Goal: Task Accomplishment & Management: Manage account settings

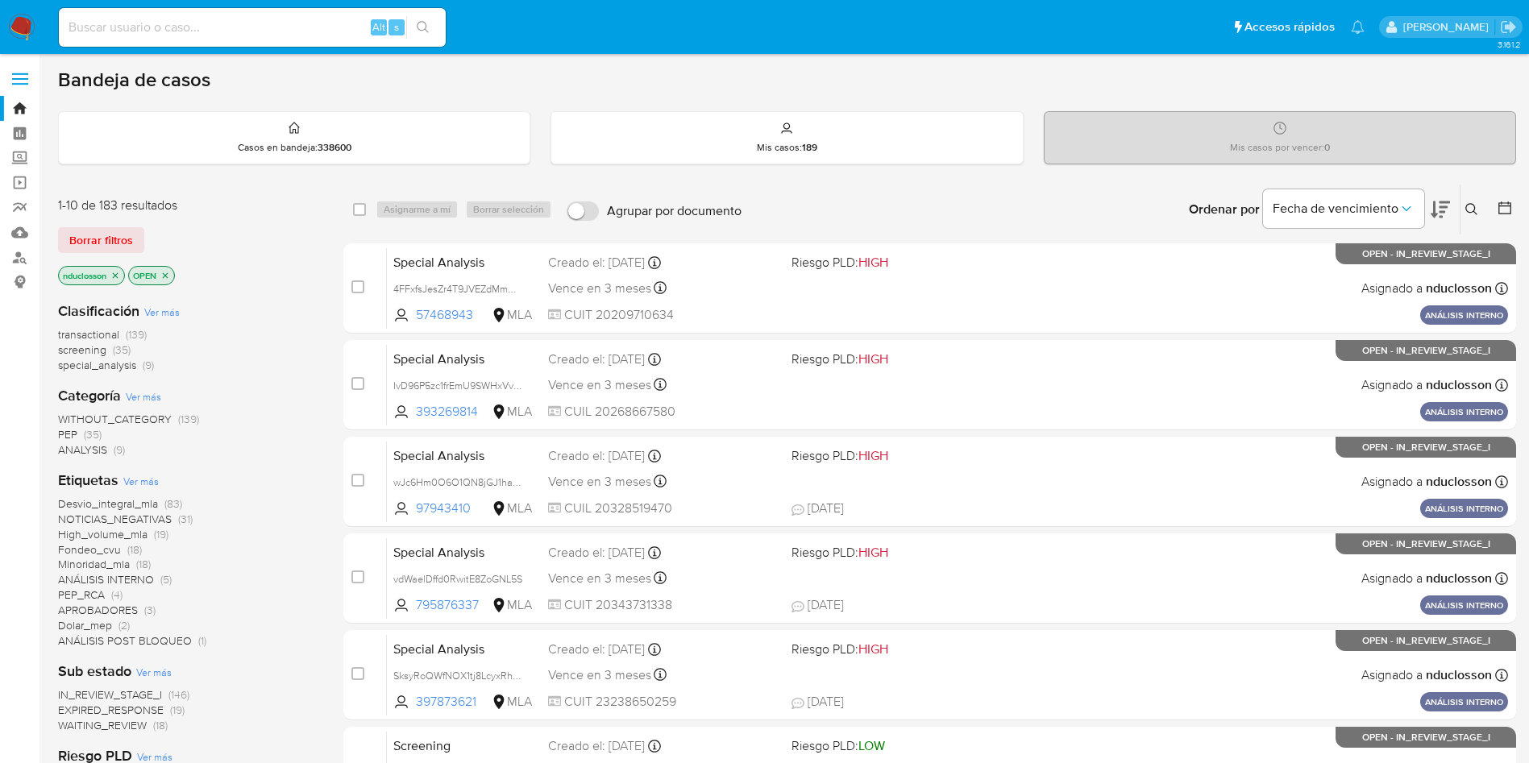
click at [141, 24] on input at bounding box center [252, 27] width 387 height 21
paste input "SALeiC1ZO5KjBJyBlBVfjplq"
type input "SALeiC1ZO5KjBJyBlBVfjplq"
click at [426, 39] on div "SALeiC1ZO5KjBJyBlBVfjplq Alt s" at bounding box center [252, 27] width 387 height 39
click at [414, 23] on button "search-icon" at bounding box center [422, 27] width 33 height 23
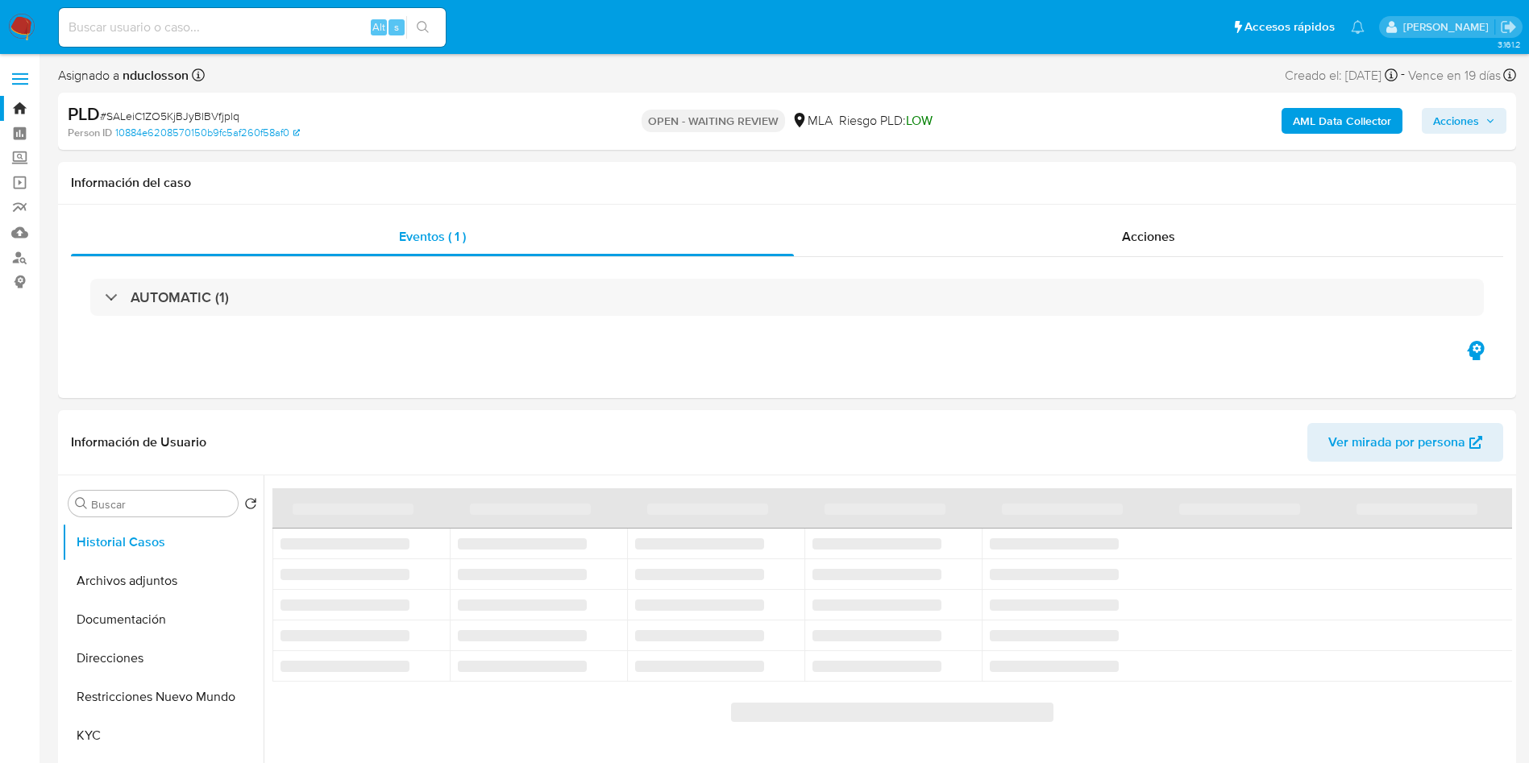
select select "10"
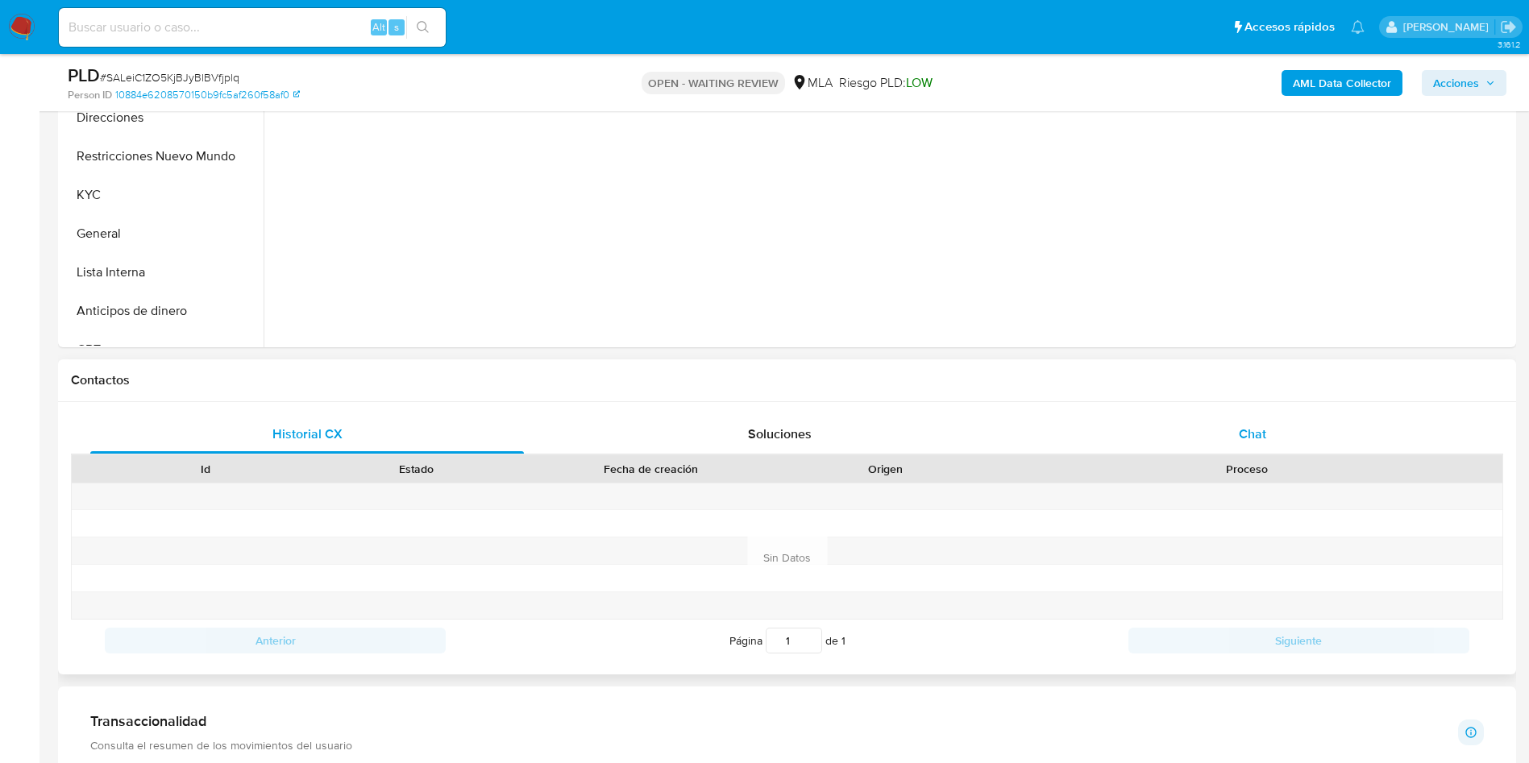
click at [1185, 416] on div "Chat" at bounding box center [1253, 434] width 434 height 39
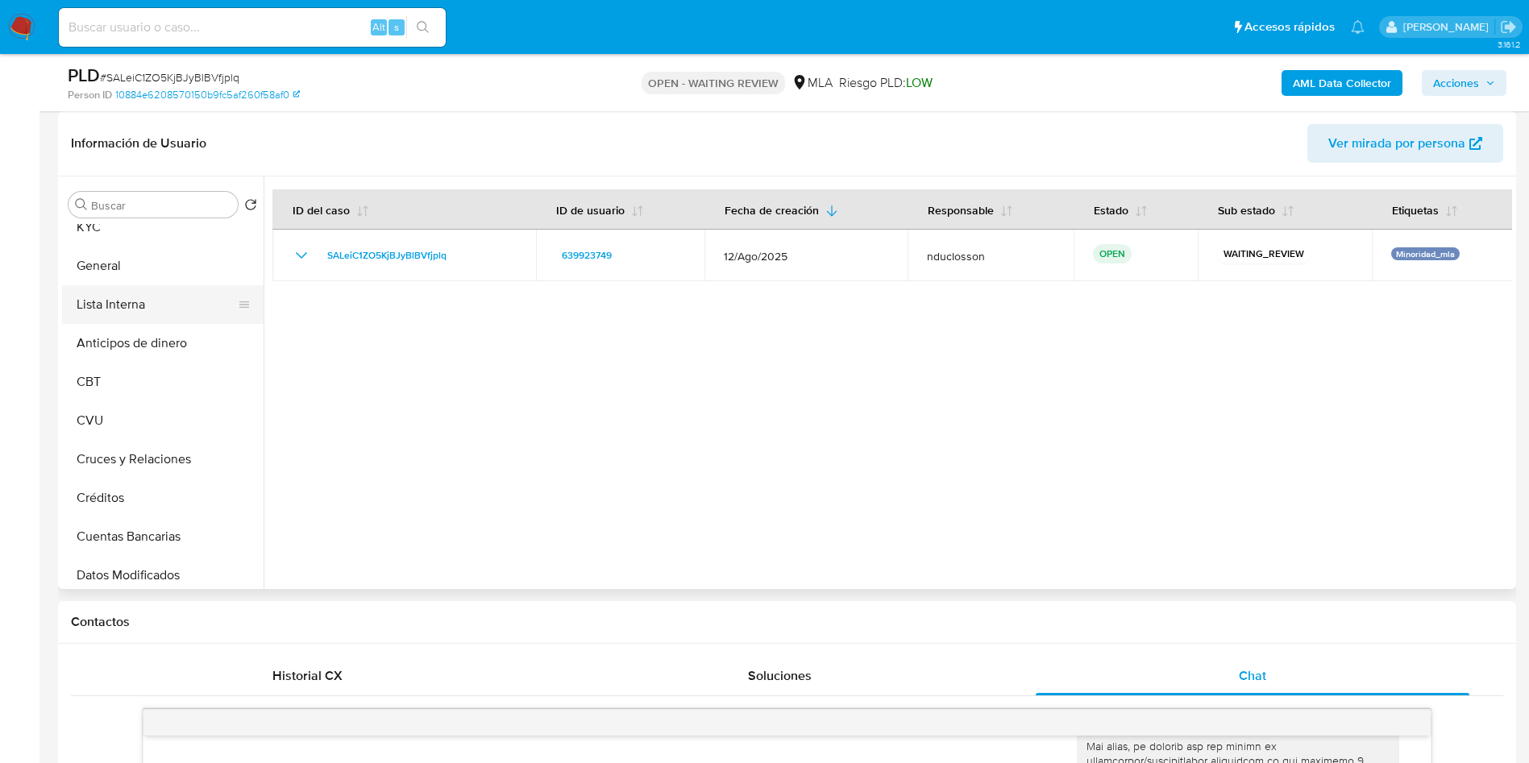
scroll to position [242, 0]
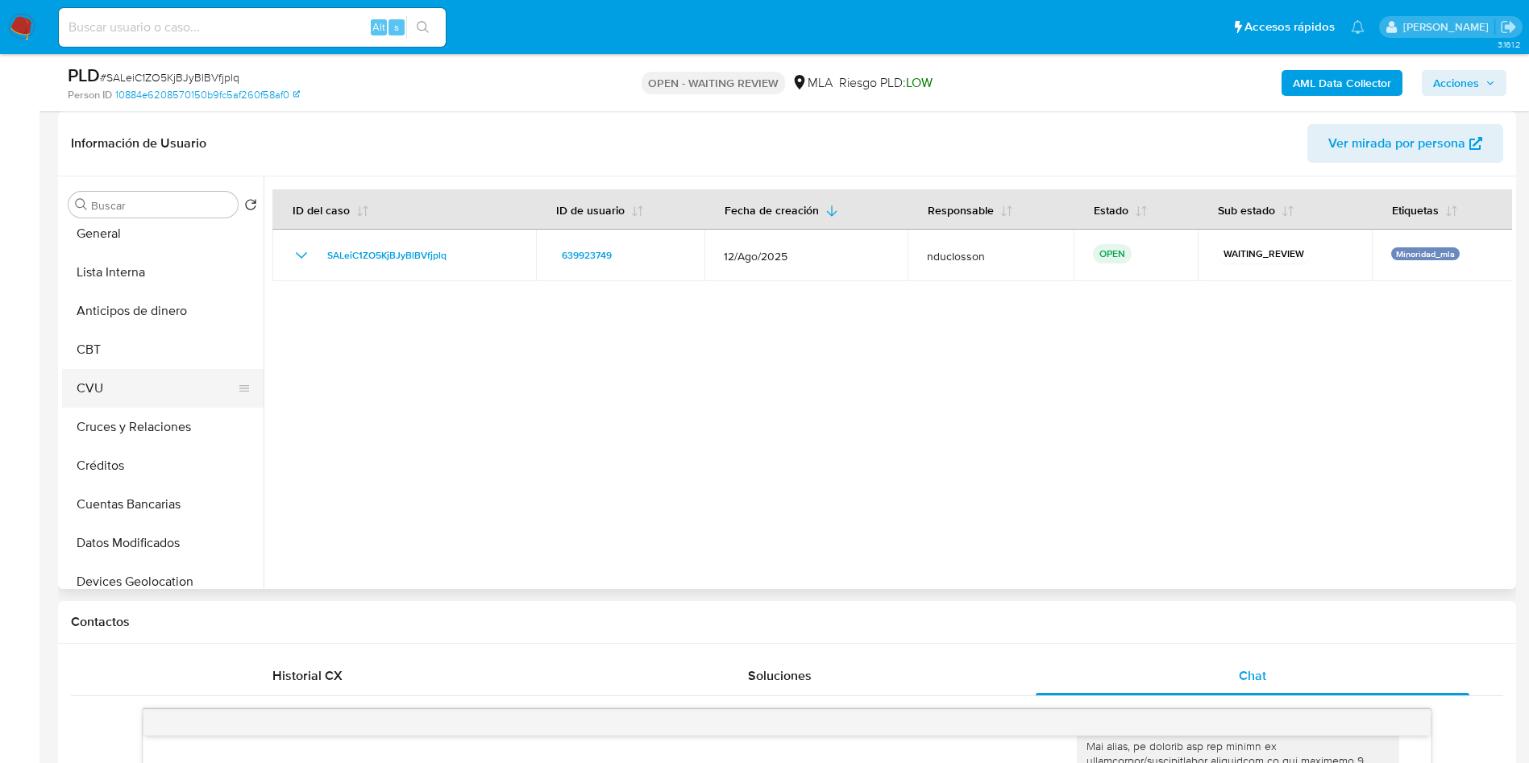
click at [106, 373] on button "CVU" at bounding box center [156, 388] width 189 height 39
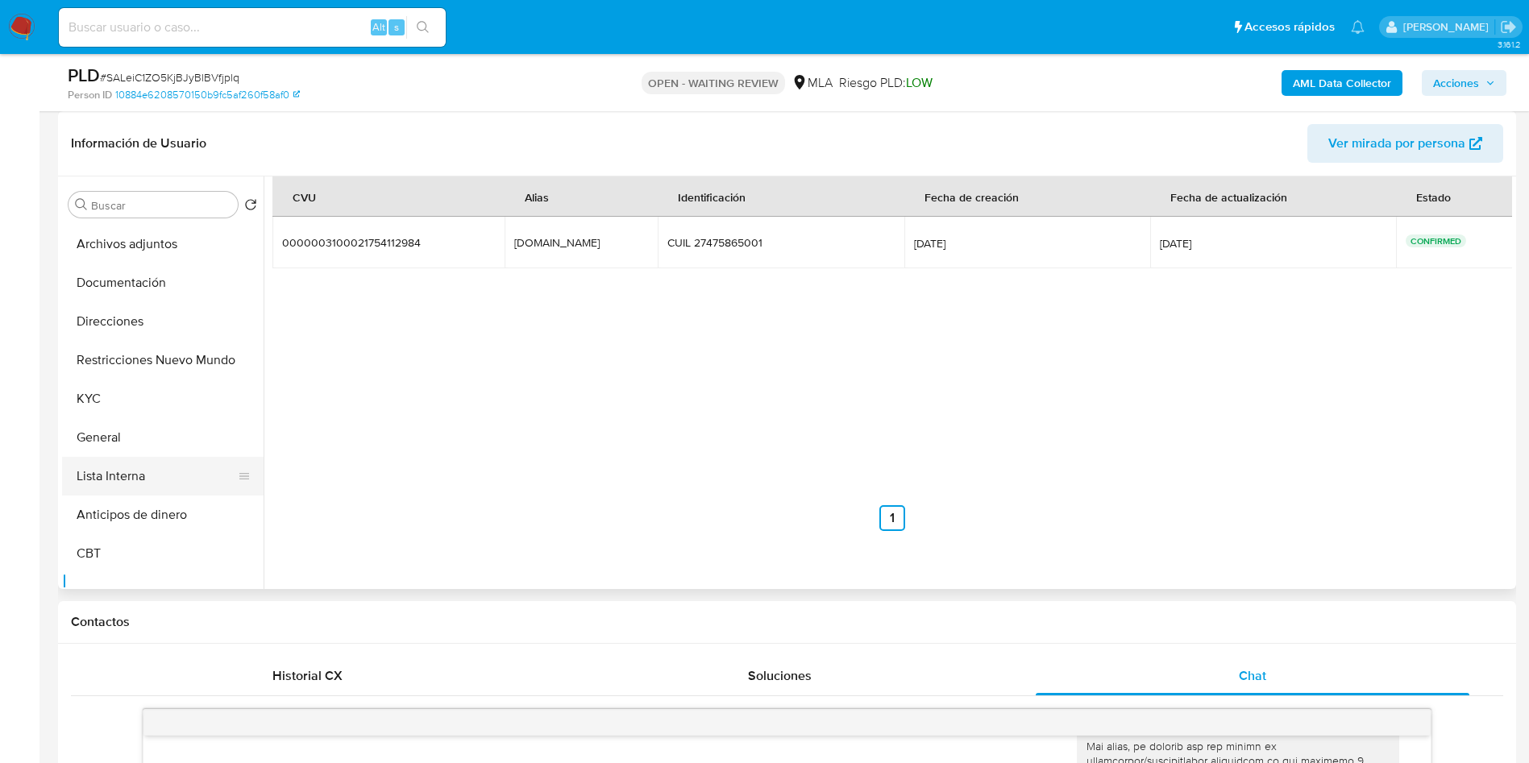
scroll to position [0, 0]
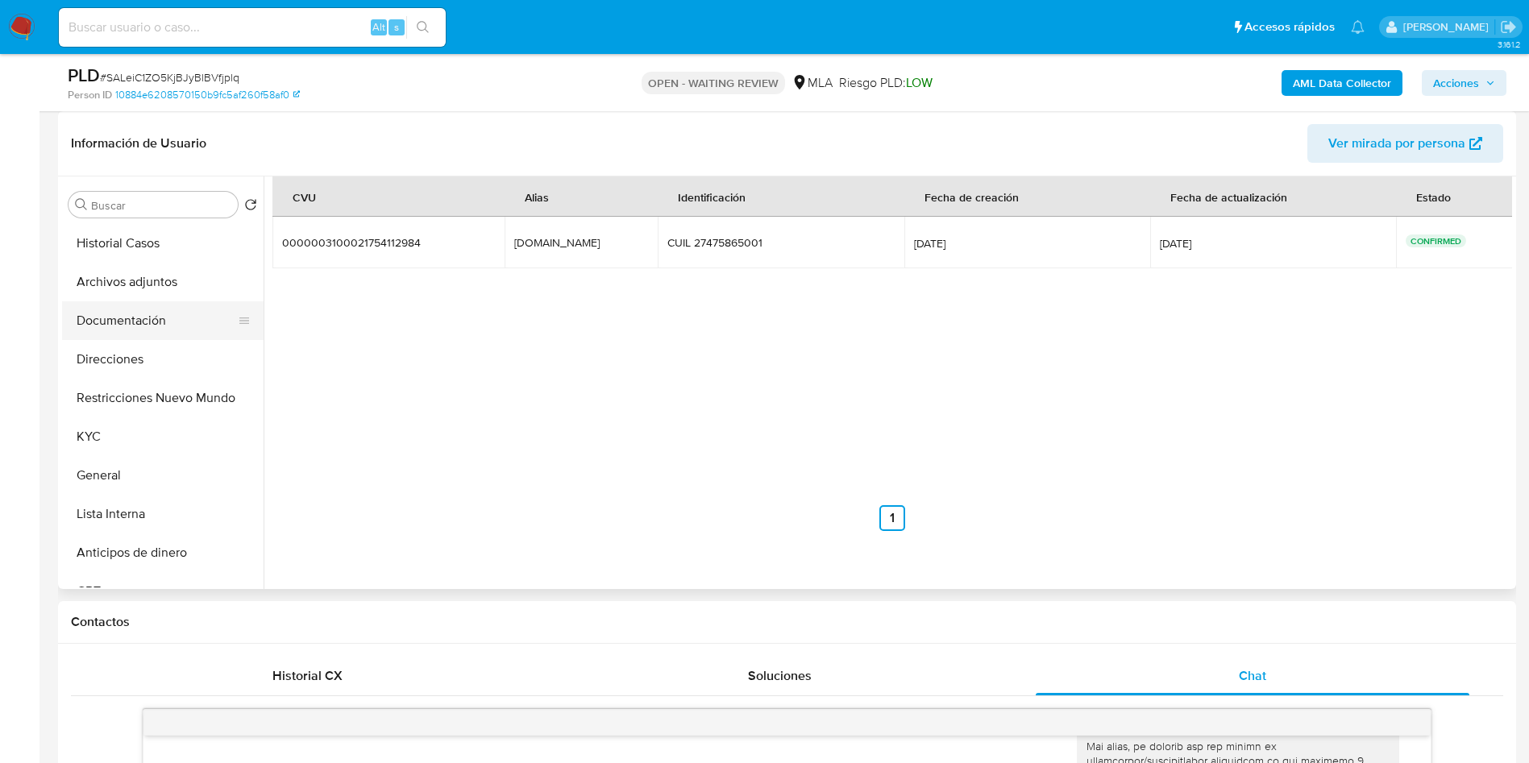
click at [127, 316] on button "Documentación" at bounding box center [156, 320] width 189 height 39
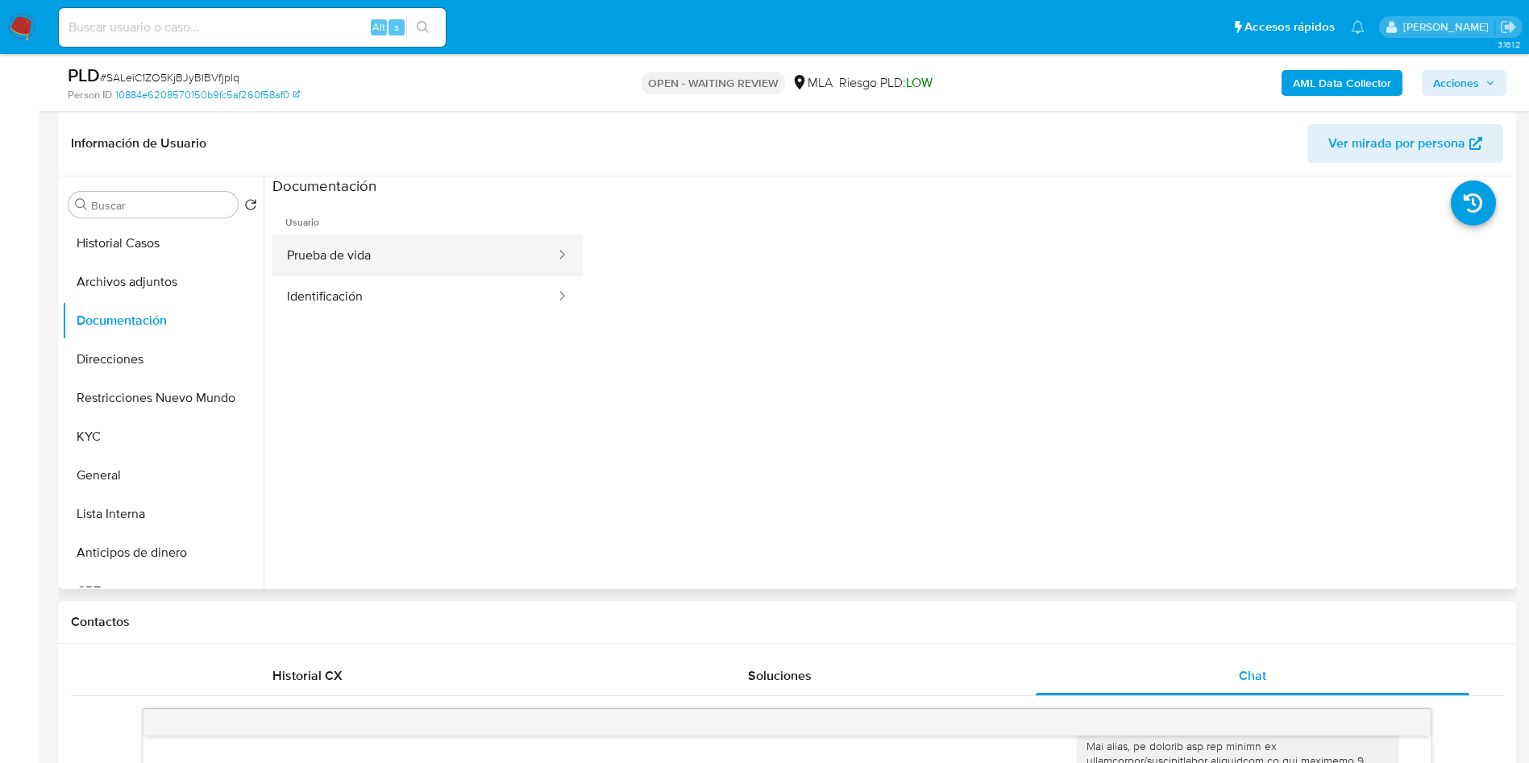
click at [386, 263] on button "Prueba de vida" at bounding box center [414, 255] width 284 height 41
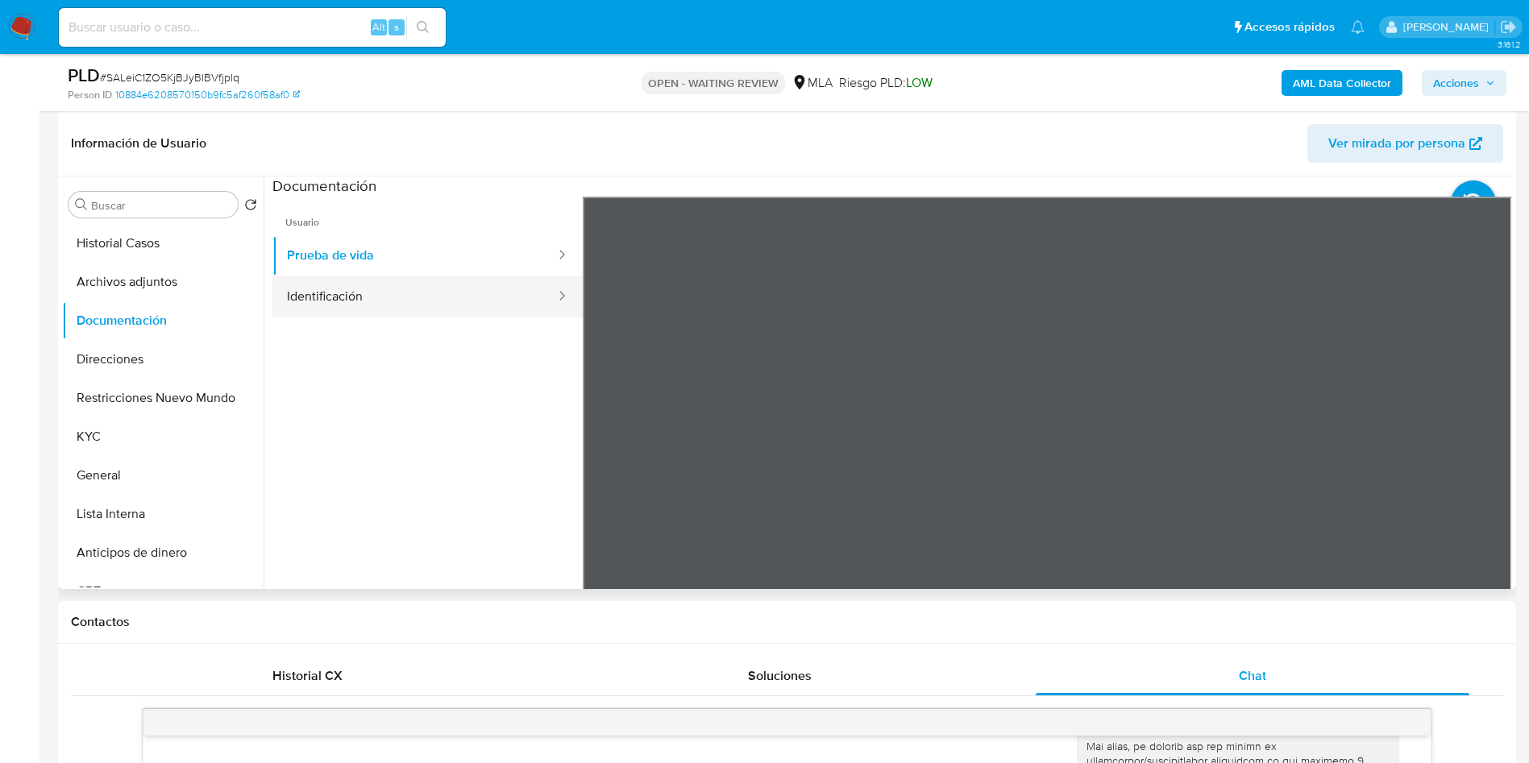
click at [436, 294] on button "Identificación" at bounding box center [414, 296] width 284 height 41
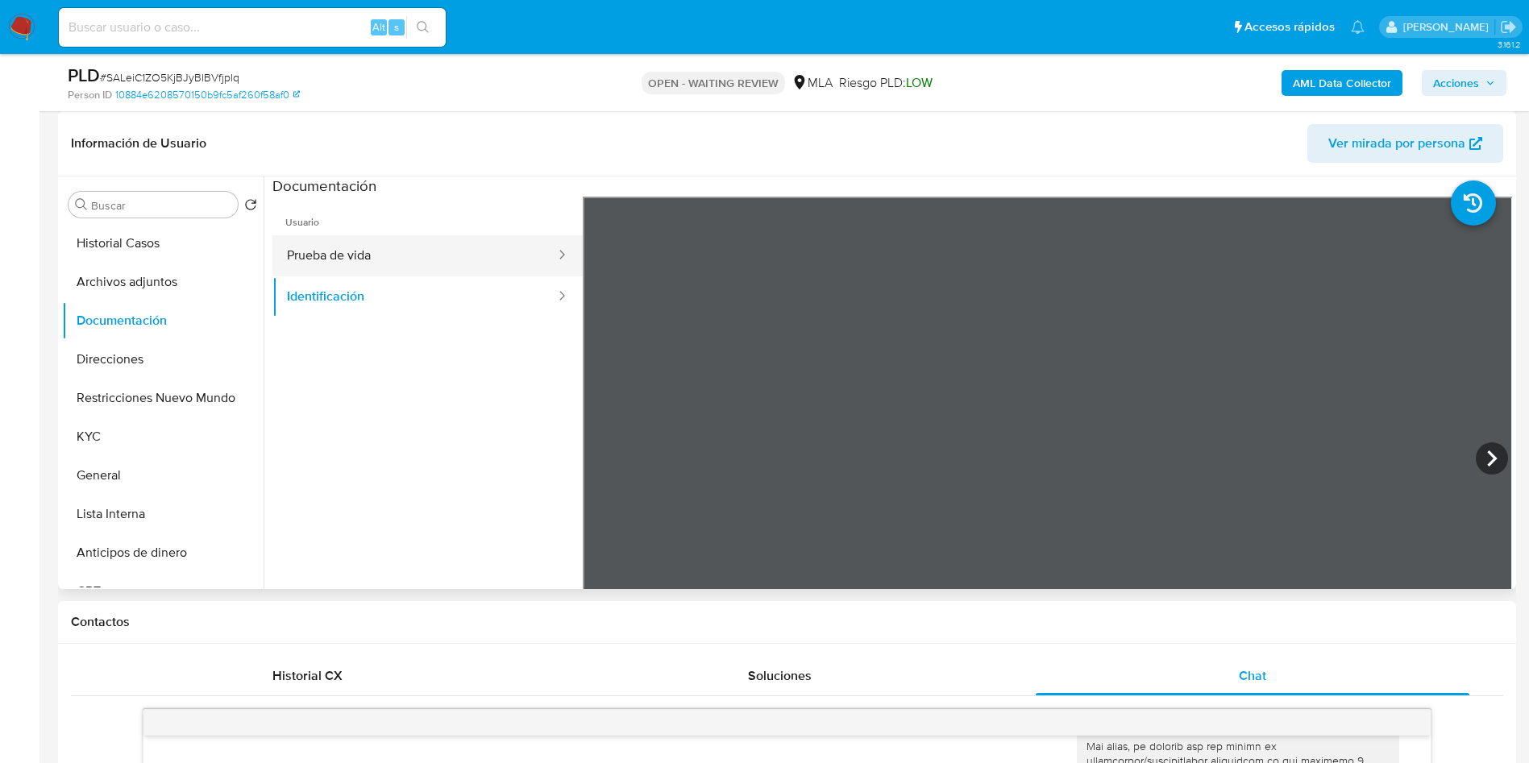
click at [424, 251] on button "Prueba de vida" at bounding box center [414, 255] width 284 height 41
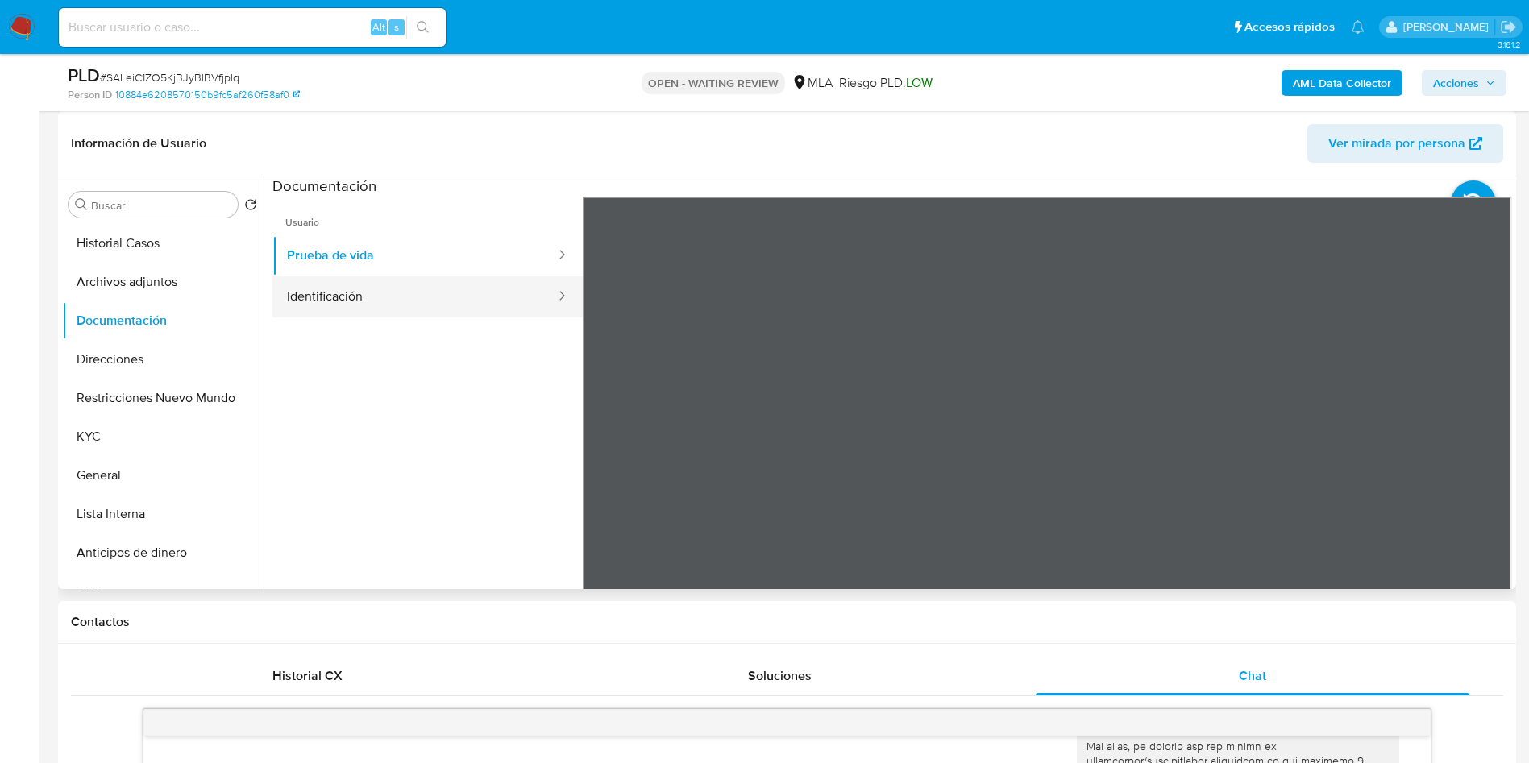
click at [369, 298] on button "Identificación" at bounding box center [414, 296] width 284 height 41
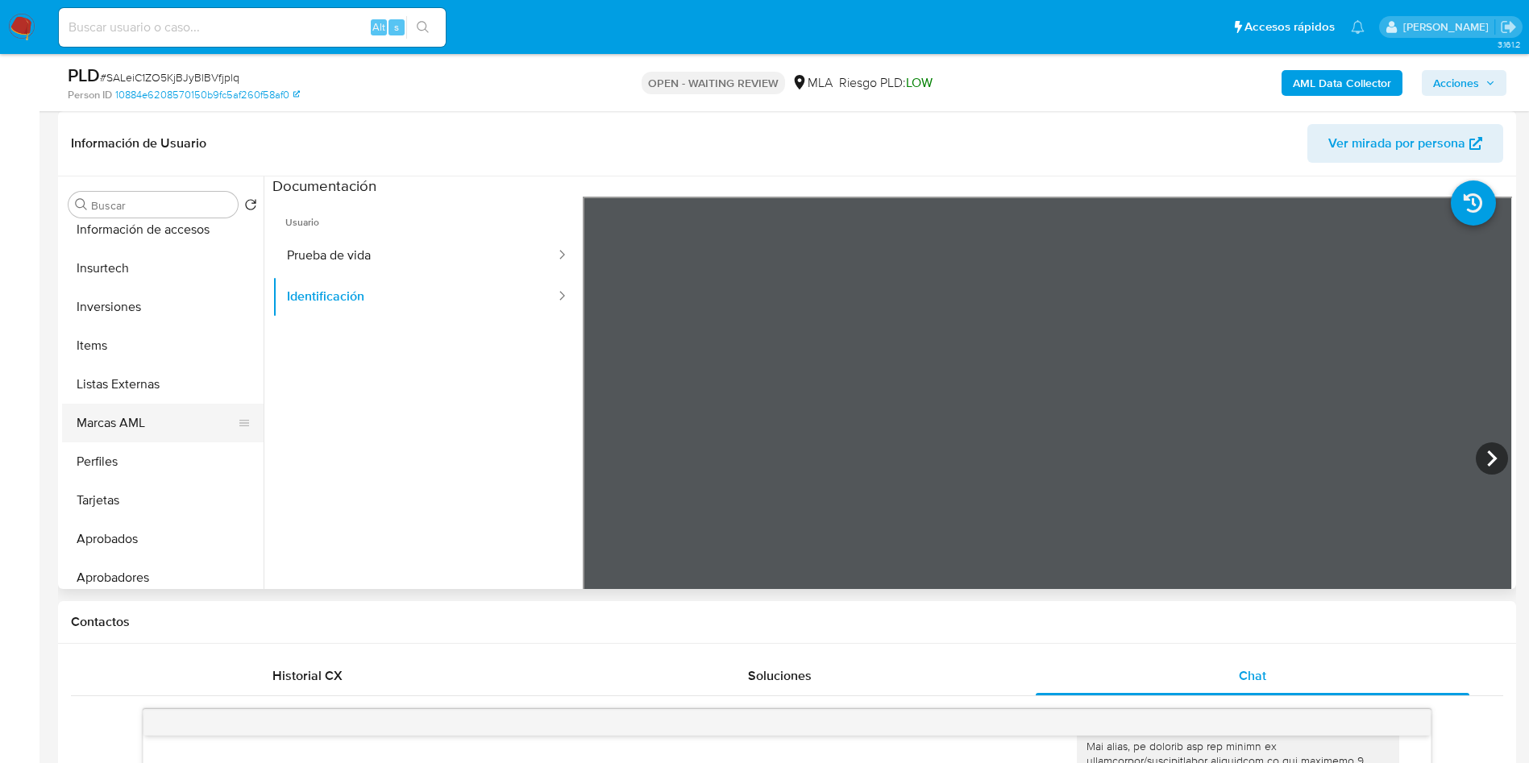
scroll to position [836, 0]
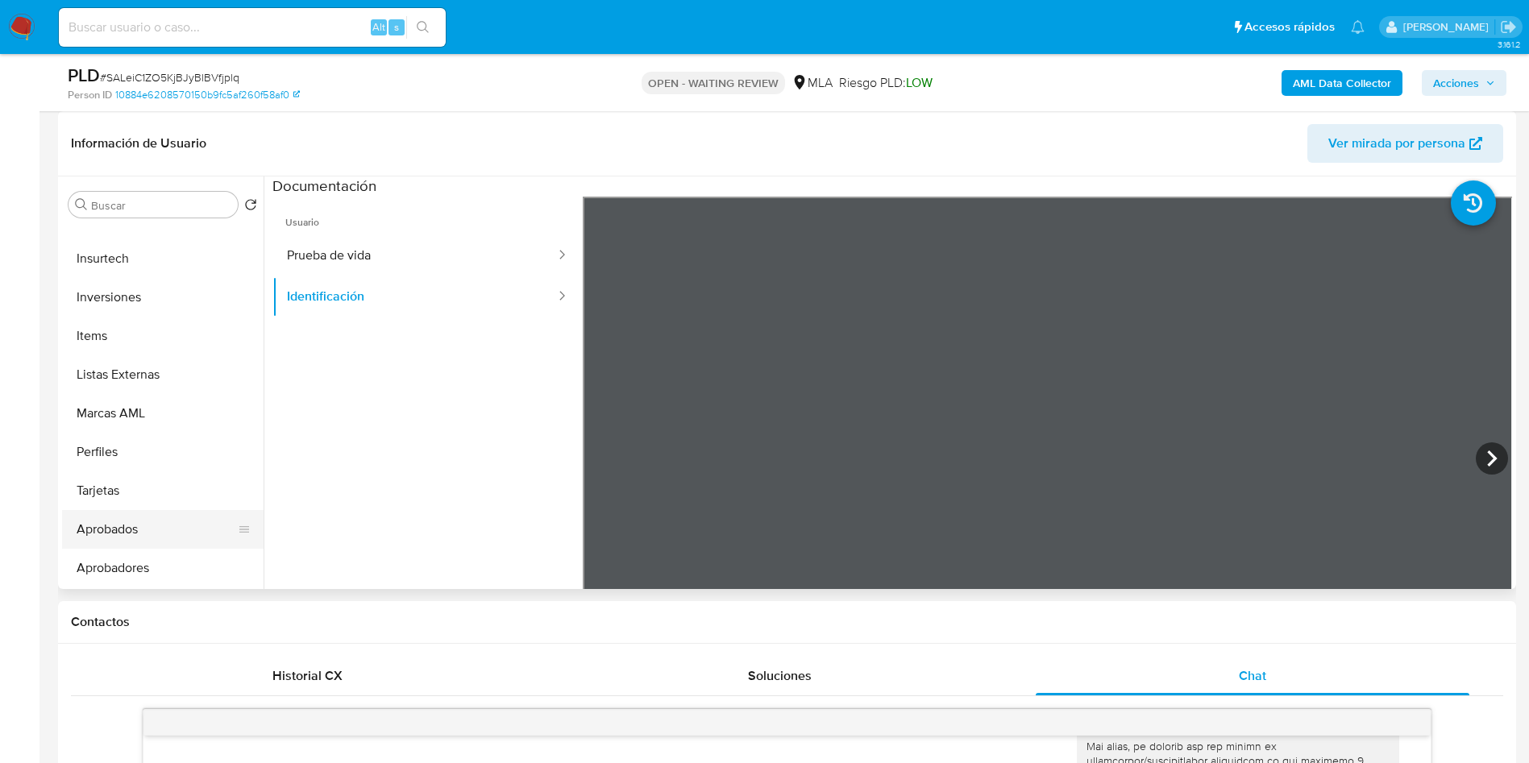
click at [135, 524] on button "Aprobados" at bounding box center [156, 529] width 189 height 39
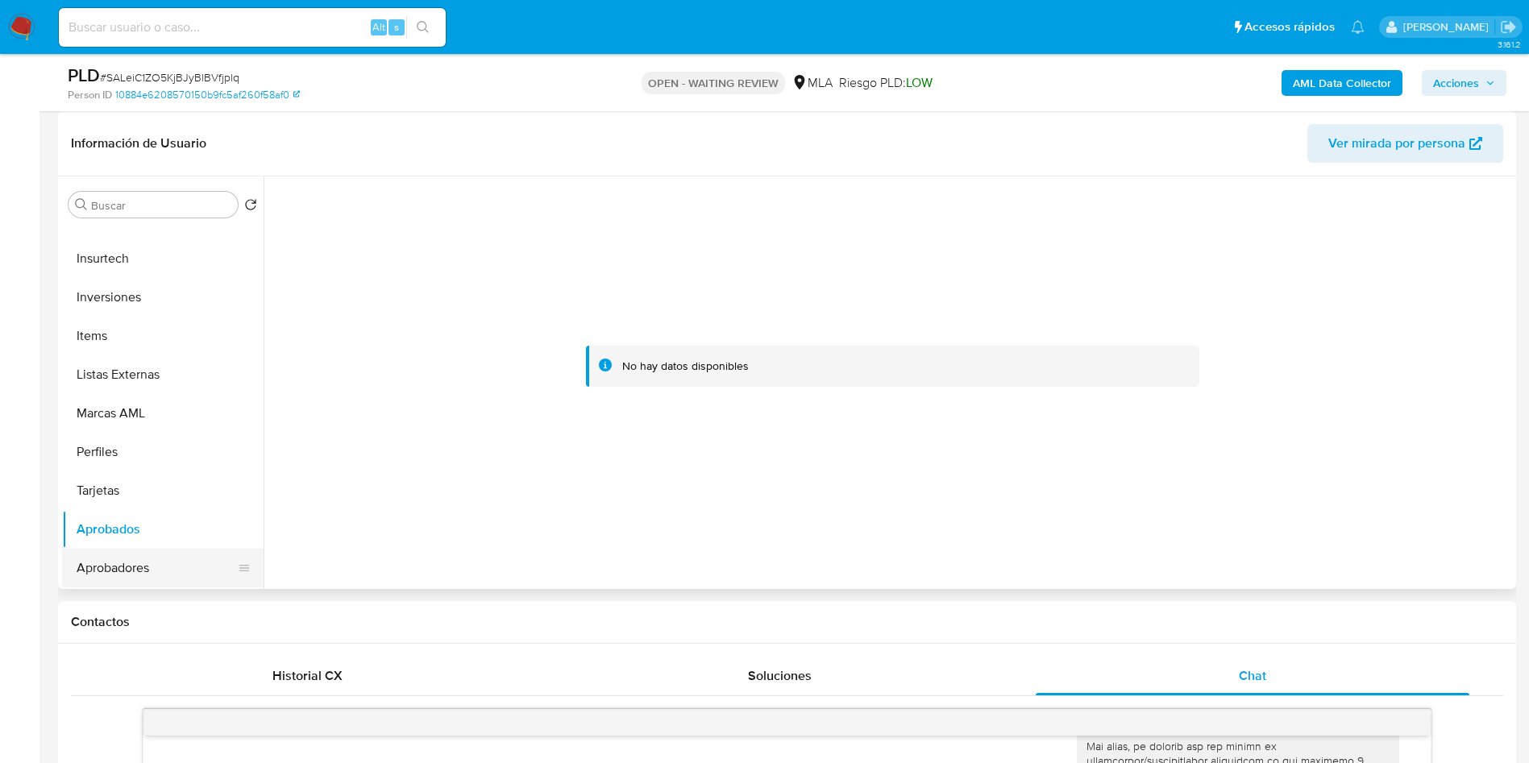
click at [185, 556] on button "Aprobadores" at bounding box center [156, 568] width 189 height 39
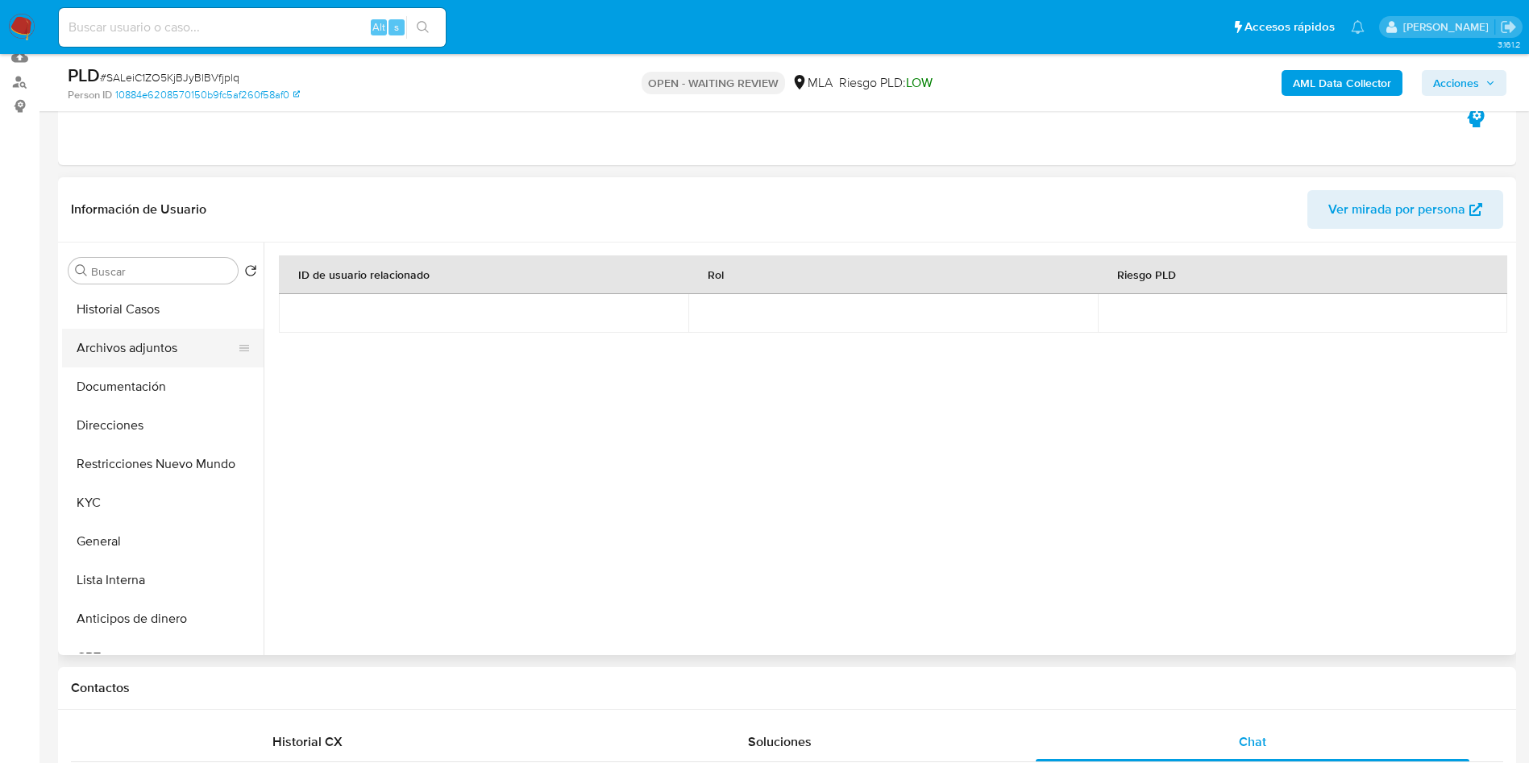
scroll to position [121, 0]
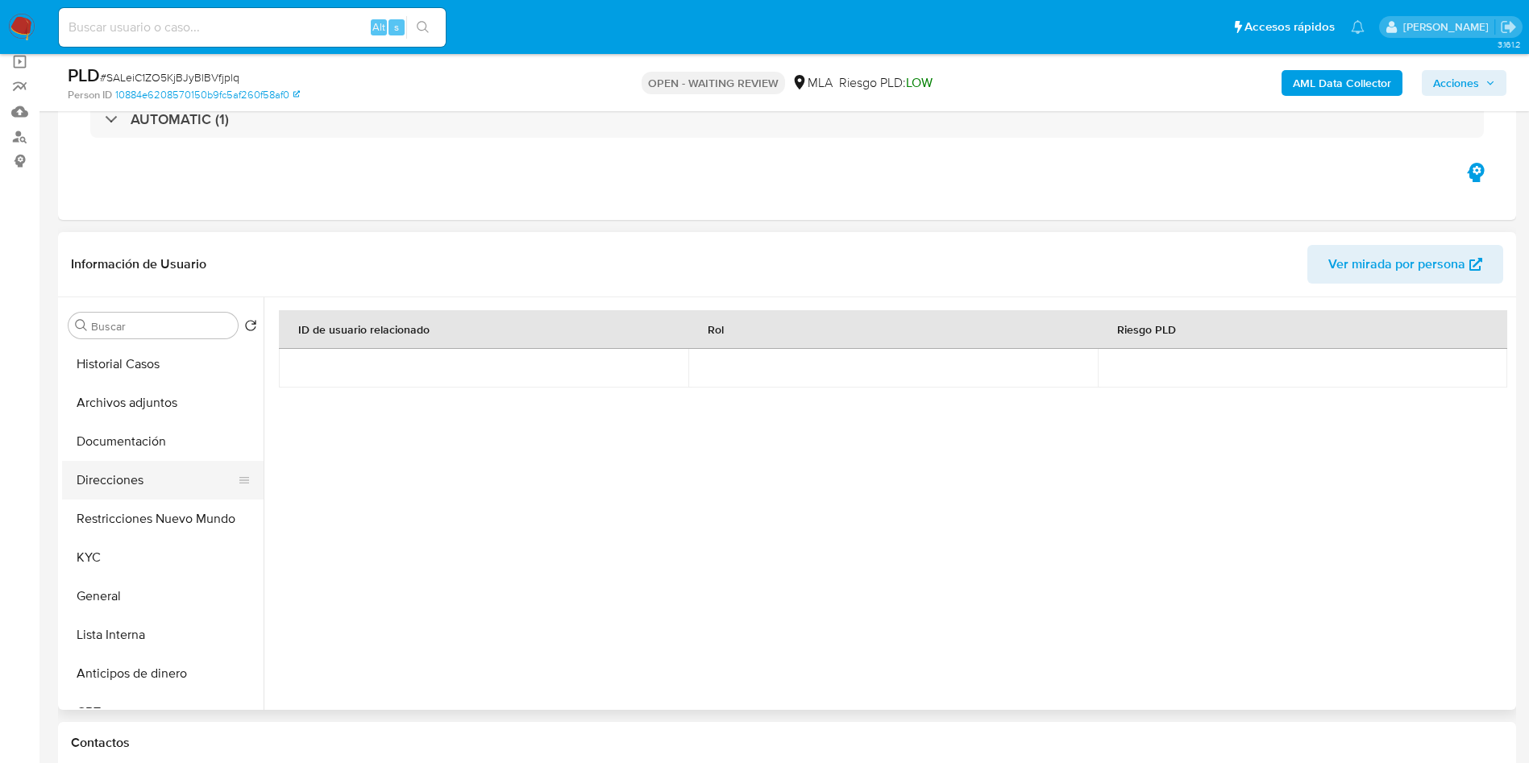
click at [126, 482] on button "Direcciones" at bounding box center [156, 480] width 189 height 39
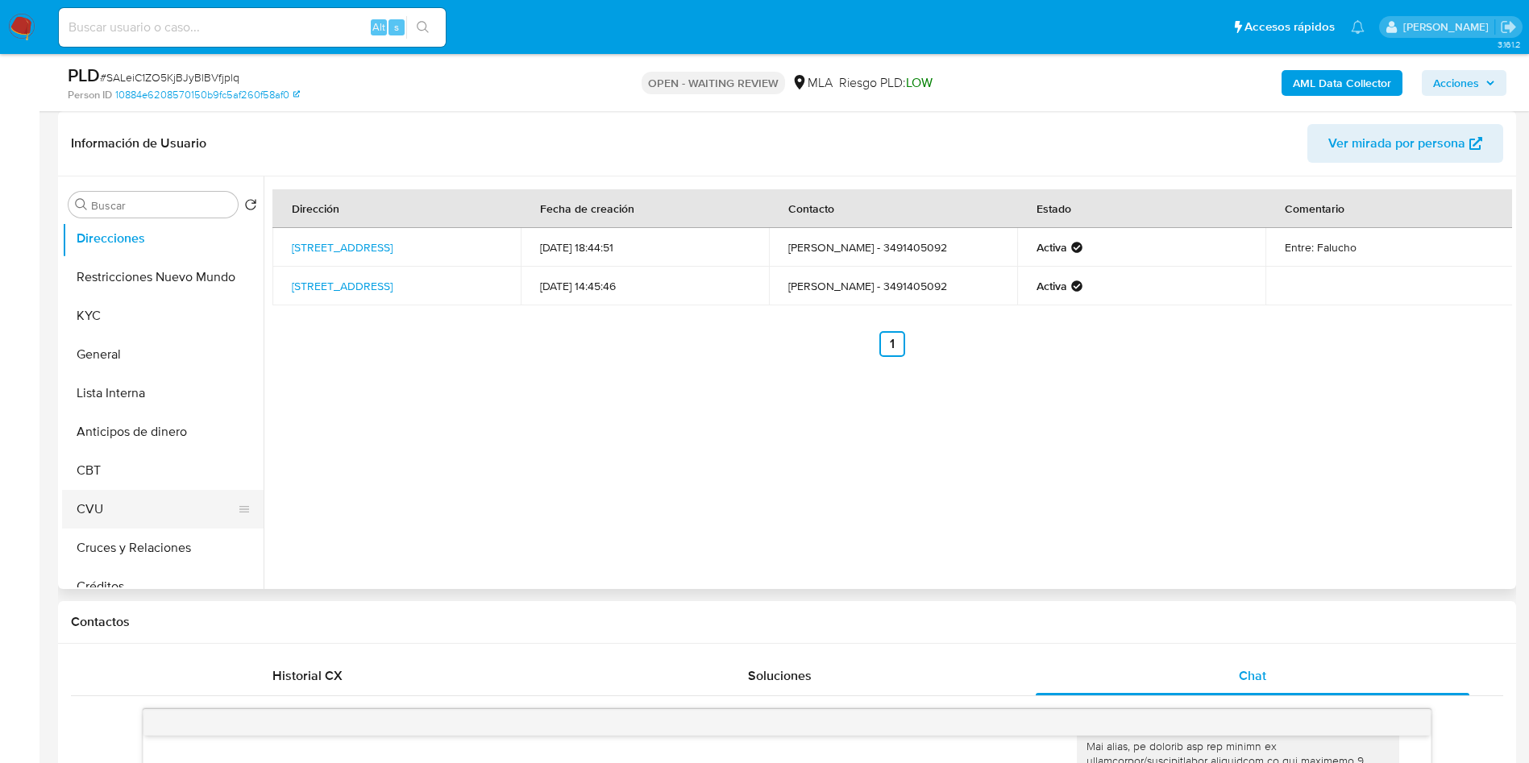
click at [119, 512] on button "CVU" at bounding box center [156, 509] width 189 height 39
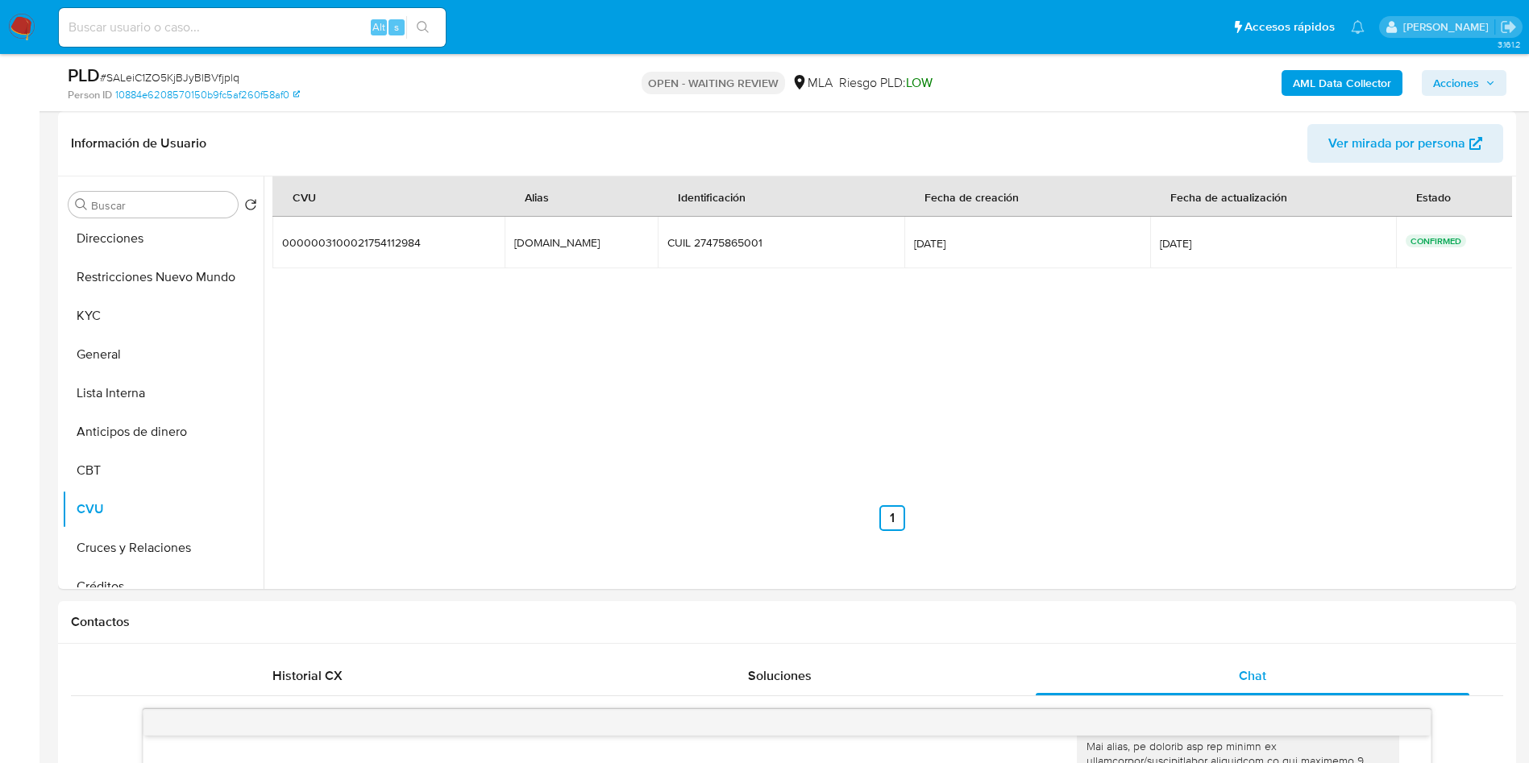
click at [225, 32] on input at bounding box center [252, 27] width 387 height 21
paste input "LLVB5Q19IBeWyH6y9OlzbEda"
type input "LLVB5Q19IBeWyH6y9OlzbEda"
click at [430, 28] on icon "search-icon" at bounding box center [423, 27] width 13 height 13
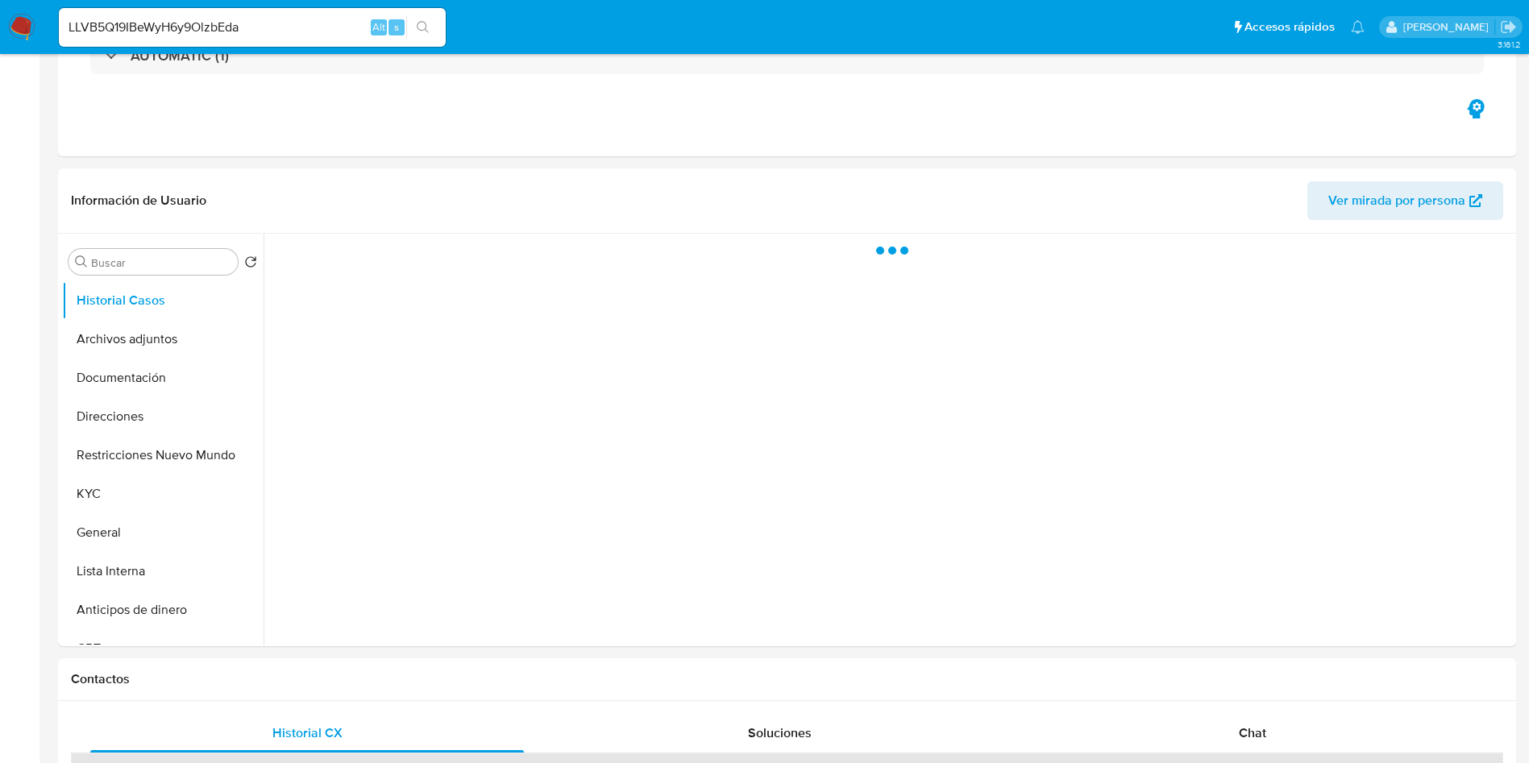
select select "10"
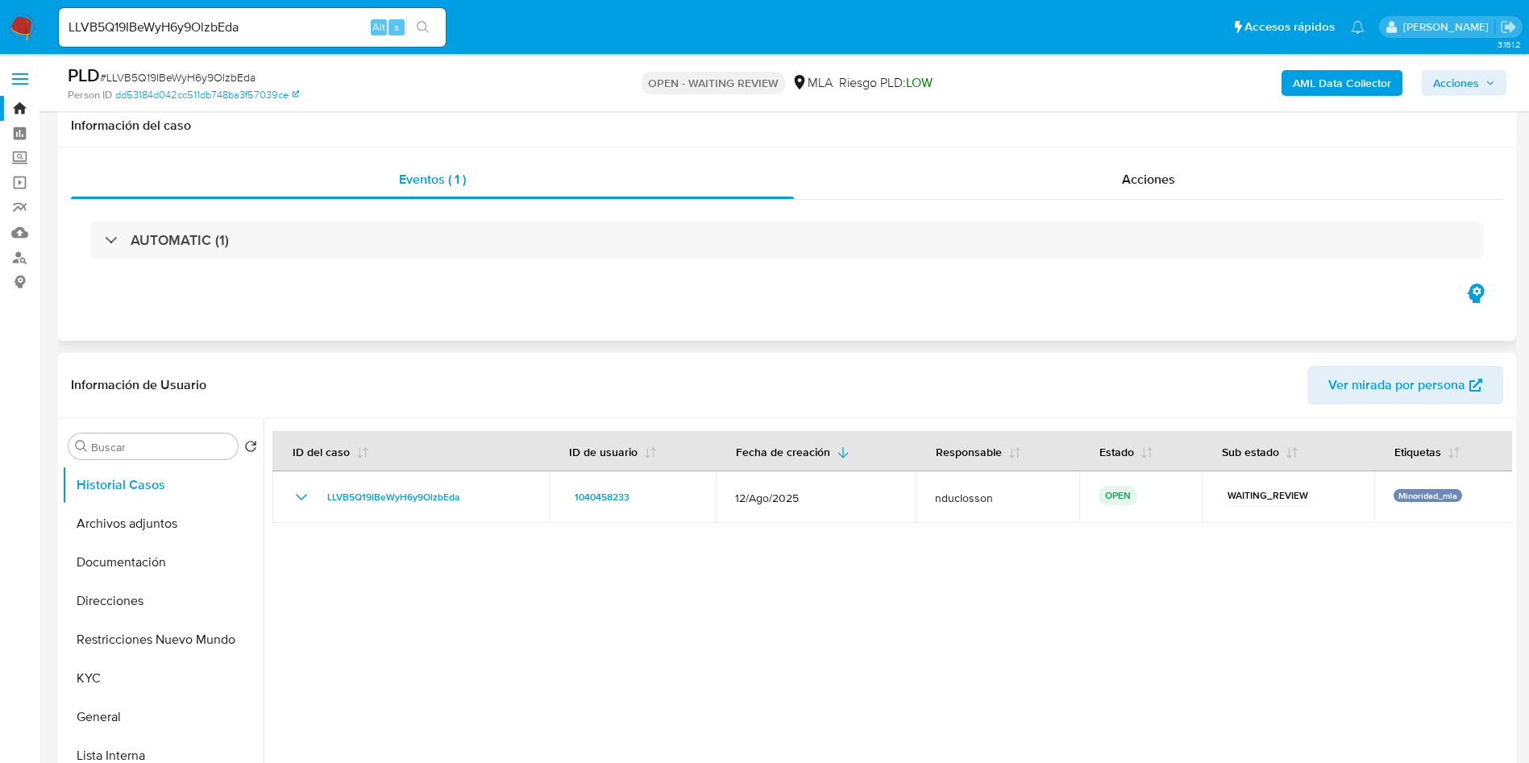
scroll to position [363, 0]
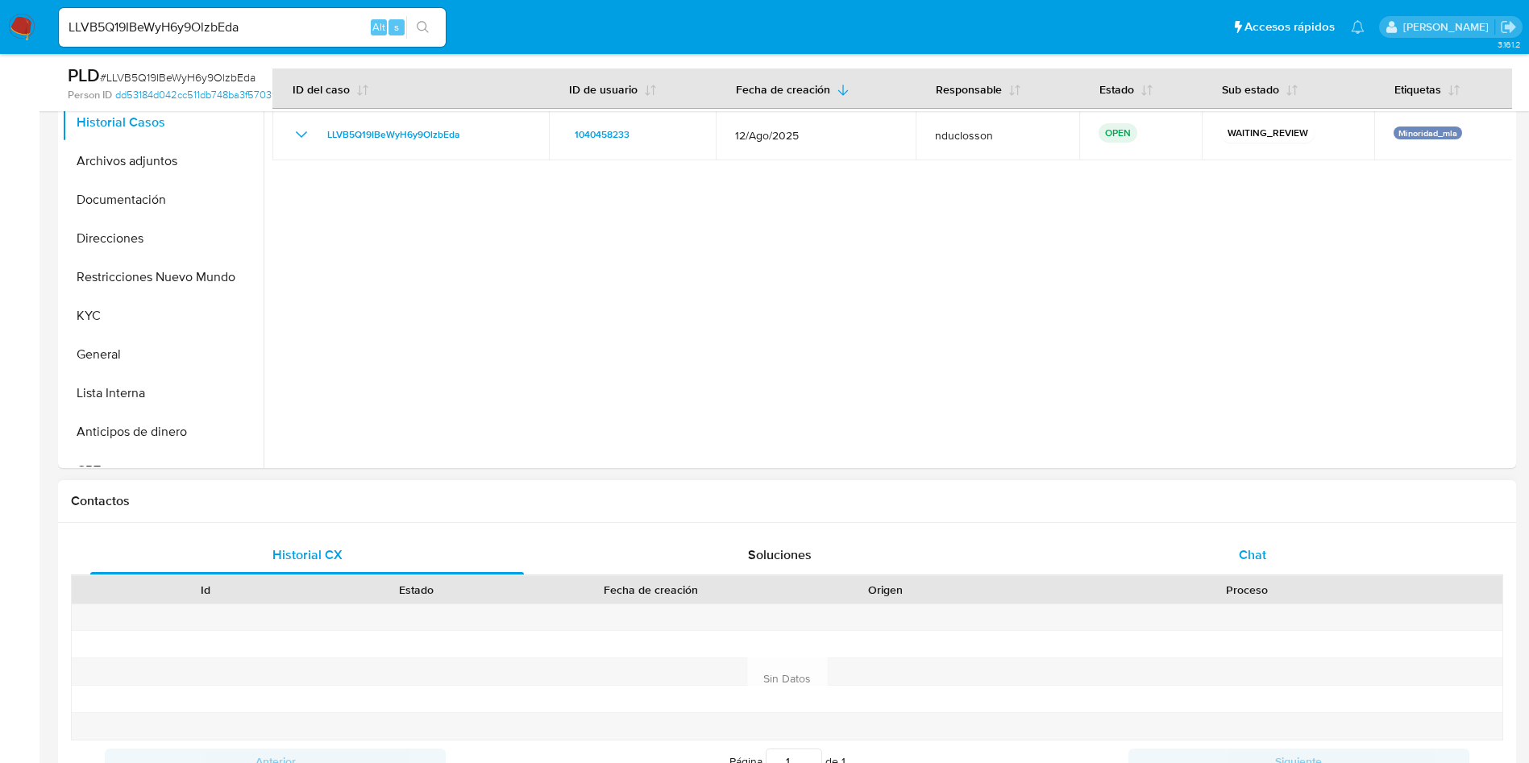
click at [1239, 560] on span "Chat" at bounding box center [1252, 555] width 27 height 19
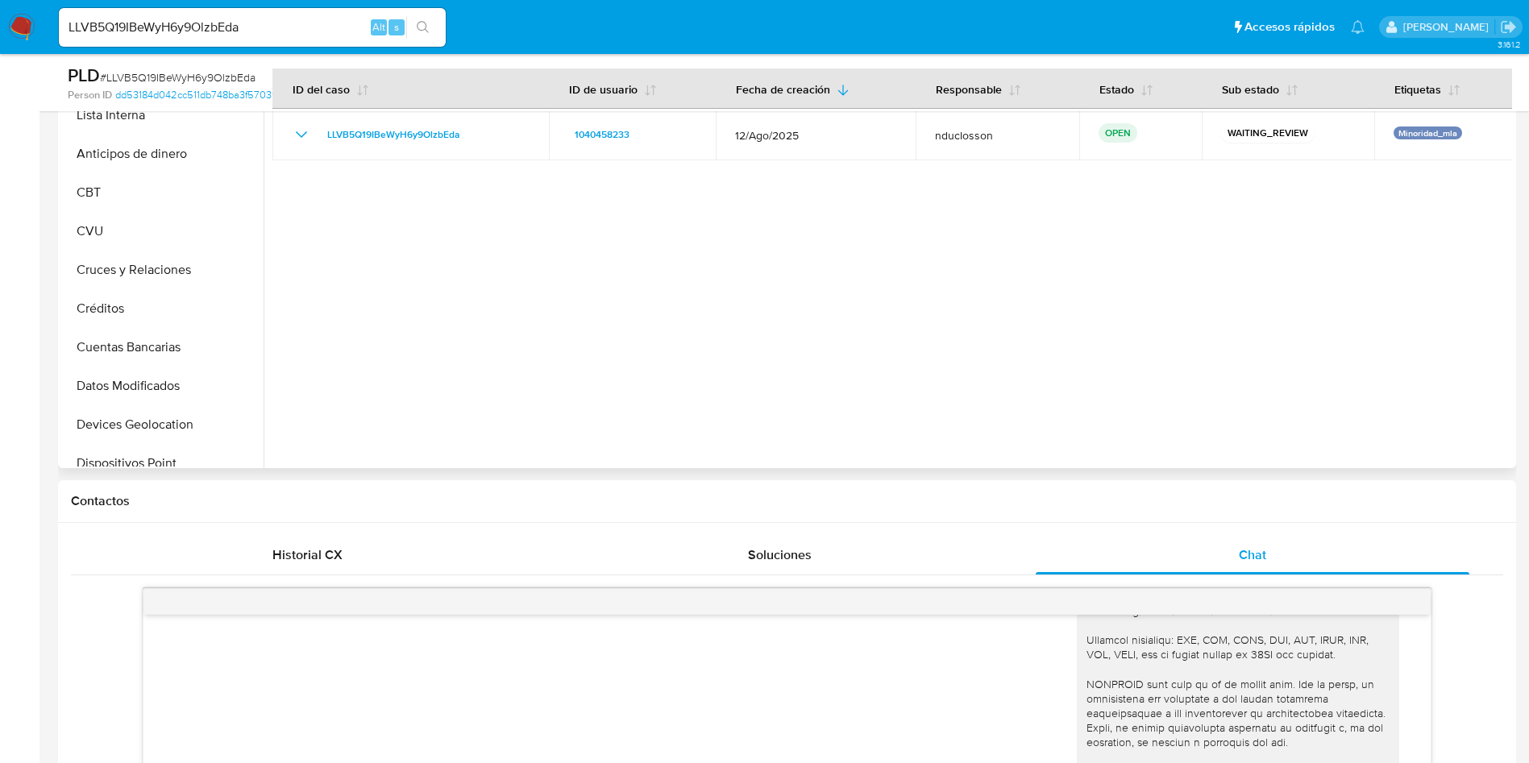
scroll to position [139, 0]
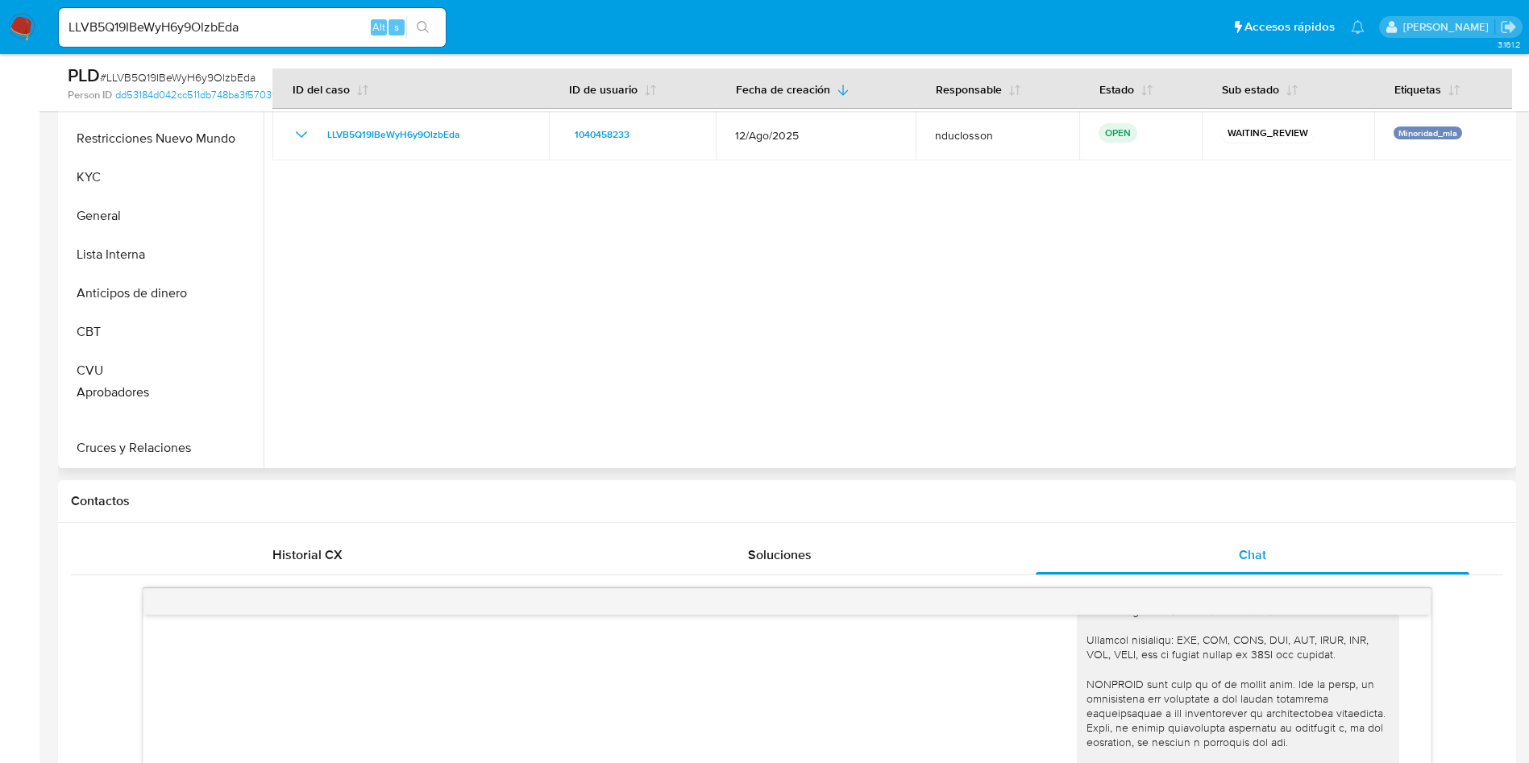
drag, startPoint x: 235, startPoint y: 447, endPoint x: 227, endPoint y: 392, distance: 55.4
click at [227, 392] on ul "Historial Casos Archivos adjuntos Documentación Direcciones Restricciones Nuevo…" at bounding box center [162, 284] width 201 height 363
click at [161, 405] on button "Aprobadores" at bounding box center [156, 409] width 189 height 39
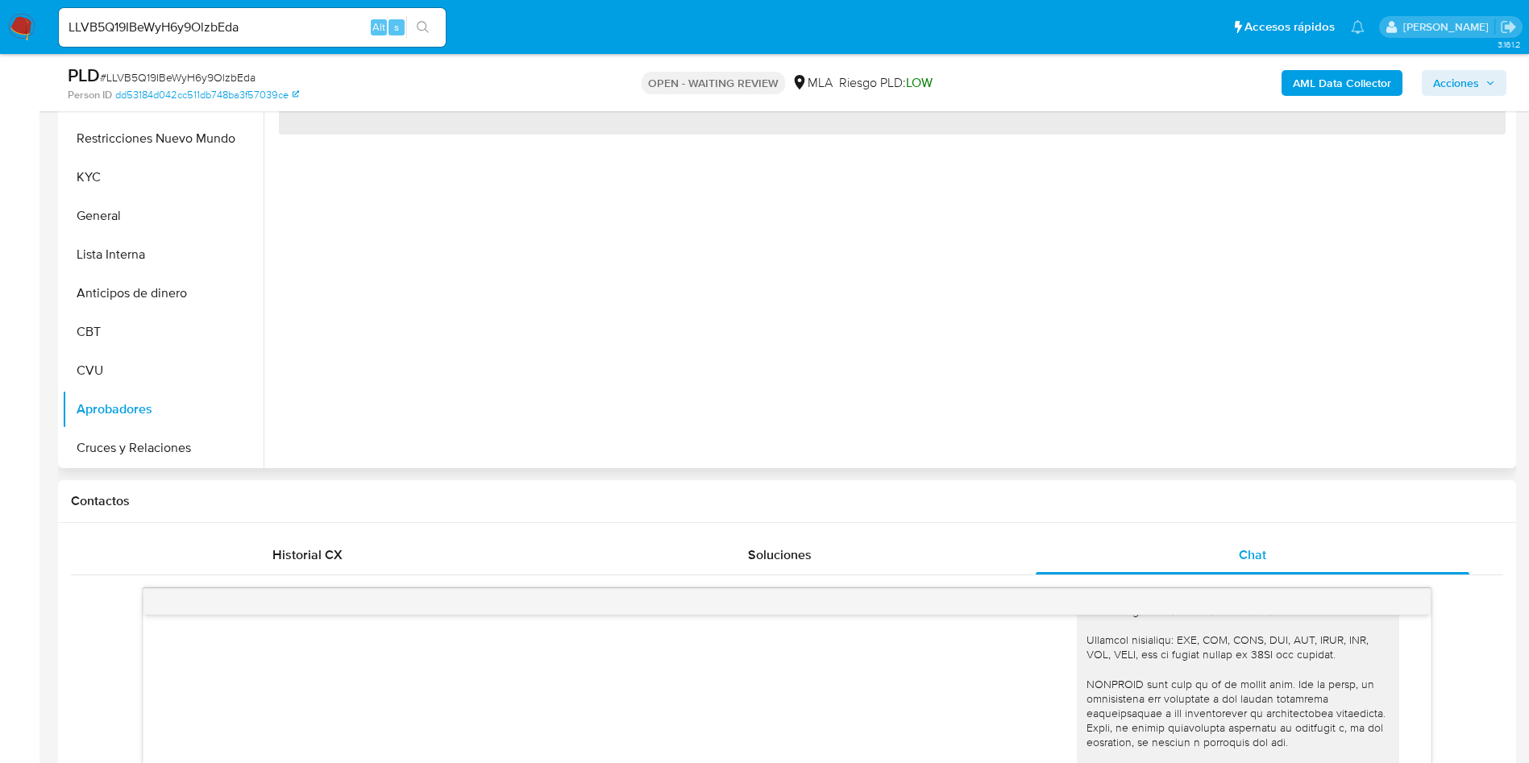
click at [327, 377] on div "‌" at bounding box center [888, 262] width 1248 height 413
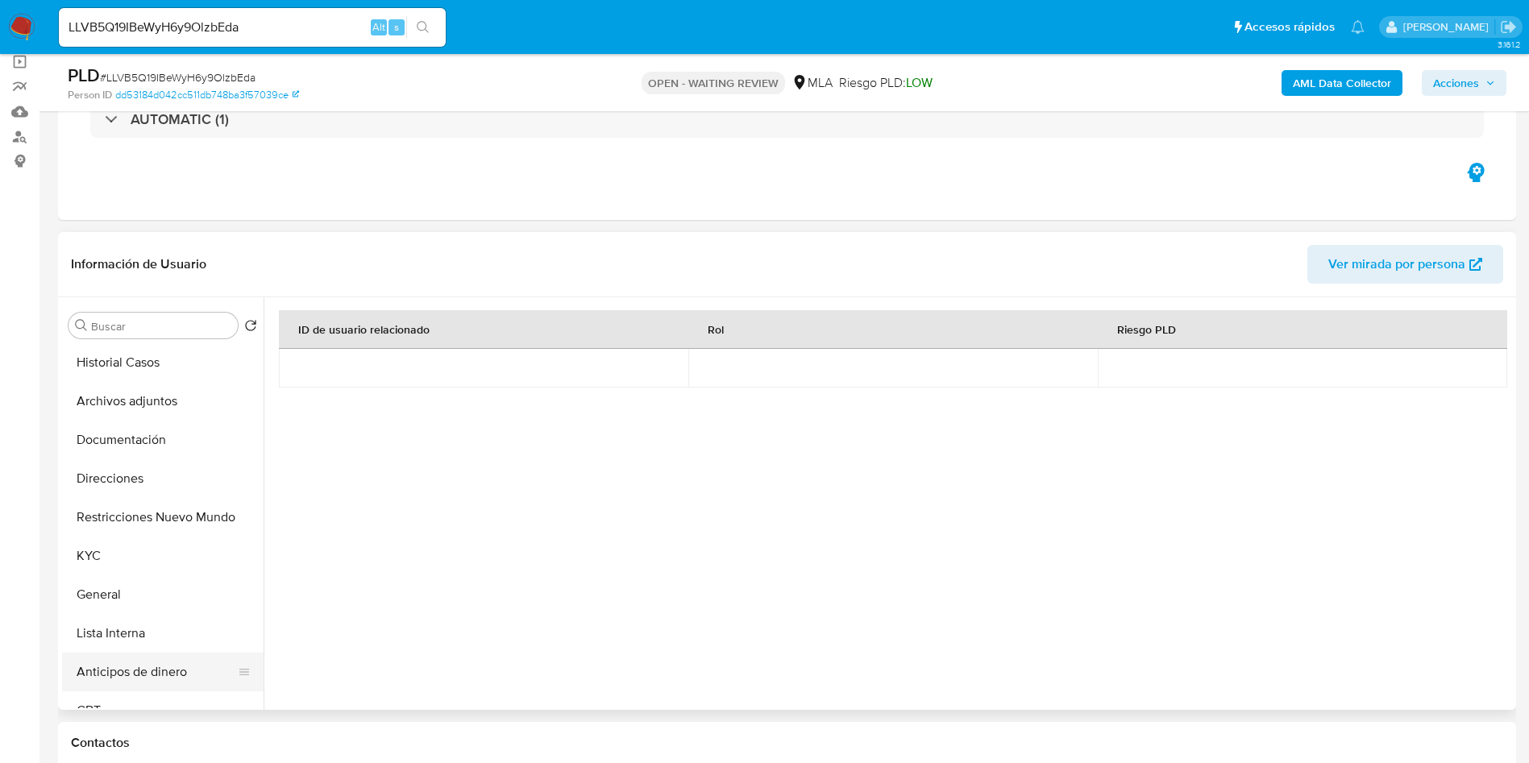
scroll to position [0, 0]
click at [127, 473] on button "Direcciones" at bounding box center [156, 480] width 189 height 39
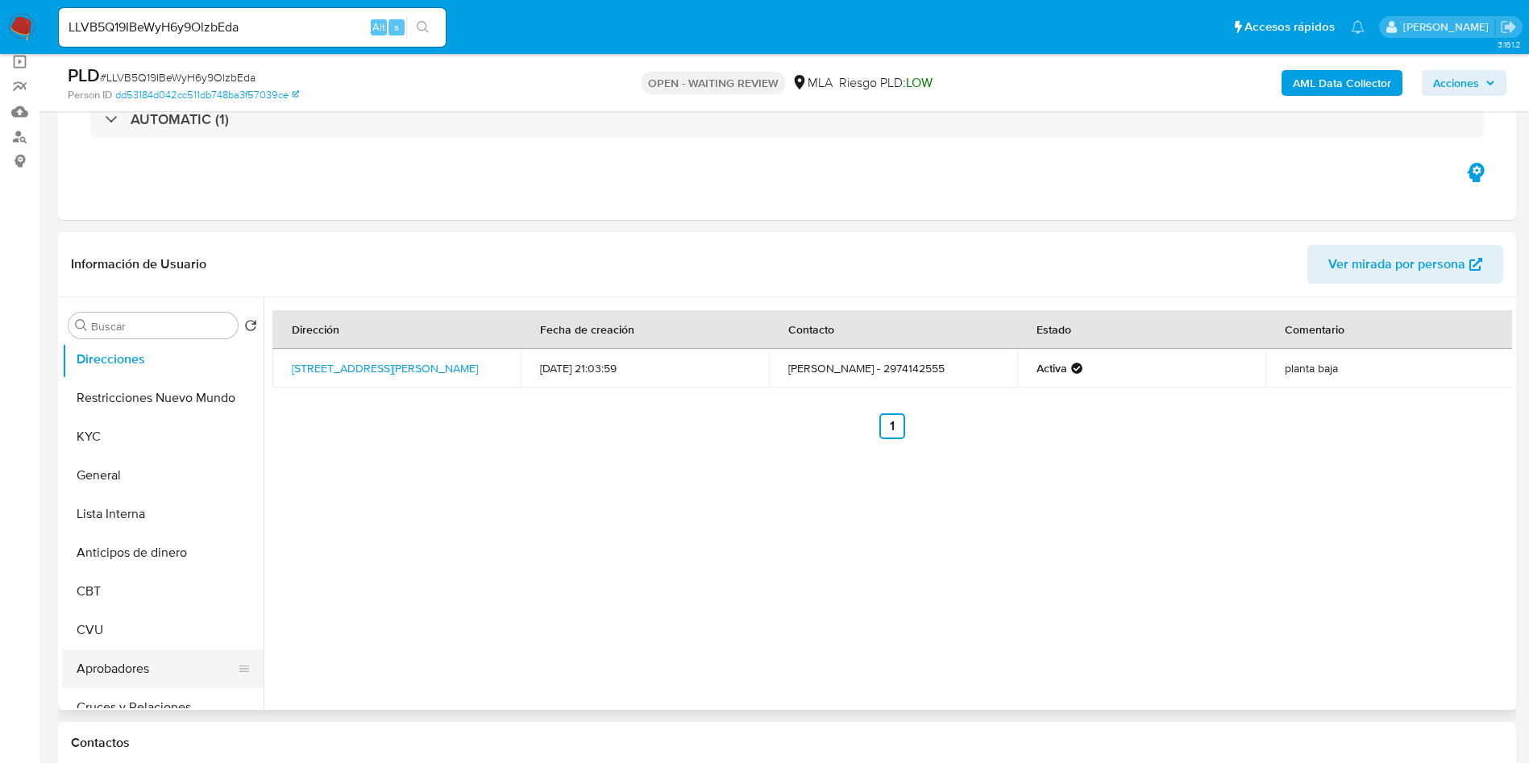
scroll to position [242, 0]
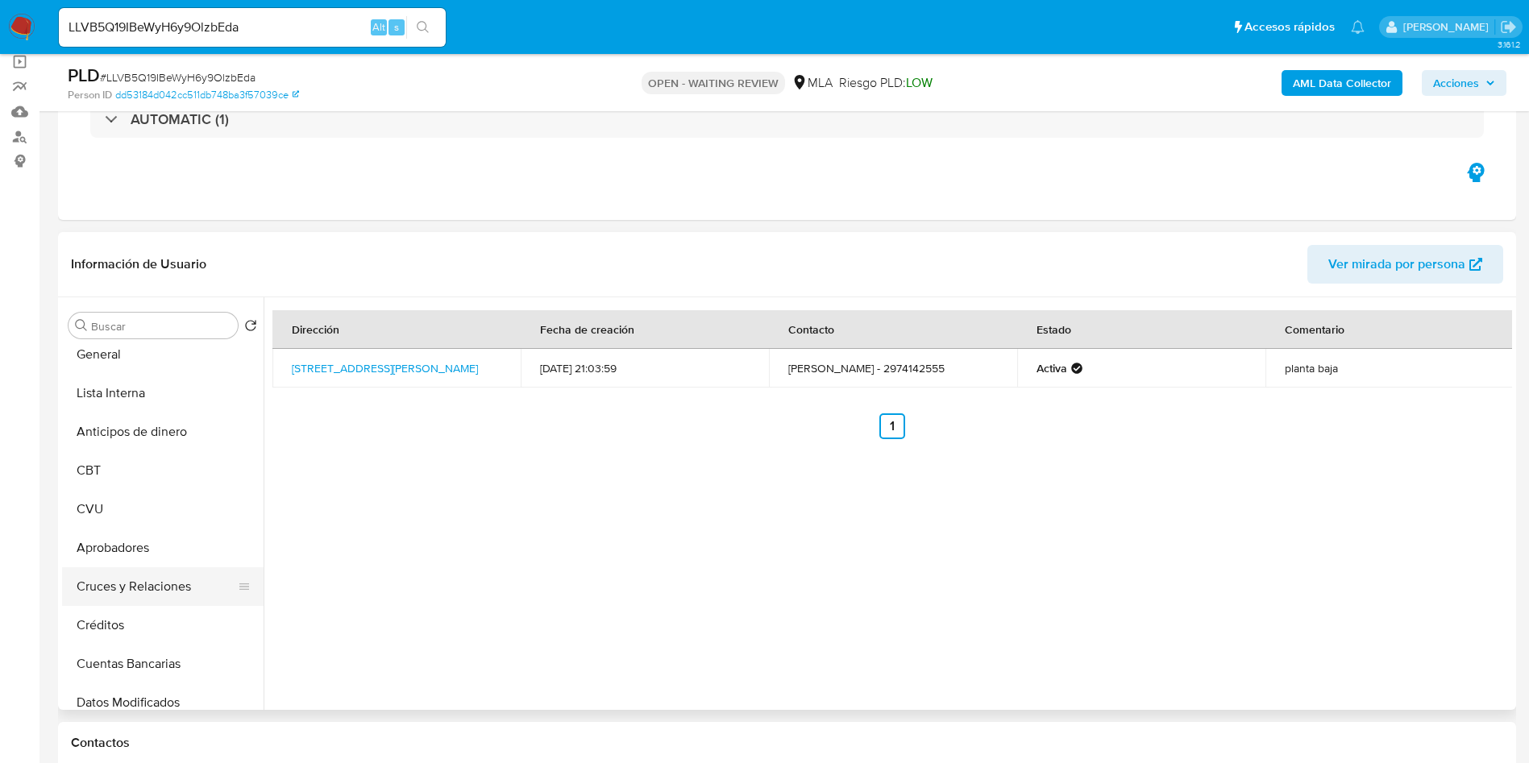
click at [144, 591] on button "Cruces y Relaciones" at bounding box center [156, 586] width 189 height 39
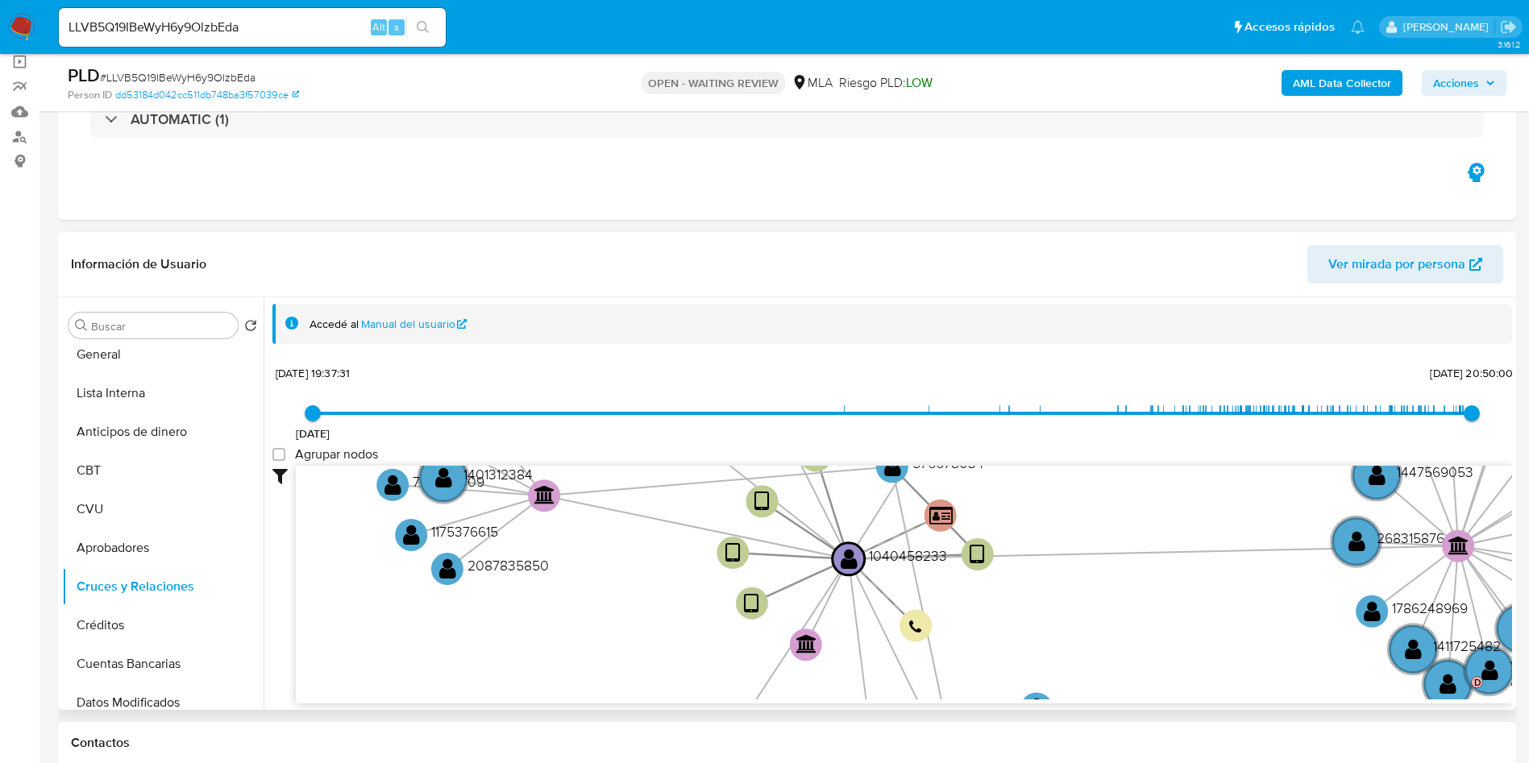
scroll to position [60, 0]
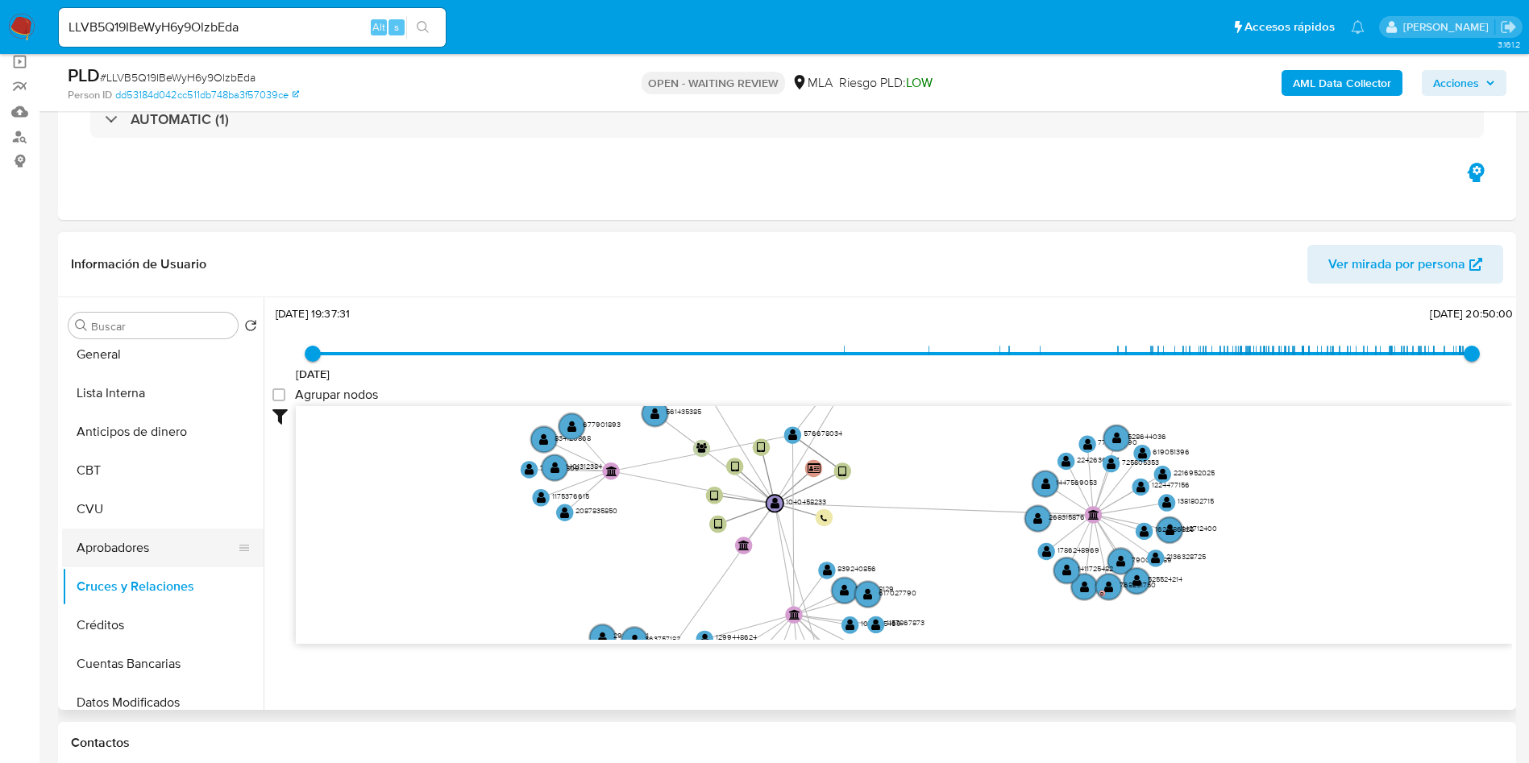
click at [123, 549] on button "Aprobadores" at bounding box center [156, 548] width 189 height 39
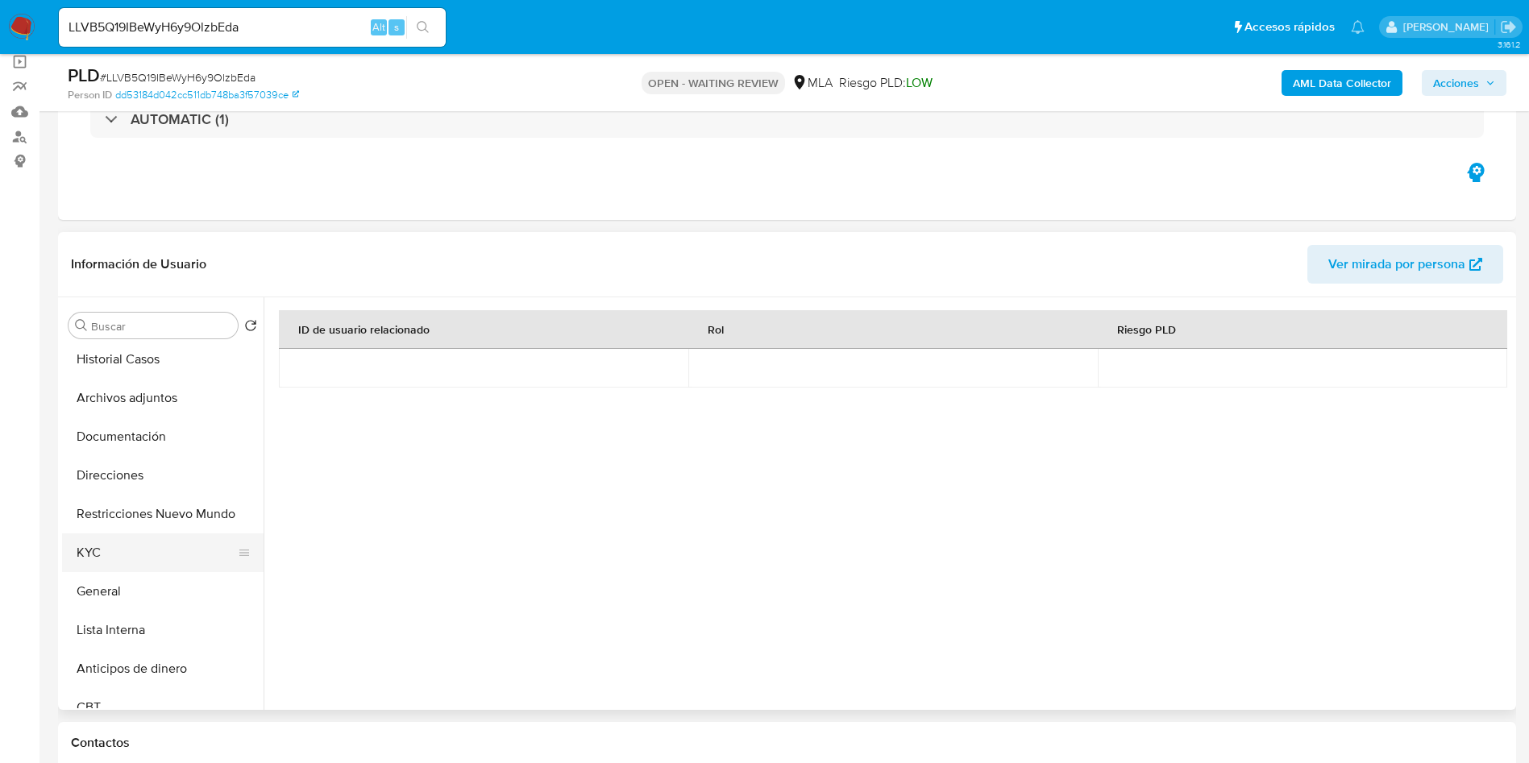
scroll to position [0, 0]
click at [115, 472] on button "Direcciones" at bounding box center [156, 480] width 189 height 39
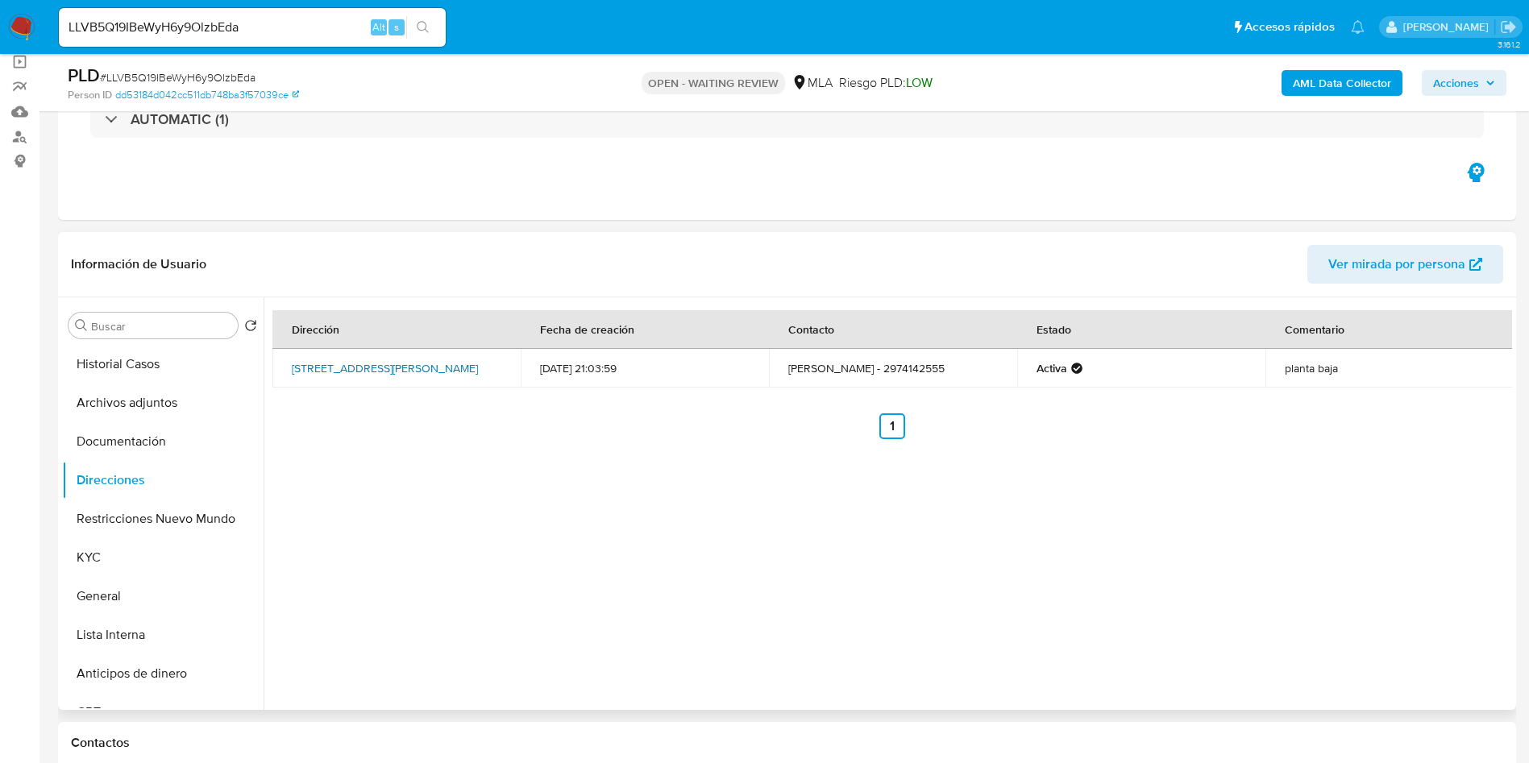
drag, startPoint x: 287, startPoint y: 355, endPoint x: 484, endPoint y: 352, distance: 196.7
click at [484, 352] on td "Buque Pesquero 2177, Puerto Deseado, Santa Cruz, 9050, Argentina 2177" at bounding box center [396, 368] width 248 height 39
copy link "Buque Pesquero 2177, Puerto Deseado"
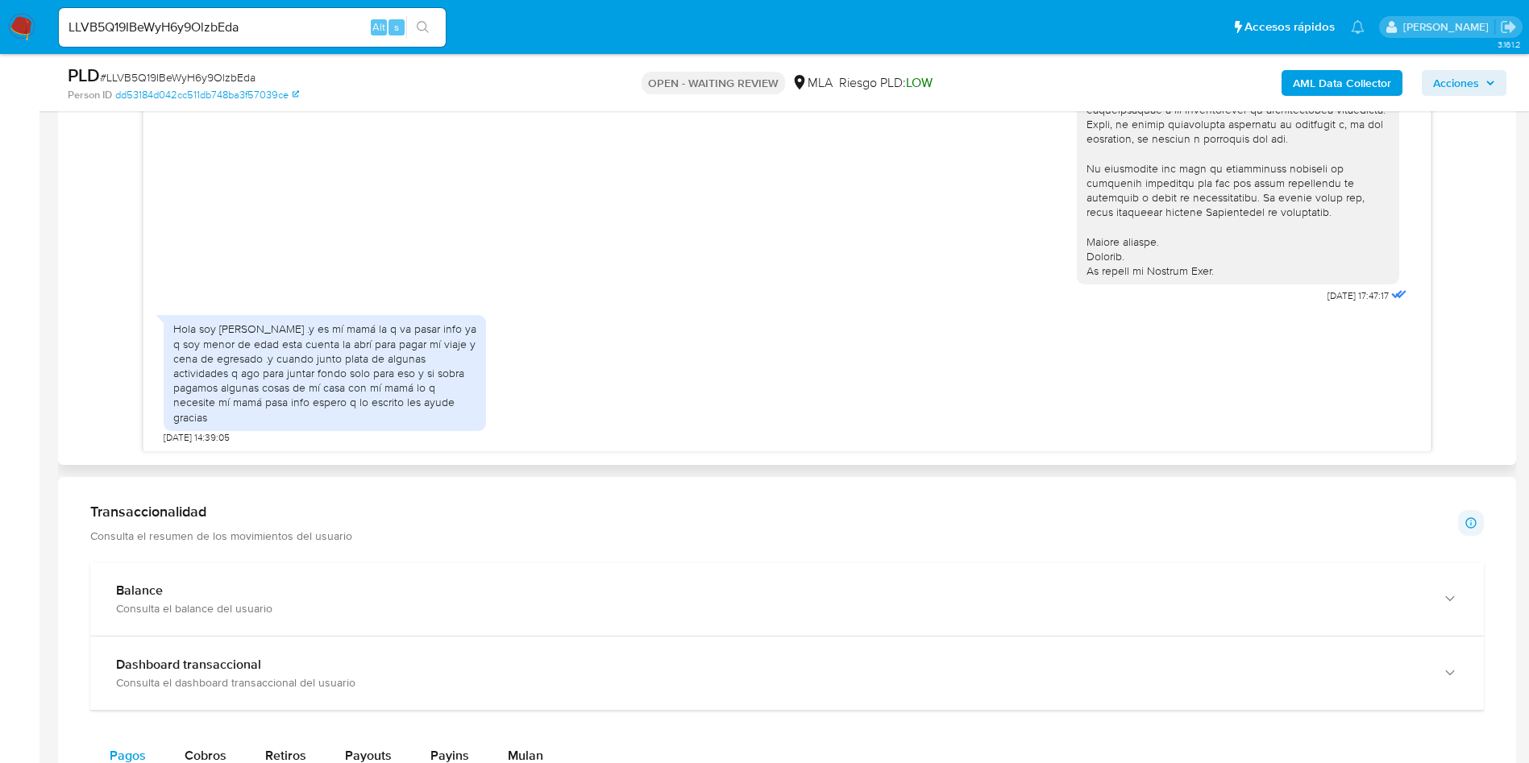
scroll to position [433, 0]
click at [186, 15] on div "LLVB5Q19IBeWyH6y9OlzbEda Alt s" at bounding box center [252, 27] width 387 height 39
click at [185, 29] on input "LLVB5Q19IBeWyH6y9OlzbEda" at bounding box center [252, 27] width 387 height 21
paste input "9n20y6f2seL7aSKIqur9JKJG"
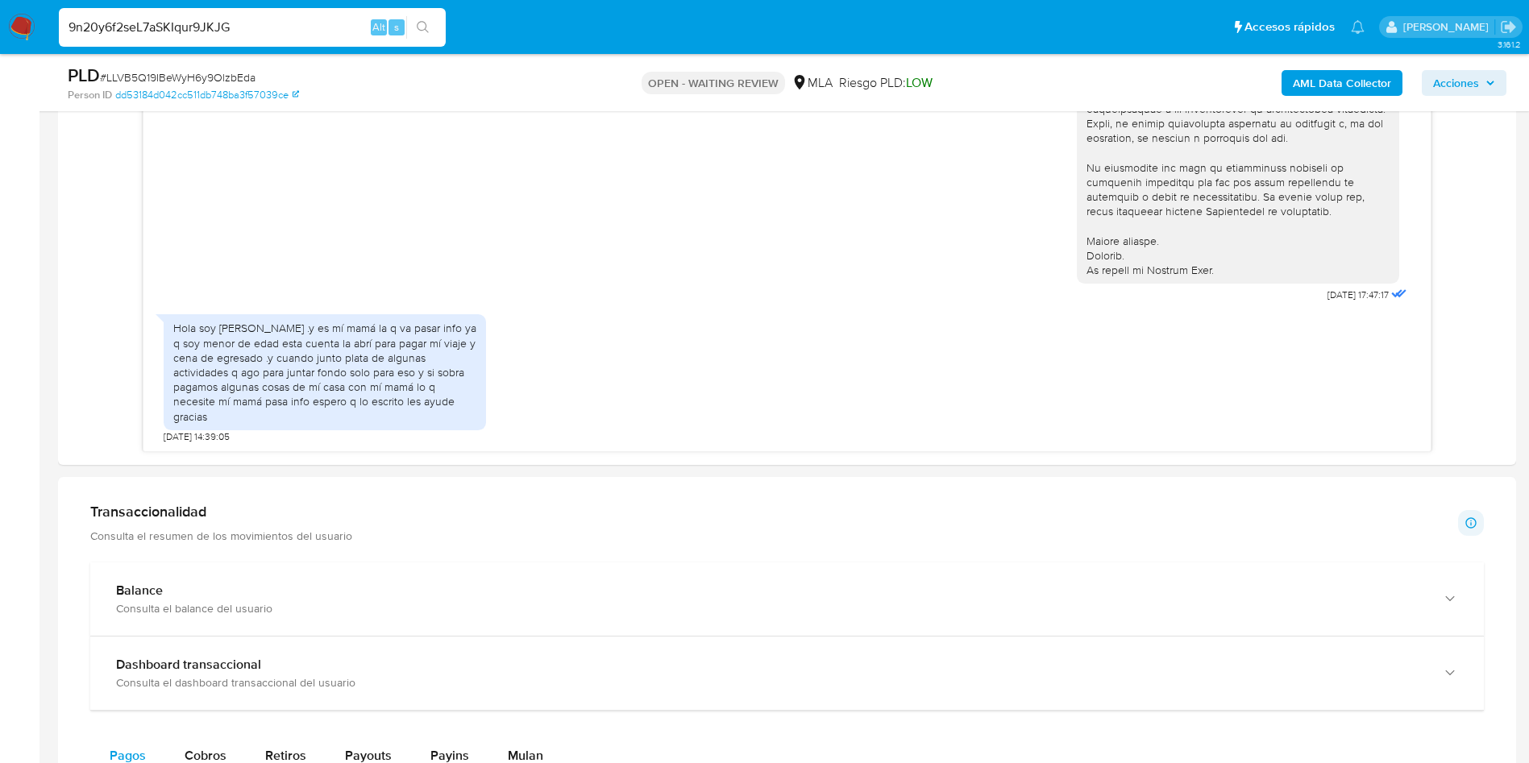
type input "9n20y6f2seL7aSKIqur9JKJG"
click at [430, 30] on button "search-icon" at bounding box center [422, 27] width 33 height 23
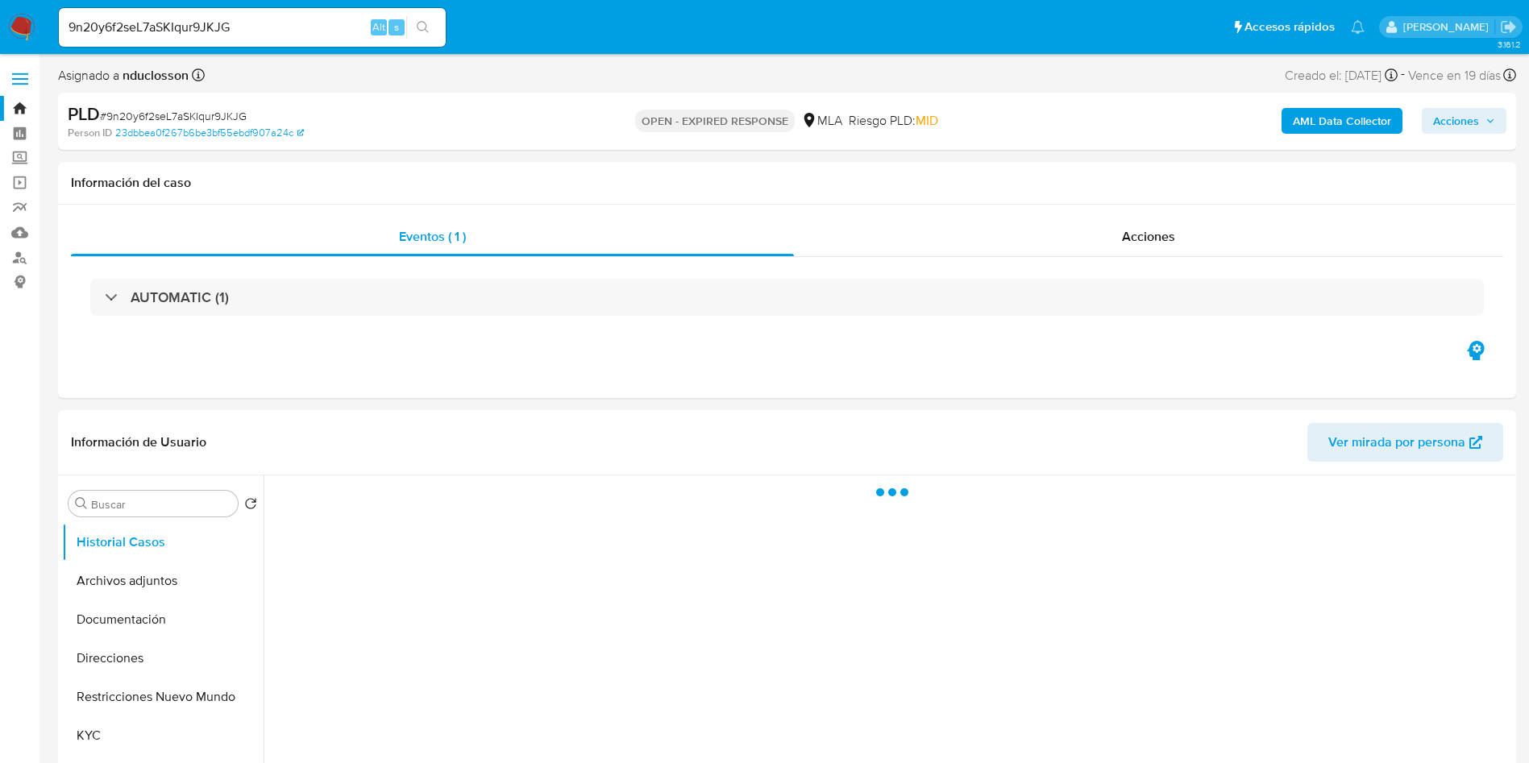
select select "10"
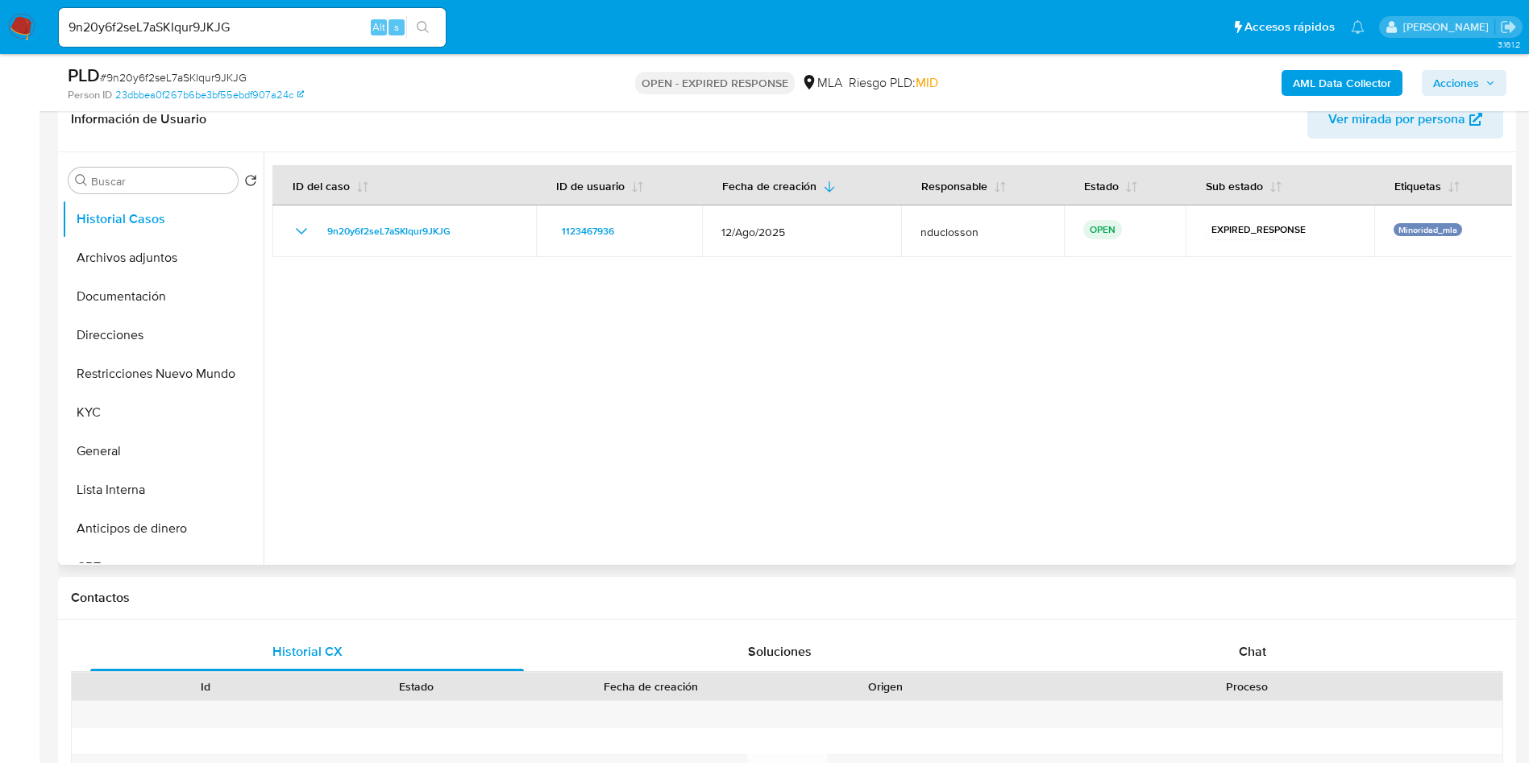
scroll to position [363, 0]
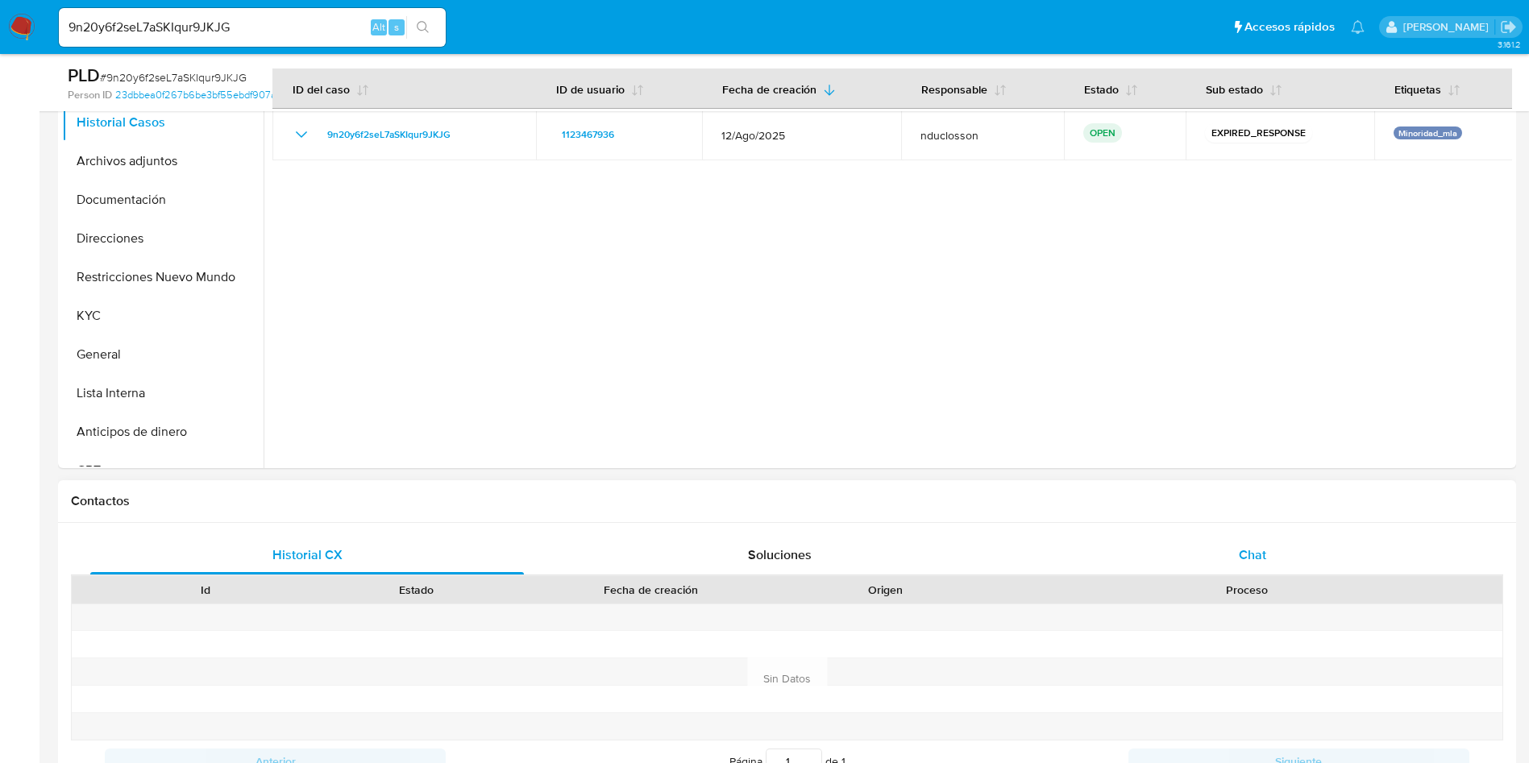
click at [1270, 536] on div "Chat" at bounding box center [1253, 555] width 434 height 39
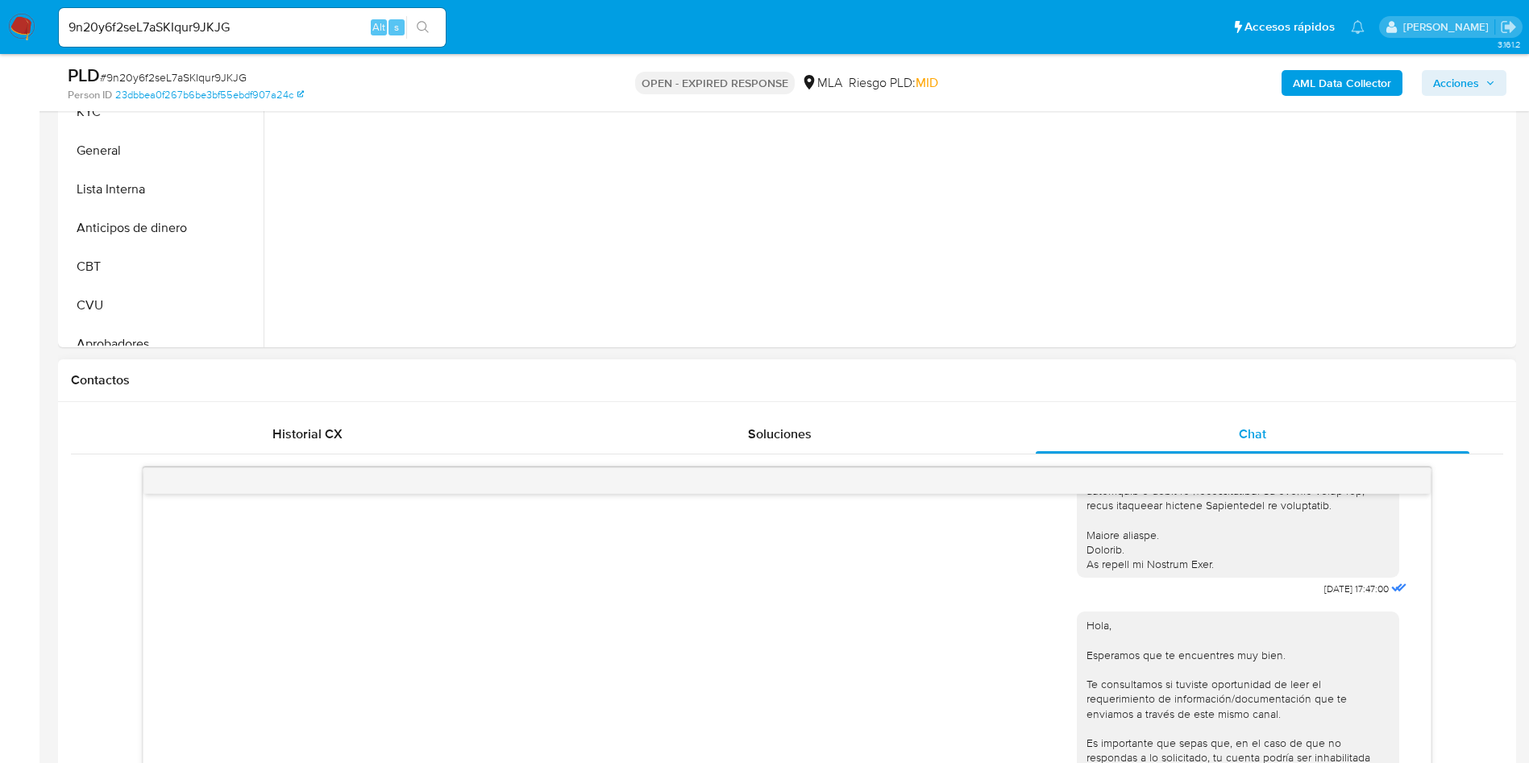
scroll to position [121, 0]
click at [122, 308] on button "Aprobadores" at bounding box center [156, 306] width 189 height 39
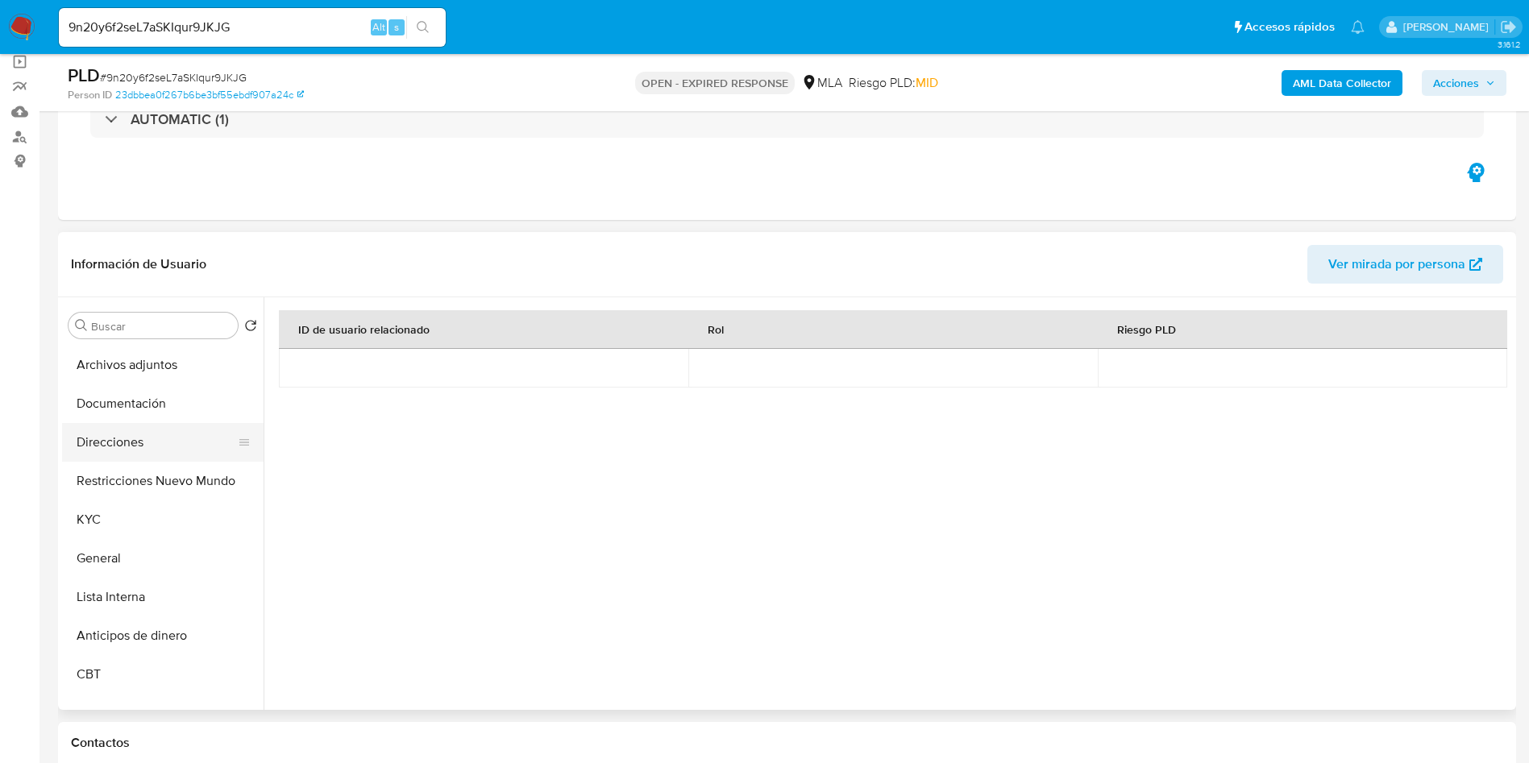
scroll to position [0, 0]
click at [116, 464] on button "Direcciones" at bounding box center [156, 480] width 189 height 39
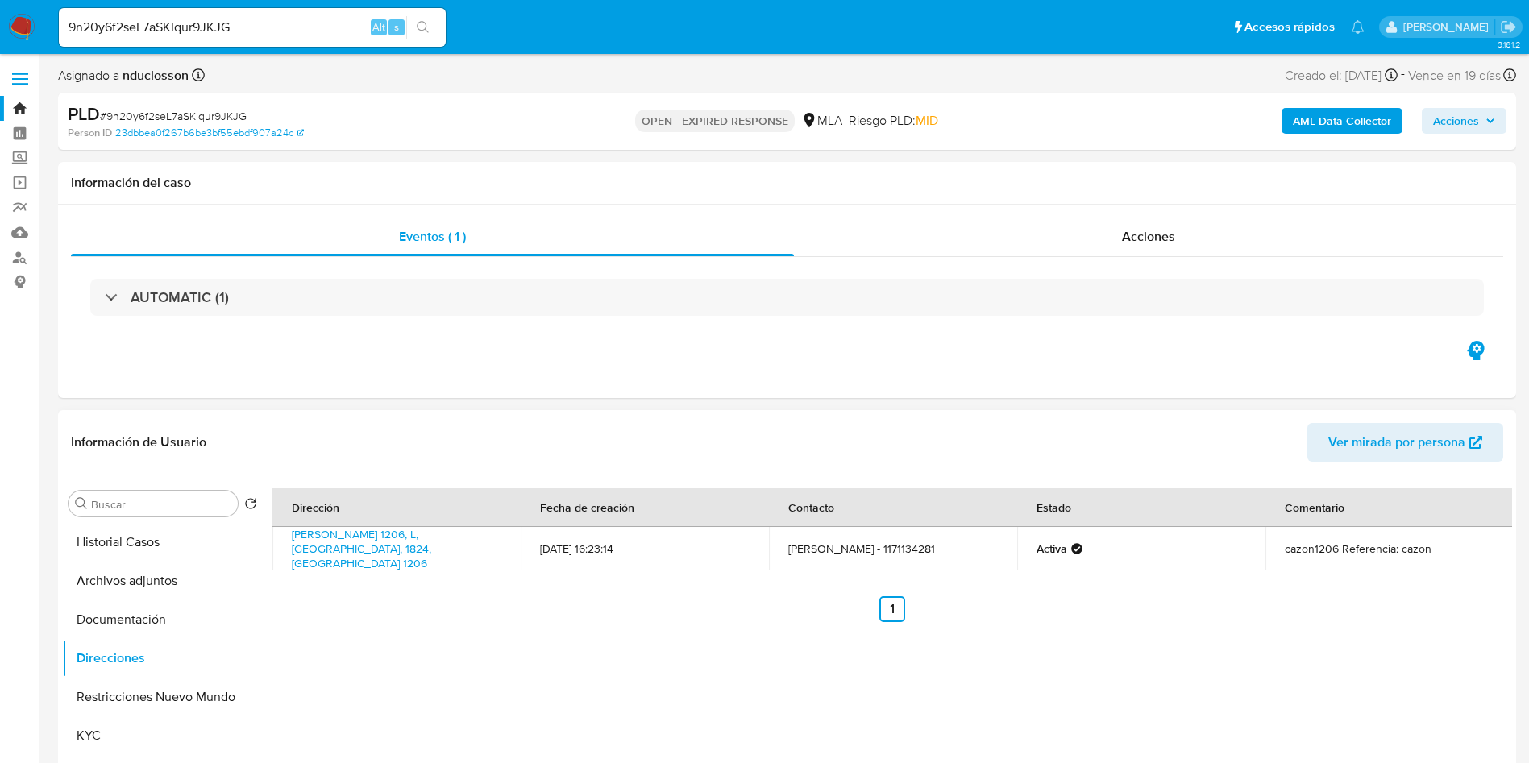
click at [196, 442] on h1 "Información de Usuario" at bounding box center [138, 442] width 135 height 16
click at [170, 439] on h1 "Información de Usuario" at bounding box center [138, 442] width 135 height 16
drag, startPoint x: 162, startPoint y: 440, endPoint x: 207, endPoint y: 430, distance: 46.2
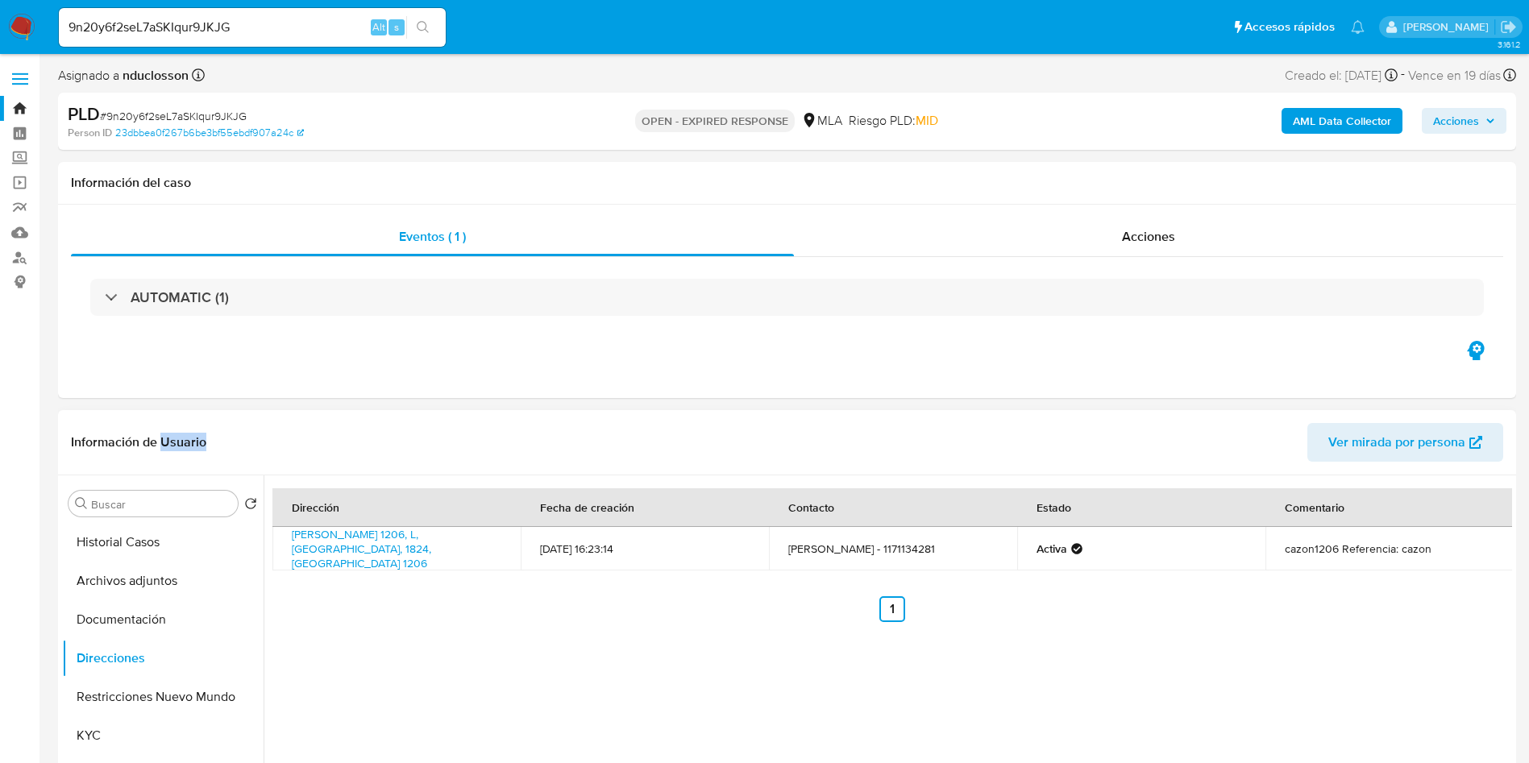
click at [207, 430] on header "Información de Usuario Ver mirada por persona" at bounding box center [787, 442] width 1432 height 39
click at [199, 436] on h1 "Información de Usuario" at bounding box center [138, 442] width 135 height 16
drag, startPoint x: 202, startPoint y: 442, endPoint x: 161, endPoint y: 436, distance: 41.6
click at [161, 436] on h1 "Información de Usuario" at bounding box center [138, 442] width 135 height 16
drag, startPoint x: 138, startPoint y: 442, endPoint x: 67, endPoint y: 440, distance: 70.9
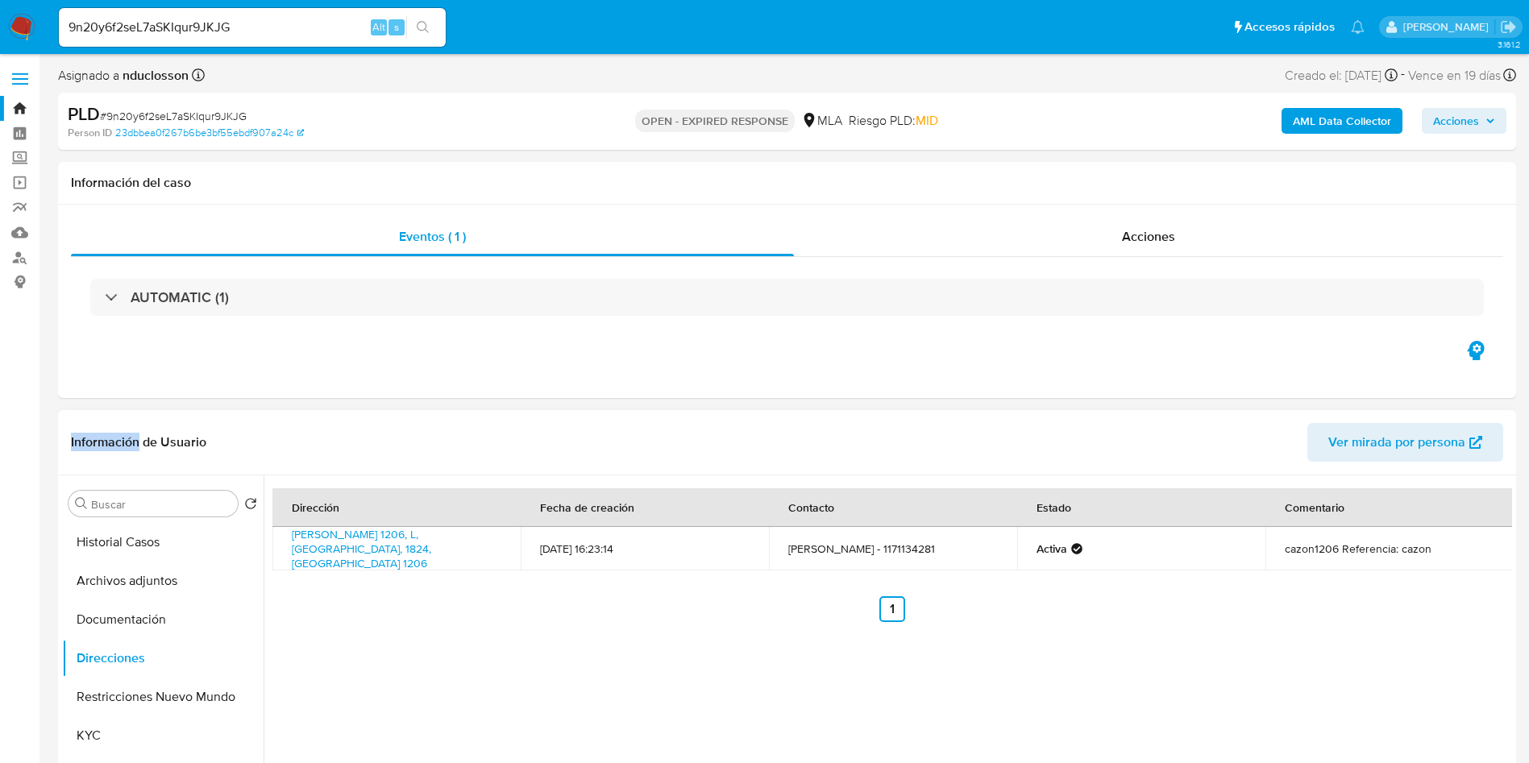
click at [67, 440] on div "Información de Usuario Ver mirada por persona" at bounding box center [787, 442] width 1458 height 65
click at [79, 440] on h1 "Información de Usuario" at bounding box center [138, 442] width 135 height 16
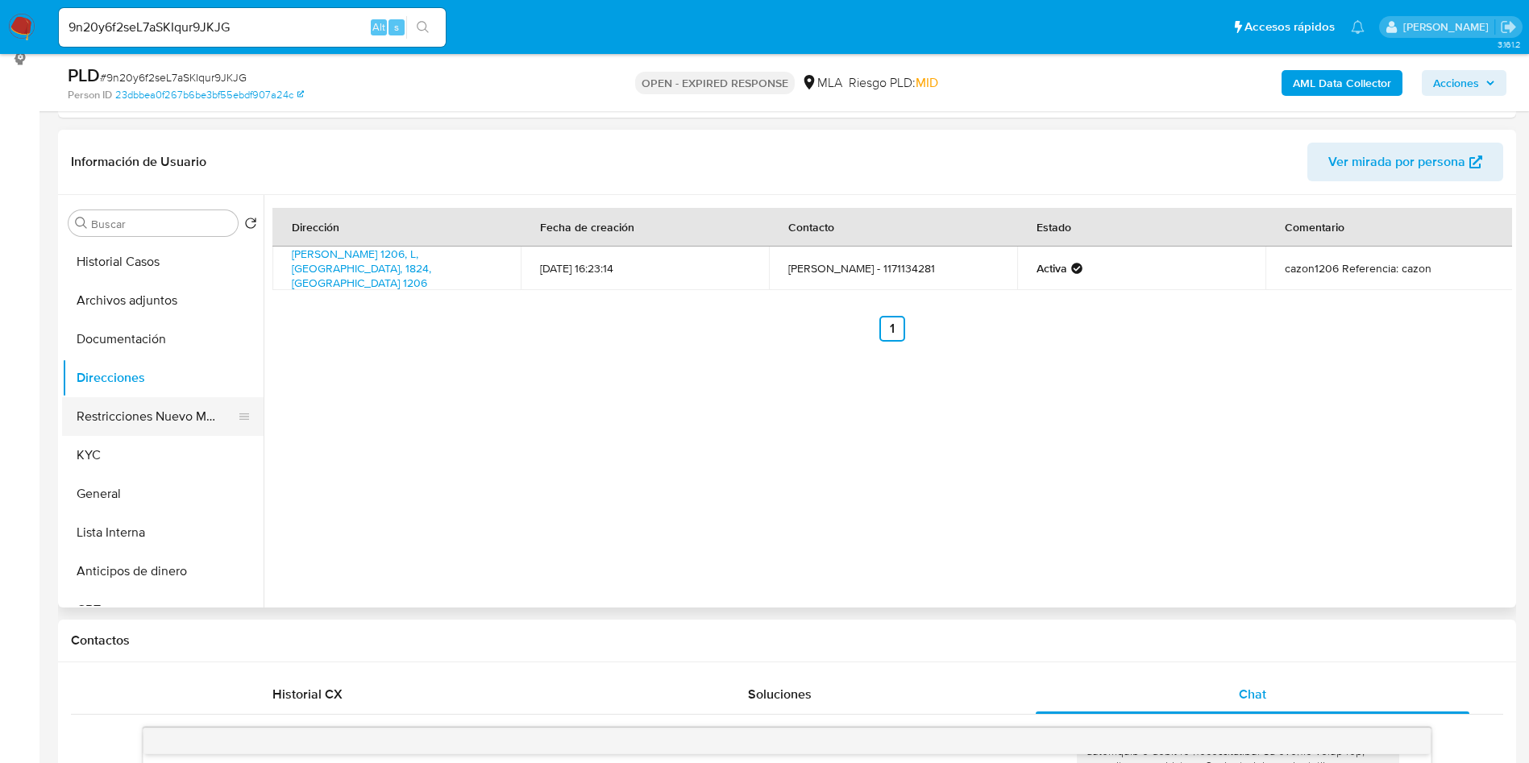
scroll to position [242, 0]
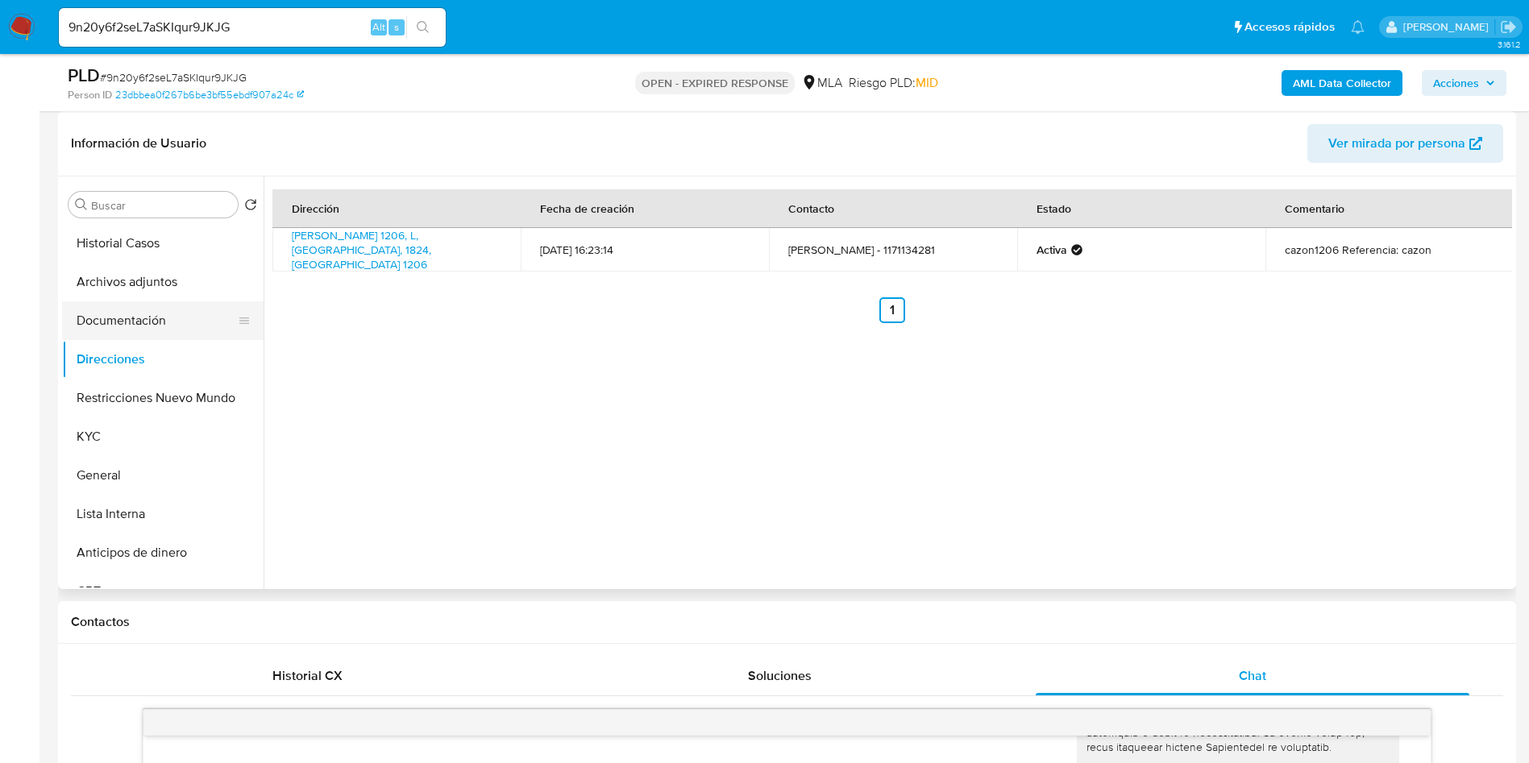
click at [151, 322] on button "Documentación" at bounding box center [156, 320] width 189 height 39
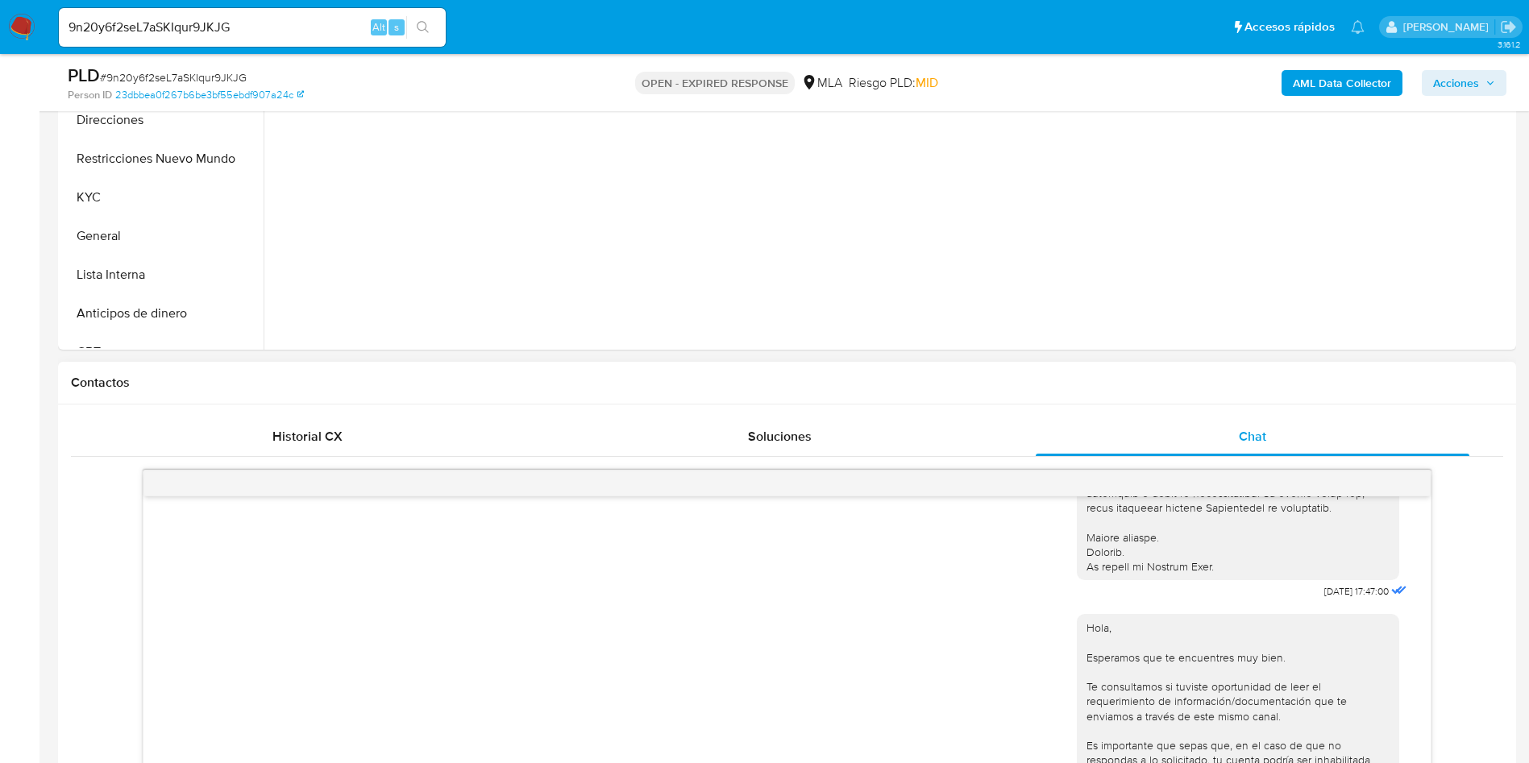
scroll to position [363, 0]
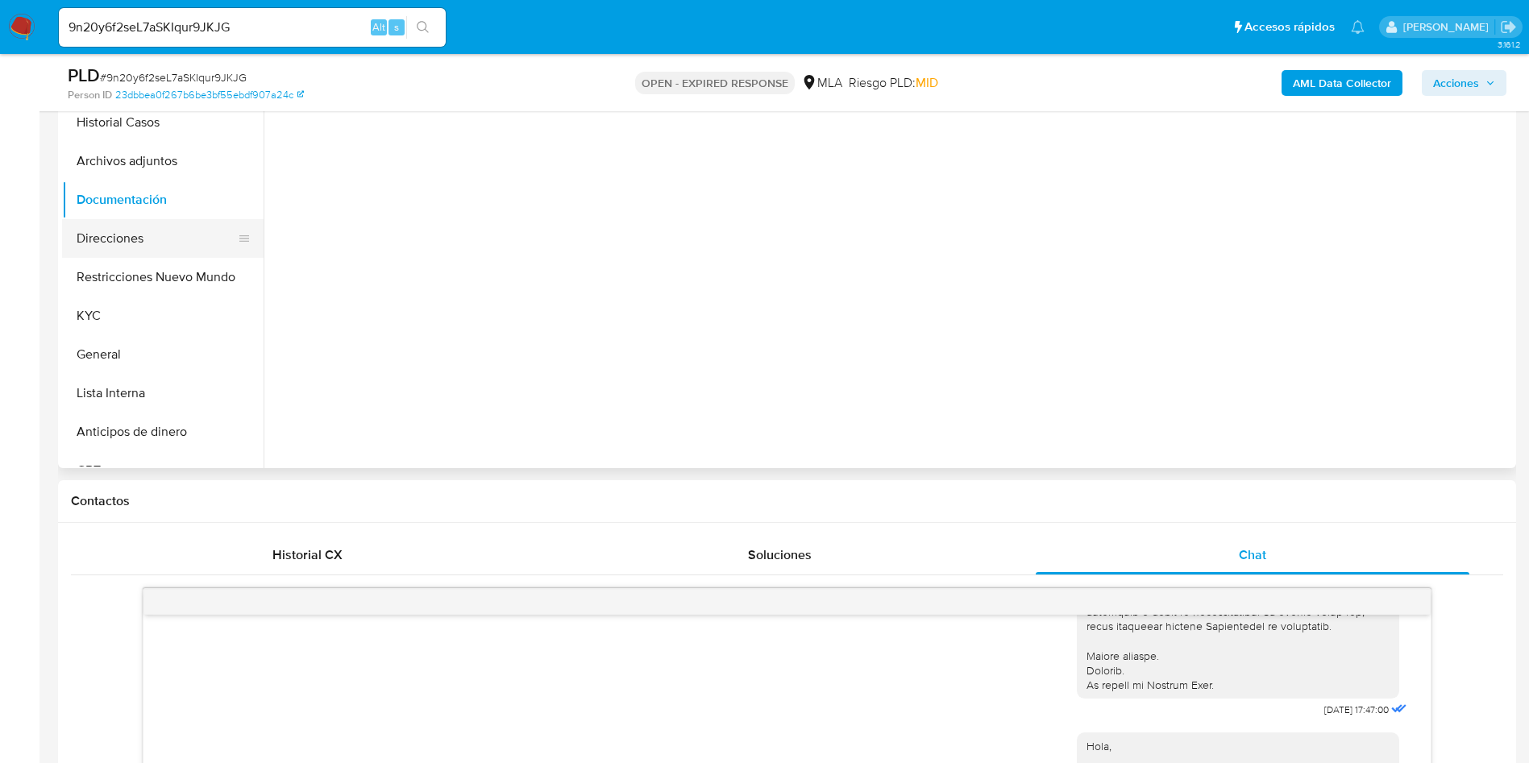
click at [130, 238] on button "Direcciones" at bounding box center [156, 238] width 189 height 39
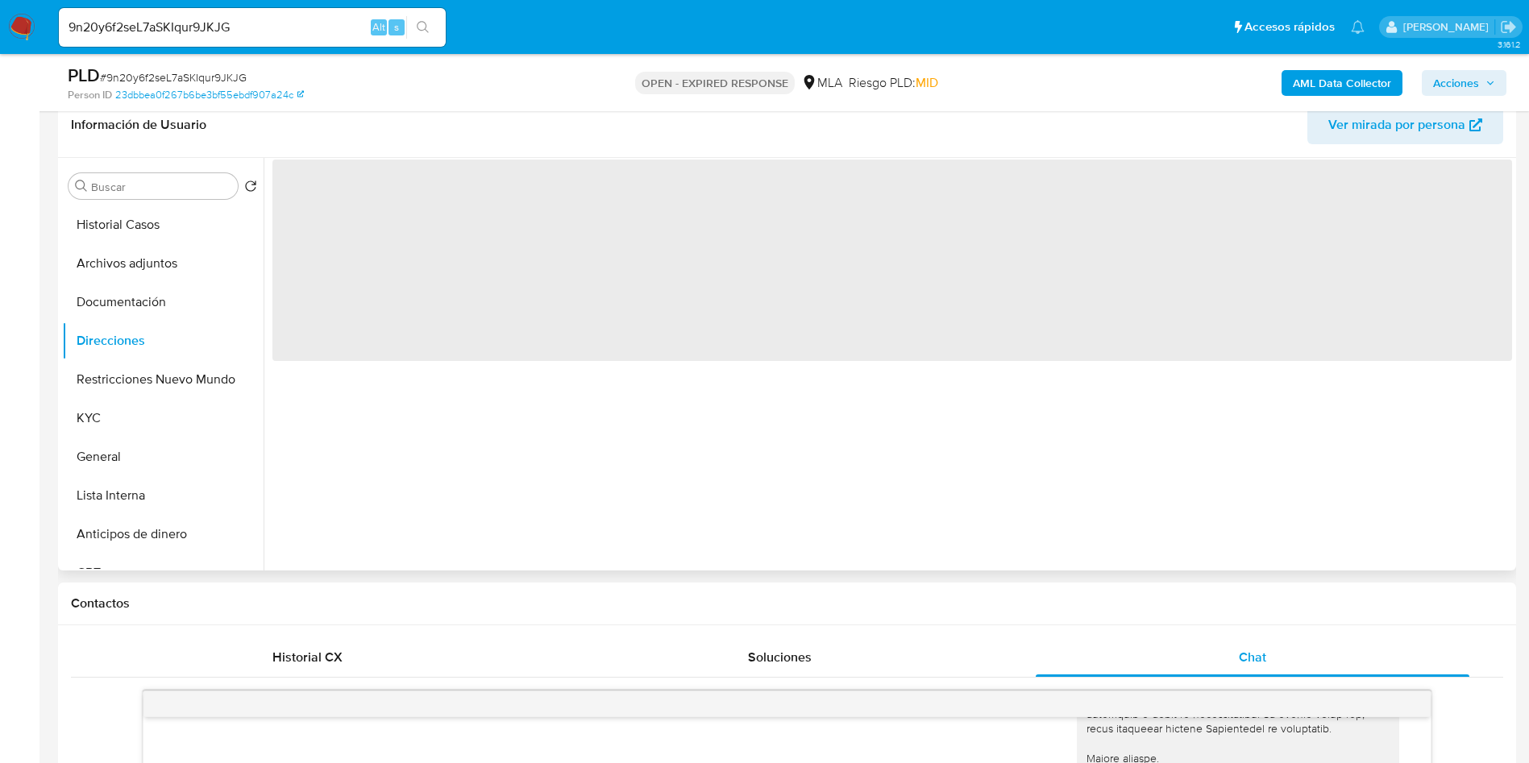
scroll to position [121, 0]
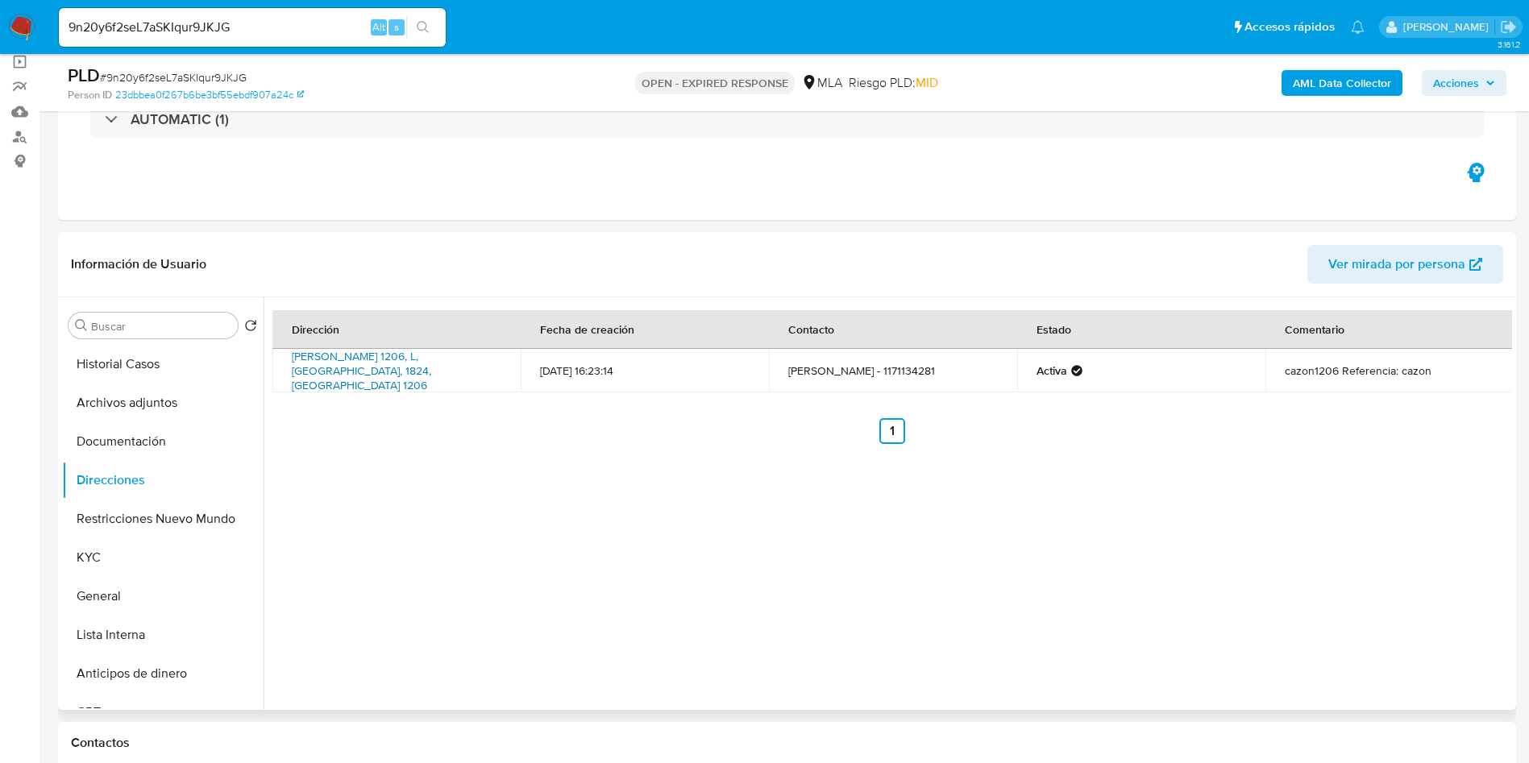
click at [361, 371] on link "Cazon Y Juncal 1206, L, Buenos Aires, 1824, Argentina 1206" at bounding box center [361, 370] width 139 height 45
click at [89, 444] on button "Documentación" at bounding box center [156, 441] width 189 height 39
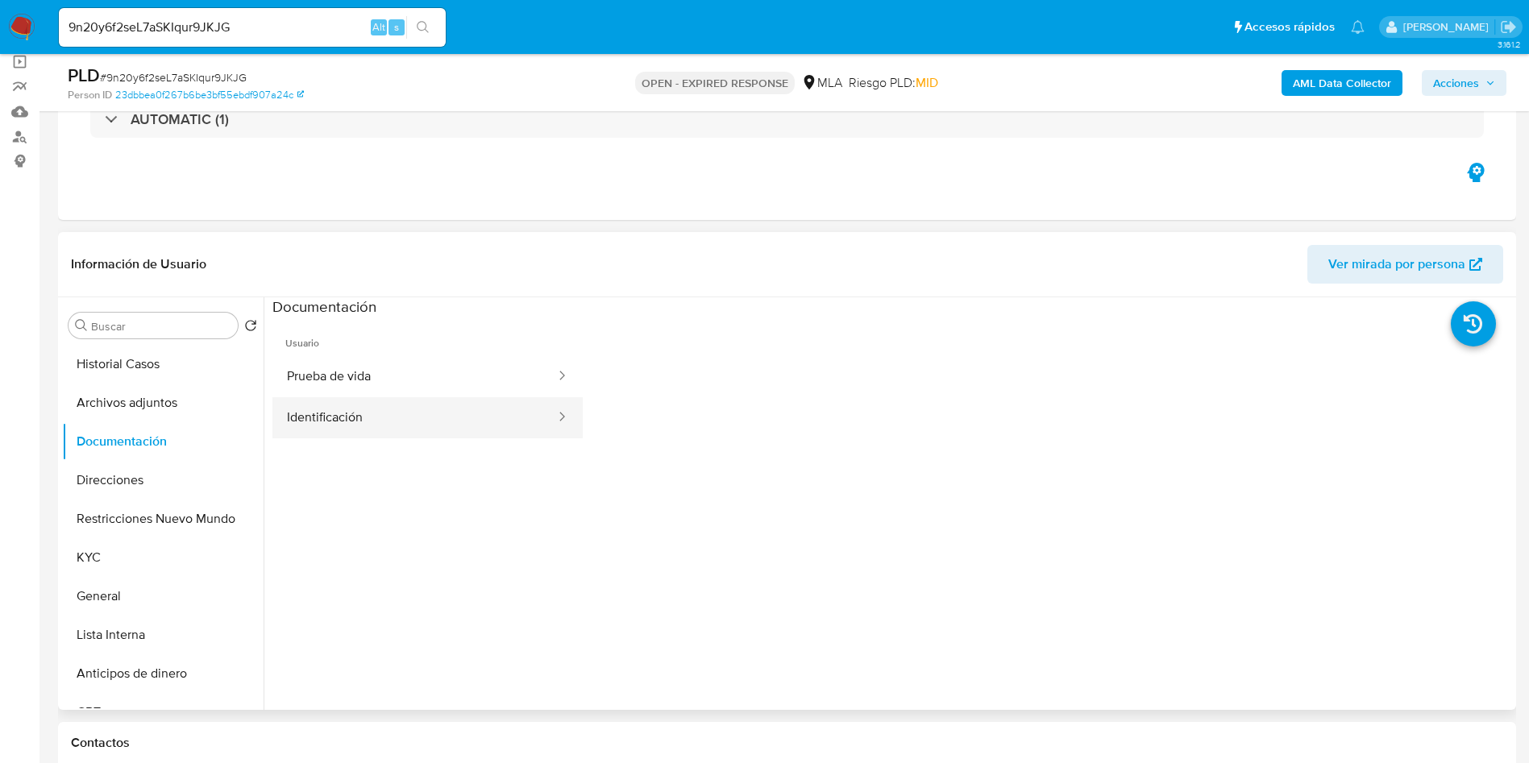
click at [433, 397] on button "Identificación" at bounding box center [414, 417] width 284 height 41
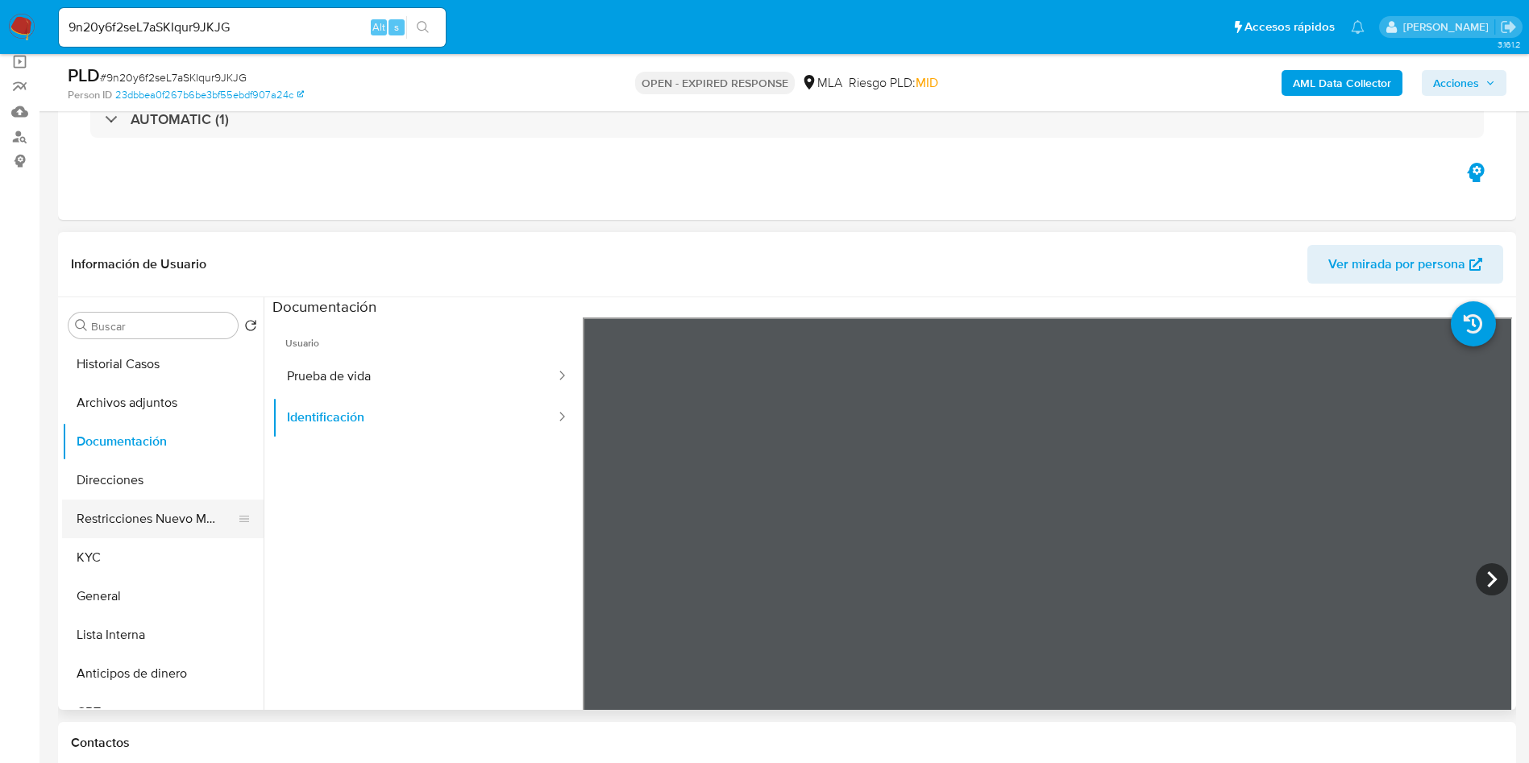
scroll to position [242, 0]
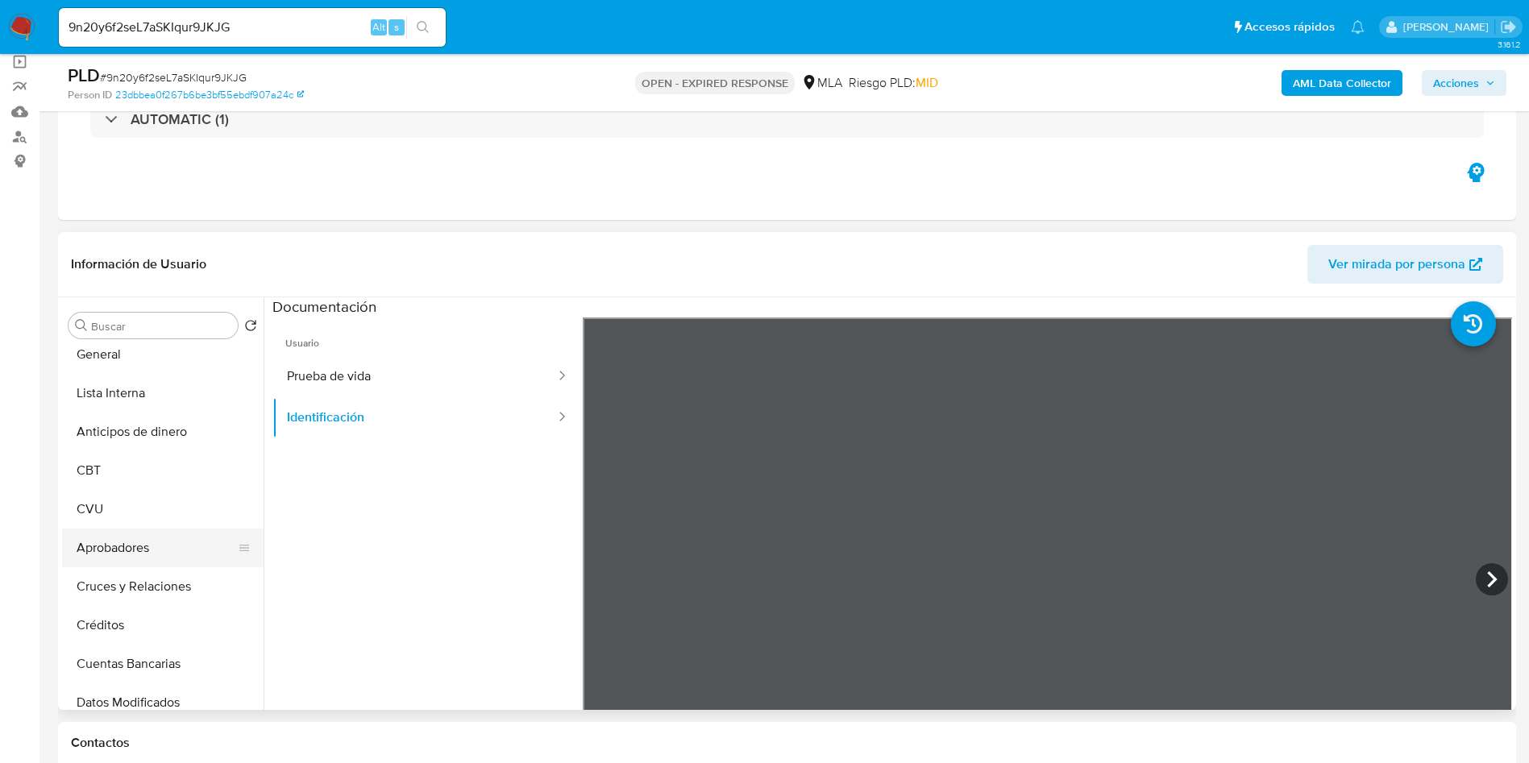
click at [162, 534] on button "Aprobadores" at bounding box center [156, 548] width 189 height 39
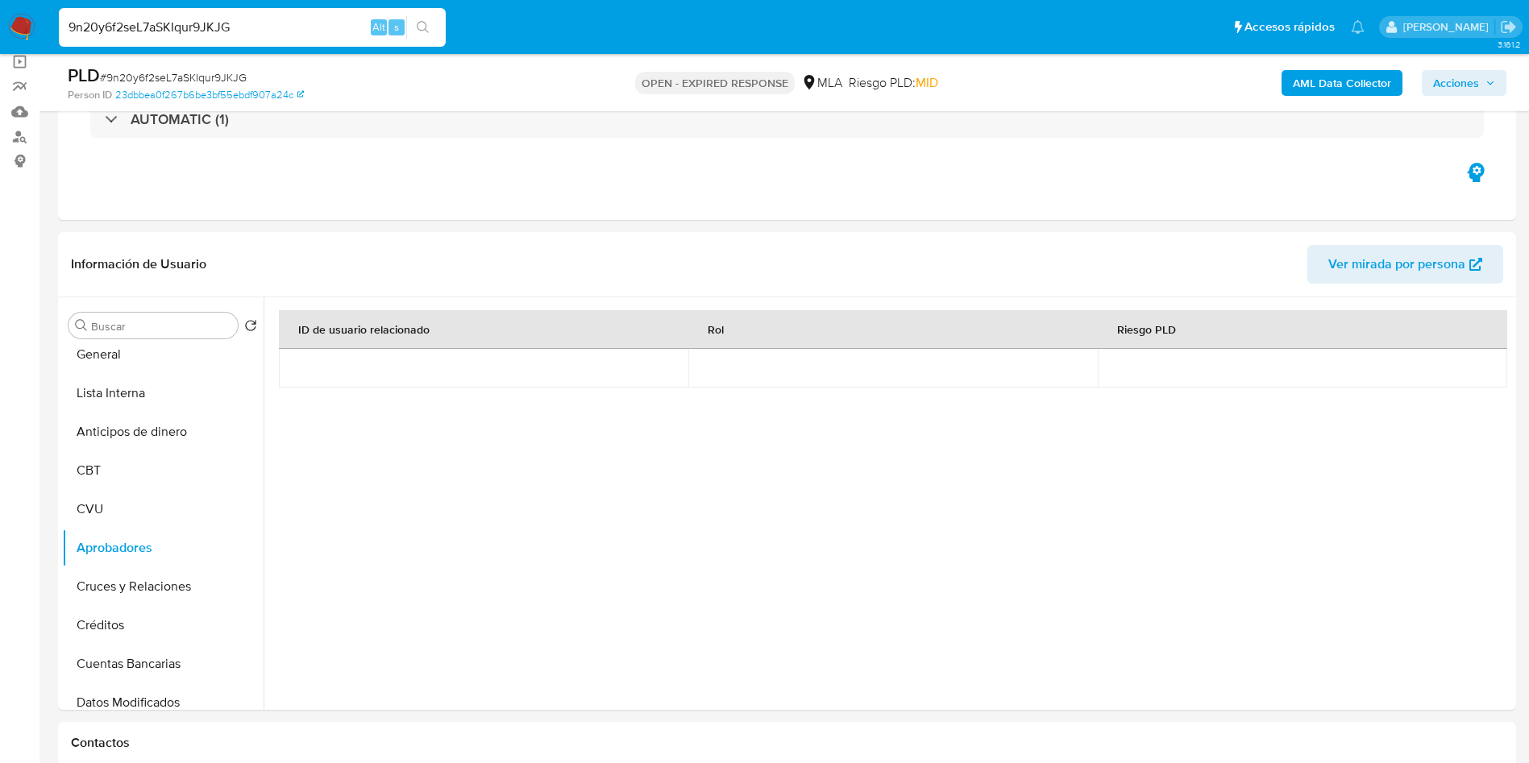
click at [162, 34] on input "9n20y6f2seL7aSKIqur9JKJG" at bounding box center [252, 27] width 387 height 21
click at [430, 27] on icon "search-icon" at bounding box center [423, 27] width 13 height 13
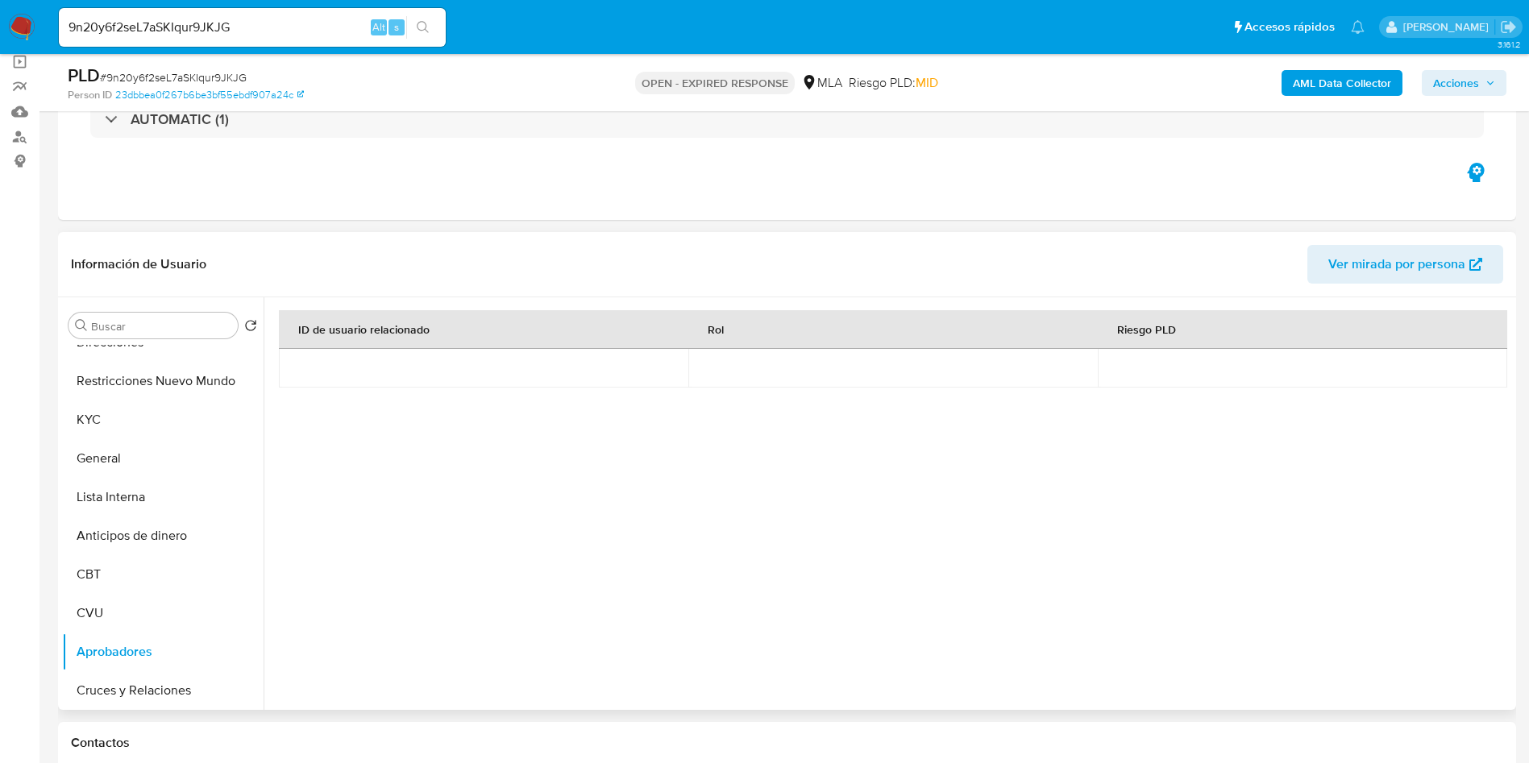
scroll to position [0, 0]
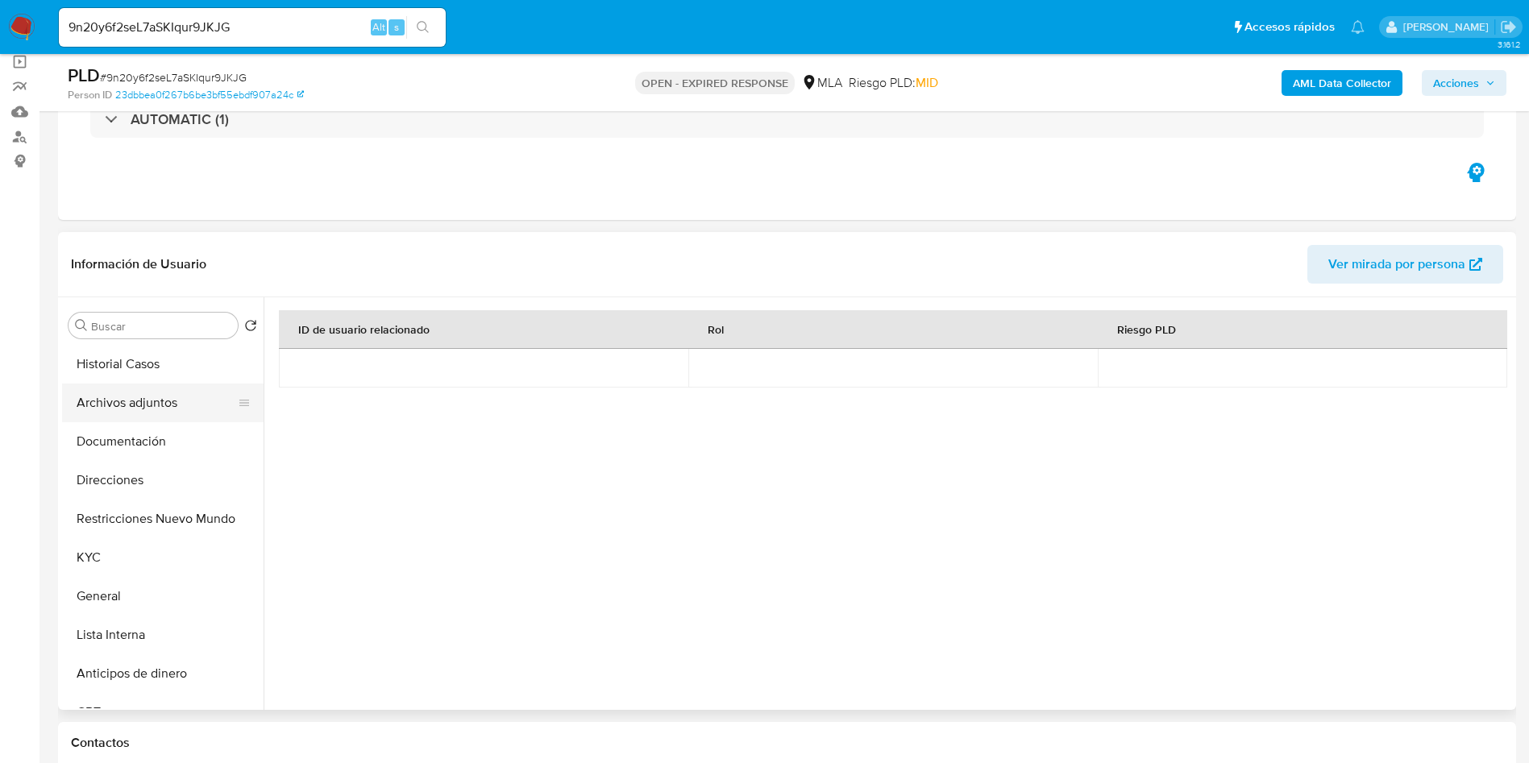
click at [135, 414] on button "Archivos adjuntos" at bounding box center [156, 403] width 189 height 39
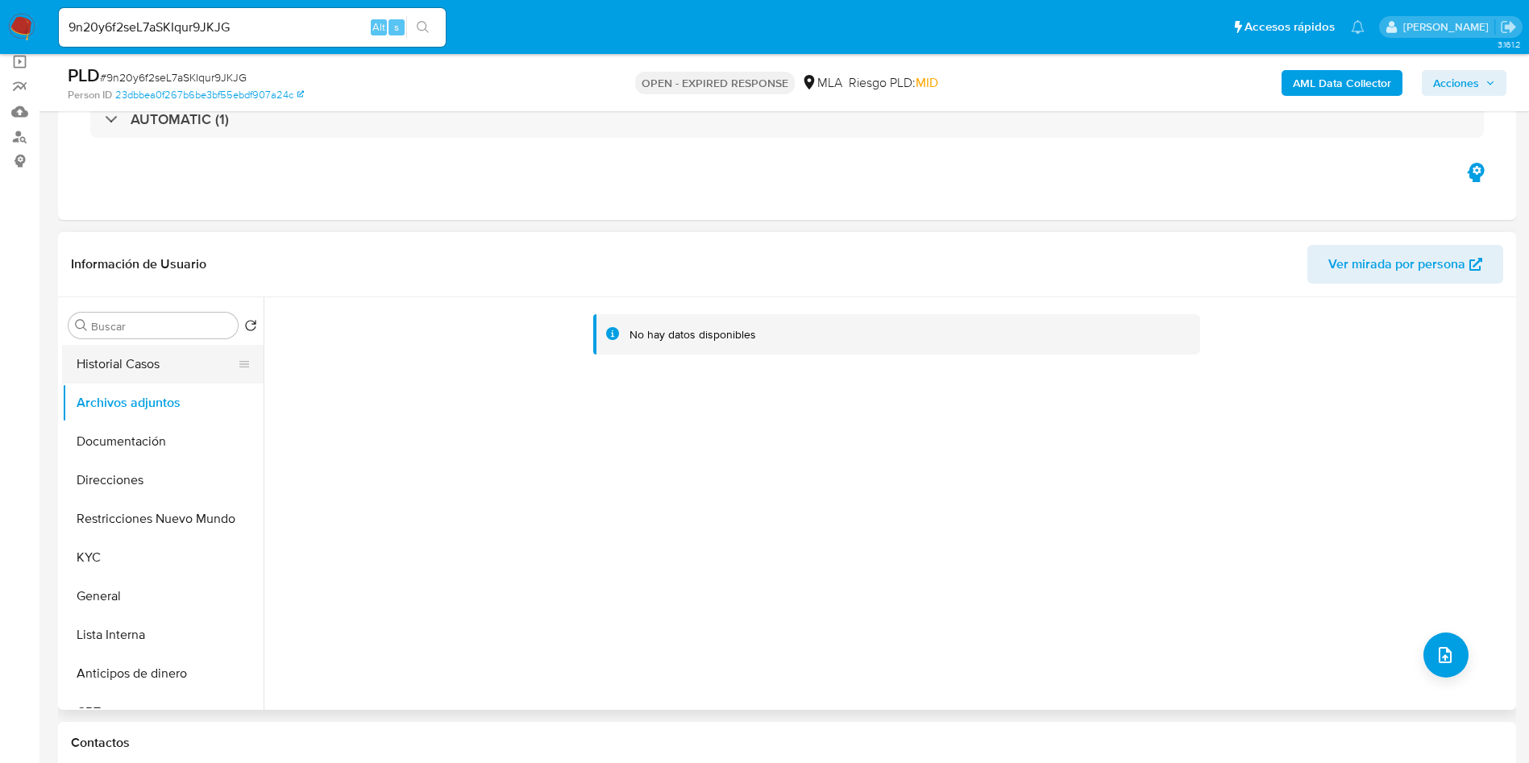
click at [106, 372] on button "Historial Casos" at bounding box center [156, 364] width 189 height 39
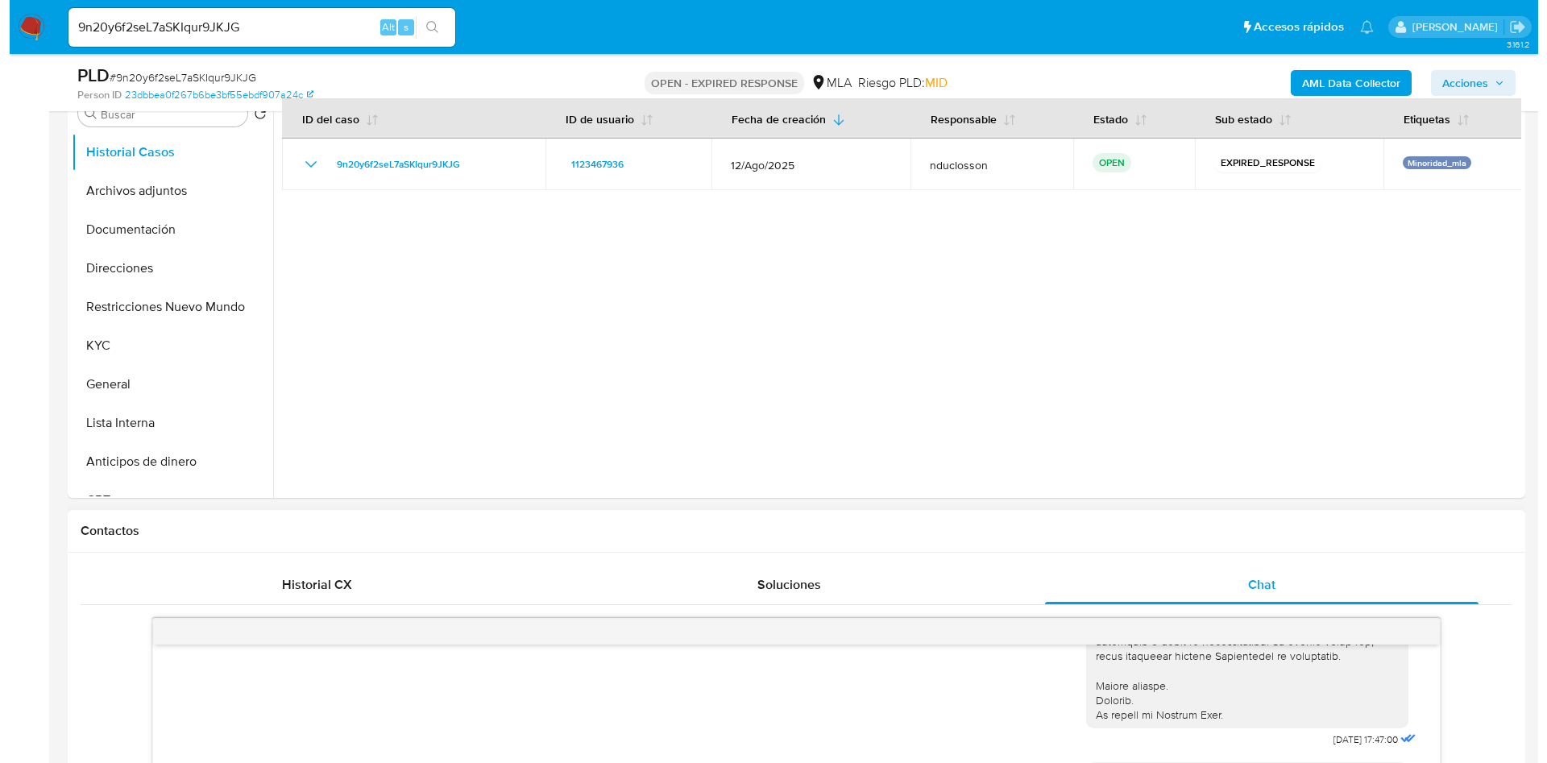
scroll to position [121, 0]
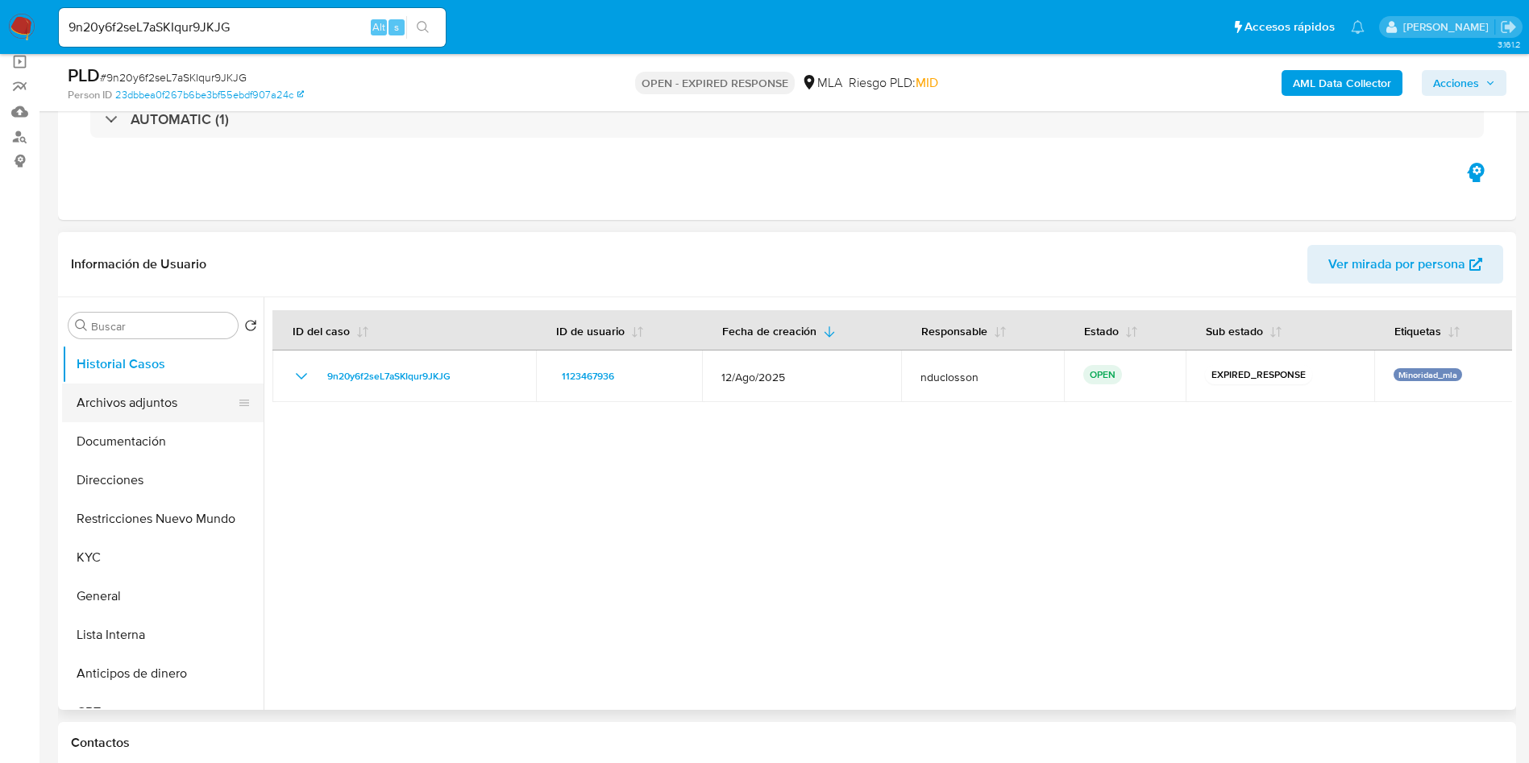
click at [152, 412] on button "Archivos adjuntos" at bounding box center [156, 403] width 189 height 39
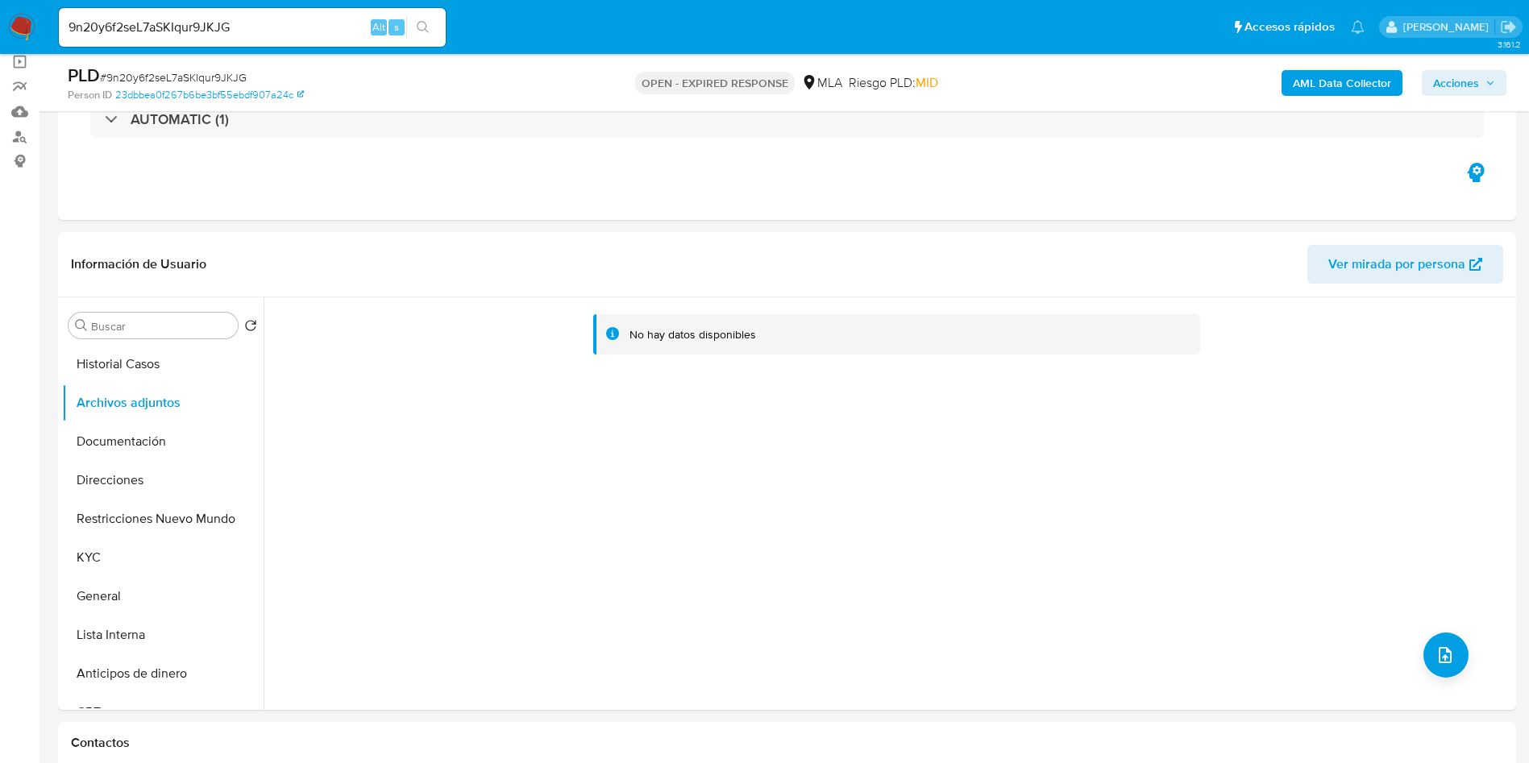
click at [1307, 90] on b "AML Data Collector" at bounding box center [1342, 83] width 98 height 26
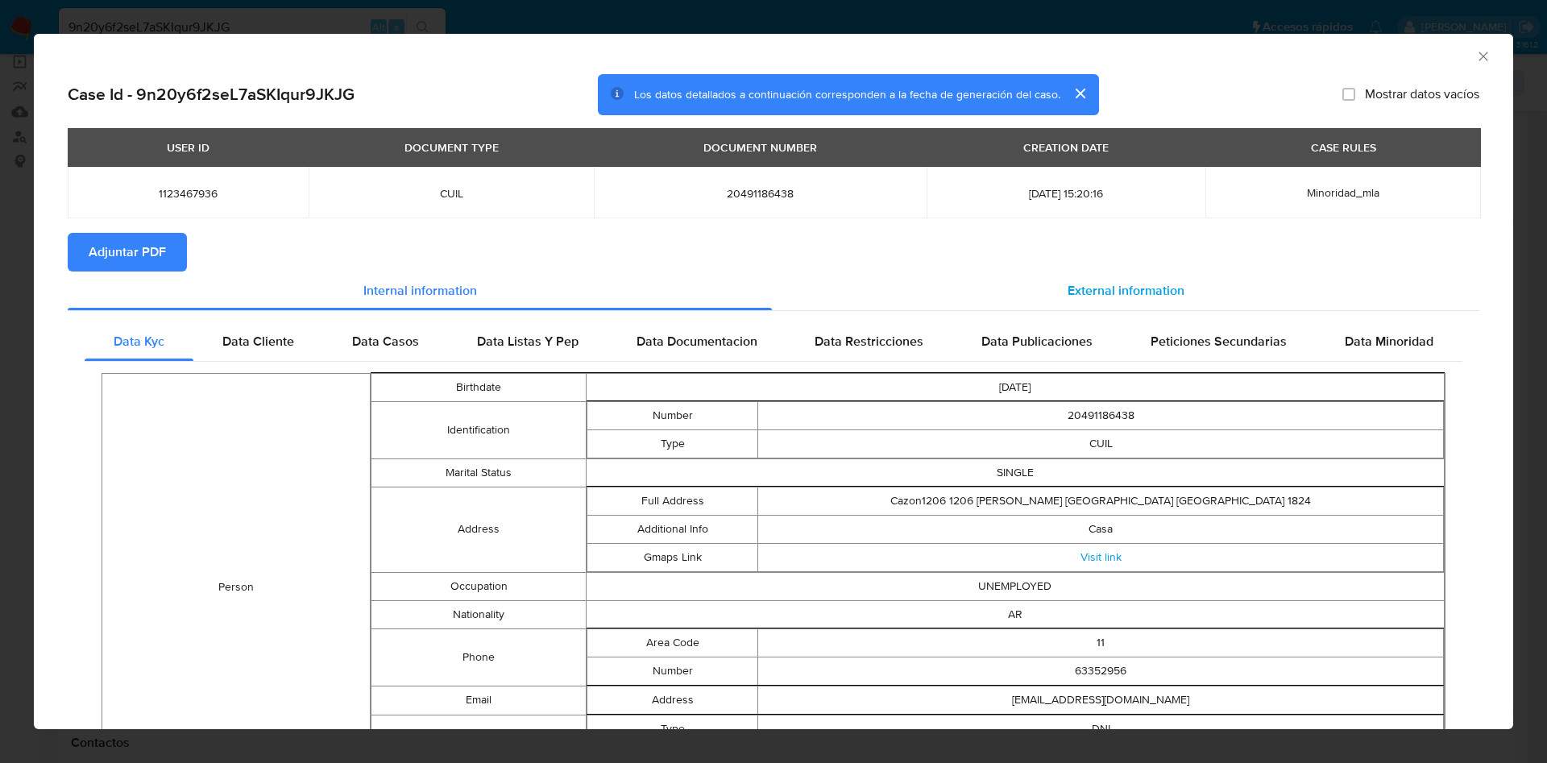
click at [1003, 274] on div "External information" at bounding box center [1126, 291] width 708 height 39
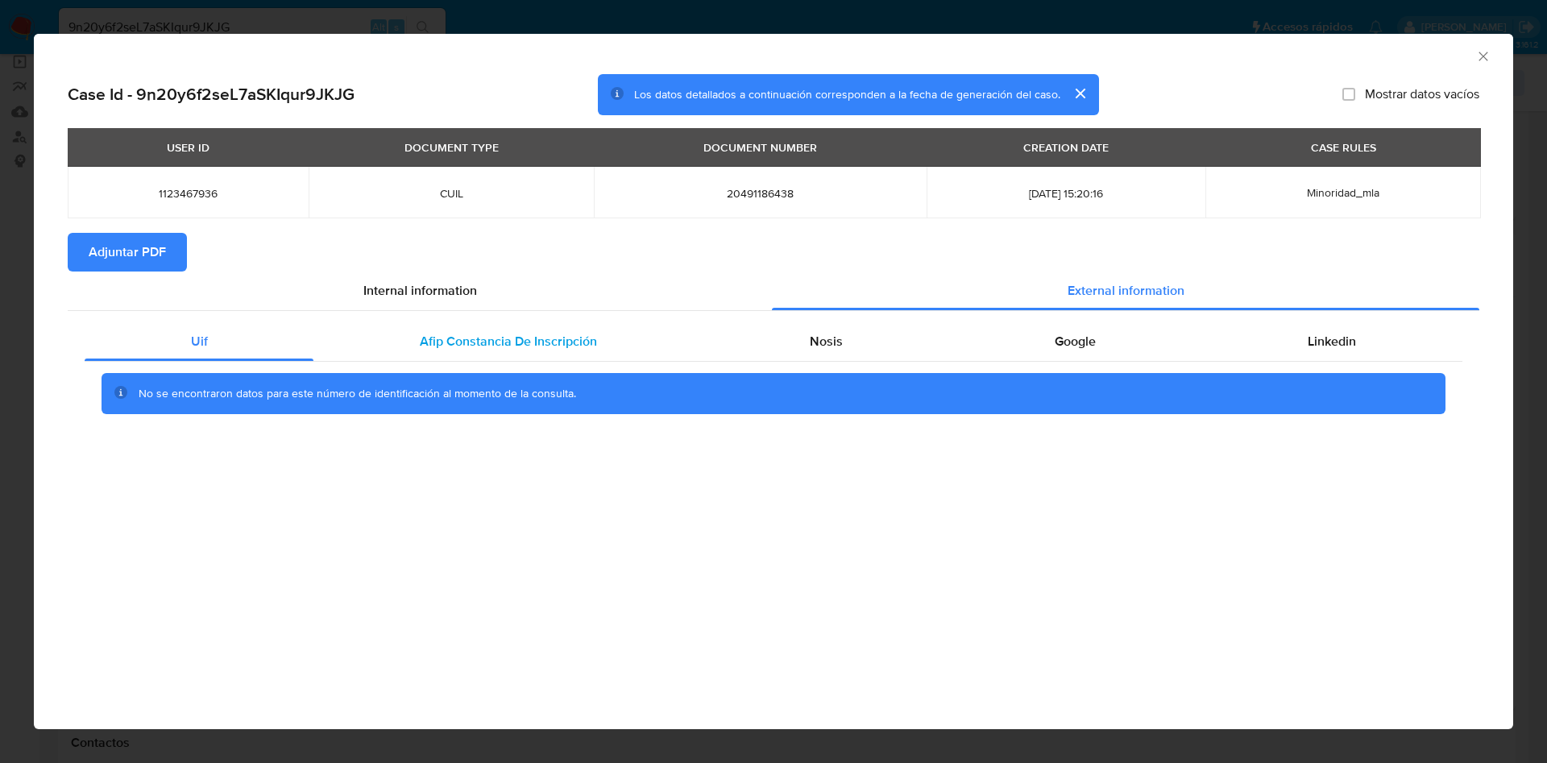
click at [538, 329] on div "Afip Constancia De Inscripción" at bounding box center [507, 341] width 389 height 39
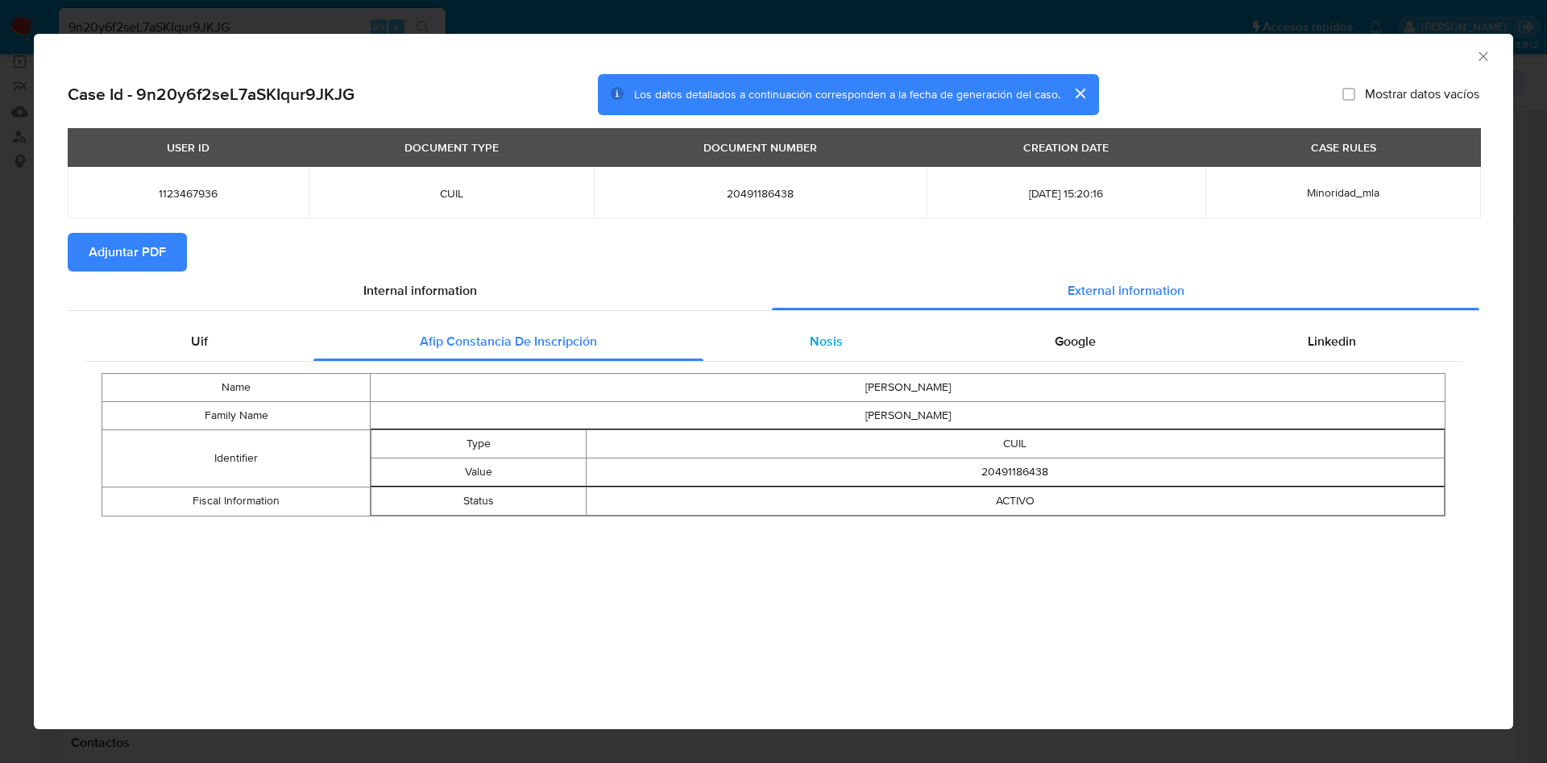
click at [837, 349] on span "Nosis" at bounding box center [826, 341] width 33 height 19
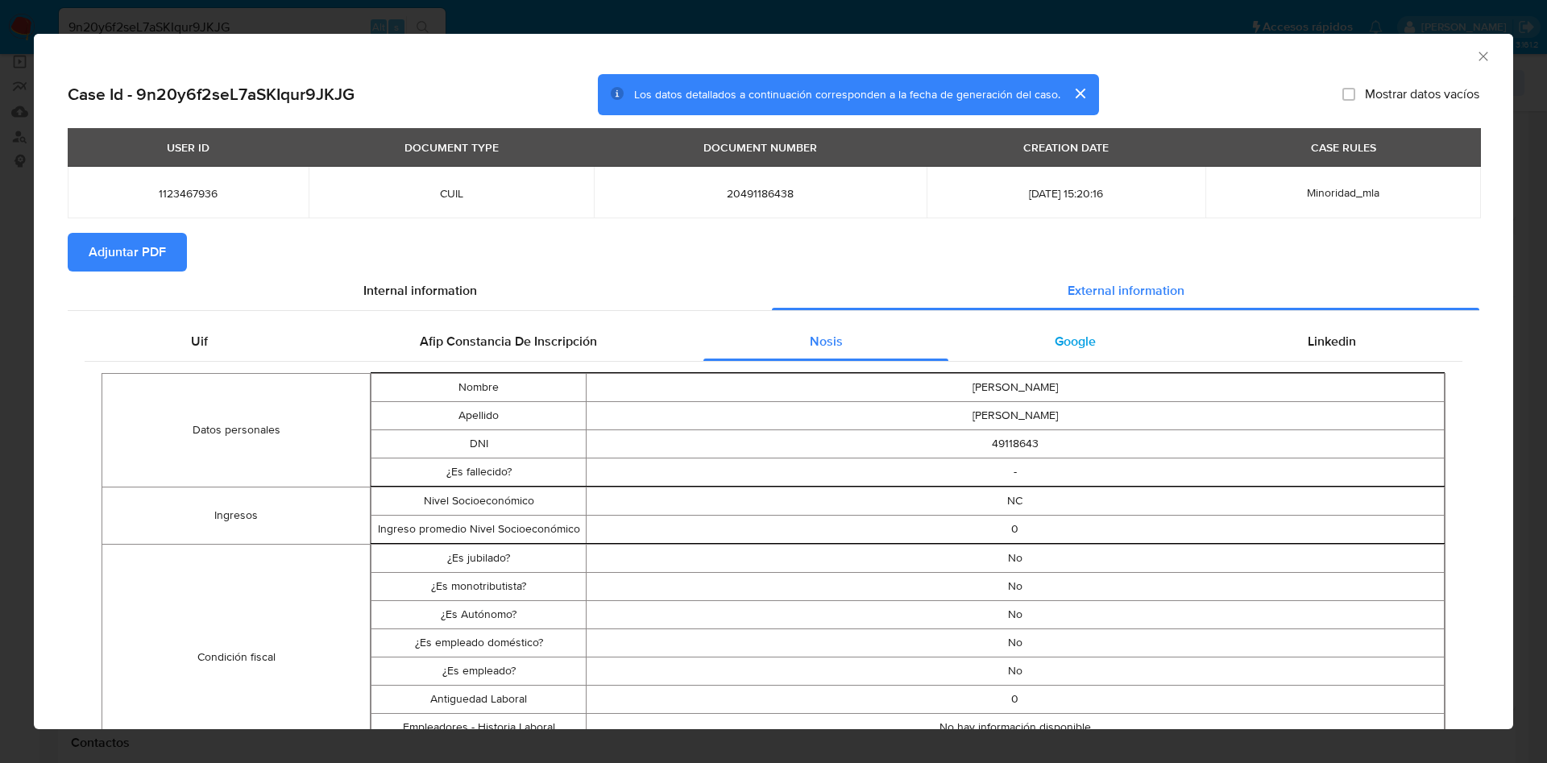
click at [1069, 338] on span "Google" at bounding box center [1075, 341] width 41 height 19
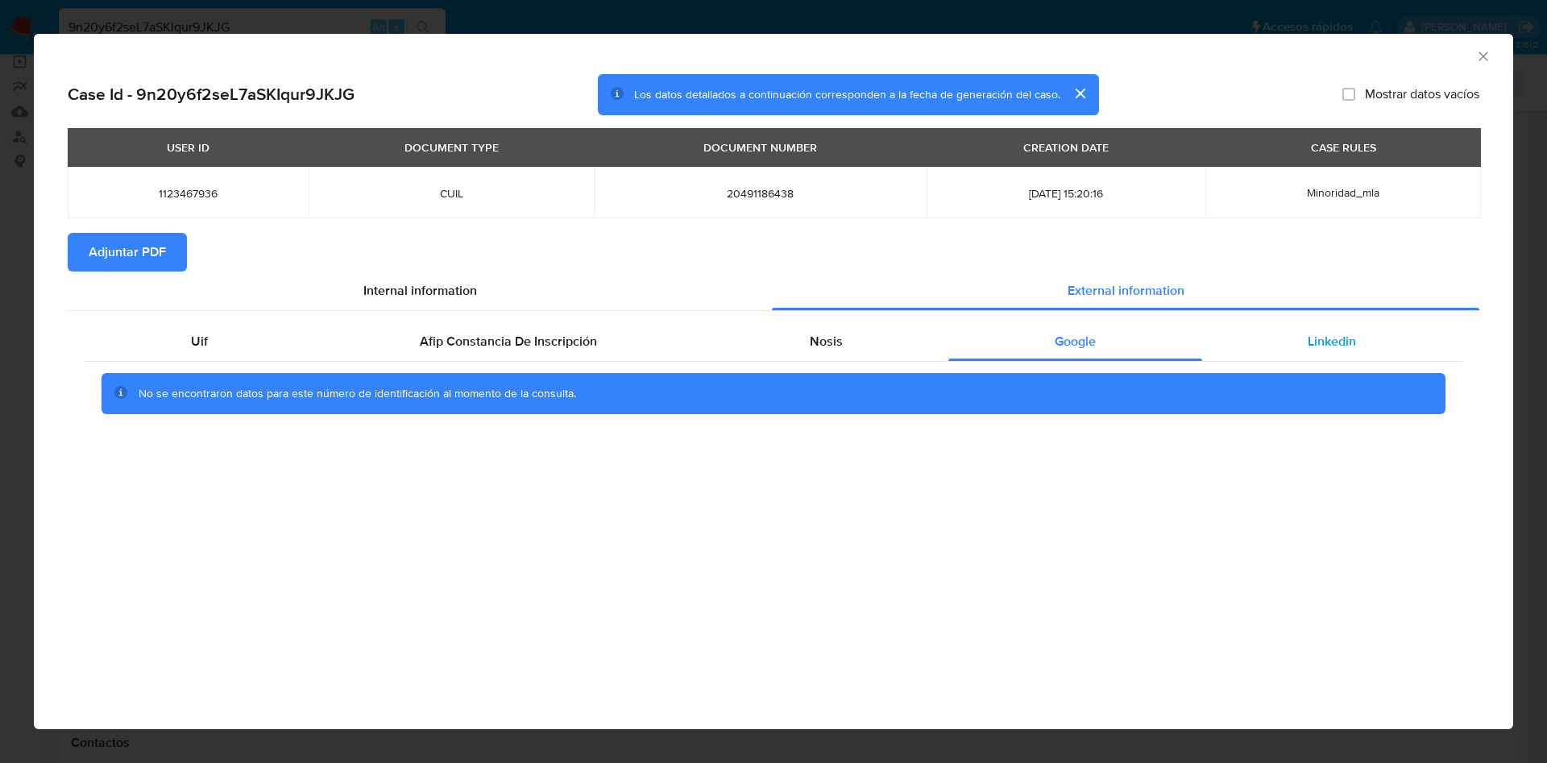
click at [1222, 324] on div "Linkedin" at bounding box center [1332, 341] width 260 height 39
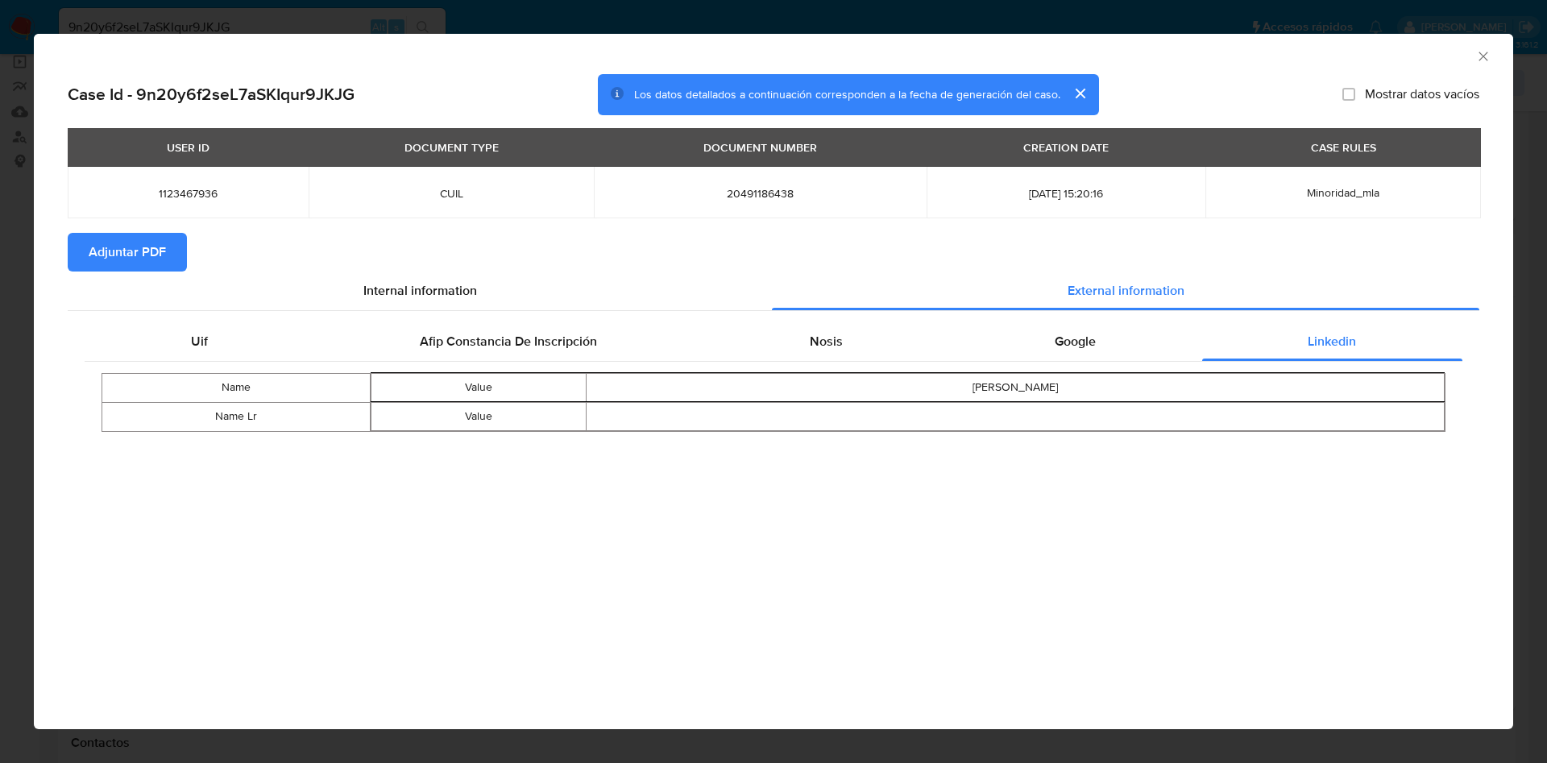
click at [152, 262] on span "Adjuntar PDF" at bounding box center [127, 252] width 77 height 35
click at [1484, 52] on icon "Cerrar ventana" at bounding box center [1484, 56] width 16 height 16
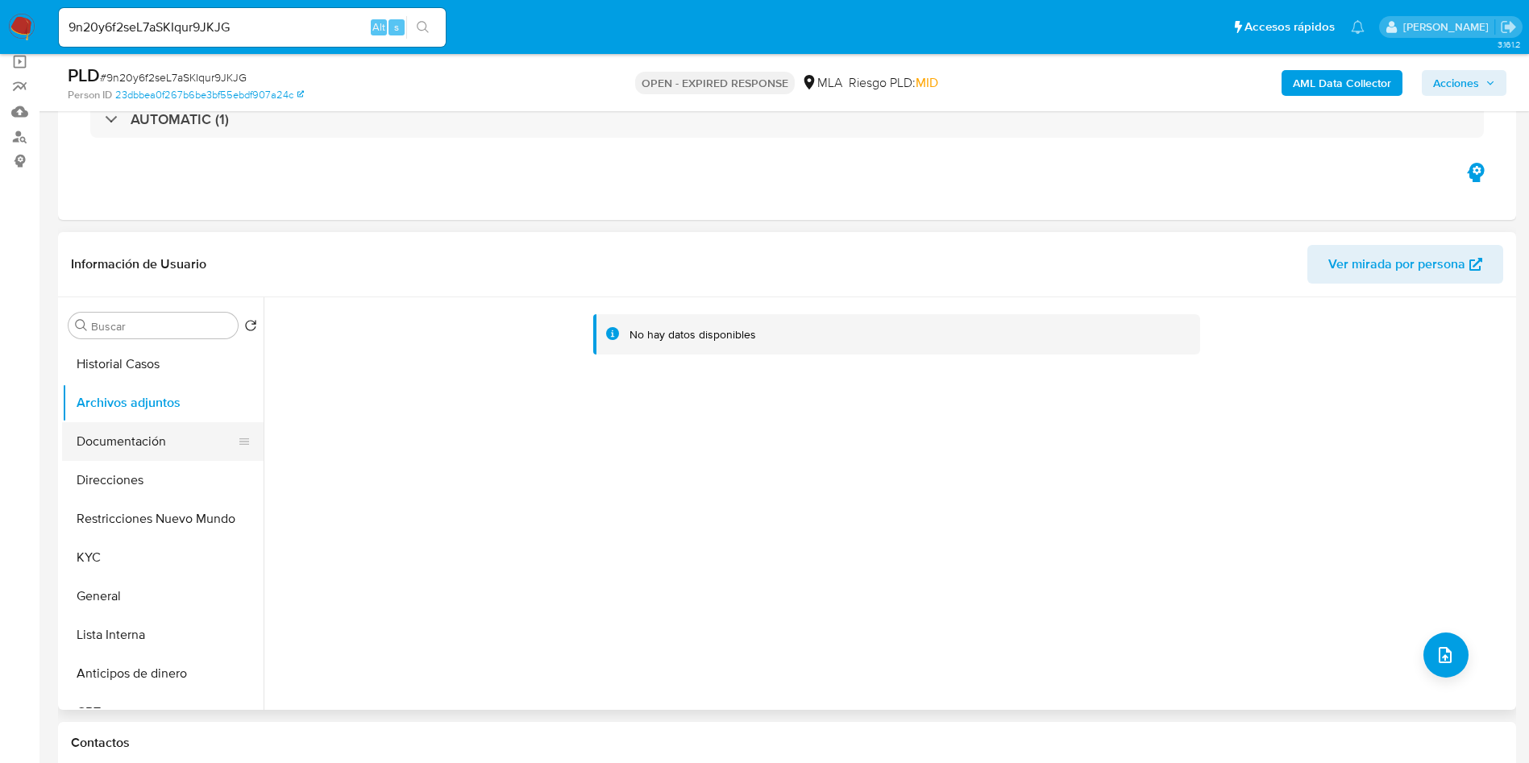
click at [106, 442] on button "Documentación" at bounding box center [156, 441] width 189 height 39
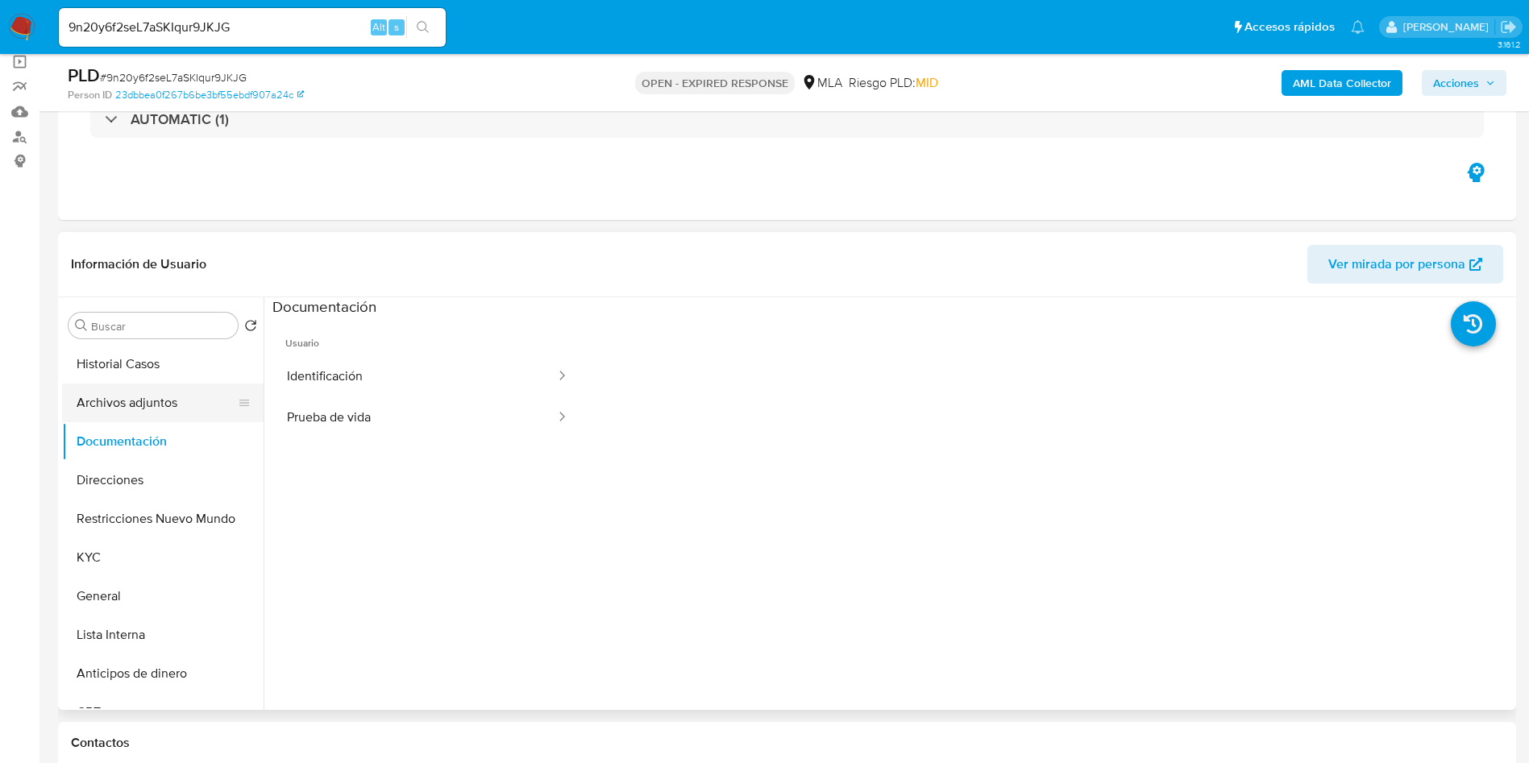
click at [114, 404] on button "Archivos adjuntos" at bounding box center [156, 403] width 189 height 39
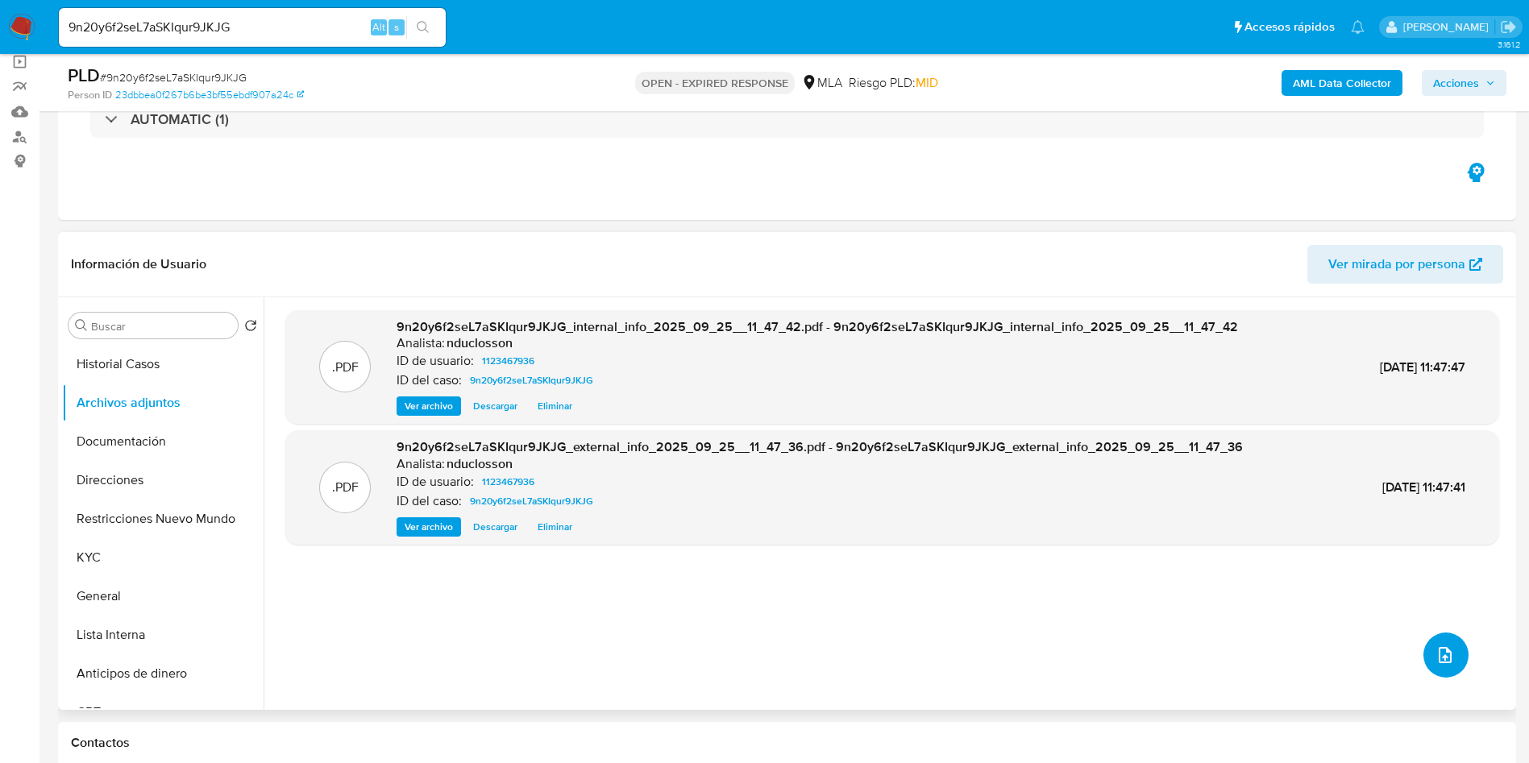
click at [1441, 657] on icon "upload-file" at bounding box center [1444, 655] width 19 height 19
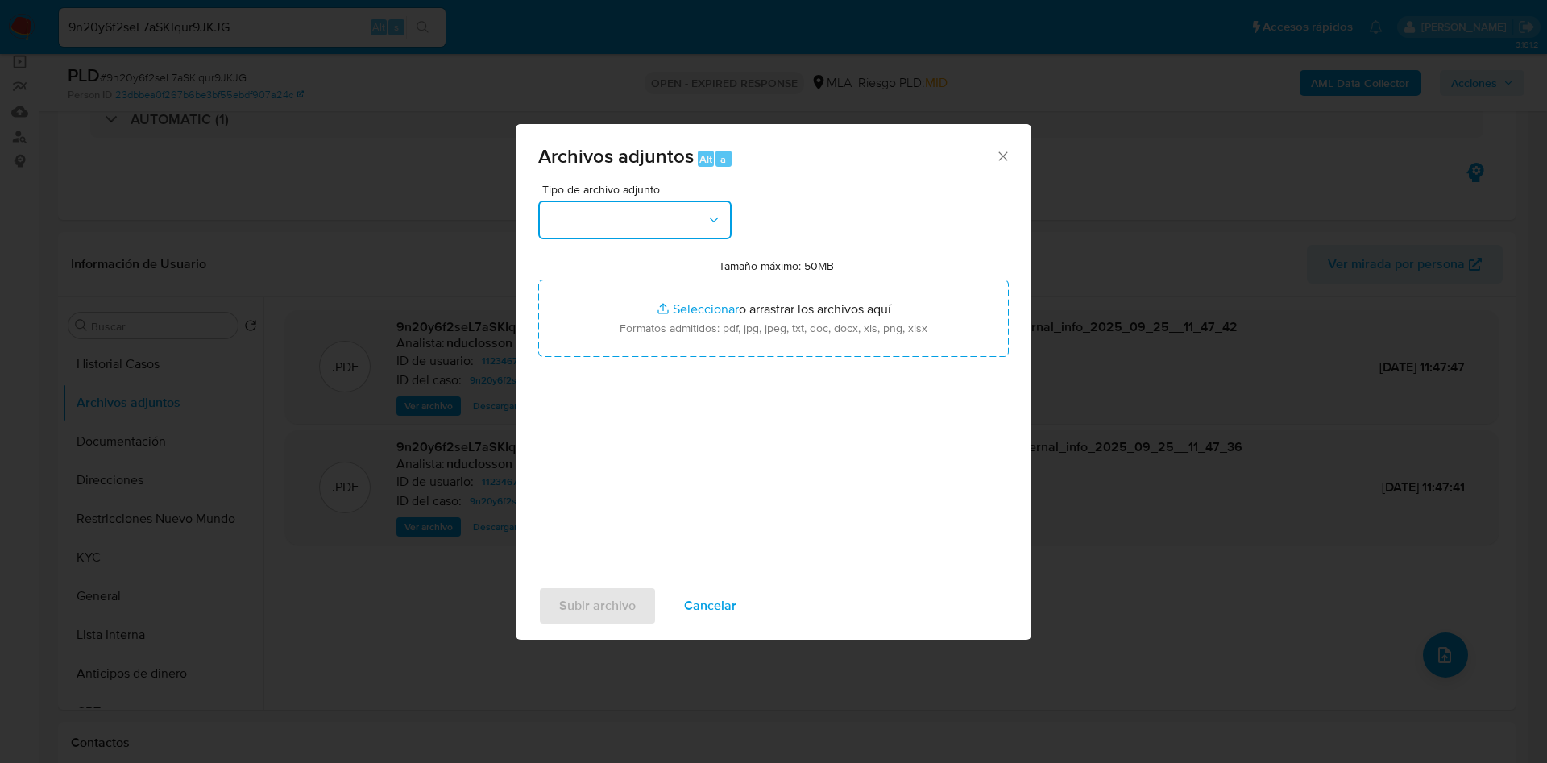
click at [679, 225] on button "button" at bounding box center [634, 220] width 193 height 39
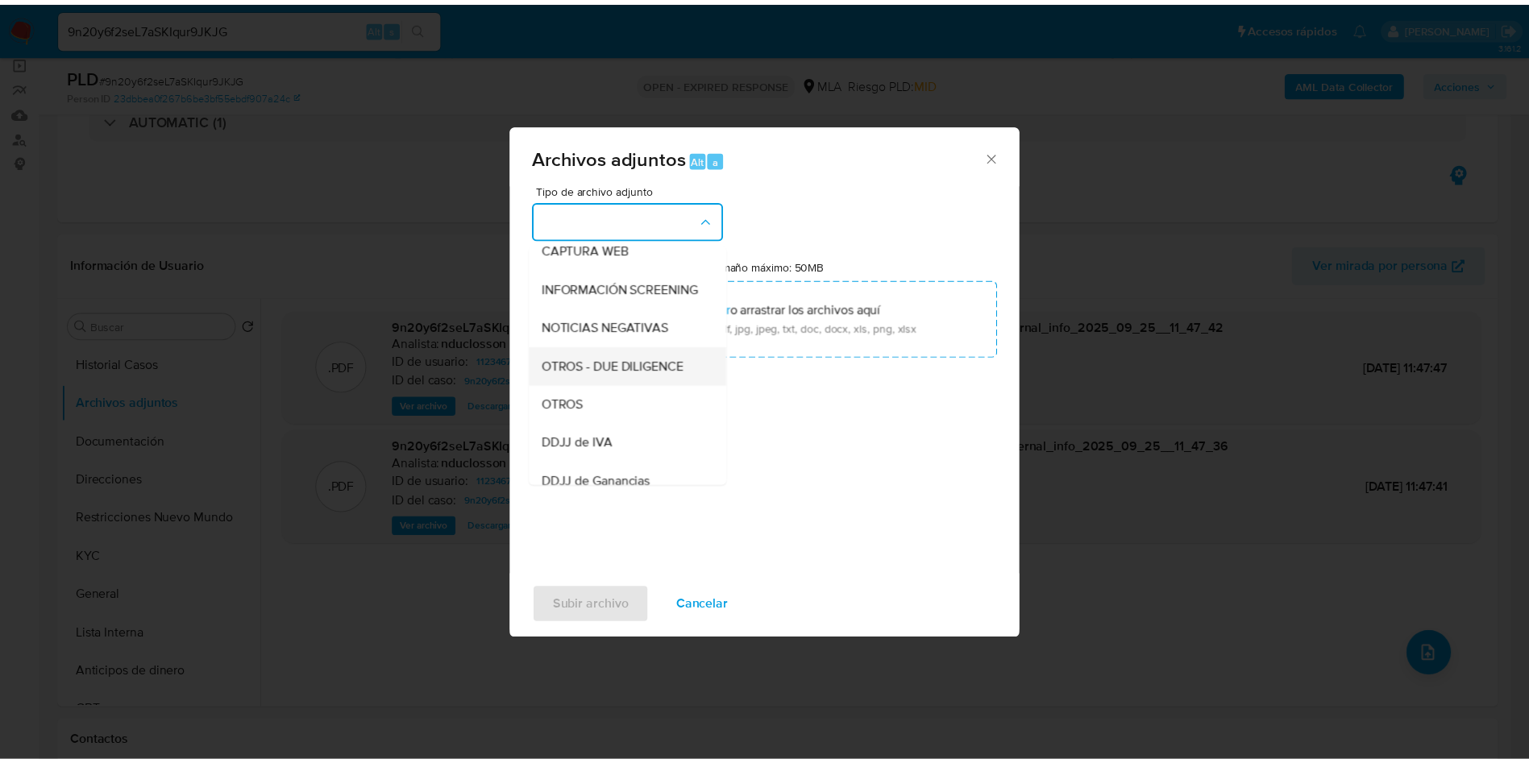
scroll to position [205, 0]
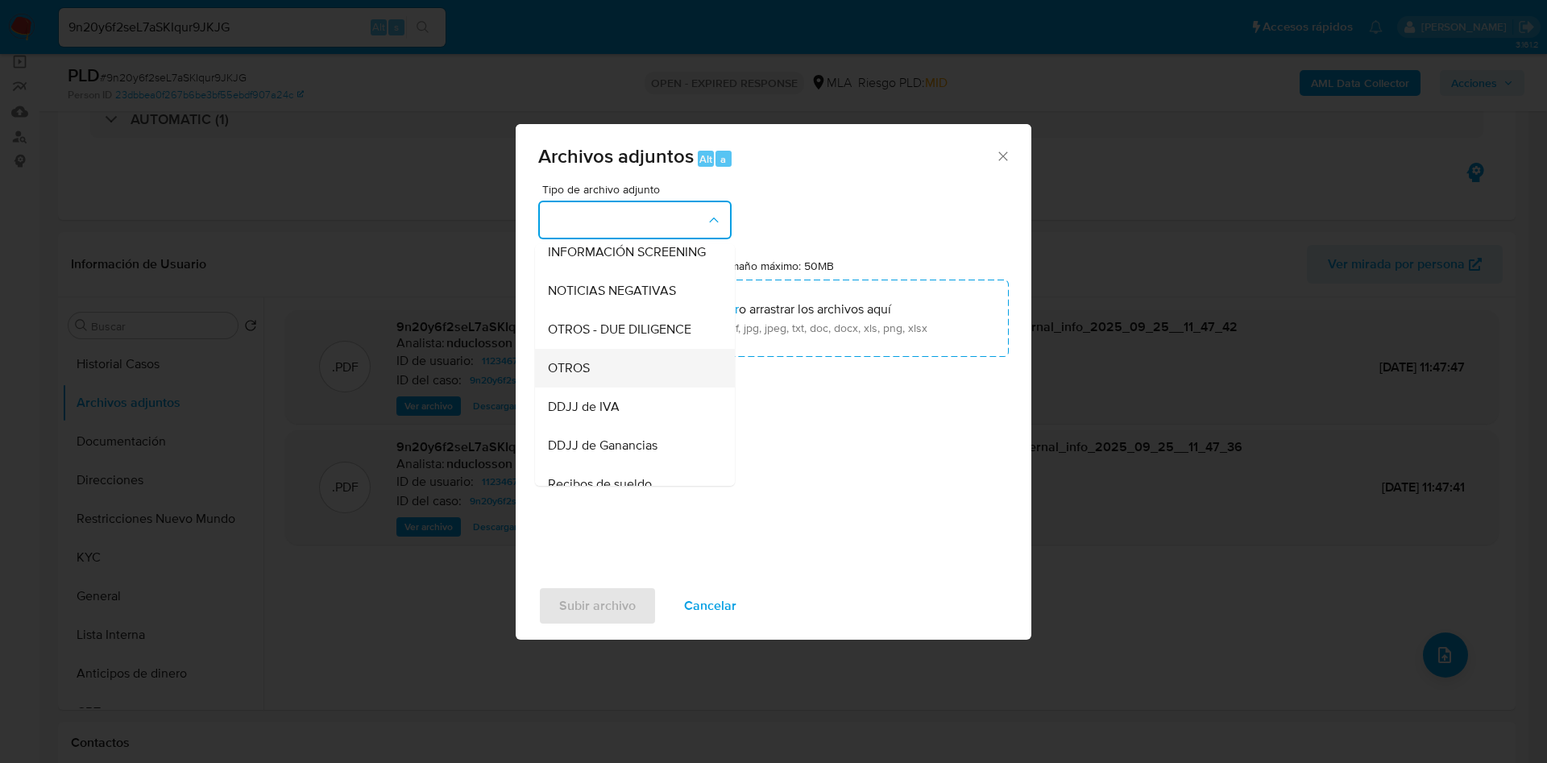
click at [590, 376] on span "OTROS" at bounding box center [569, 368] width 42 height 16
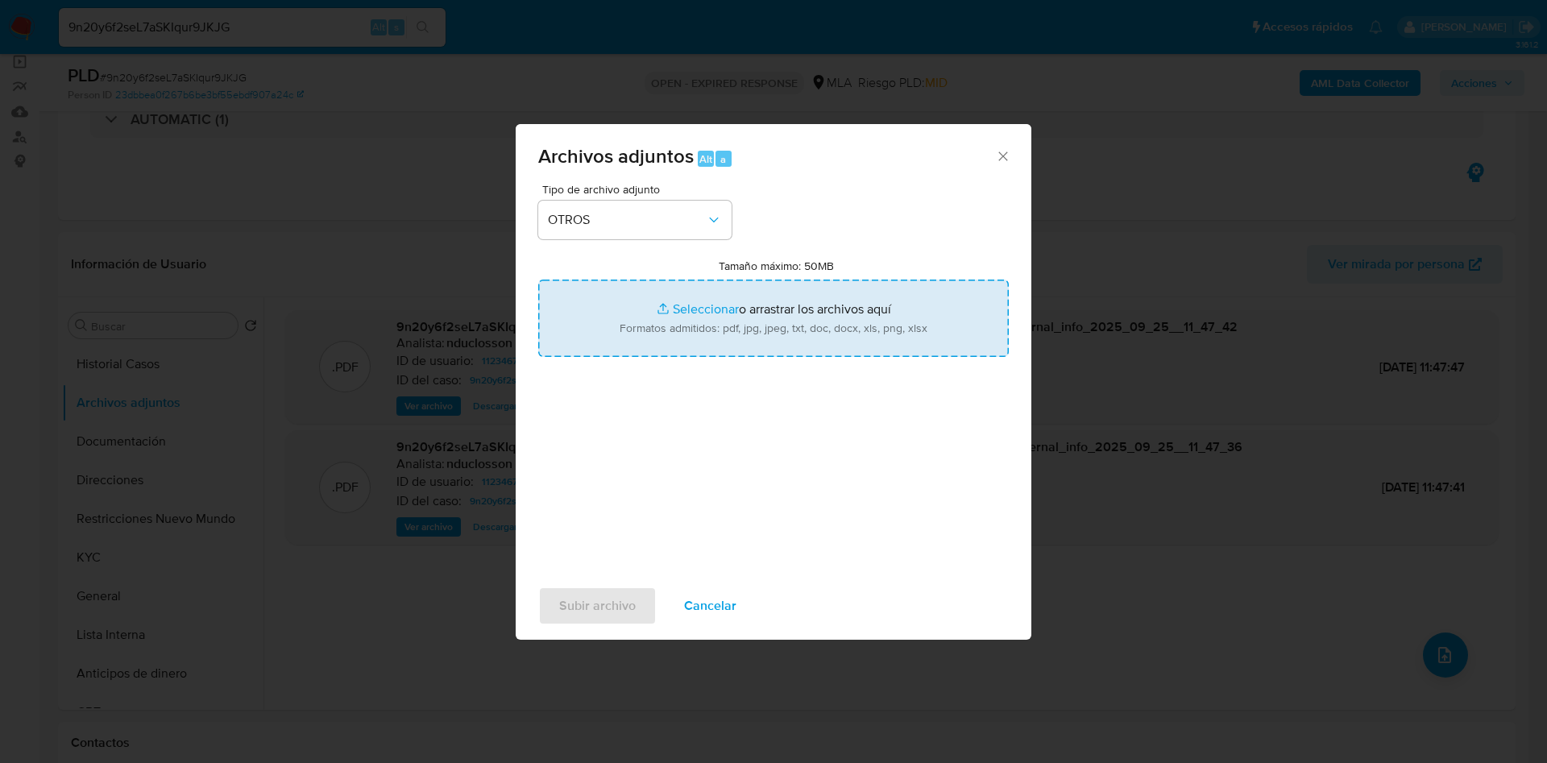
type input "C:\fakepath\1123467936 Movimientos.xlsx"
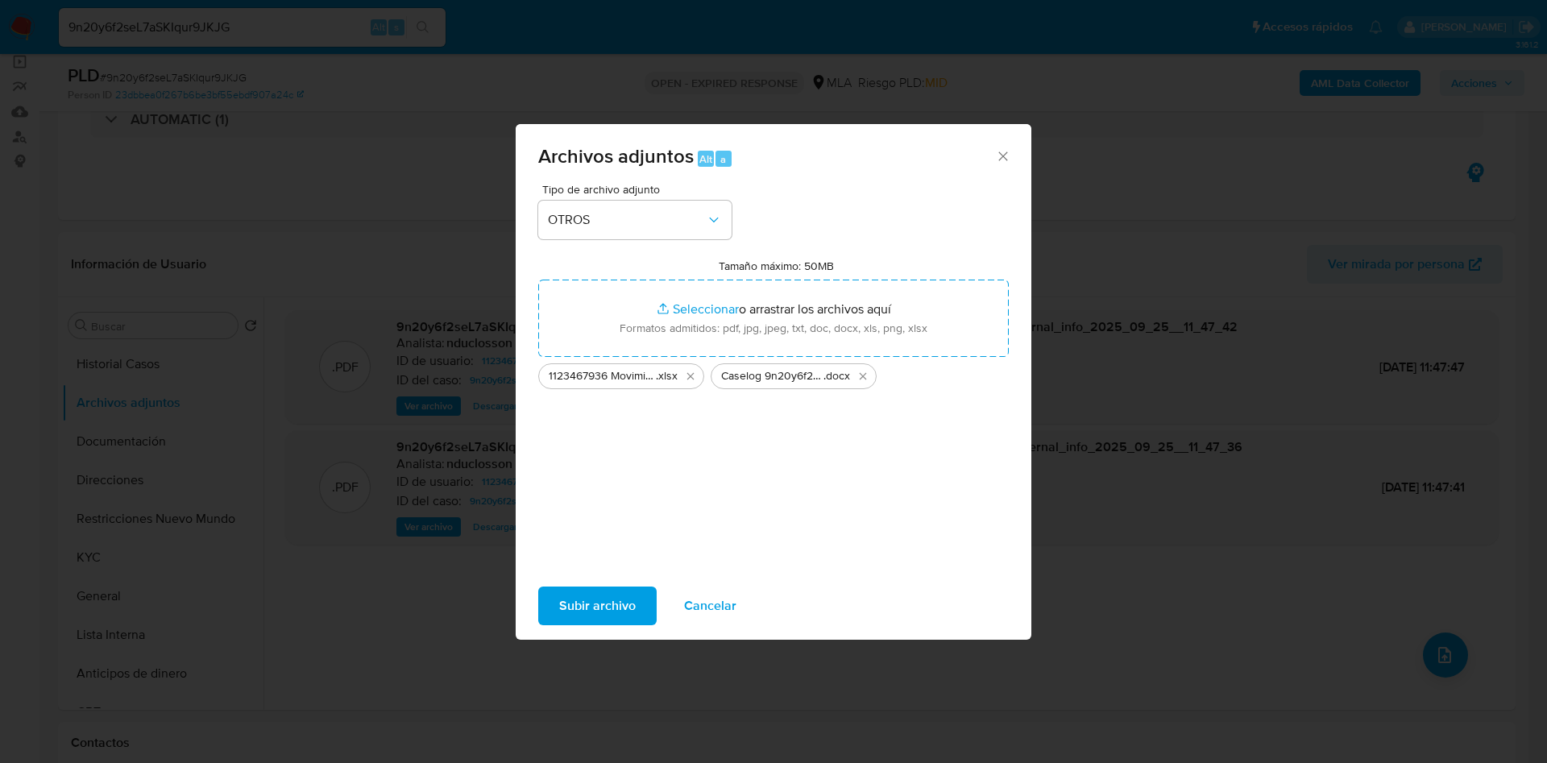
click at [613, 603] on span "Subir archivo" at bounding box center [597, 605] width 77 height 35
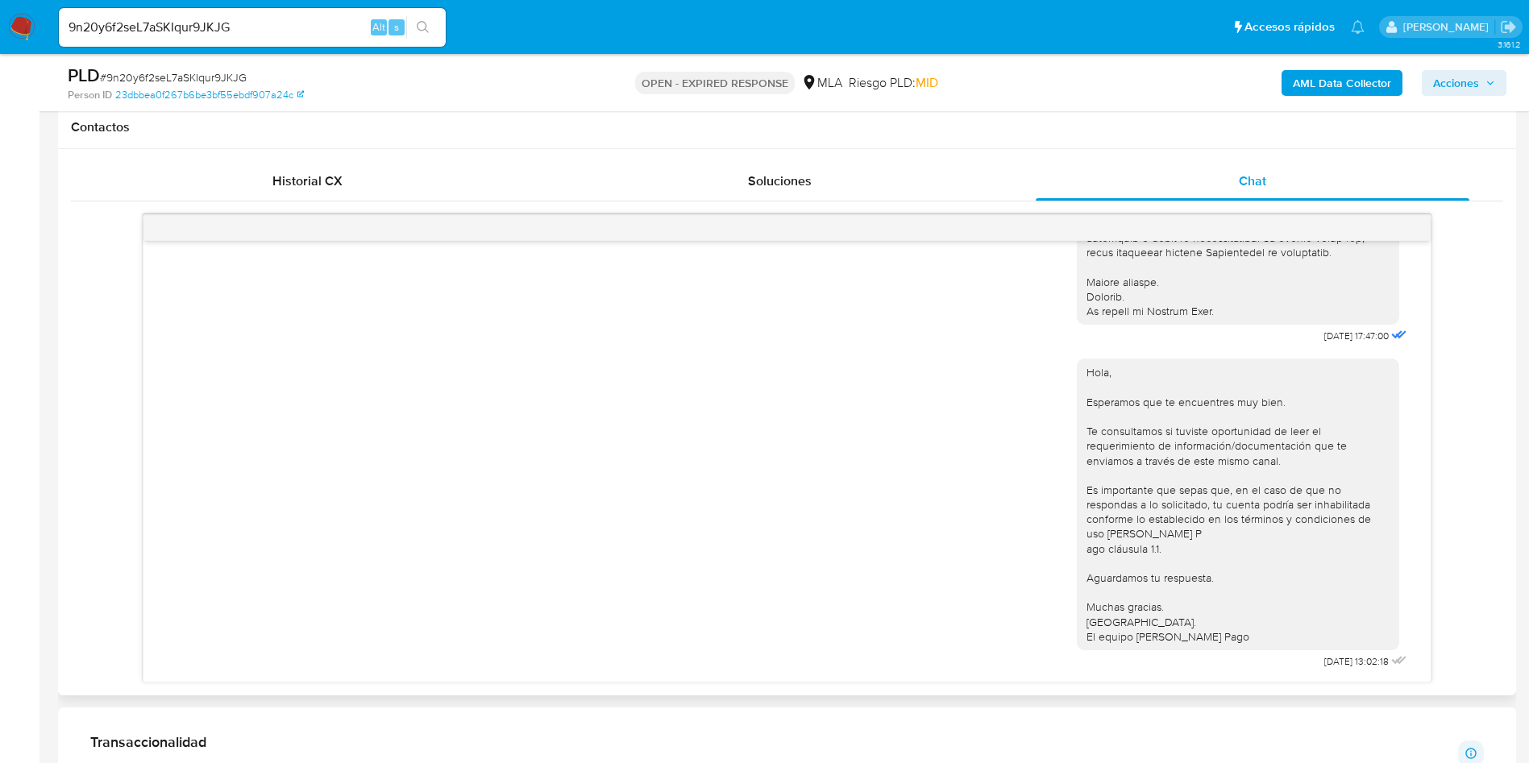
scroll to position [846, 0]
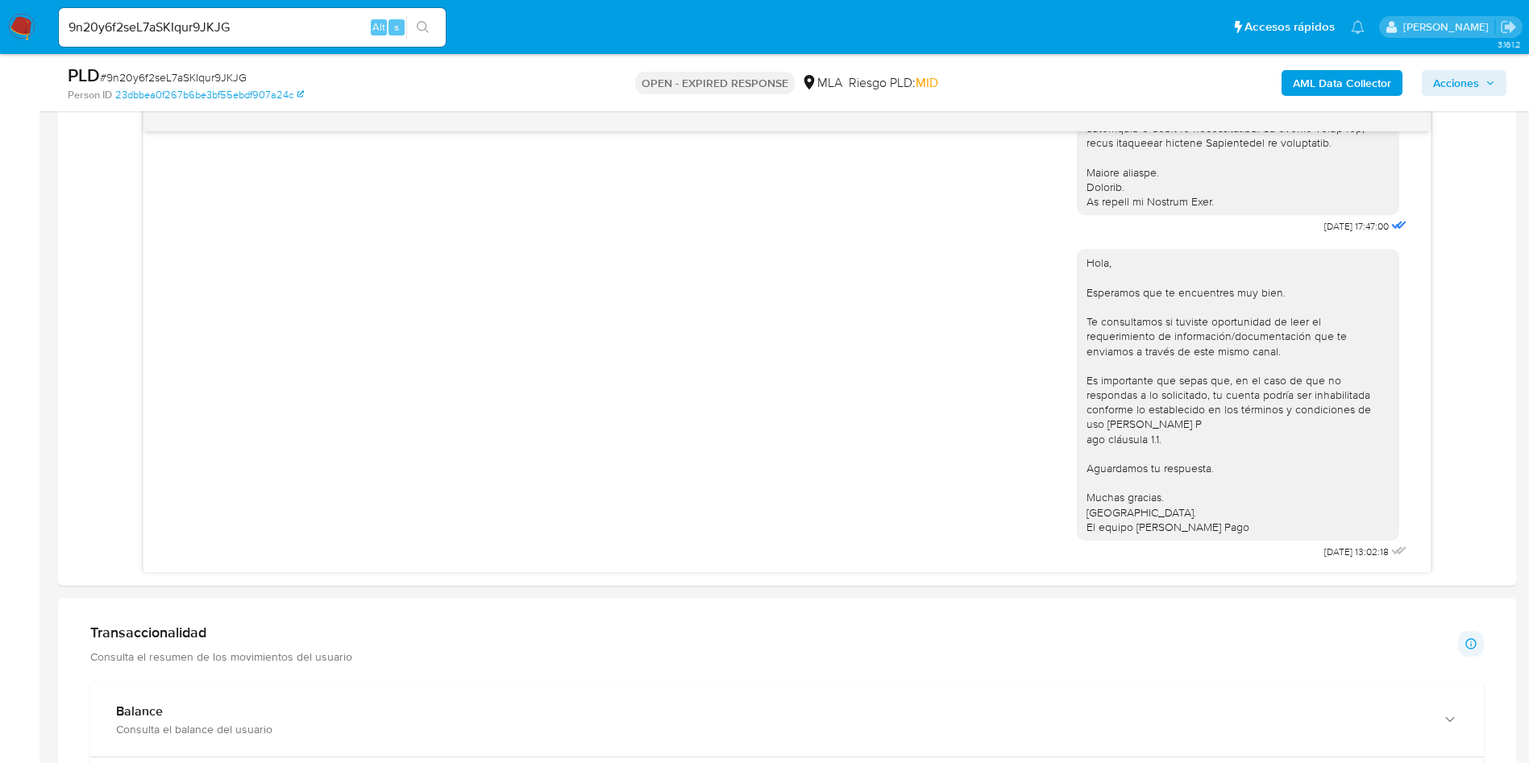
click at [173, 73] on span "# 9n20y6f2seL7aSKIqur9JKJG" at bounding box center [173, 77] width 147 height 16
copy span "9n20y6f2seL7aSKIqur9JKJG"
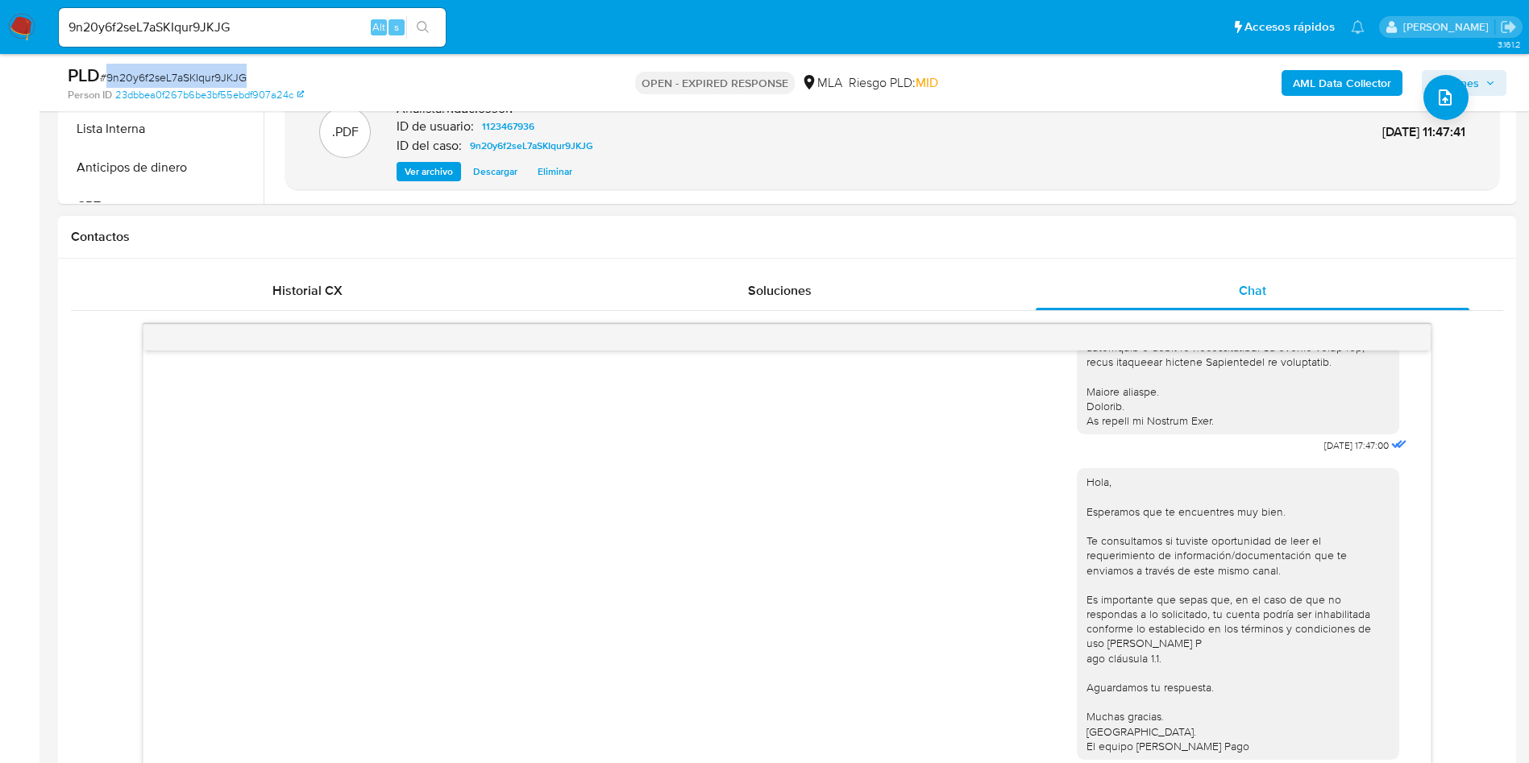
scroll to position [604, 0]
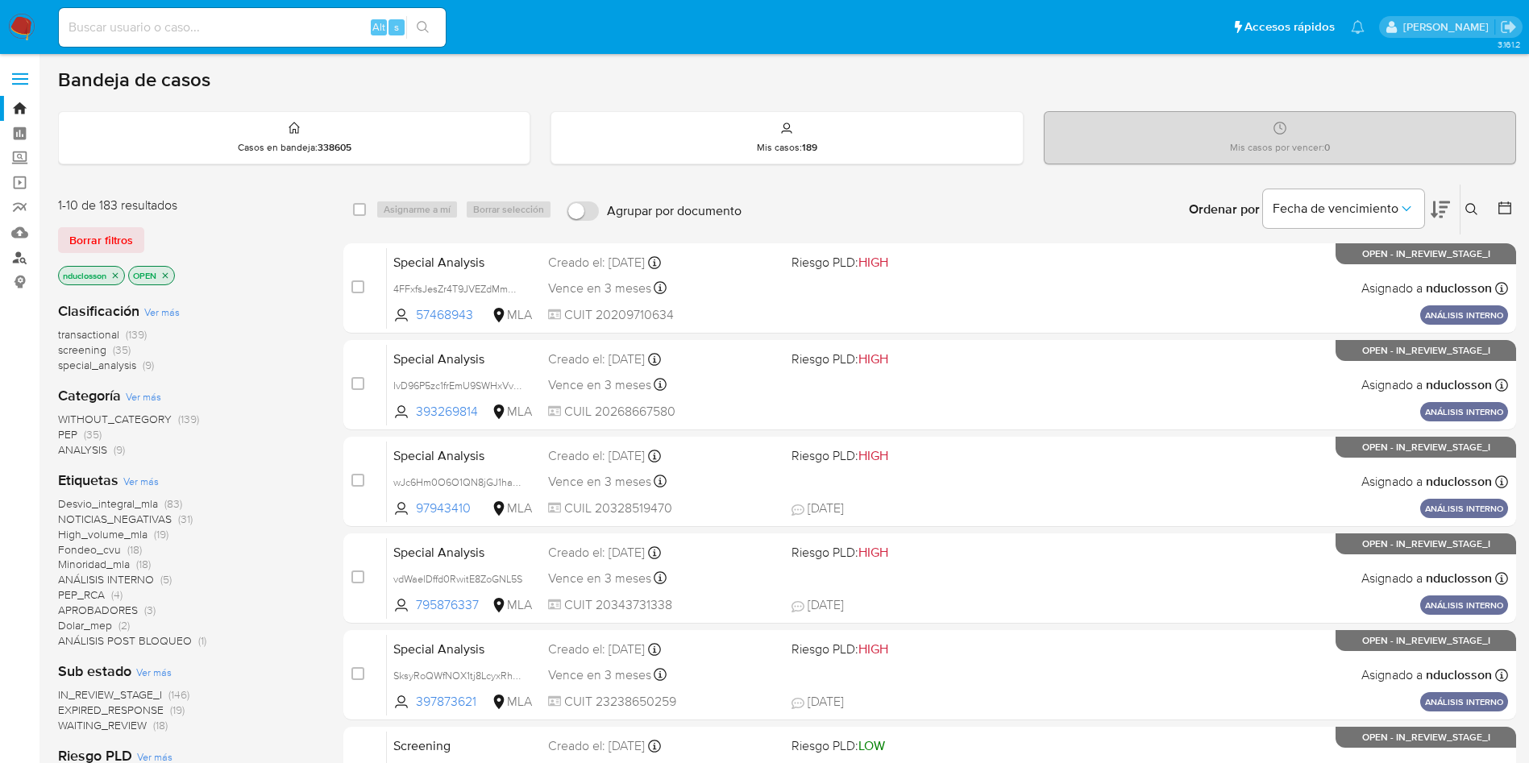
click at [19, 262] on link "Buscador de personas" at bounding box center [96, 257] width 192 height 25
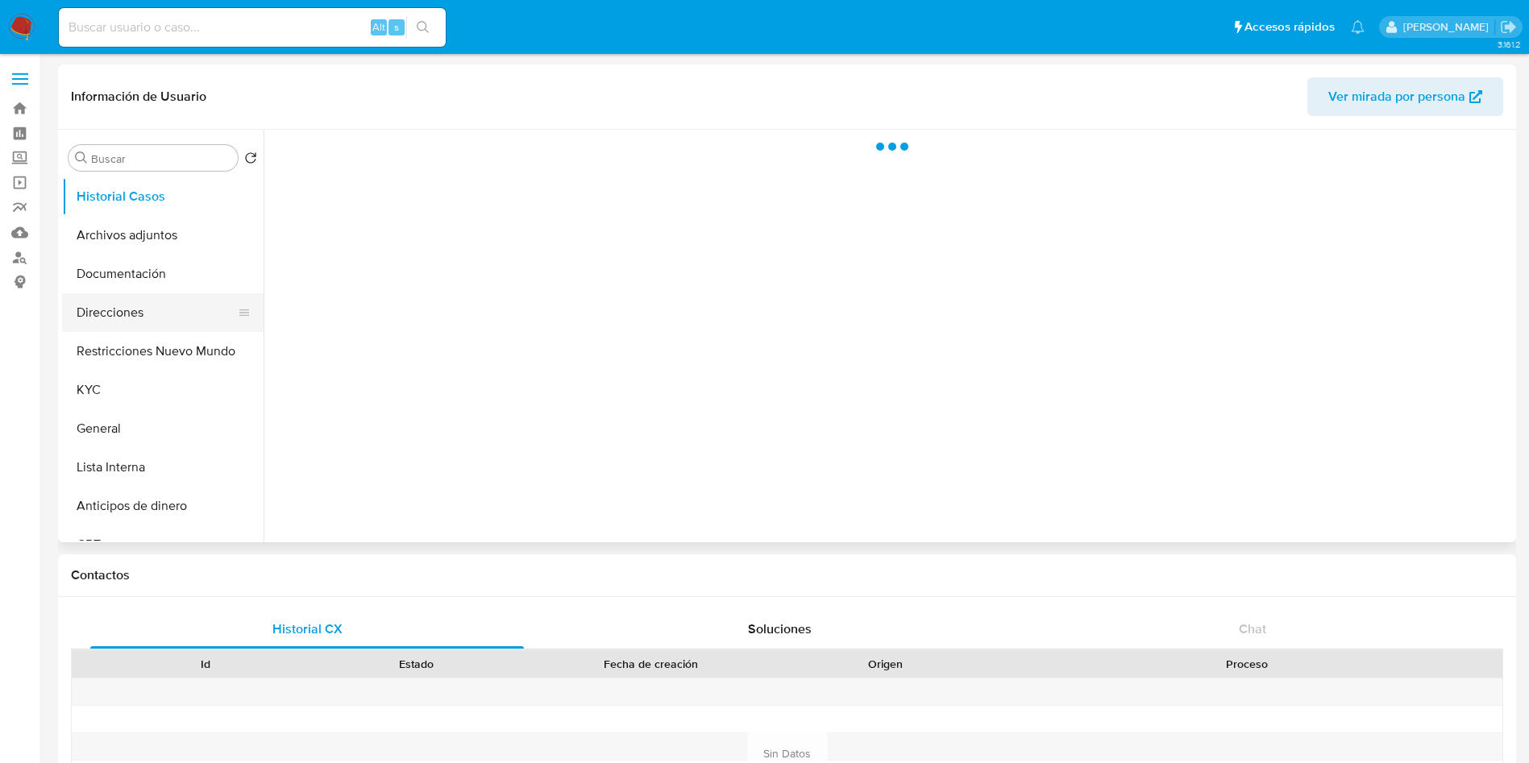
select select "10"
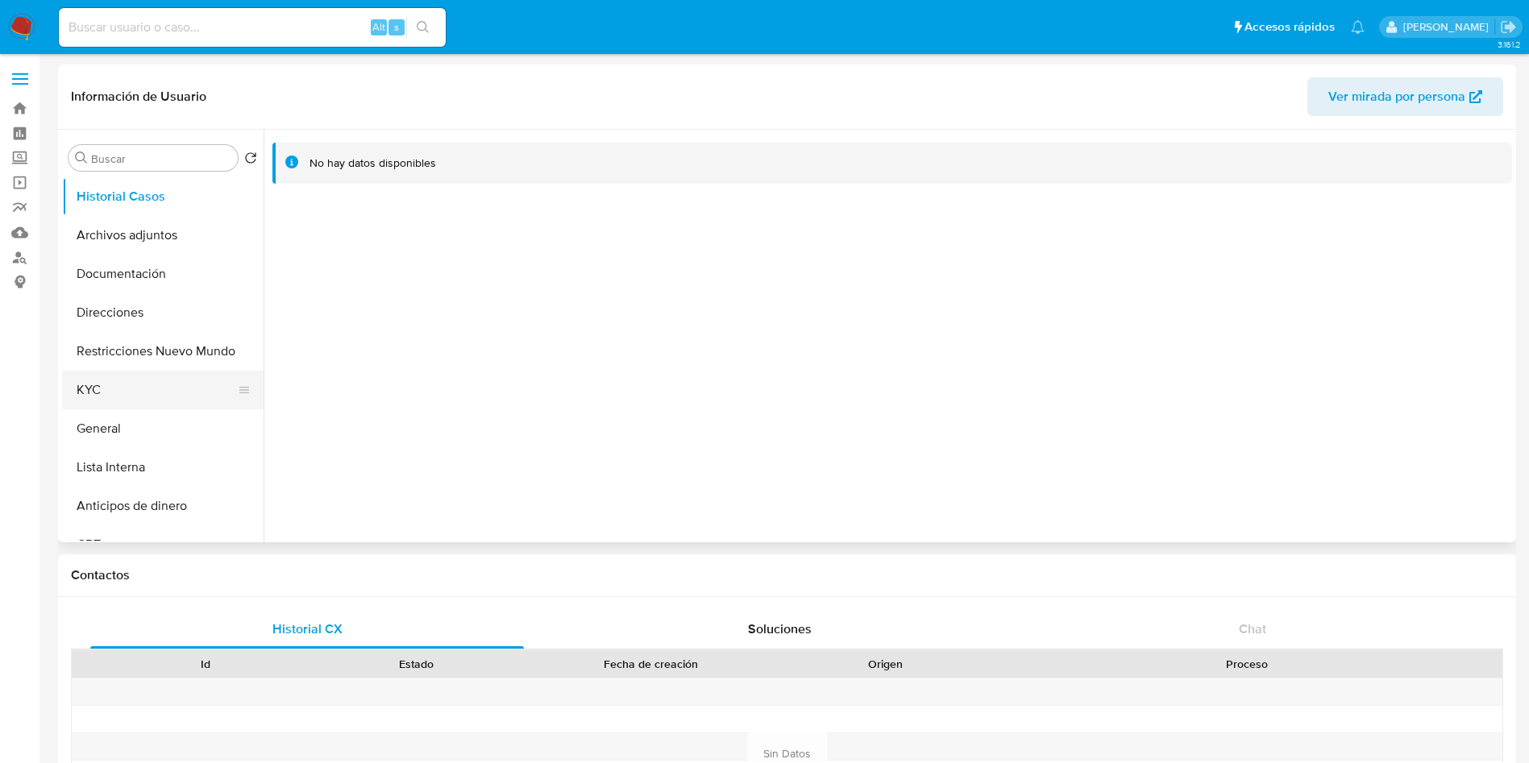
click at [160, 380] on button "KYC" at bounding box center [156, 390] width 189 height 39
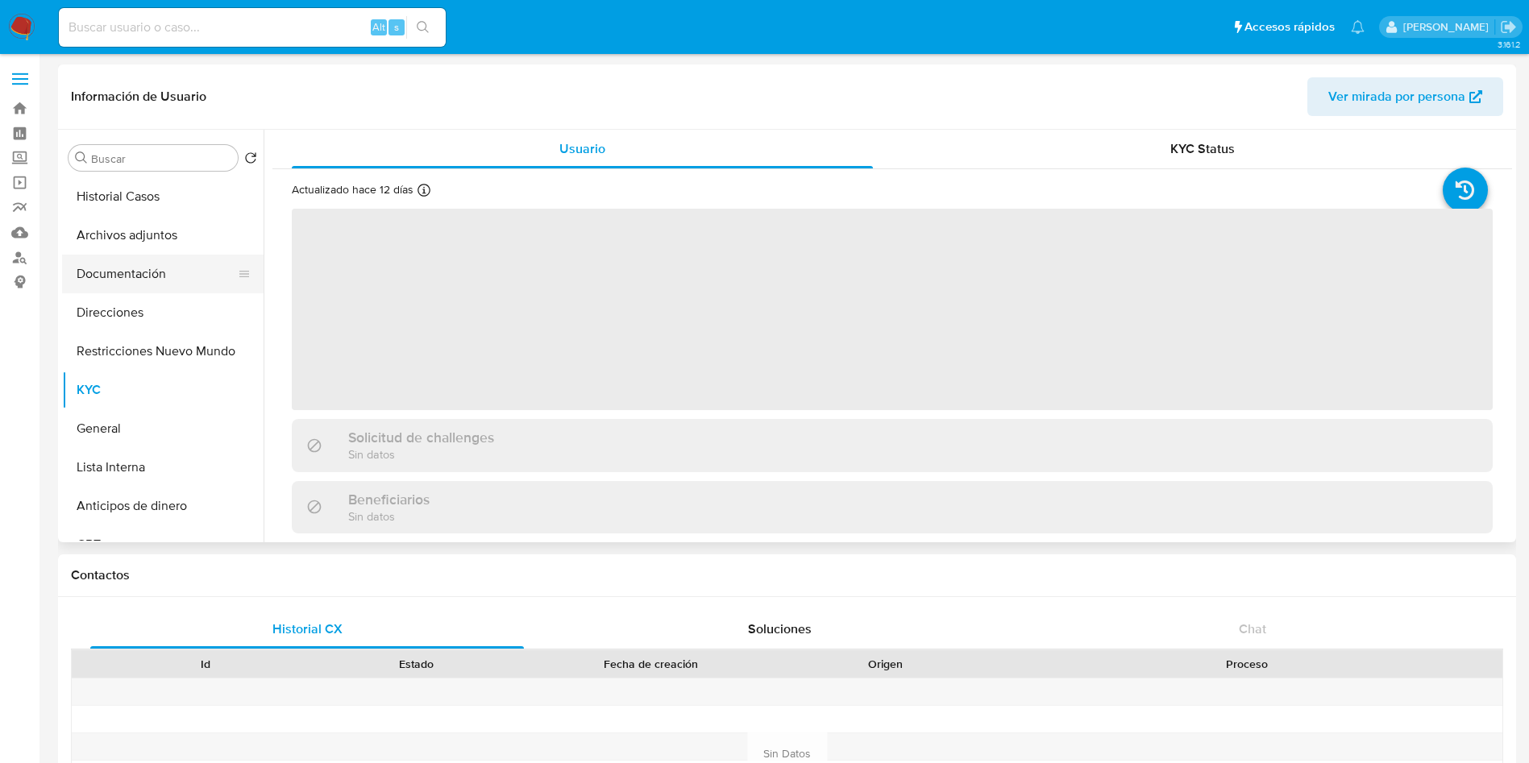
click at [160, 267] on button "Documentación" at bounding box center [156, 274] width 189 height 39
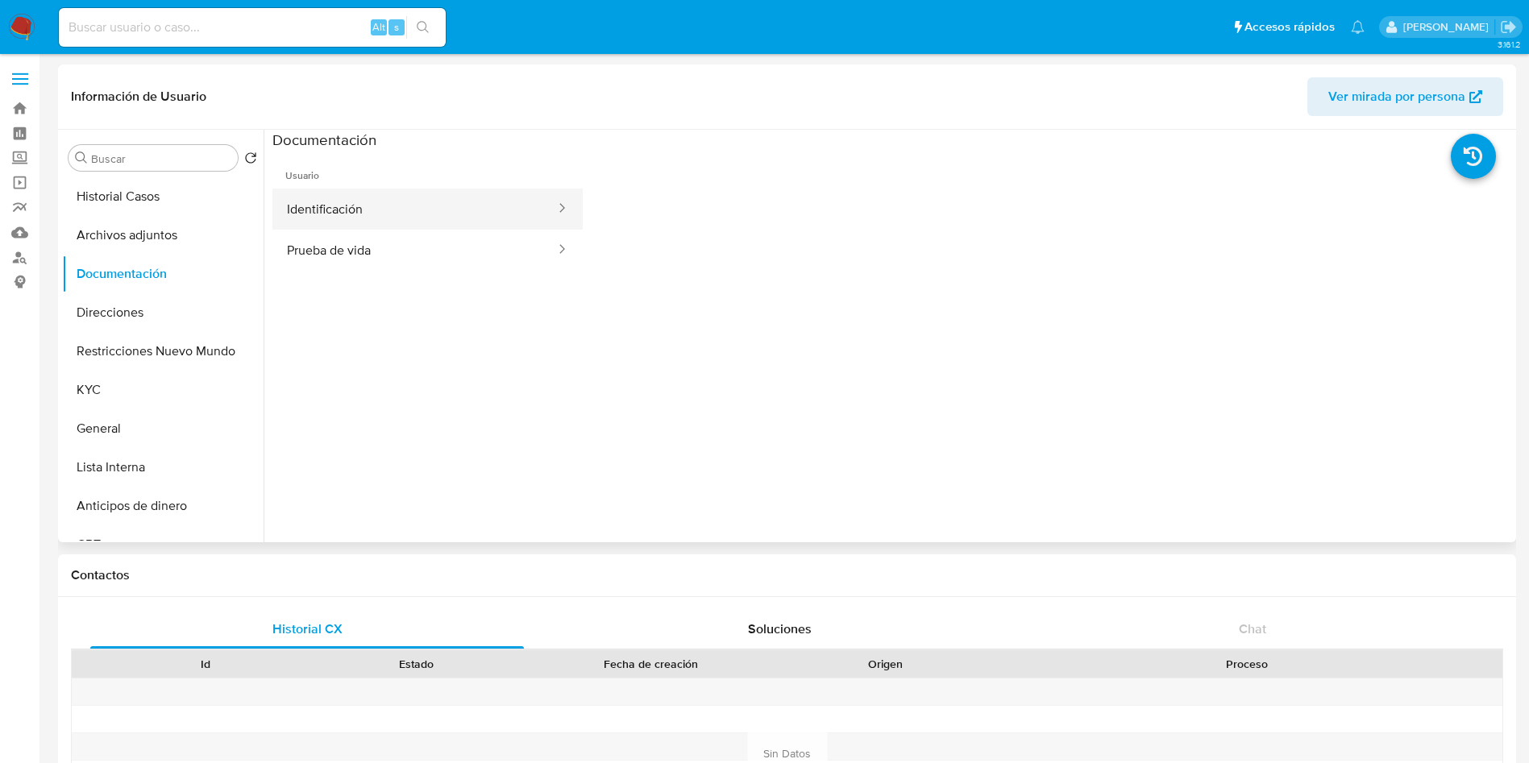
click at [398, 206] on button "Identificación" at bounding box center [414, 209] width 284 height 41
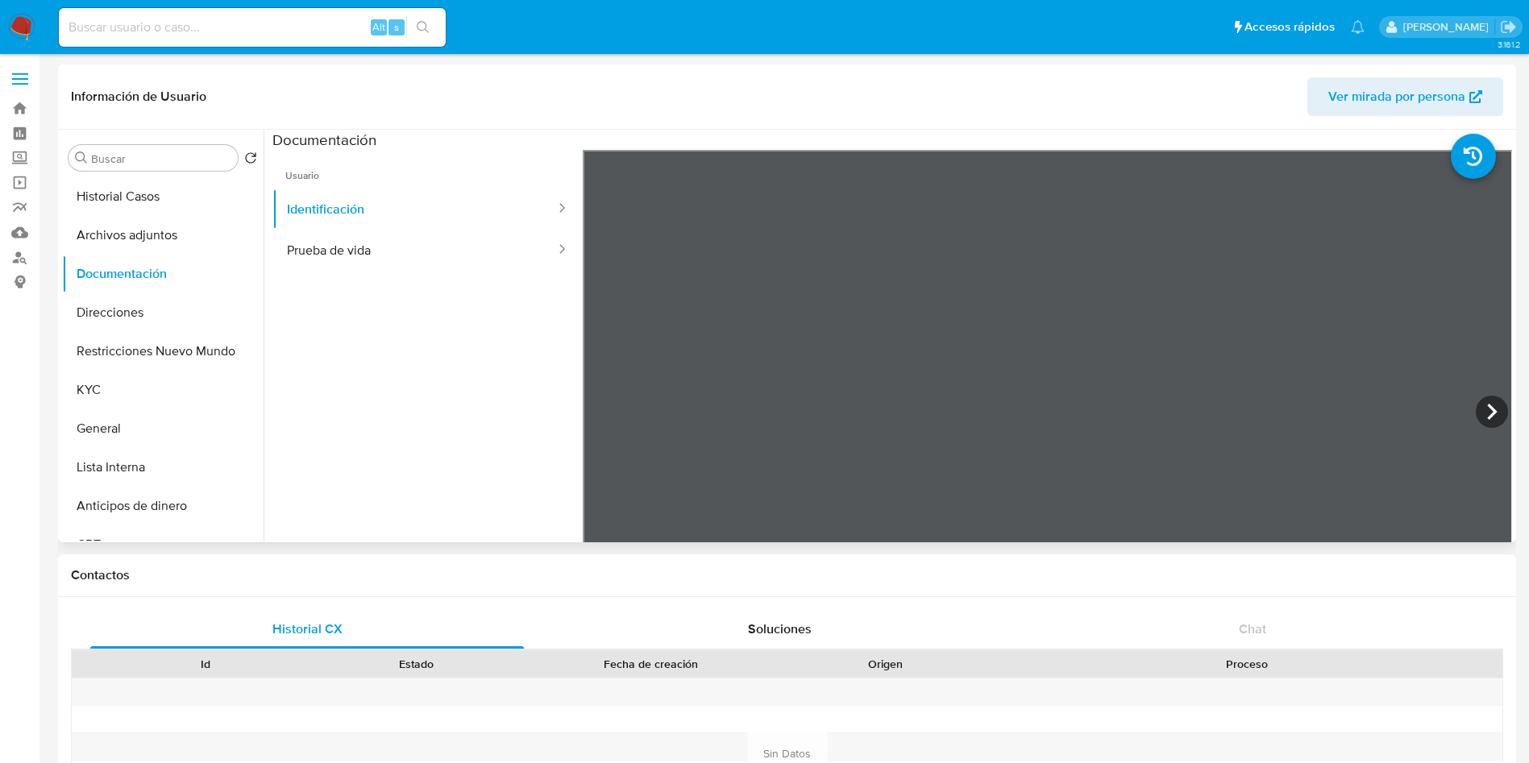
click at [1472, 400] on div at bounding box center [1048, 414] width 930 height 529
click at [1480, 408] on icon at bounding box center [1492, 412] width 32 height 32
click at [401, 264] on button "Prueba de vida" at bounding box center [414, 250] width 284 height 41
click at [164, 297] on button "Direcciones" at bounding box center [156, 312] width 189 height 39
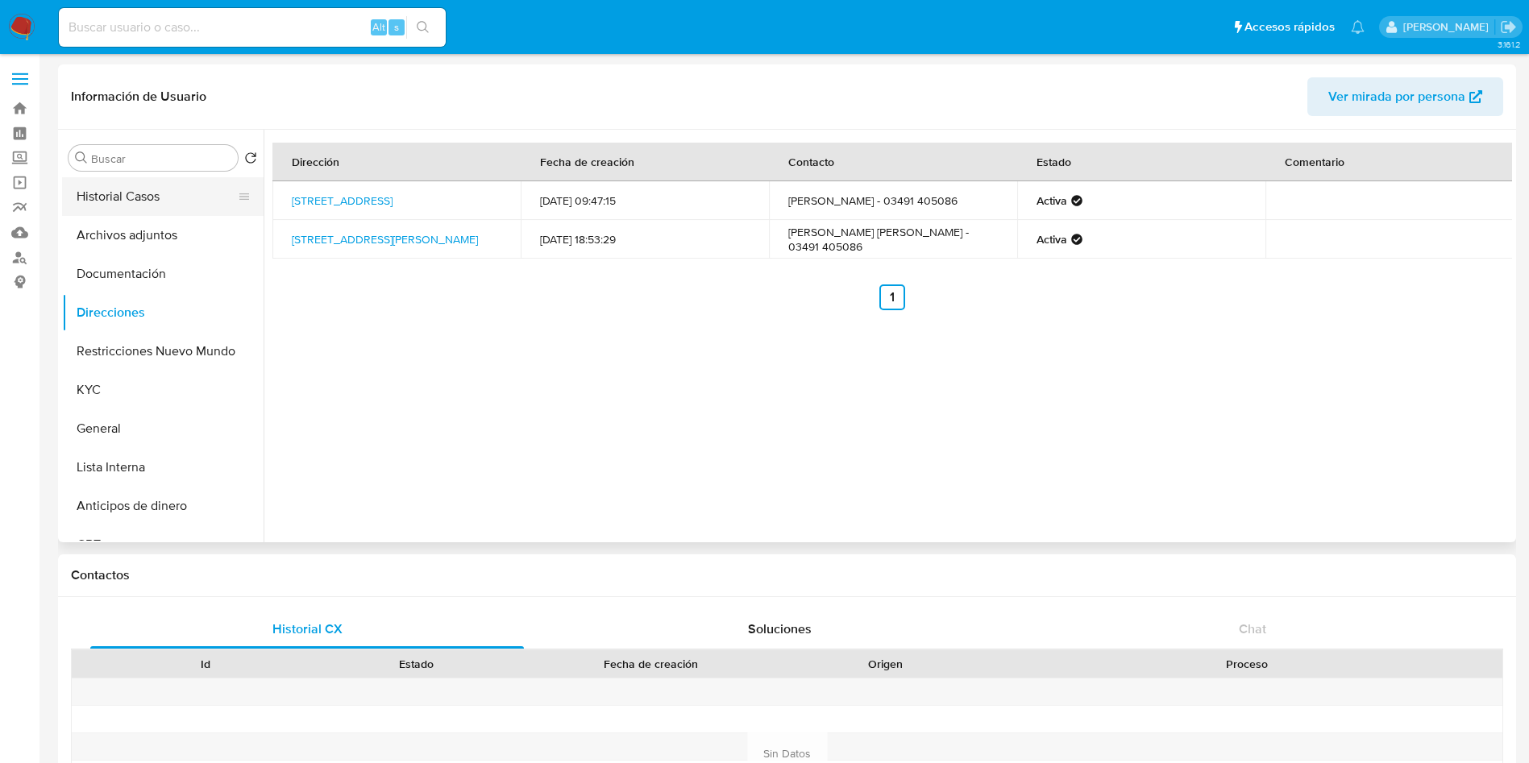
click at [131, 202] on button "Historial Casos" at bounding box center [156, 196] width 189 height 39
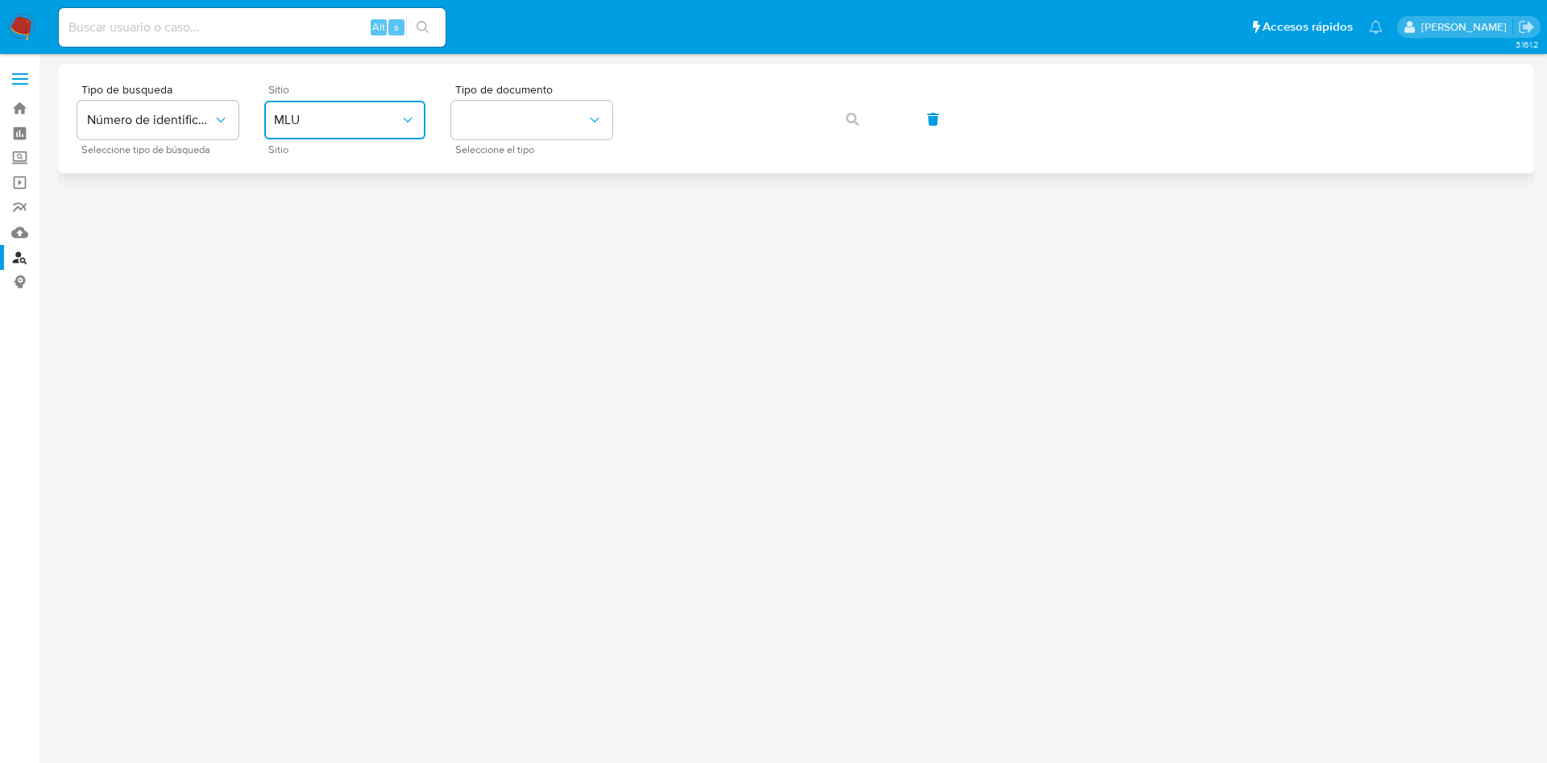
click at [280, 128] on button "MLU" at bounding box center [344, 120] width 161 height 39
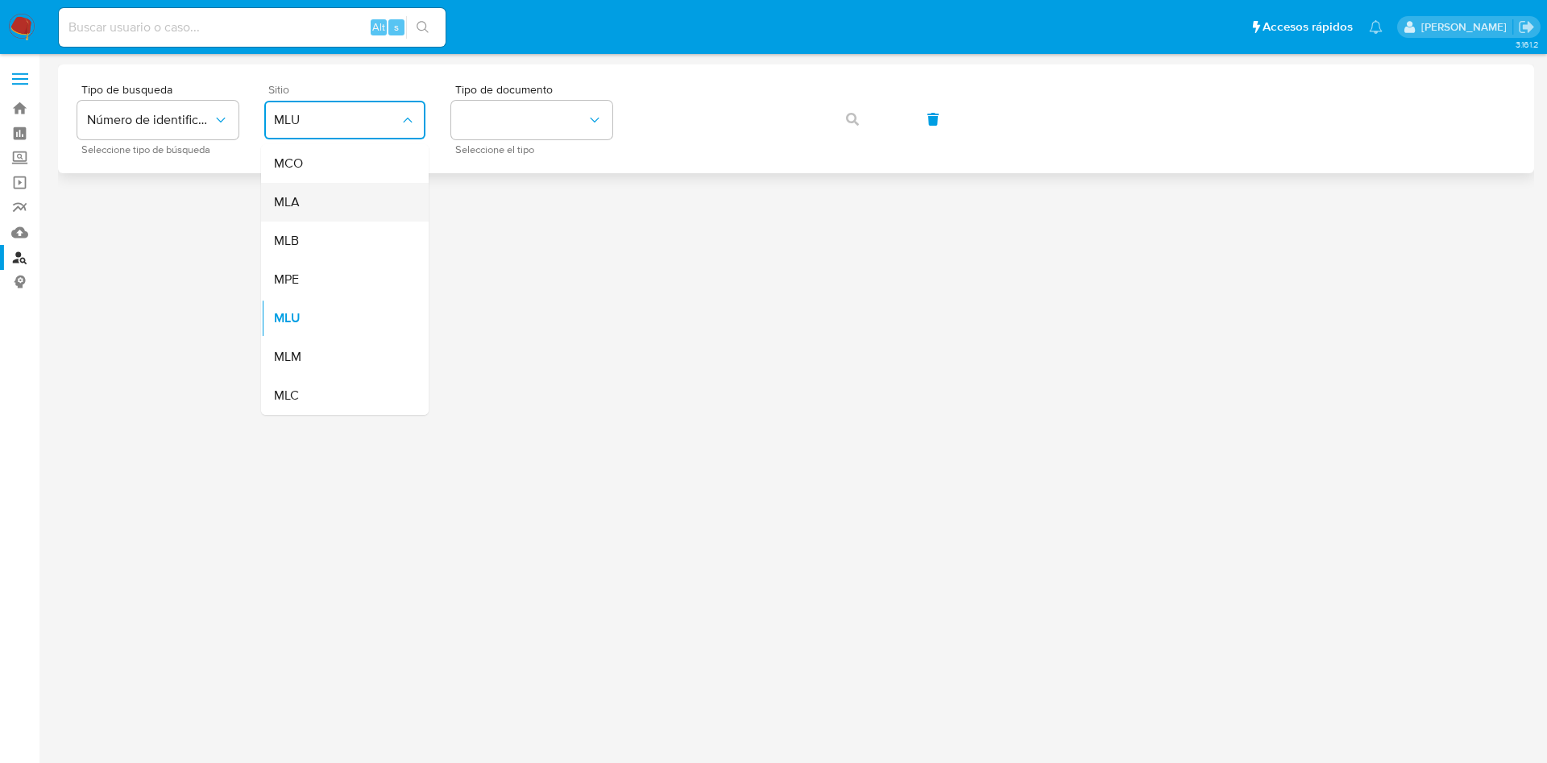
click at [298, 185] on div "MLA" at bounding box center [340, 202] width 132 height 39
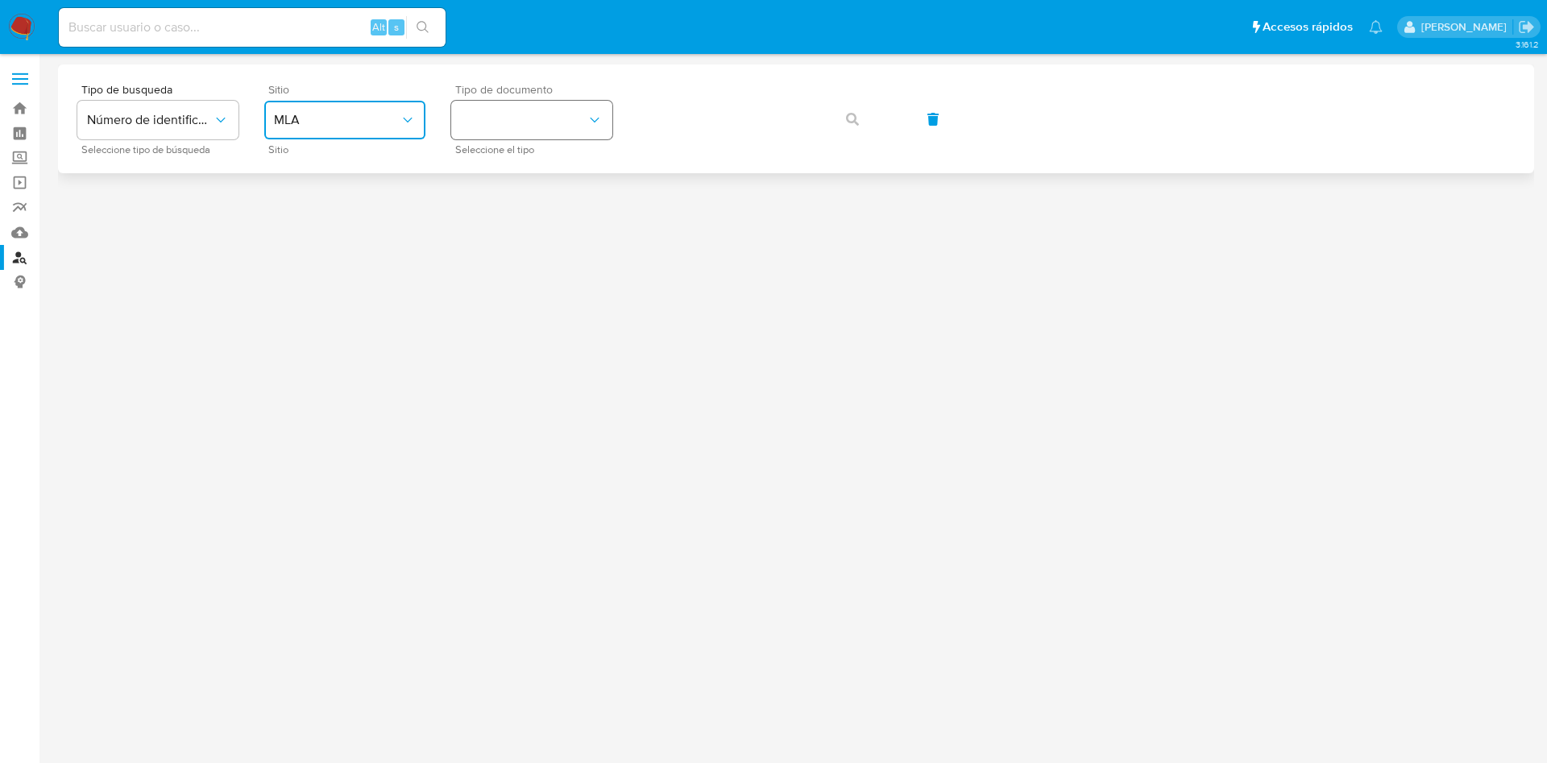
drag, startPoint x: 565, startPoint y: 117, endPoint x: 558, endPoint y: 130, distance: 14.4
click at [565, 118] on button "identificationType" at bounding box center [531, 120] width 161 height 39
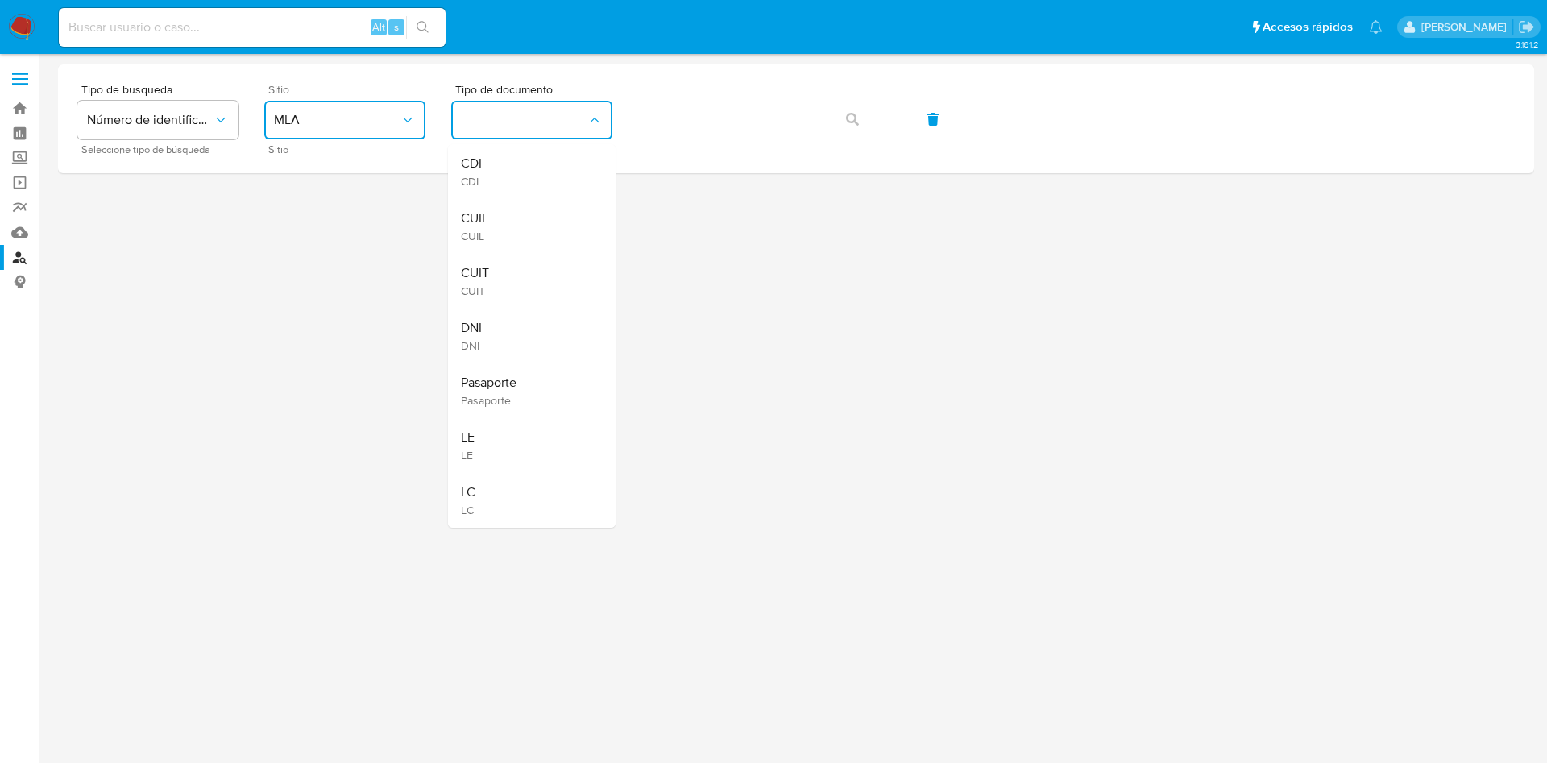
click at [506, 213] on div "CUIL CUIL" at bounding box center [527, 226] width 132 height 55
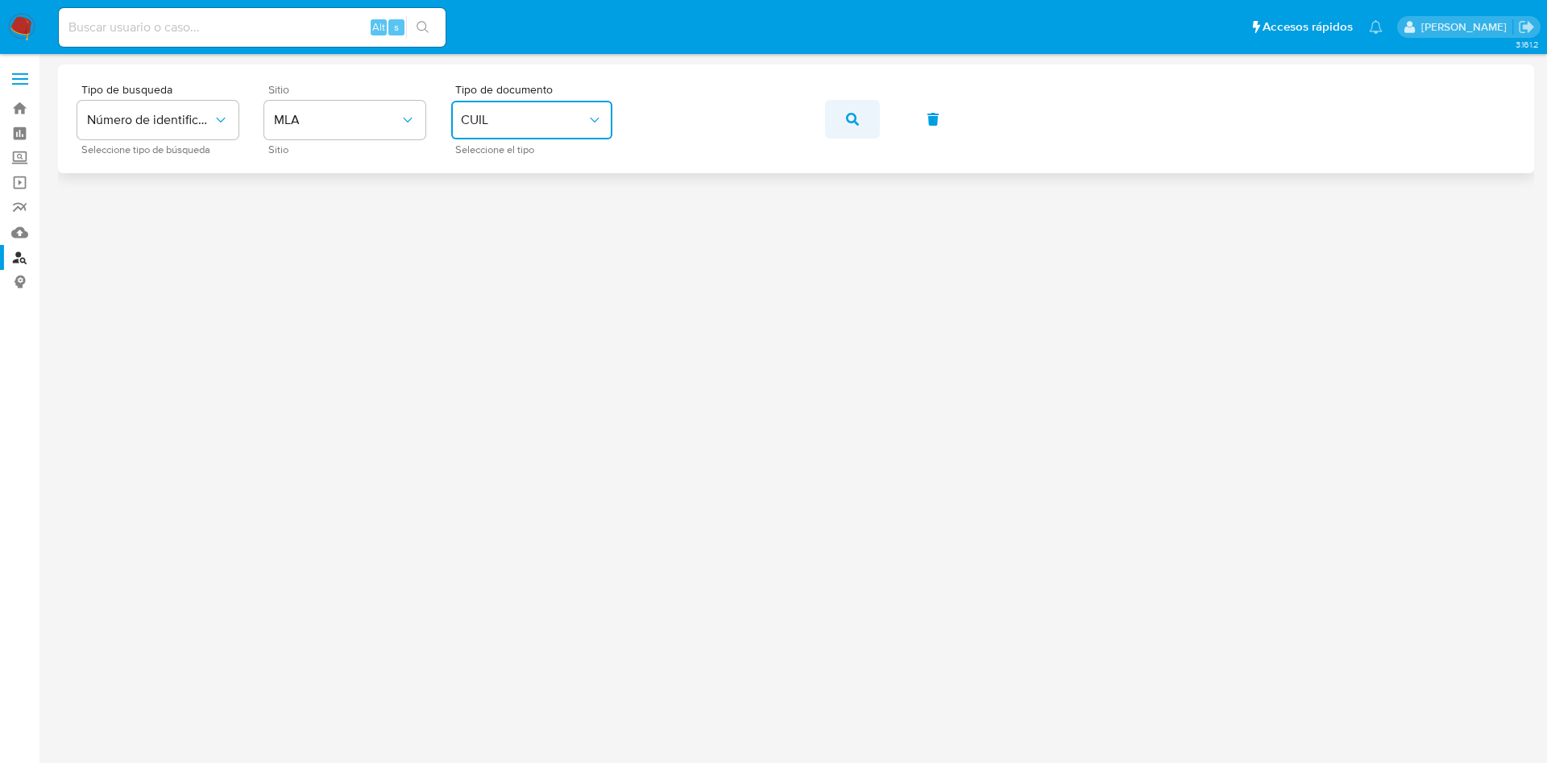
click at [870, 115] on button "button" at bounding box center [852, 119] width 55 height 39
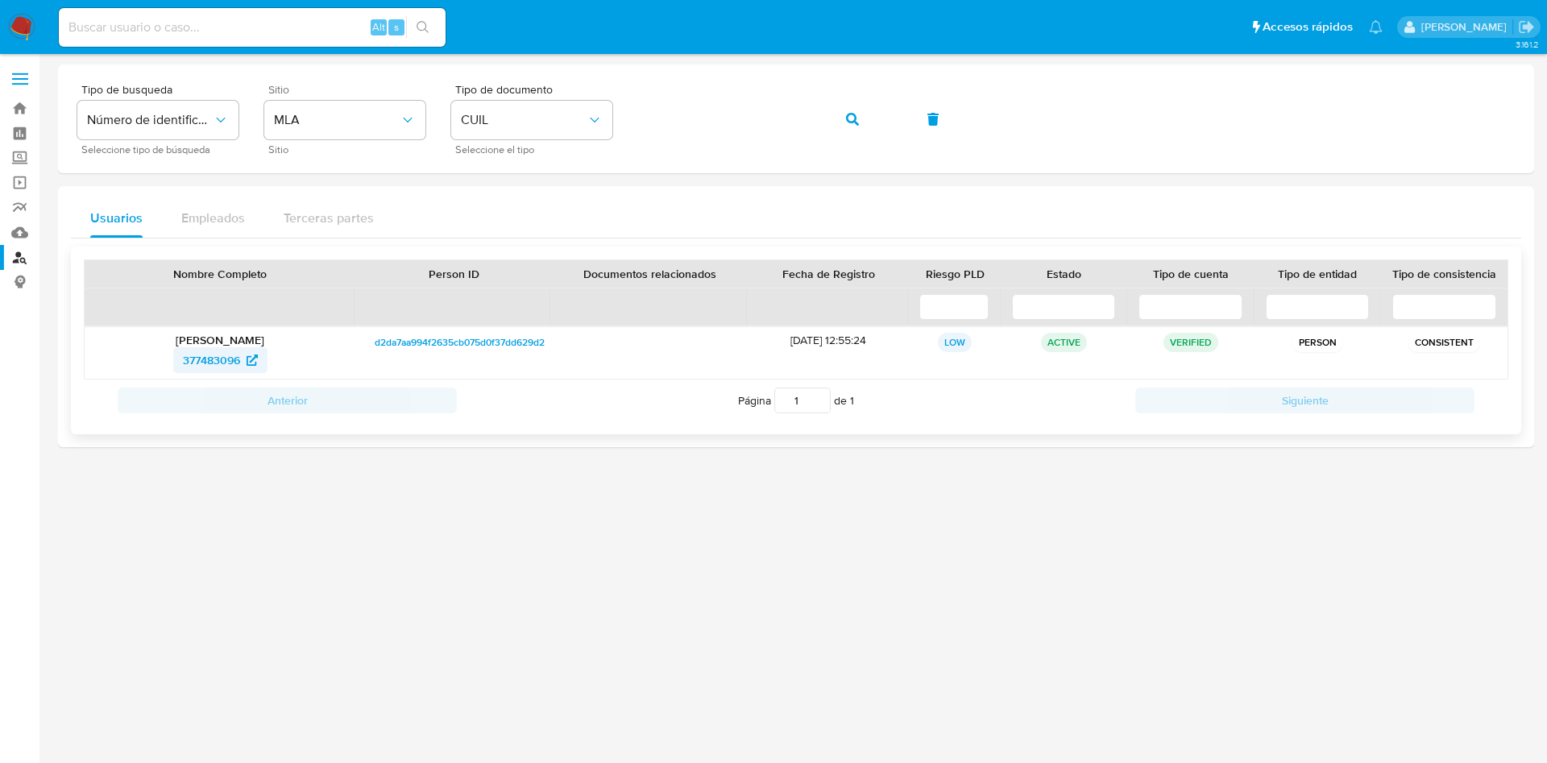
click at [213, 355] on span "377483096" at bounding box center [211, 360] width 57 height 26
click at [858, 111] on span "button" at bounding box center [852, 119] width 13 height 35
click at [212, 357] on span "1561739920" at bounding box center [211, 360] width 60 height 26
click at [205, 361] on span "1561739920" at bounding box center [211, 360] width 60 height 26
click at [834, 122] on button "button" at bounding box center [852, 119] width 55 height 39
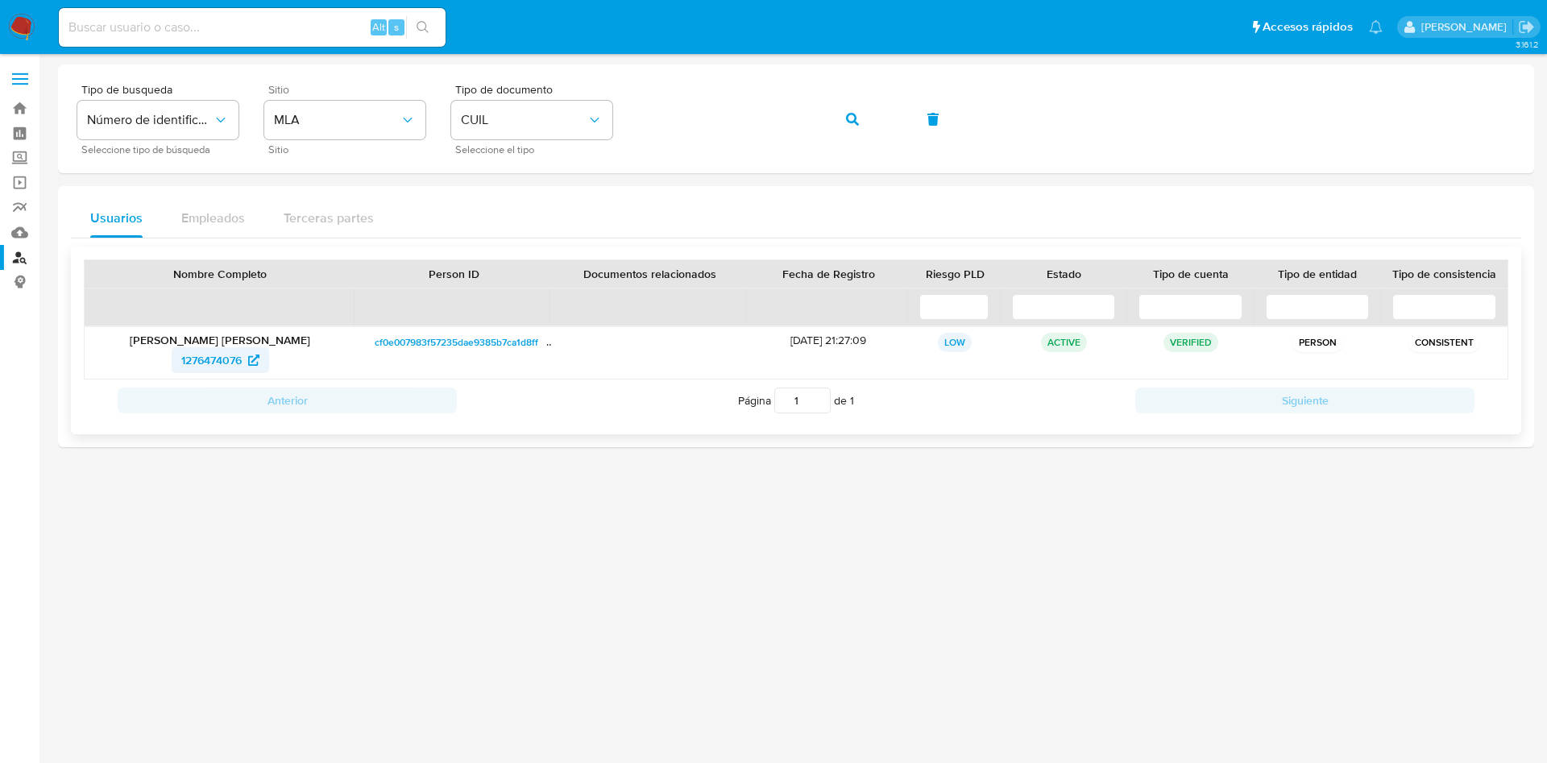
click at [229, 372] on span "1276474076" at bounding box center [211, 360] width 60 height 26
click at [855, 118] on icon "button" at bounding box center [852, 119] width 13 height 13
click at [191, 353] on span "1337231294" at bounding box center [211, 360] width 59 height 26
click at [832, 122] on button "button" at bounding box center [852, 119] width 55 height 39
click at [210, 355] on span "2643342595" at bounding box center [211, 360] width 64 height 26
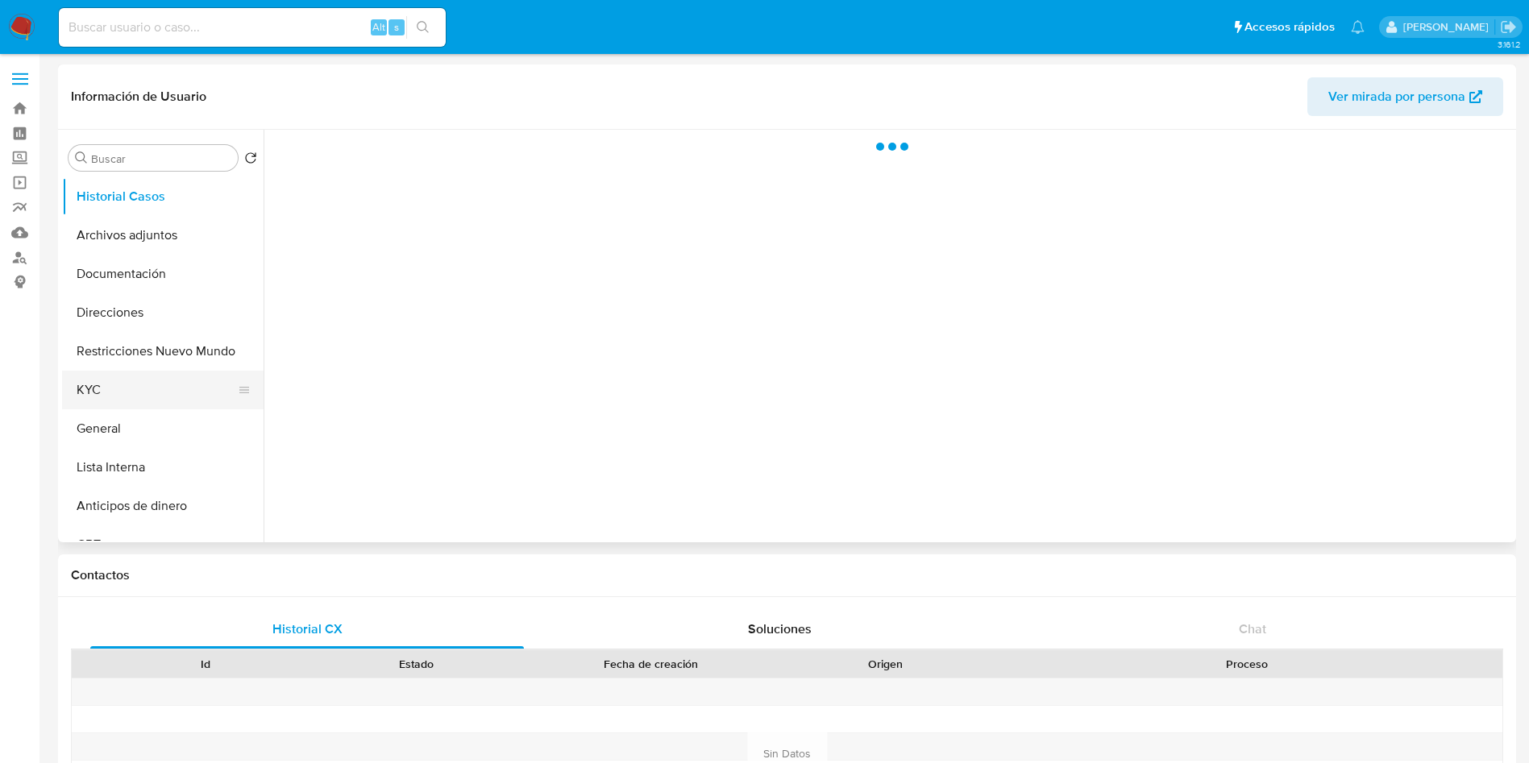
select select "10"
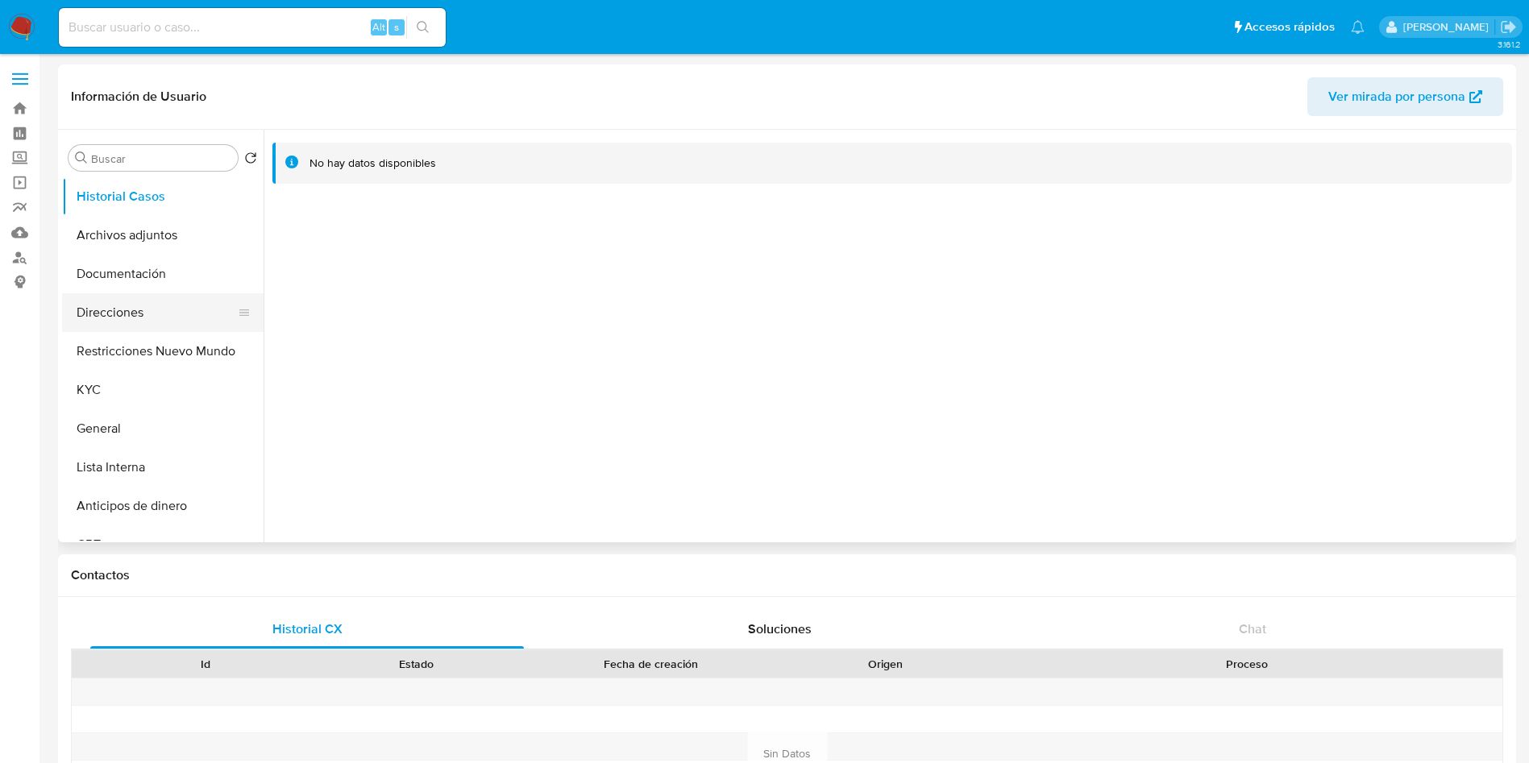
click at [143, 326] on button "Direcciones" at bounding box center [156, 312] width 189 height 39
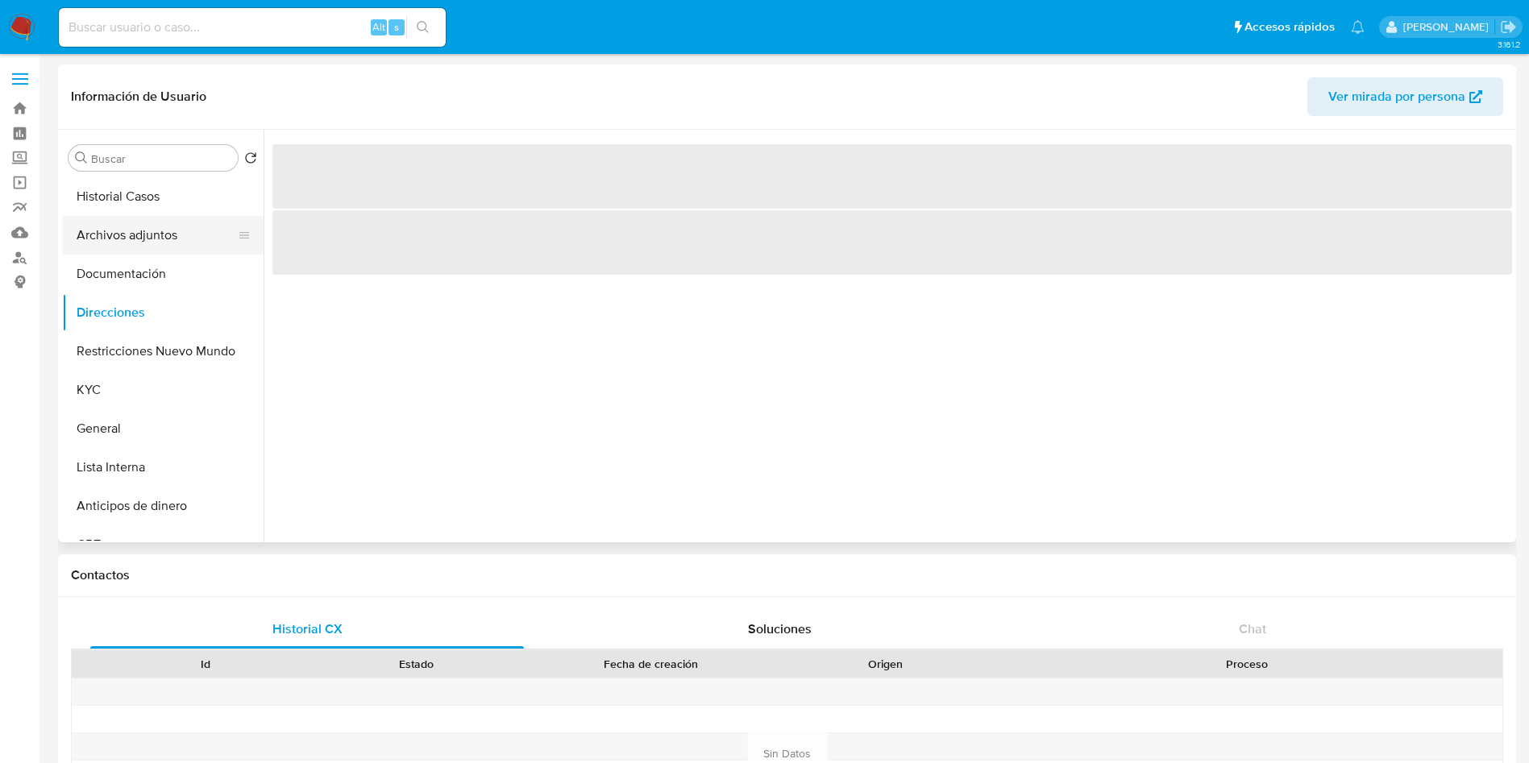
click at [147, 235] on button "Archivos adjuntos" at bounding box center [156, 235] width 189 height 39
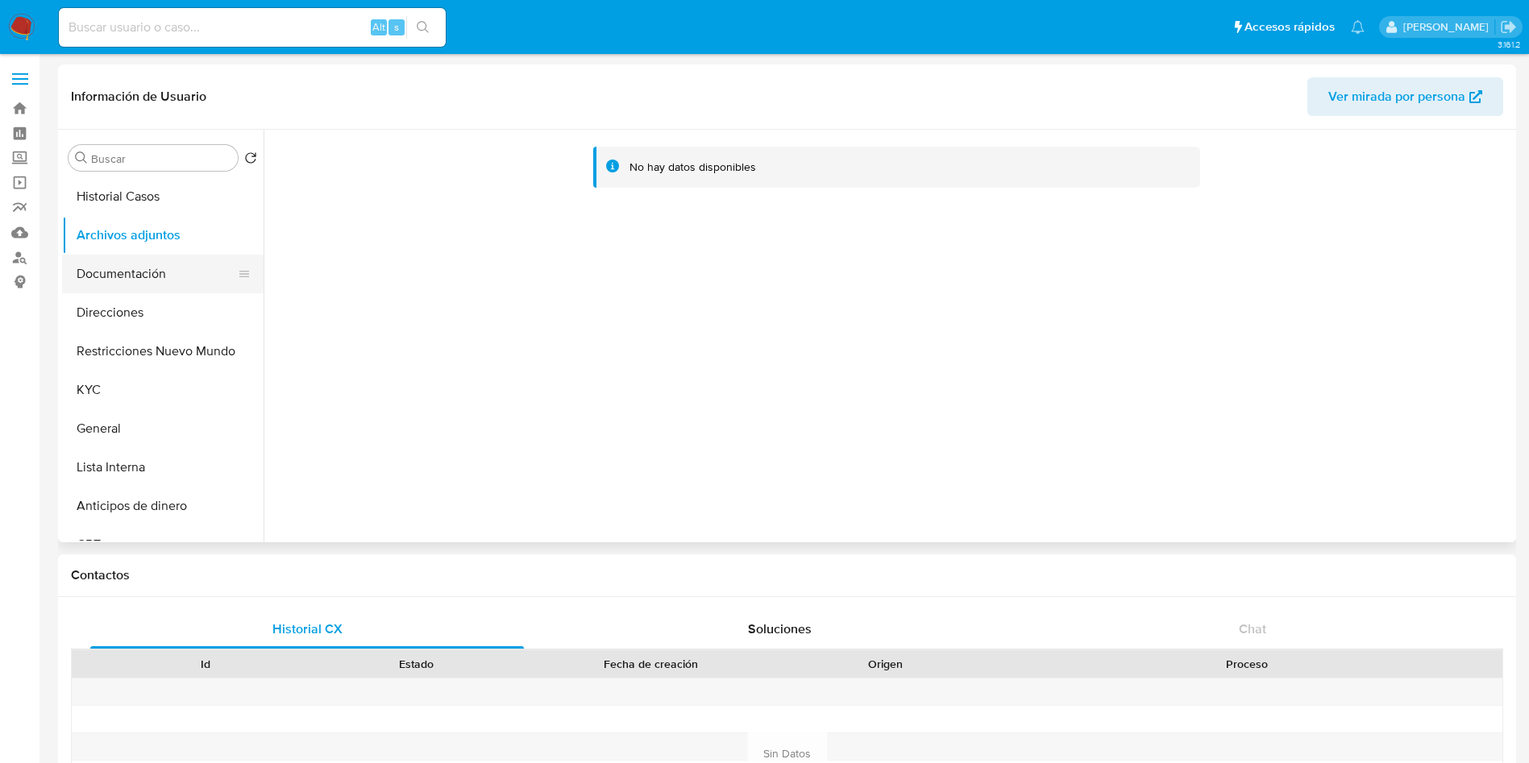
click at [122, 277] on button "Documentación" at bounding box center [156, 274] width 189 height 39
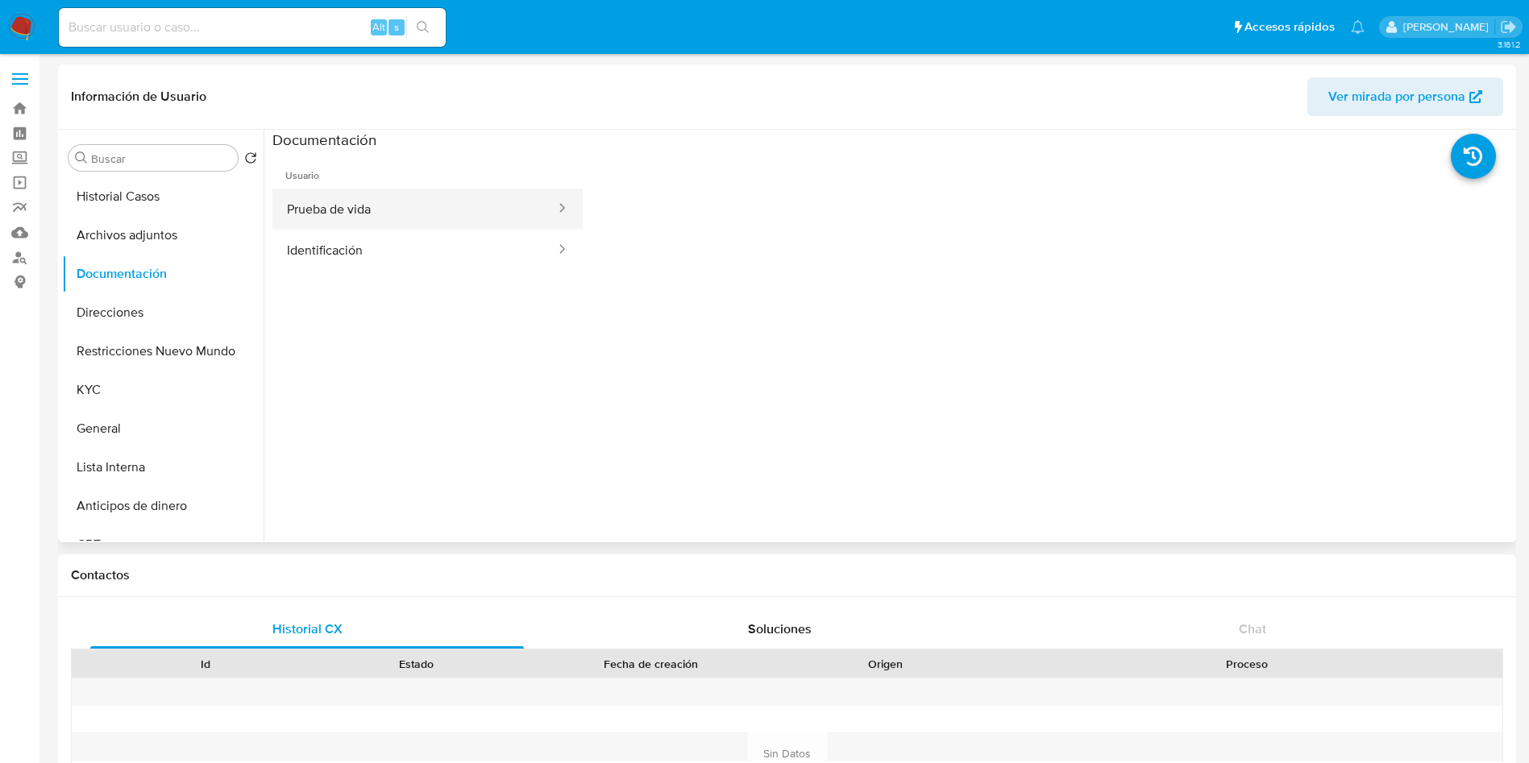
click at [372, 198] on button "Prueba de vida" at bounding box center [414, 209] width 284 height 41
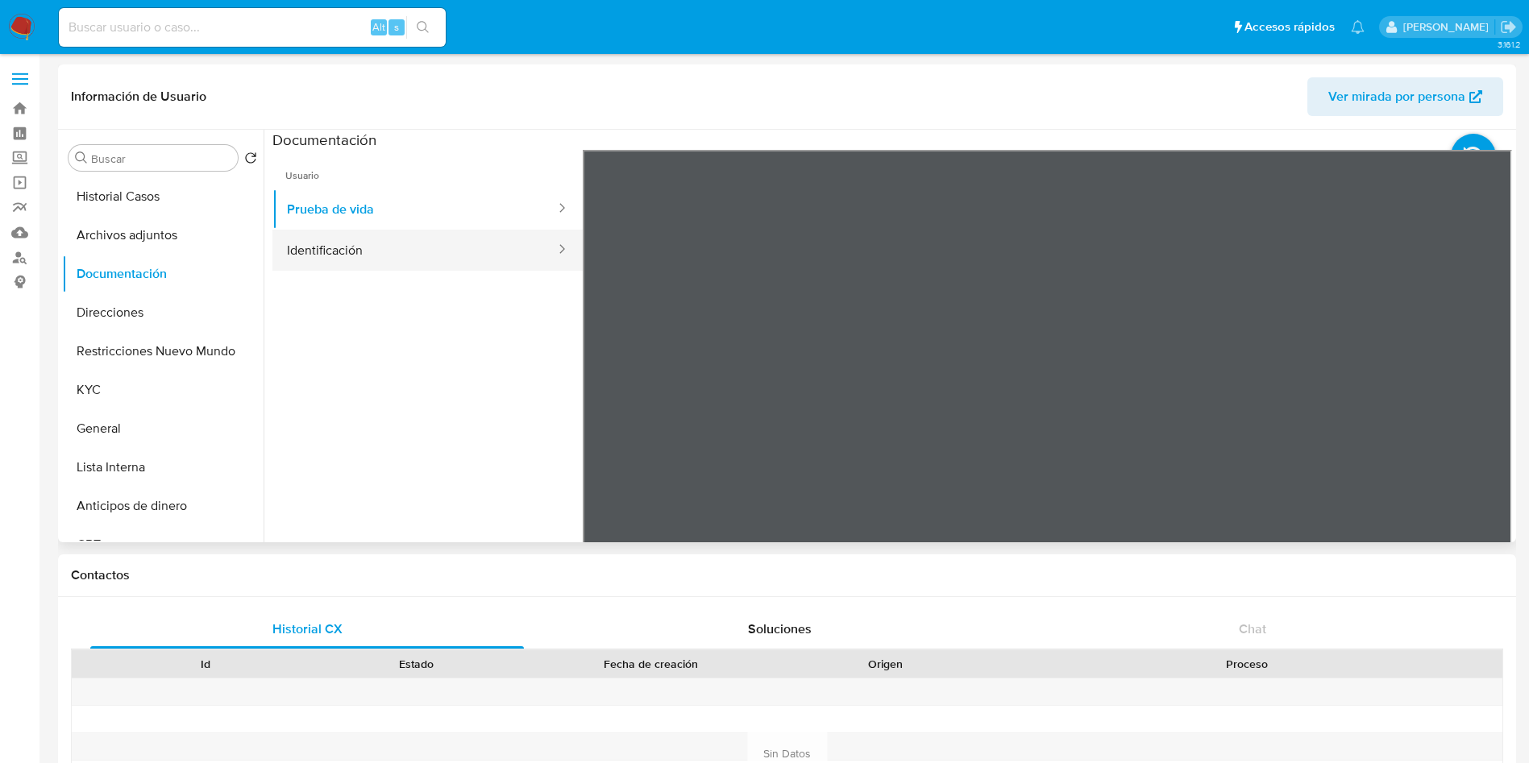
click at [392, 256] on button "Identificación" at bounding box center [414, 250] width 284 height 41
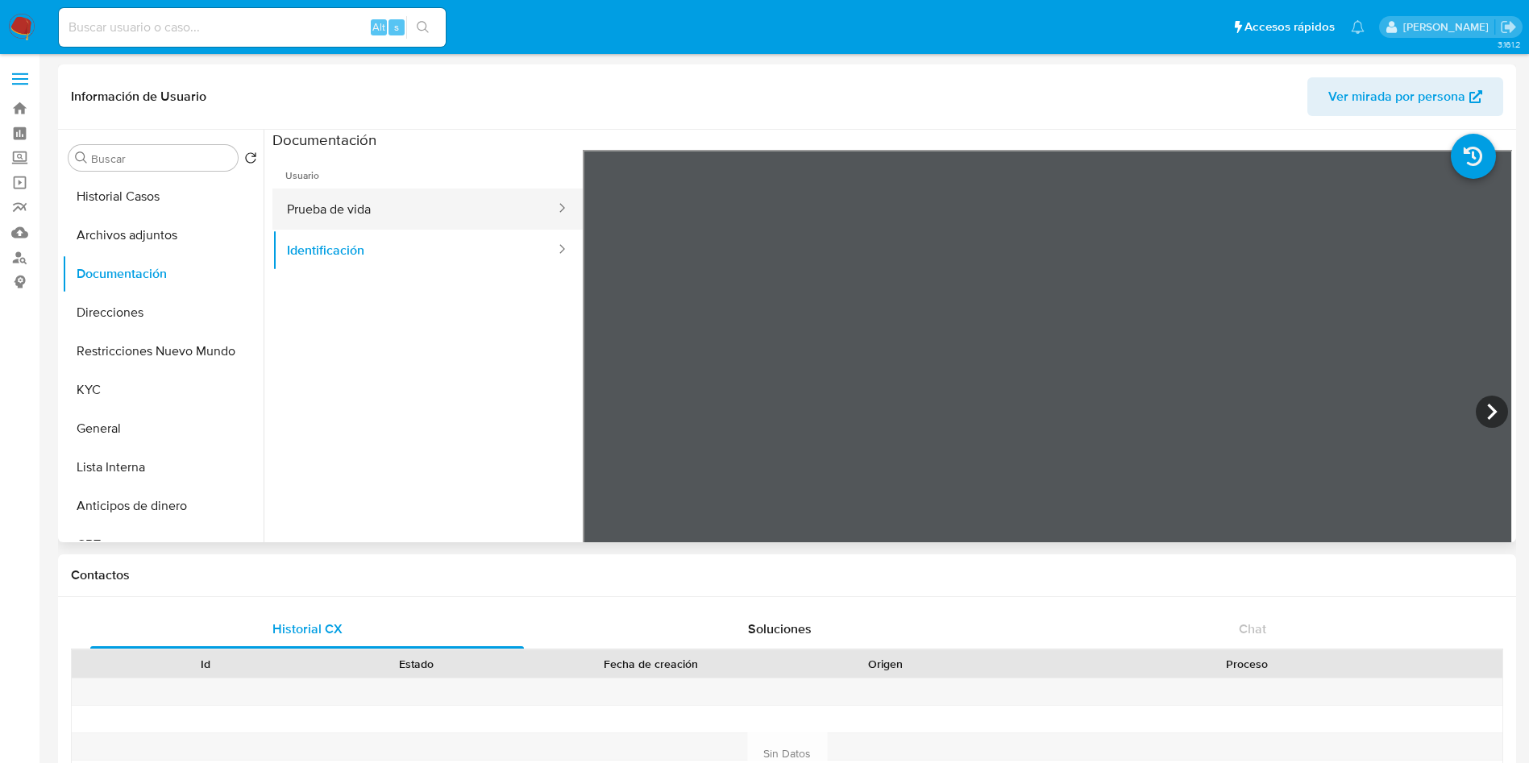
click at [432, 218] on button "Prueba de vida" at bounding box center [414, 209] width 284 height 41
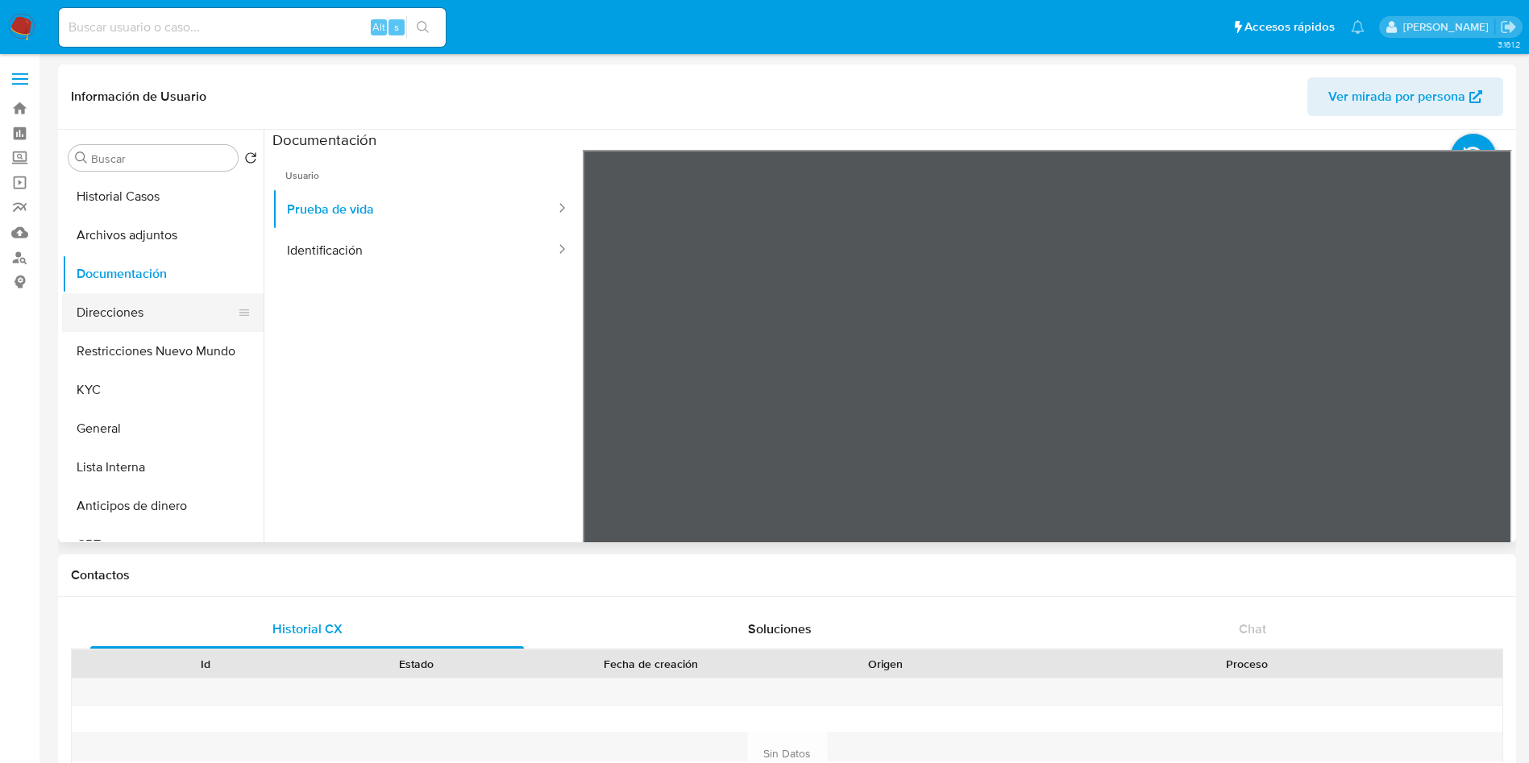
click at [189, 312] on button "Direcciones" at bounding box center [156, 312] width 189 height 39
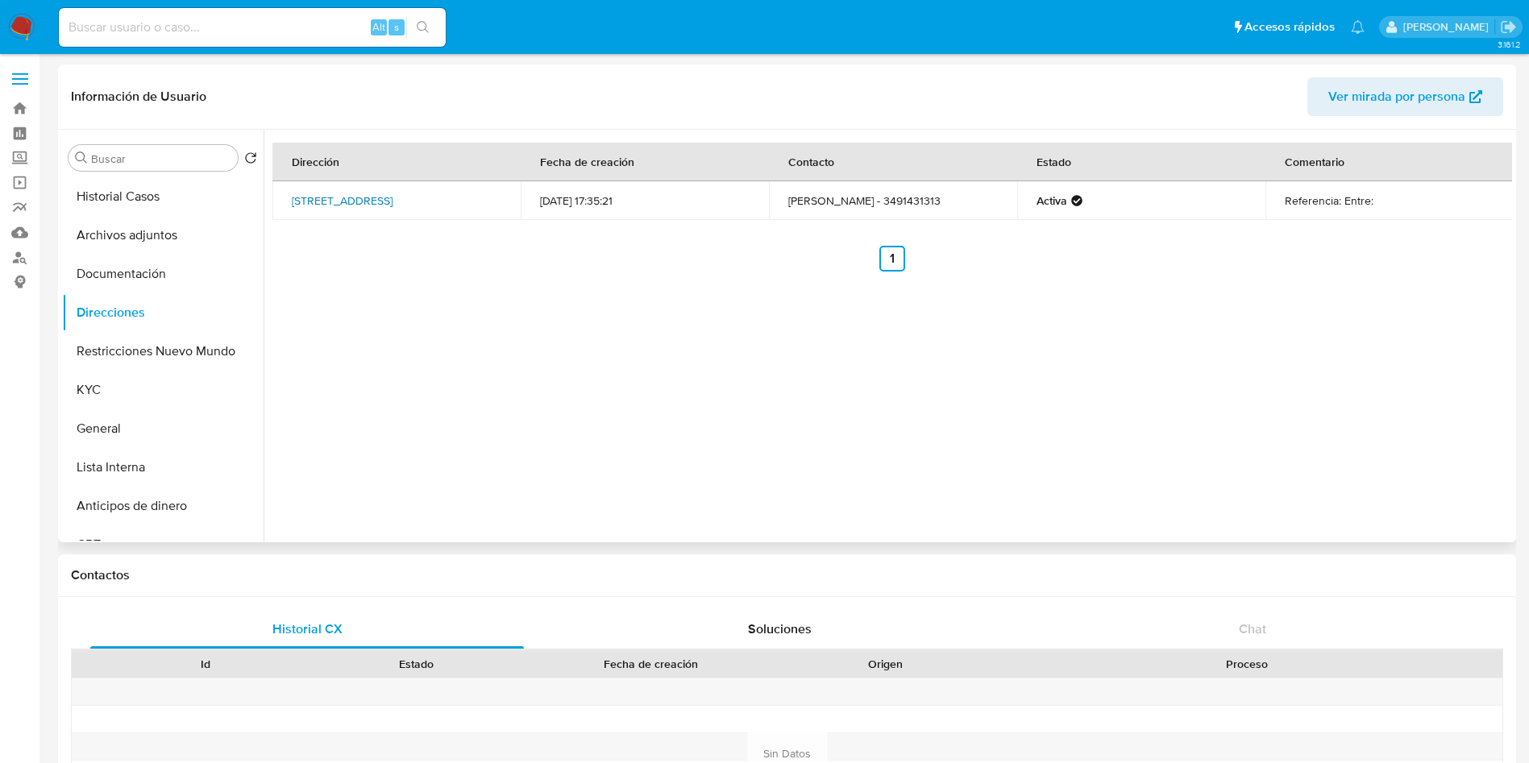
drag, startPoint x: 404, startPoint y: 211, endPoint x: 292, endPoint y: 193, distance: 113.4
click at [292, 193] on td "Av Falucho 480, Hersilia, Santa Fe, 2352, Argentina 480" at bounding box center [396, 200] width 248 height 39
copy link "Av Falucho 480, Hersilia, Santa Fe, 2352, Argentina 480"
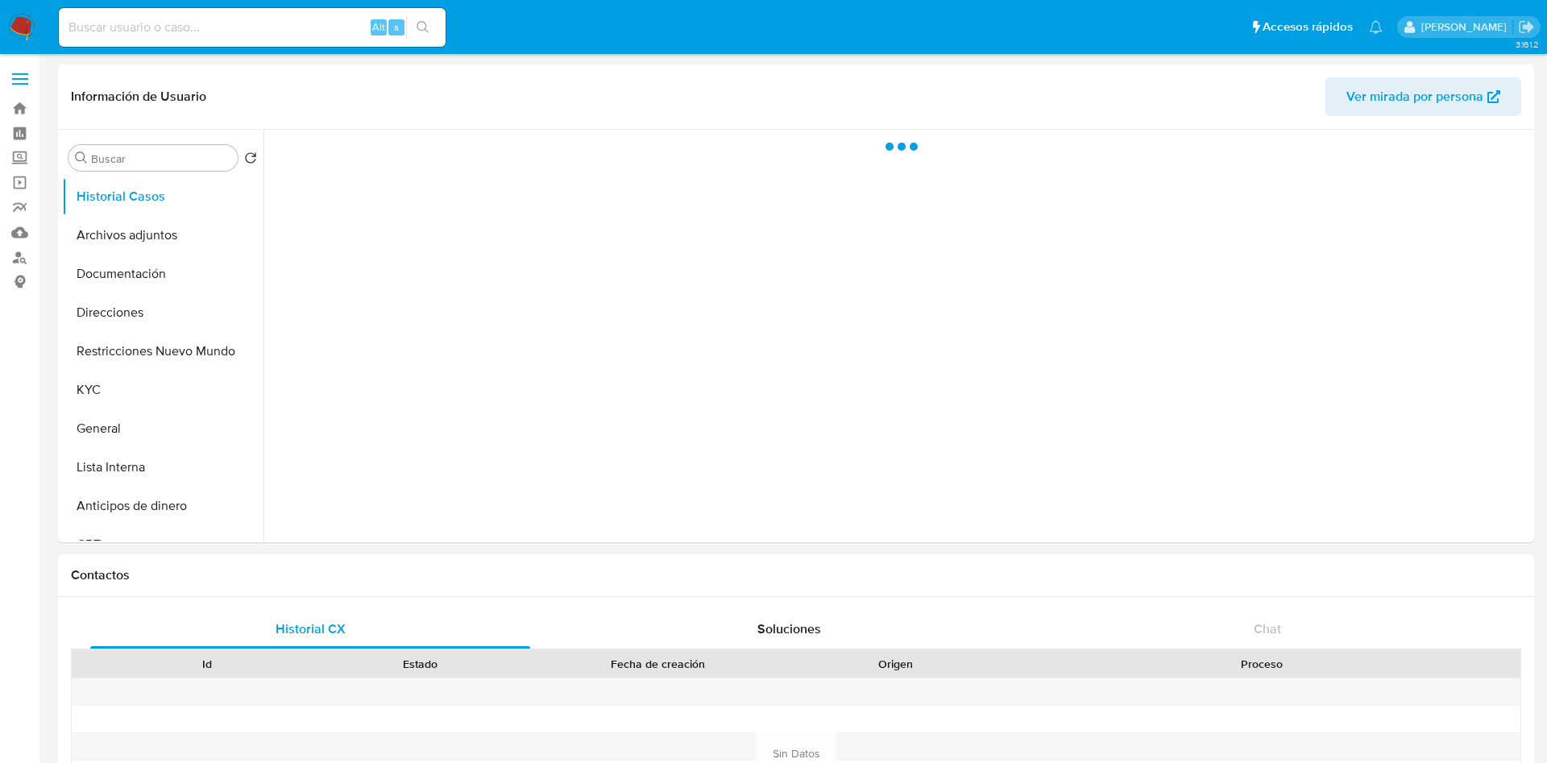
select select "10"
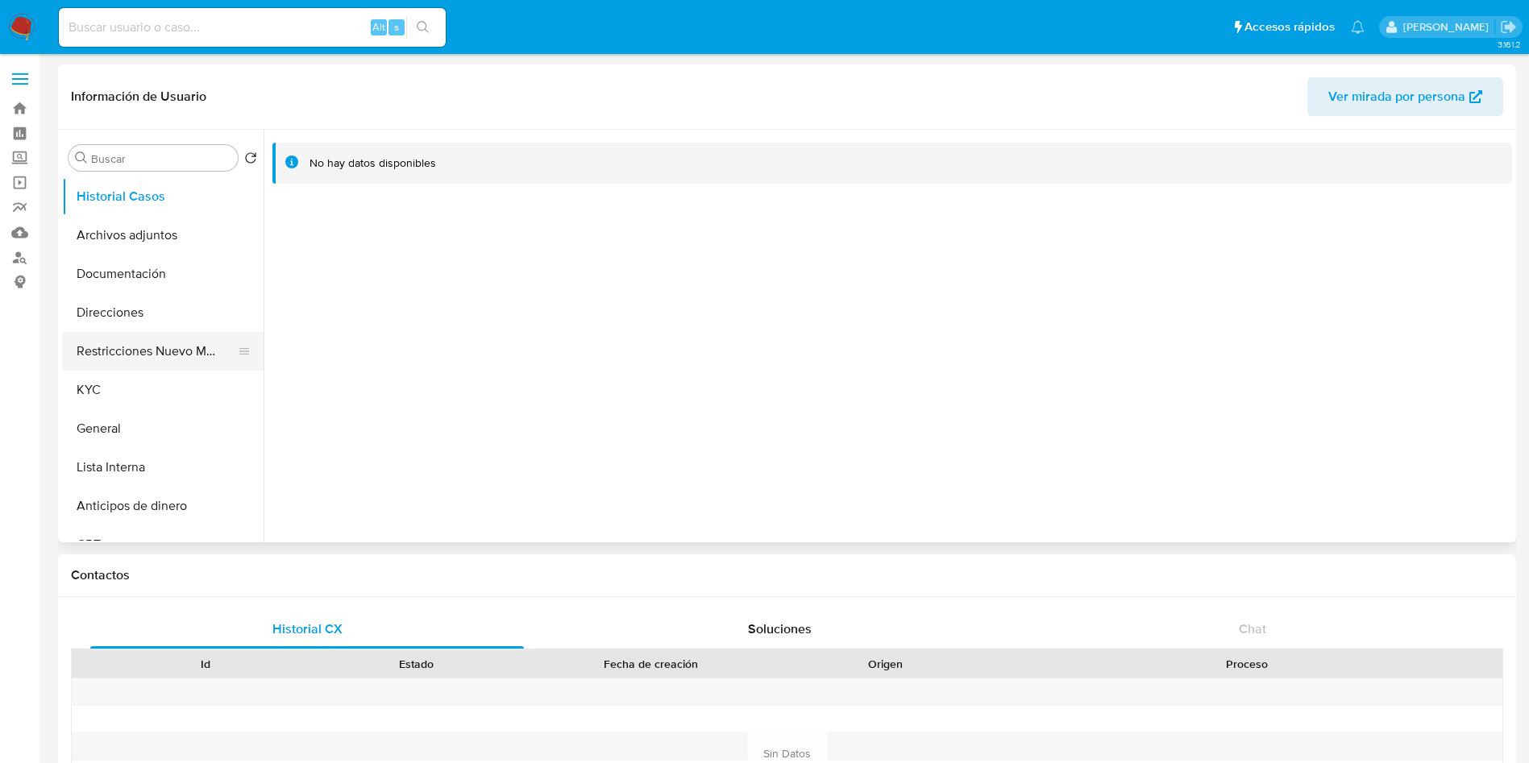
click at [131, 340] on button "Restricciones Nuevo Mundo" at bounding box center [156, 351] width 189 height 39
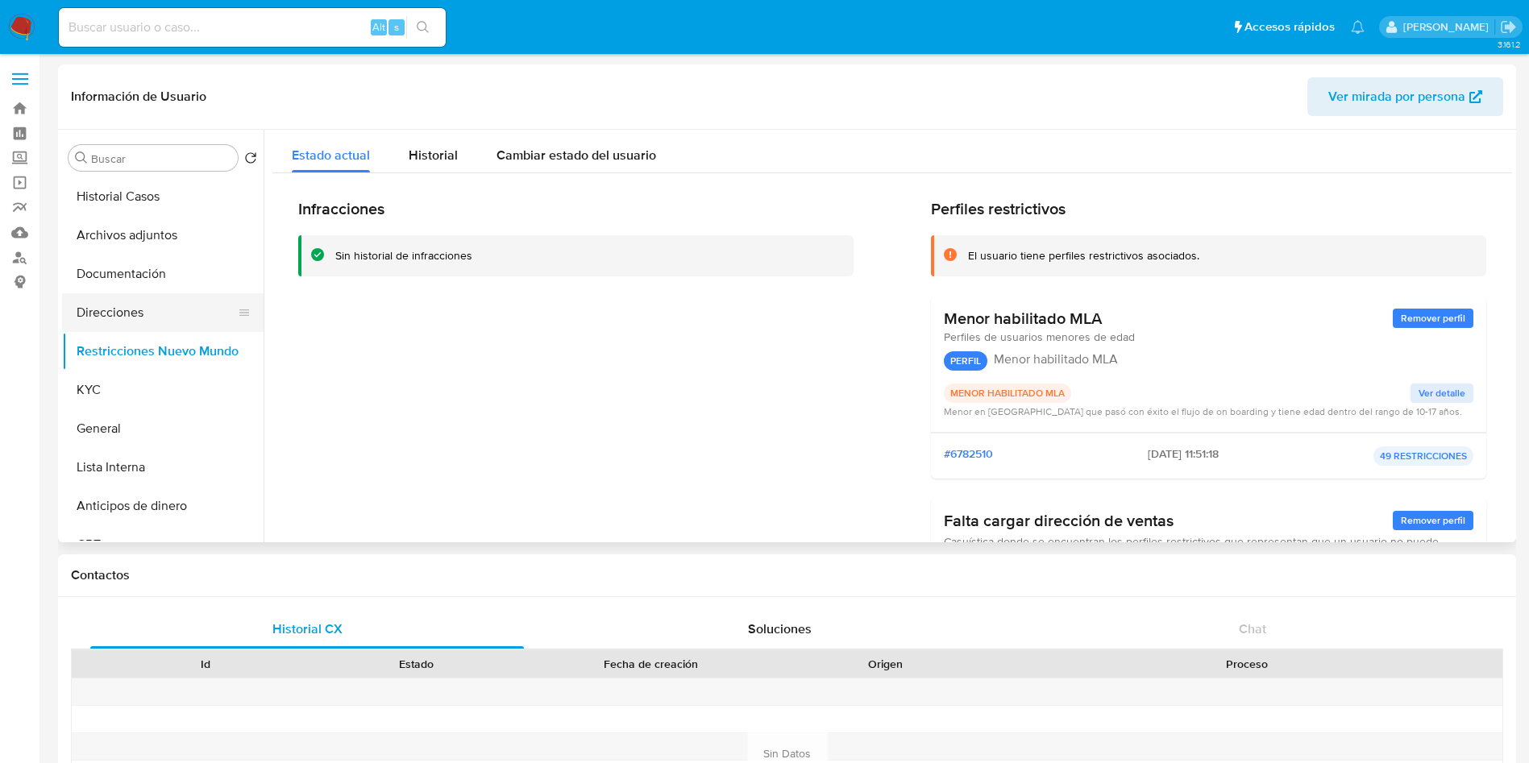
click at [121, 300] on button "Direcciones" at bounding box center [156, 312] width 189 height 39
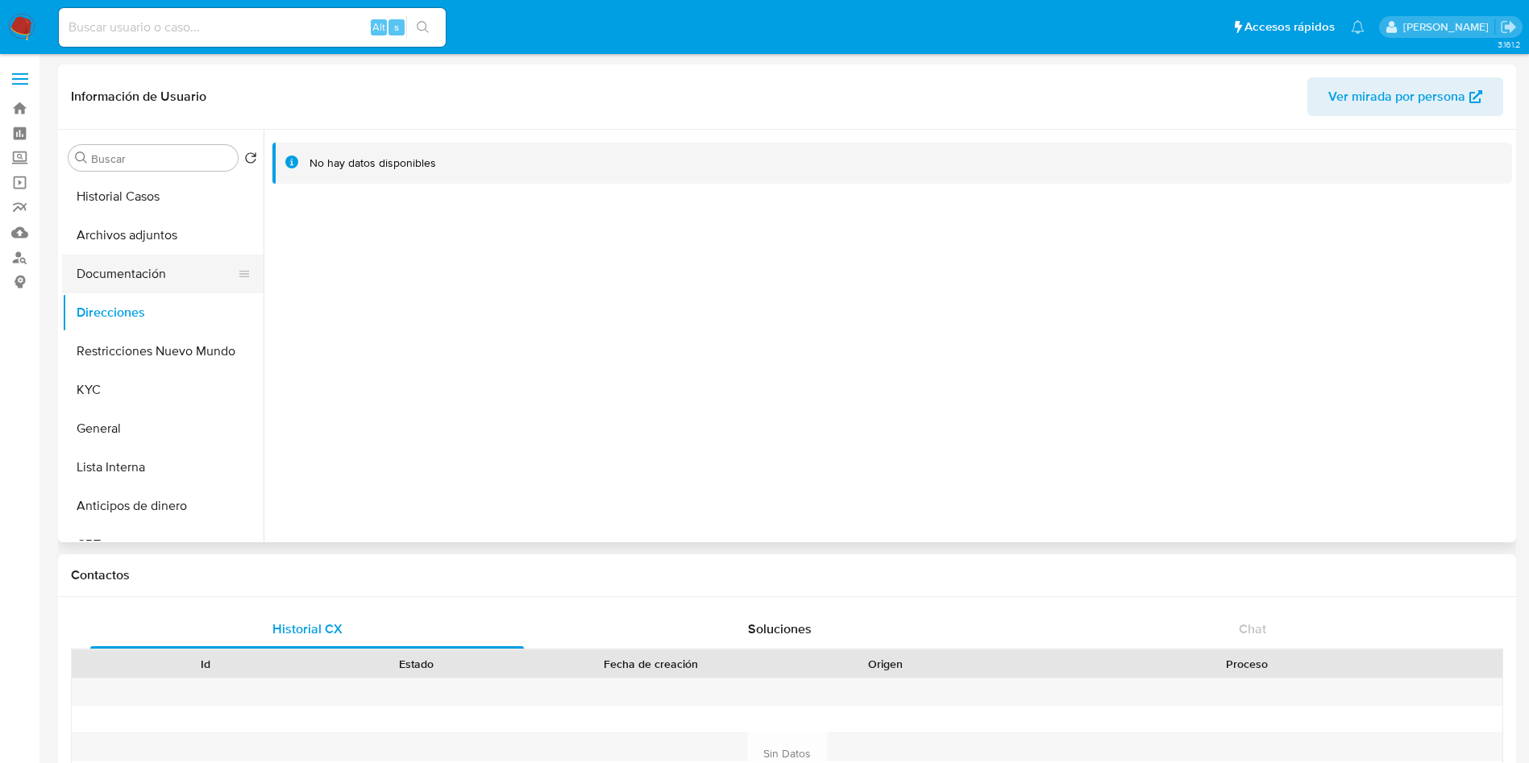
click at [127, 278] on button "Documentación" at bounding box center [156, 274] width 189 height 39
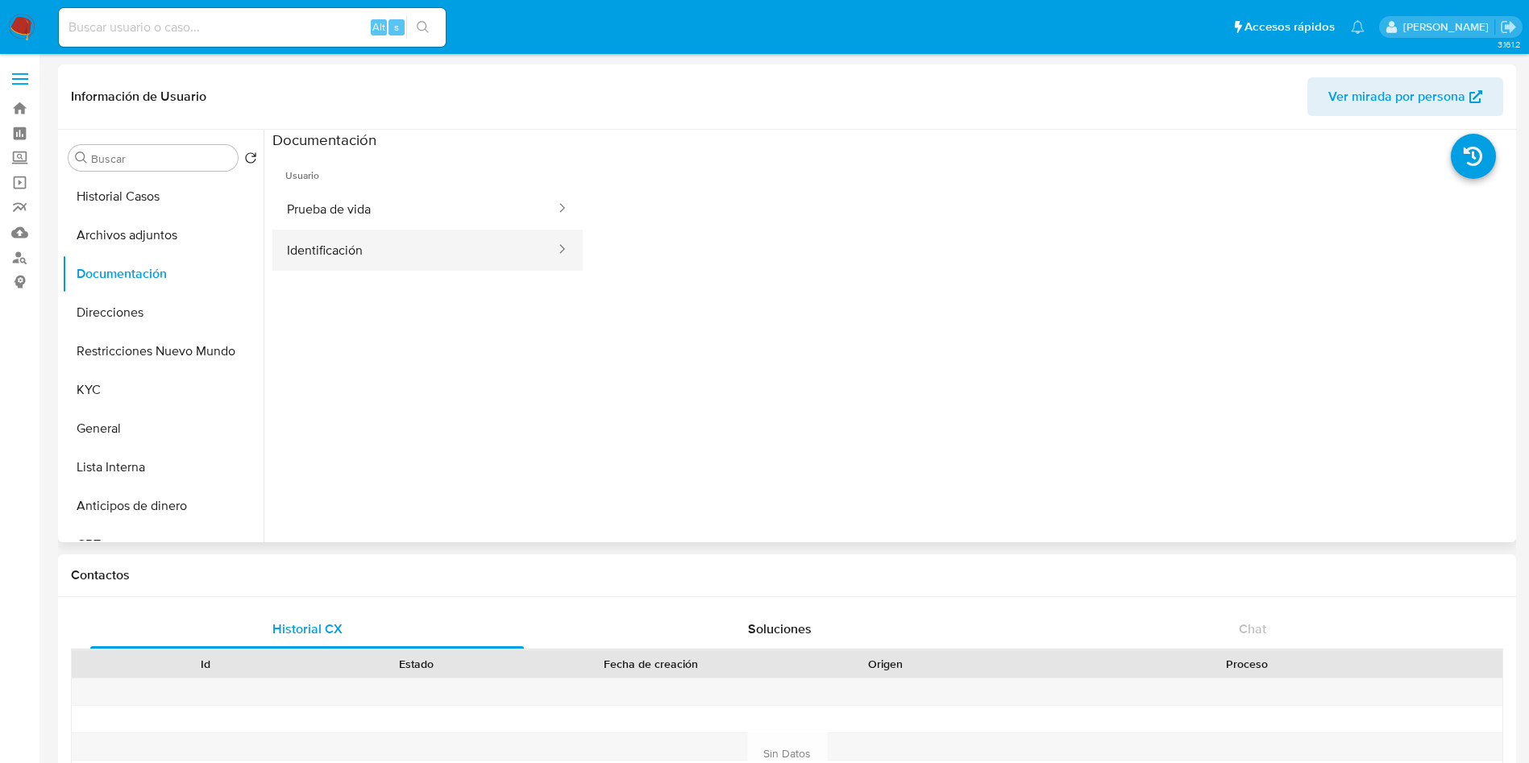
click at [338, 235] on button "Identificación" at bounding box center [414, 250] width 284 height 41
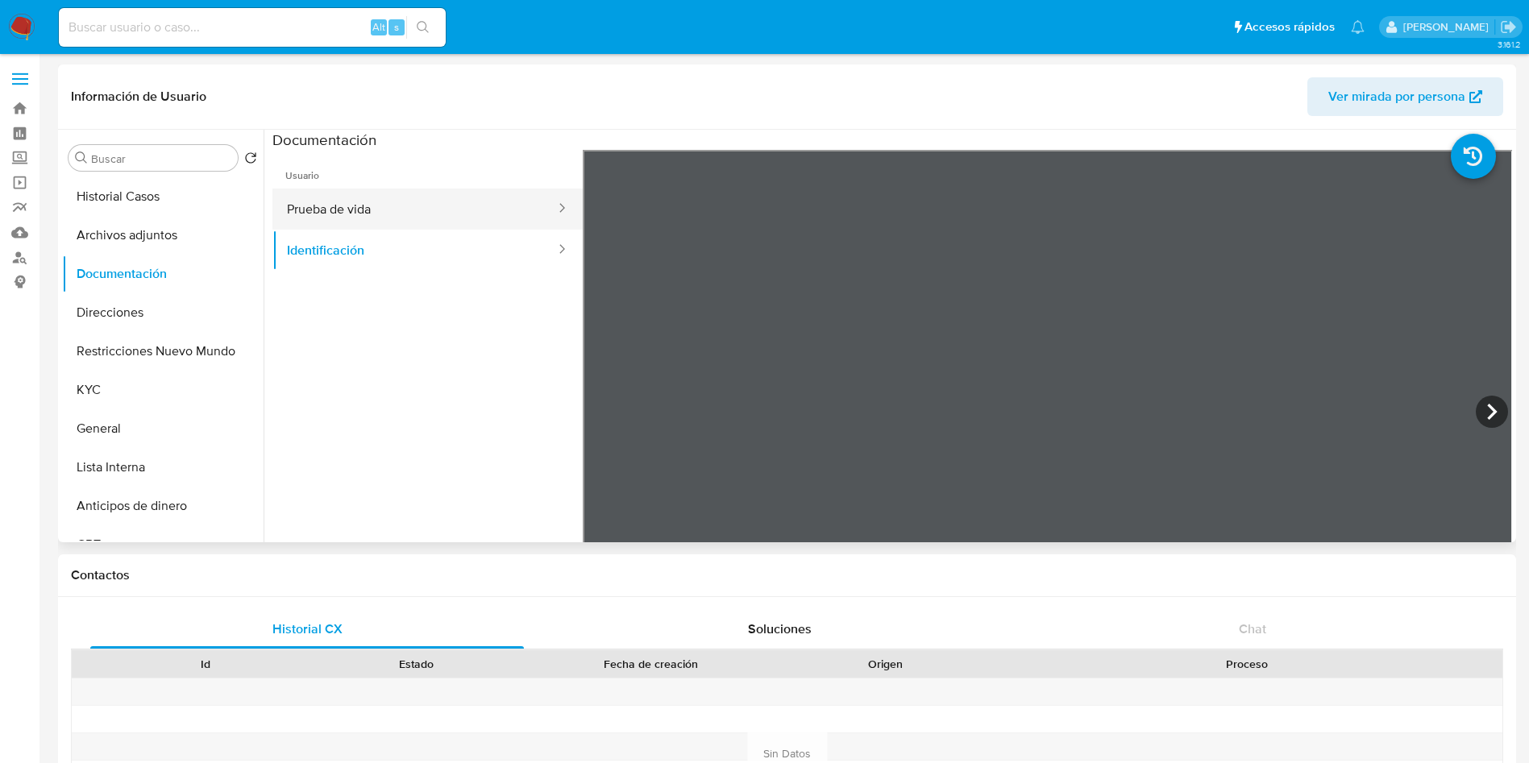
click at [376, 221] on button "Prueba de vida" at bounding box center [414, 209] width 284 height 41
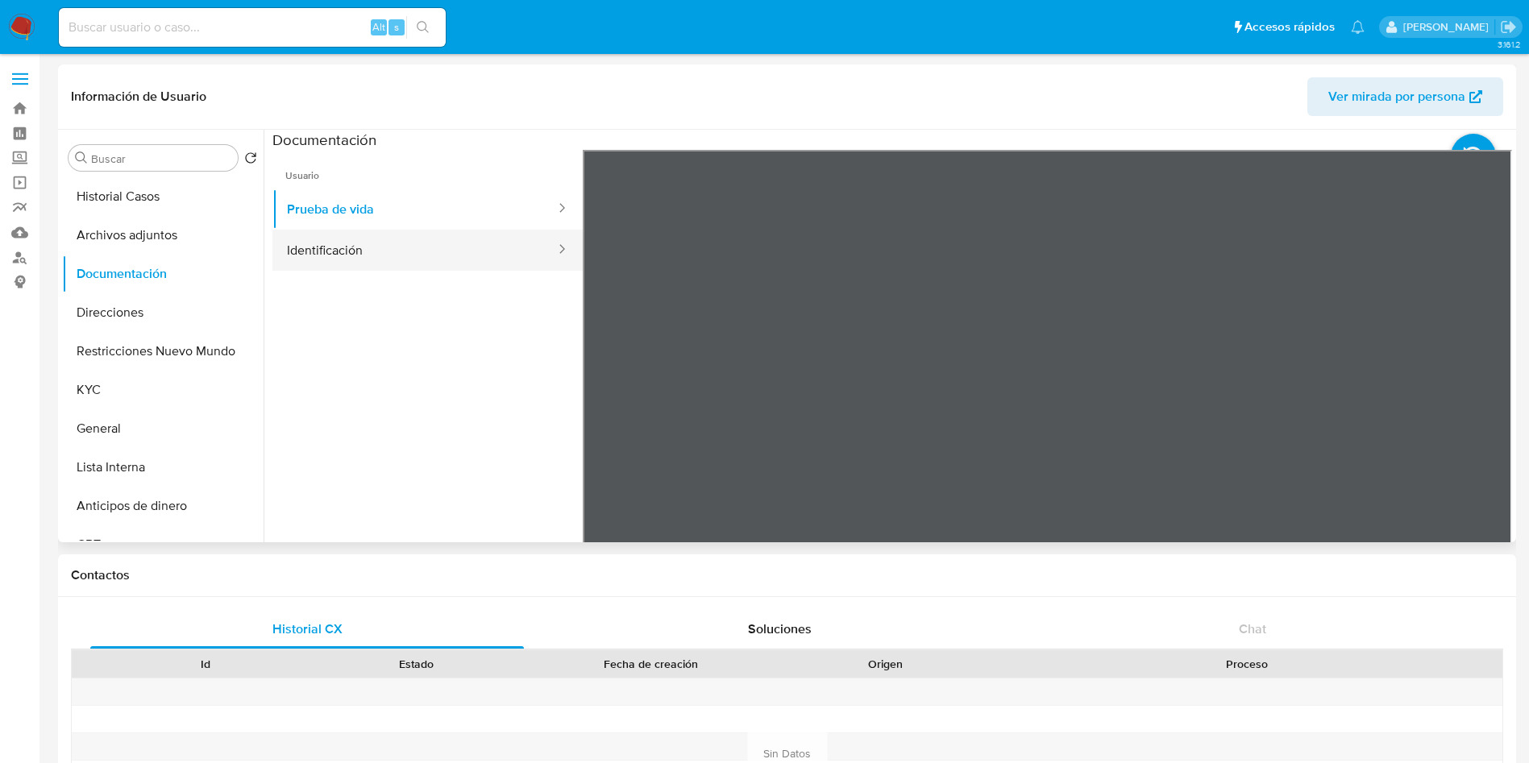
click at [460, 265] on button "Identificación" at bounding box center [414, 250] width 284 height 41
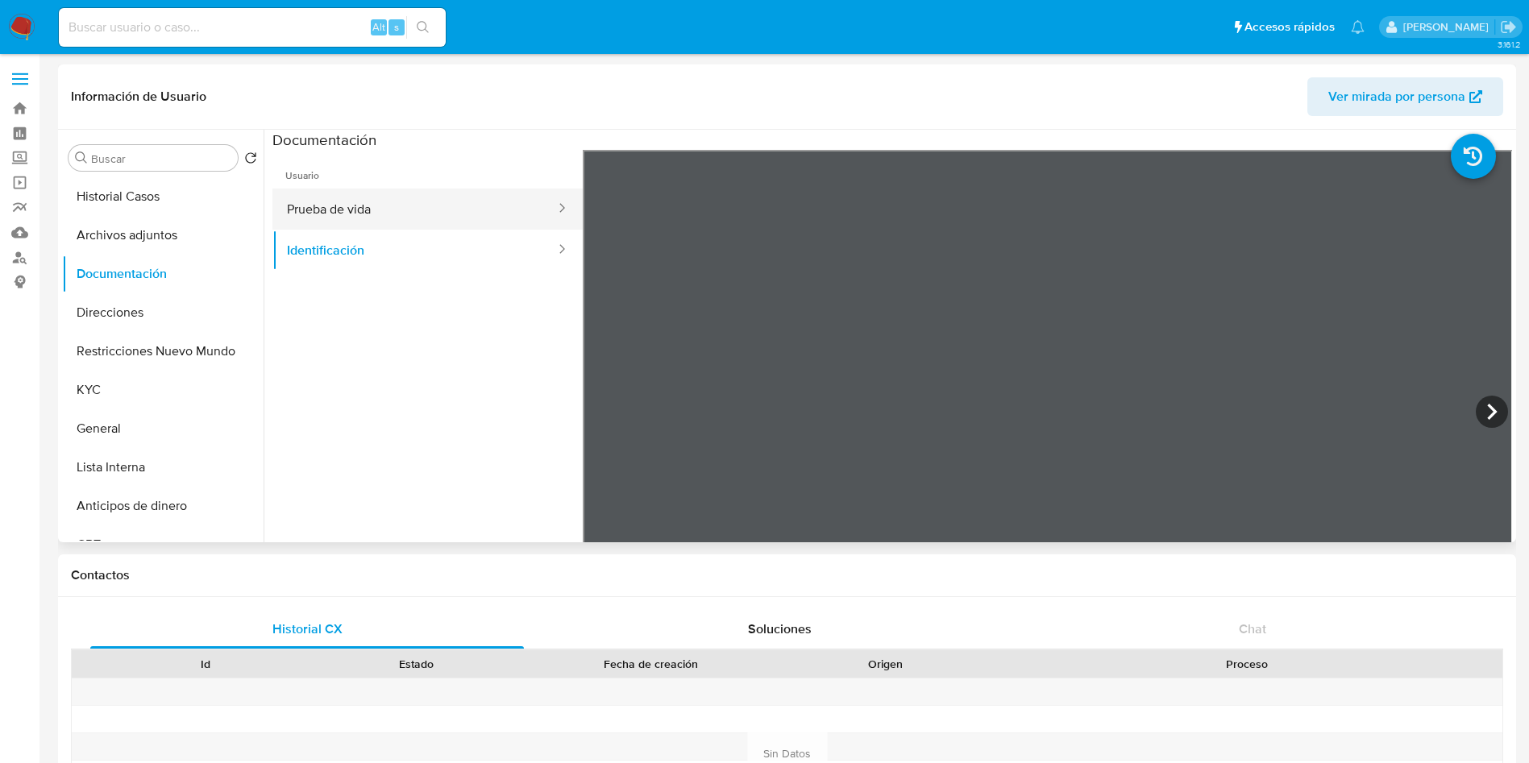
click at [397, 203] on button "Prueba de vida" at bounding box center [414, 209] width 284 height 41
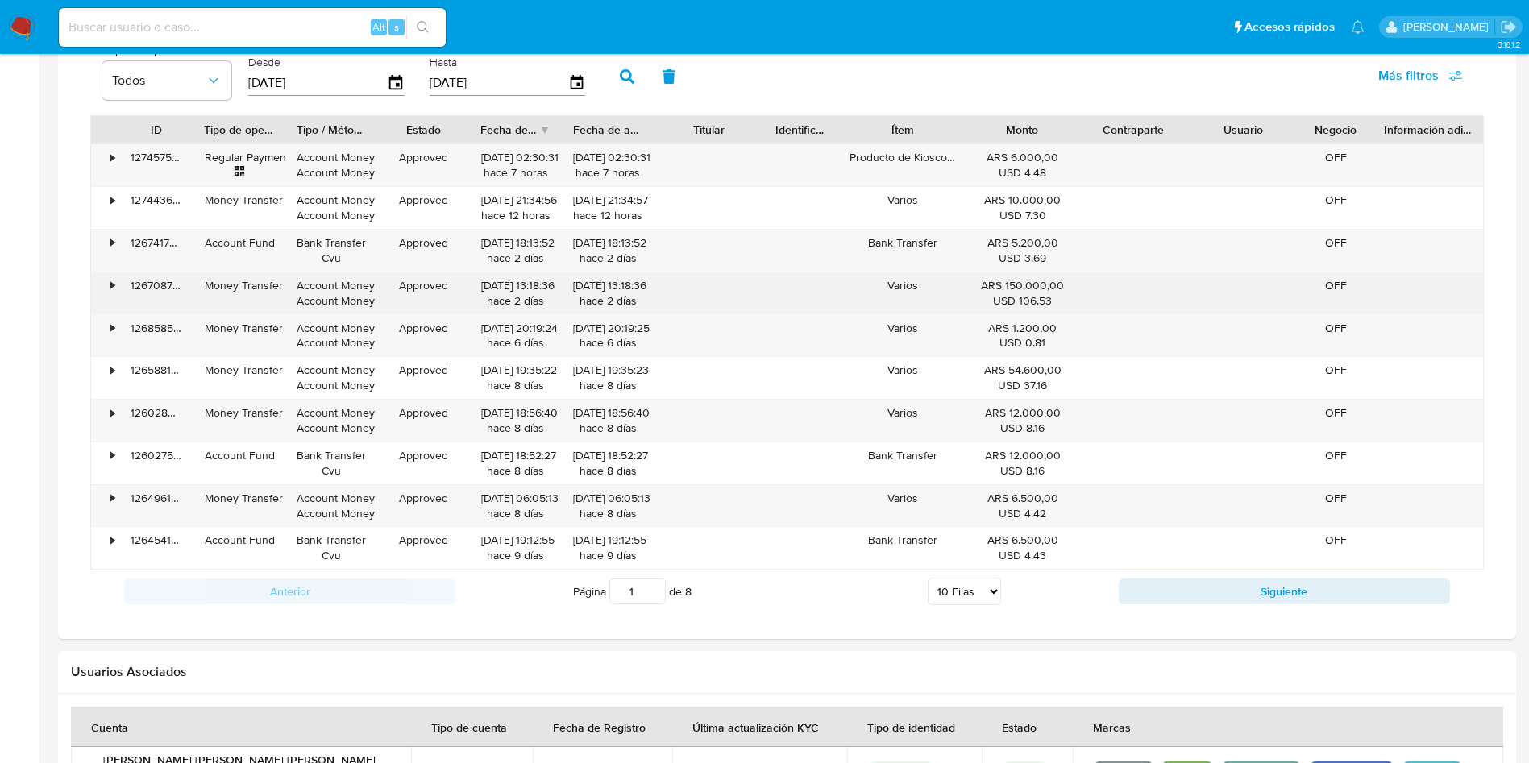
scroll to position [1330, 0]
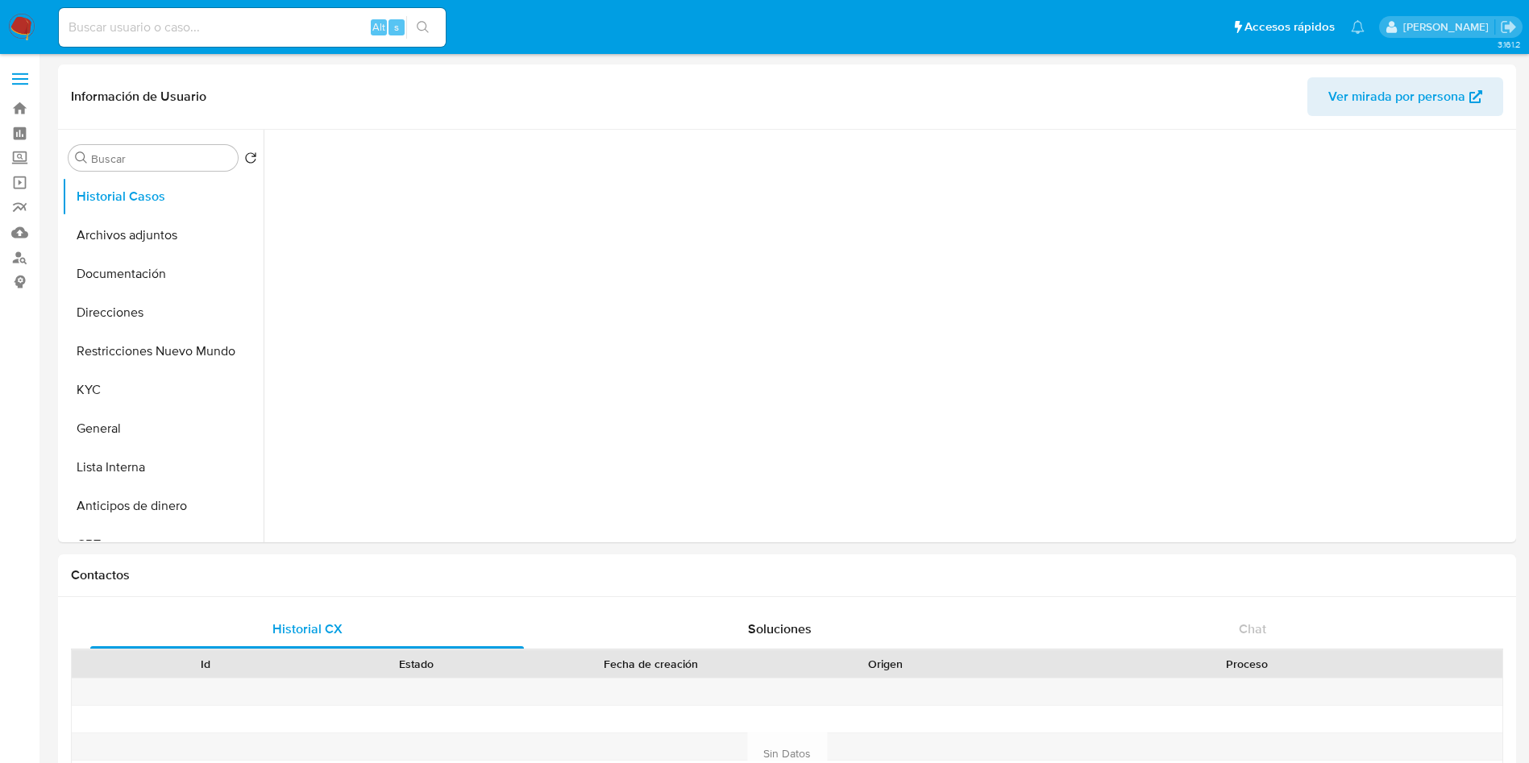
select select "10"
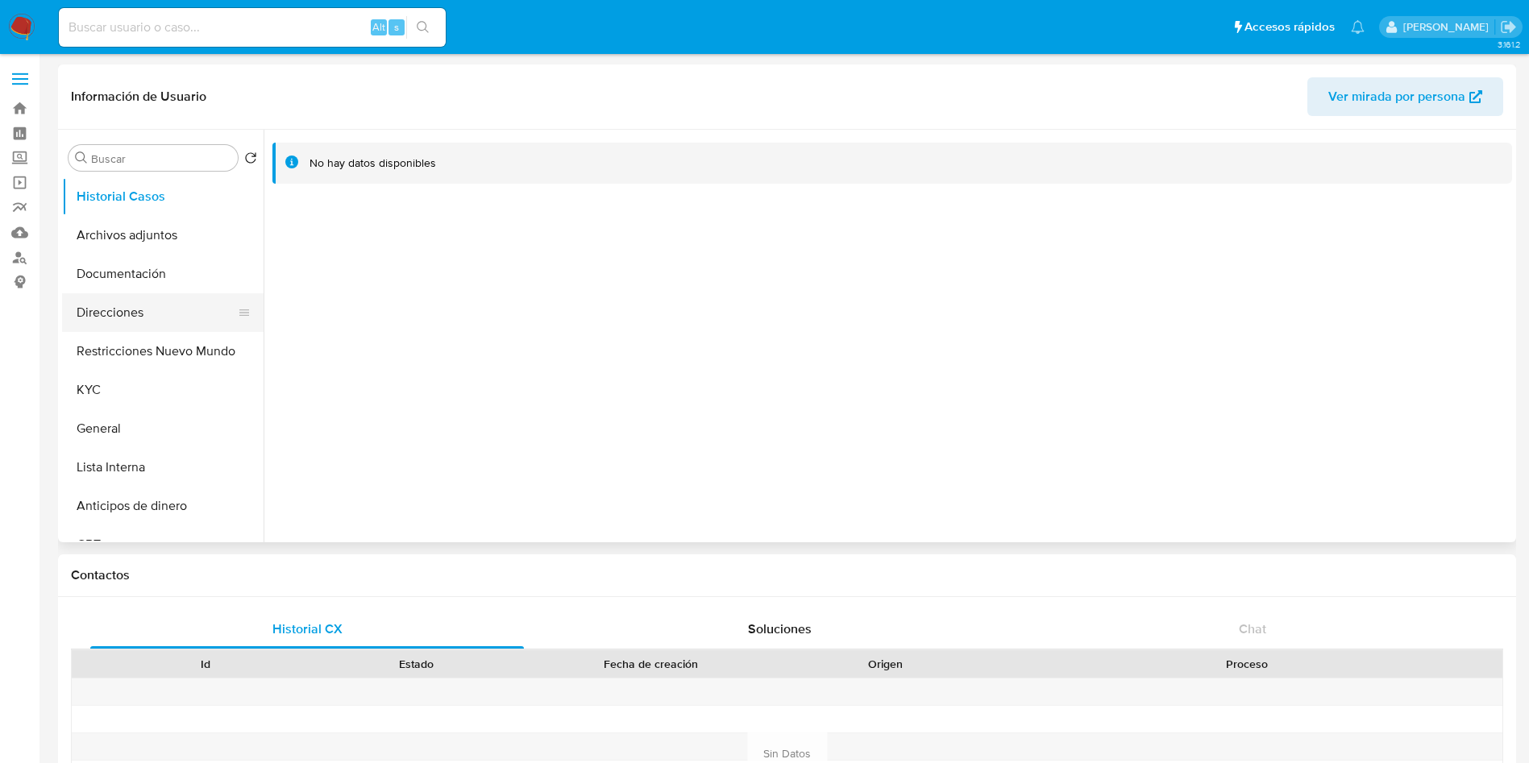
click at [135, 317] on button "Direcciones" at bounding box center [156, 312] width 189 height 39
click at [130, 274] on button "Documentación" at bounding box center [156, 274] width 189 height 39
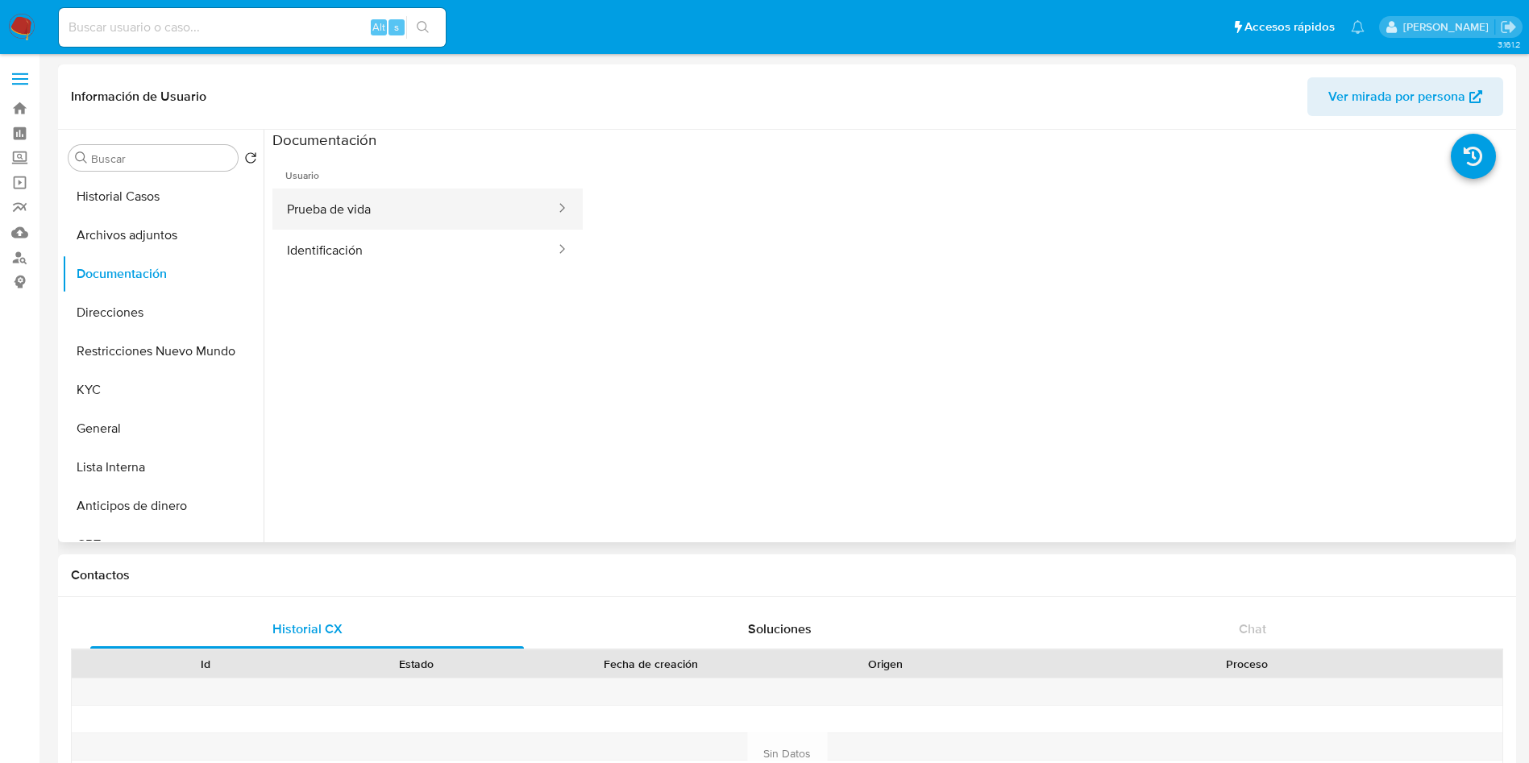
click at [388, 211] on button "Prueba de vida" at bounding box center [414, 209] width 284 height 41
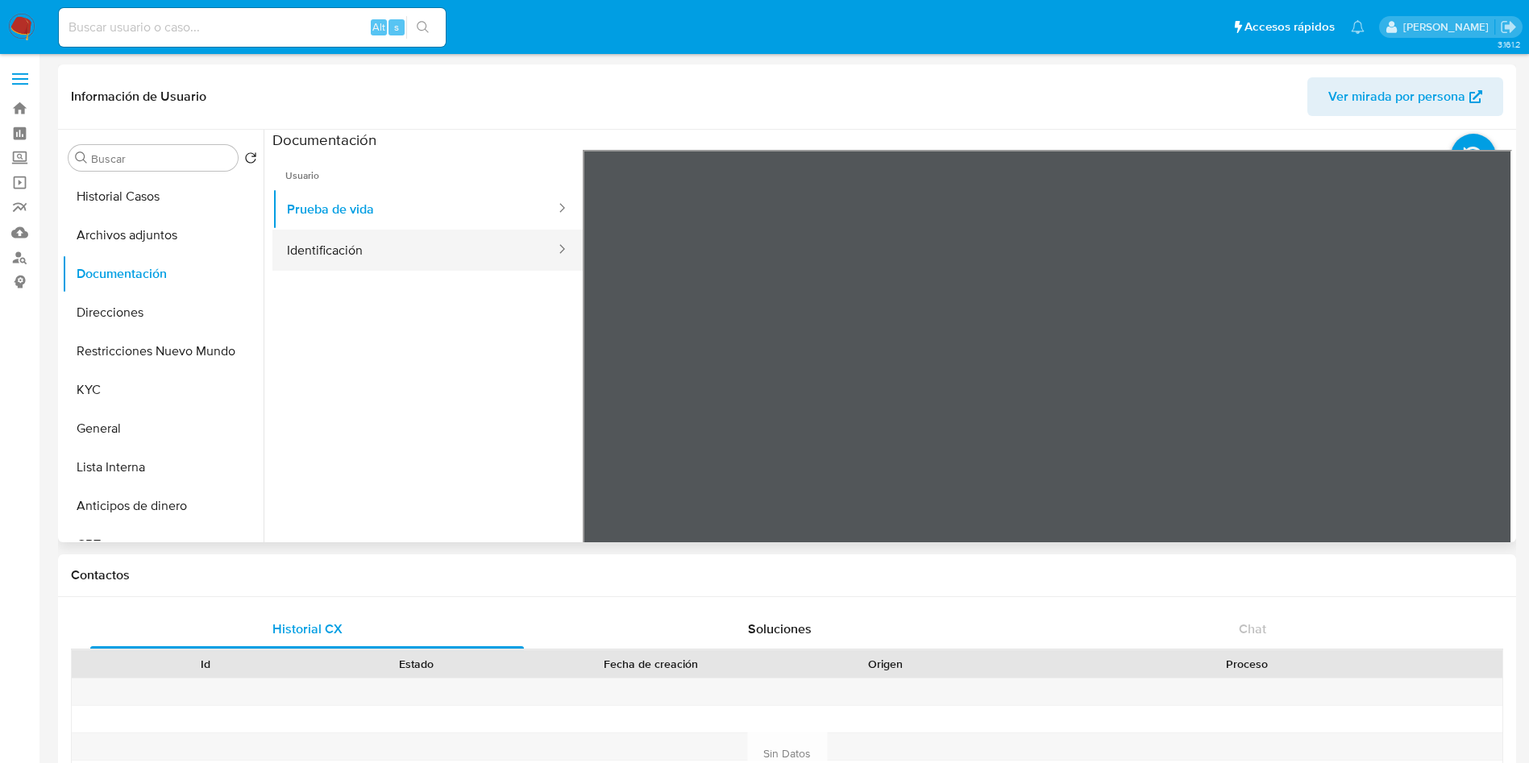
click at [422, 239] on button "Identificación" at bounding box center [414, 250] width 284 height 41
click at [1476, 403] on icon at bounding box center [1492, 412] width 32 height 32
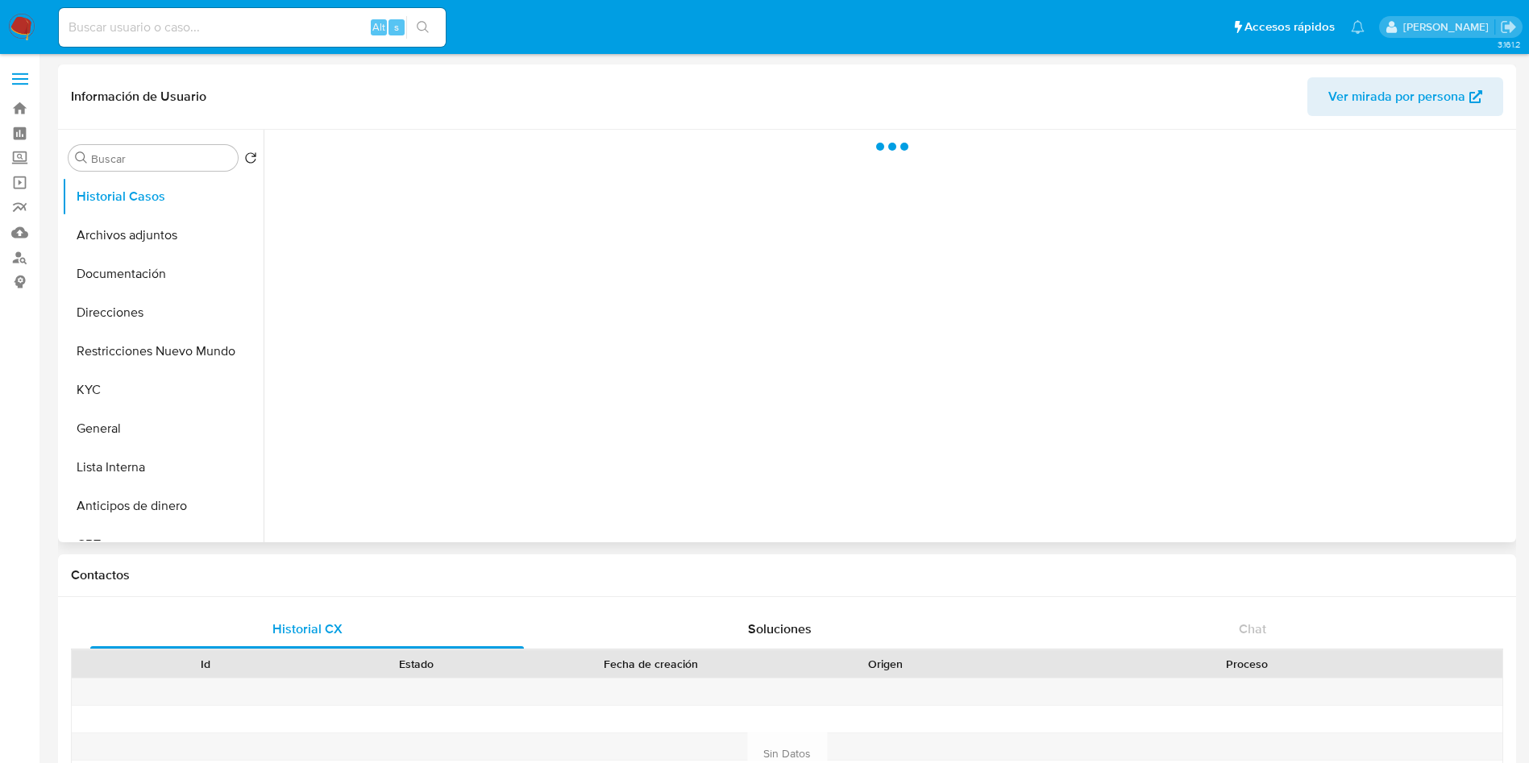
select select "10"
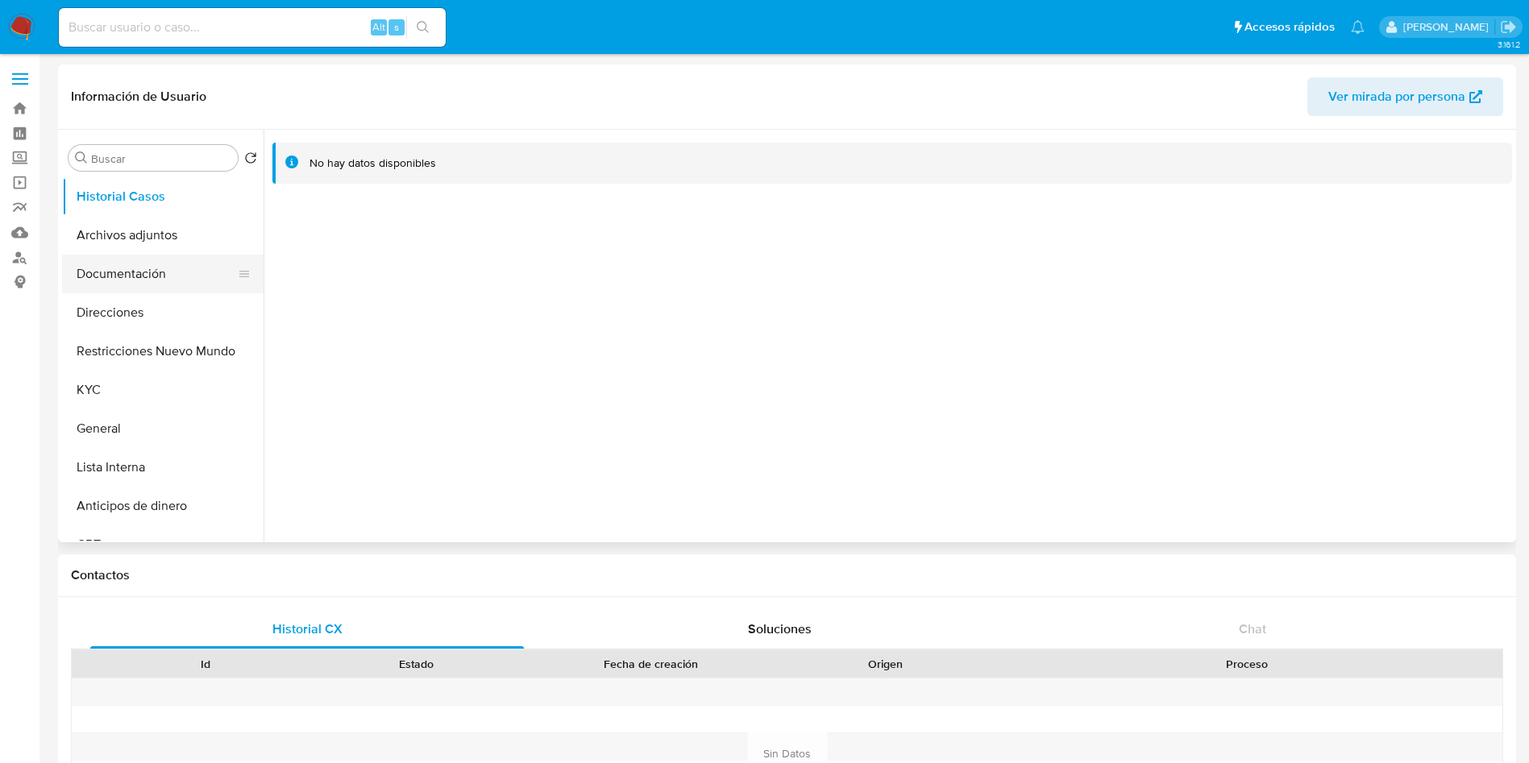
click at [152, 278] on button "Documentación" at bounding box center [156, 274] width 189 height 39
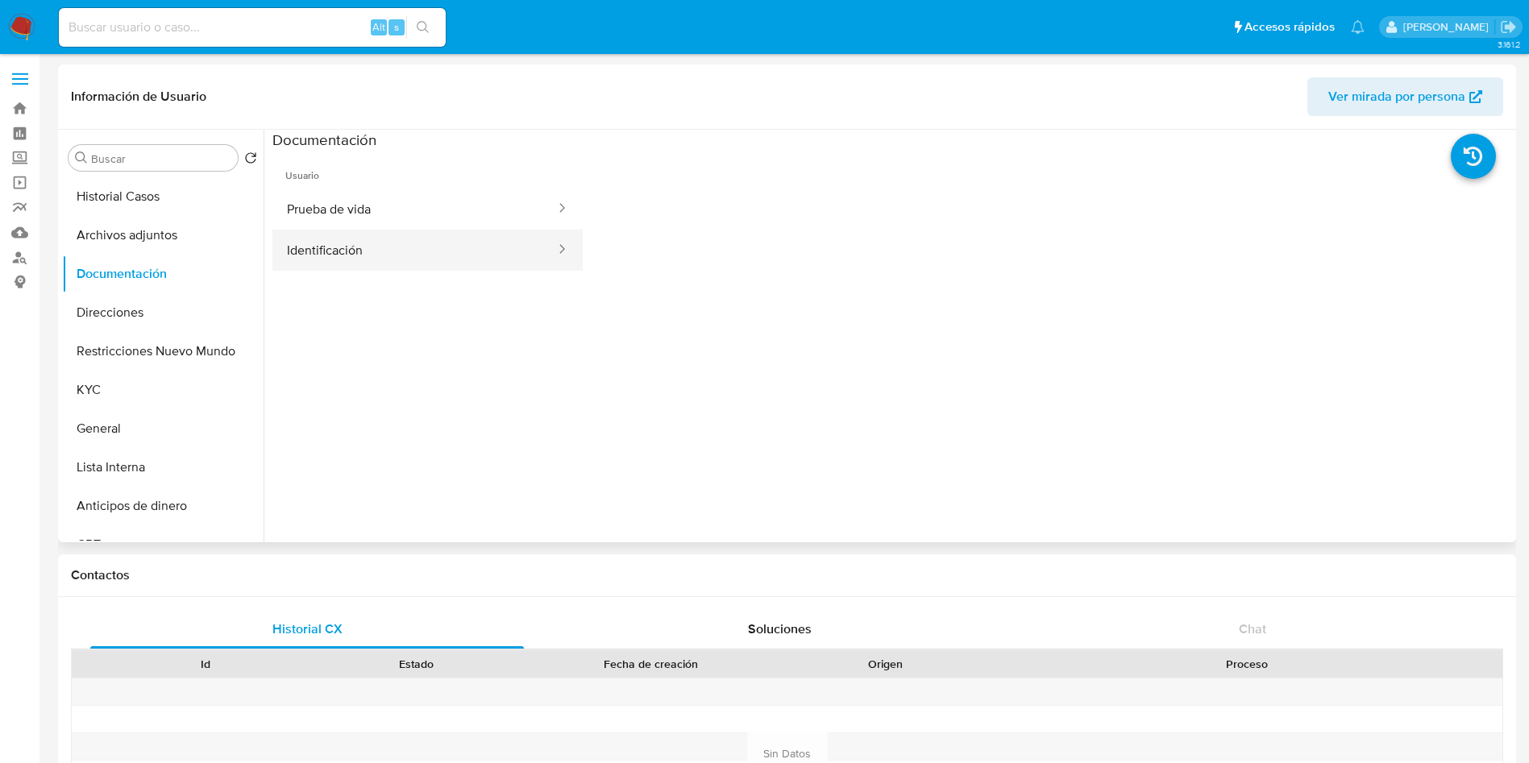
click at [460, 261] on button "Identificación" at bounding box center [414, 250] width 284 height 41
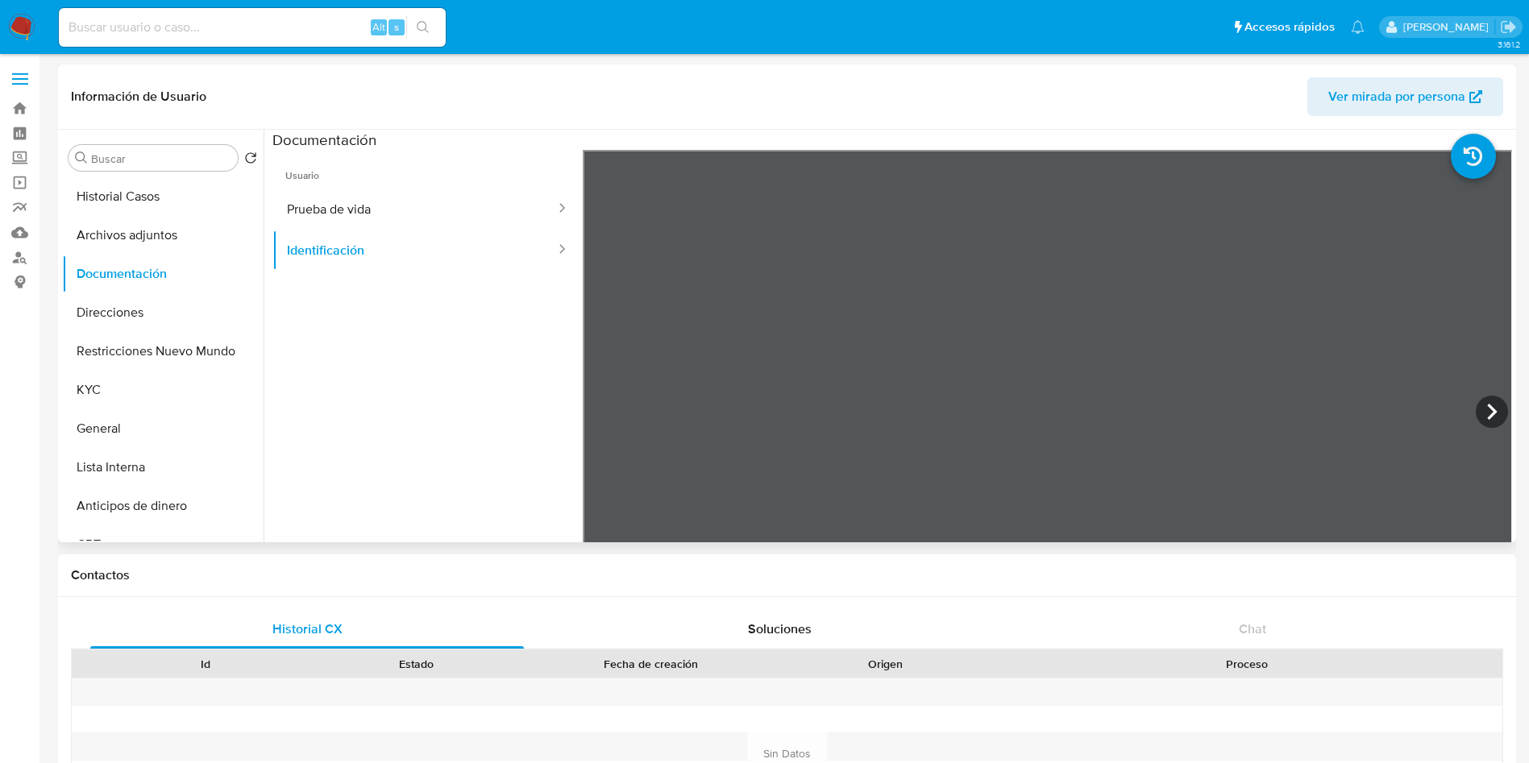
scroll to position [121, 0]
click at [446, 222] on button "Prueba de vida" at bounding box center [414, 209] width 284 height 41
click at [415, 237] on button "Identificación" at bounding box center [414, 250] width 284 height 41
click at [1487, 405] on icon at bounding box center [1492, 412] width 10 height 16
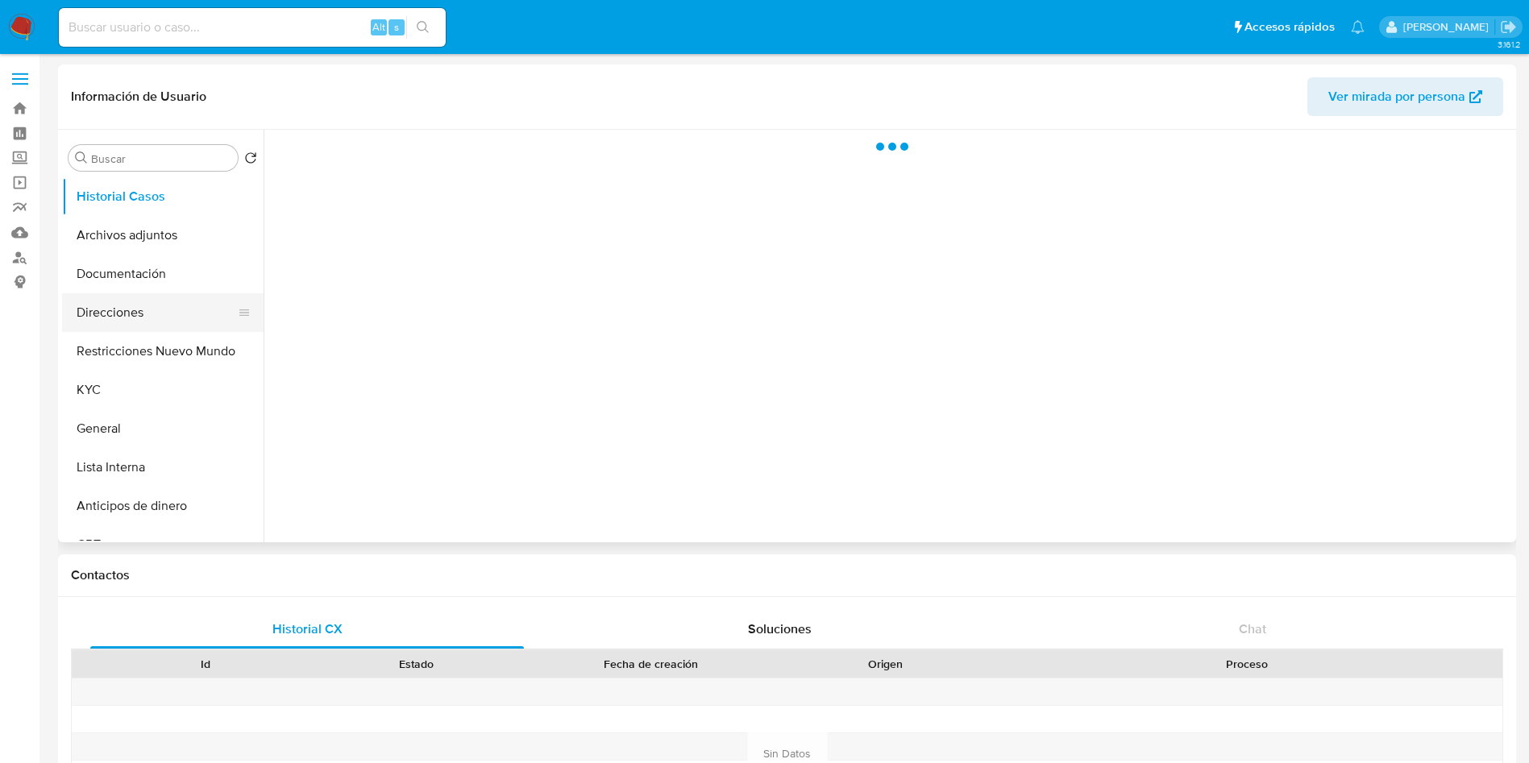
click at [118, 305] on button "Direcciones" at bounding box center [156, 312] width 189 height 39
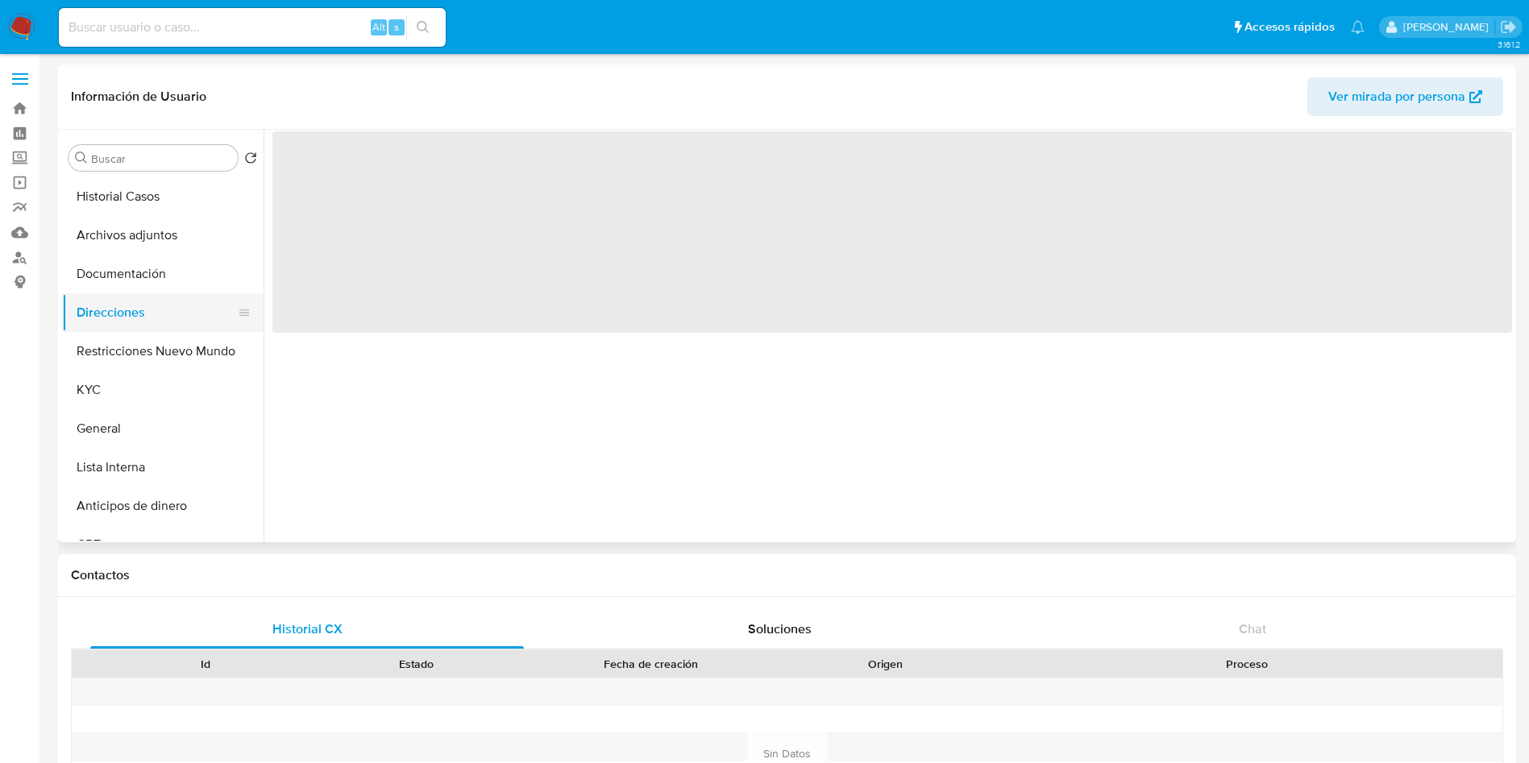
select select "10"
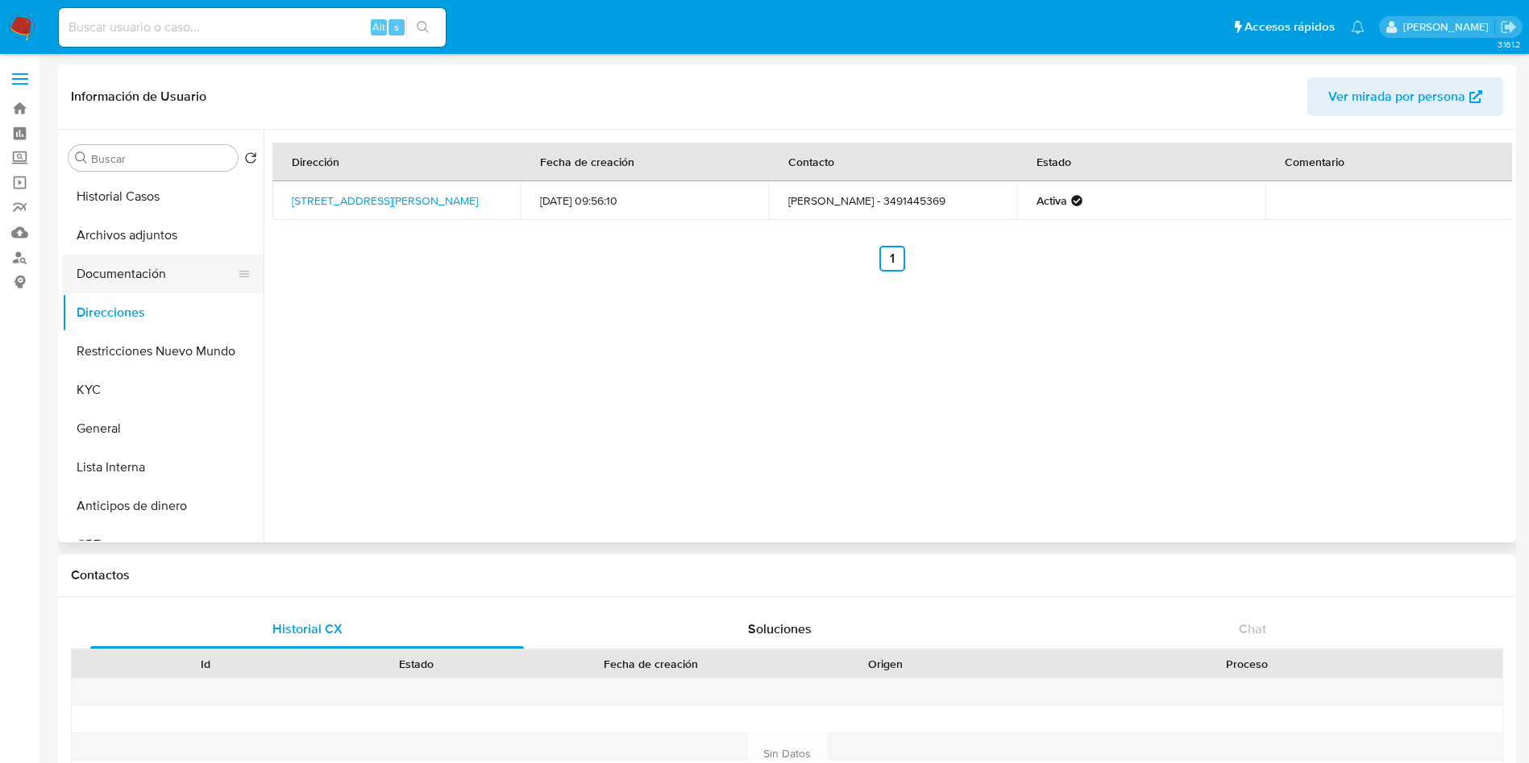
click at [164, 276] on button "Documentación" at bounding box center [156, 274] width 189 height 39
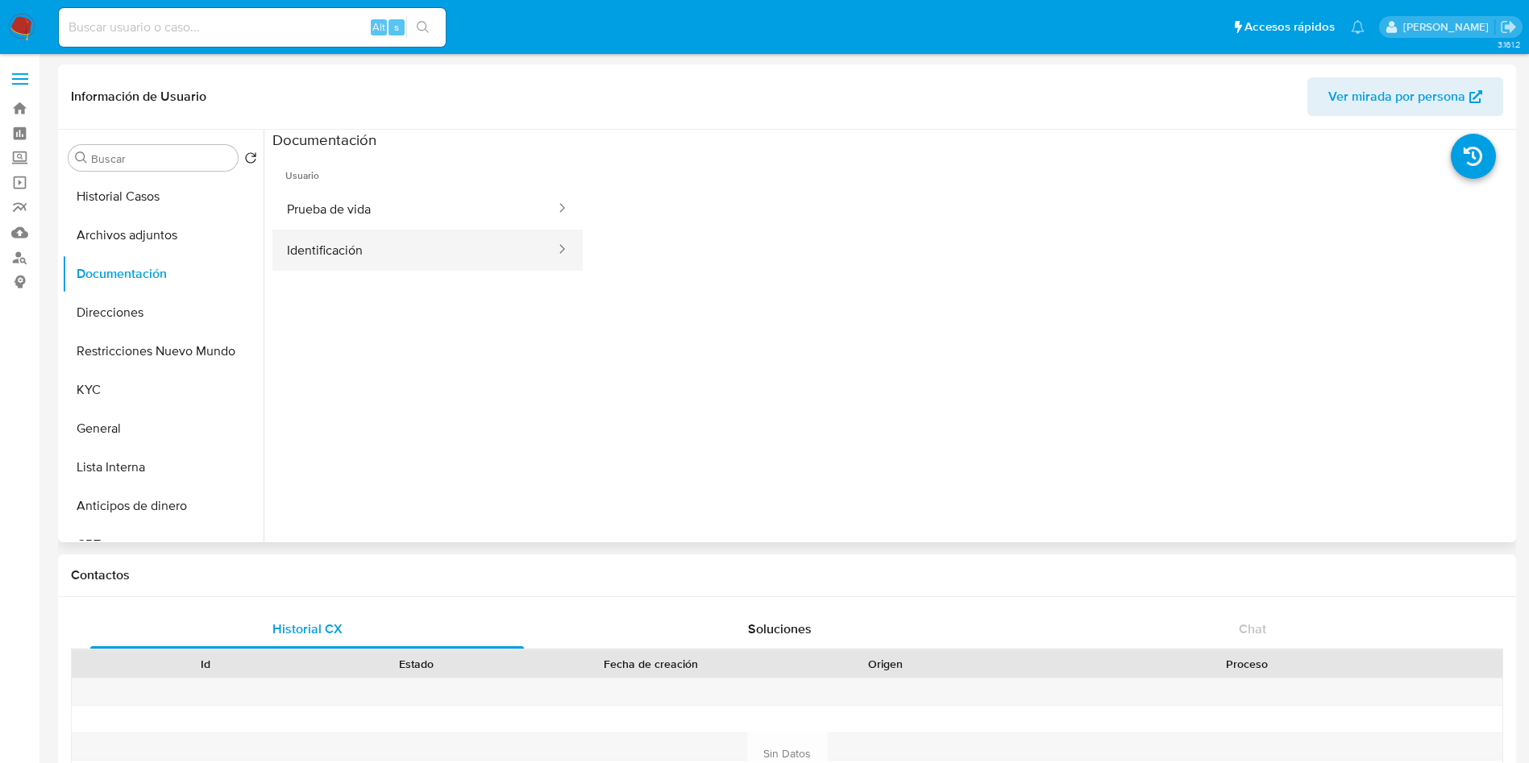
click at [469, 258] on button "Identificación" at bounding box center [414, 250] width 284 height 41
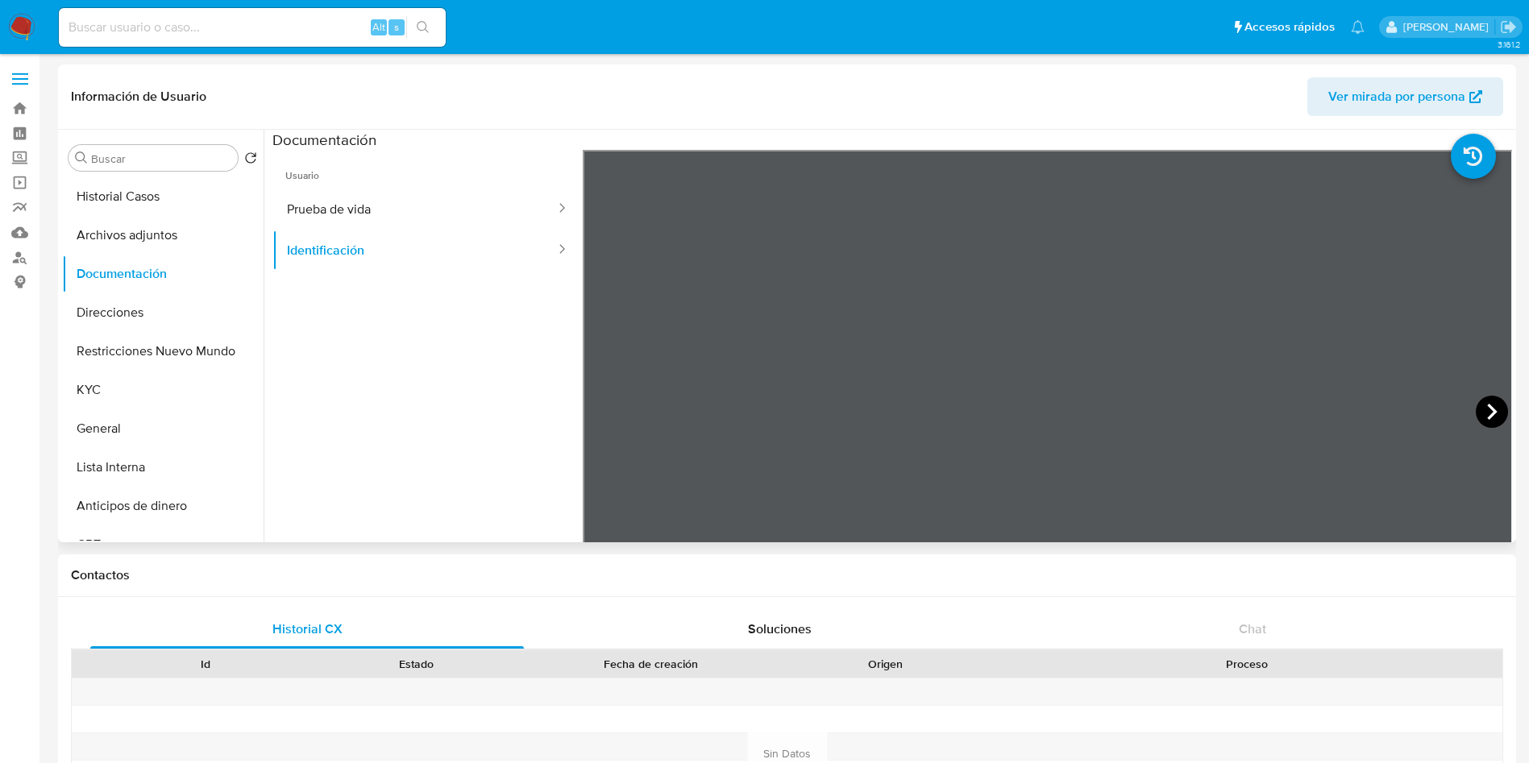
click at [1487, 404] on icon at bounding box center [1492, 412] width 10 height 16
click at [377, 199] on button "Prueba de vida" at bounding box center [414, 209] width 284 height 41
click at [435, 235] on button "Identificación" at bounding box center [414, 250] width 284 height 41
click at [1493, 410] on icon at bounding box center [1492, 412] width 32 height 32
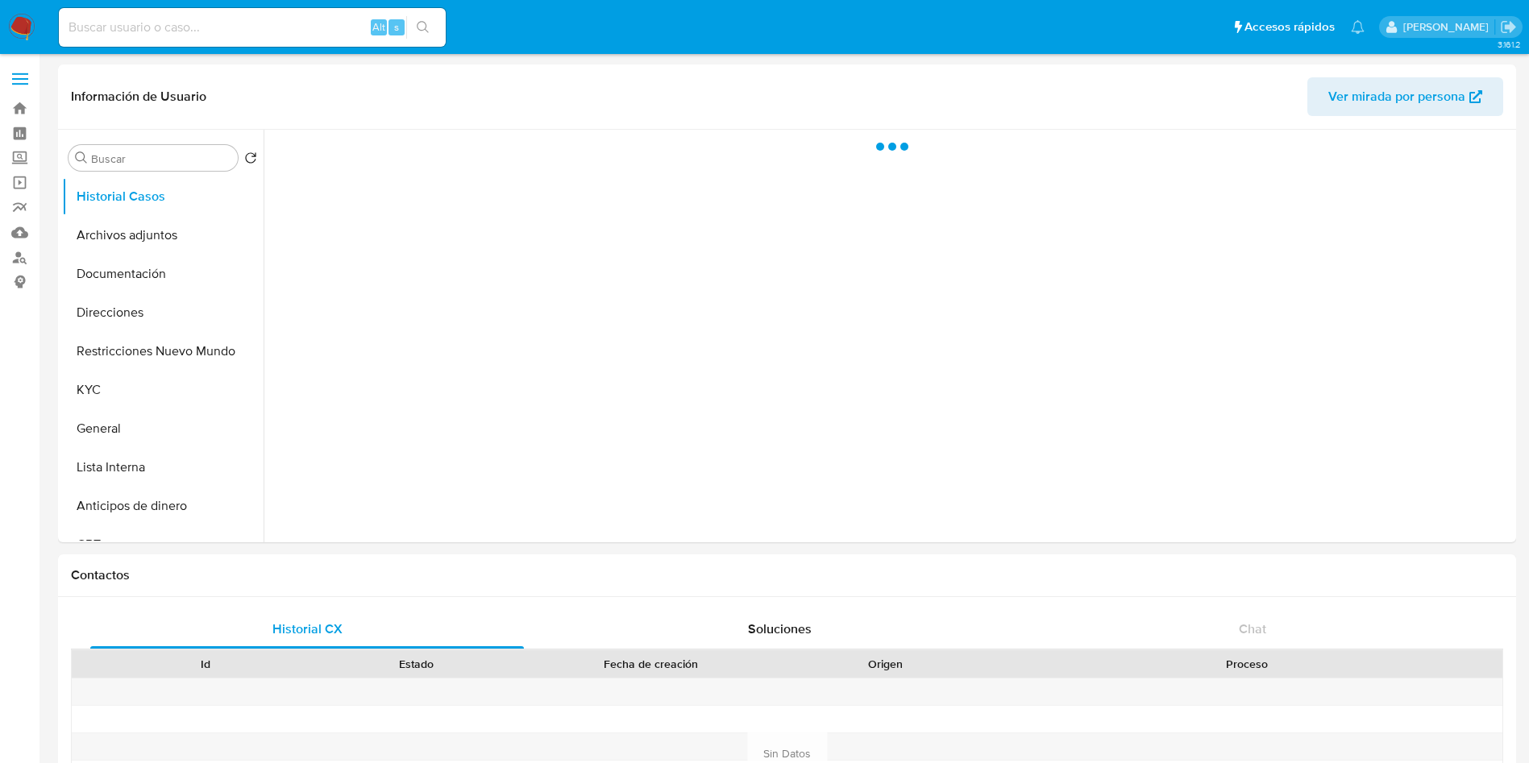
select select "10"
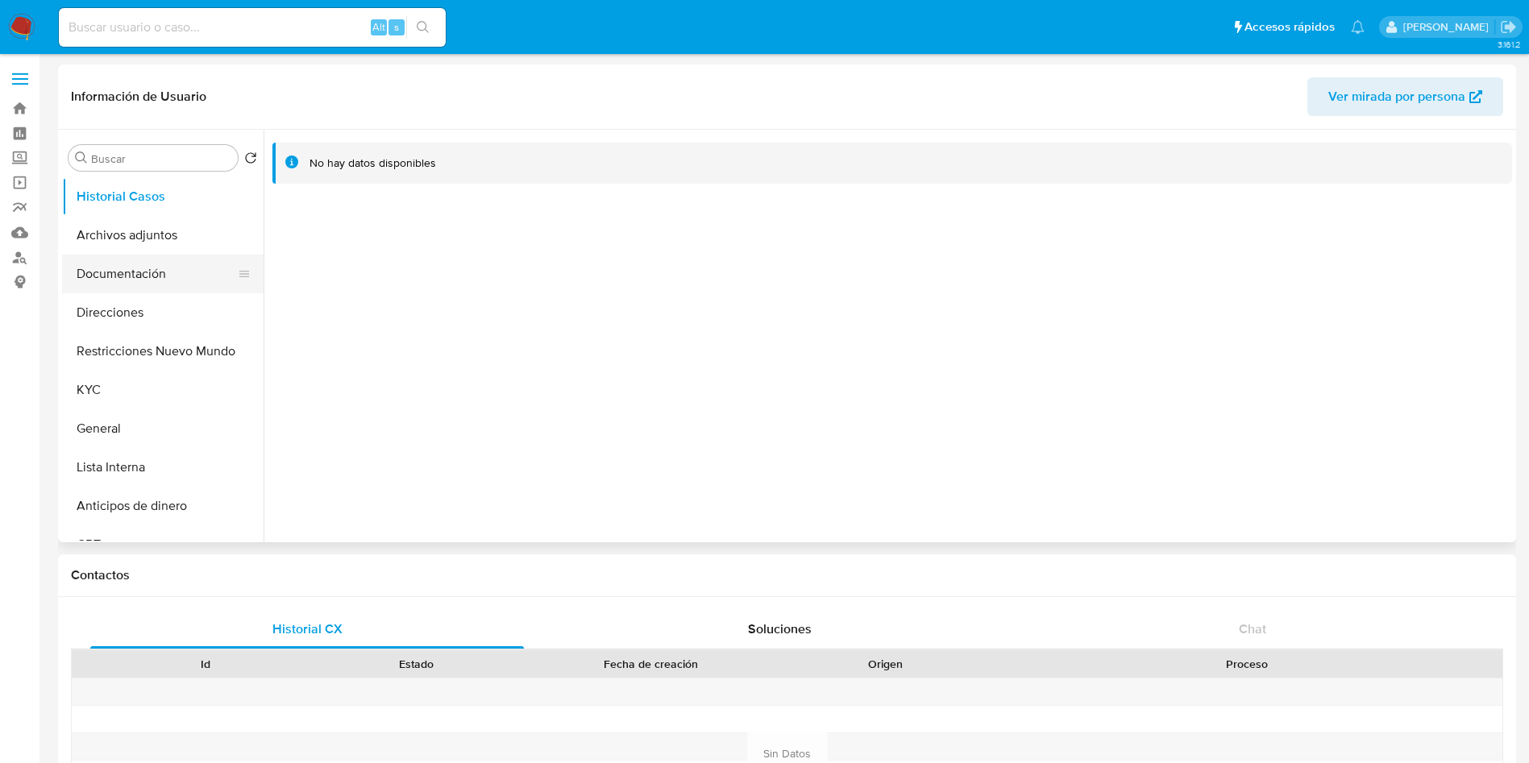
click at [183, 279] on button "Documentación" at bounding box center [156, 274] width 189 height 39
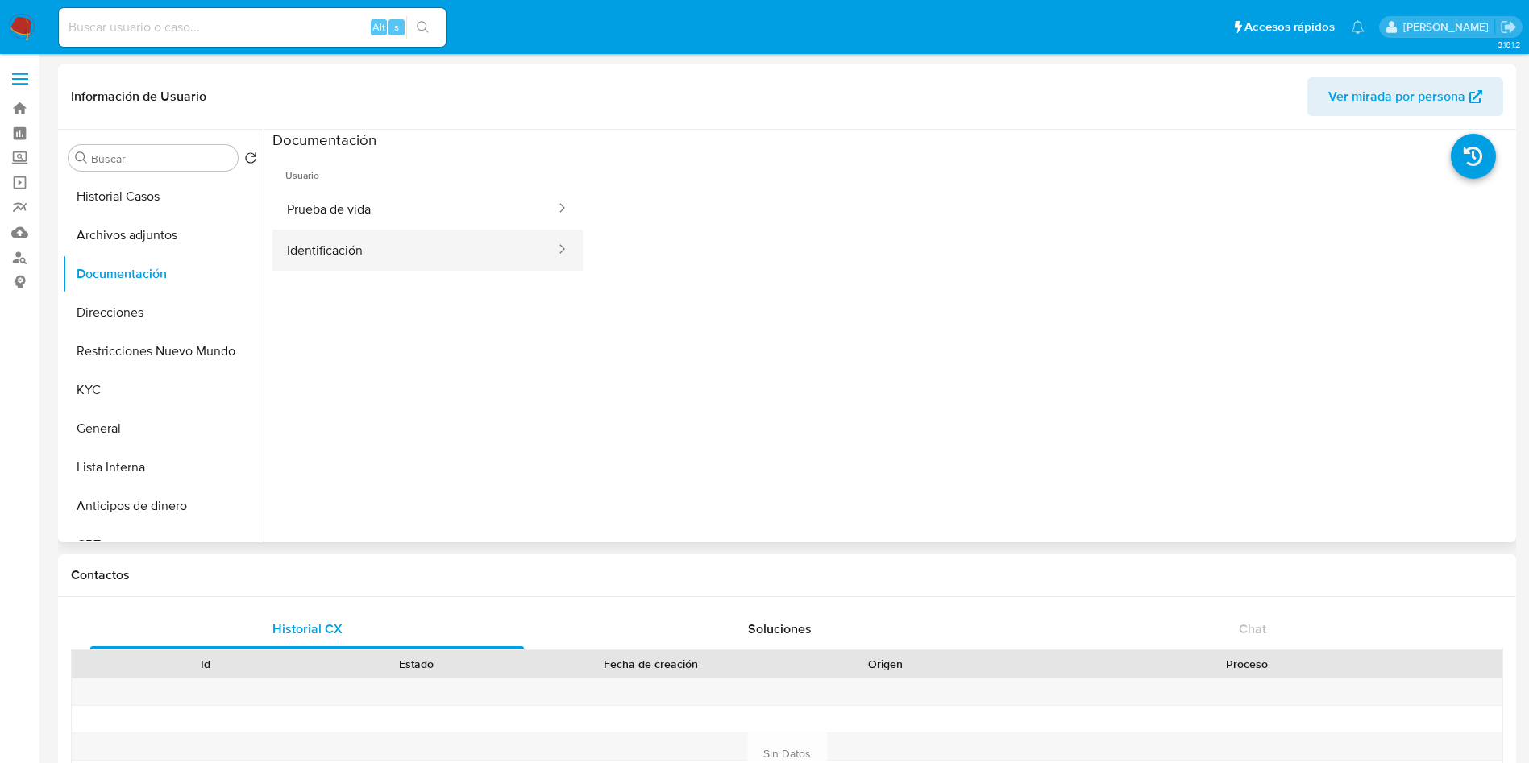
click at [367, 243] on button "Identificación" at bounding box center [414, 250] width 284 height 41
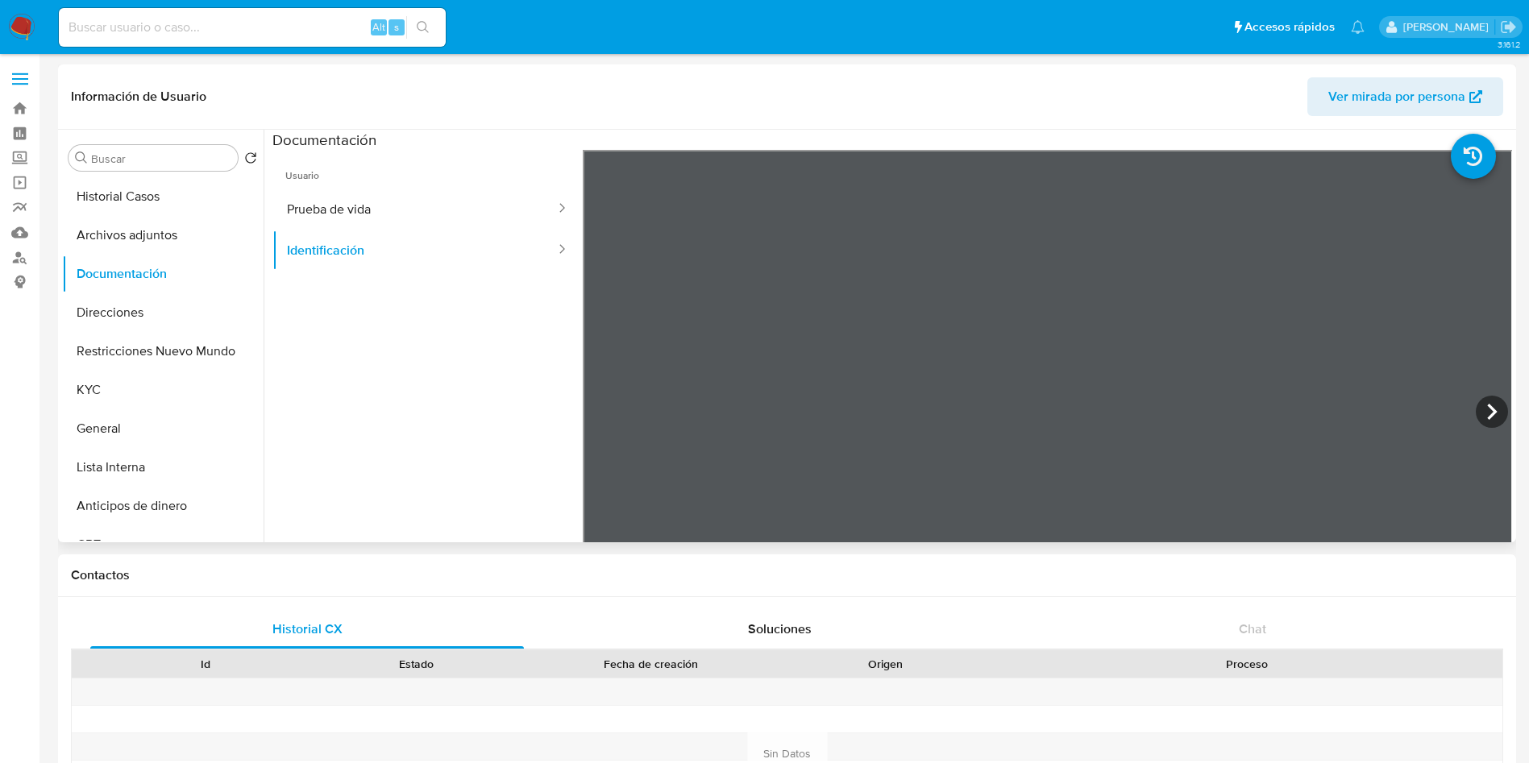
scroll to position [226, 0]
click at [351, 201] on button "Prueba de vida" at bounding box center [414, 209] width 284 height 41
click at [159, 299] on button "Direcciones" at bounding box center [156, 312] width 189 height 39
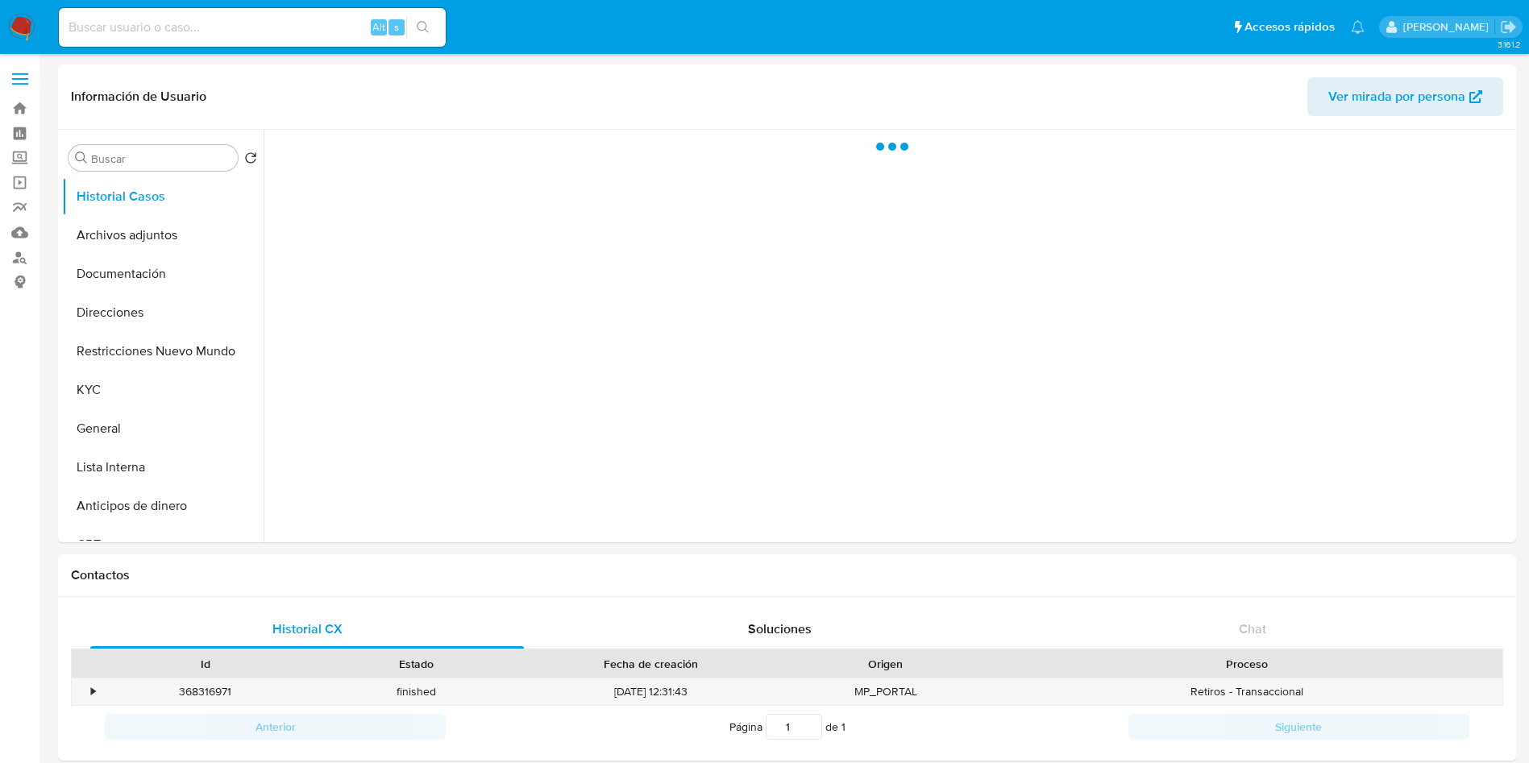
select select "10"
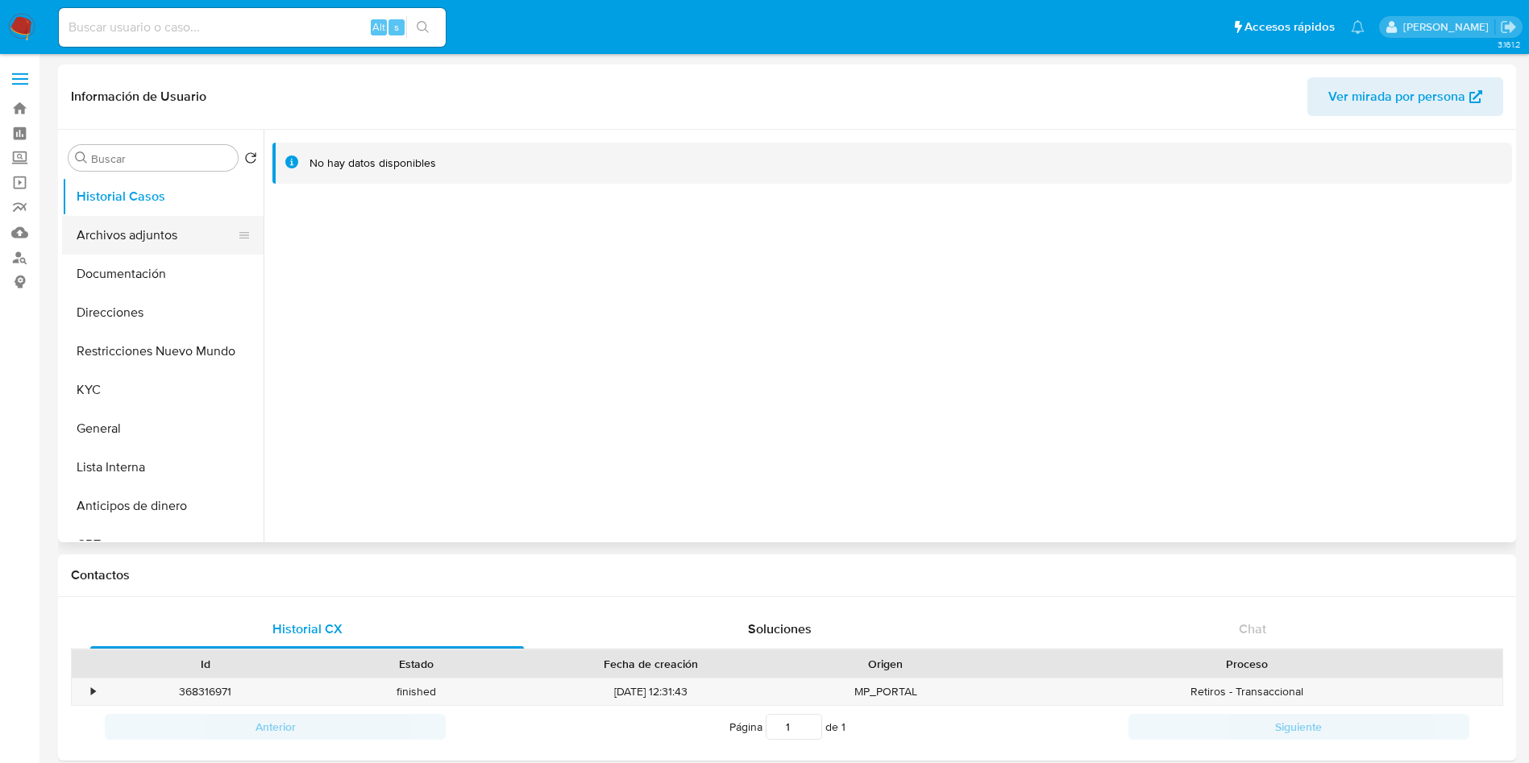
click at [163, 224] on button "Archivos adjuntos" at bounding box center [156, 235] width 189 height 39
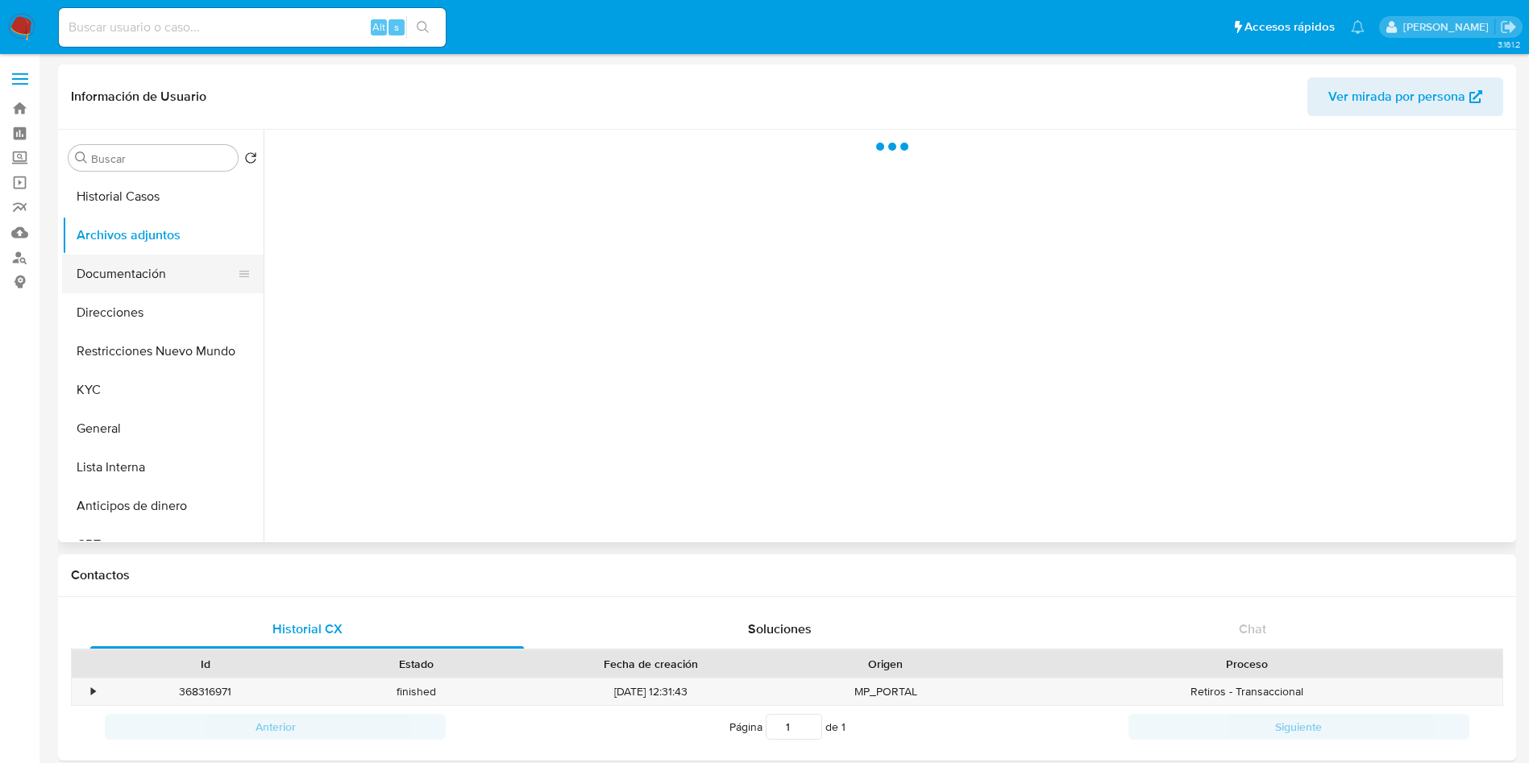
click at [129, 275] on button "Documentación" at bounding box center [156, 274] width 189 height 39
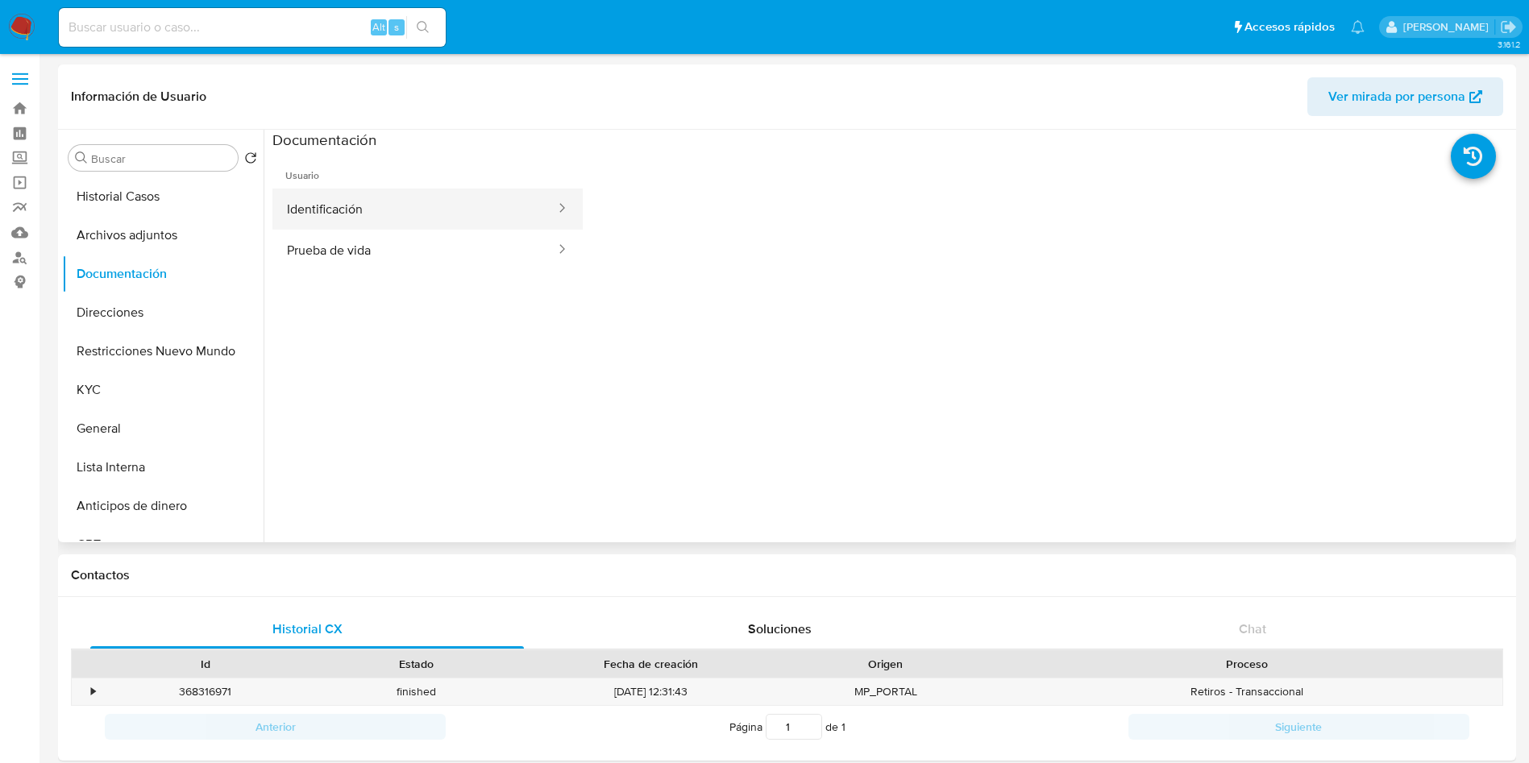
click at [358, 218] on button "Identificación" at bounding box center [414, 209] width 284 height 41
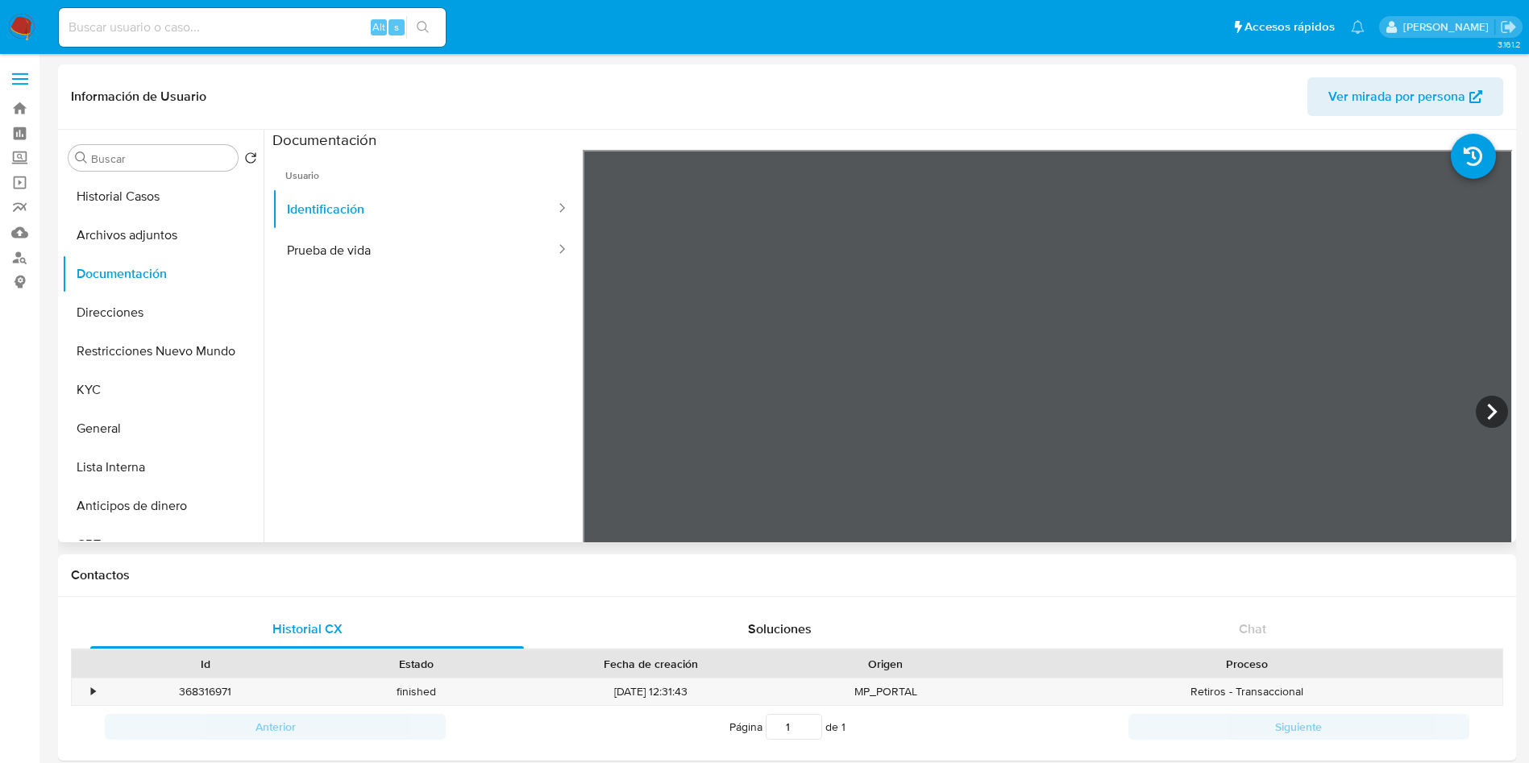
scroll to position [121, 0]
click at [355, 244] on button "Prueba de vida" at bounding box center [414, 250] width 284 height 41
click at [151, 312] on button "Direcciones" at bounding box center [156, 312] width 189 height 39
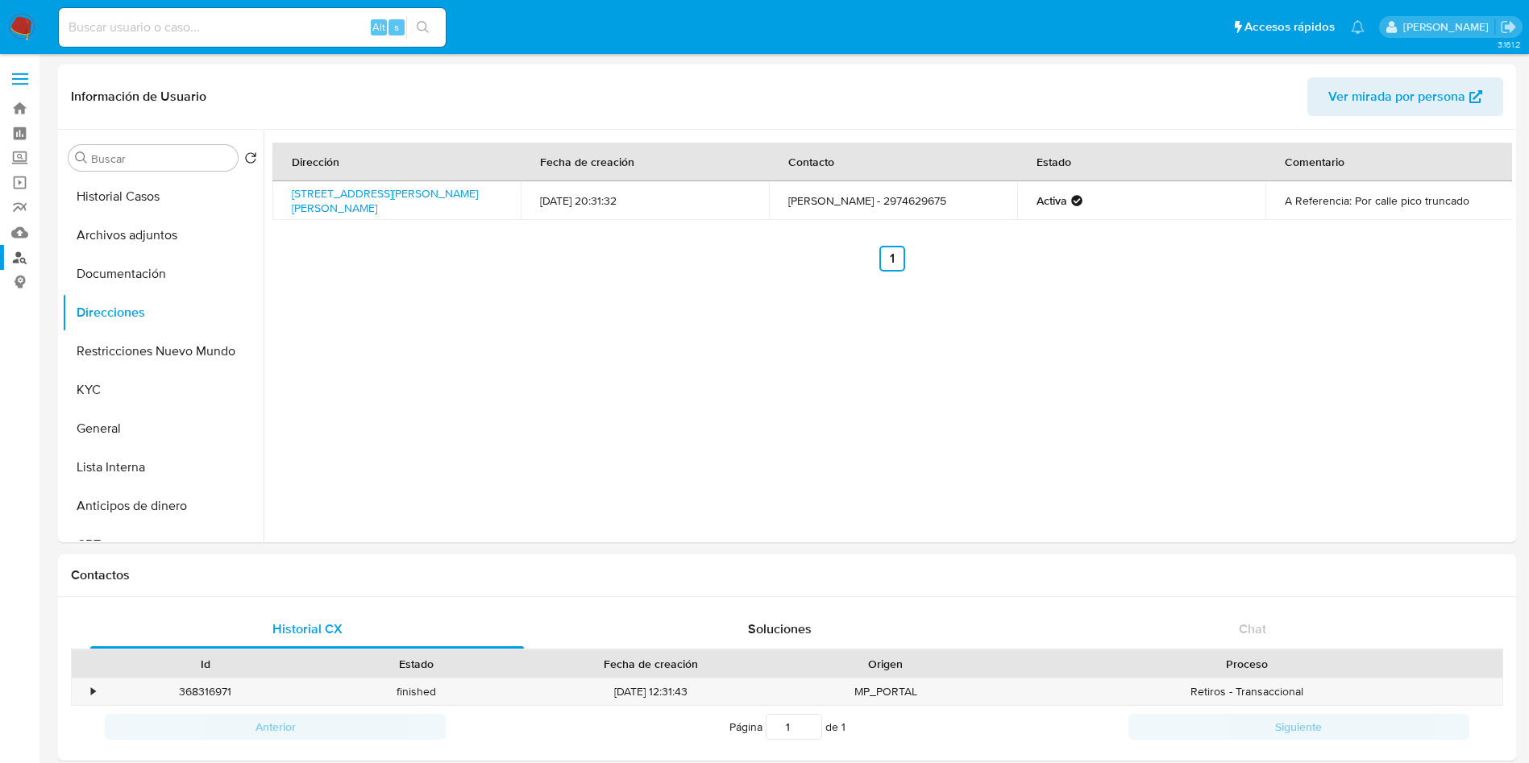
click at [15, 255] on link "Buscador de personas" at bounding box center [96, 257] width 192 height 25
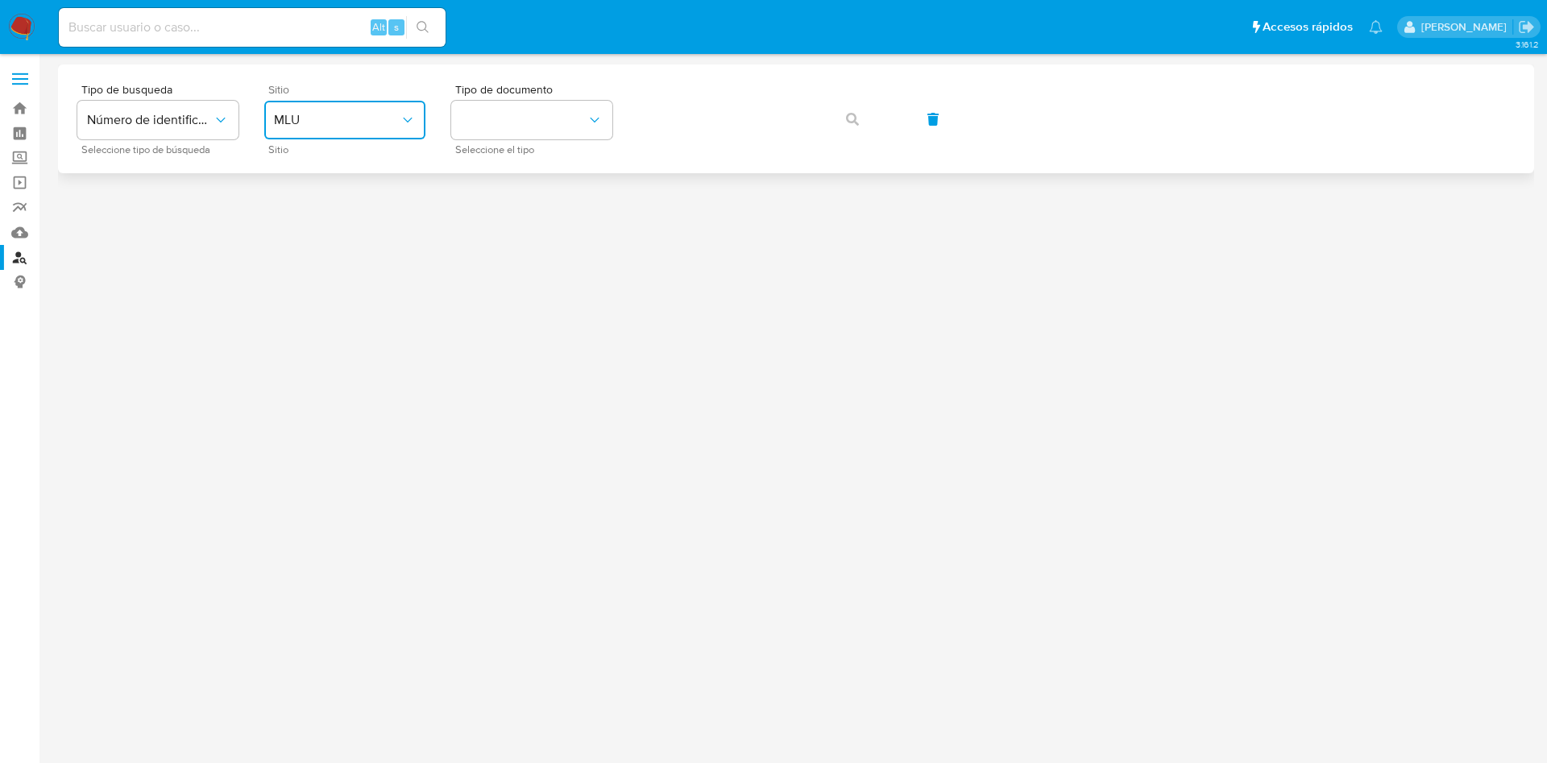
click at [298, 121] on span "MLU" at bounding box center [337, 120] width 126 height 16
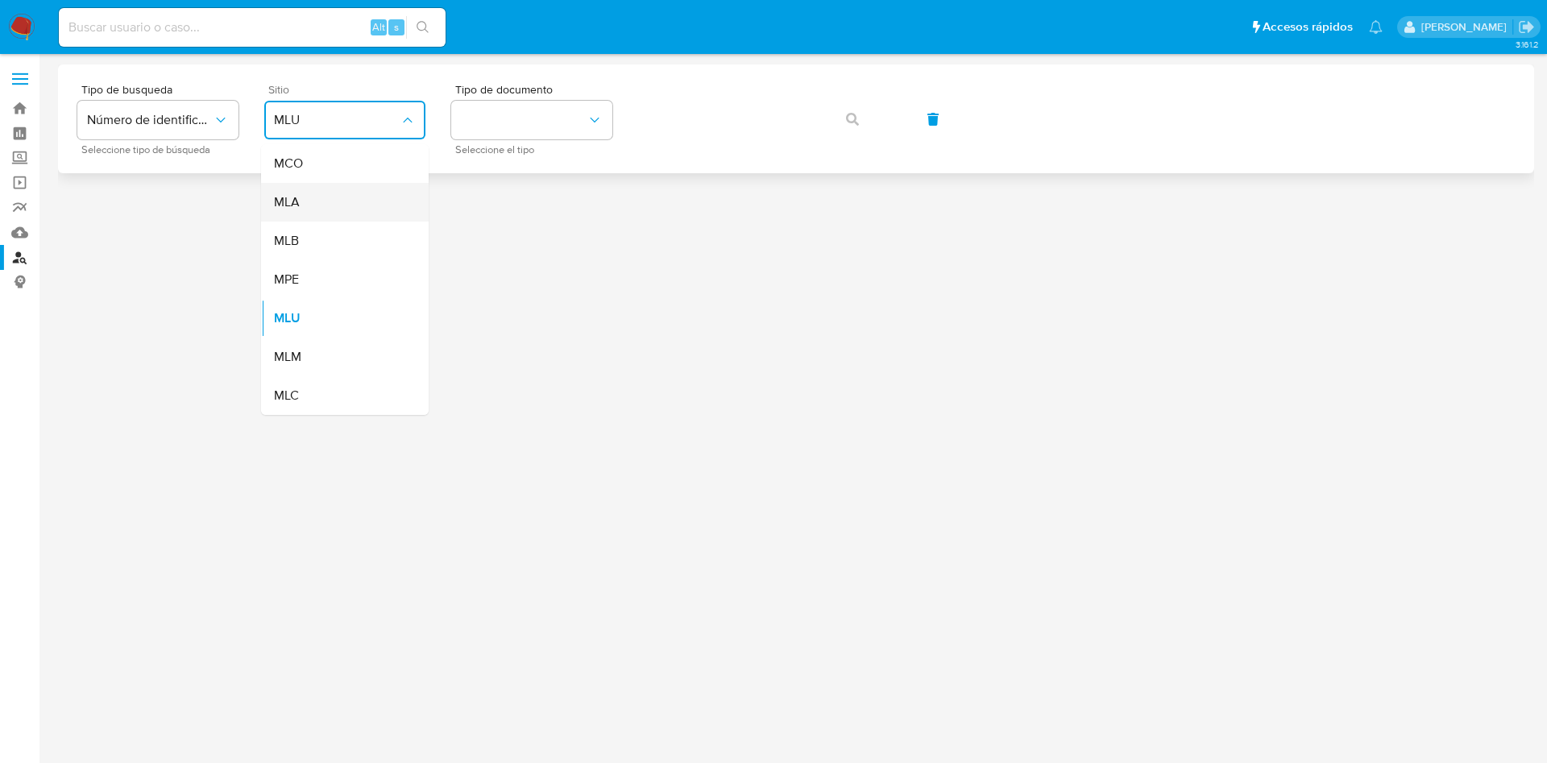
click at [329, 200] on div "MLA" at bounding box center [340, 202] width 132 height 39
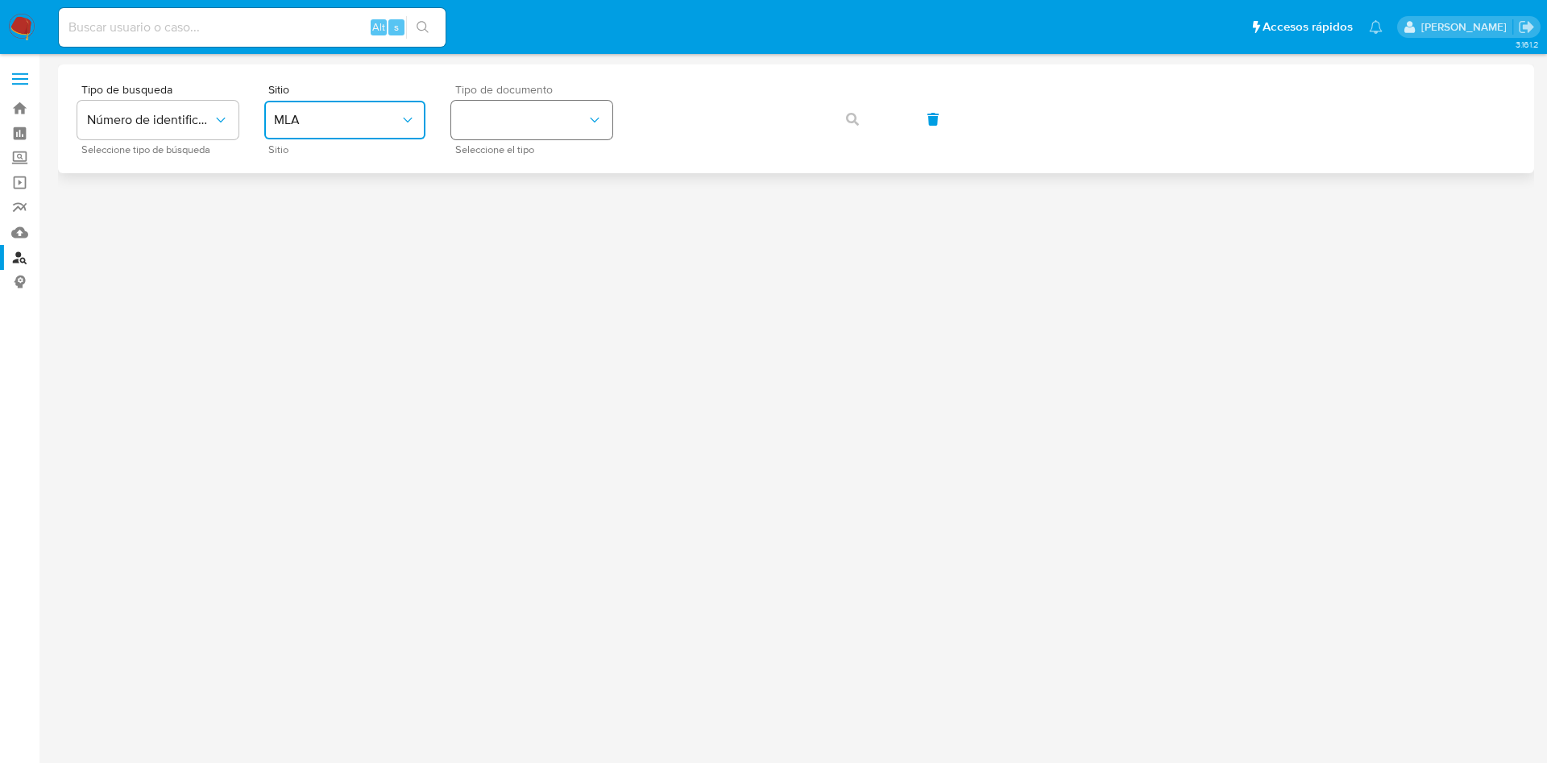
click at [567, 114] on button "identificationType" at bounding box center [531, 120] width 161 height 39
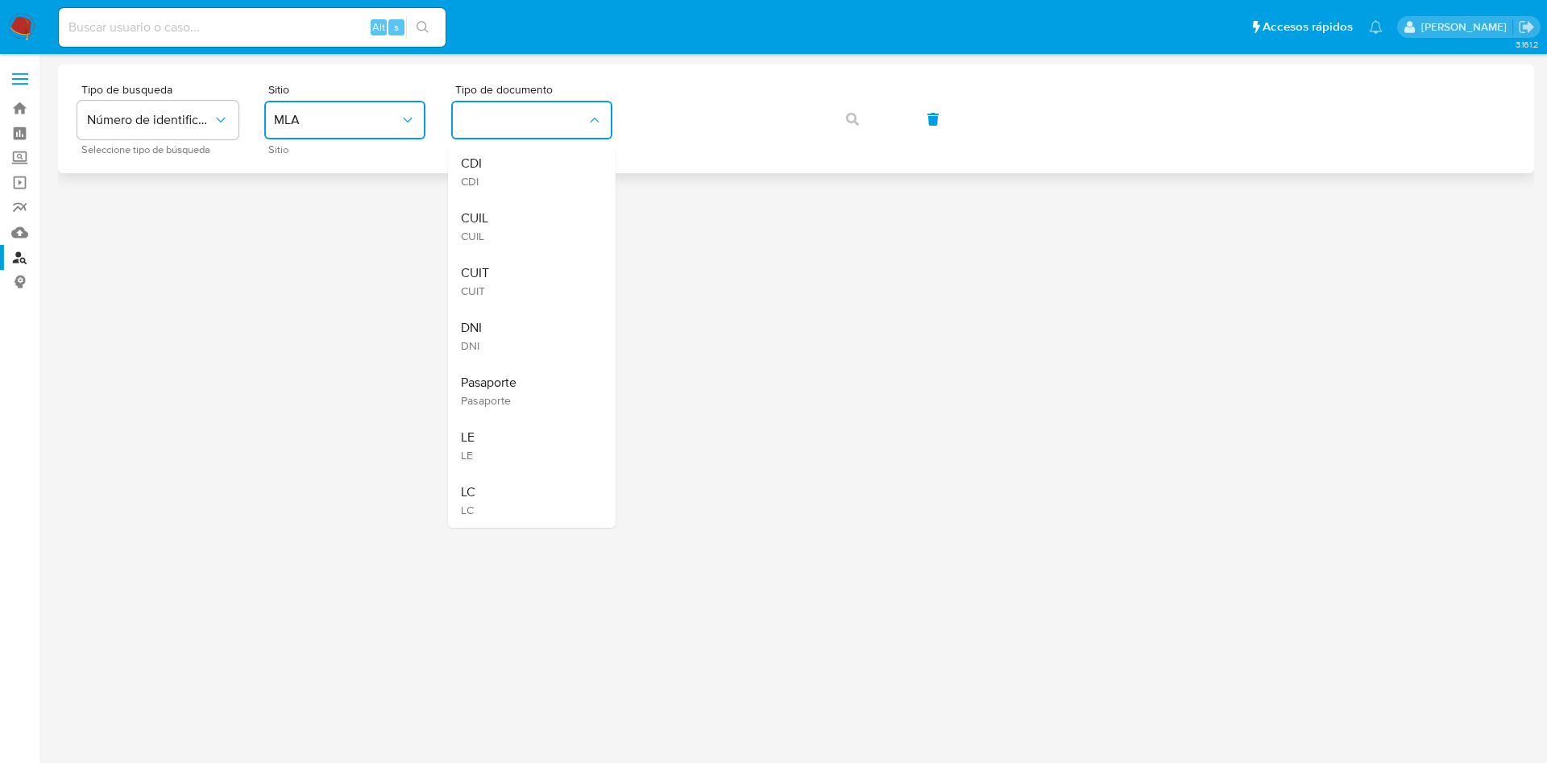
drag, startPoint x: 507, startPoint y: 236, endPoint x: 658, endPoint y: 152, distance: 173.5
click at [507, 237] on div "CUIL CUIL" at bounding box center [527, 226] width 132 height 55
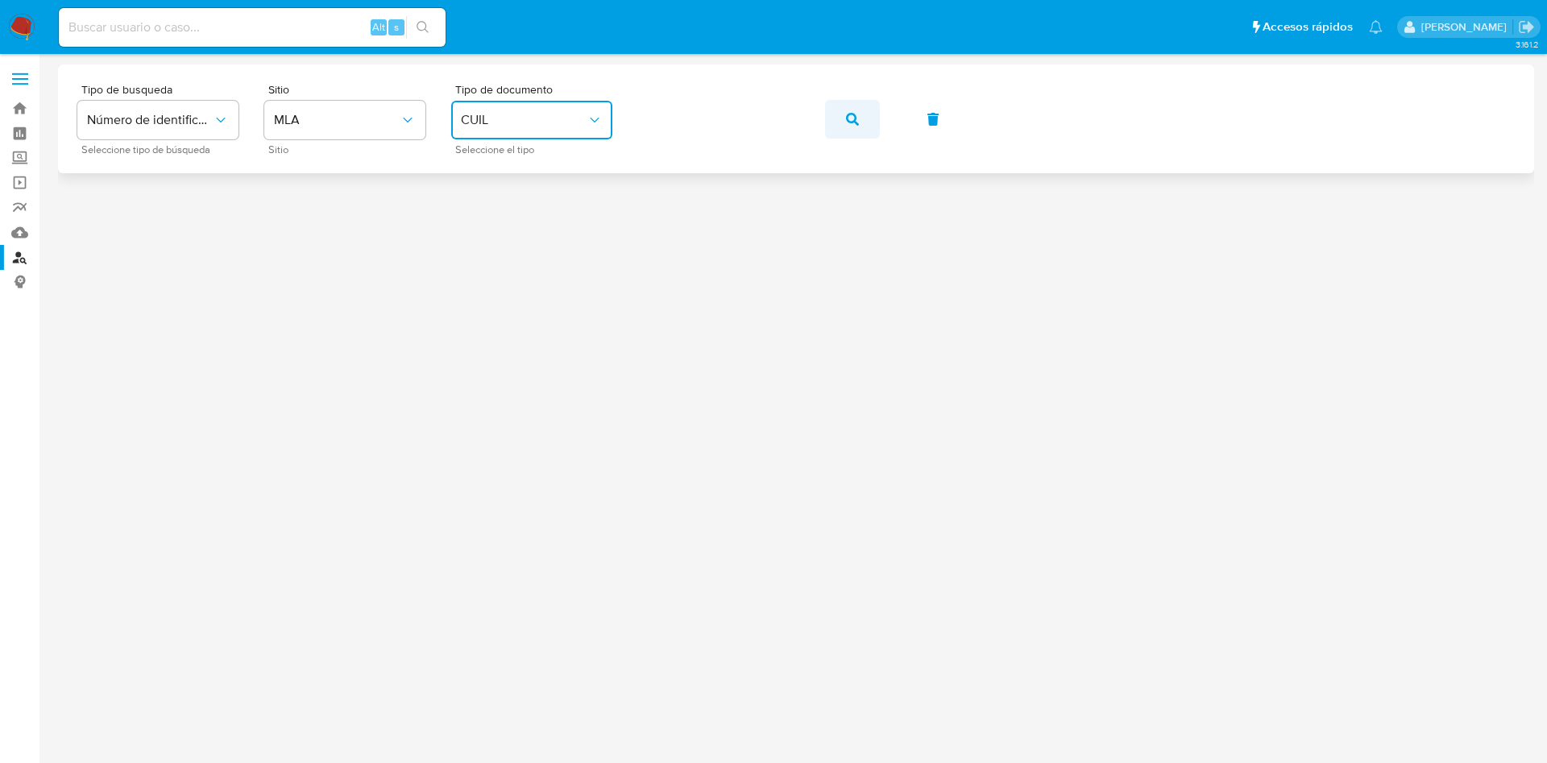
click at [858, 113] on icon "button" at bounding box center [852, 119] width 13 height 13
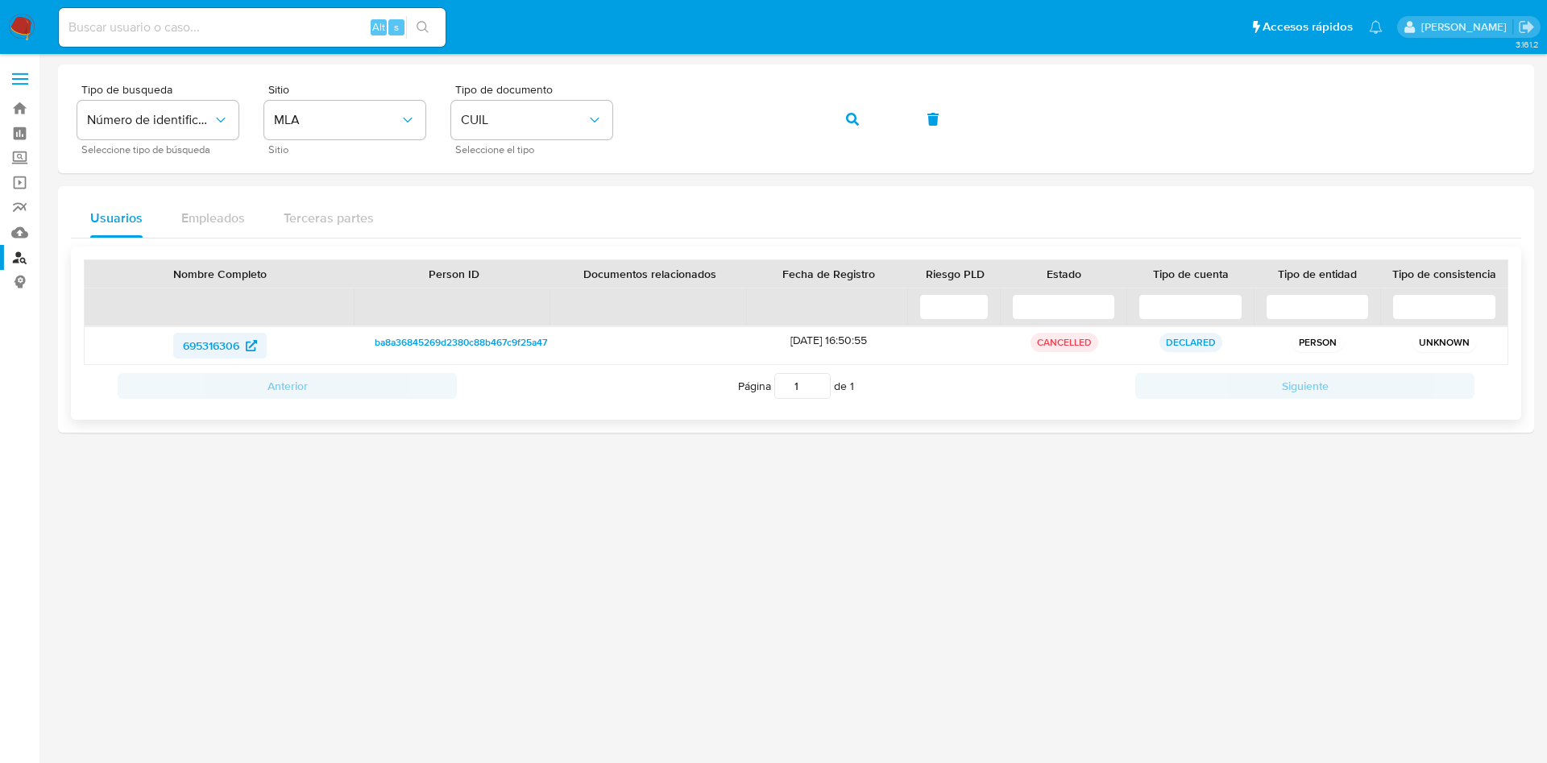
click at [205, 347] on span "695316306" at bounding box center [211, 346] width 56 height 26
click at [843, 114] on button "button" at bounding box center [852, 119] width 55 height 39
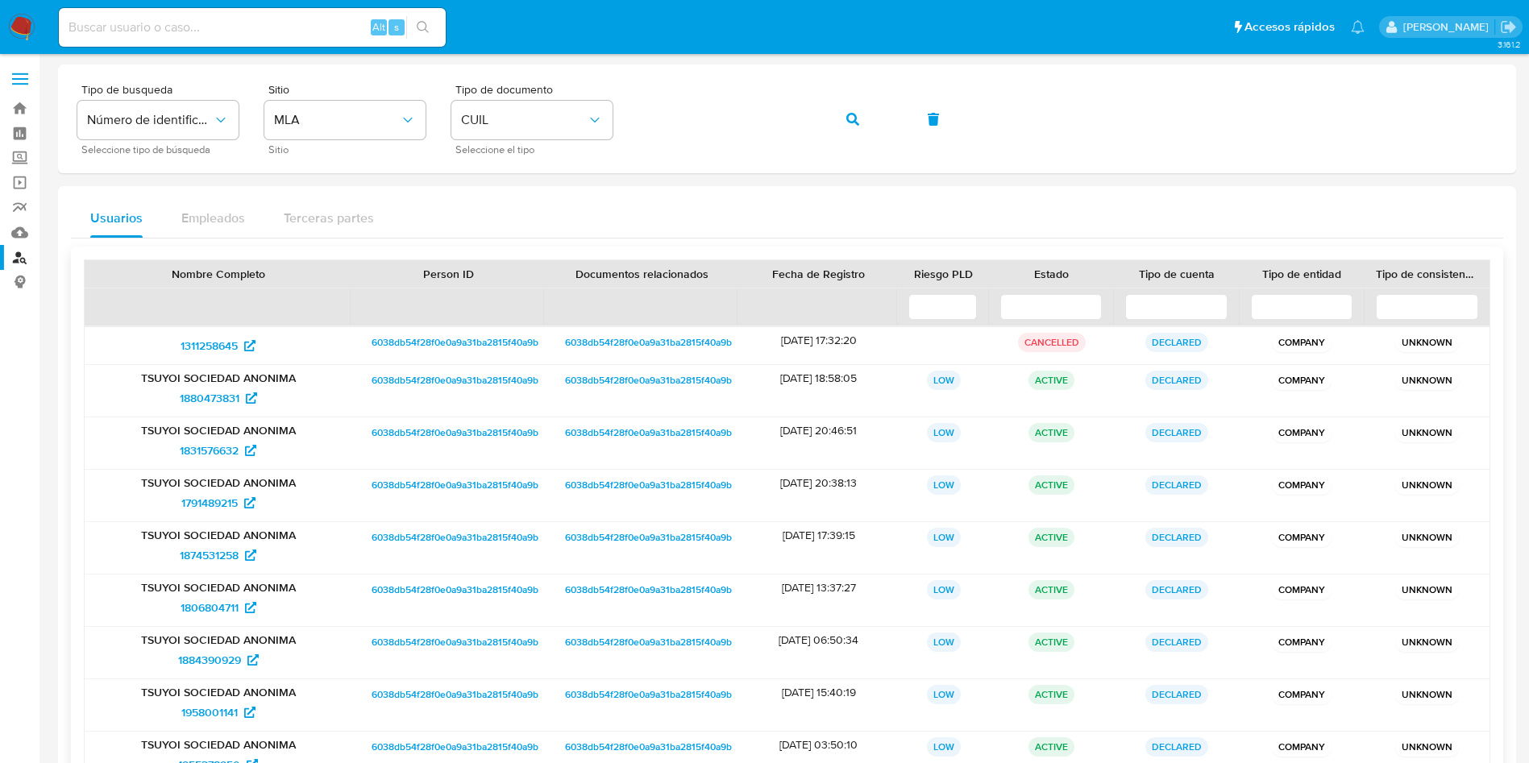
scroll to position [222, 0]
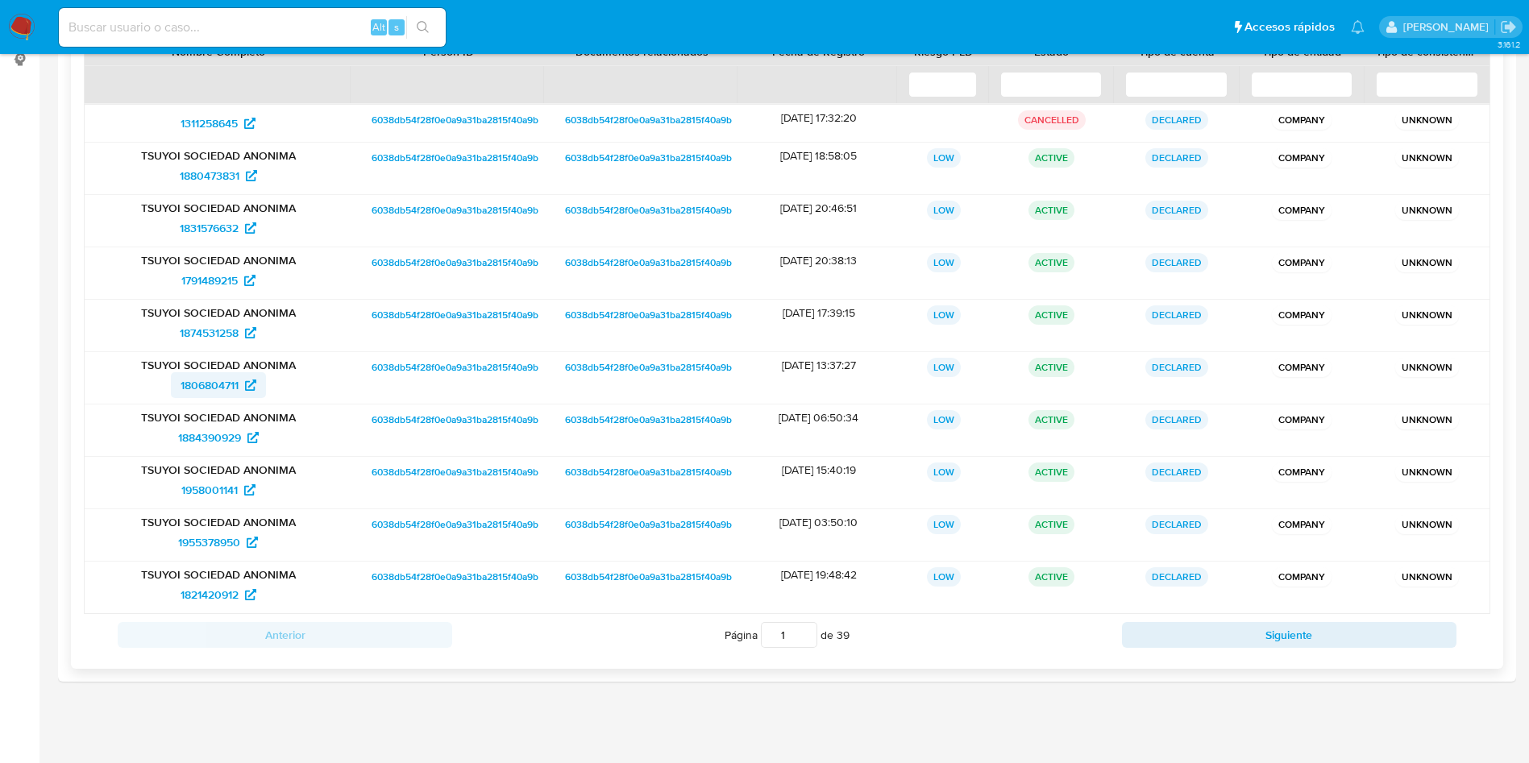
click at [201, 385] on span "1806804711" at bounding box center [210, 385] width 58 height 26
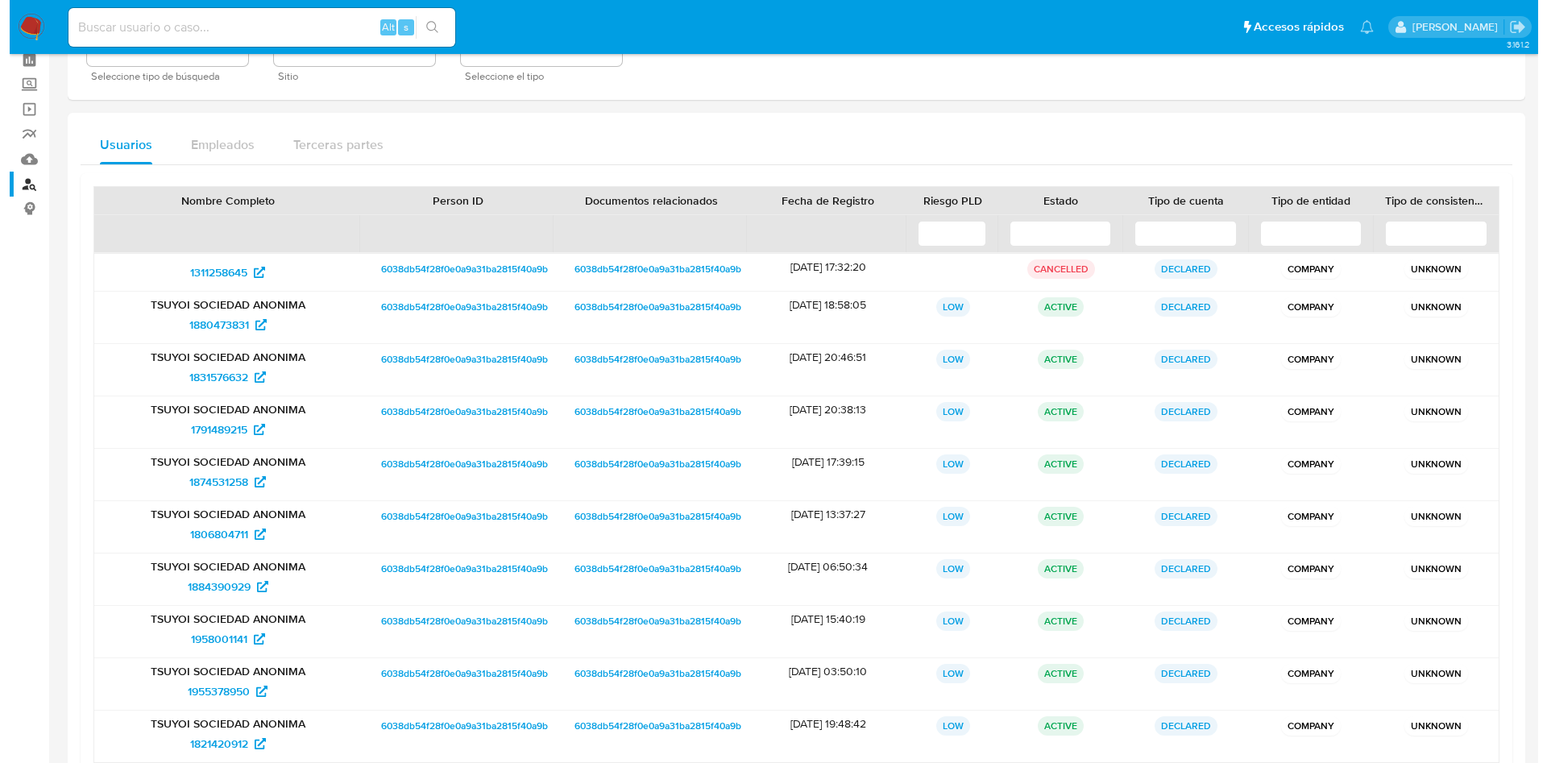
scroll to position [0, 0]
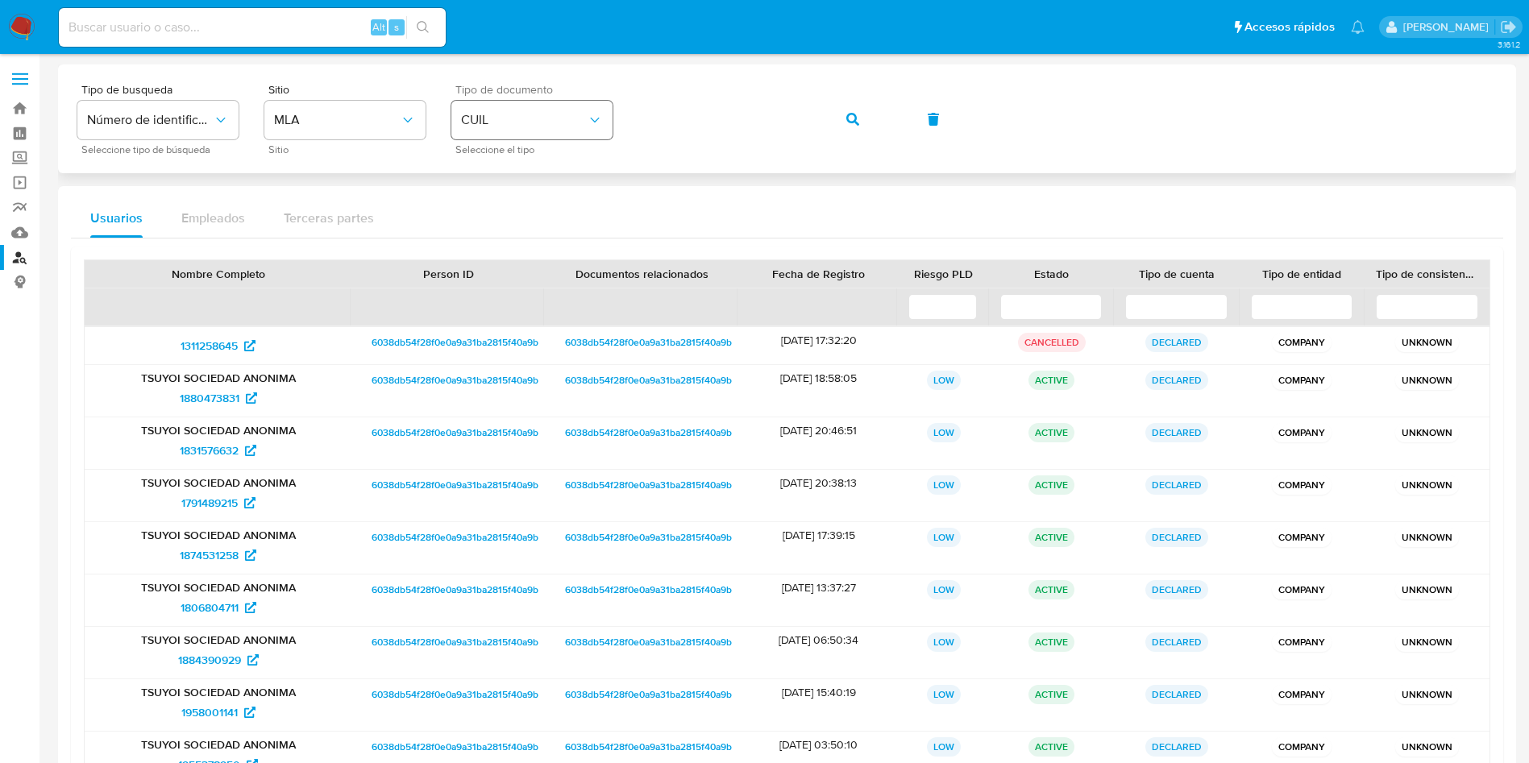
click at [551, 102] on button "CUIL" at bounding box center [531, 120] width 161 height 39
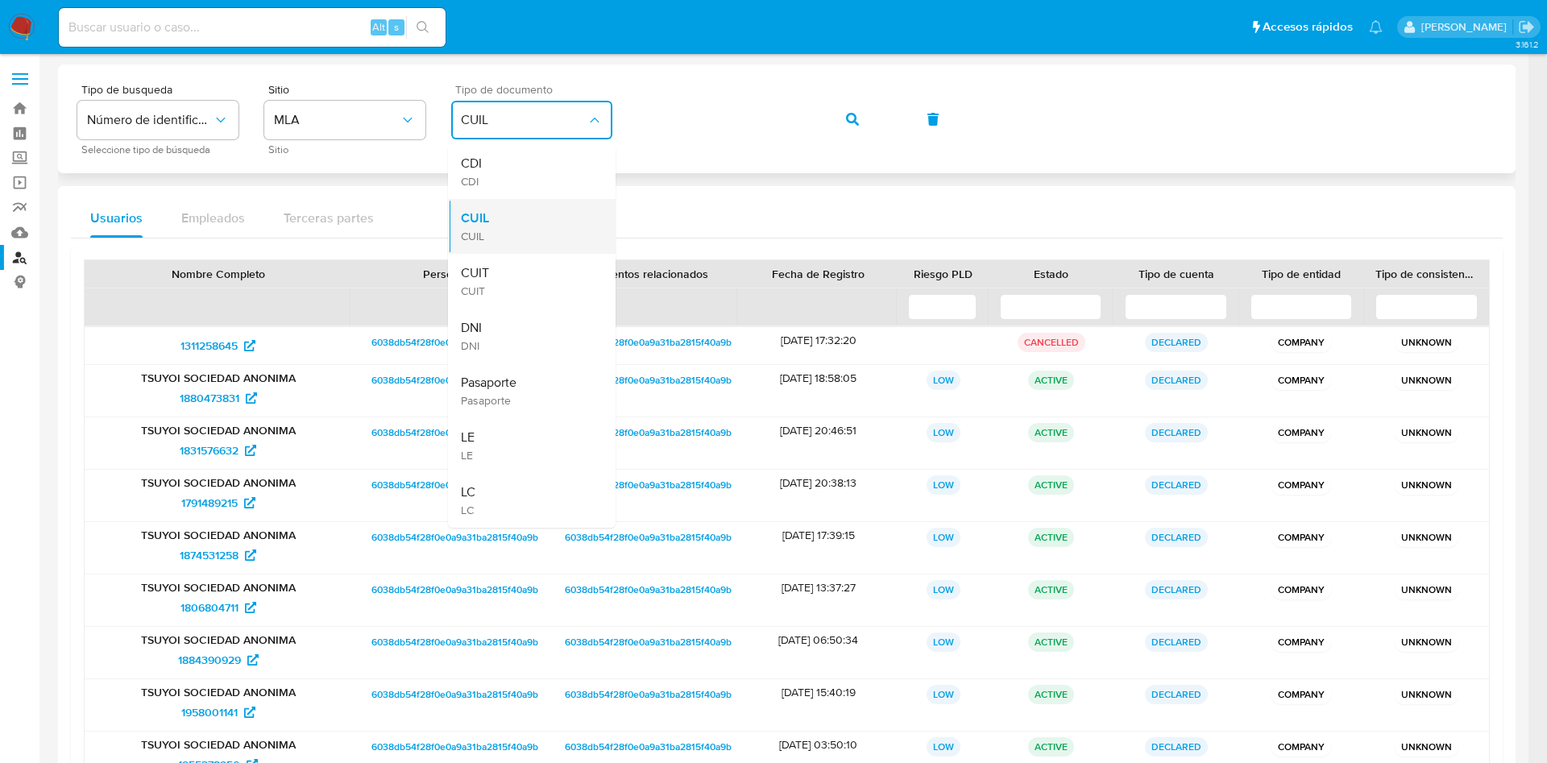
click at [530, 204] on div "CUIL CUIL" at bounding box center [527, 226] width 132 height 55
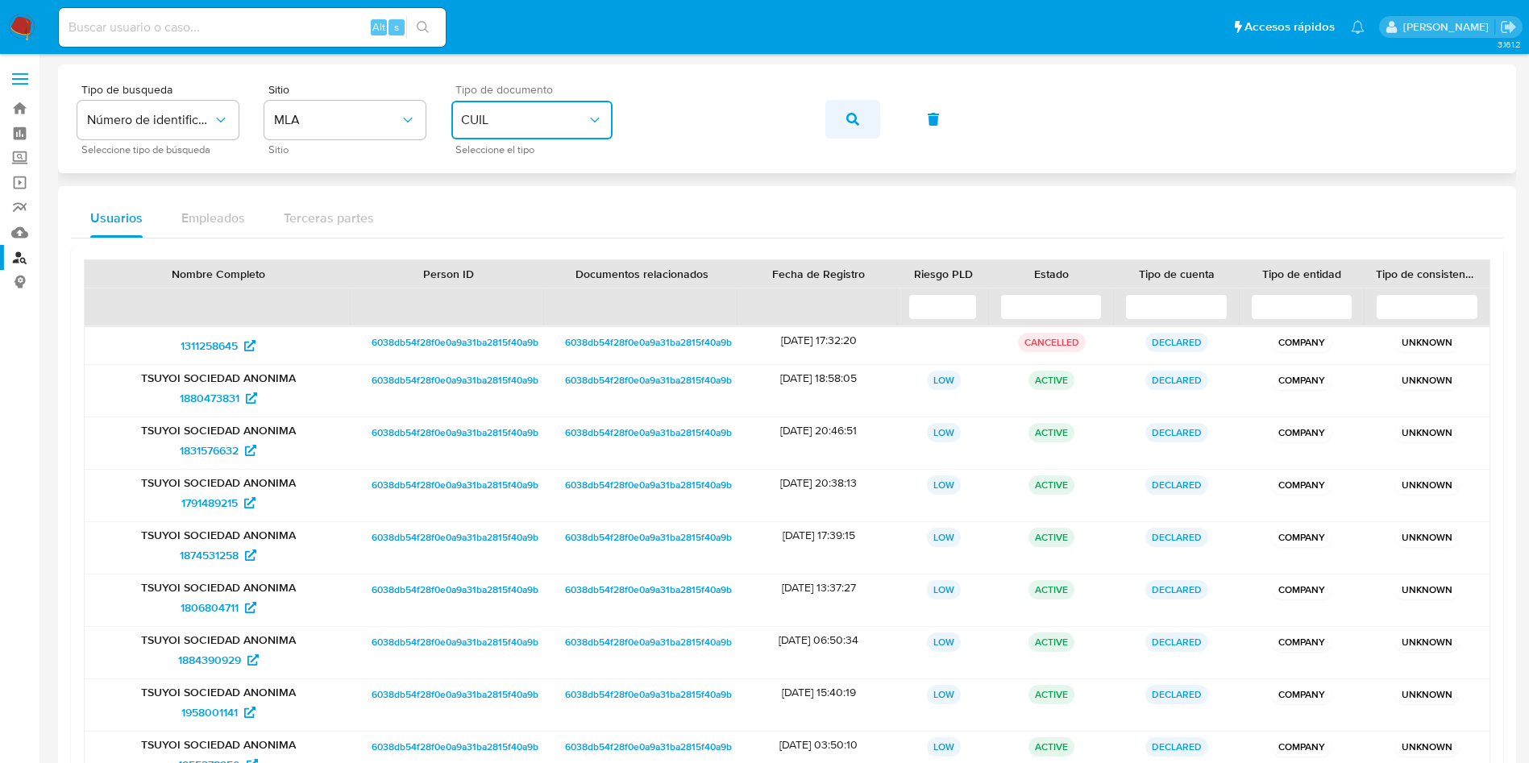
click at [839, 111] on button "button" at bounding box center [852, 119] width 55 height 39
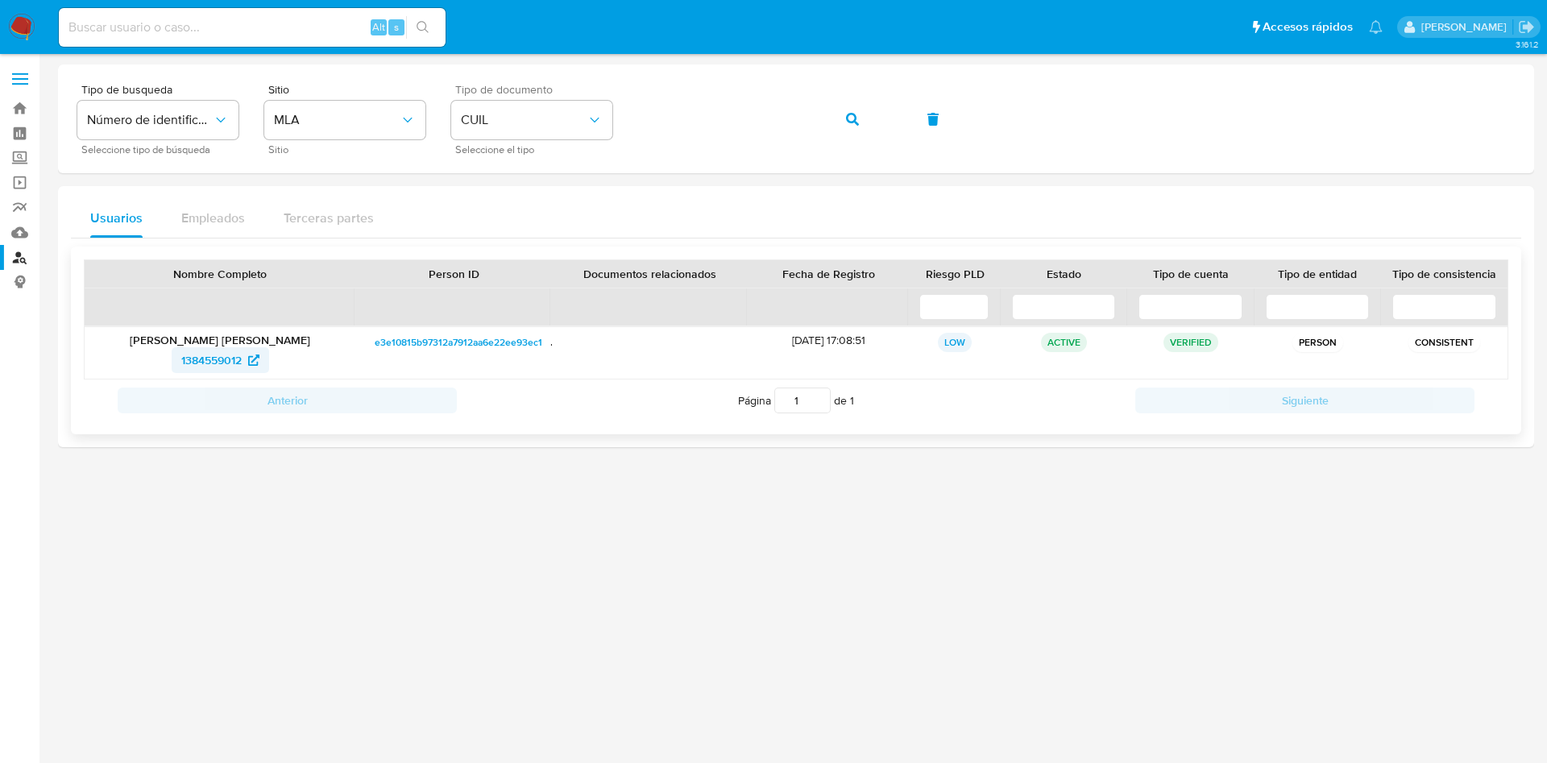
click at [190, 352] on span "1384559012" at bounding box center [211, 360] width 60 height 26
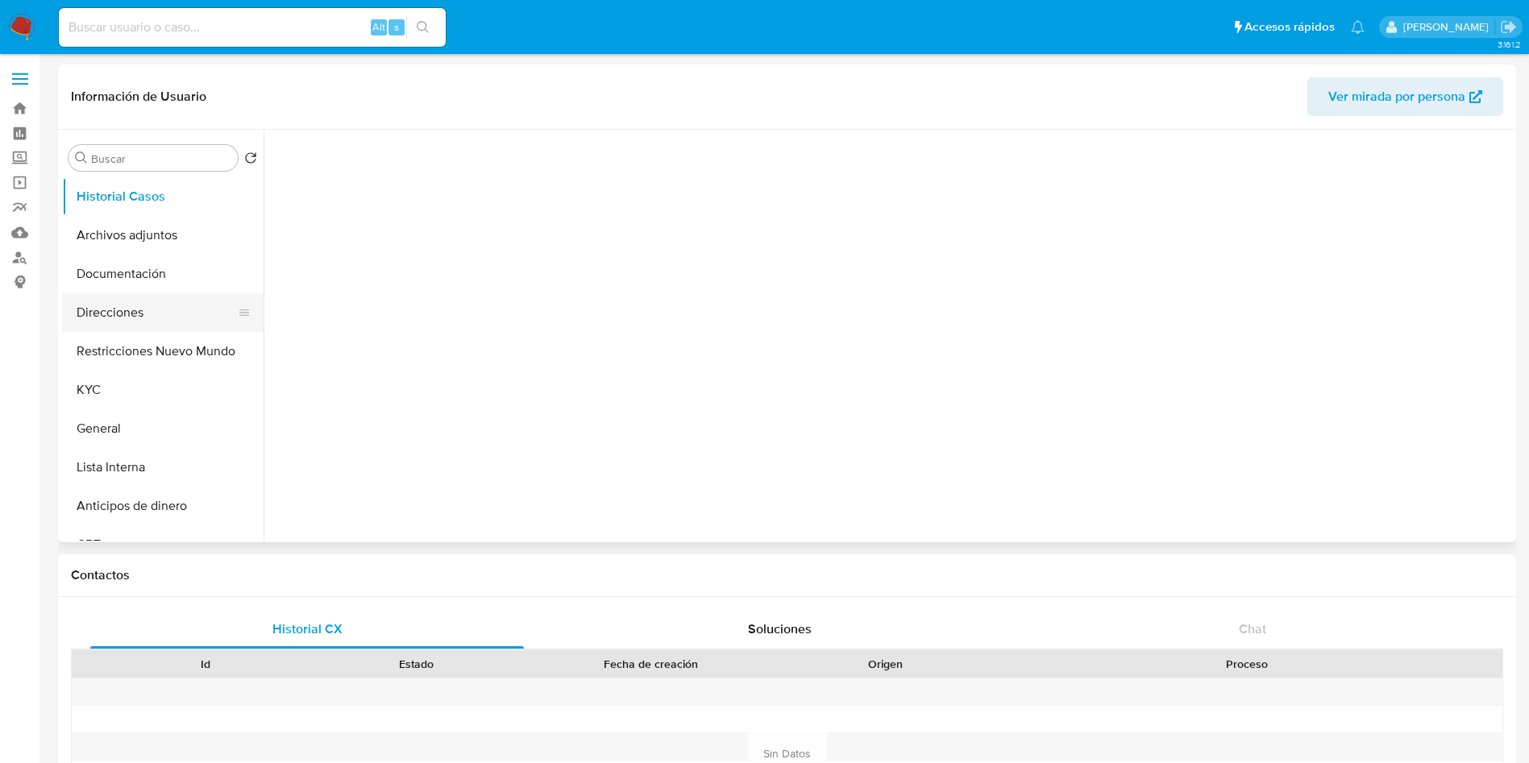
click at [127, 305] on button "Direcciones" at bounding box center [156, 312] width 189 height 39
select select "10"
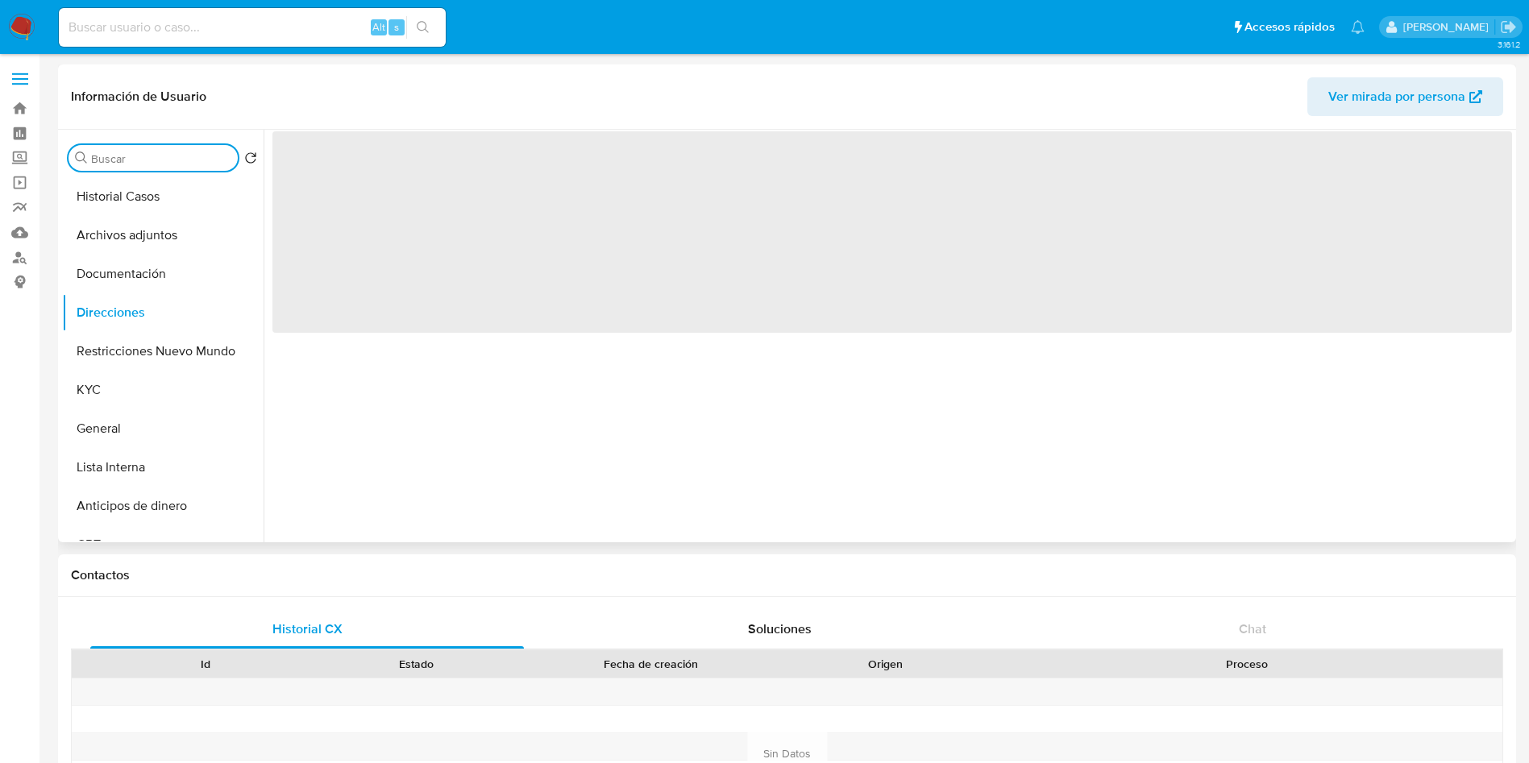
click at [127, 163] on input "Buscar" at bounding box center [161, 159] width 140 height 15
click at [127, 205] on button "Historial Casos" at bounding box center [156, 196] width 189 height 39
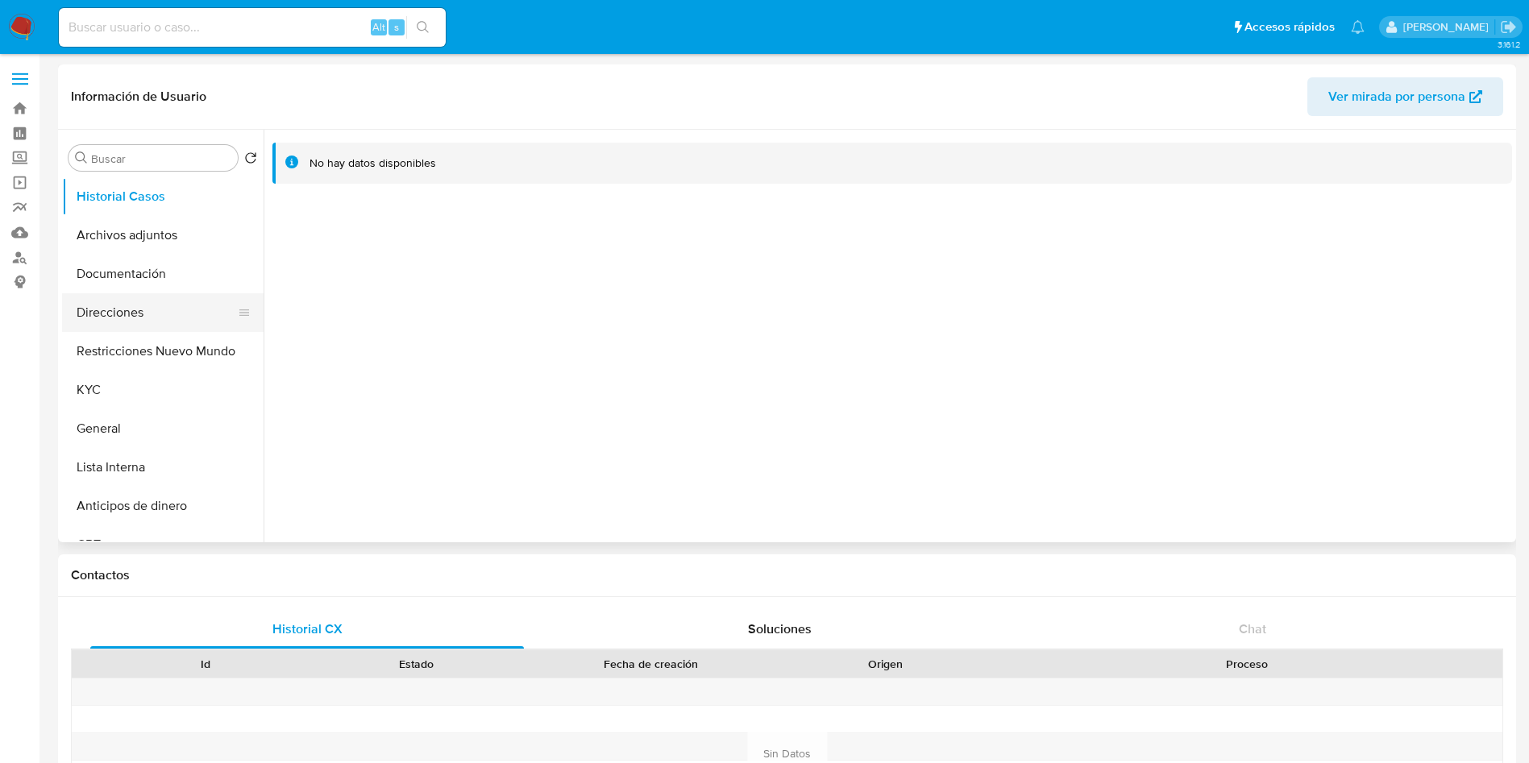
click at [134, 312] on button "Direcciones" at bounding box center [156, 312] width 189 height 39
click at [144, 275] on button "Documentación" at bounding box center [156, 274] width 189 height 39
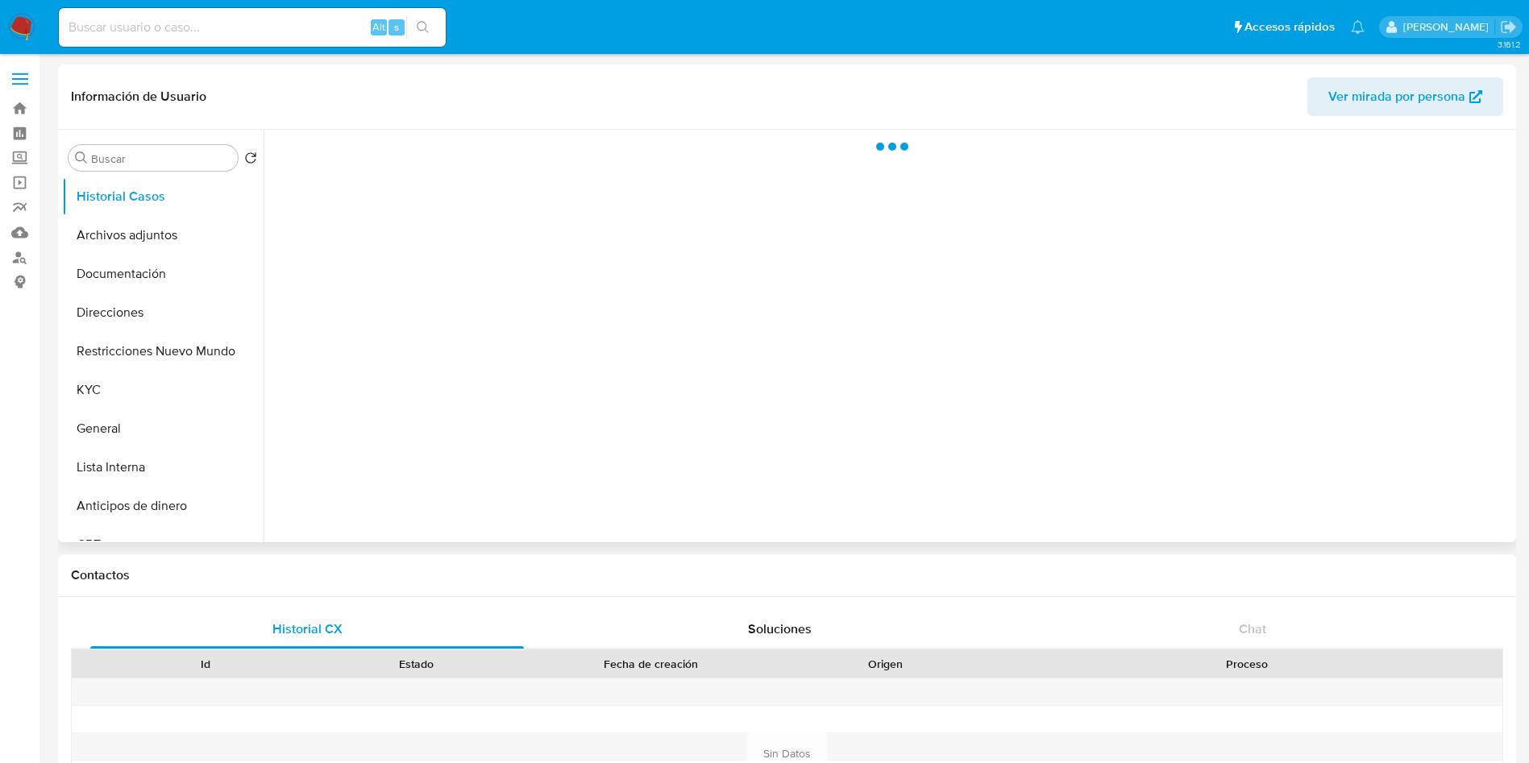
click at [1393, 101] on span "Ver mirada por persona" at bounding box center [1396, 96] width 137 height 39
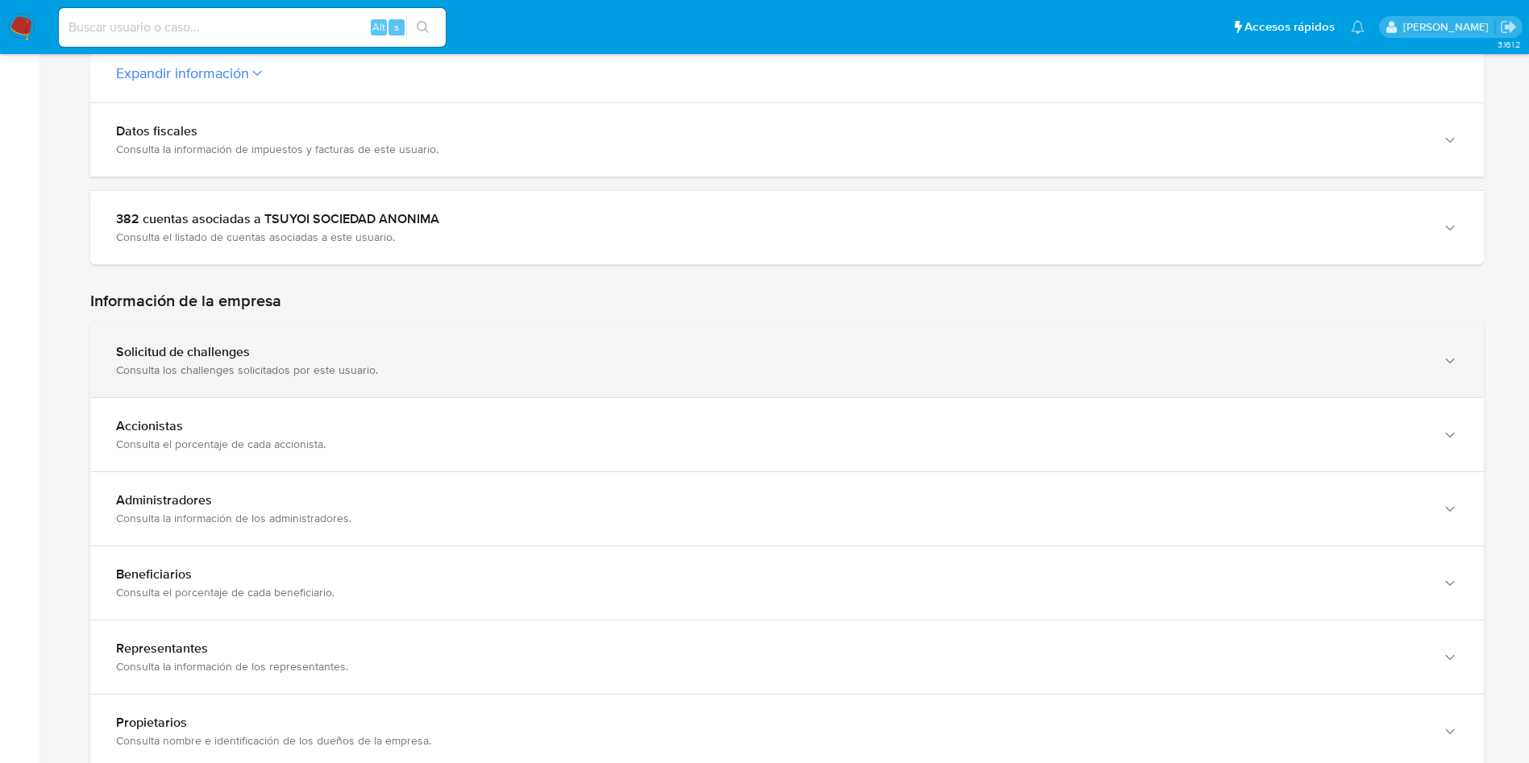
scroll to position [1330, 0]
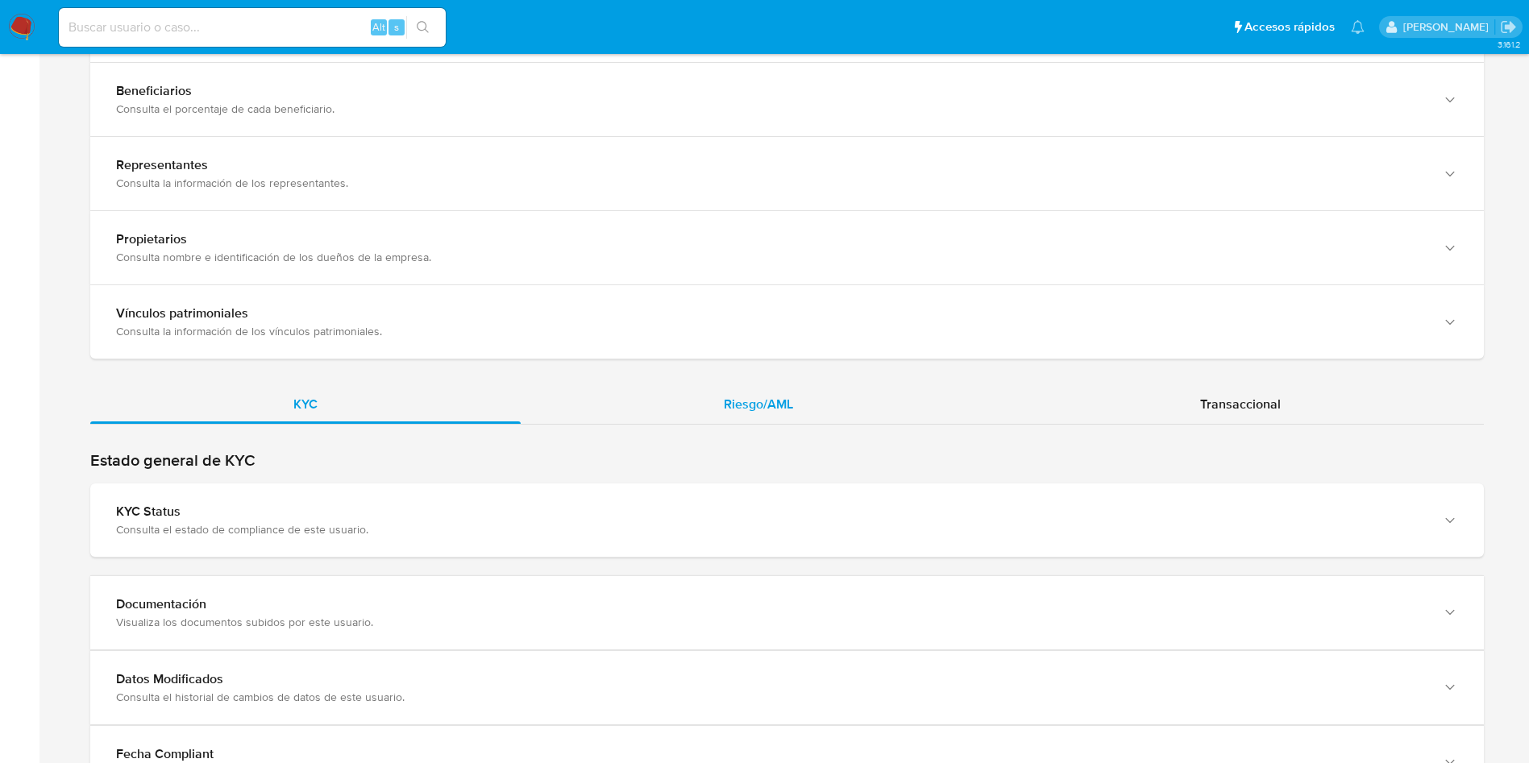
click at [747, 402] on span "Riesgo/AML" at bounding box center [758, 404] width 69 height 19
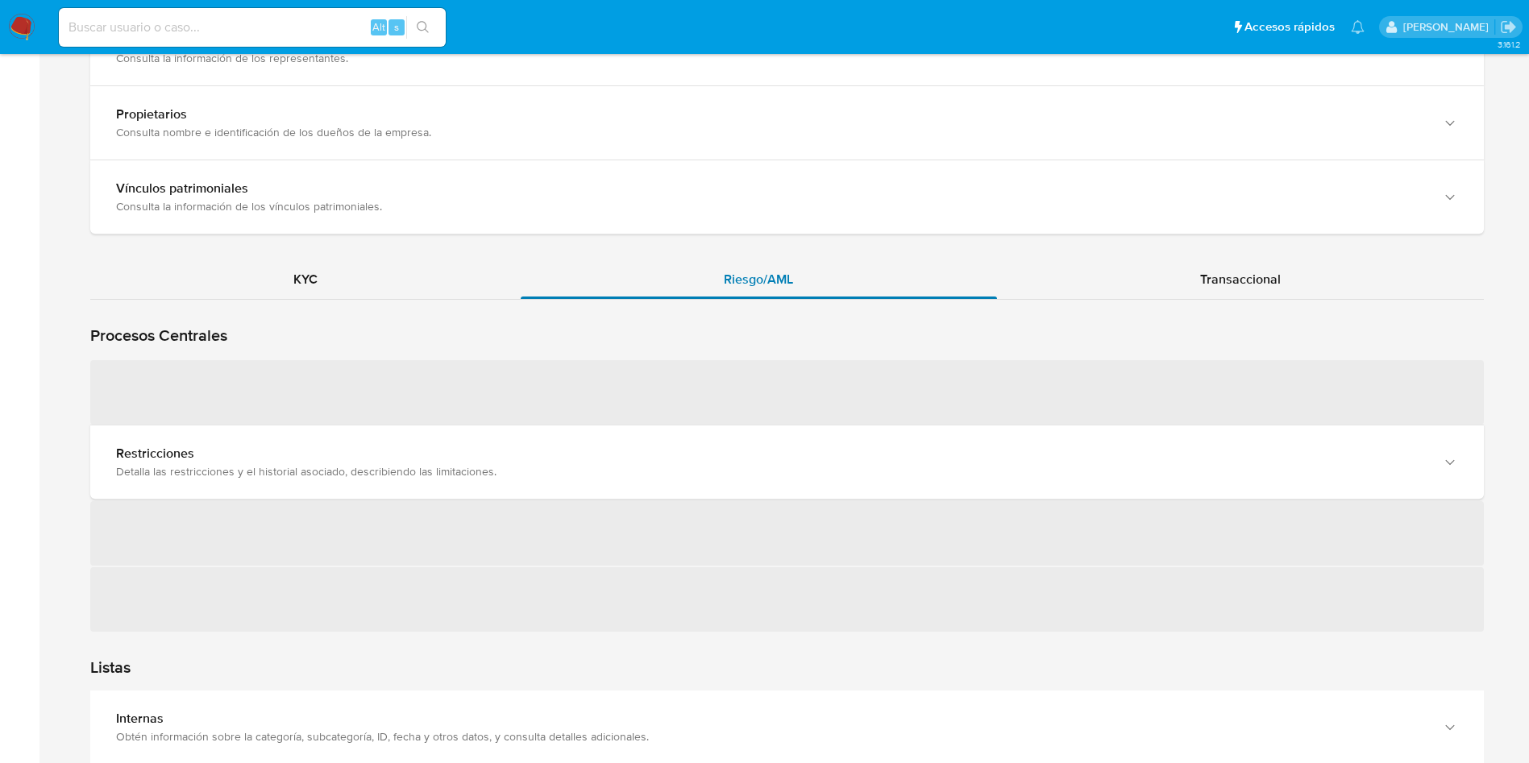
scroll to position [1572, 0]
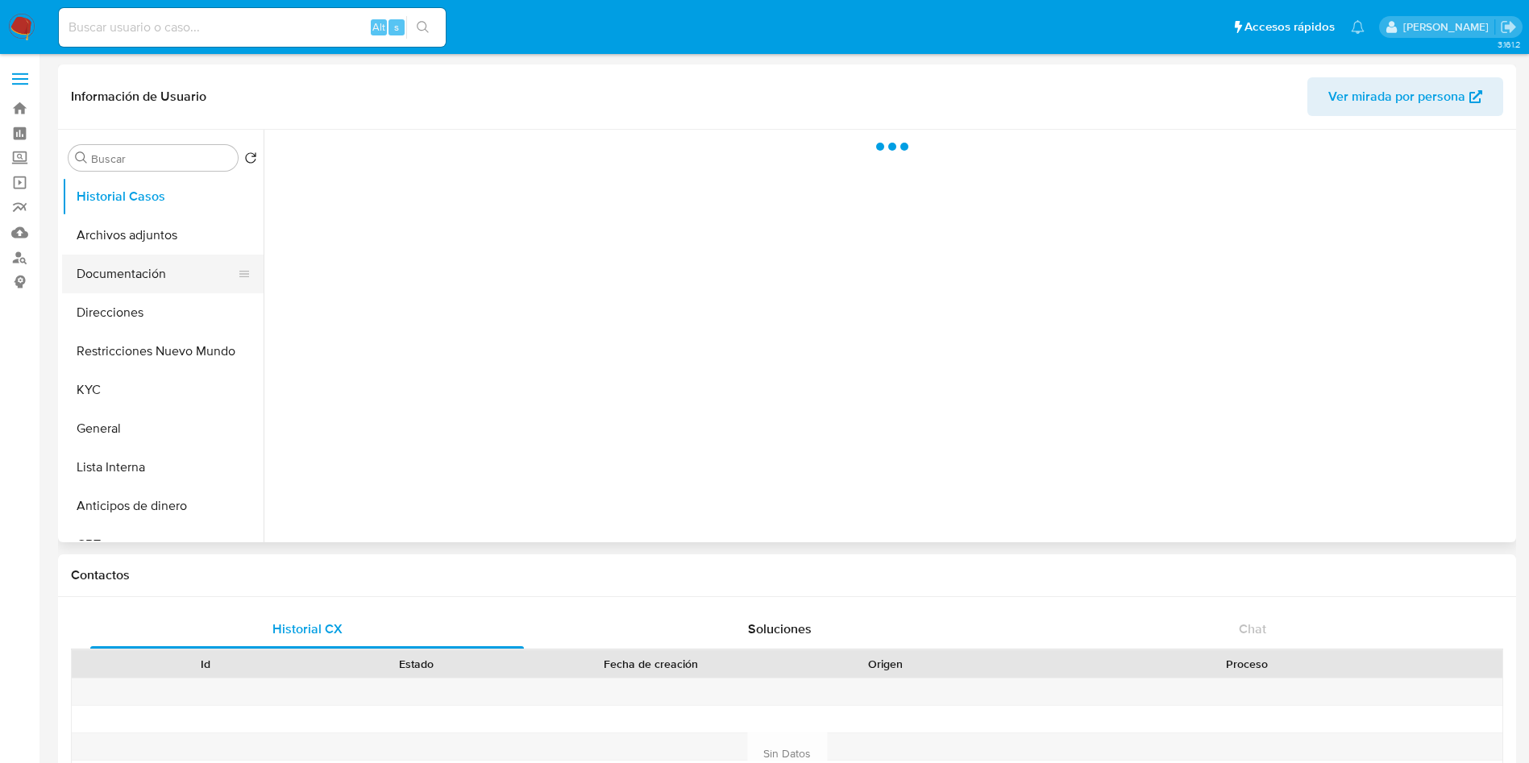
click at [160, 281] on button "Documentación" at bounding box center [156, 274] width 189 height 39
select select "10"
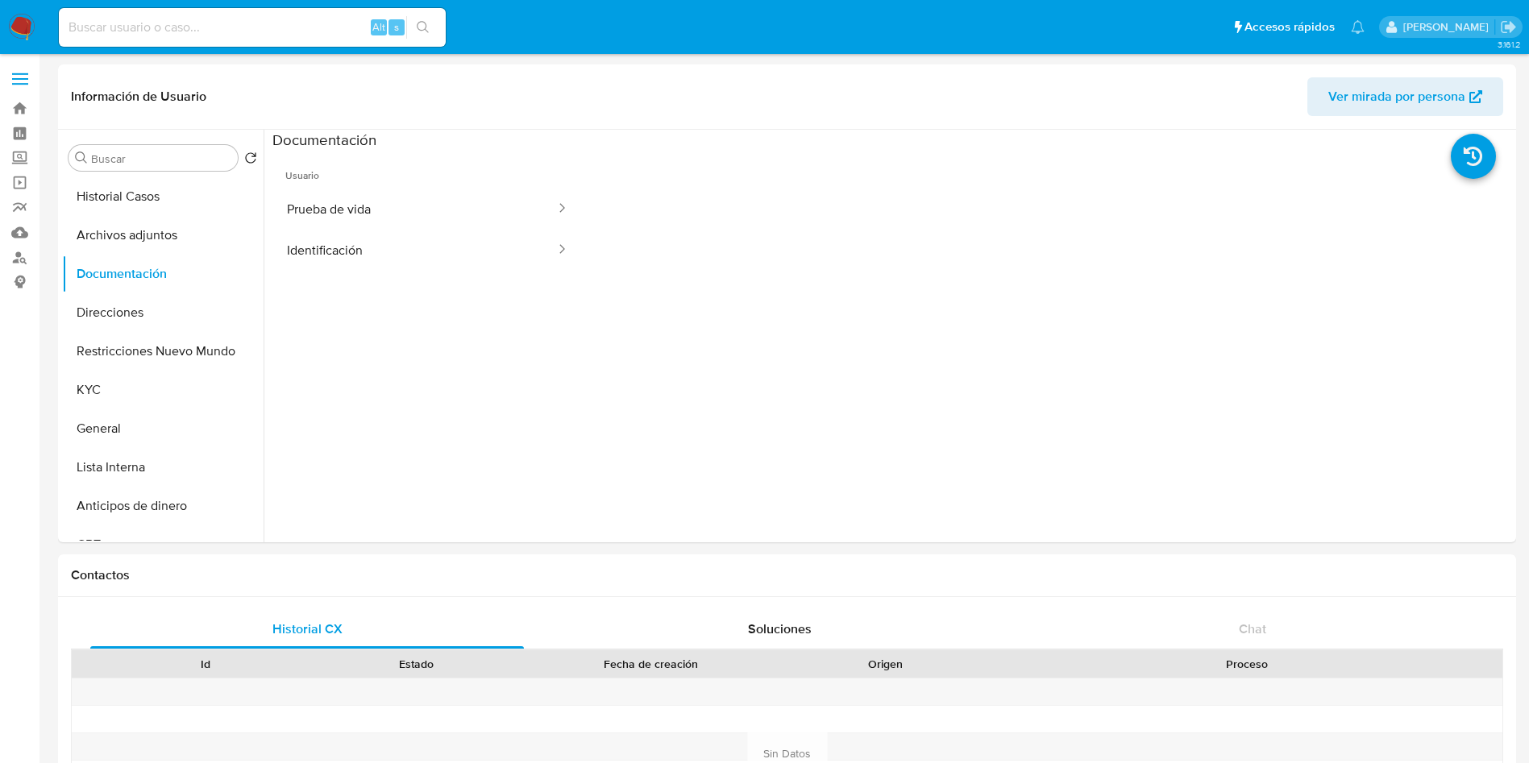
click at [359, 193] on button "Prueba de vida" at bounding box center [414, 209] width 284 height 41
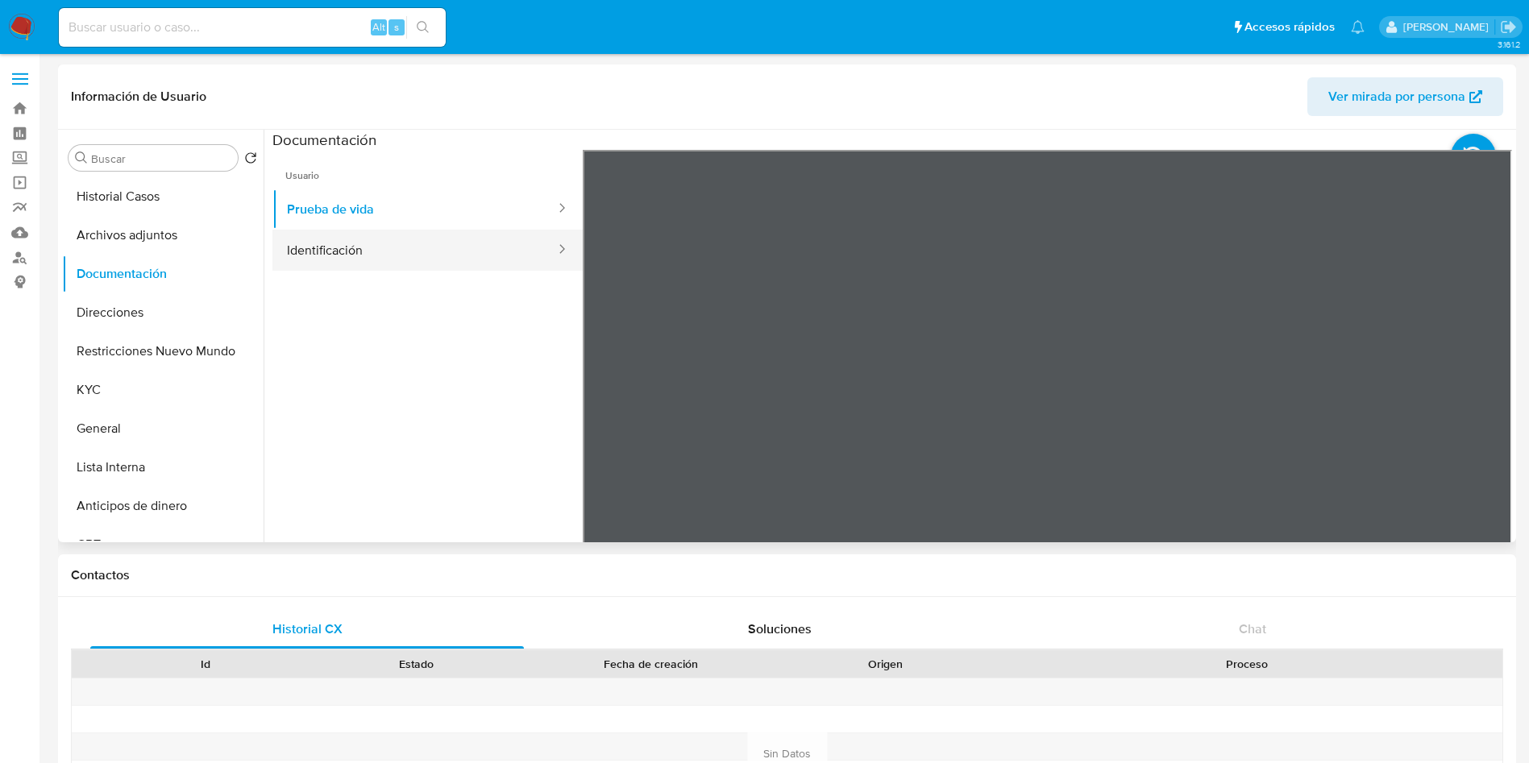
click at [428, 250] on button "Identificación" at bounding box center [414, 250] width 284 height 41
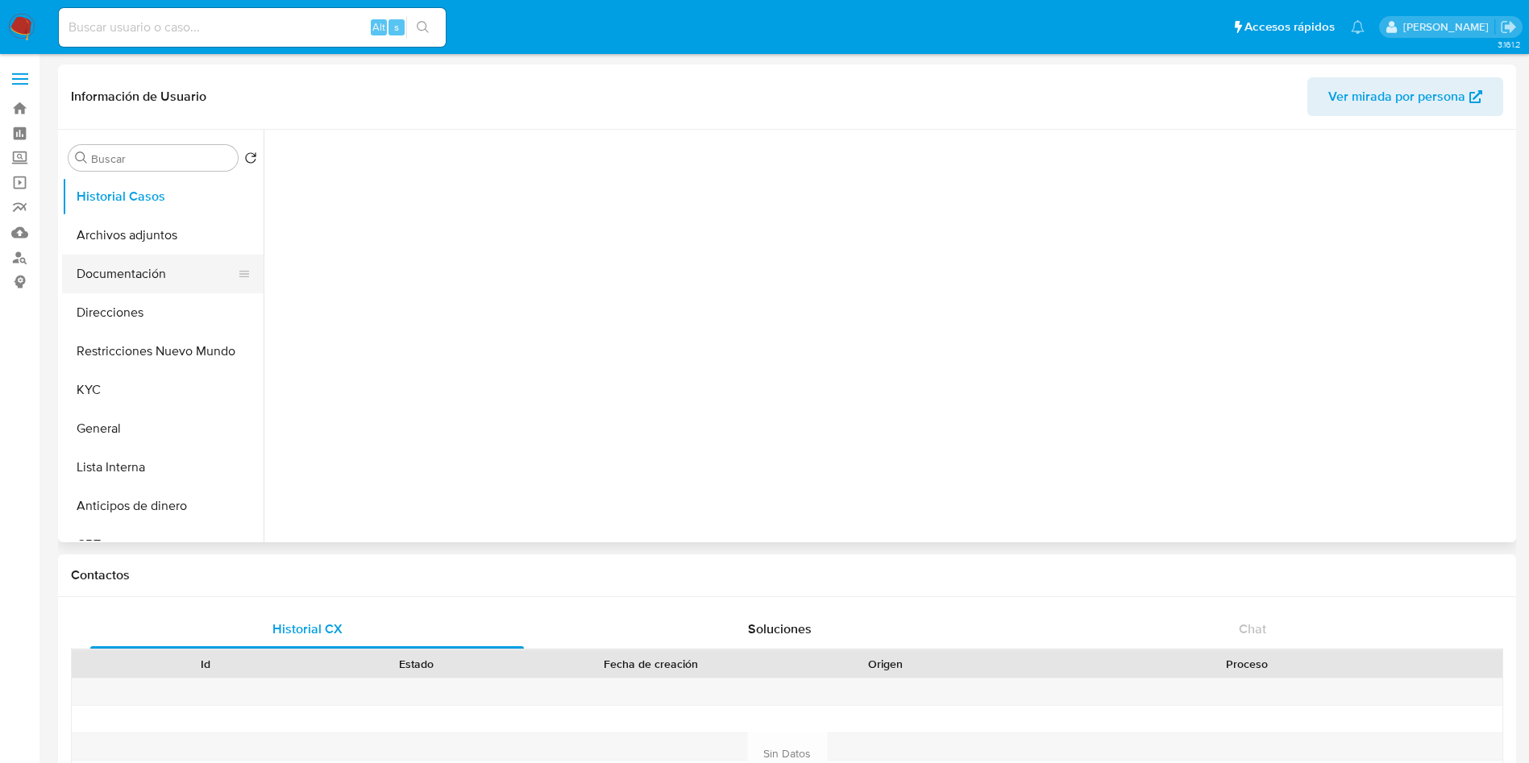
select select "10"
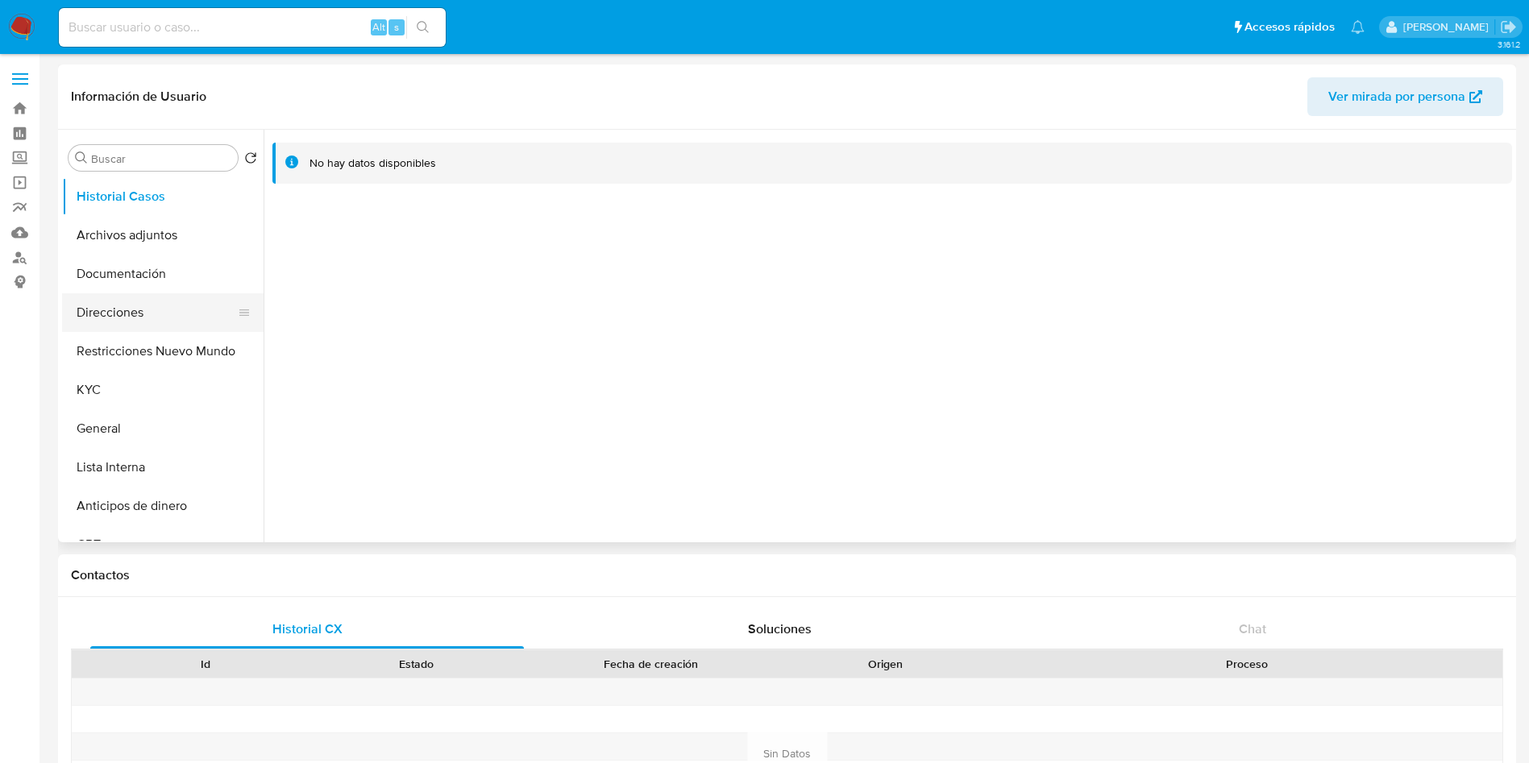
click at [127, 316] on button "Direcciones" at bounding box center [156, 312] width 189 height 39
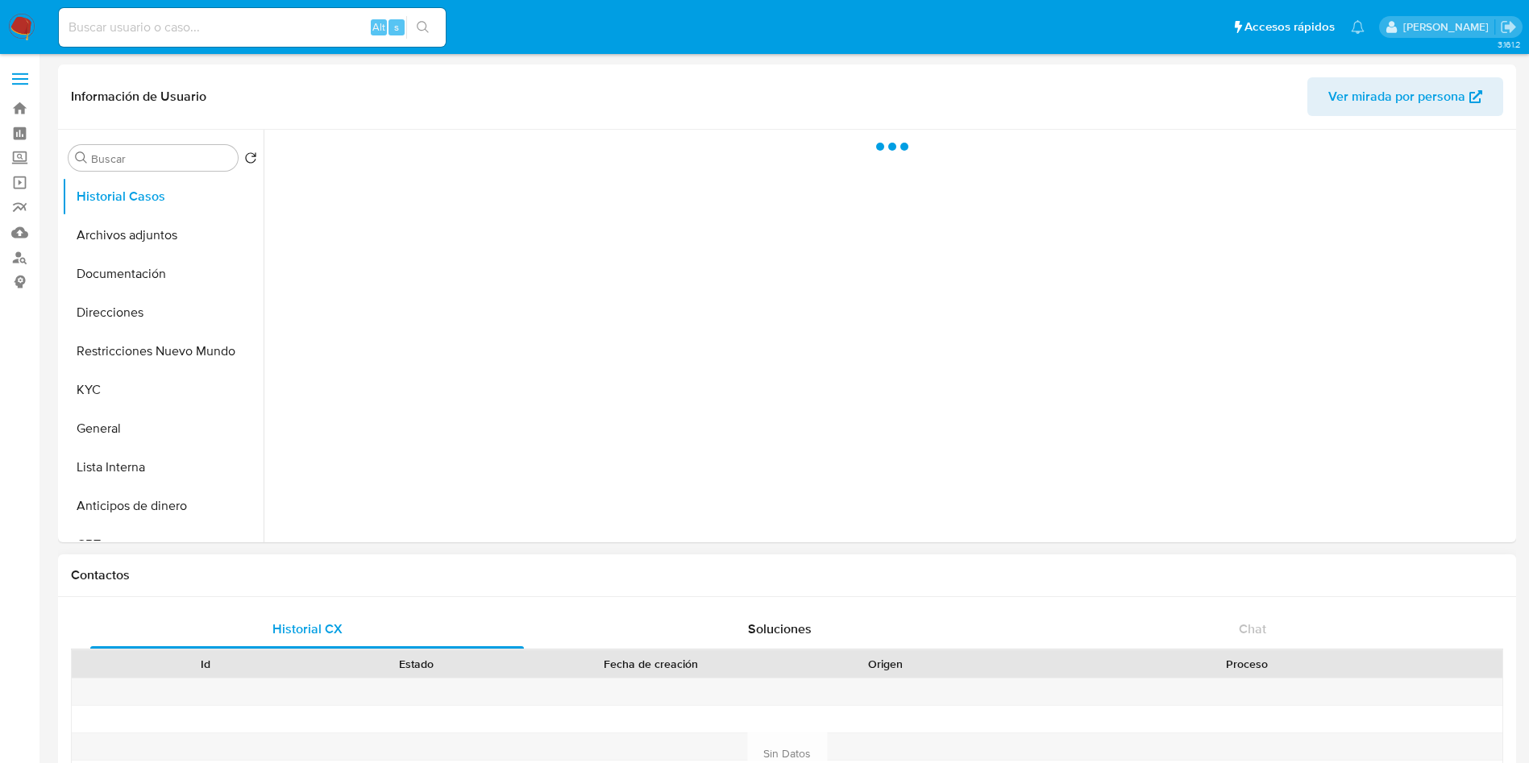
select select "10"
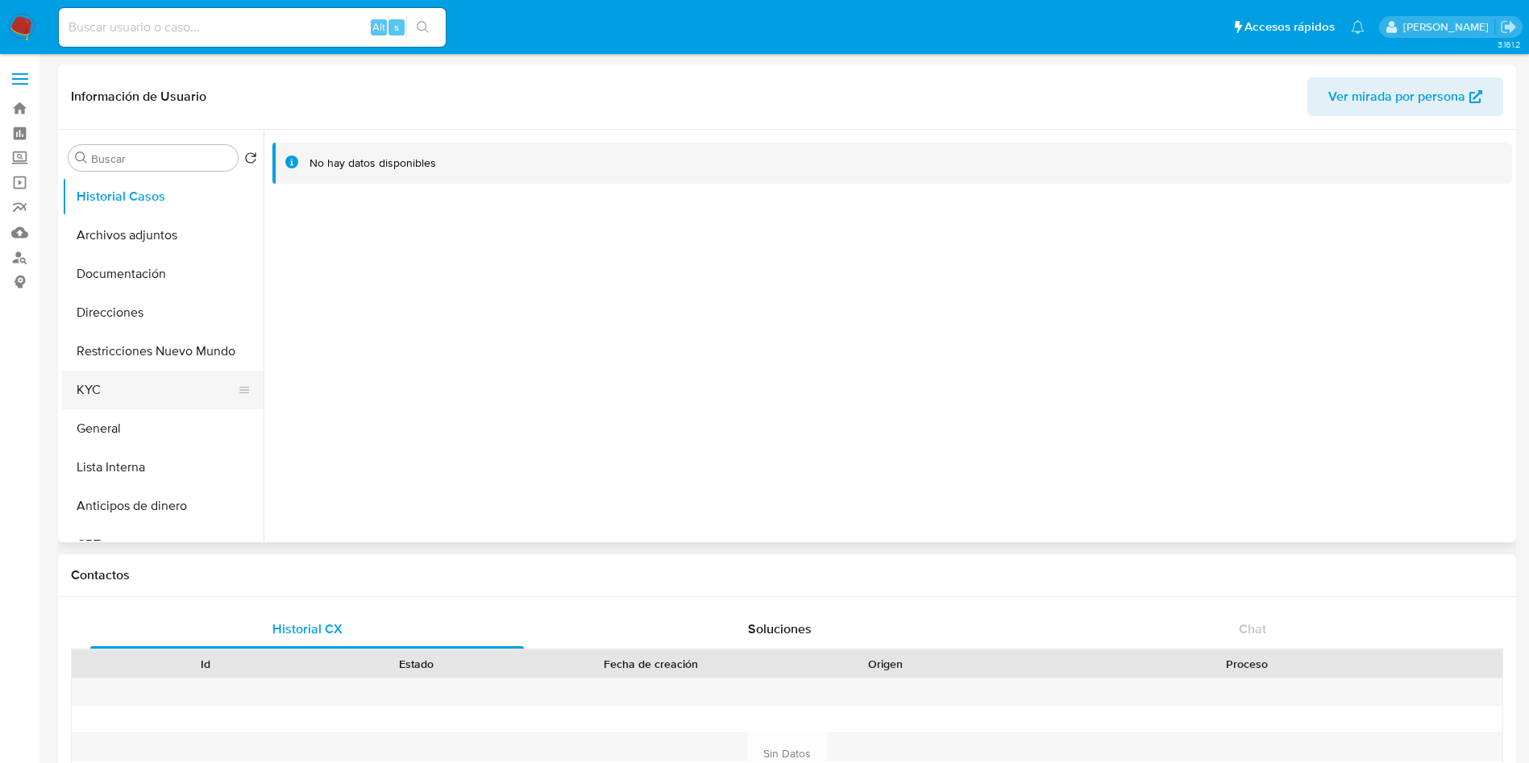
click at [115, 397] on button "KYC" at bounding box center [156, 390] width 189 height 39
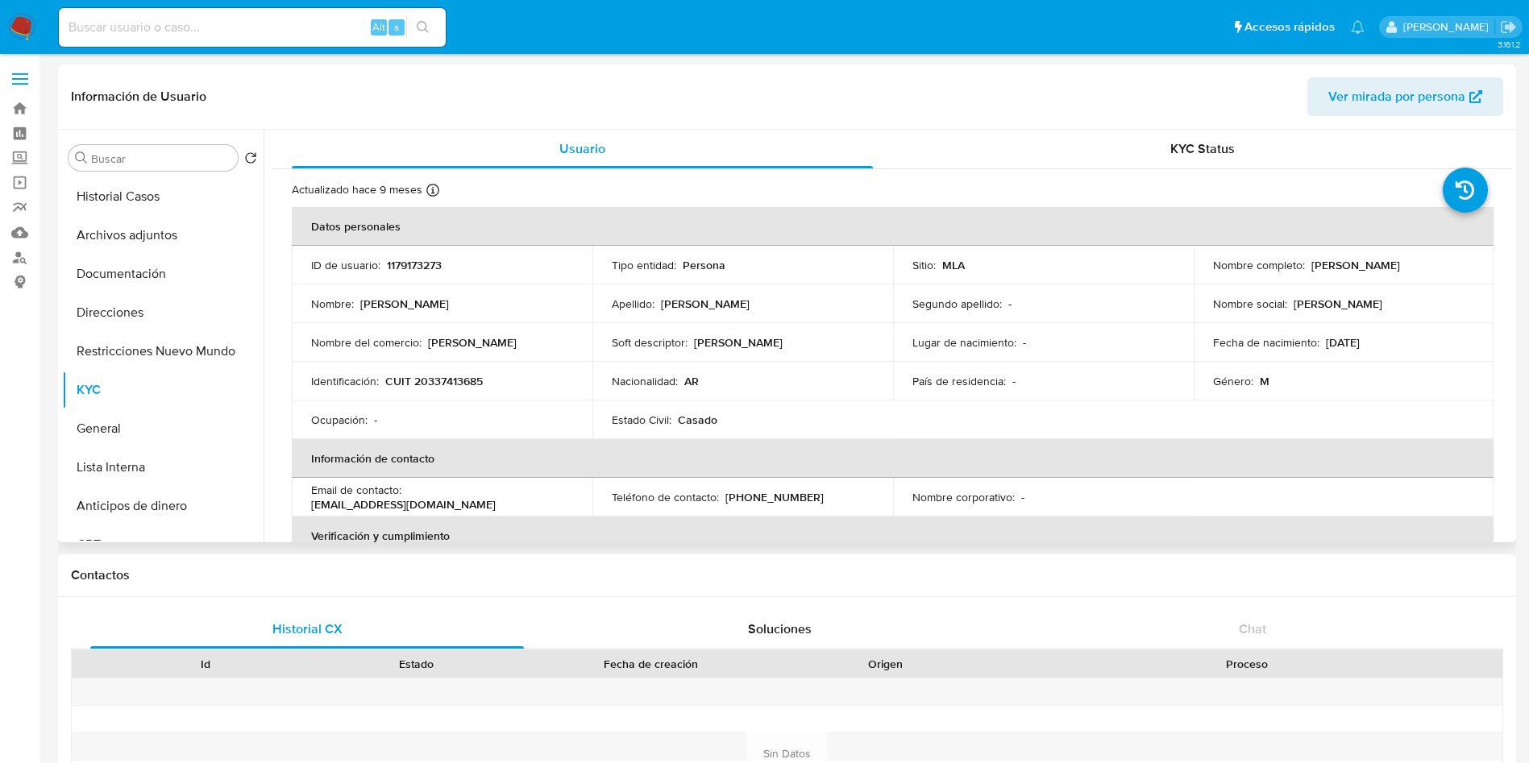
drag, startPoint x: 1307, startPoint y: 262, endPoint x: 1452, endPoint y: 262, distance: 145.1
click at [1452, 262] on div "Nombre completo : Eduardo Ezequiel Zambelli" at bounding box center [1344, 265] width 262 height 15
copy p "Eduardo Ezequiel Zambelli"
click at [446, 381] on p "CUIT 20337413685" at bounding box center [434, 381] width 98 height 15
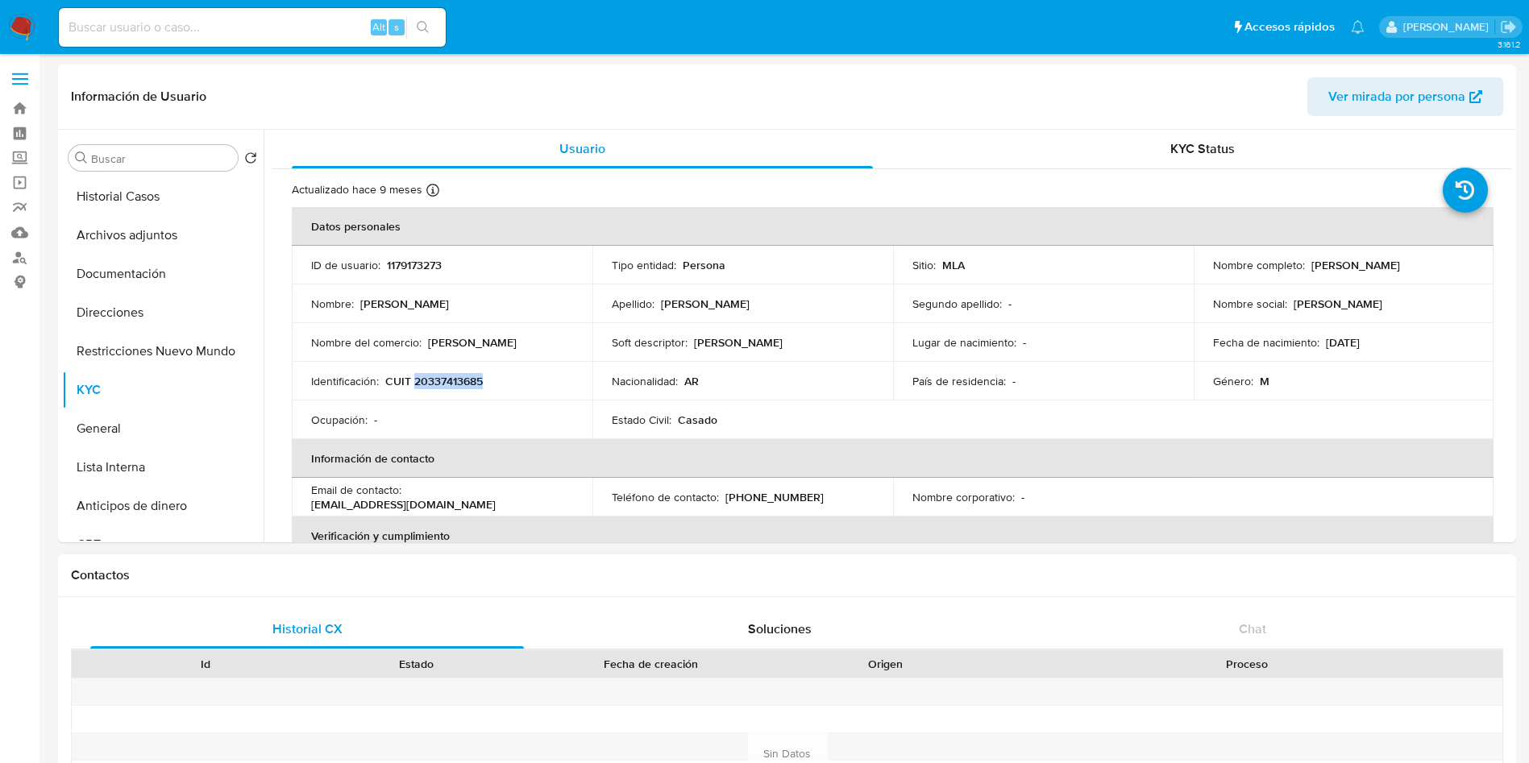
copy p "20337413685"
click at [38, 15] on nav "Pausado Ver notificaciones Alt s Accesos rápidos Presiona las siguientes teclas…" at bounding box center [764, 27] width 1529 height 54
click at [27, 27] on img at bounding box center [21, 27] width 27 height 27
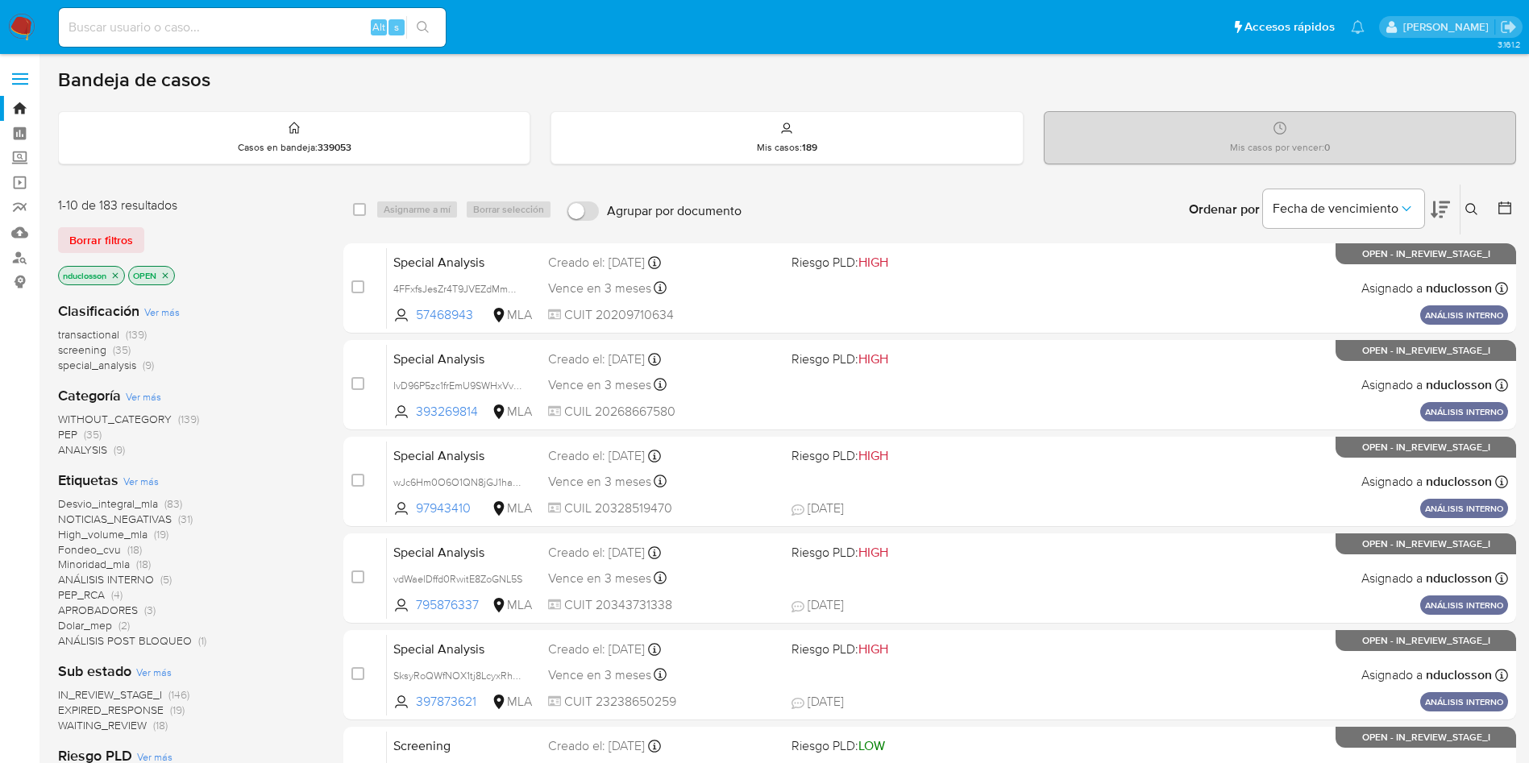
drag, startPoint x: 1480, startPoint y: 210, endPoint x: 1406, endPoint y: 256, distance: 86.5
click at [1480, 210] on button at bounding box center [1473, 209] width 27 height 19
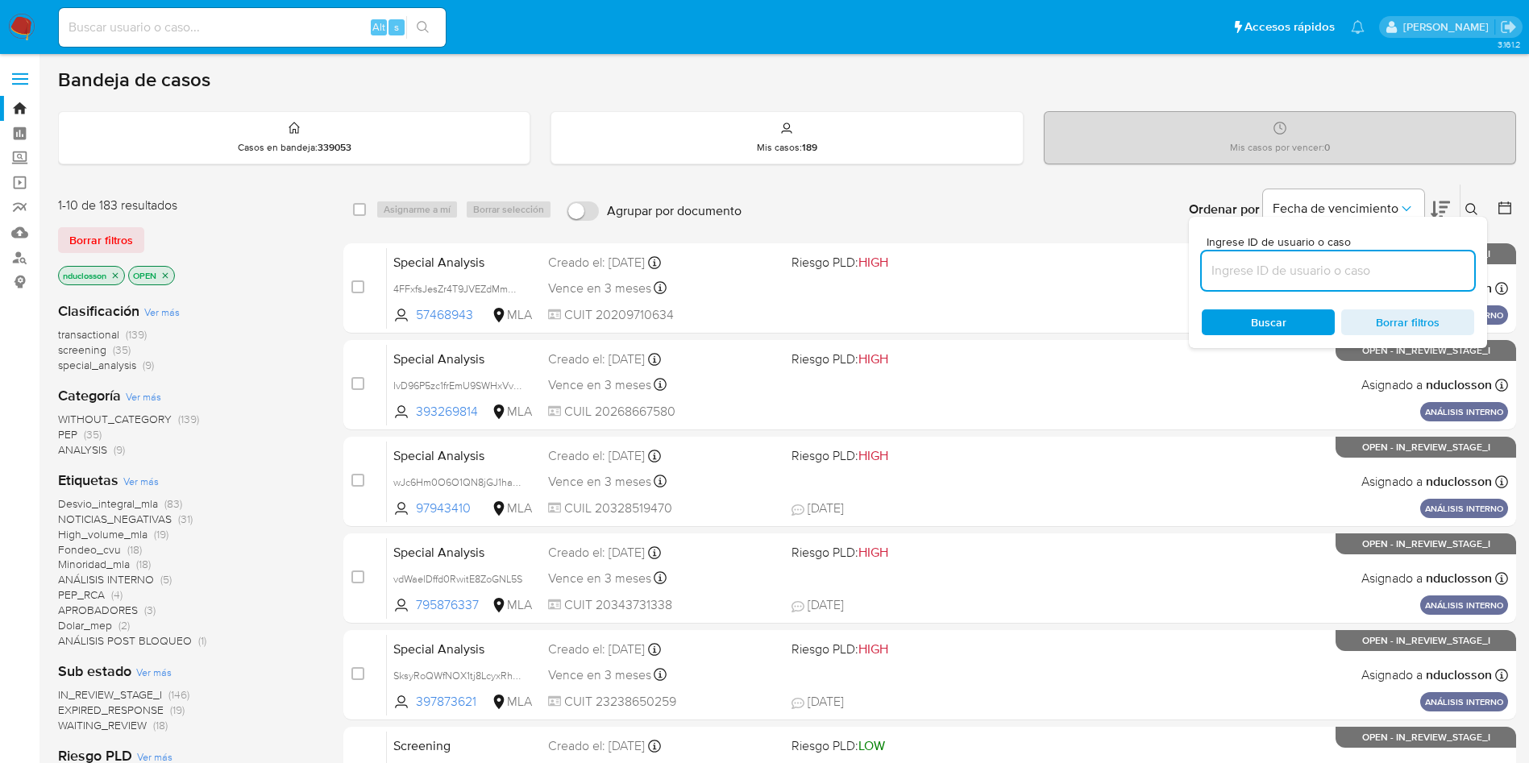
click at [1273, 270] on input at bounding box center [1338, 270] width 272 height 21
type input "9n20y6f2seL7aSKIqur9JKJG"
click at [1262, 321] on span "Buscar" at bounding box center [1268, 322] width 35 height 26
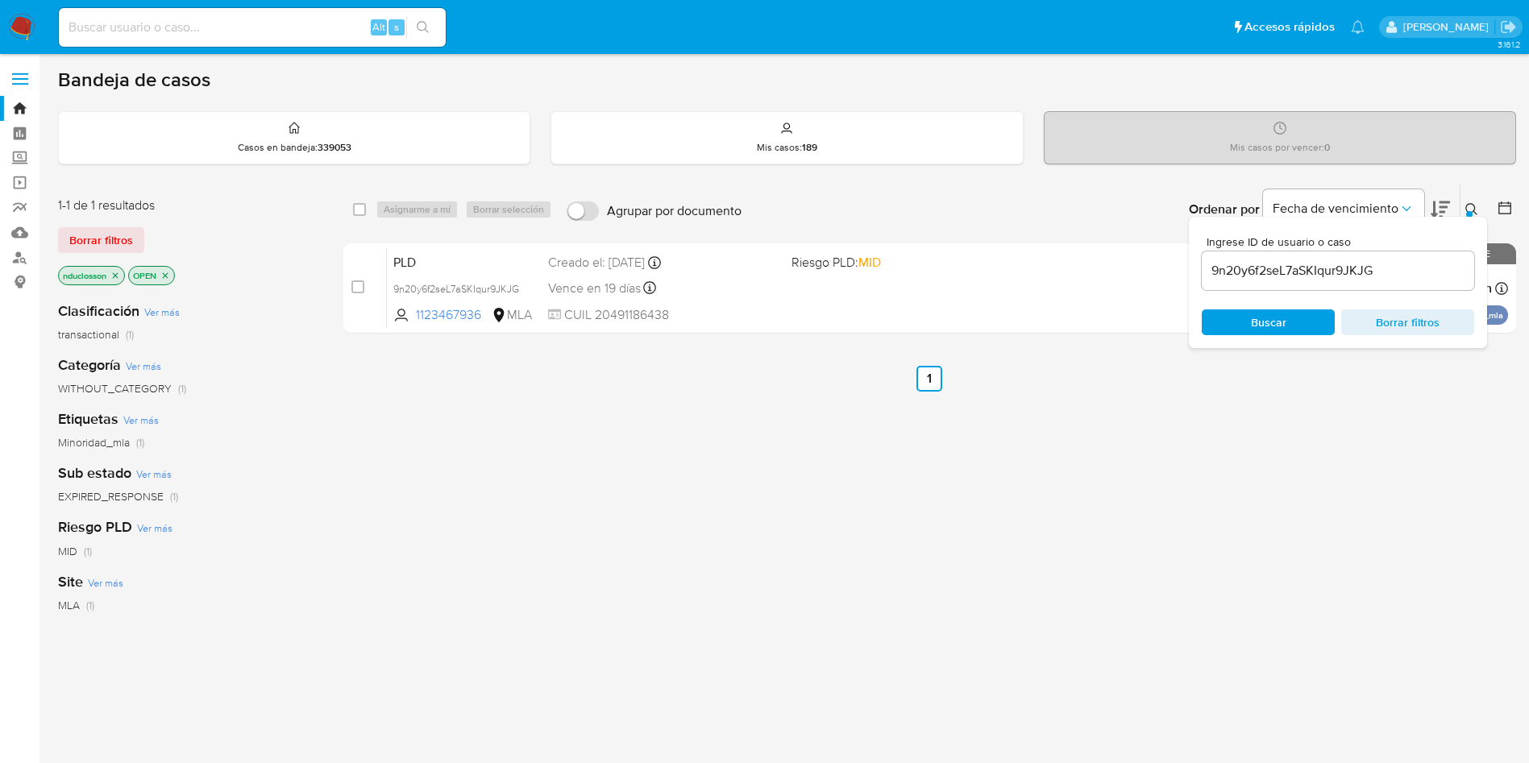
click at [787, 369] on ul "Anterior 1 Siguiente" at bounding box center [929, 379] width 1173 height 26
click at [1470, 206] on icon at bounding box center [1471, 209] width 13 height 13
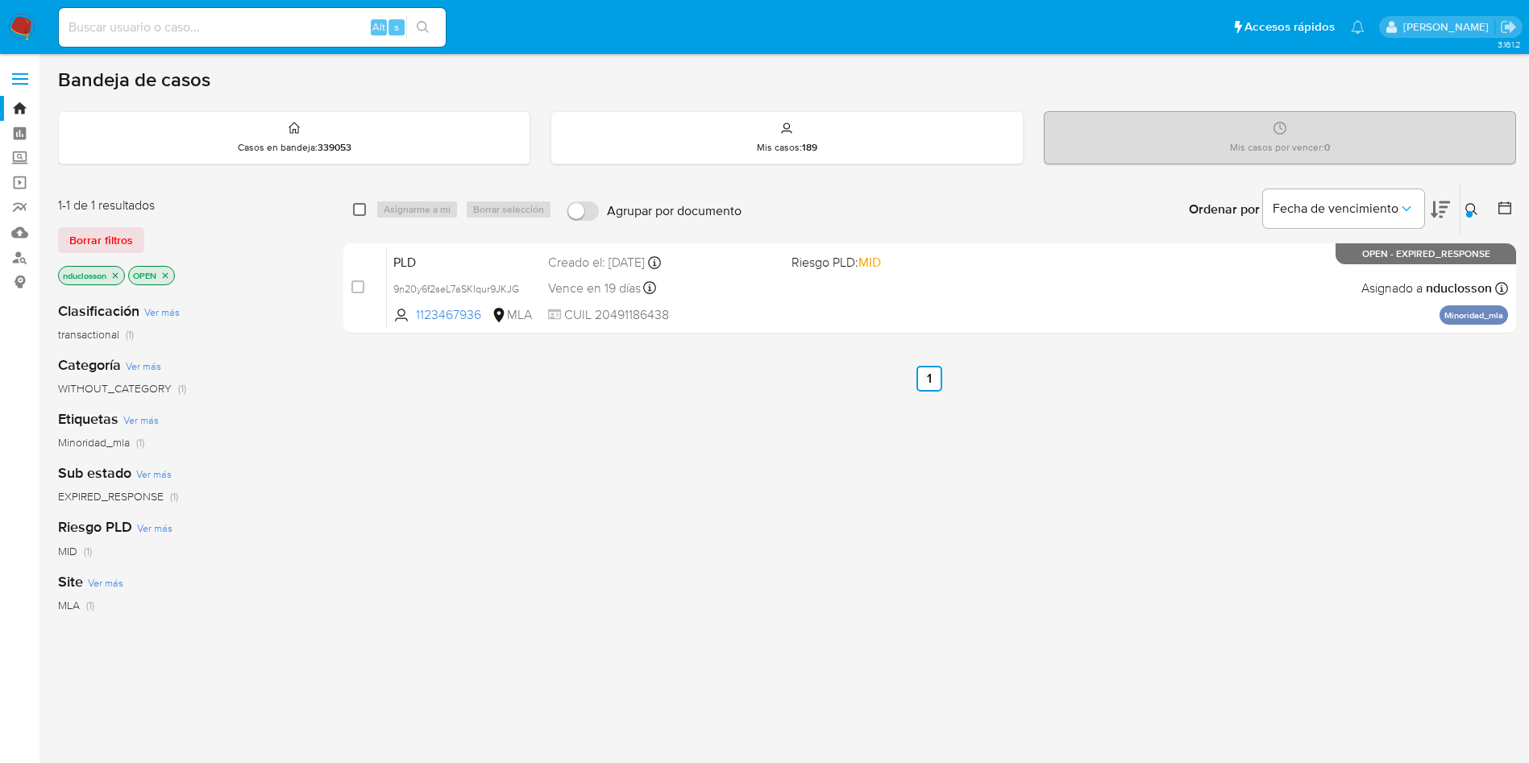
click at [353, 211] on div "select-all-cases-checkbox Asignarme a mí Borrar selección Agrupar por documento…" at bounding box center [929, 210] width 1173 height 50
click at [358, 211] on input "checkbox" at bounding box center [359, 209] width 13 height 13
checkbox input "true"
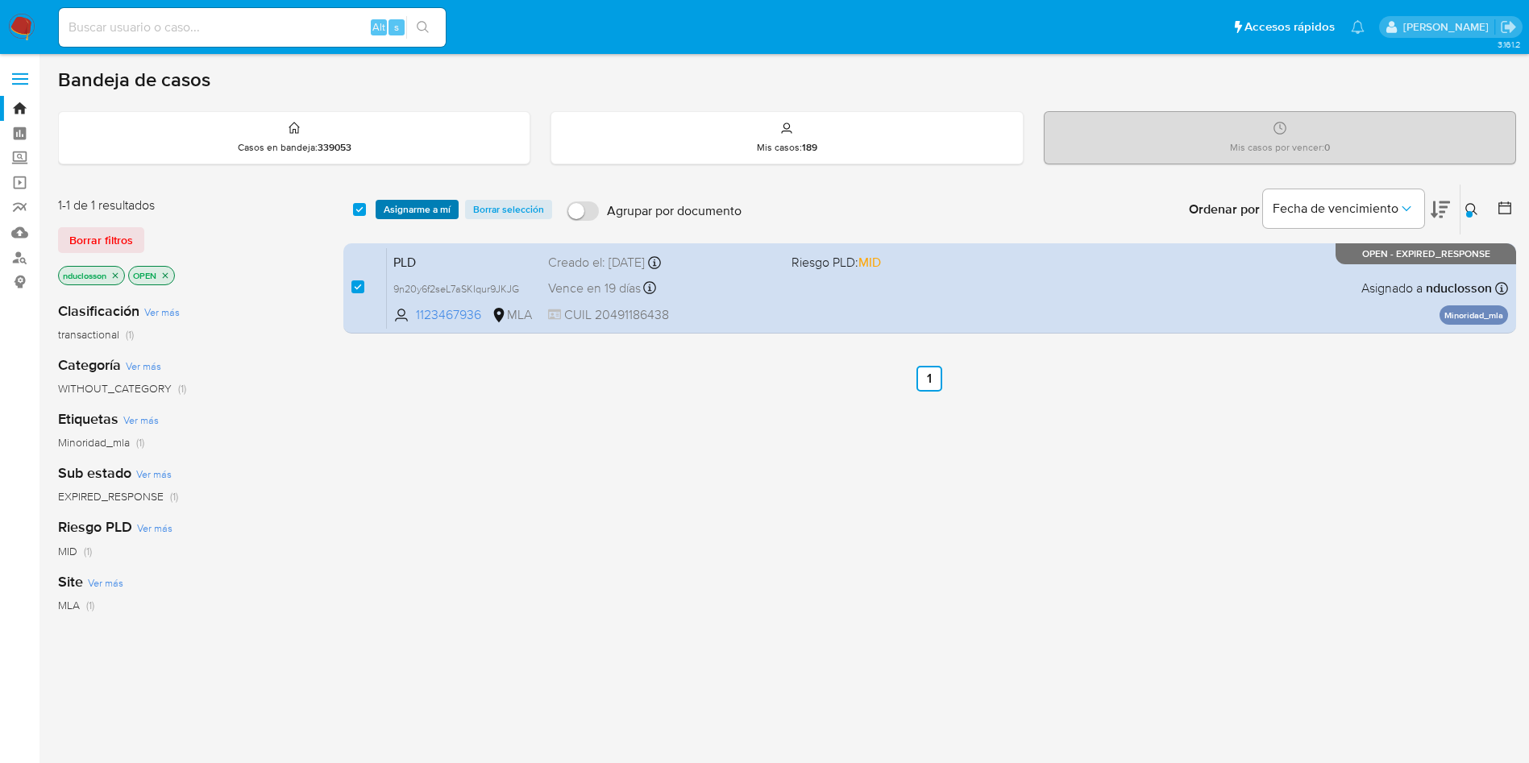
click at [381, 209] on button "Asignarme a mí" at bounding box center [417, 209] width 83 height 19
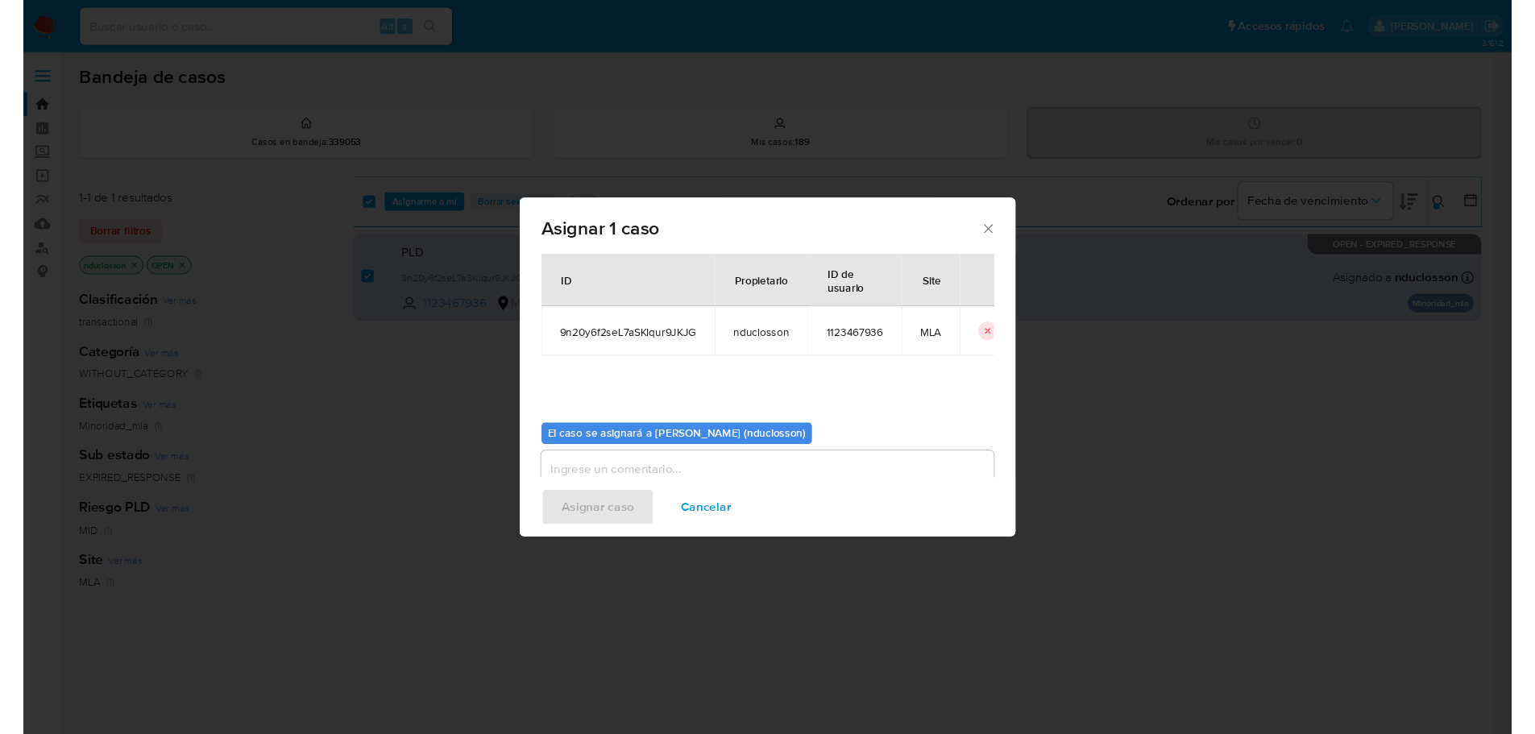
scroll to position [84, 0]
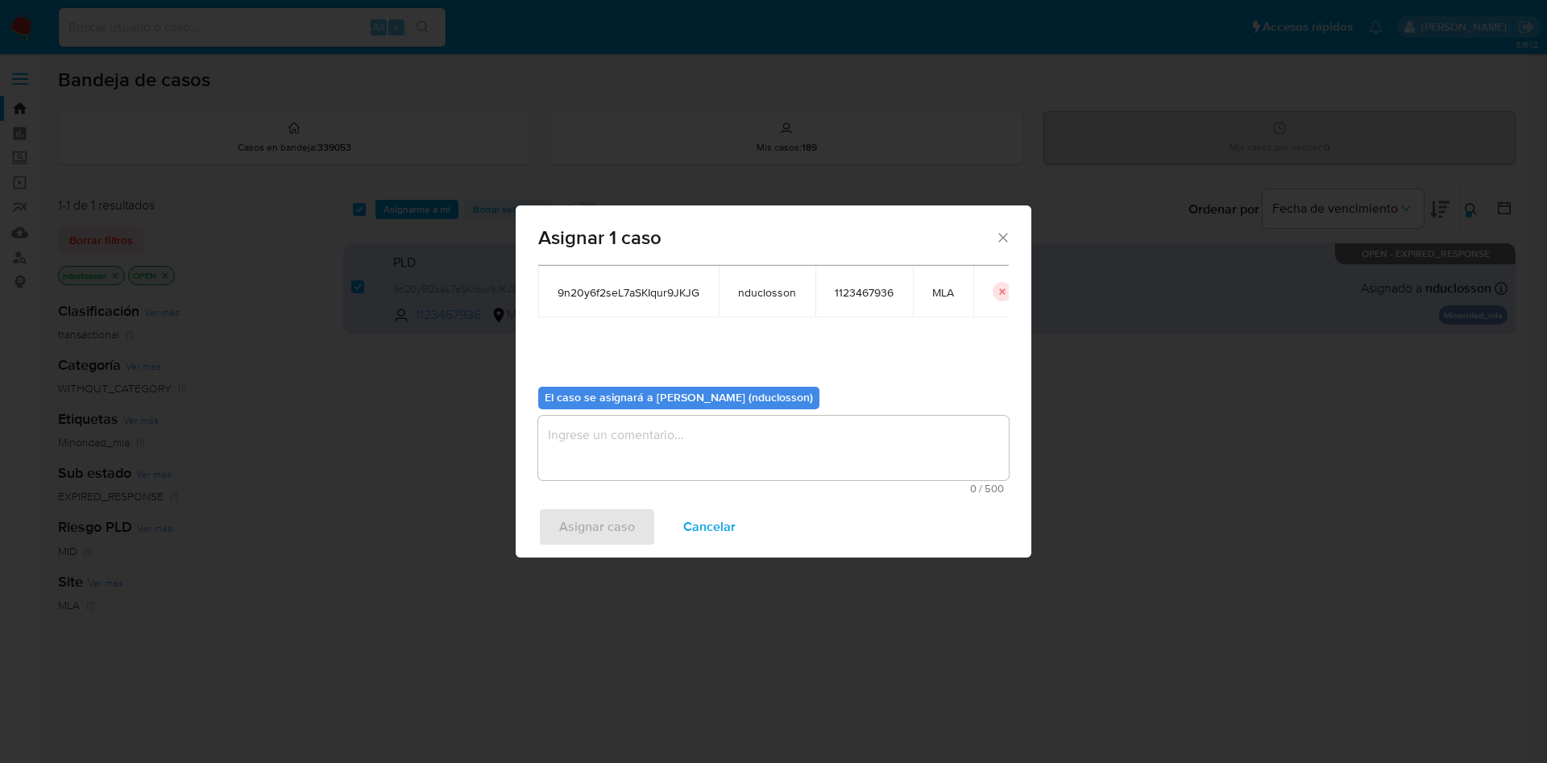
click at [637, 452] on textarea "assign-modal" at bounding box center [773, 448] width 471 height 64
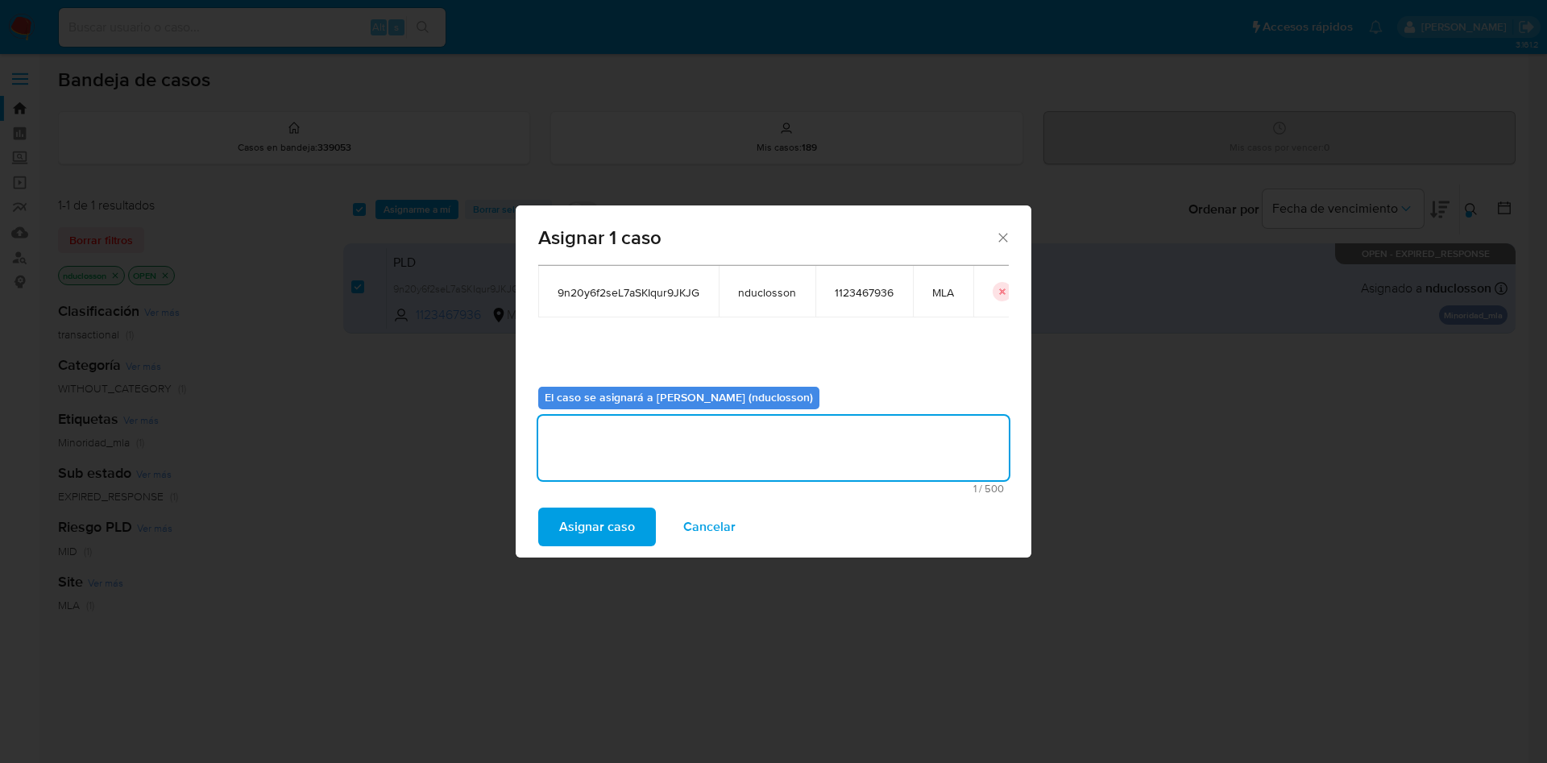
click at [599, 529] on span "Asignar caso" at bounding box center [597, 526] width 76 height 35
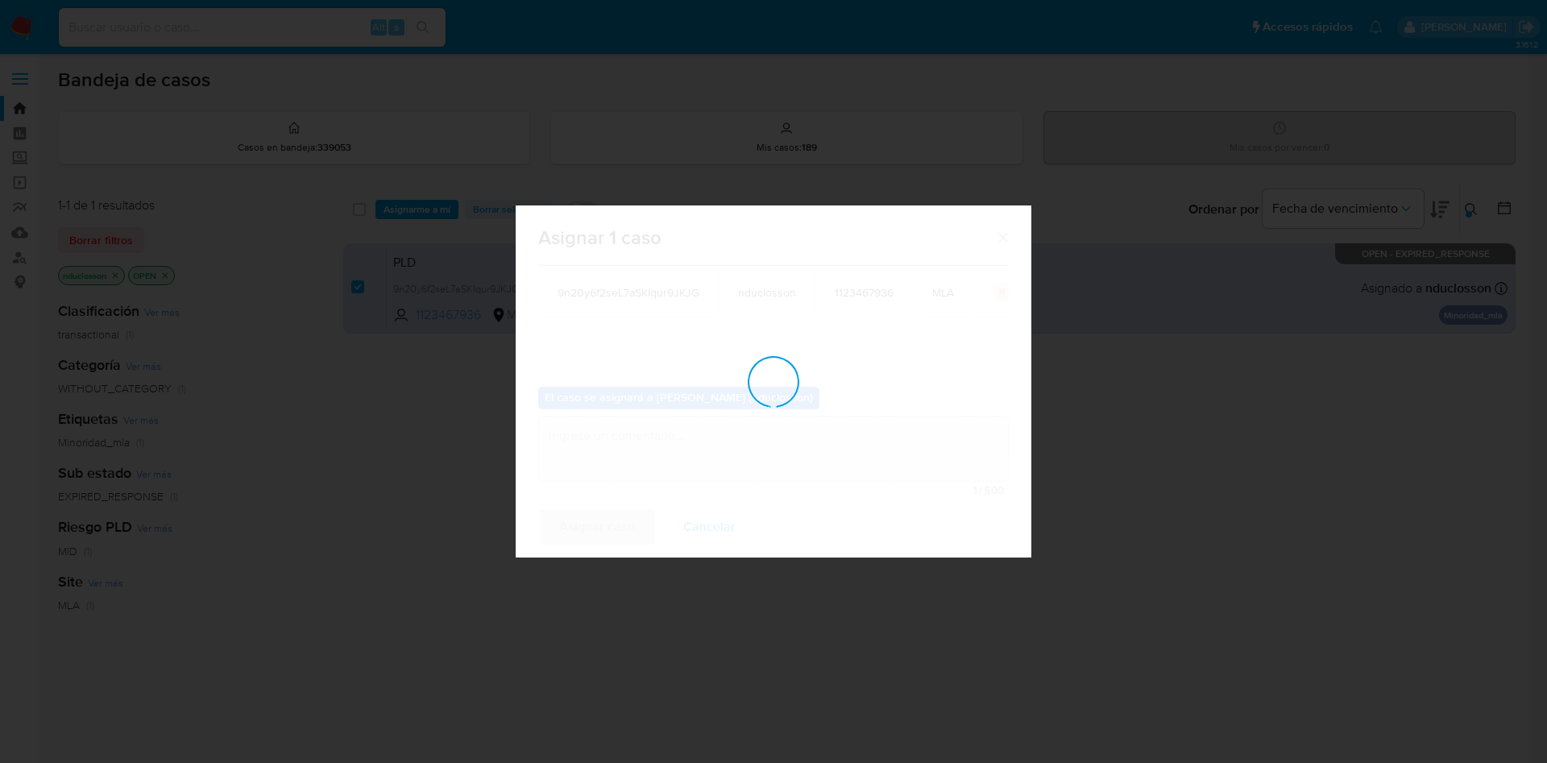
checkbox input "false"
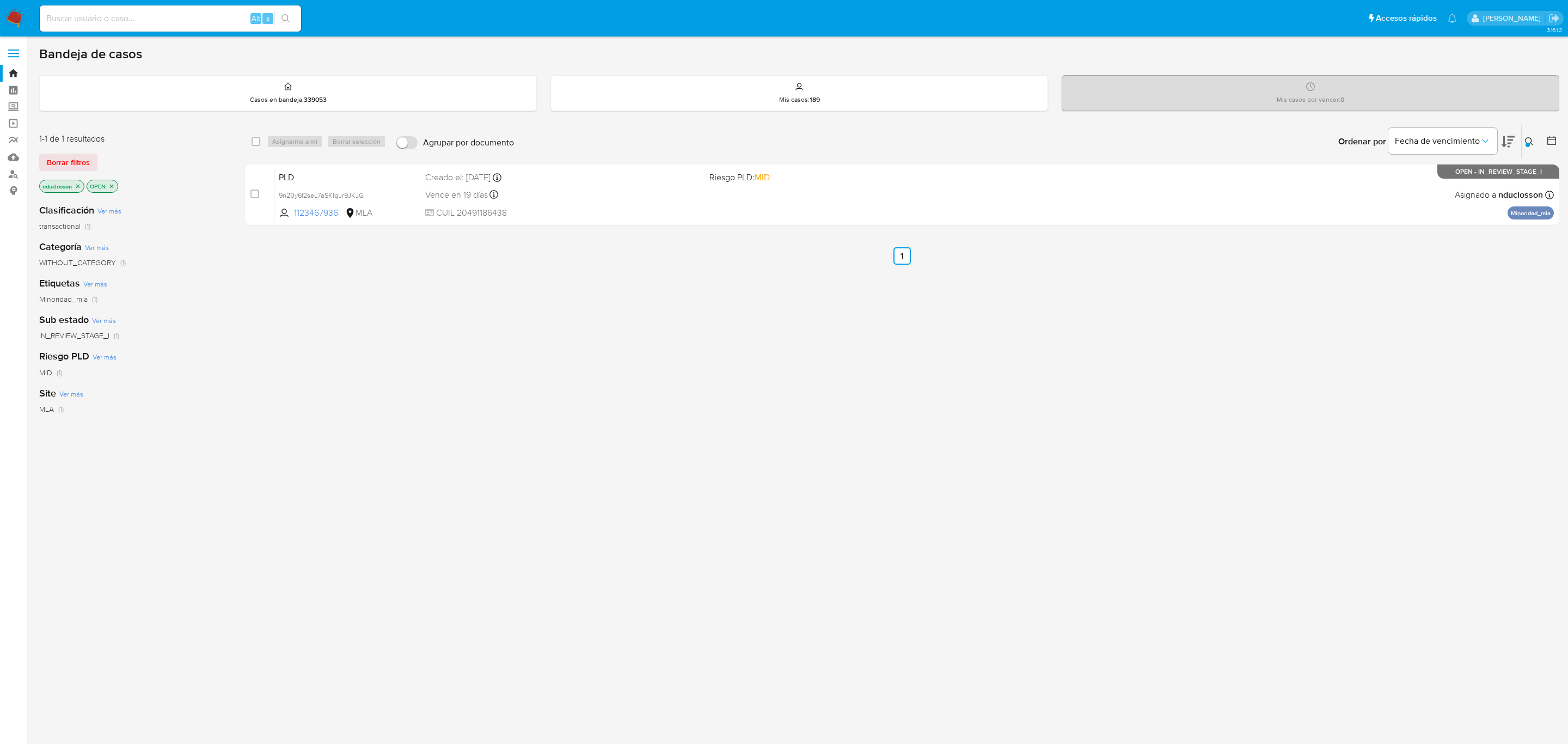
click at [1045, 138] on icon at bounding box center [1529, 141] width 9 height 9
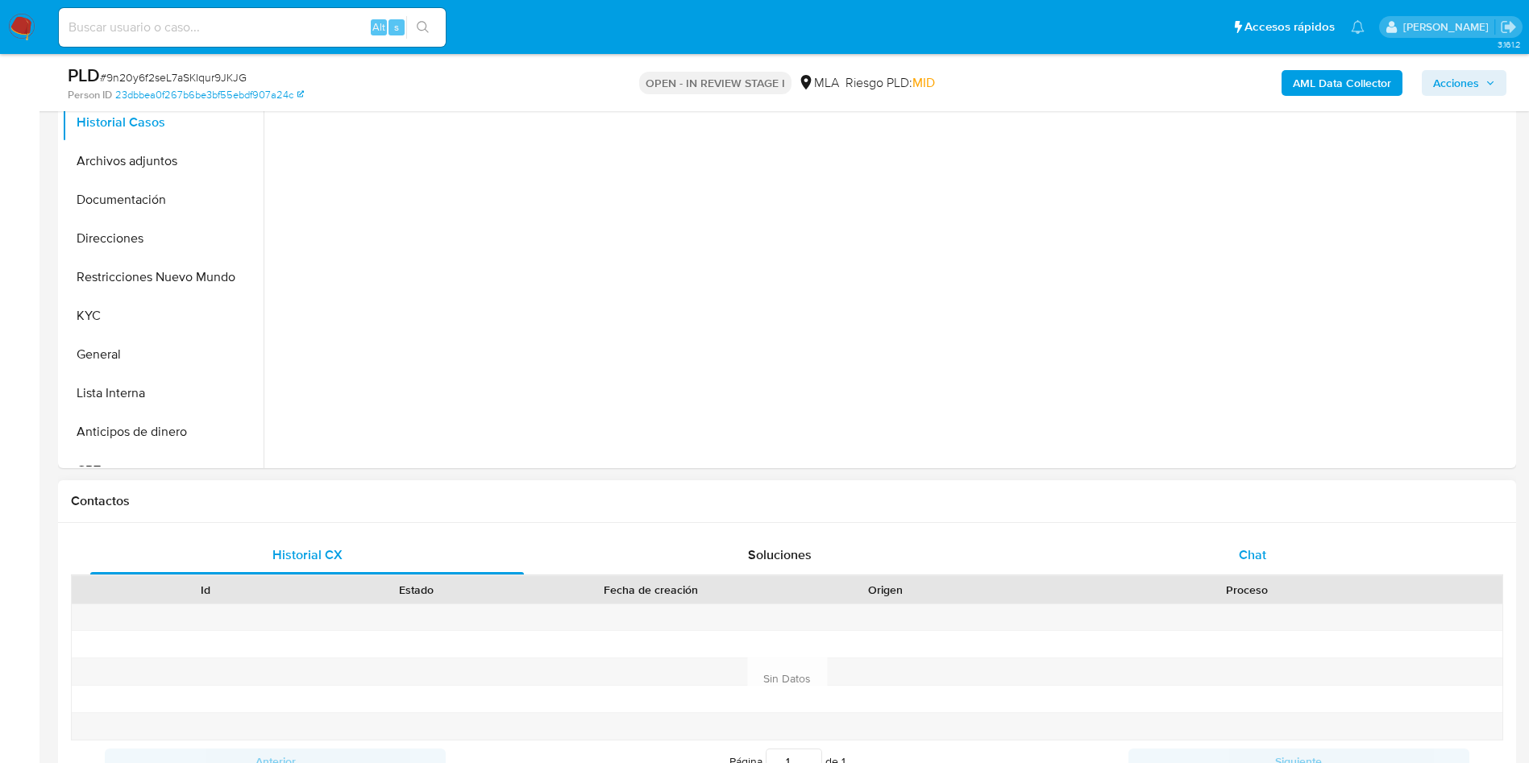
select select "10"
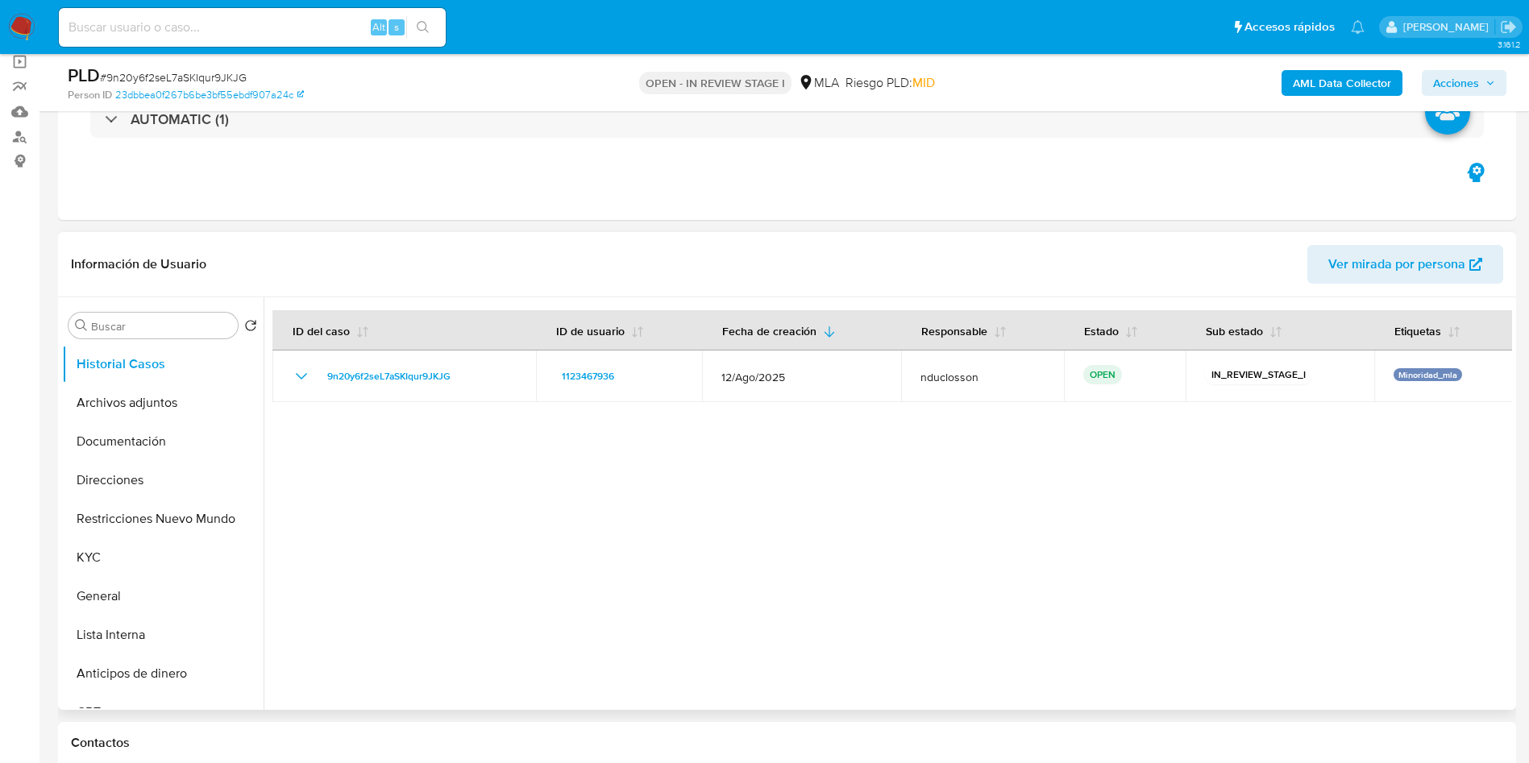
scroll to position [484, 0]
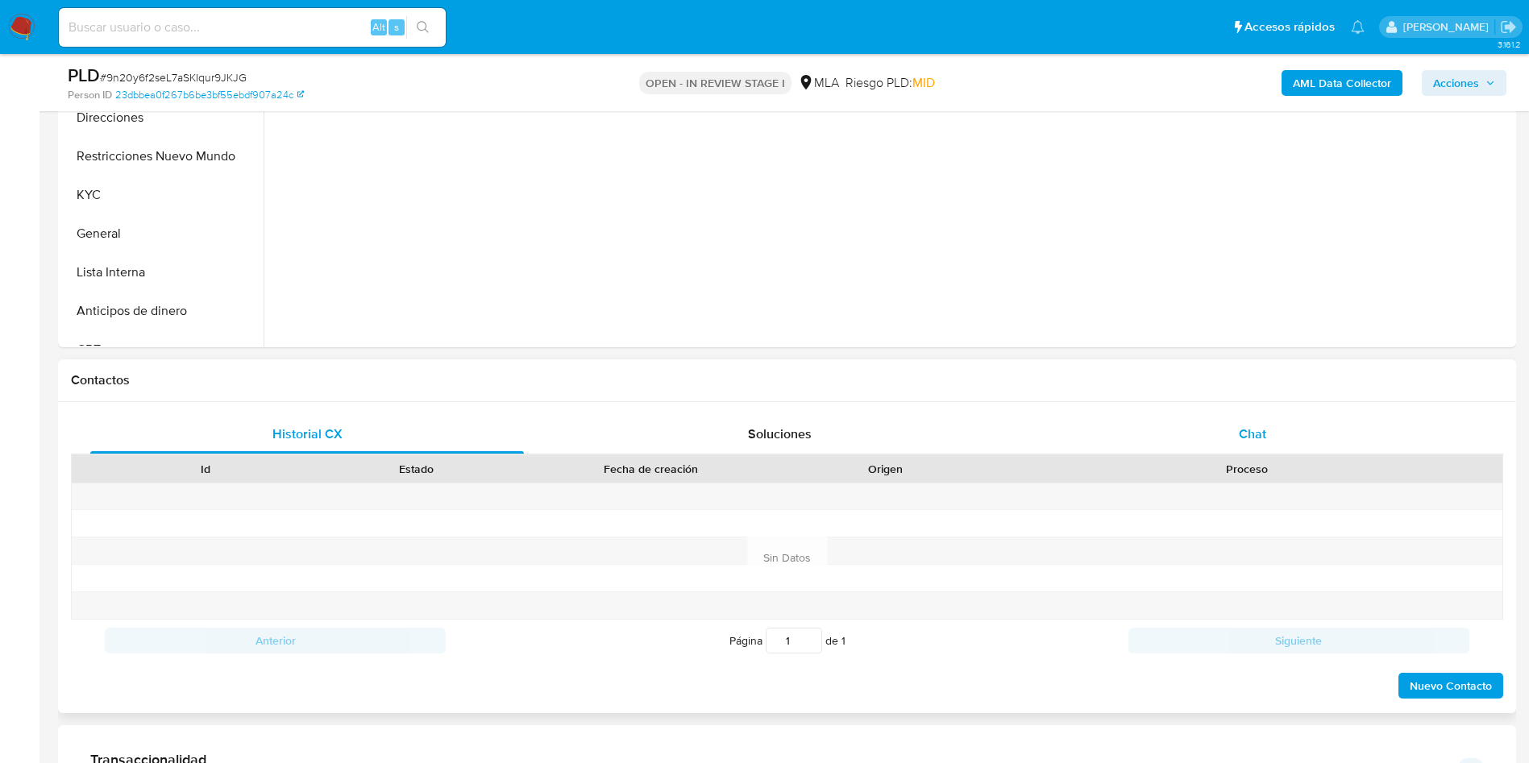
click at [1219, 430] on div "Chat" at bounding box center [1253, 434] width 434 height 39
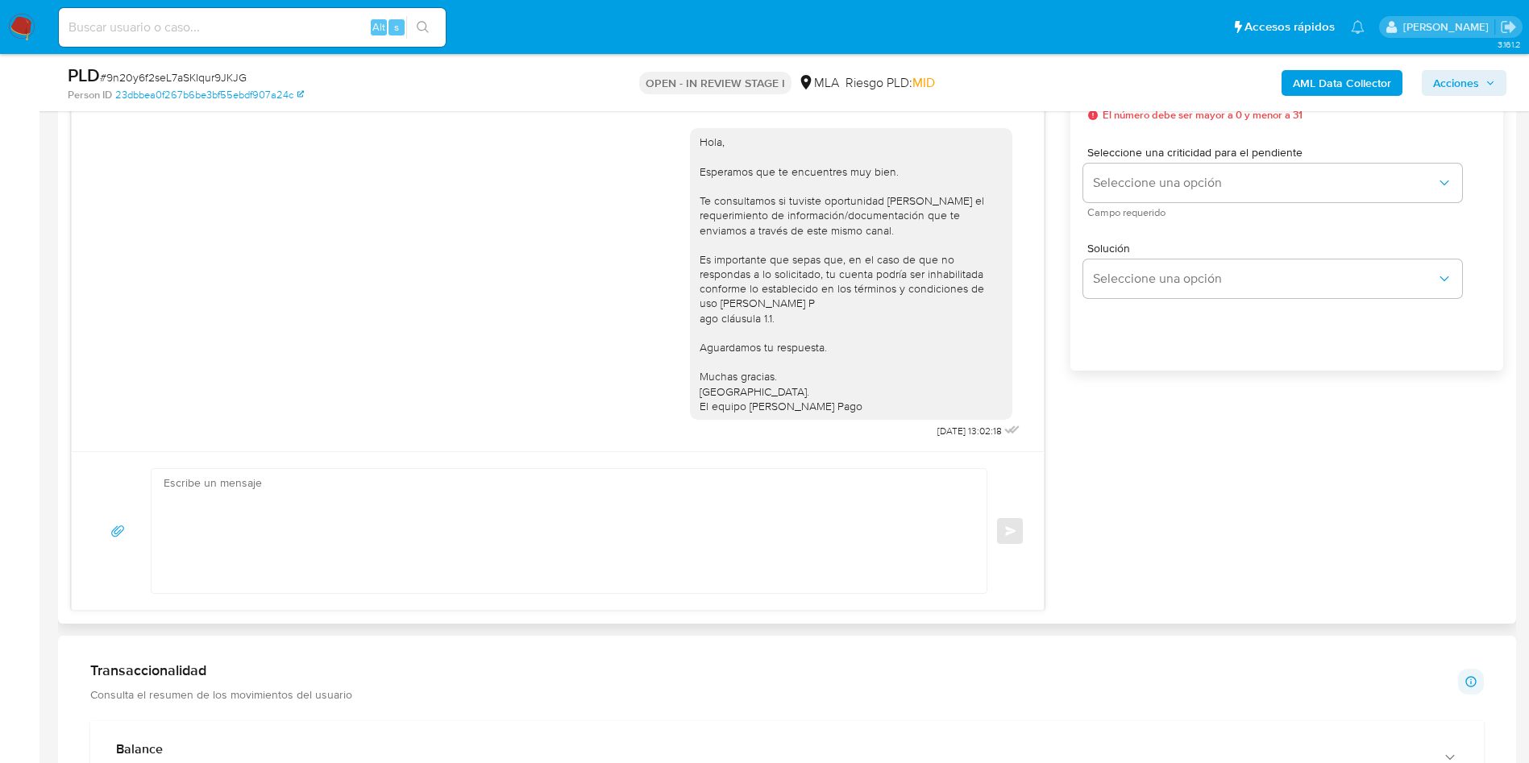
scroll to position [725, 0]
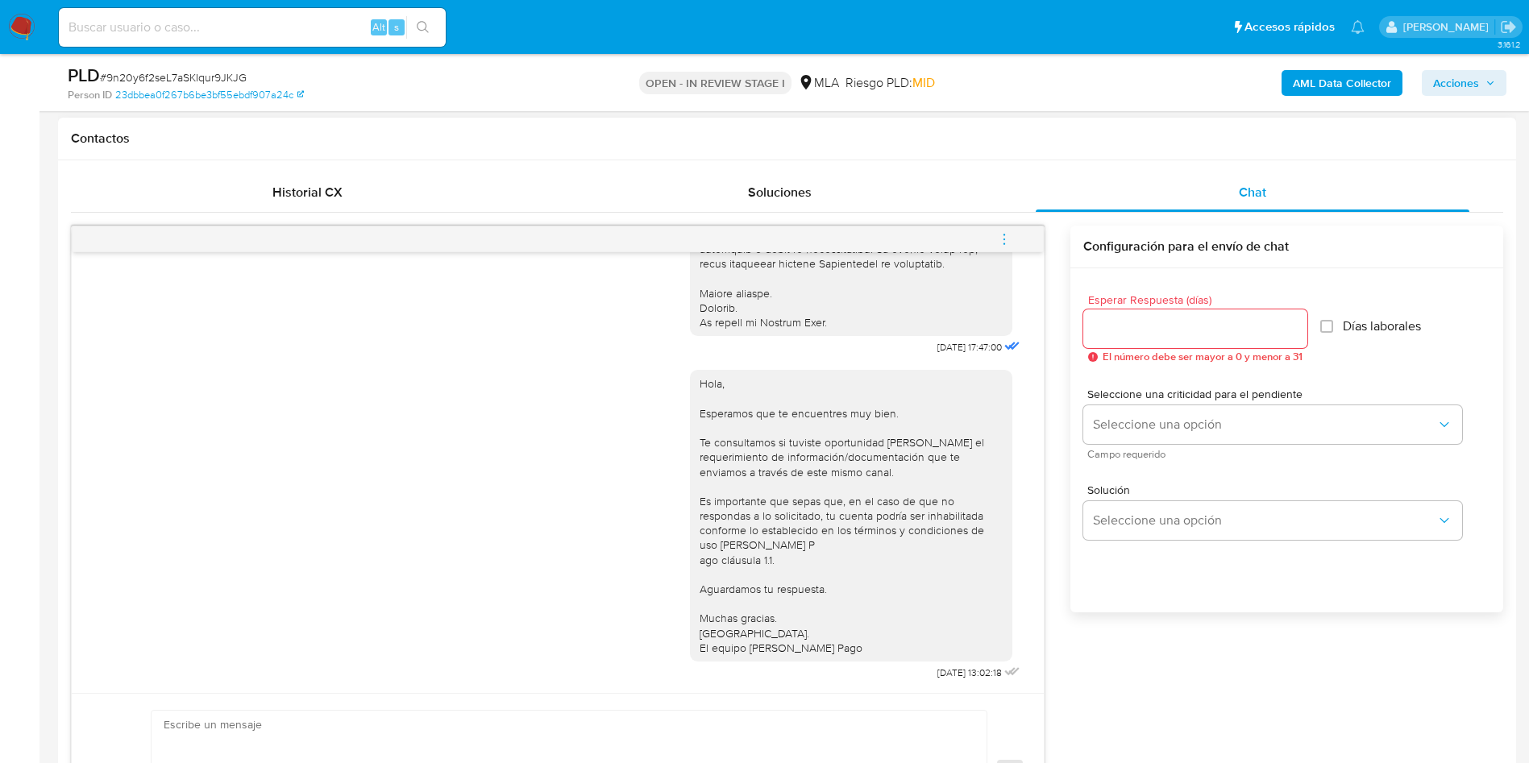
click at [1011, 244] on icon "menu-action" at bounding box center [1004, 239] width 15 height 15
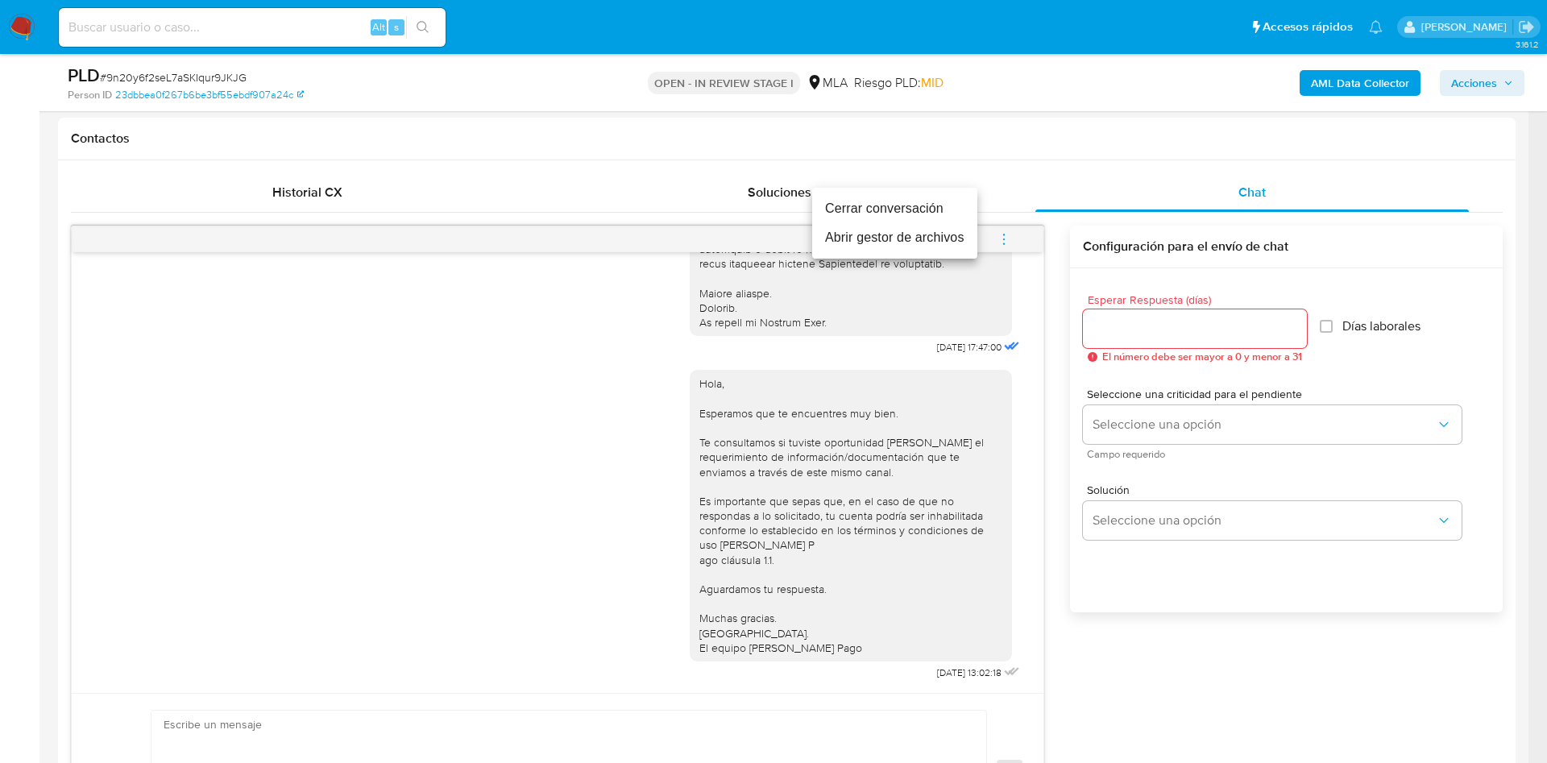
click at [882, 211] on li "Cerrar conversación" at bounding box center [894, 208] width 165 height 29
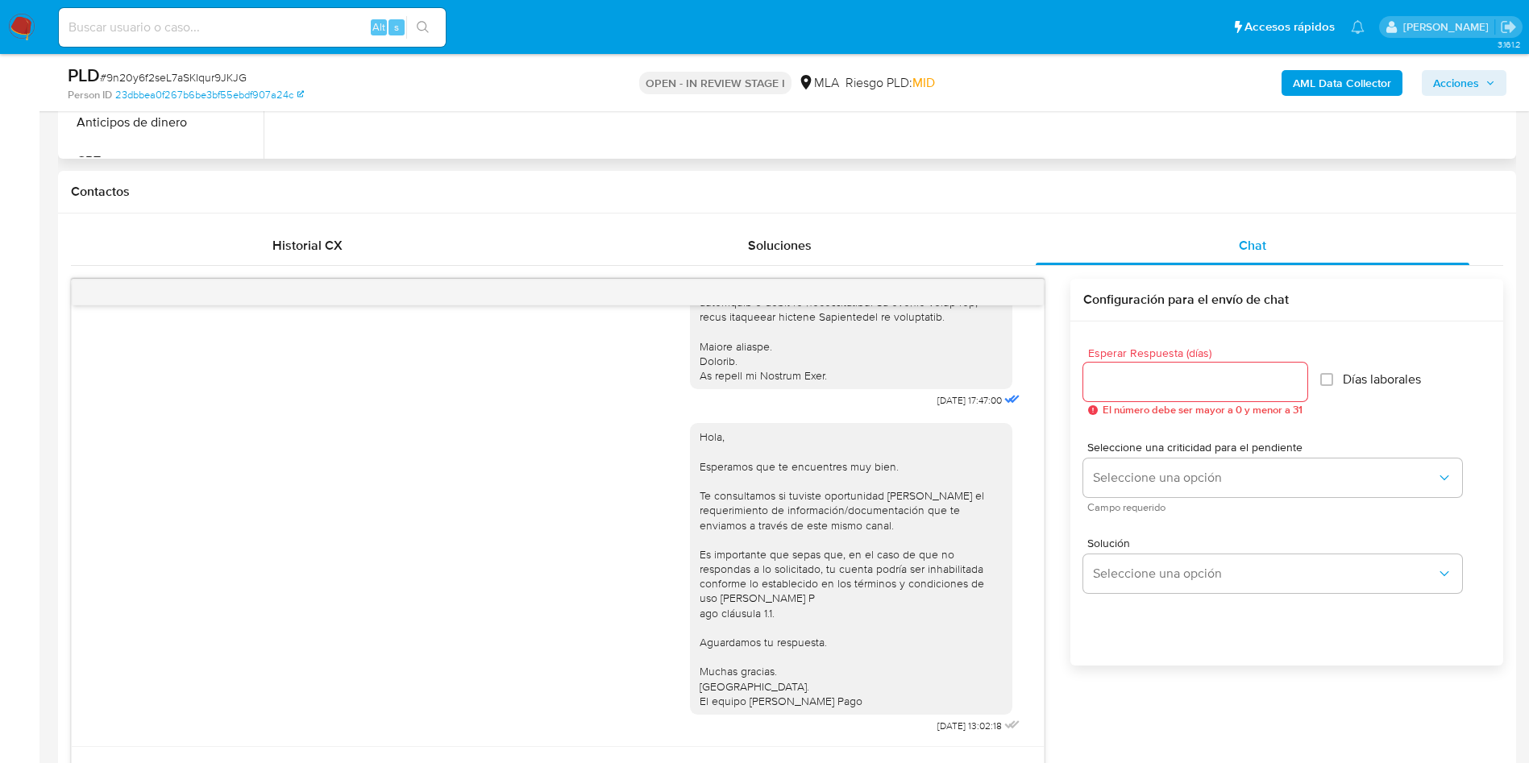
scroll to position [121, 0]
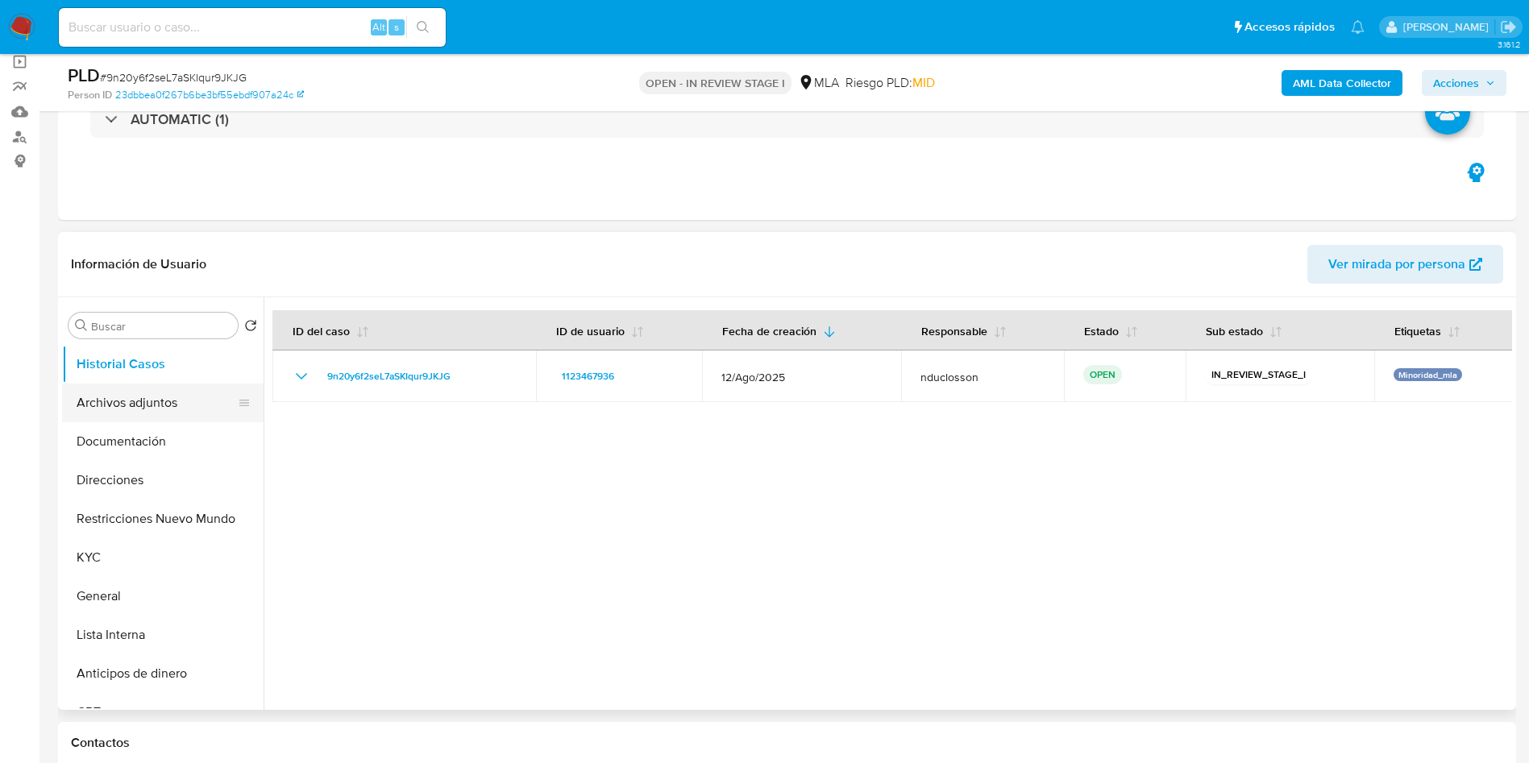
click at [125, 408] on button "Archivos adjuntos" at bounding box center [156, 403] width 189 height 39
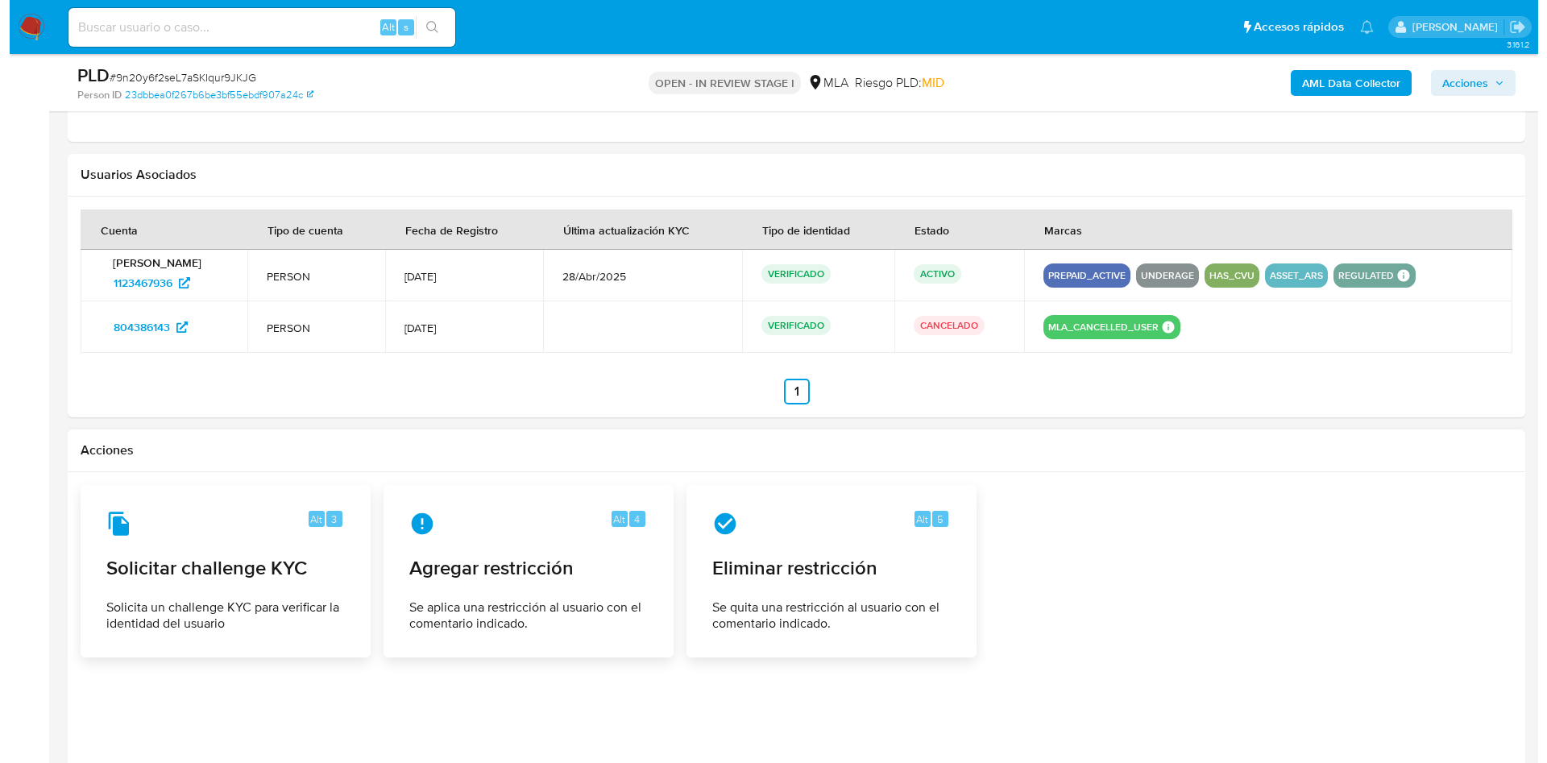
scroll to position [2518, 0]
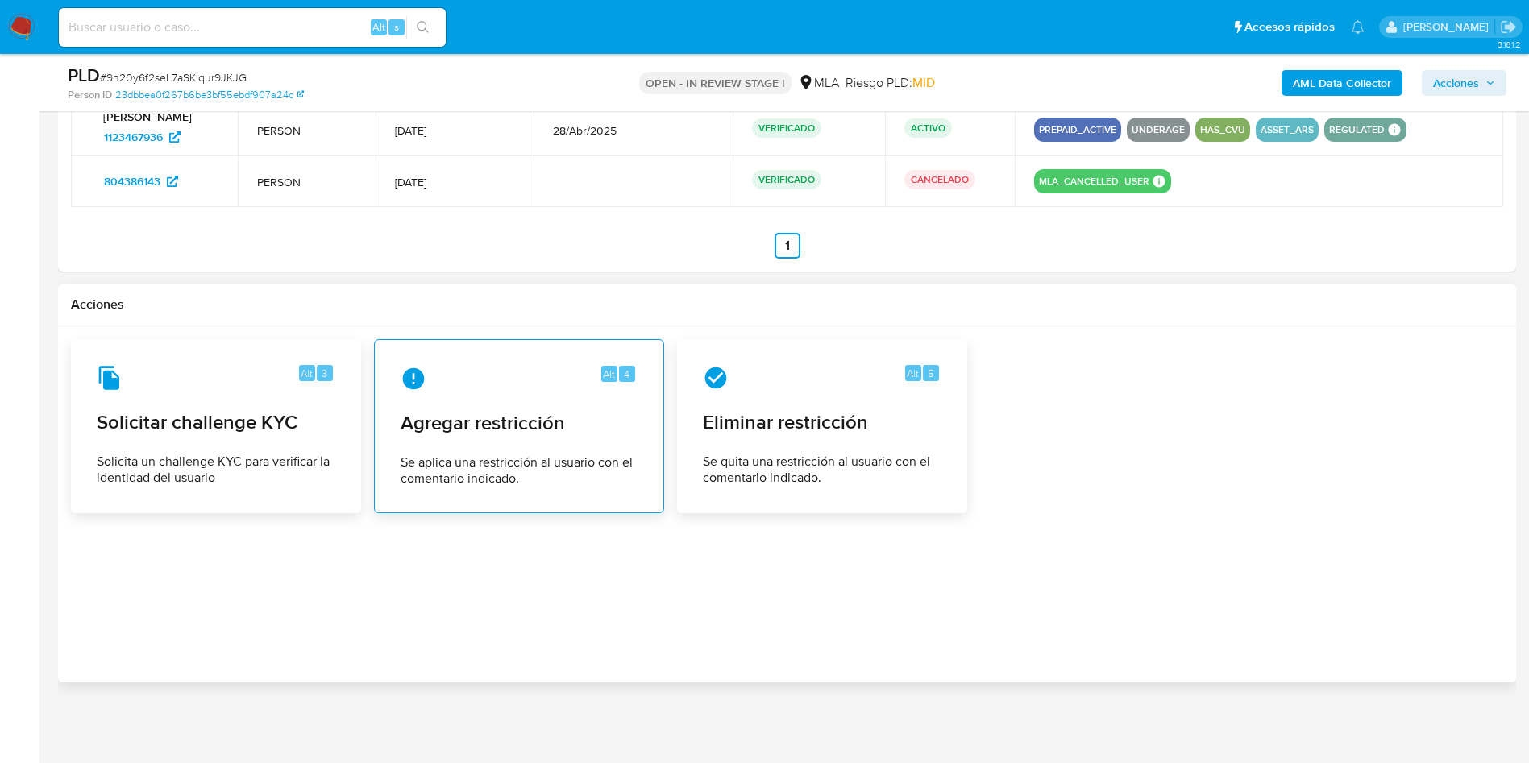
click at [473, 411] on span "Agregar restricción" at bounding box center [519, 423] width 237 height 24
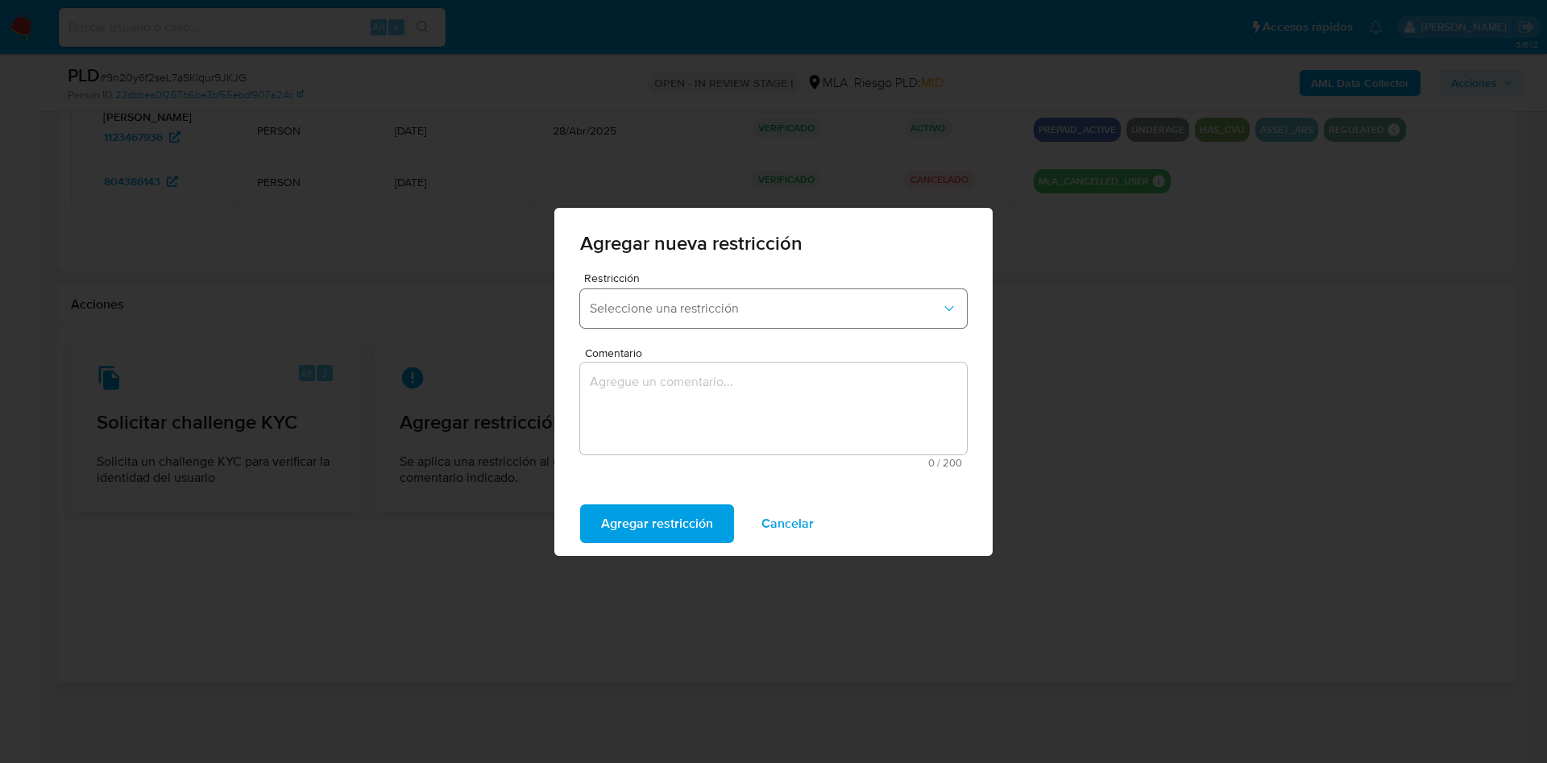
click at [685, 297] on button "Seleccione una restricción" at bounding box center [773, 308] width 387 height 39
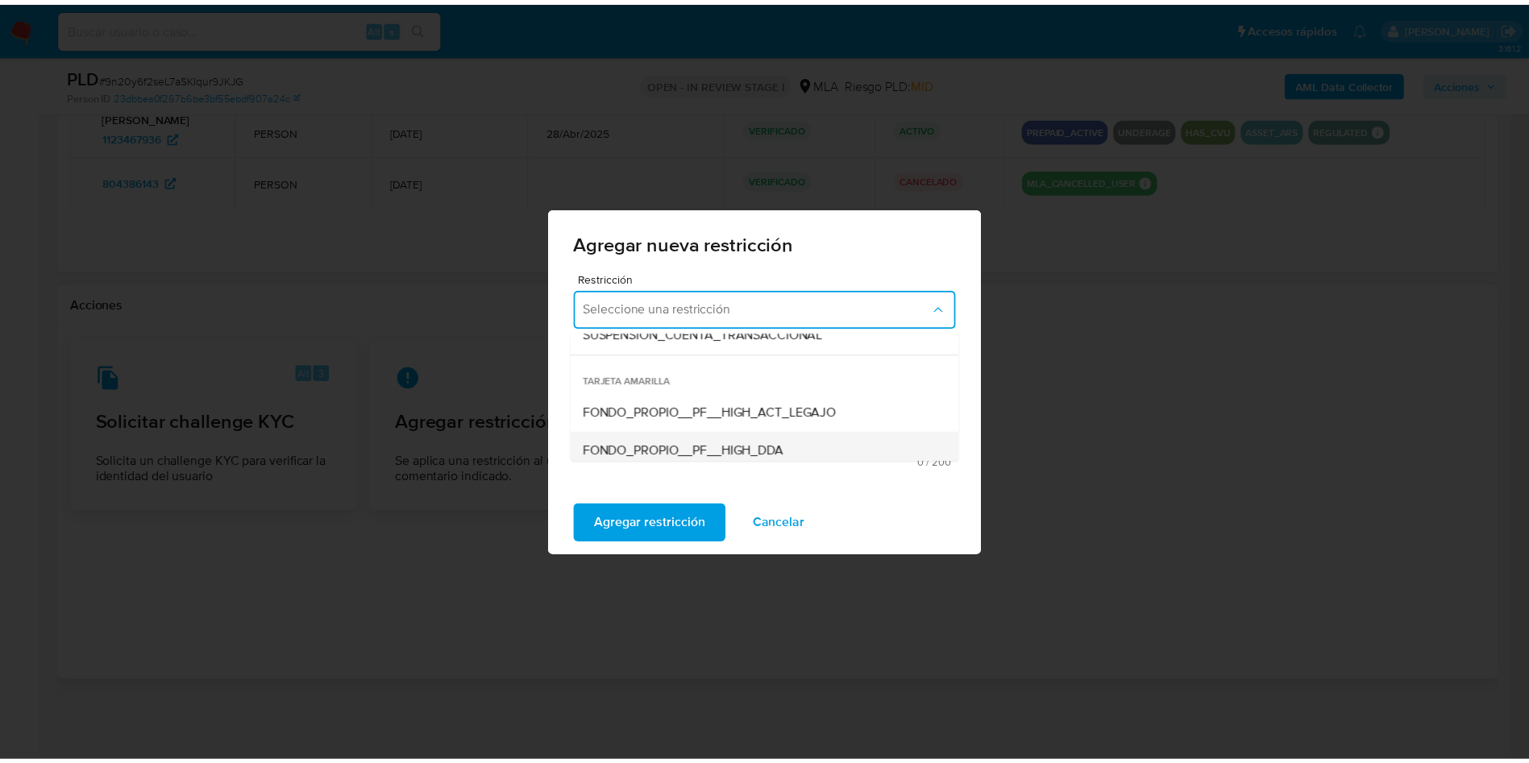
scroll to position [129, 0]
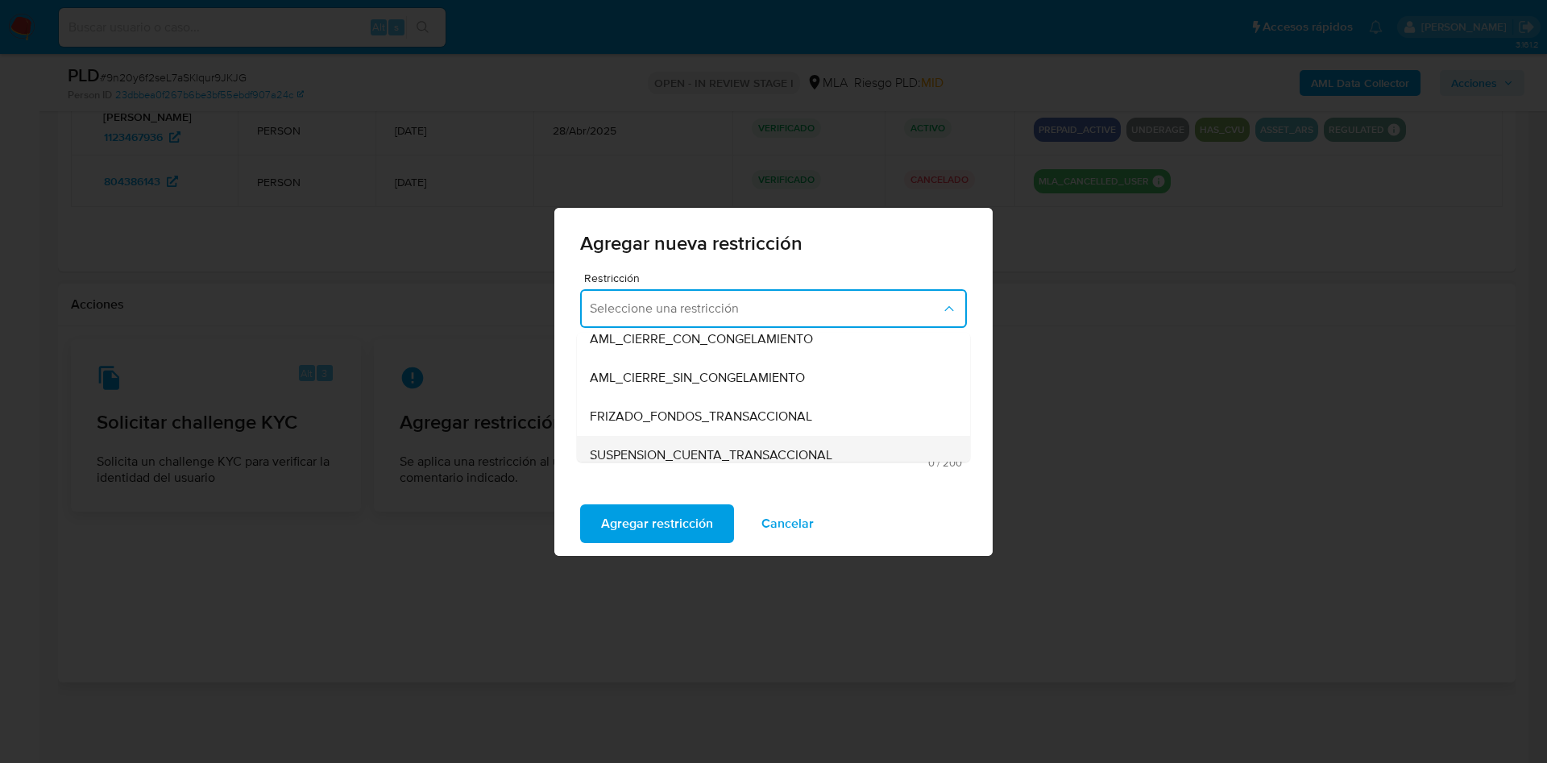
click at [728, 447] on span "SUSPENSION_CUENTA_TRANSACCIONAL" at bounding box center [711, 455] width 243 height 16
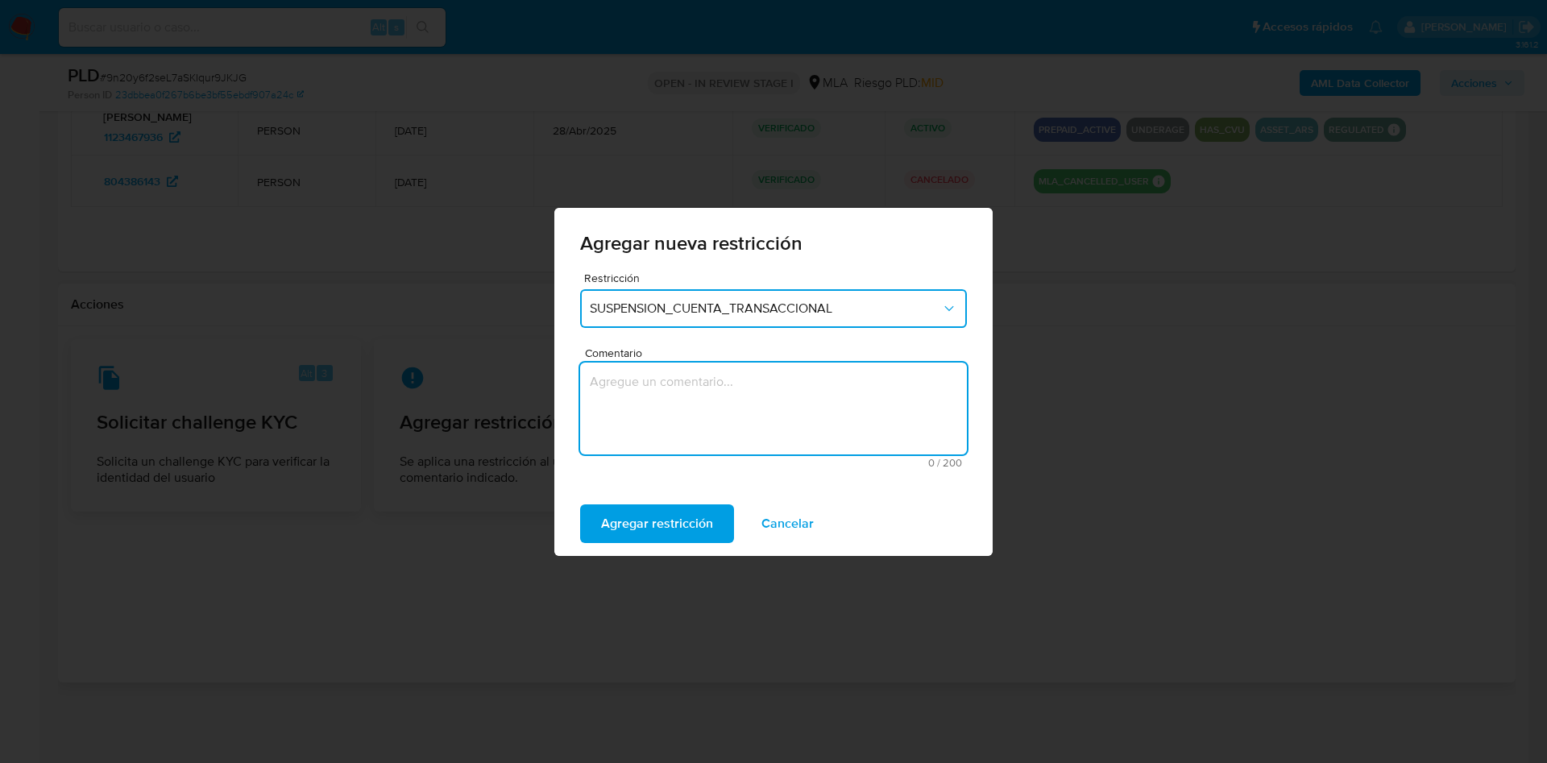
click at [695, 416] on textarea "Comentario" at bounding box center [773, 409] width 387 height 92
type textarea "AML"
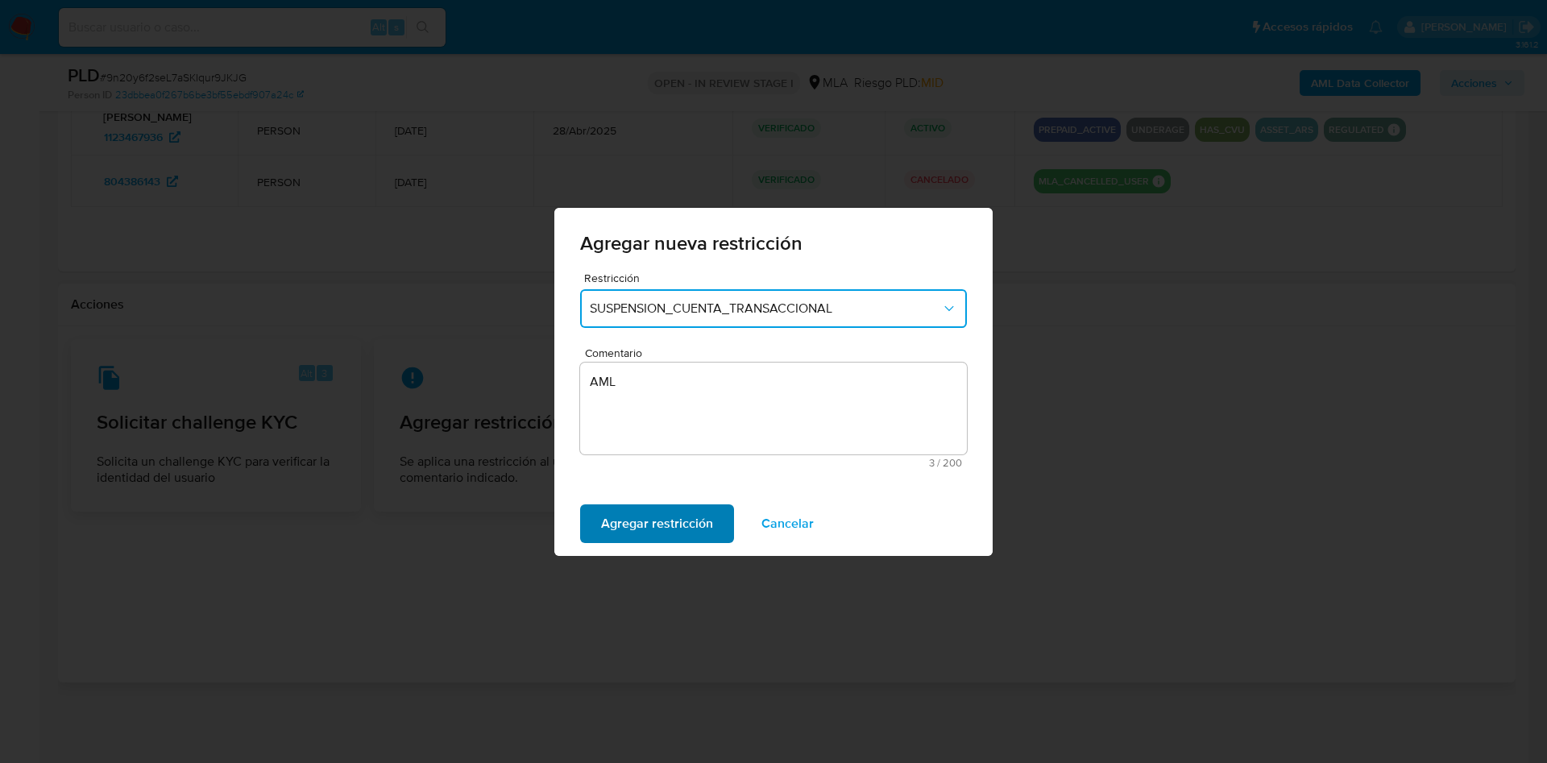
click at [649, 531] on span "Agregar restricción" at bounding box center [657, 523] width 112 height 35
click at [638, 525] on span "Confirmar" at bounding box center [630, 523] width 58 height 35
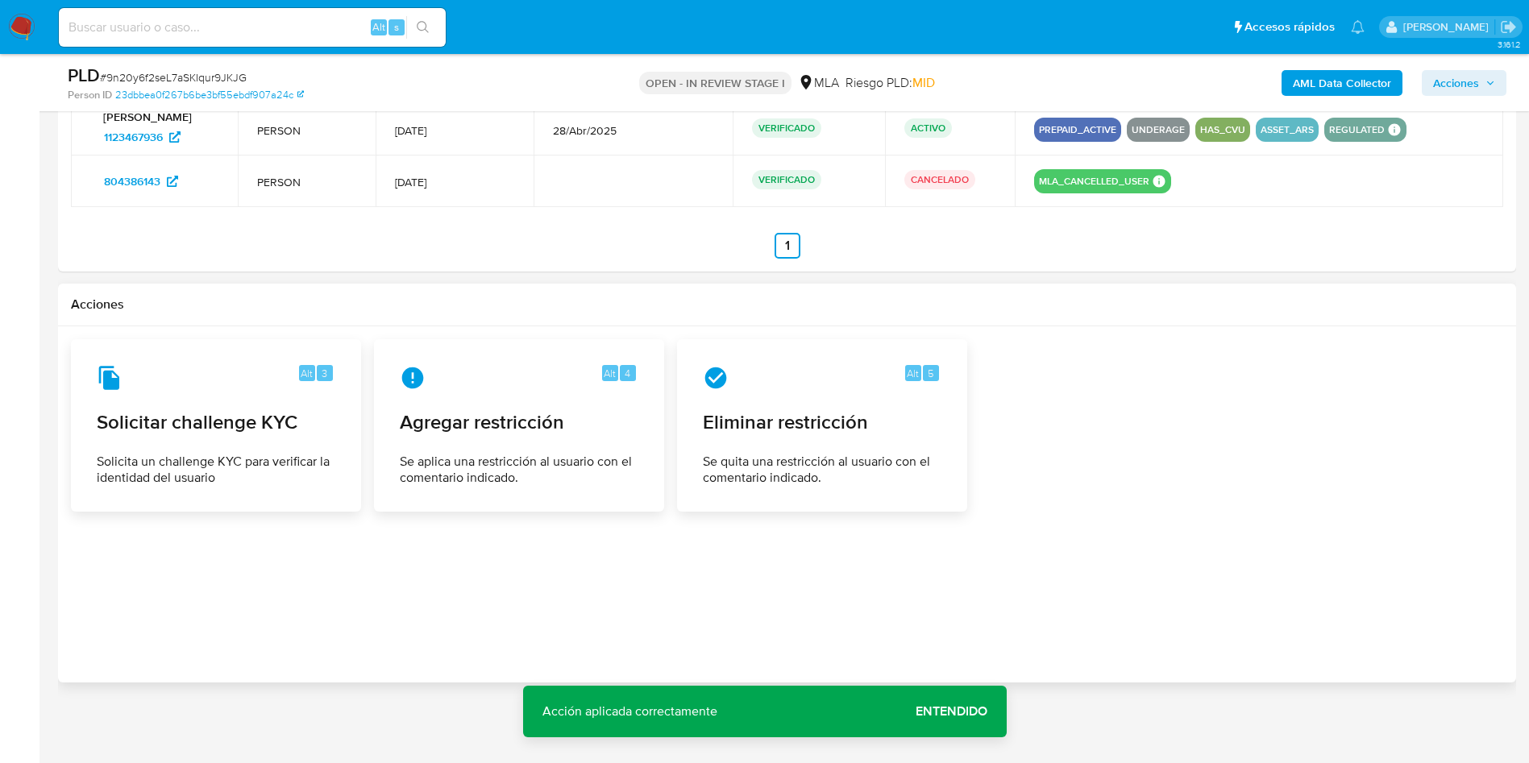
click at [935, 712] on span "Entendido" at bounding box center [952, 712] width 72 height 0
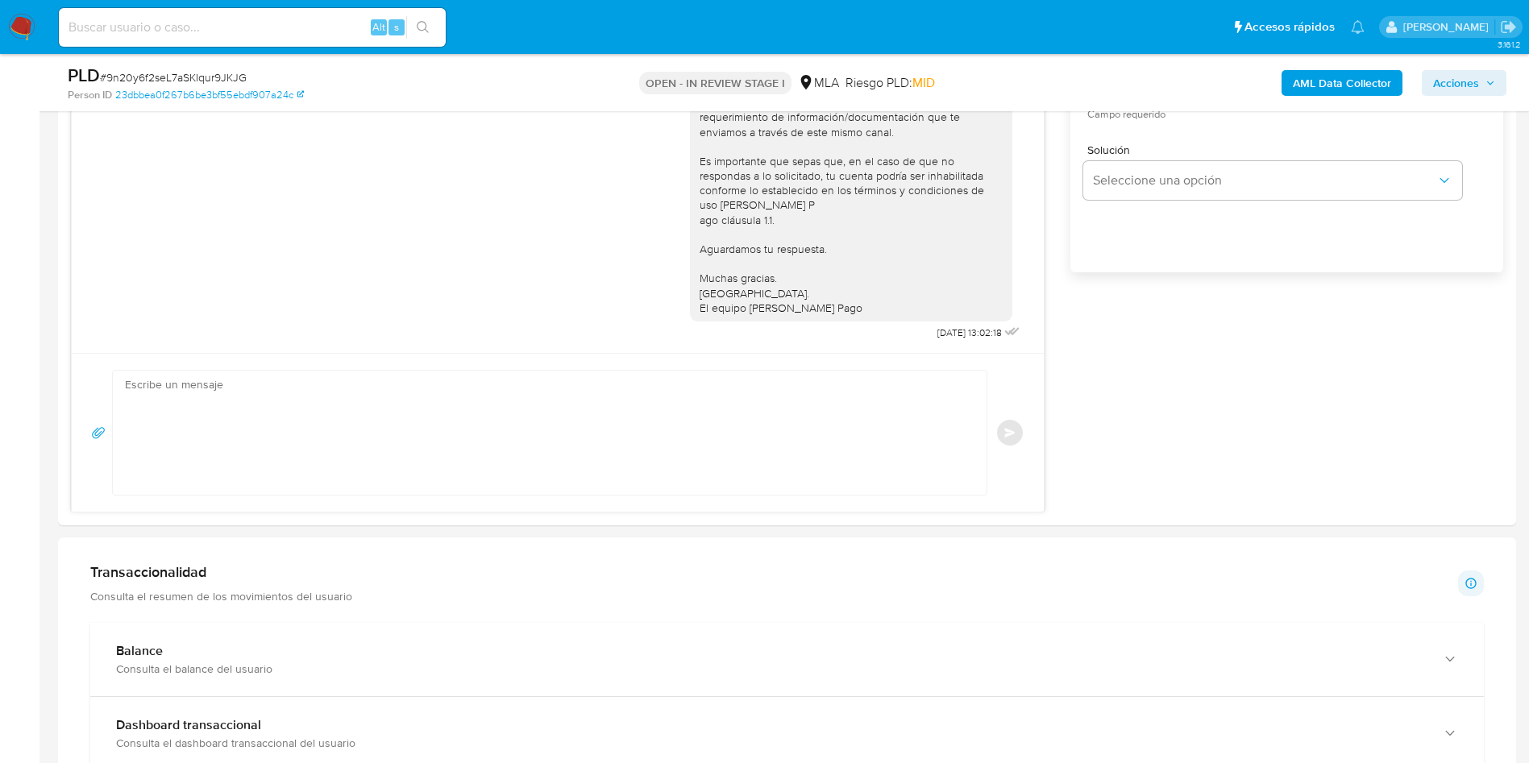
scroll to position [583, 0]
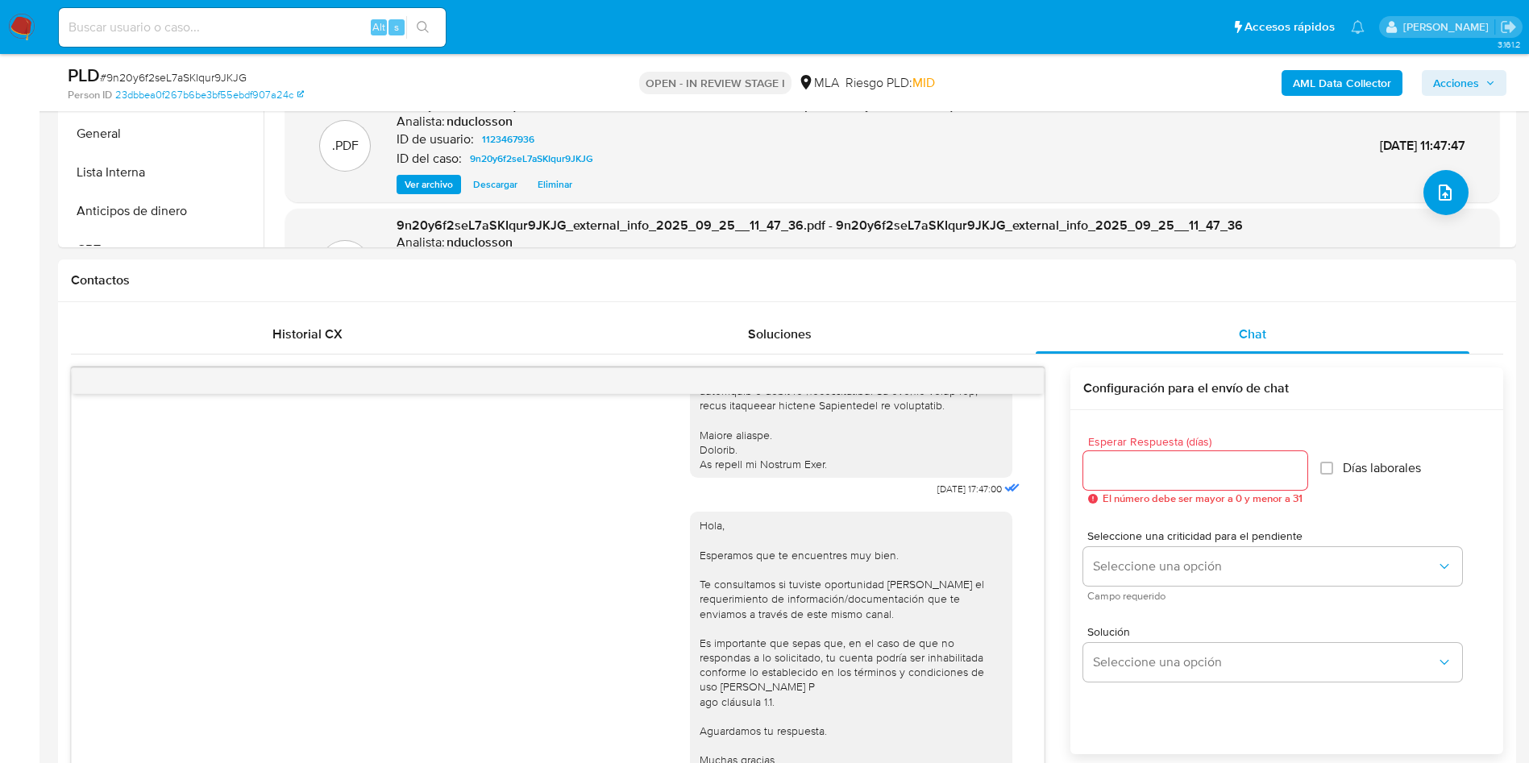
drag, startPoint x: 1453, startPoint y: 81, endPoint x: 1402, endPoint y: 96, distance: 53.0
click at [1454, 81] on span "Acciones" at bounding box center [1456, 83] width 46 height 26
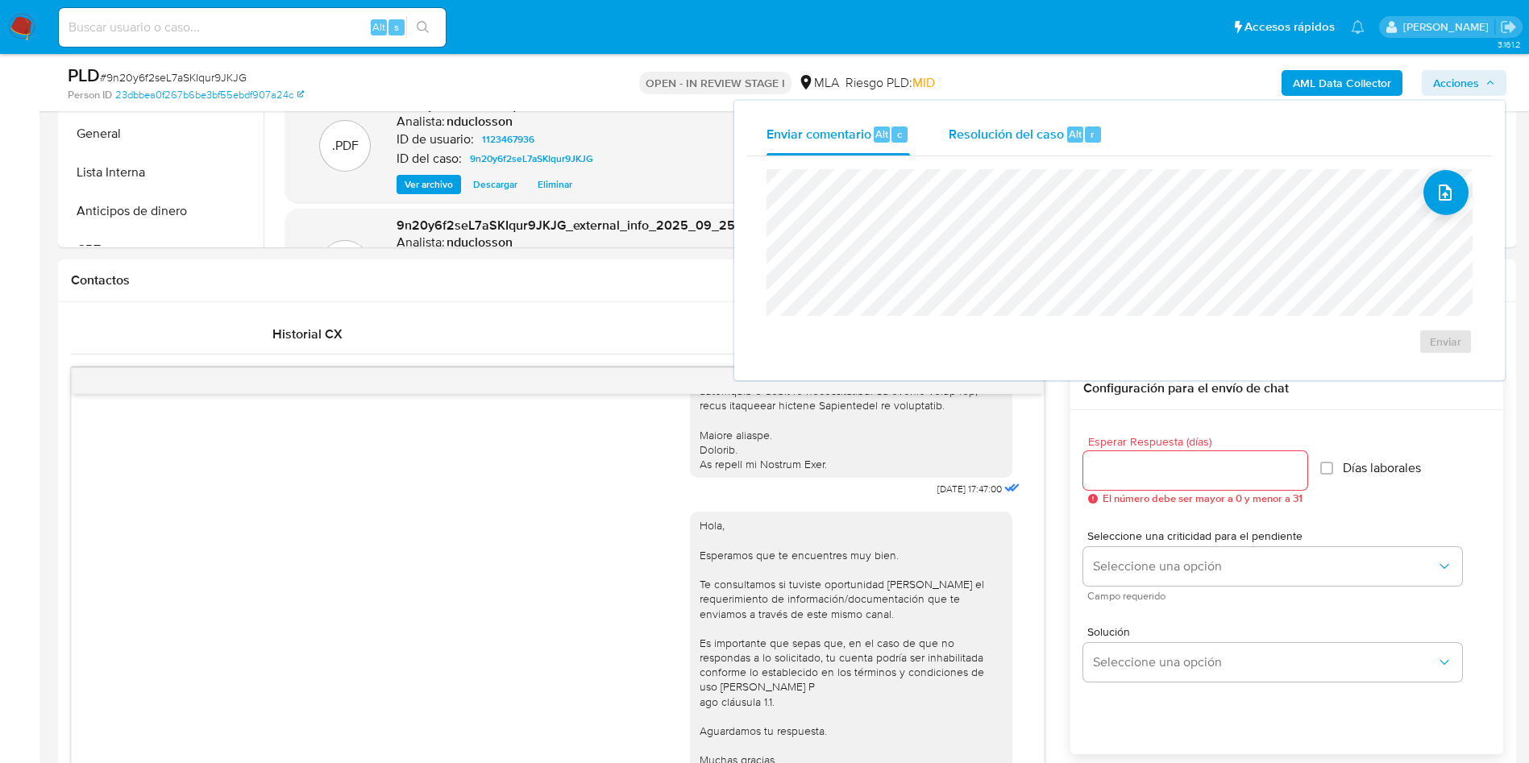
click at [965, 143] on div "Resolución del caso Alt r" at bounding box center [1026, 135] width 154 height 42
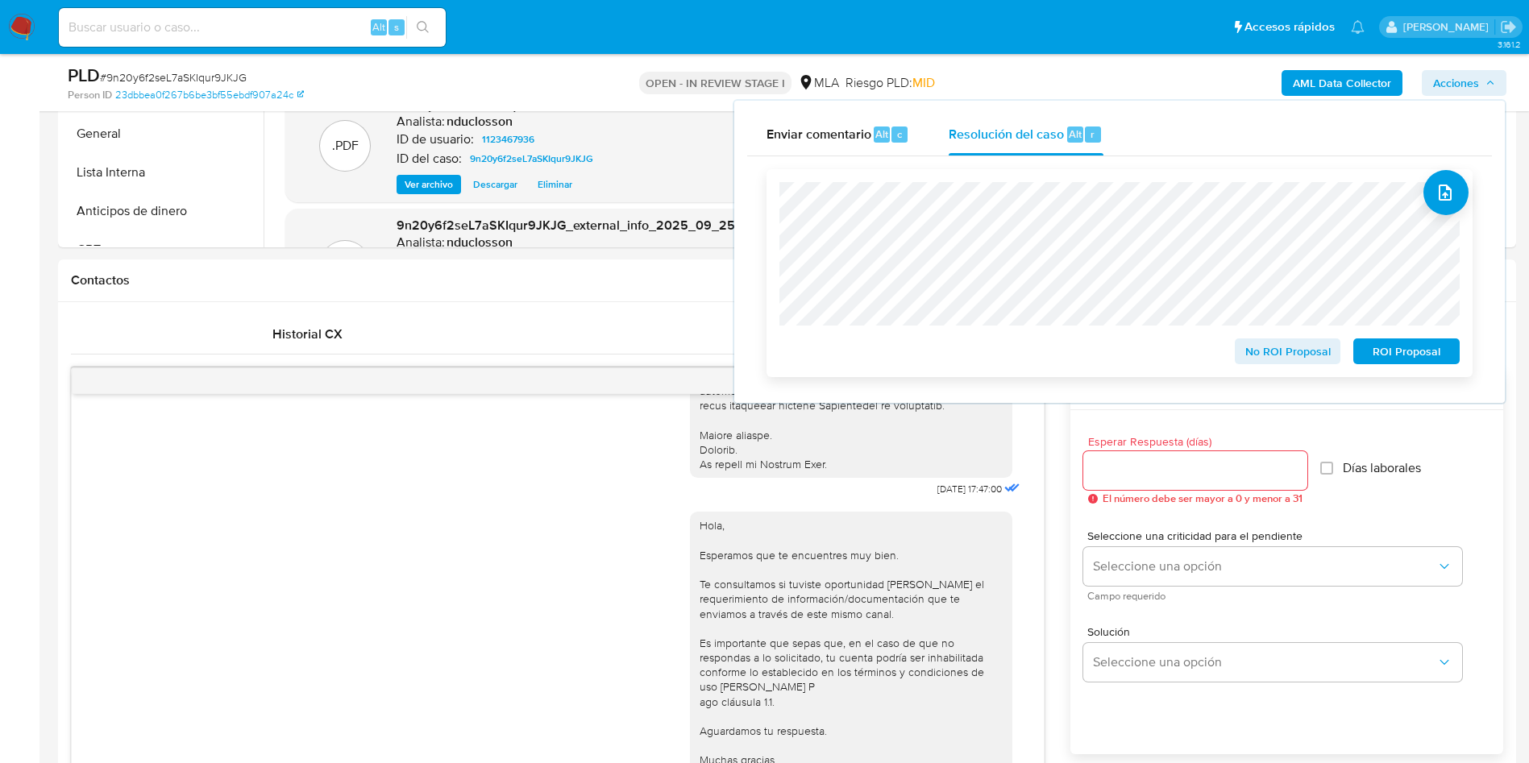
click at [1421, 355] on span "ROI Proposal" at bounding box center [1406, 351] width 84 height 23
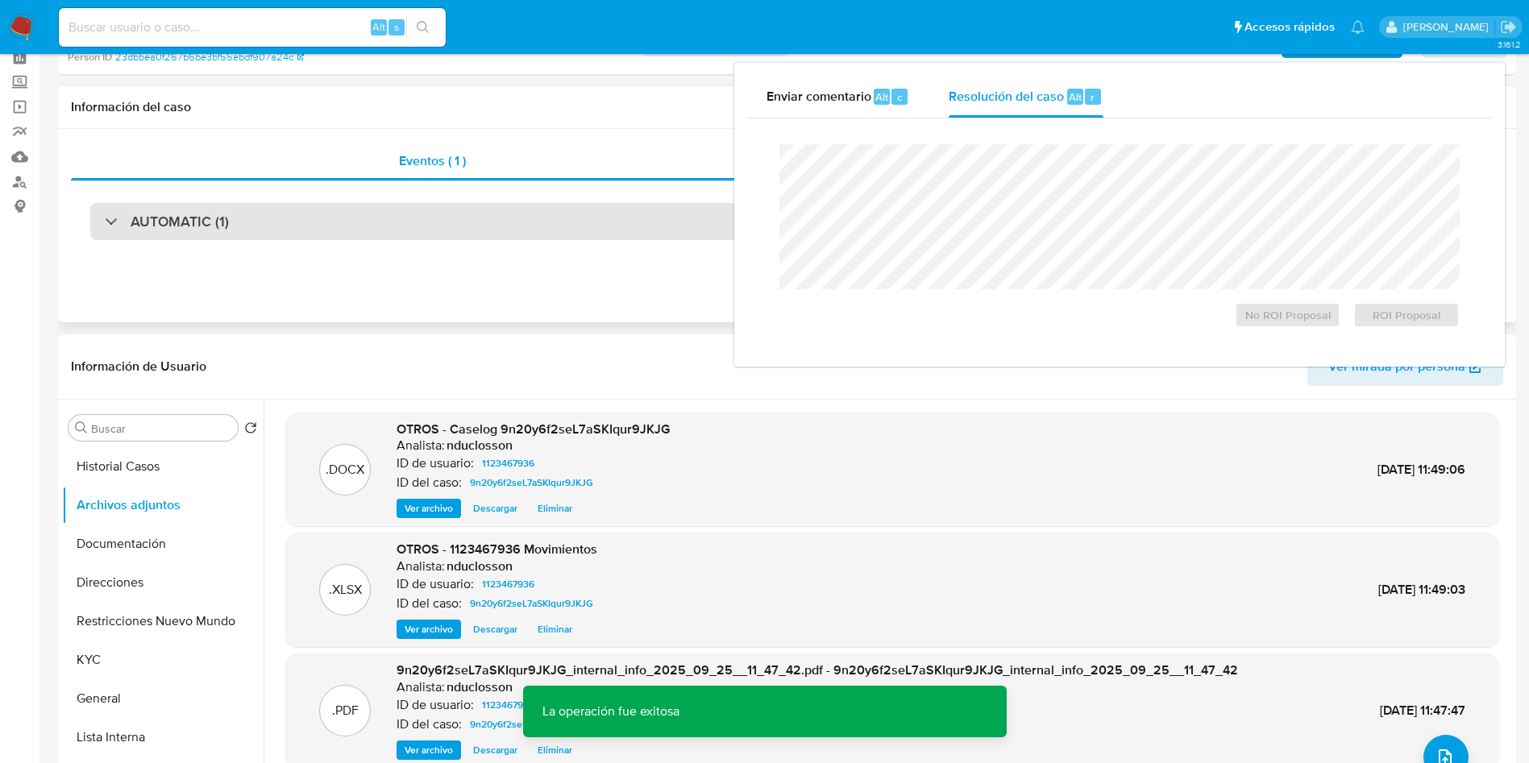
scroll to position [0, 0]
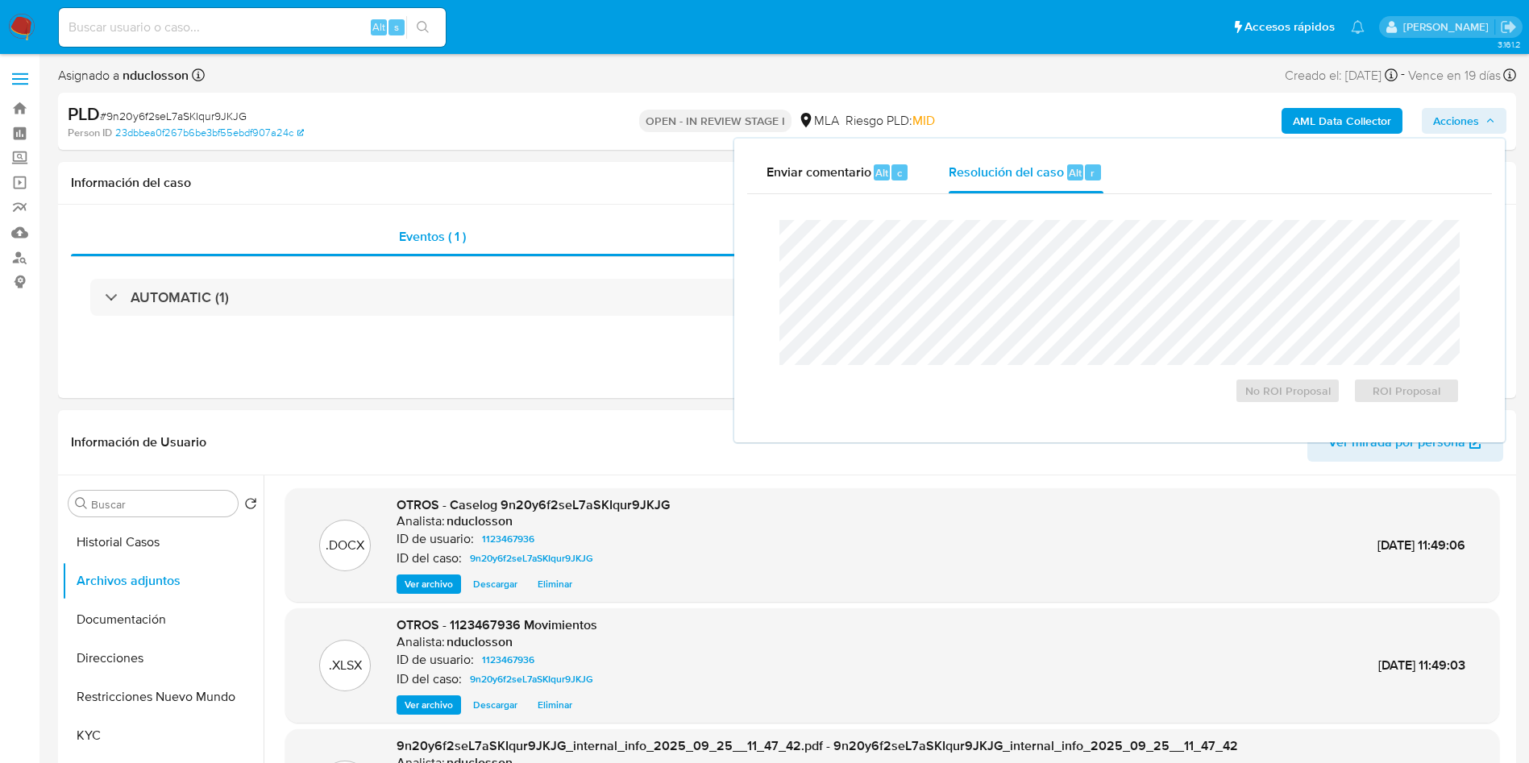
click at [1487, 120] on icon "button" at bounding box center [1490, 121] width 10 height 10
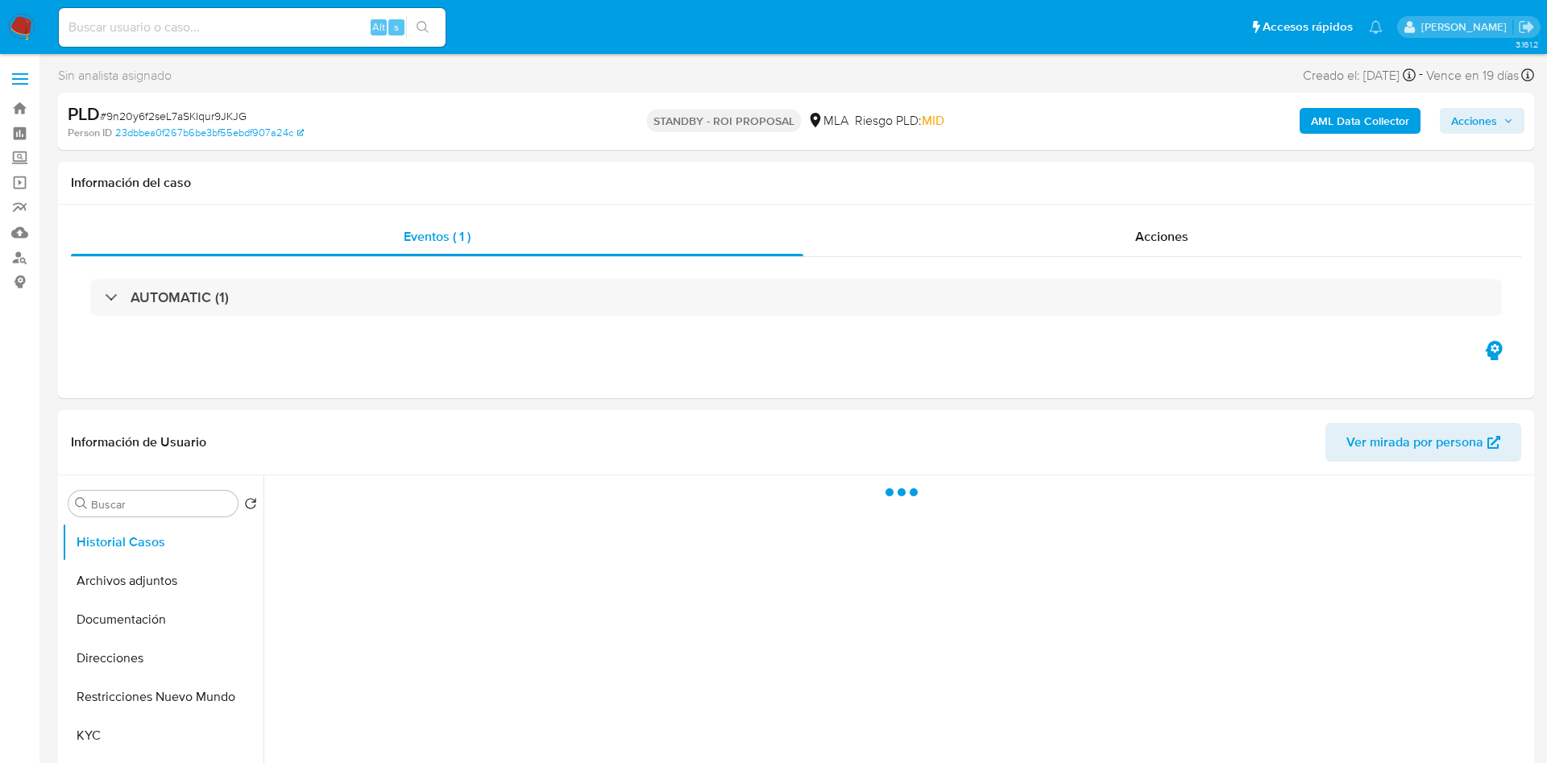
select select "10"
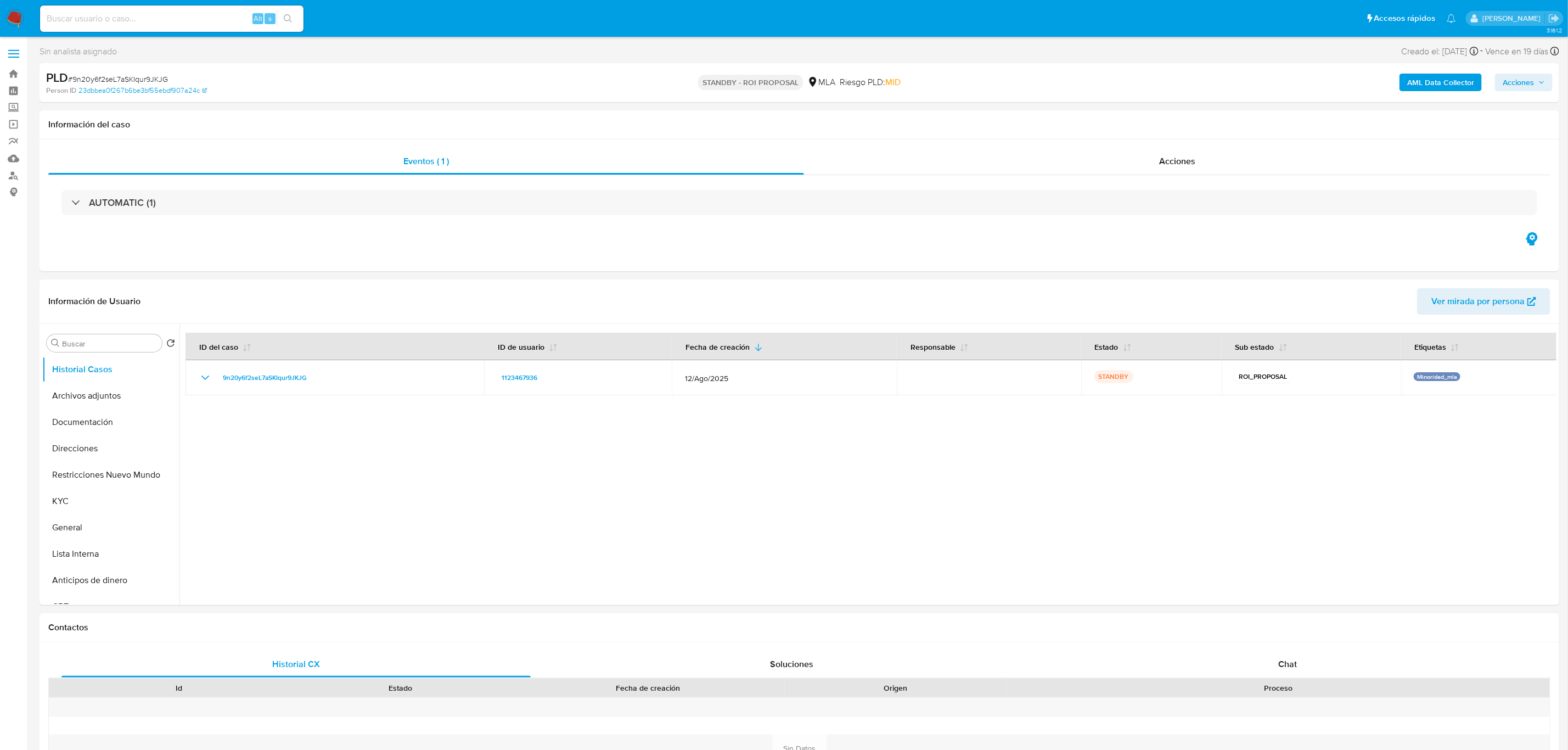
click at [148, 10] on div "Alt s" at bounding box center [172, 18] width 264 height 27
click at [148, 15] on input at bounding box center [172, 18] width 264 height 14
paste input "T6FsX3o2f0a1k7w7VXBpUOm4"
type input "T6FsX3o2f0a1k7w7VXBpUOm4"
click at [290, 18] on icon "search-icon" at bounding box center [288, 18] width 8 height 8
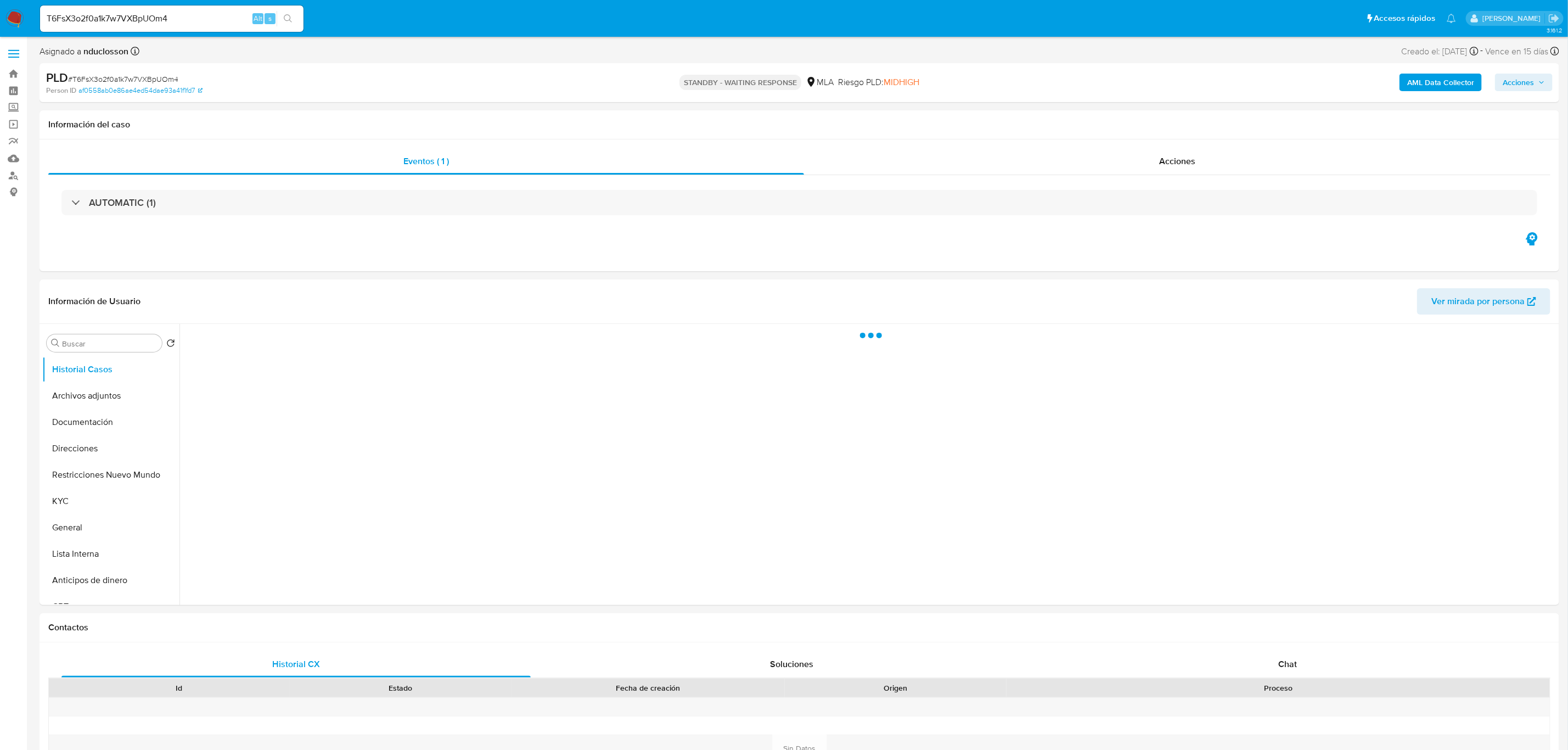
select select "10"
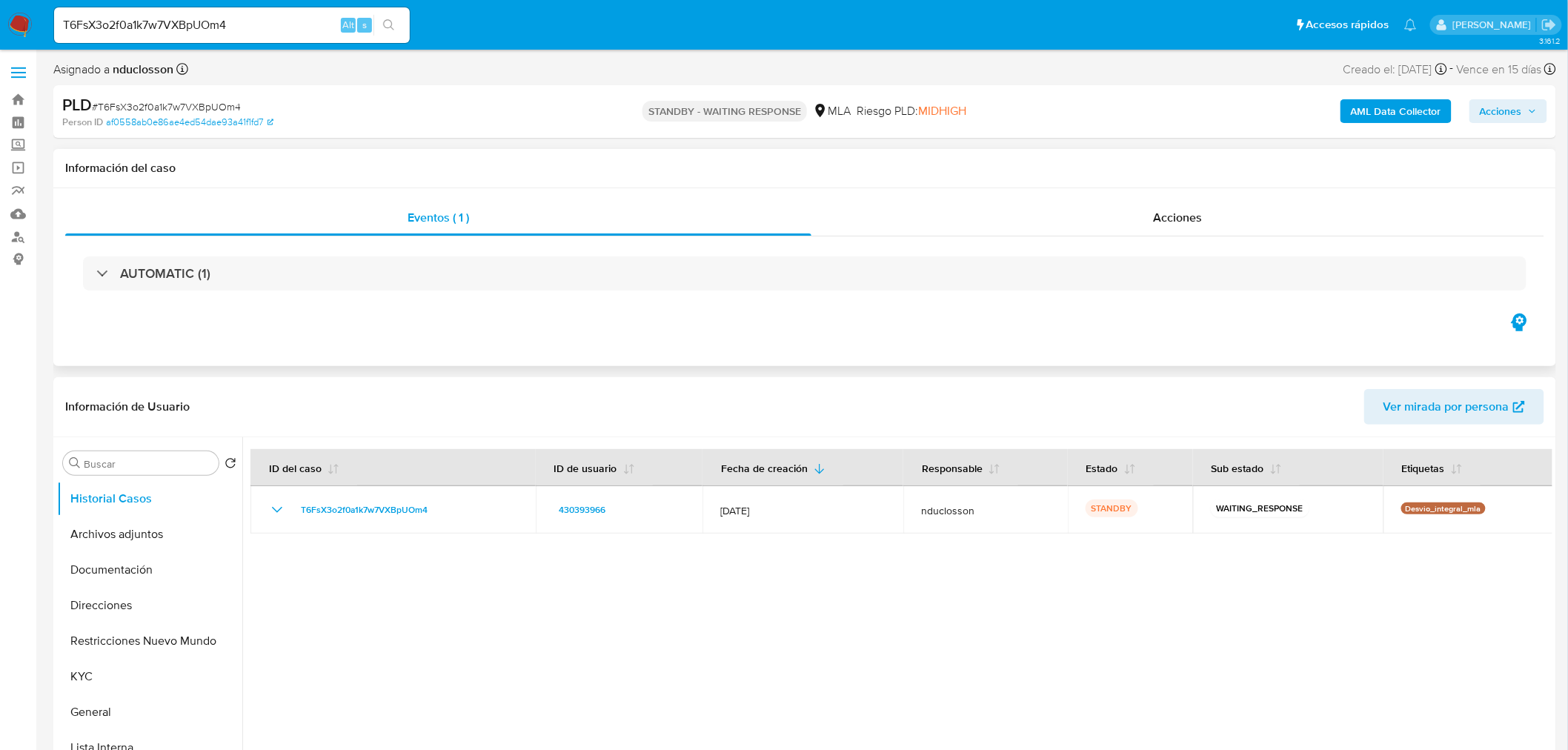
drag, startPoint x: 1328, startPoint y: 3, endPoint x: 703, endPoint y: 365, distance: 722.3
click at [703, 365] on div "Eventos ( 1 ) Acciones AUTOMATIC (1)" at bounding box center [805, 277] width 1503 height 177
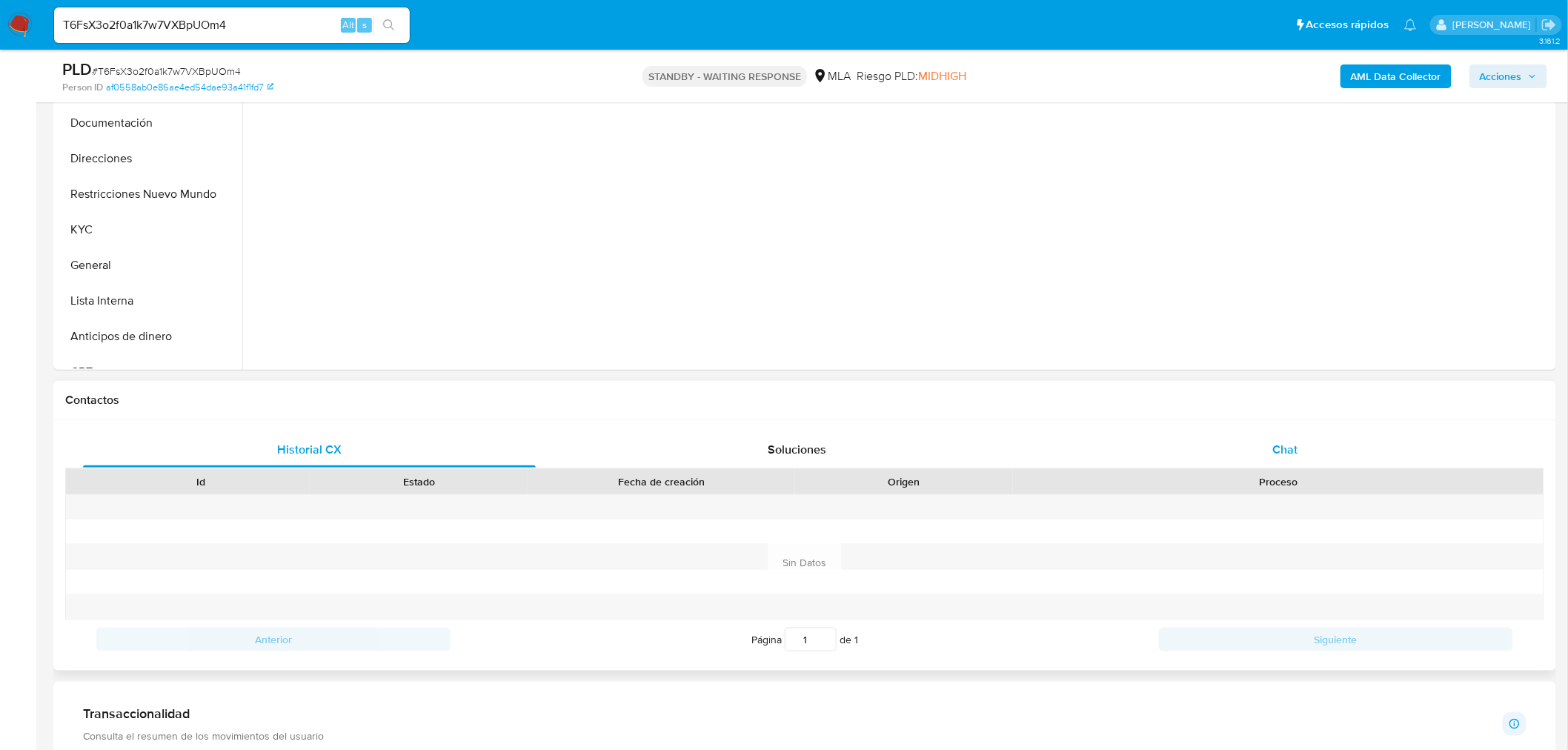
scroll to position [411, 0]
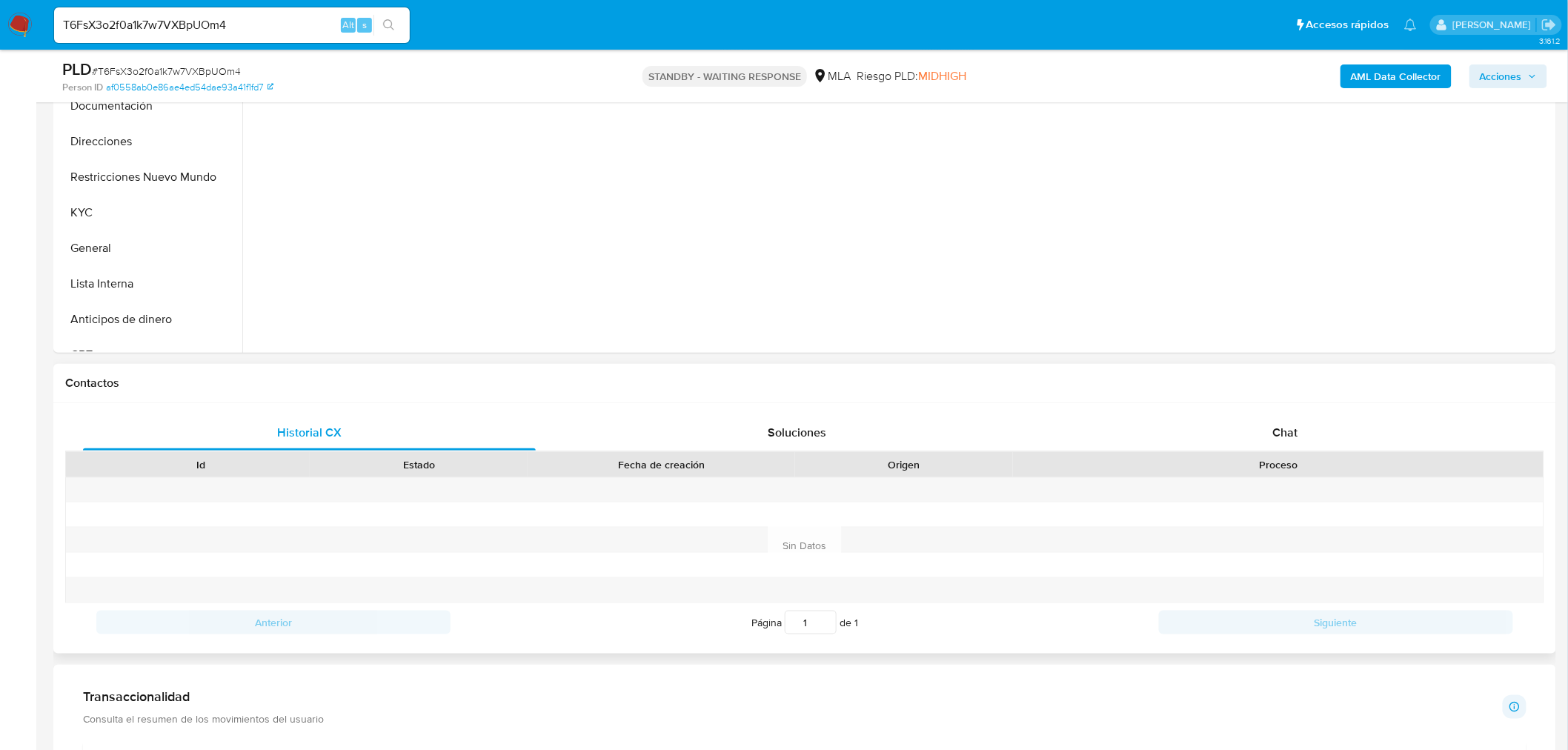
click at [1261, 413] on div "Historial CX Soluciones Chat Id Estado Fecha de creación Origen Proceso Anterio…" at bounding box center [805, 528] width 1503 height 250
click at [1269, 431] on div "Chat" at bounding box center [1286, 432] width 452 height 36
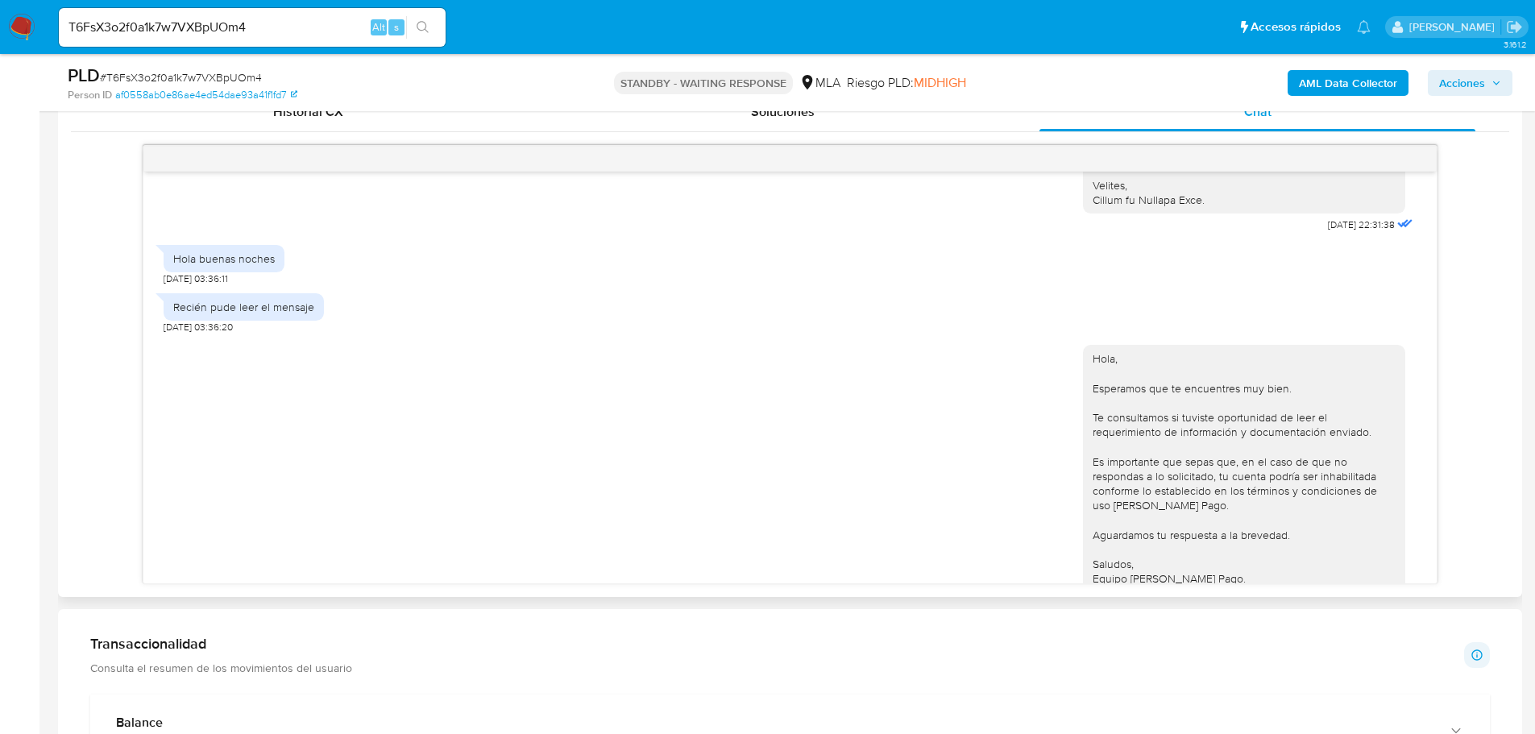
scroll to position [1755, 0]
drag, startPoint x: 302, startPoint y: 359, endPoint x: 775, endPoint y: 376, distance: 473.4
click at [303, 320] on div "Recién pude leer el mensaje" at bounding box center [244, 306] width 160 height 27
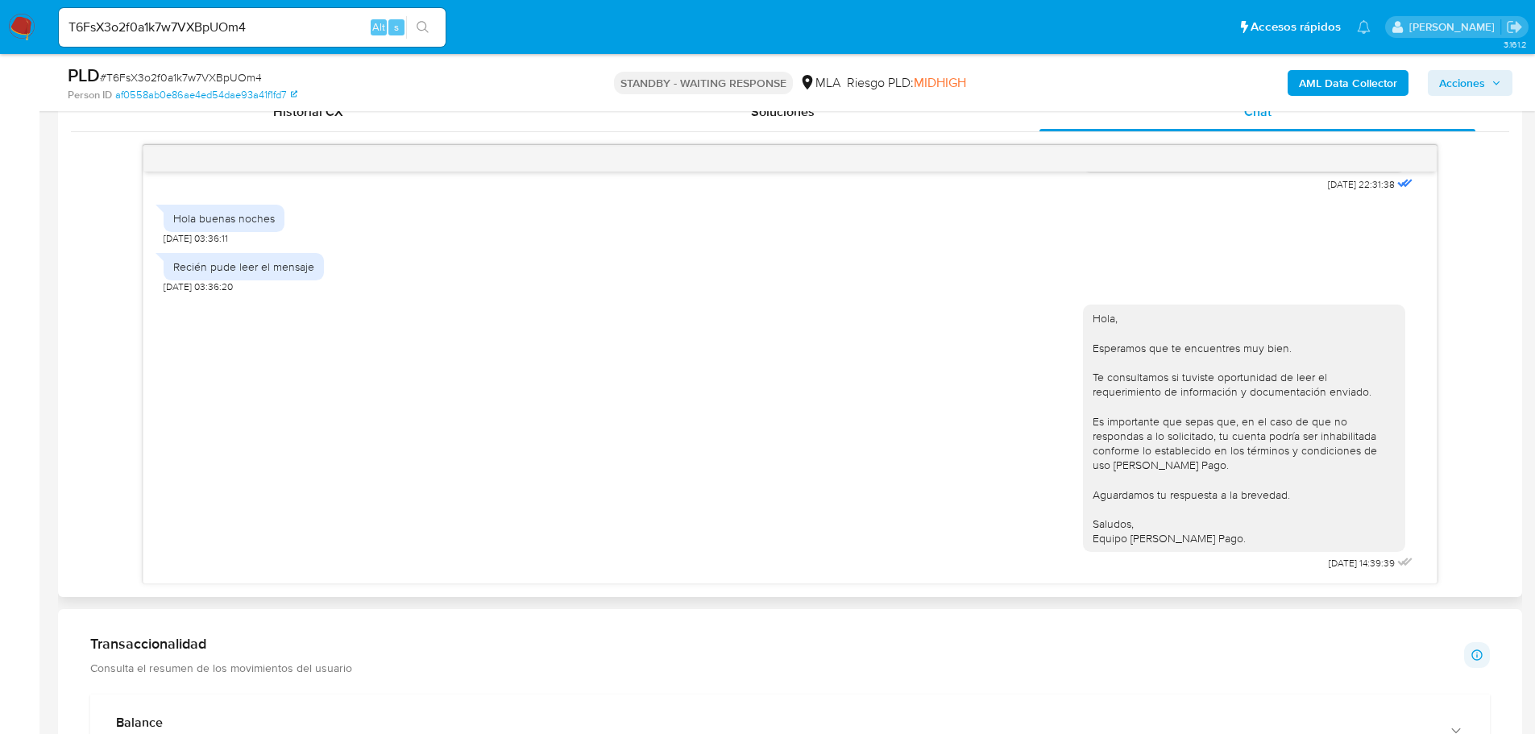
scroll to position [1838, 0]
click at [1210, 459] on div "Hola, Esperamos que te encuentres muy bien. Te consultamos si tuviste oportunid…" at bounding box center [1244, 428] width 303 height 235
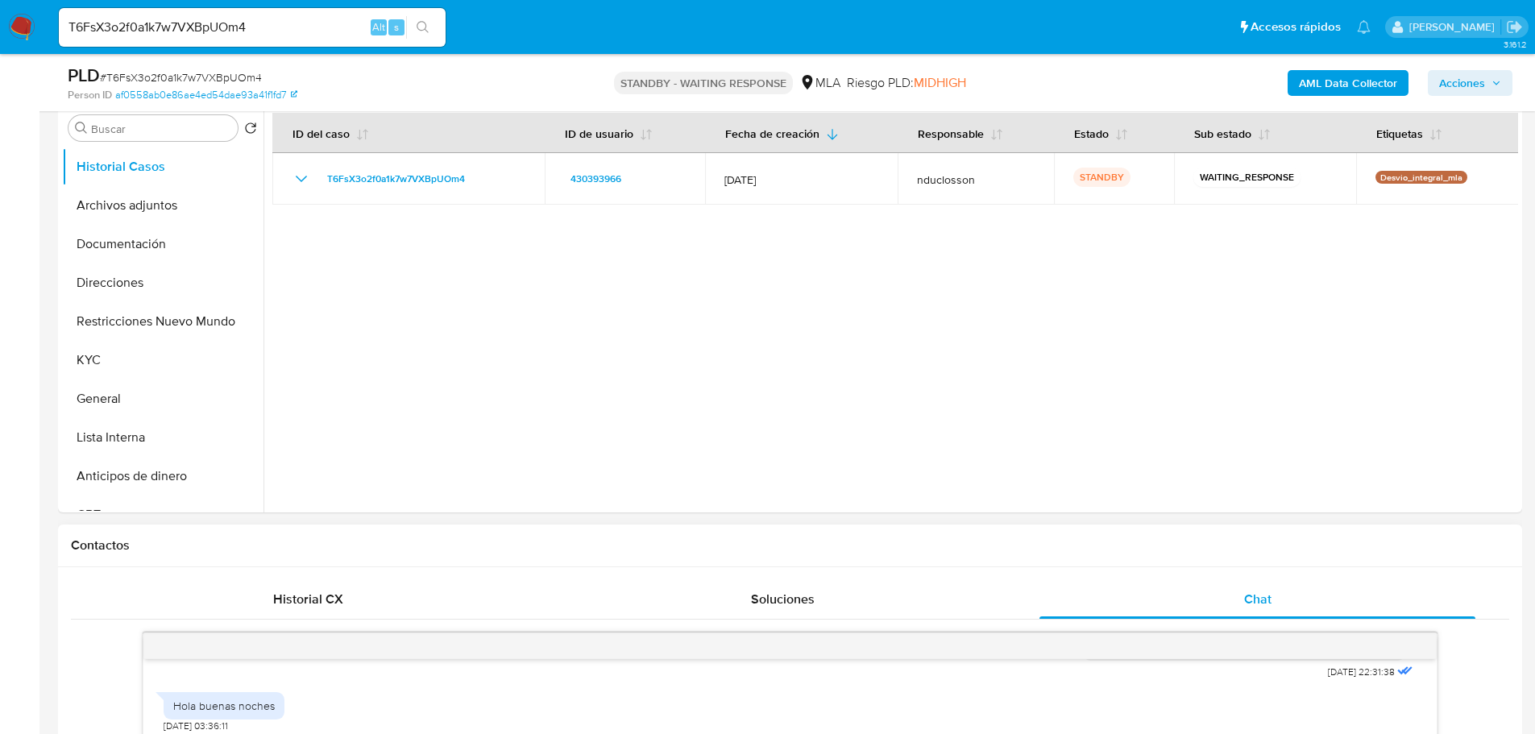
scroll to position [318, 0]
click at [127, 35] on input "T6FsX3o2f0a1k7w7VXBpUOm4" at bounding box center [252, 27] width 387 height 21
paste input "XVZmxRUyPS9SemlolcPLNygo"
type input "XVZmxRUyPS9SemlolcPLNygo"
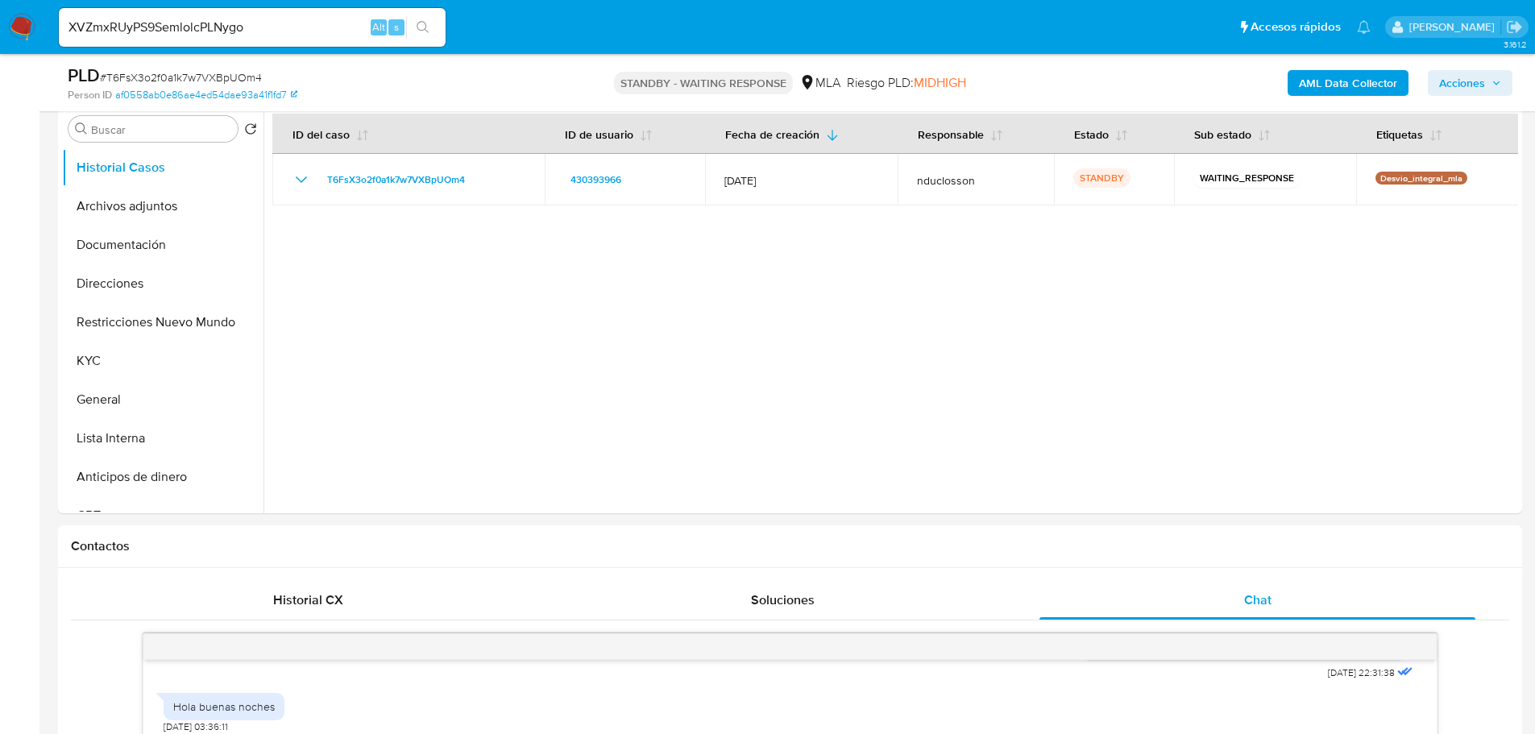
click at [430, 27] on button "search-icon" at bounding box center [422, 27] width 33 height 23
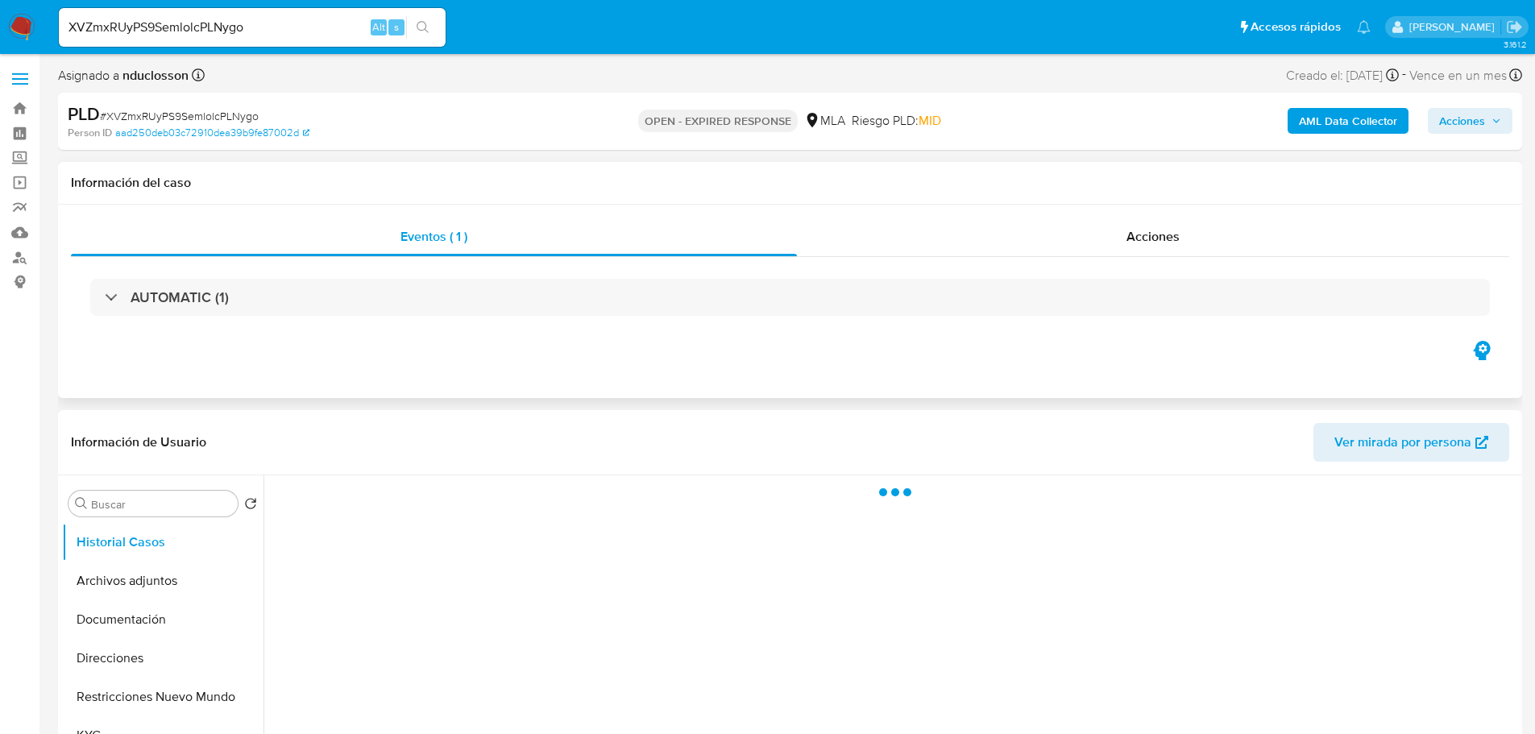
select select "10"
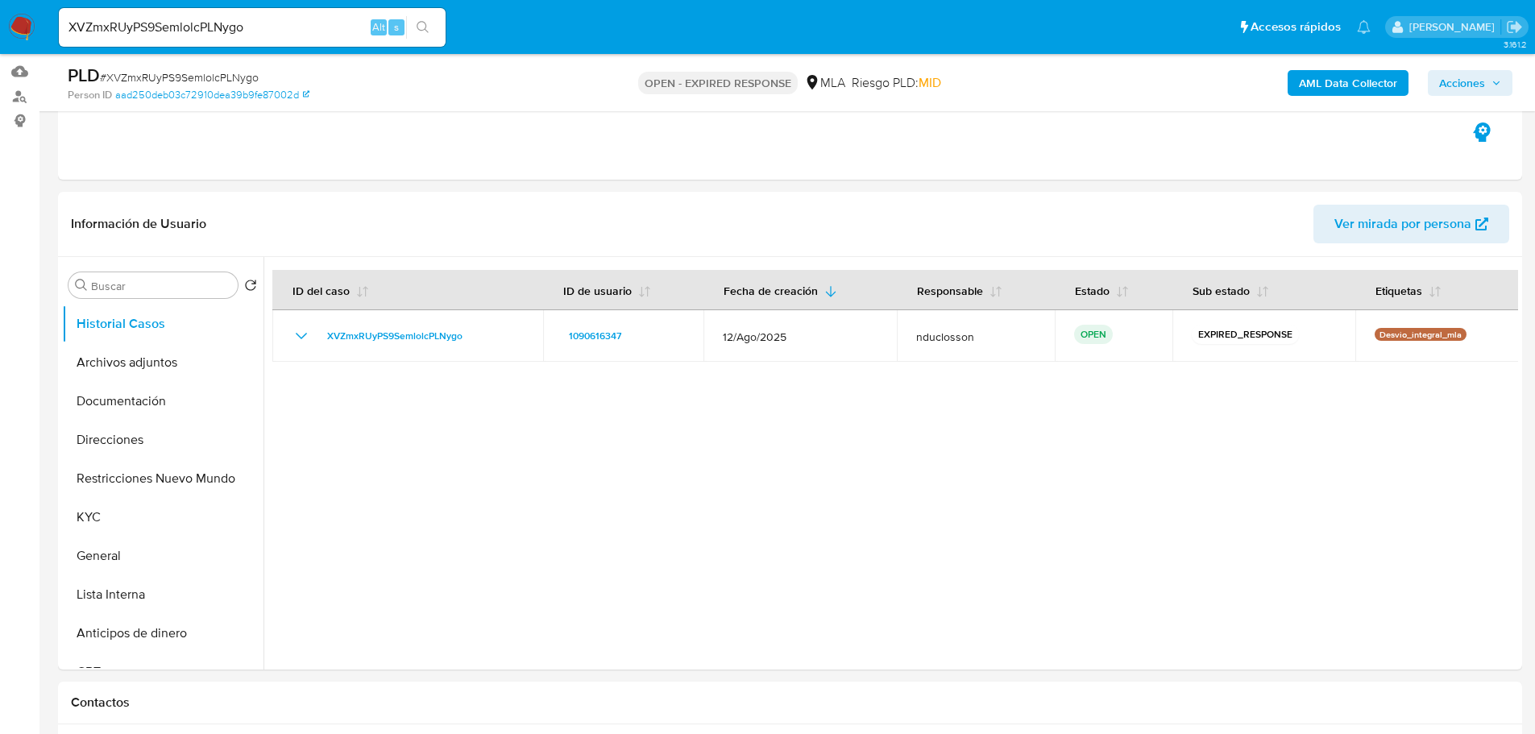
scroll to position [242, 0]
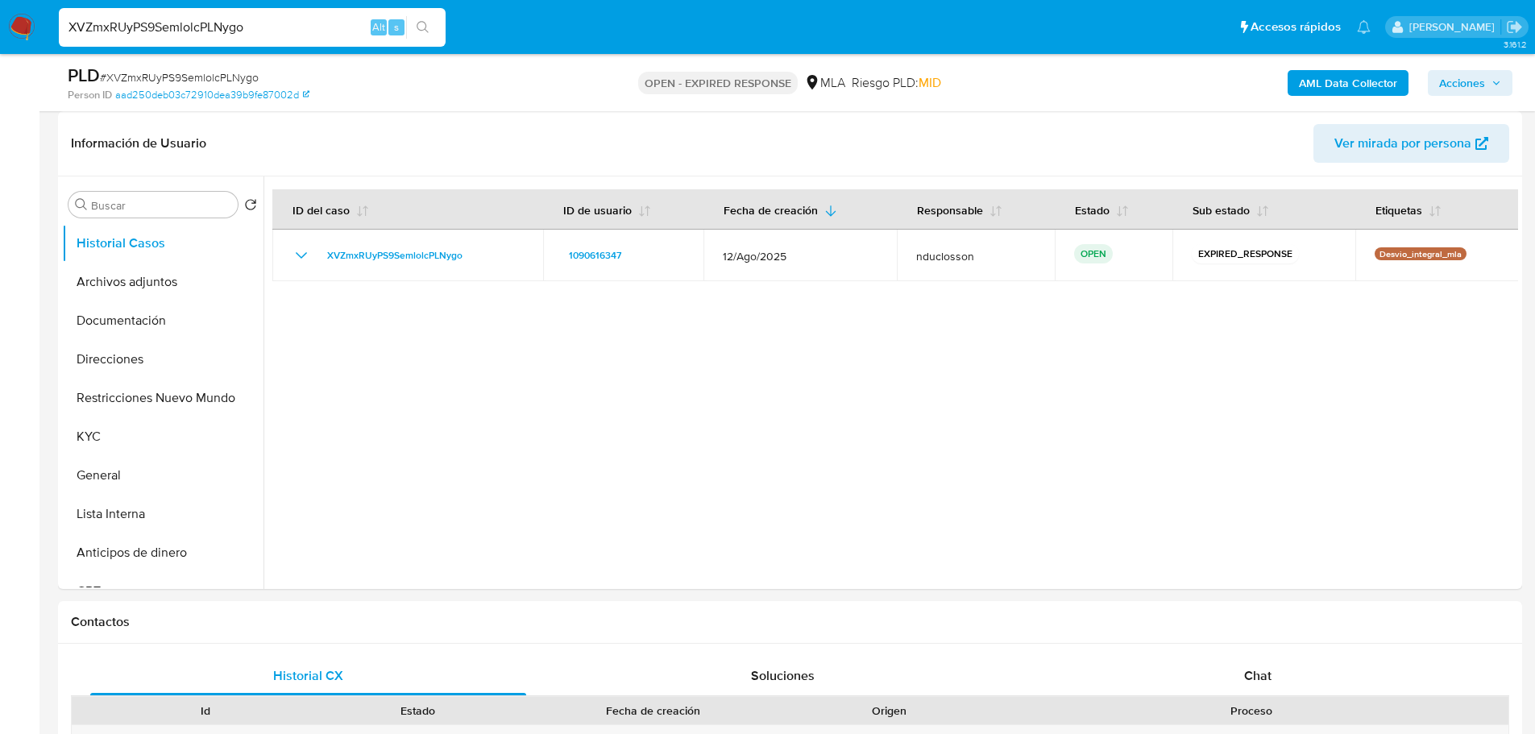
click at [122, 27] on input "XVZmxRUyPS9SemlolcPLNygo" at bounding box center [252, 27] width 387 height 21
paste input "SALeiC1ZO5KjBJyBlBVfjplq"
type input "SALeiC1ZO5KjBJyBlBVfjplq"
click at [434, 23] on button "search-icon" at bounding box center [422, 27] width 33 height 23
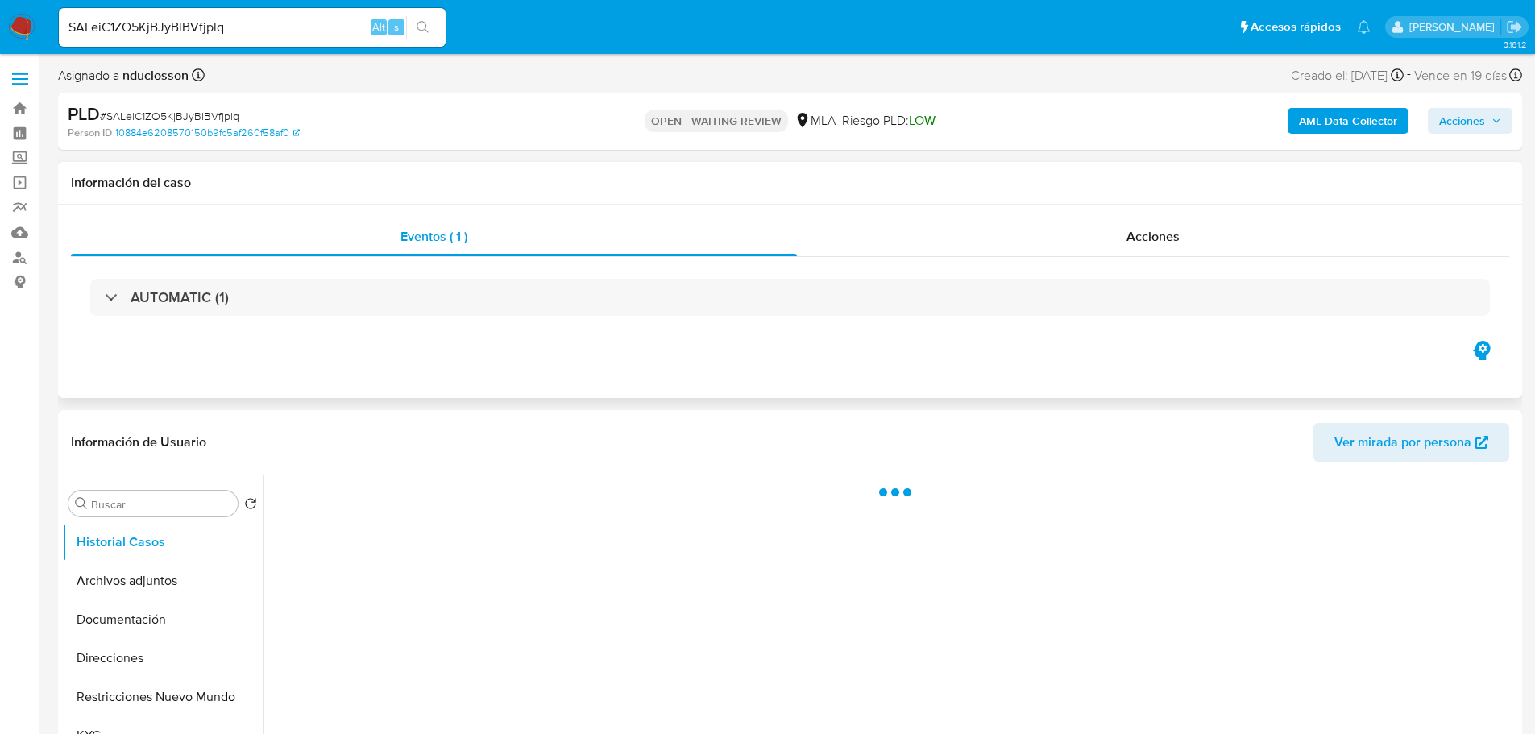
select select "10"
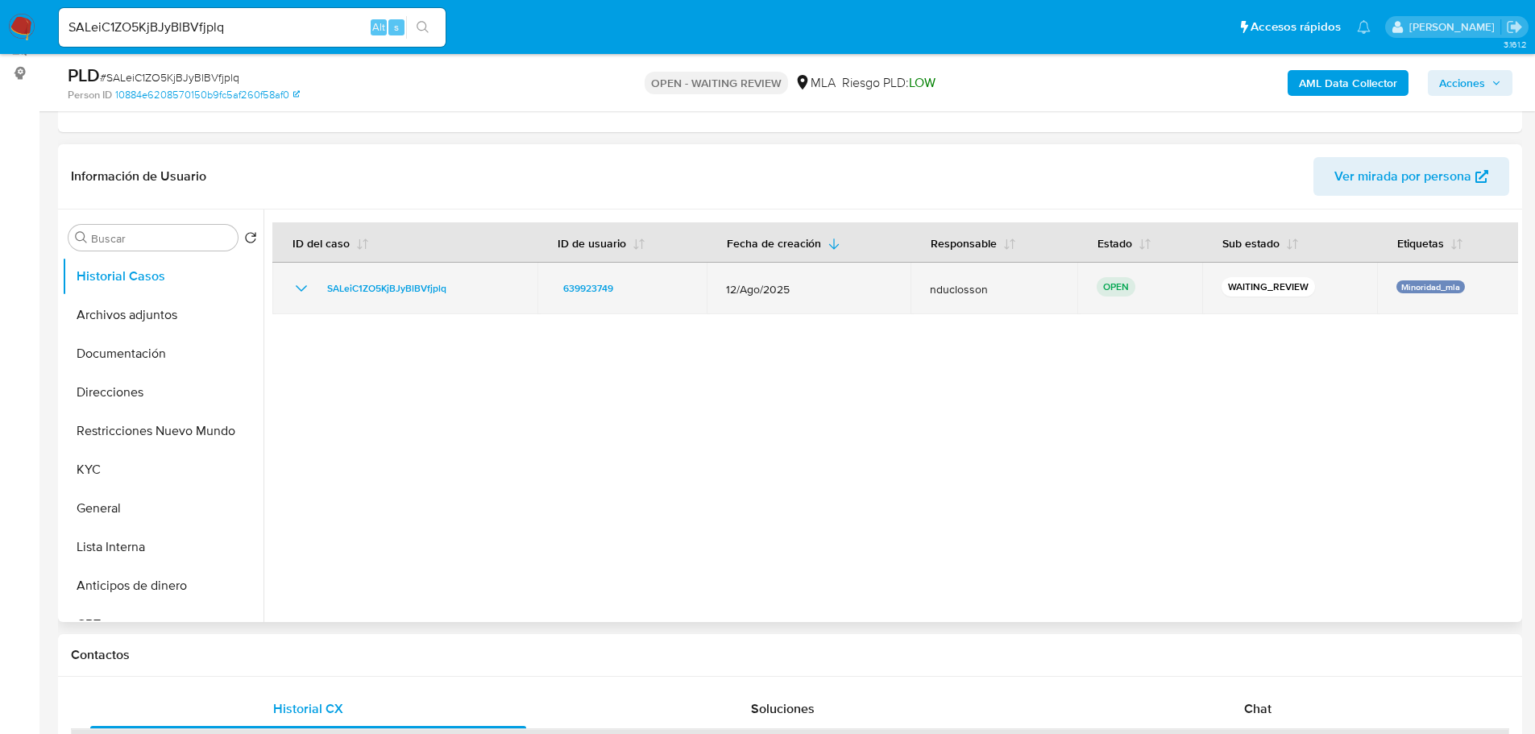
scroll to position [242, 0]
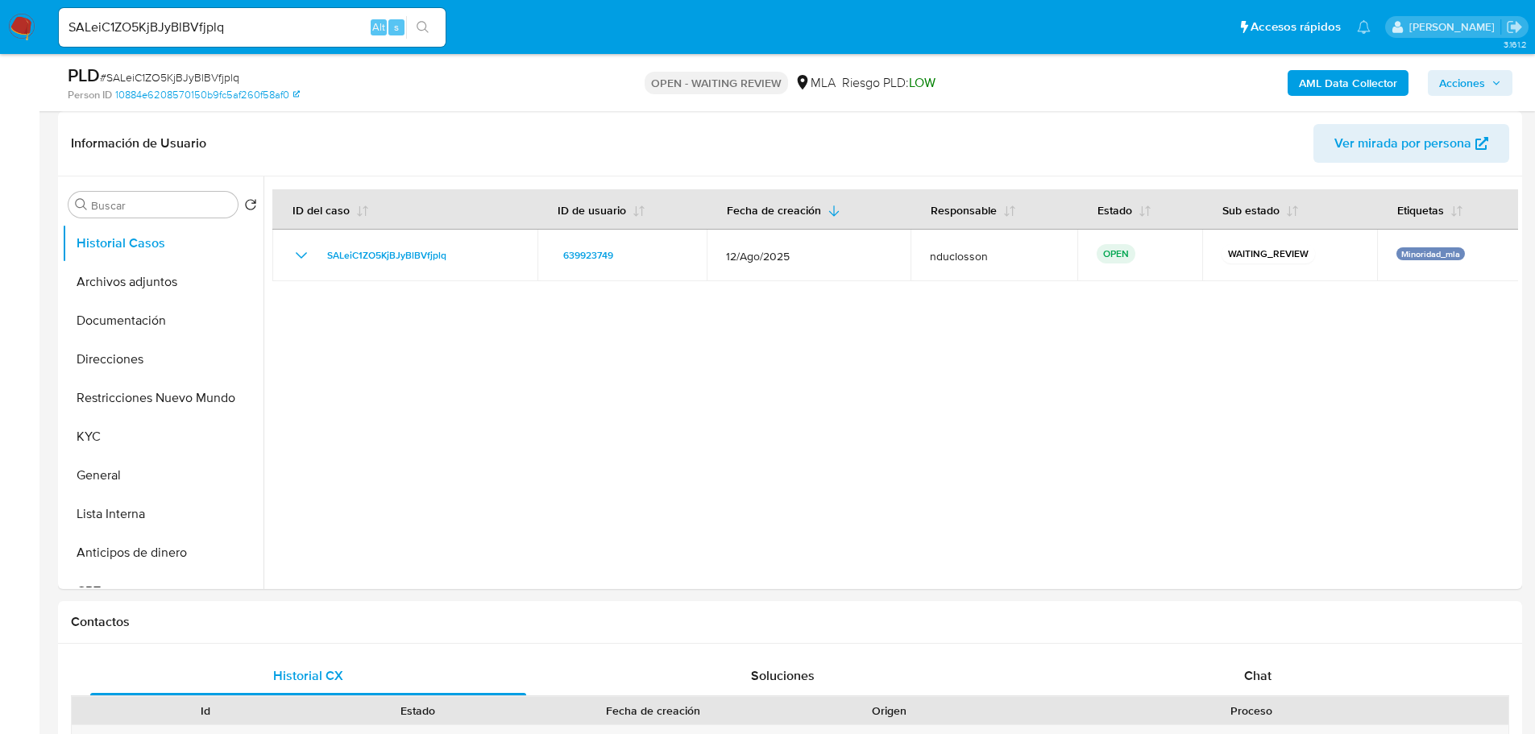
click at [144, 30] on input "SALeiC1ZO5KjBJyBlBVfjplq" at bounding box center [252, 27] width 387 height 21
click at [430, 22] on button "search-icon" at bounding box center [422, 27] width 33 height 23
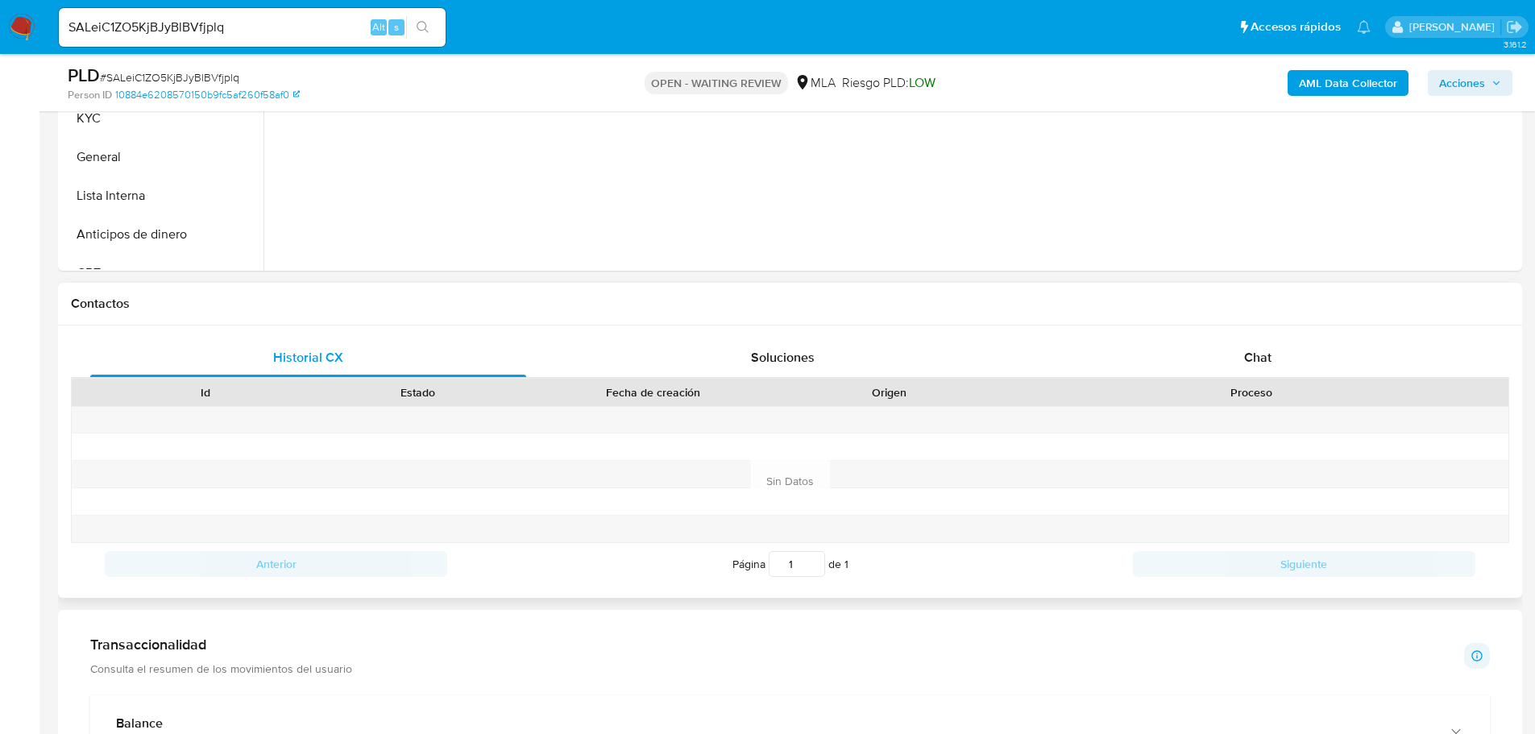
scroll to position [564, 0]
drag, startPoint x: 1237, startPoint y: 355, endPoint x: 949, endPoint y: 249, distance: 306.7
click at [1237, 355] on div "Chat" at bounding box center [1258, 353] width 436 height 39
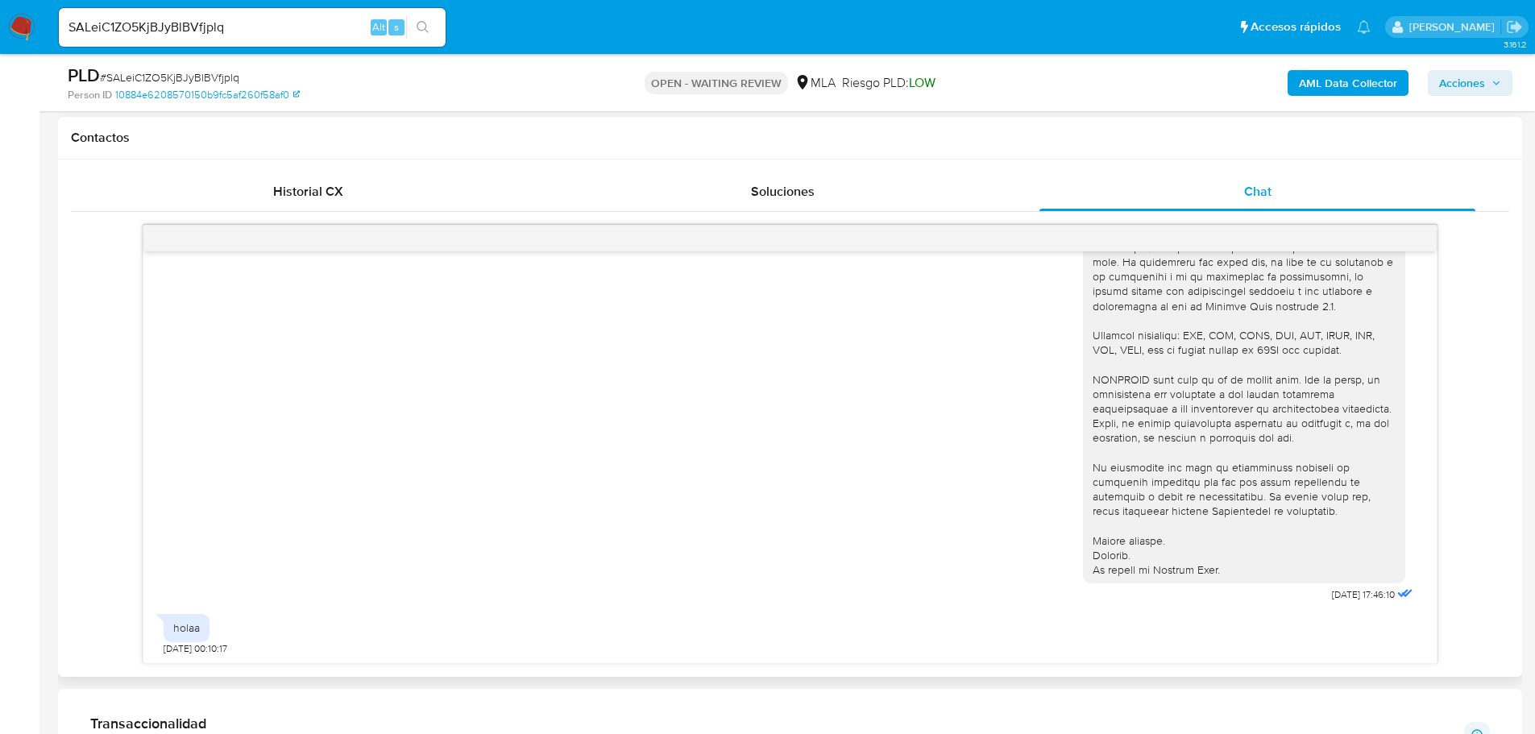
scroll to position [725, 0]
click at [164, 31] on input "SALeiC1ZO5KjBJyBlBVfjplq" at bounding box center [252, 27] width 387 height 21
paste input "LLVB5Q19IBeWyH6y9OlzbEda"
type input "LLVB5Q19IBeWyH6y9OlzbEda"
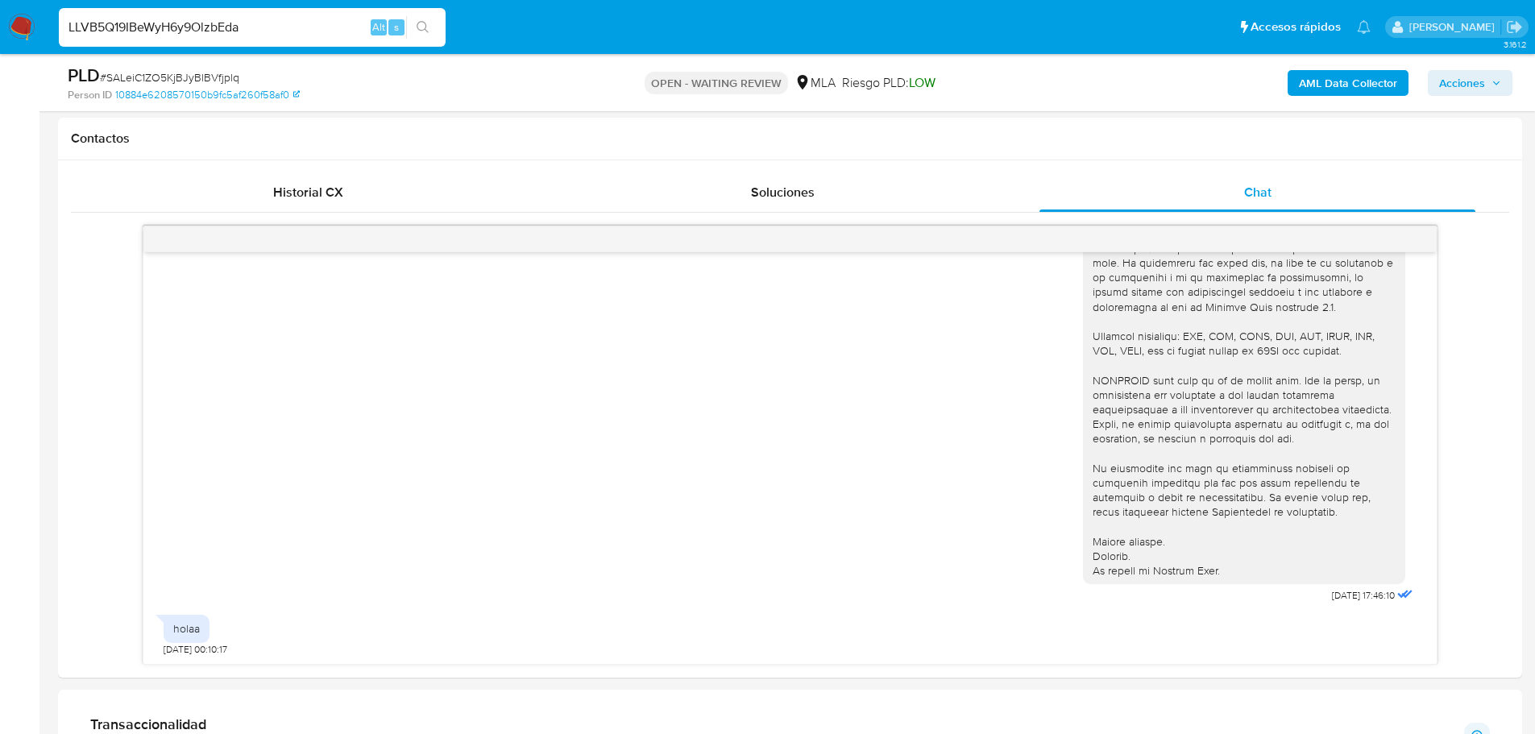
click at [420, 25] on icon "search-icon" at bounding box center [423, 27] width 13 height 13
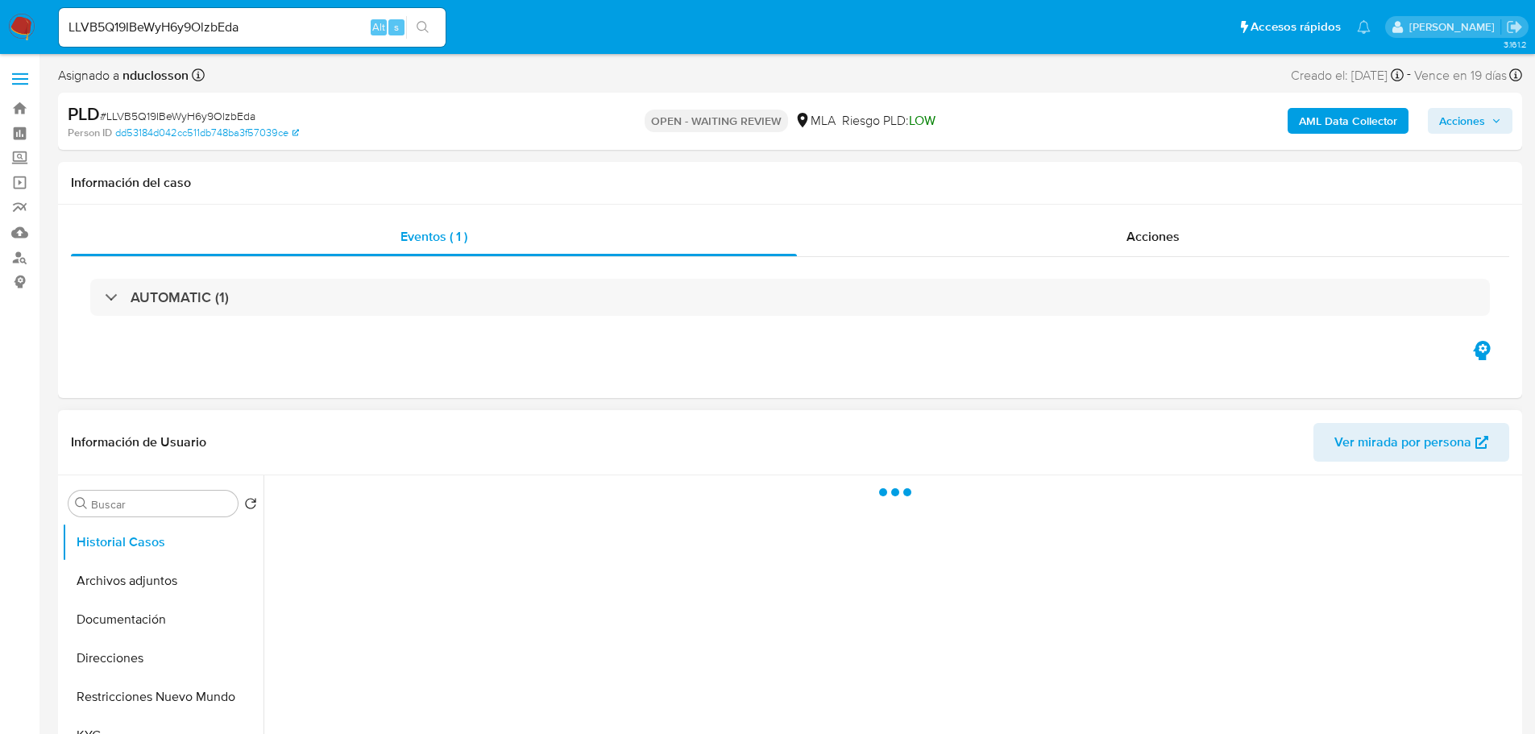
select select "10"
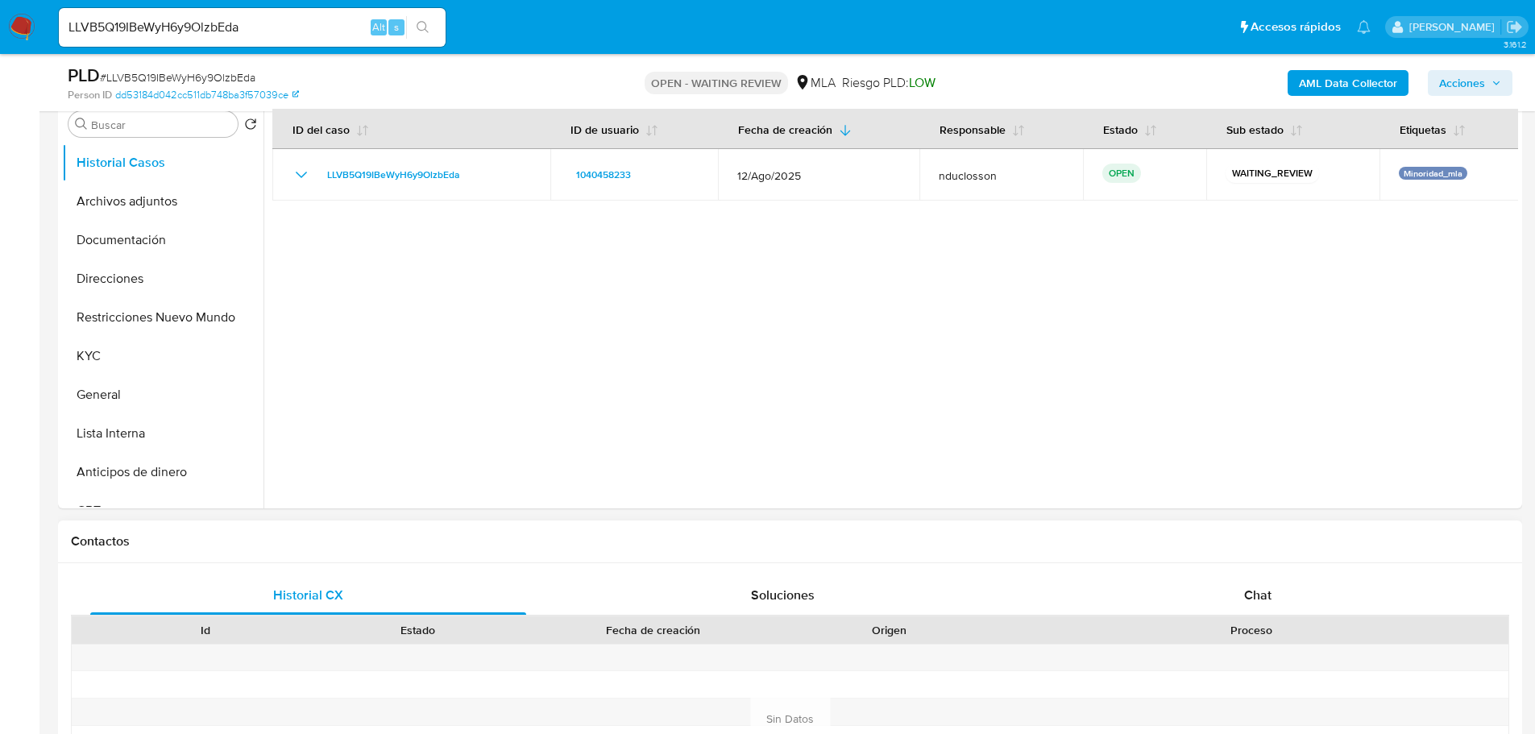
scroll to position [484, 0]
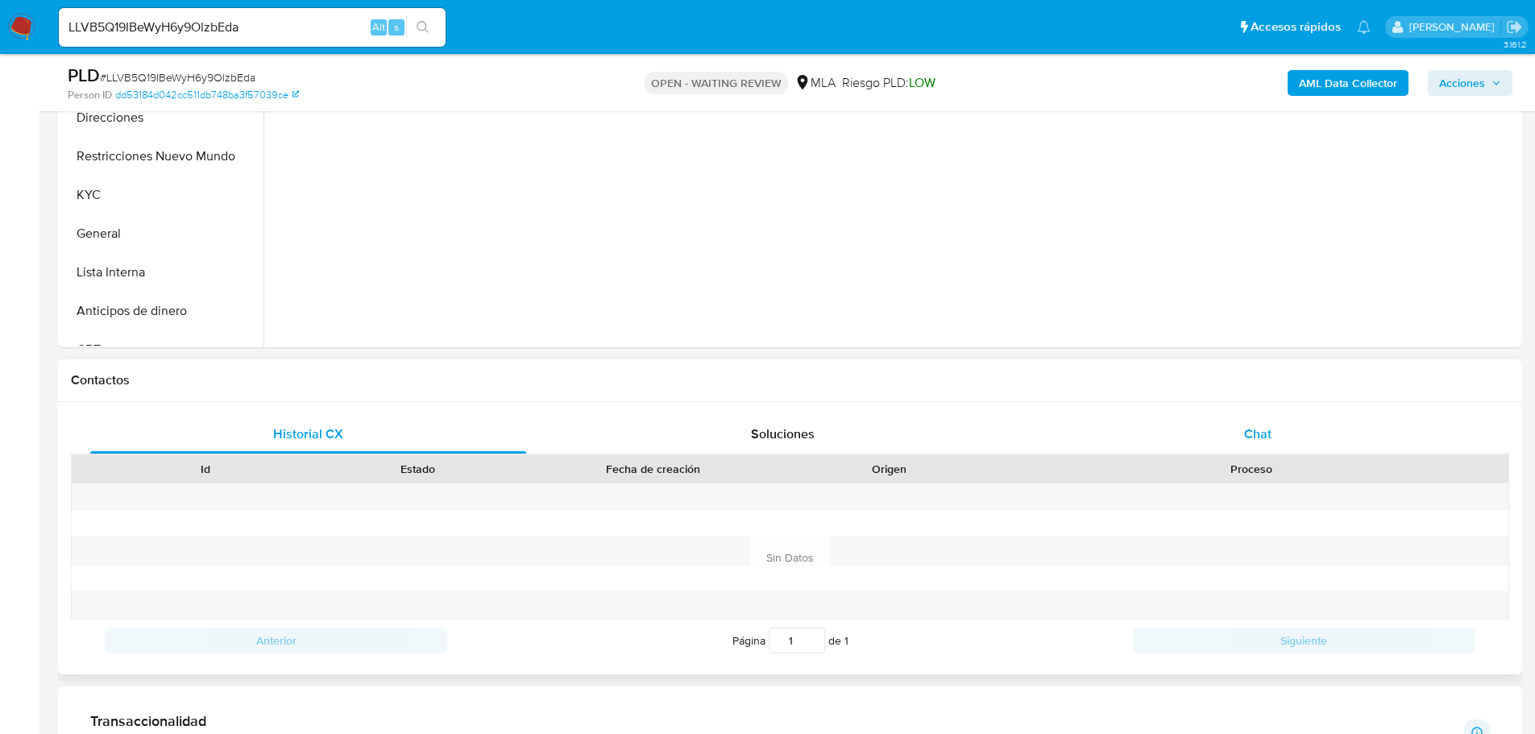
click at [1252, 433] on span "Chat" at bounding box center [1257, 434] width 27 height 19
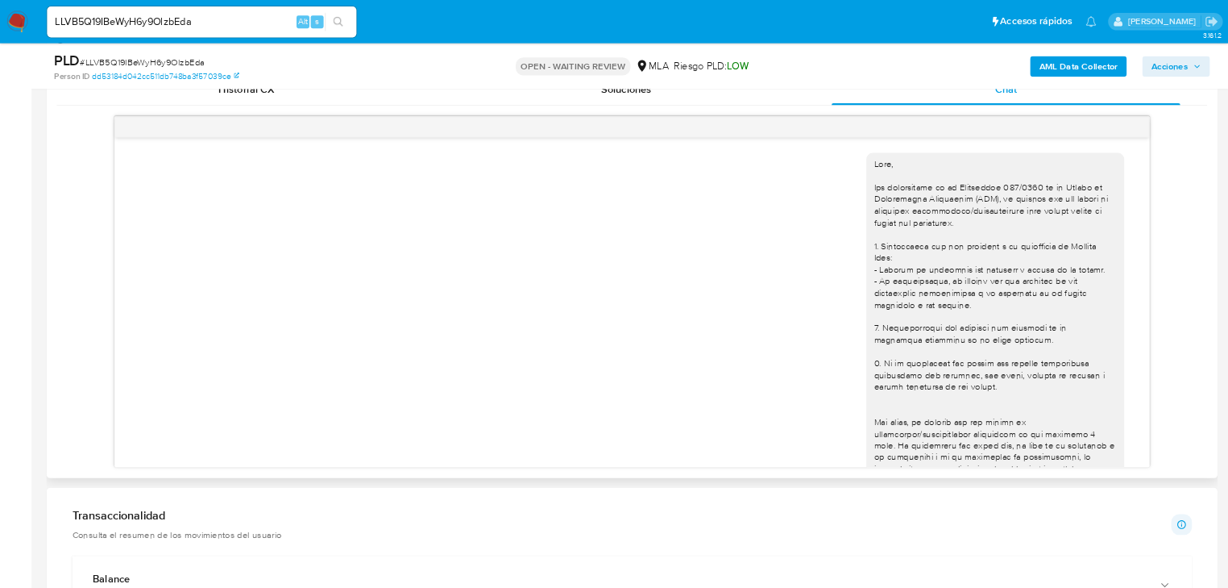
scroll to position [462, 0]
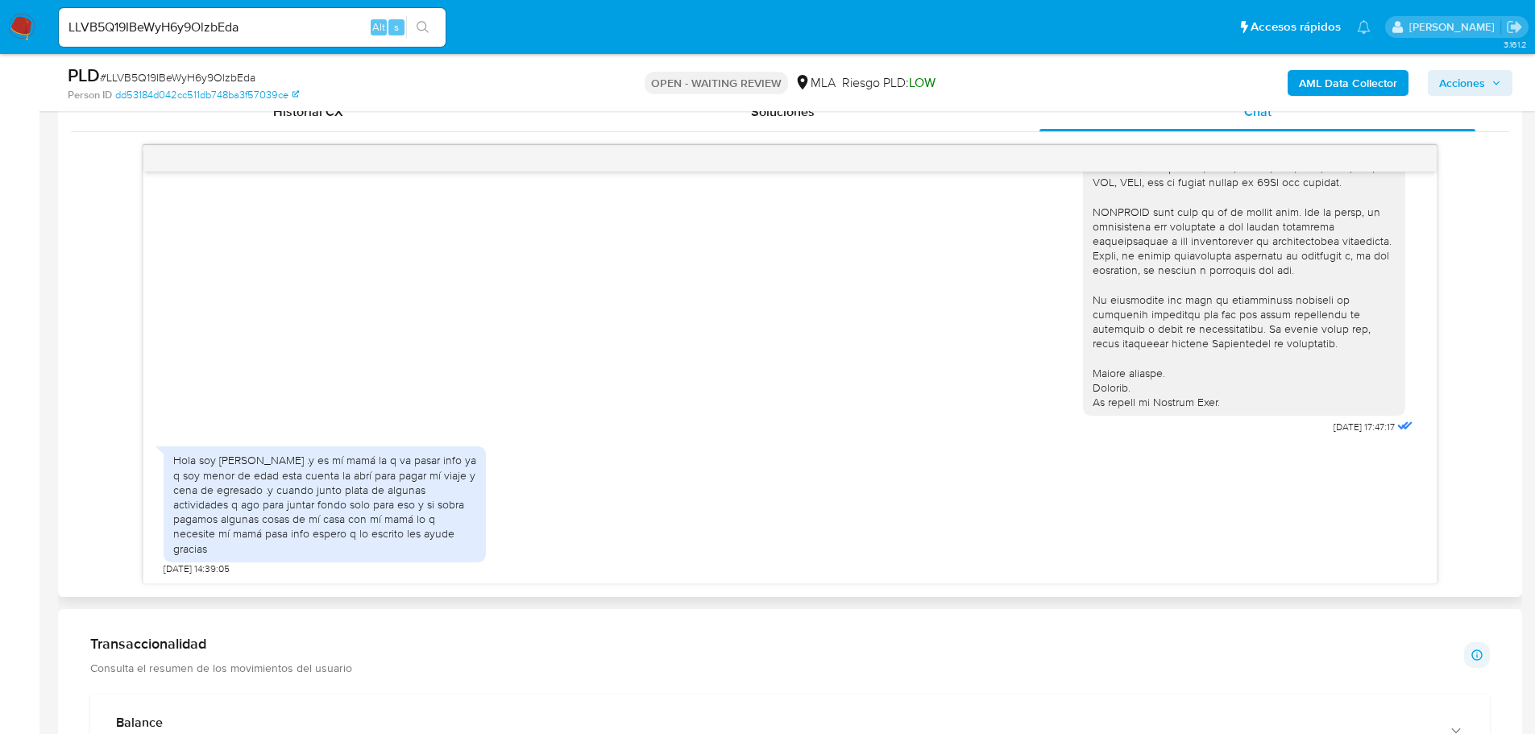
click at [315, 540] on div "Hola soy Francisco .y es mí mamá la q va pasar info ya q soy menor de edad esta…" at bounding box center [324, 504] width 303 height 102
click at [271, 541] on div "Hola soy Francisco .y es mí mamá la q va pasar info ya q soy menor de edad esta…" at bounding box center [324, 504] width 303 height 102
click at [338, 502] on div "Hola soy Francisco .y es mí mamá la q va pasar info ya q soy menor de edad esta…" at bounding box center [324, 504] width 303 height 102
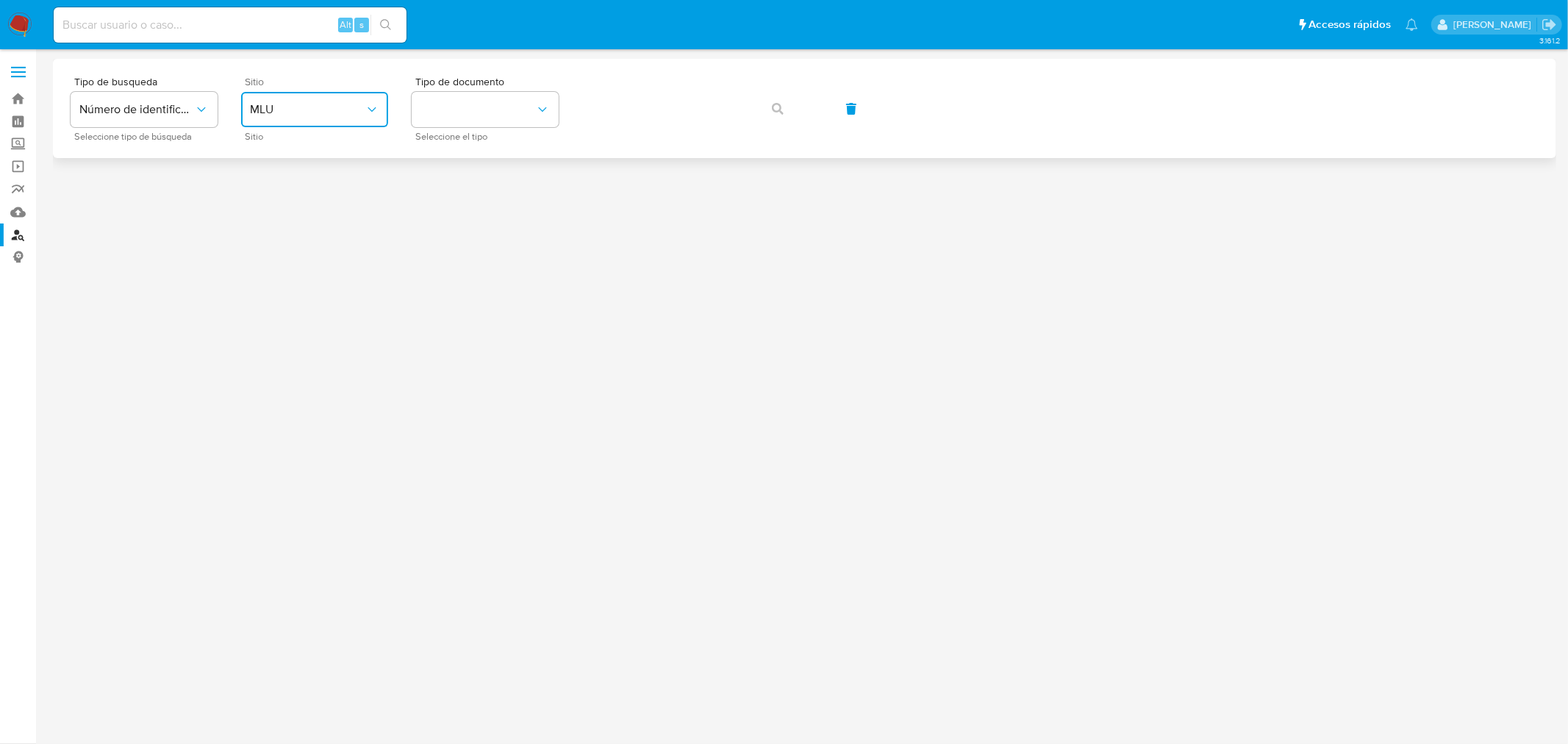
click at [365, 104] on icon "site_id" at bounding box center [372, 109] width 15 height 15
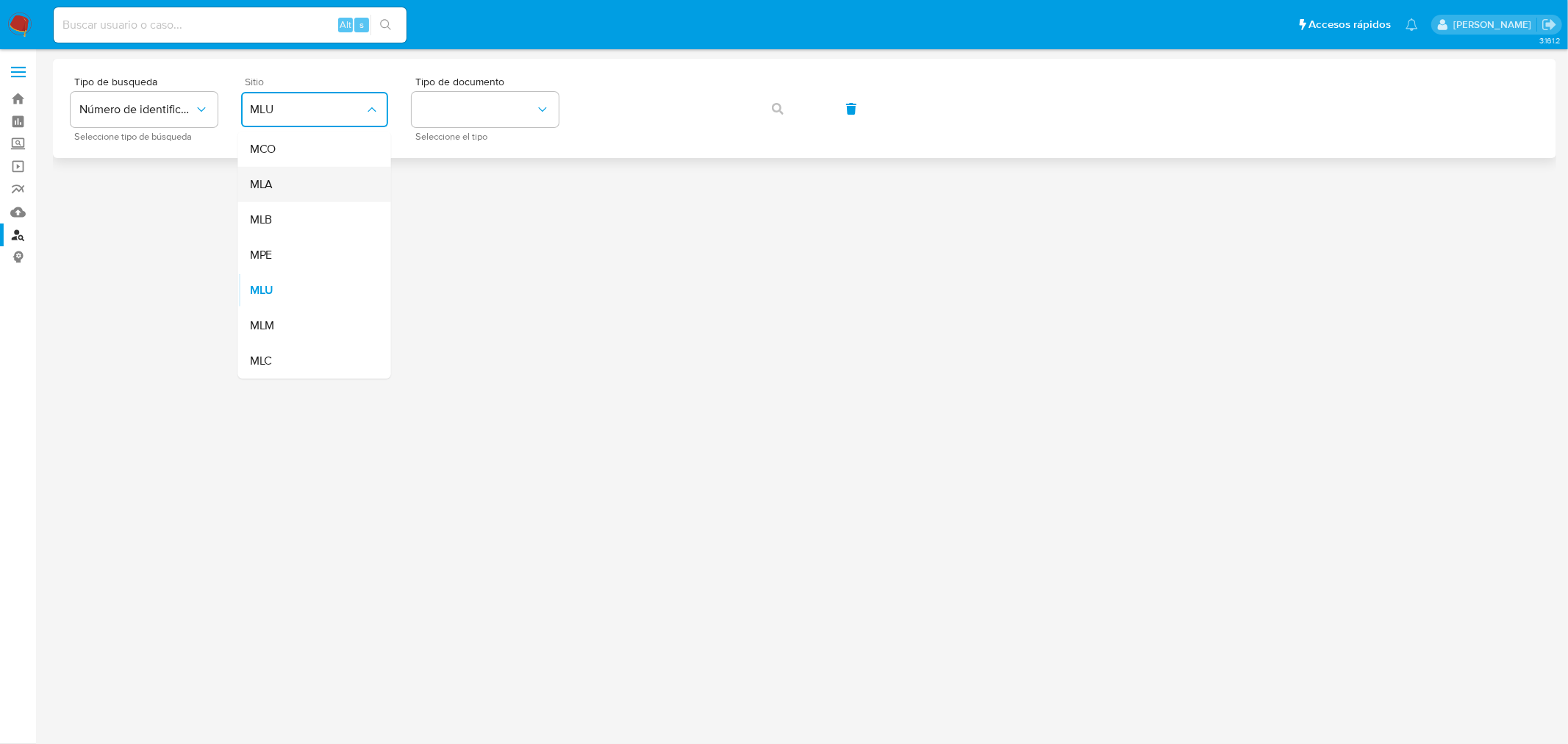
click at [298, 191] on div "MLA" at bounding box center [310, 184] width 120 height 36
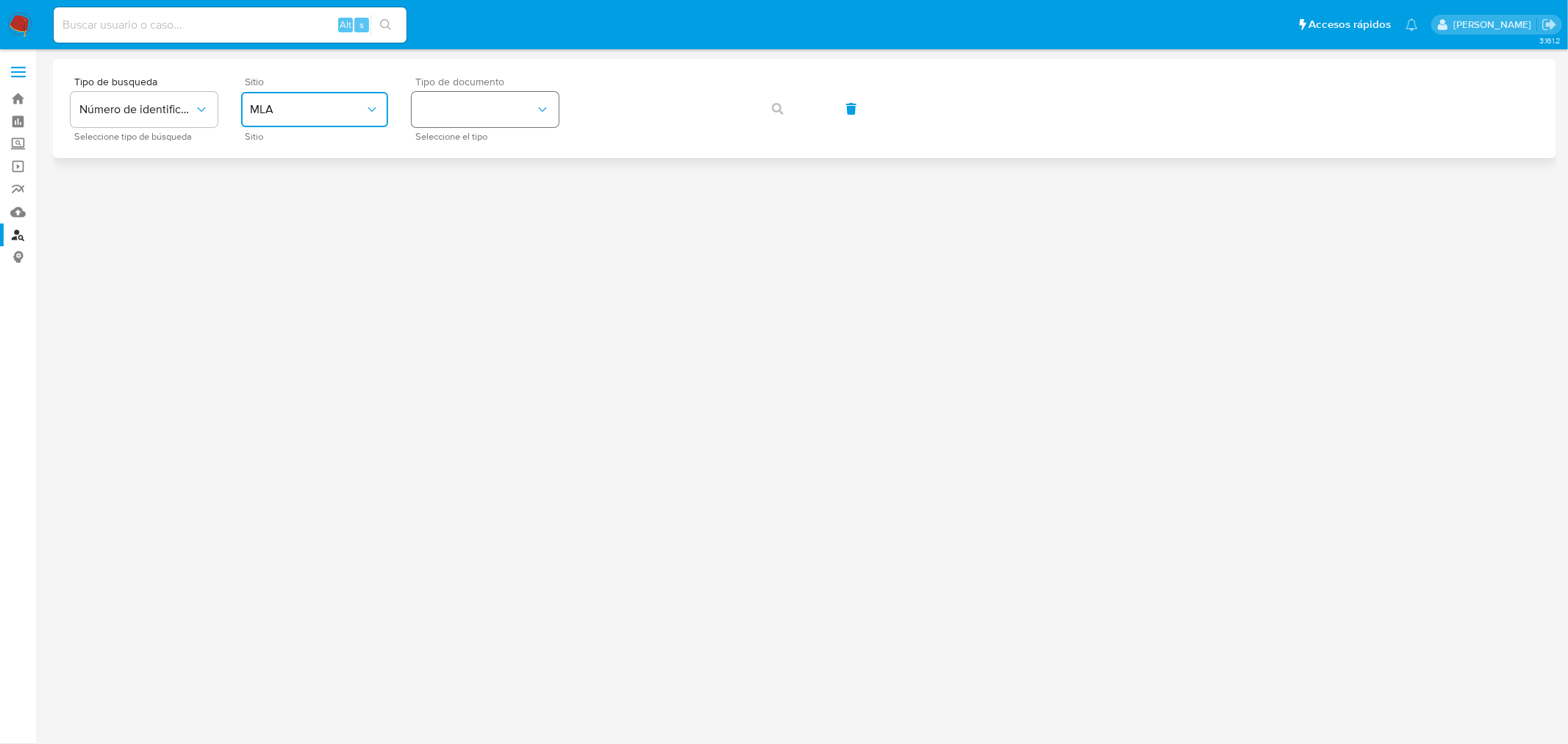
click at [483, 94] on button "identificationType" at bounding box center [484, 109] width 147 height 36
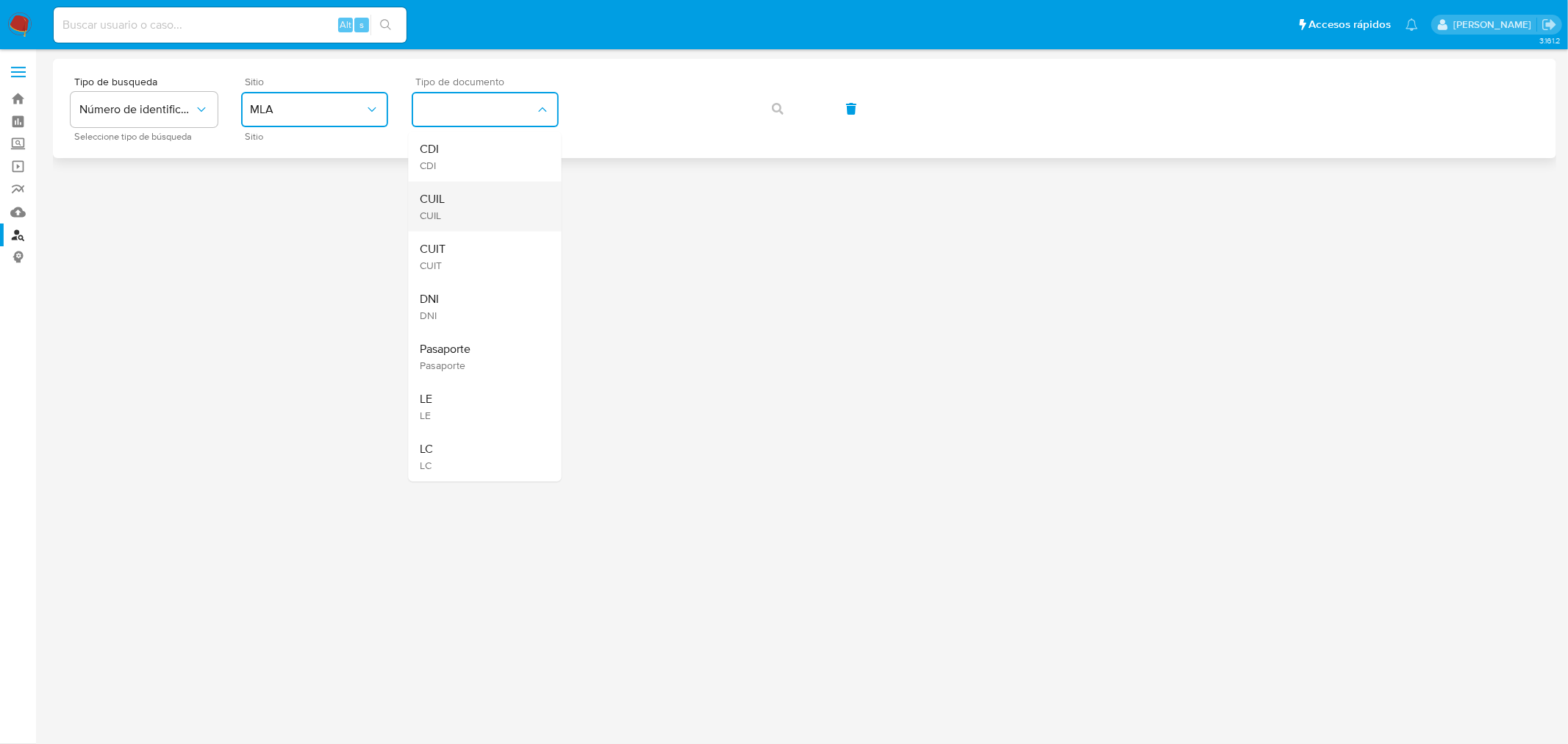
click at [460, 191] on div "CUIL CUIL" at bounding box center [481, 206] width 120 height 50
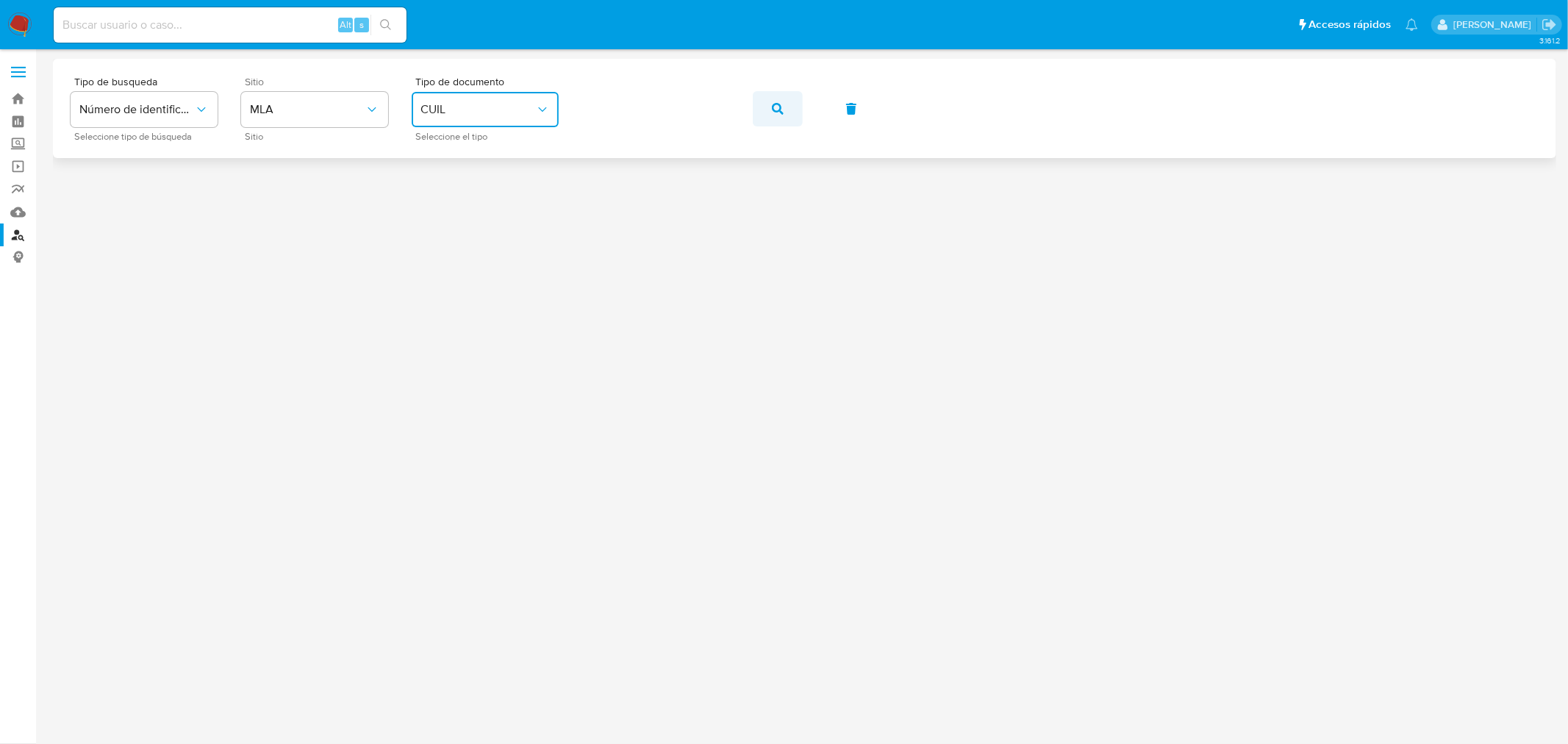
click at [777, 106] on icon "button" at bounding box center [777, 108] width 12 height 12
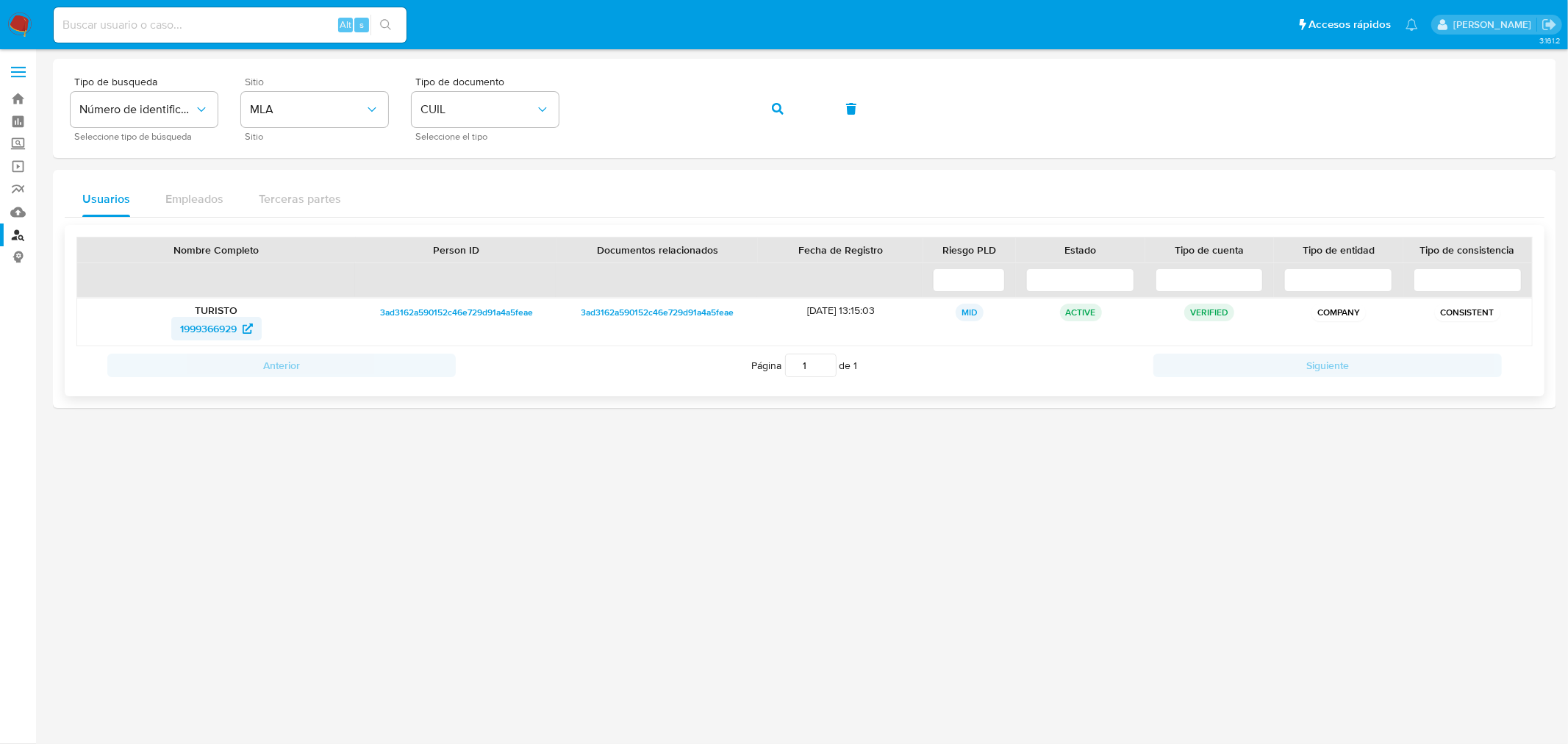
click at [209, 328] on span "1999366929" at bounding box center [208, 328] width 57 height 24
click at [488, 116] on span "CUIL" at bounding box center [478, 109] width 115 height 15
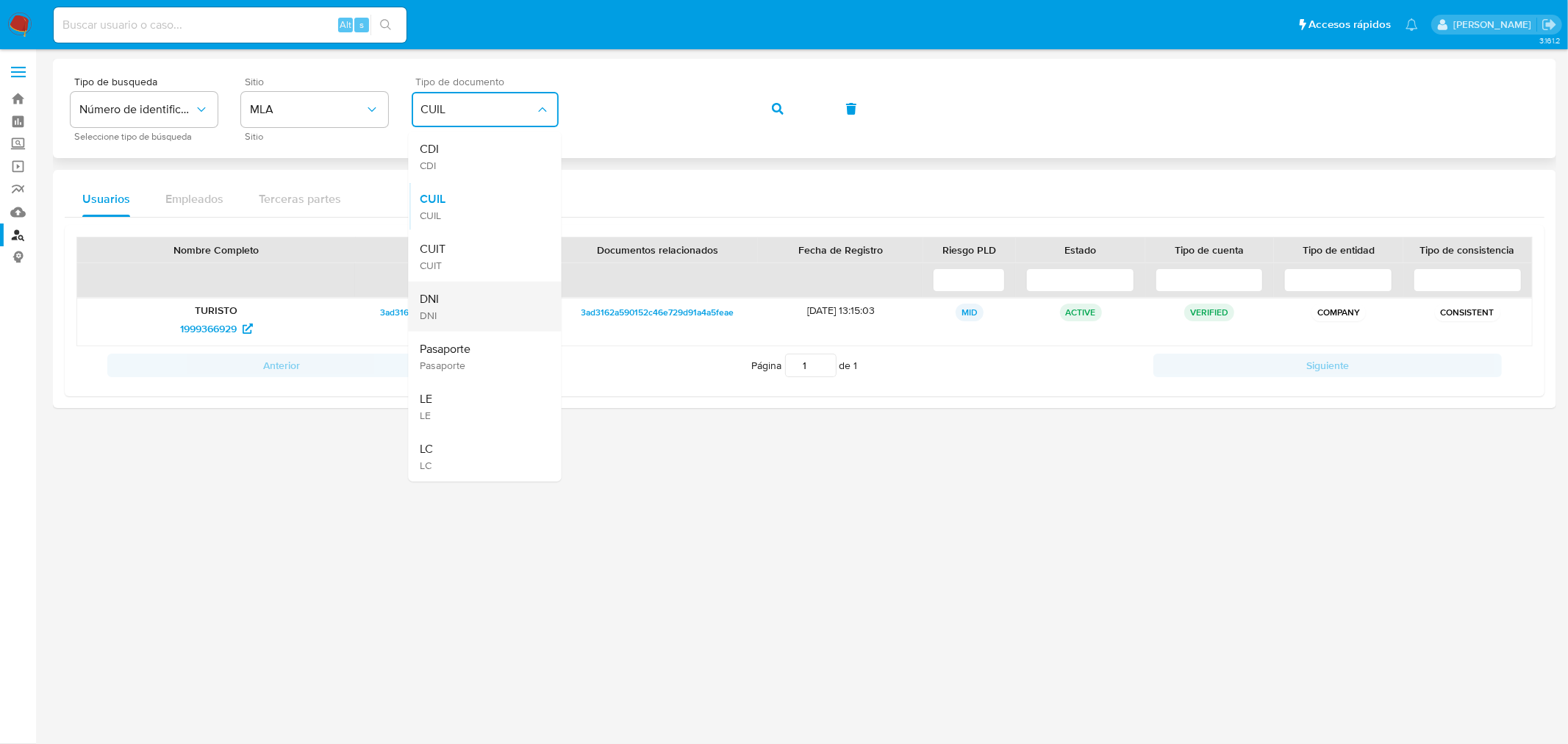
click at [442, 297] on div "DNI DNI" at bounding box center [481, 306] width 120 height 50
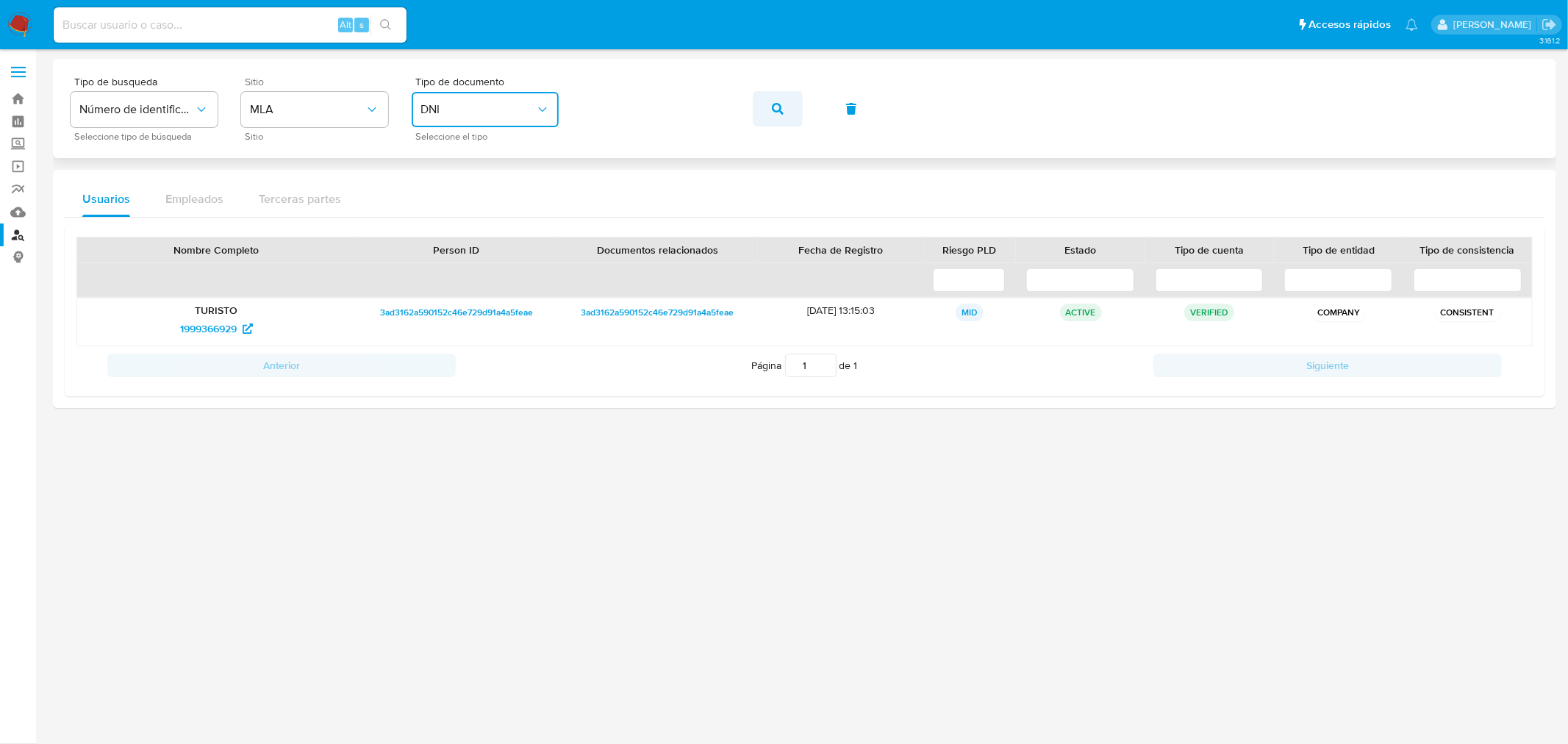
click at [775, 103] on icon "button" at bounding box center [777, 108] width 12 height 12
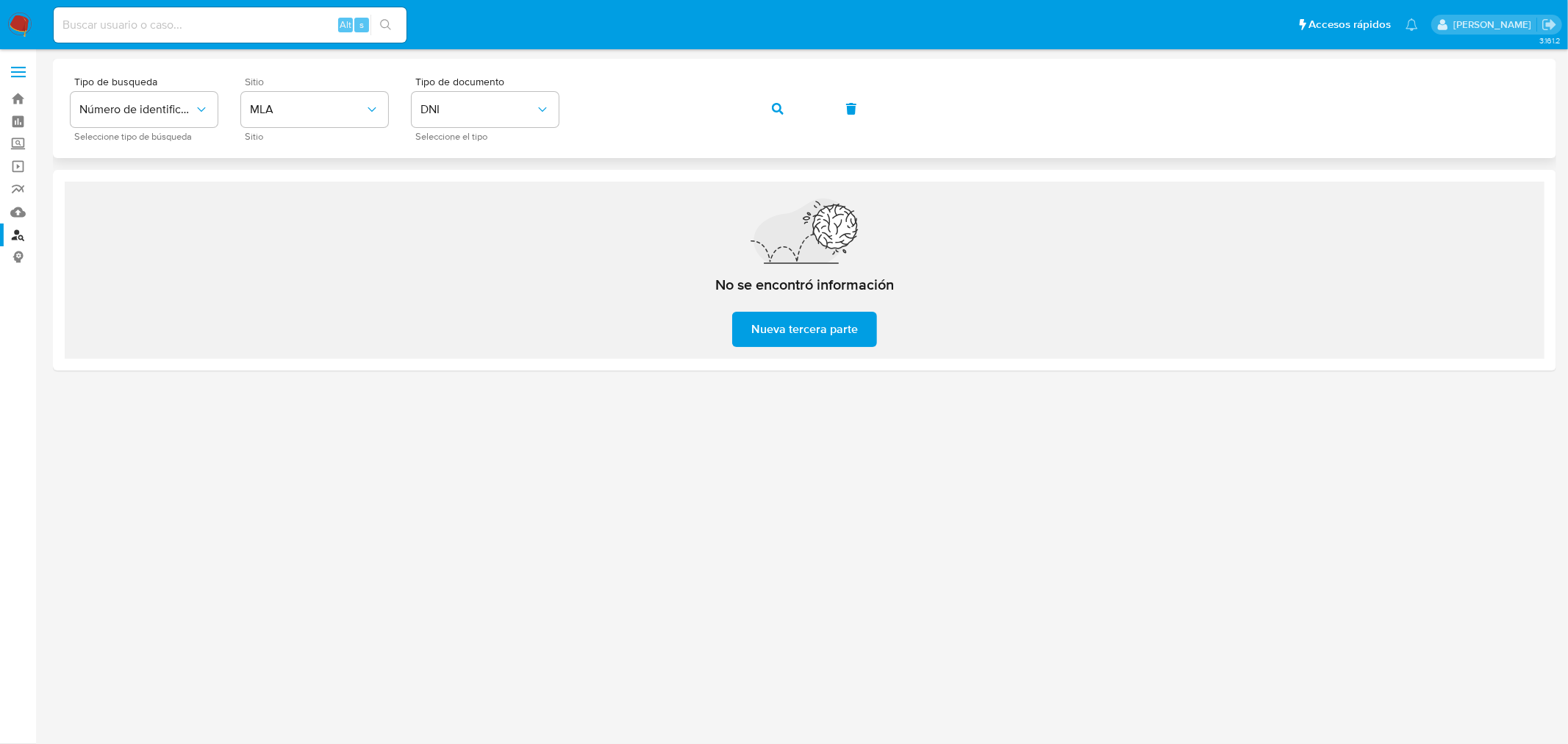
click at [769, 108] on button "button" at bounding box center [777, 108] width 50 height 36
click at [493, 103] on span "DNI" at bounding box center [478, 109] width 115 height 15
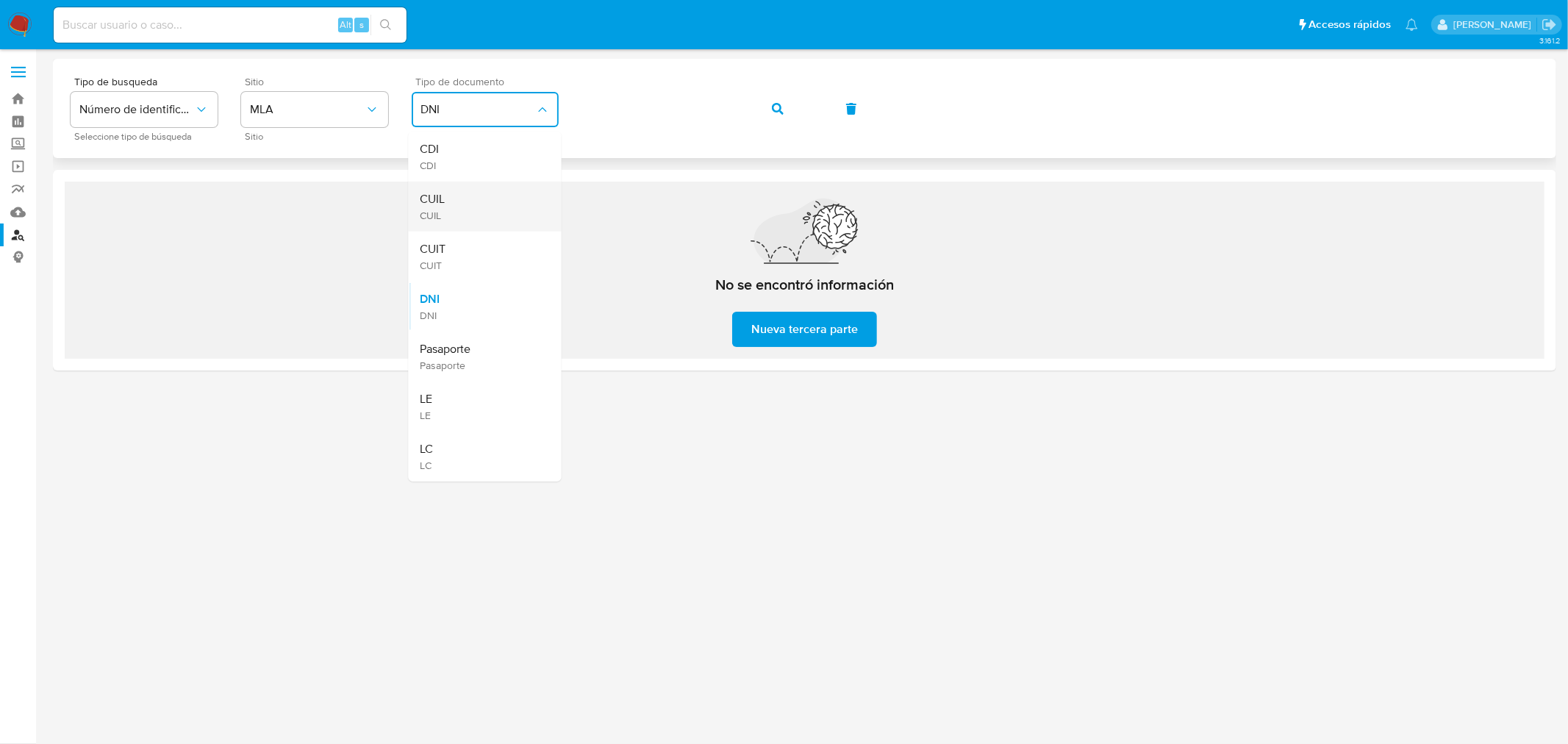
click at [444, 204] on span "CUIL" at bounding box center [432, 199] width 25 height 15
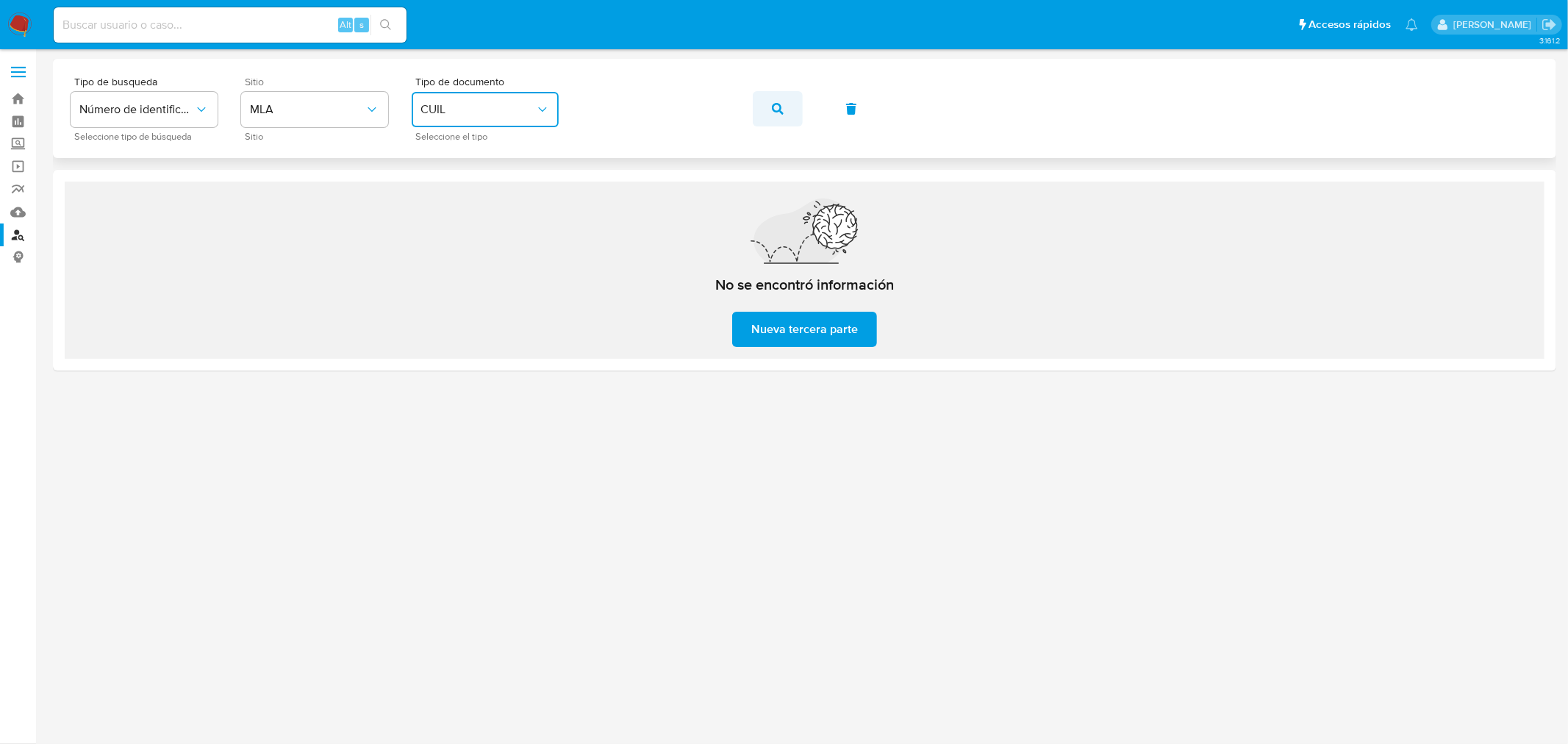
click at [782, 111] on icon "button" at bounding box center [777, 108] width 12 height 12
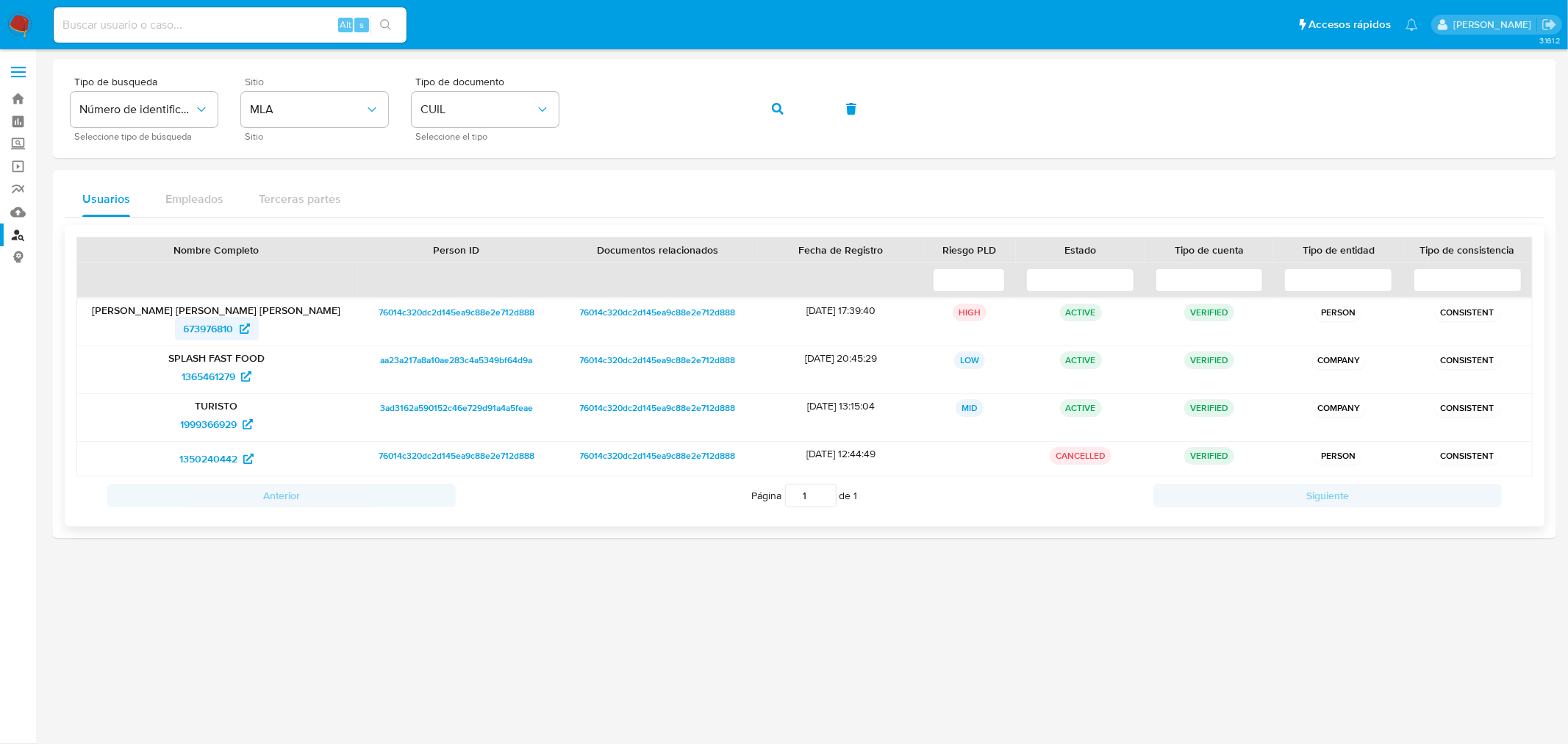
click at [197, 333] on span "673976810" at bounding box center [208, 328] width 50 height 24
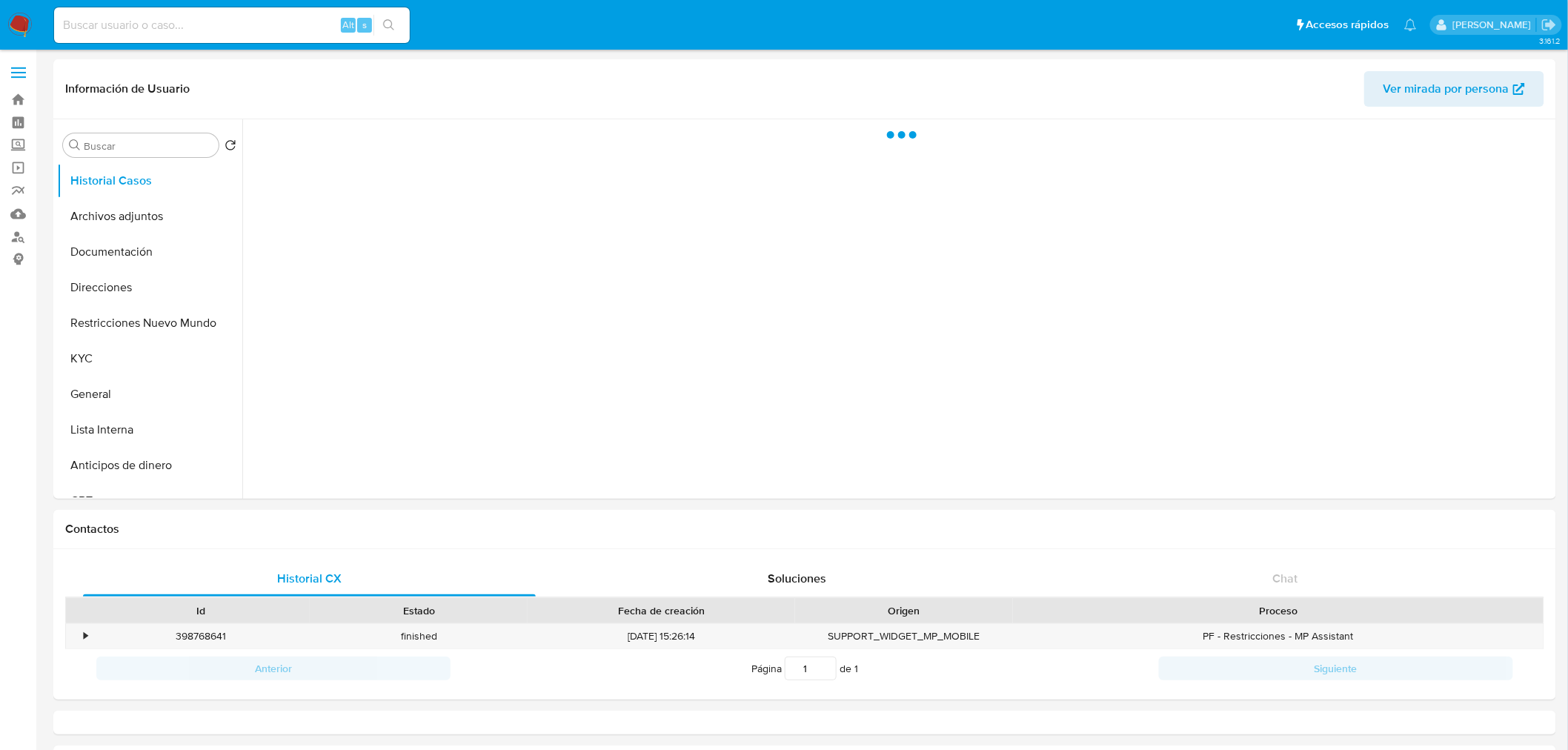
select select "10"
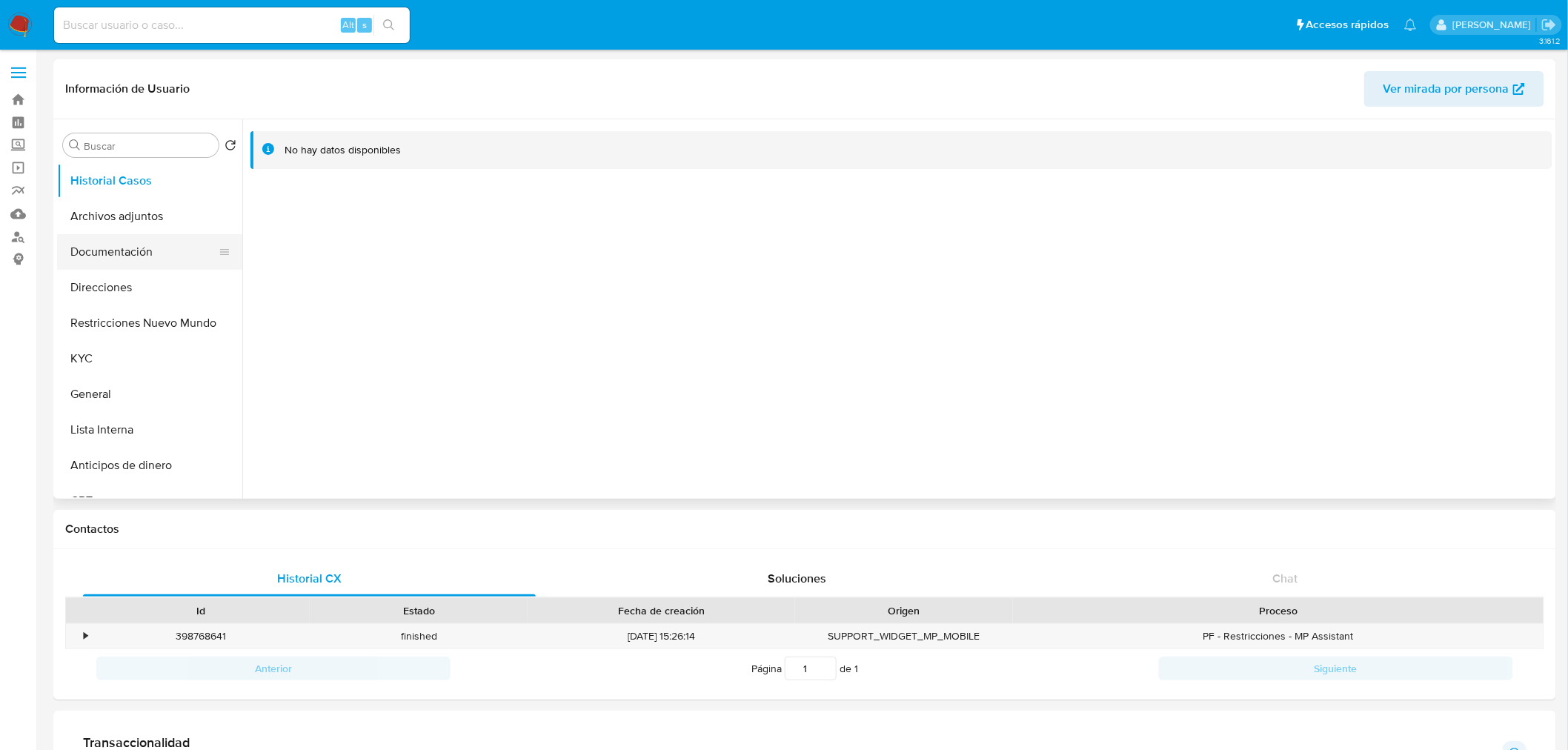
click at [126, 246] on button "Documentación" at bounding box center [143, 252] width 174 height 36
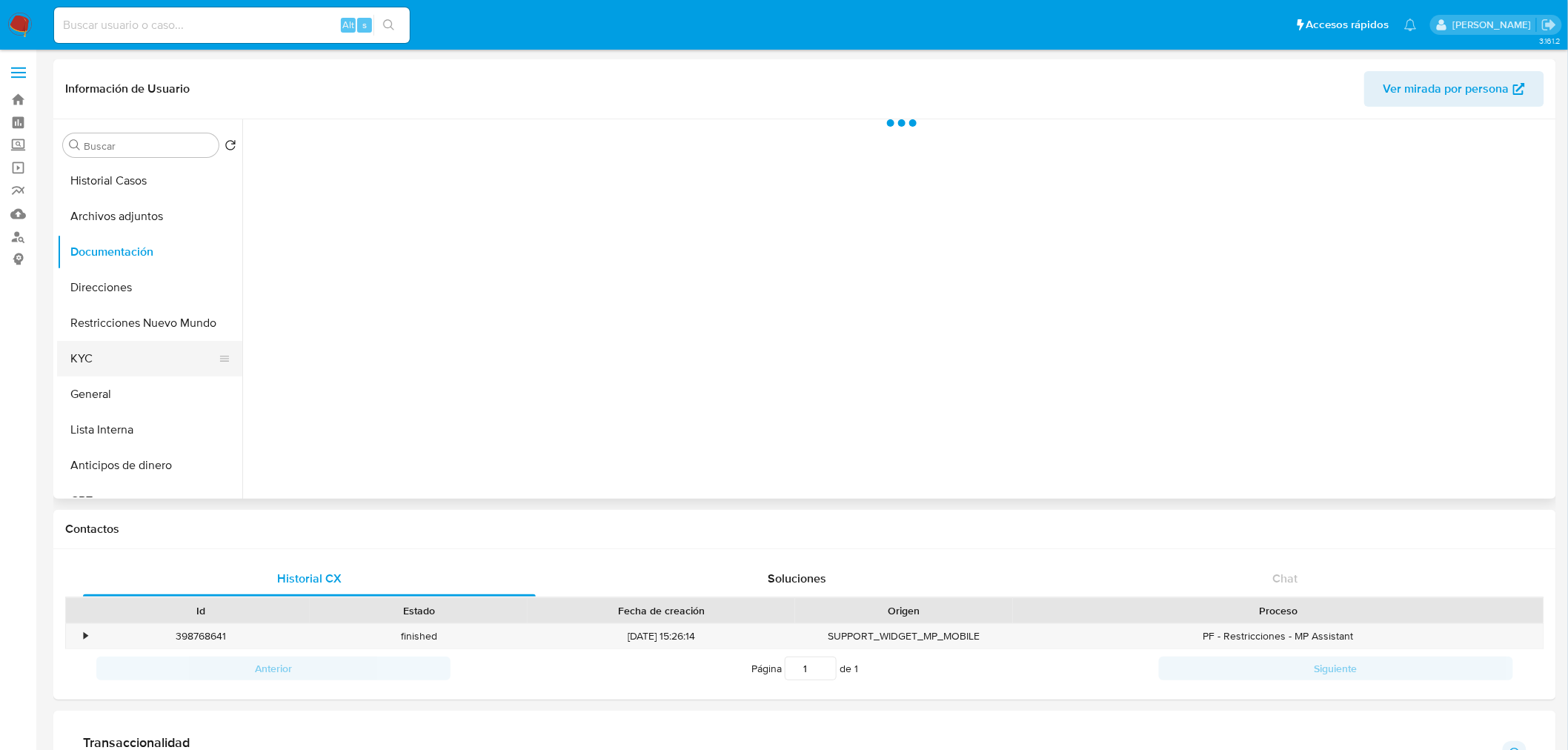
click at [97, 353] on button "KYC" at bounding box center [143, 358] width 174 height 36
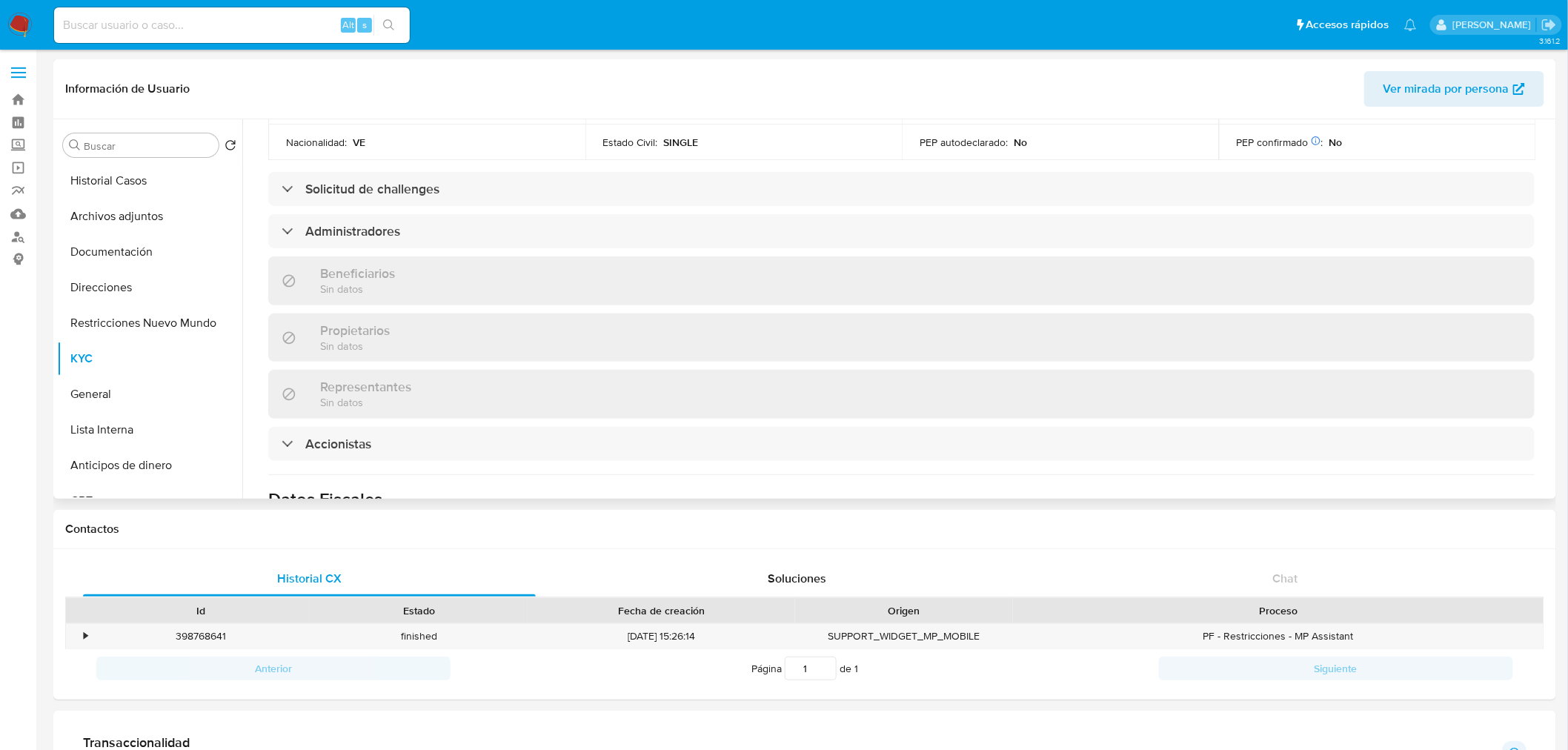
scroll to position [741, 0]
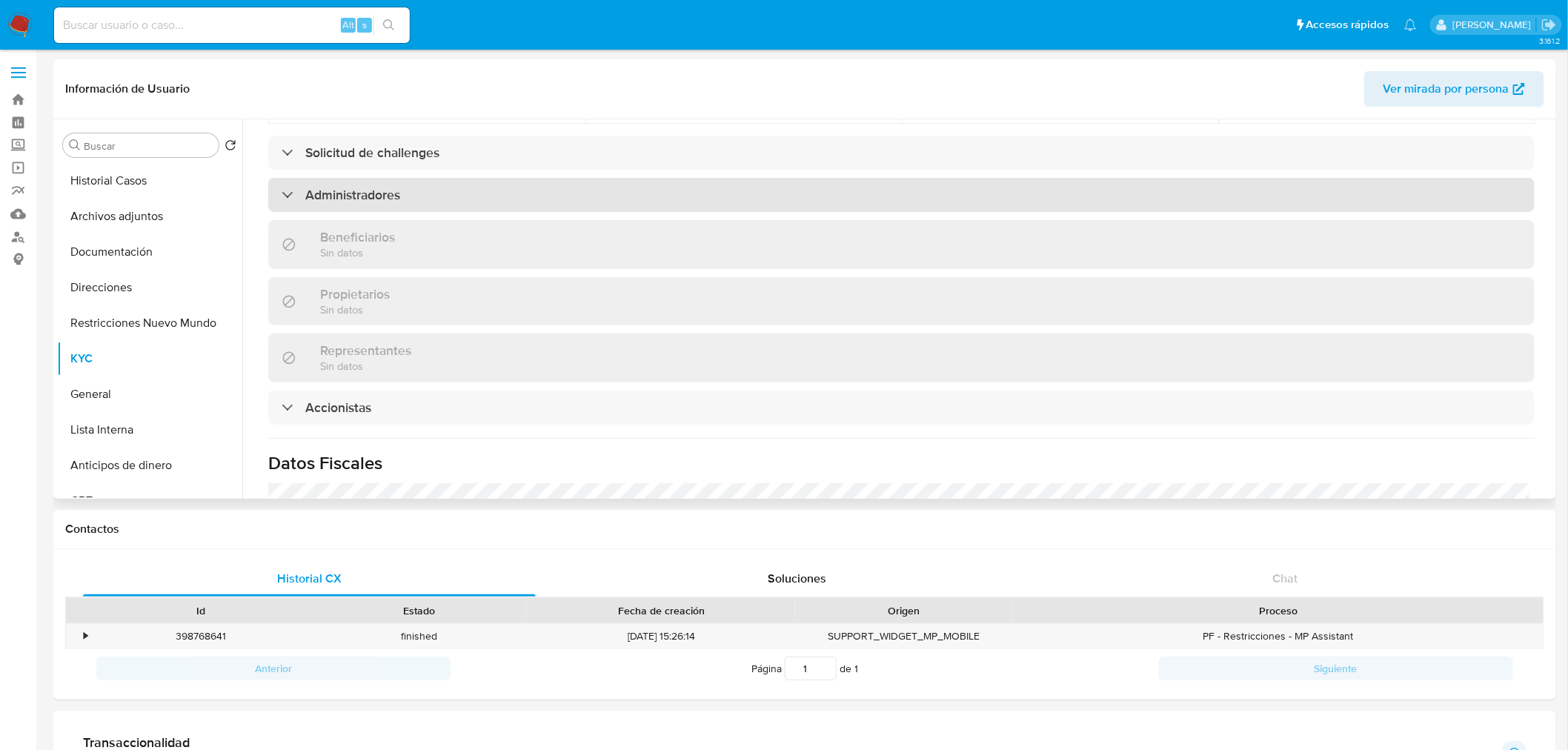
click at [338, 208] on div "Administradores" at bounding box center [901, 194] width 1266 height 34
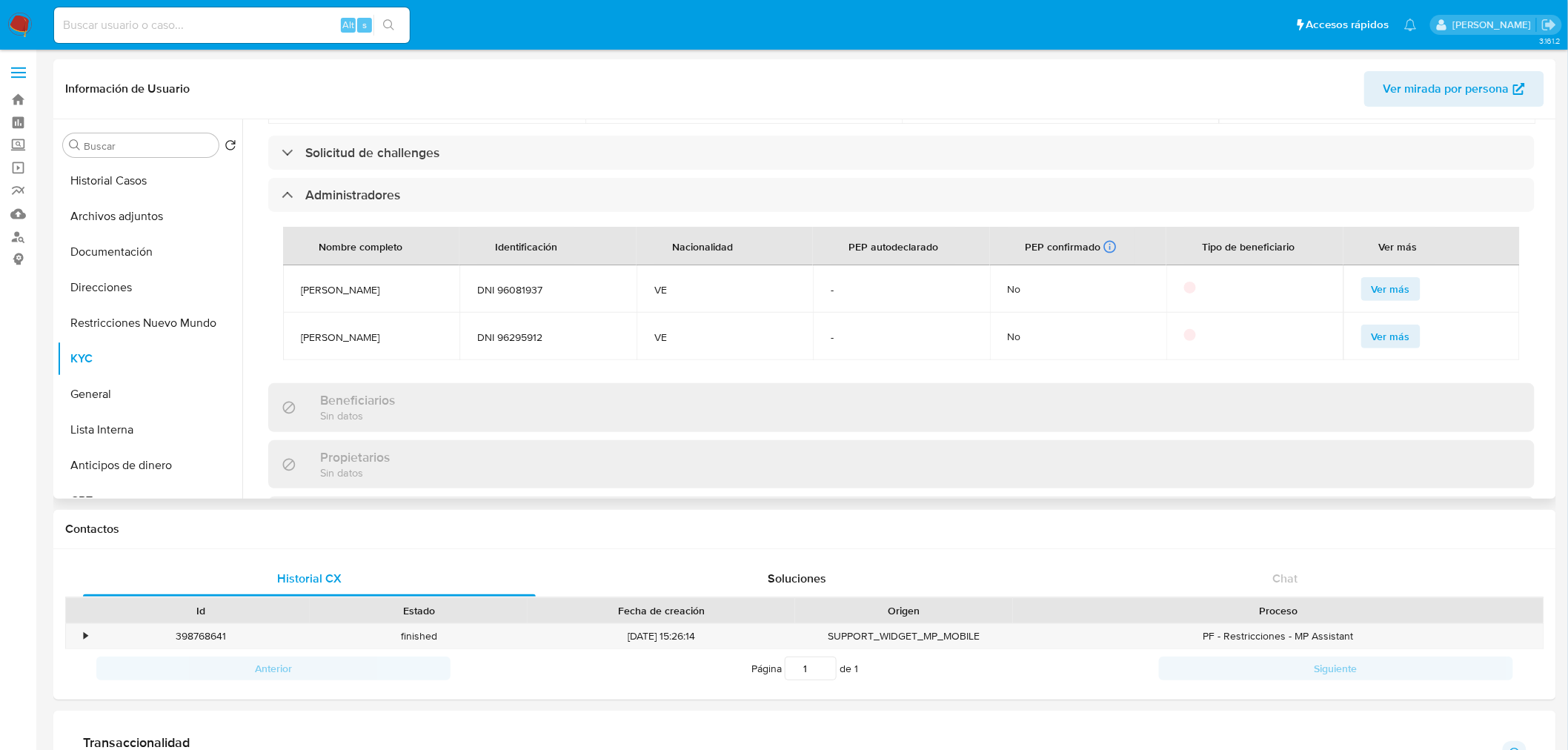
click at [519, 292] on span "DNI 96081937" at bounding box center [547, 290] width 141 height 14
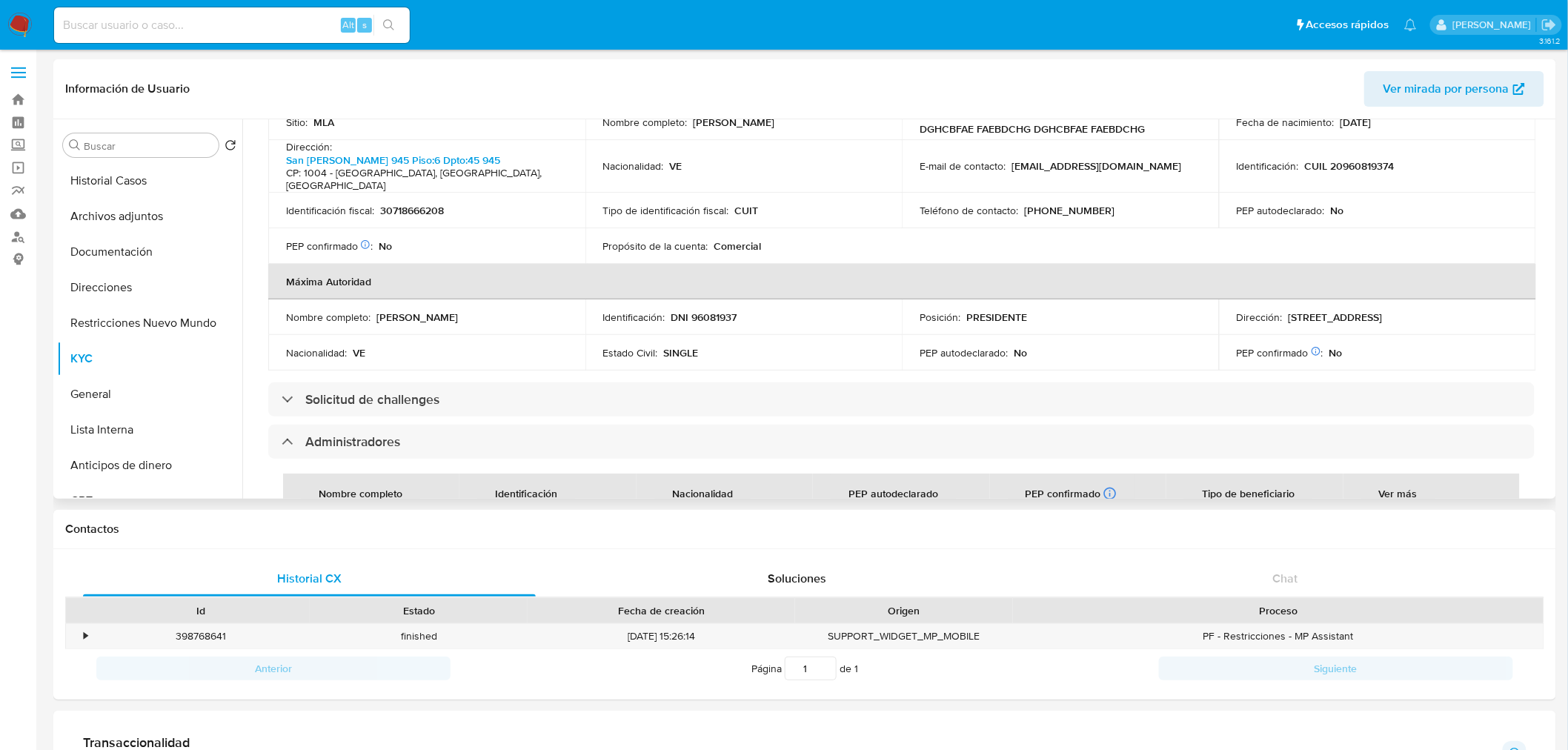
scroll to position [494, 0]
click at [705, 314] on p "DNI 96081937" at bounding box center [704, 317] width 66 height 14
copy p "96081937"
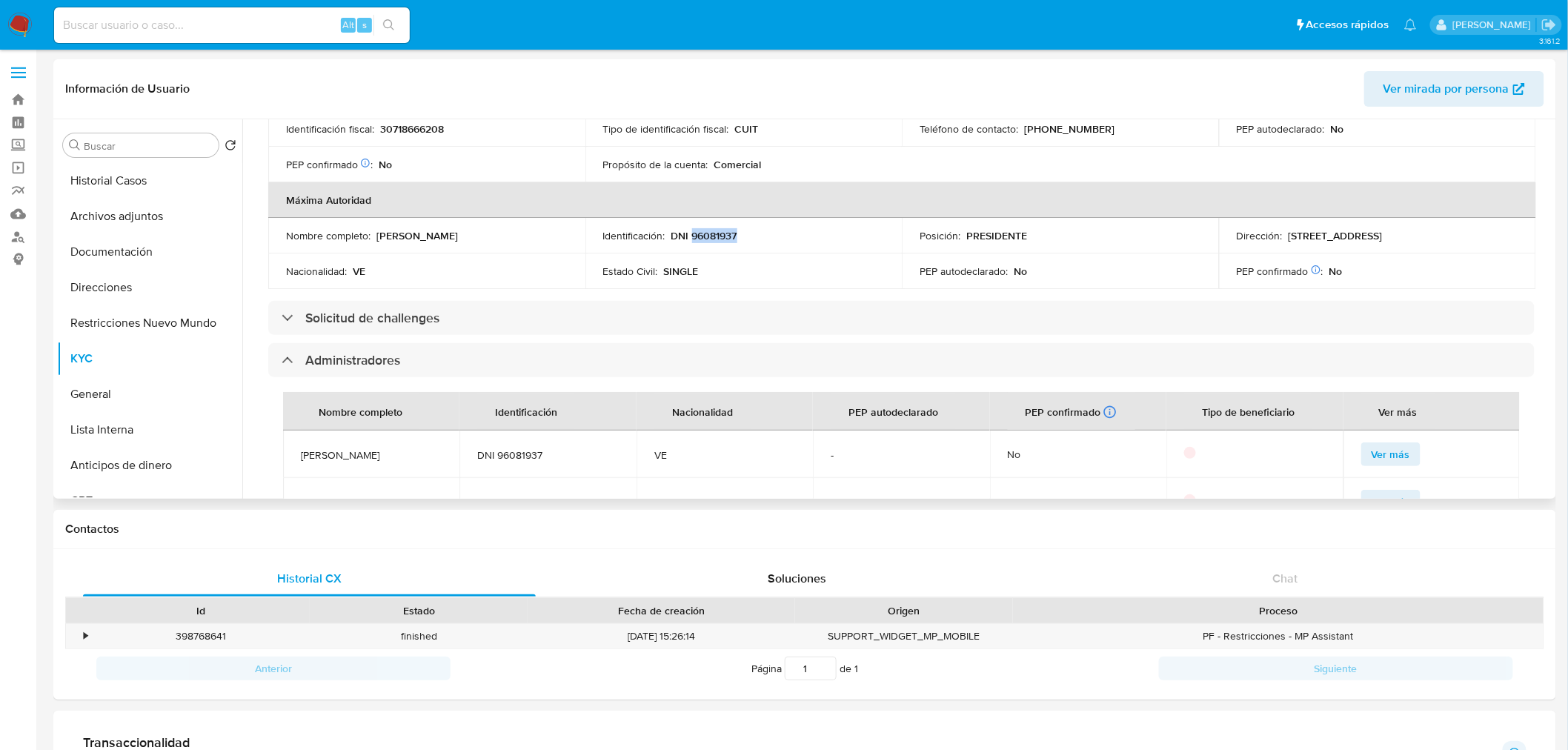
scroll to position [741, 0]
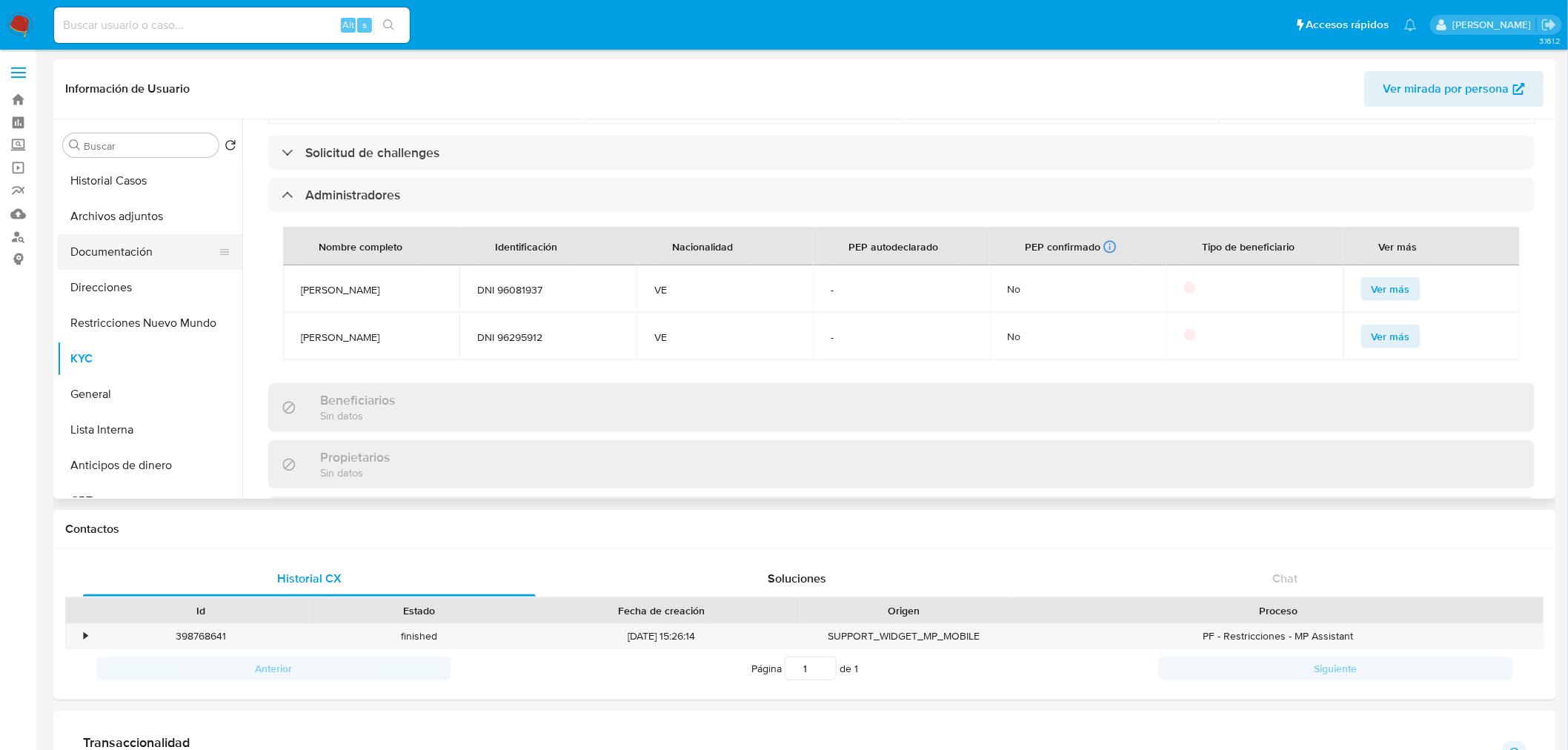
click at [124, 246] on button "Documentación" at bounding box center [143, 252] width 174 height 36
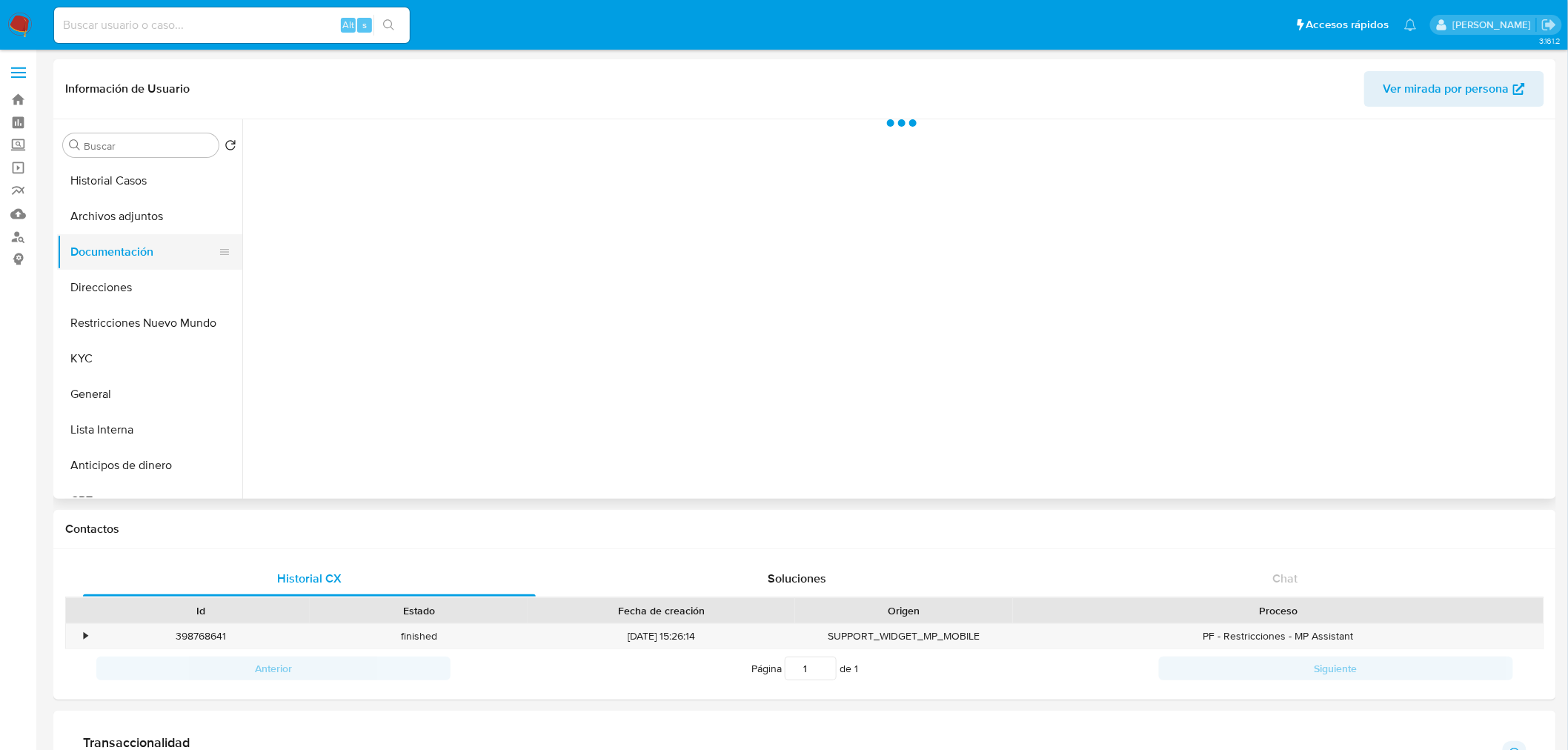
scroll to position [0, 0]
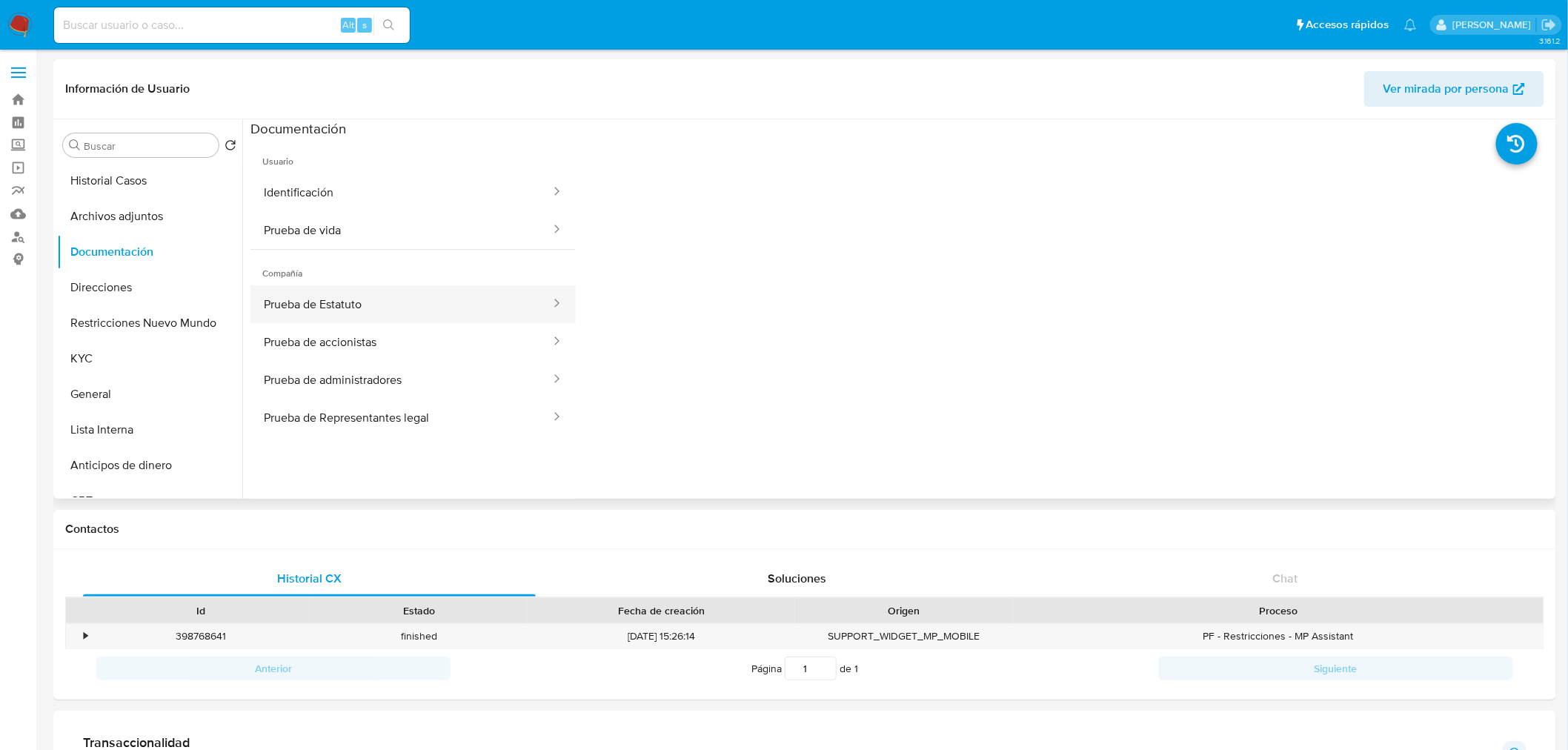
click at [361, 308] on button "Prueba de Estatuto" at bounding box center [401, 303] width 302 height 38
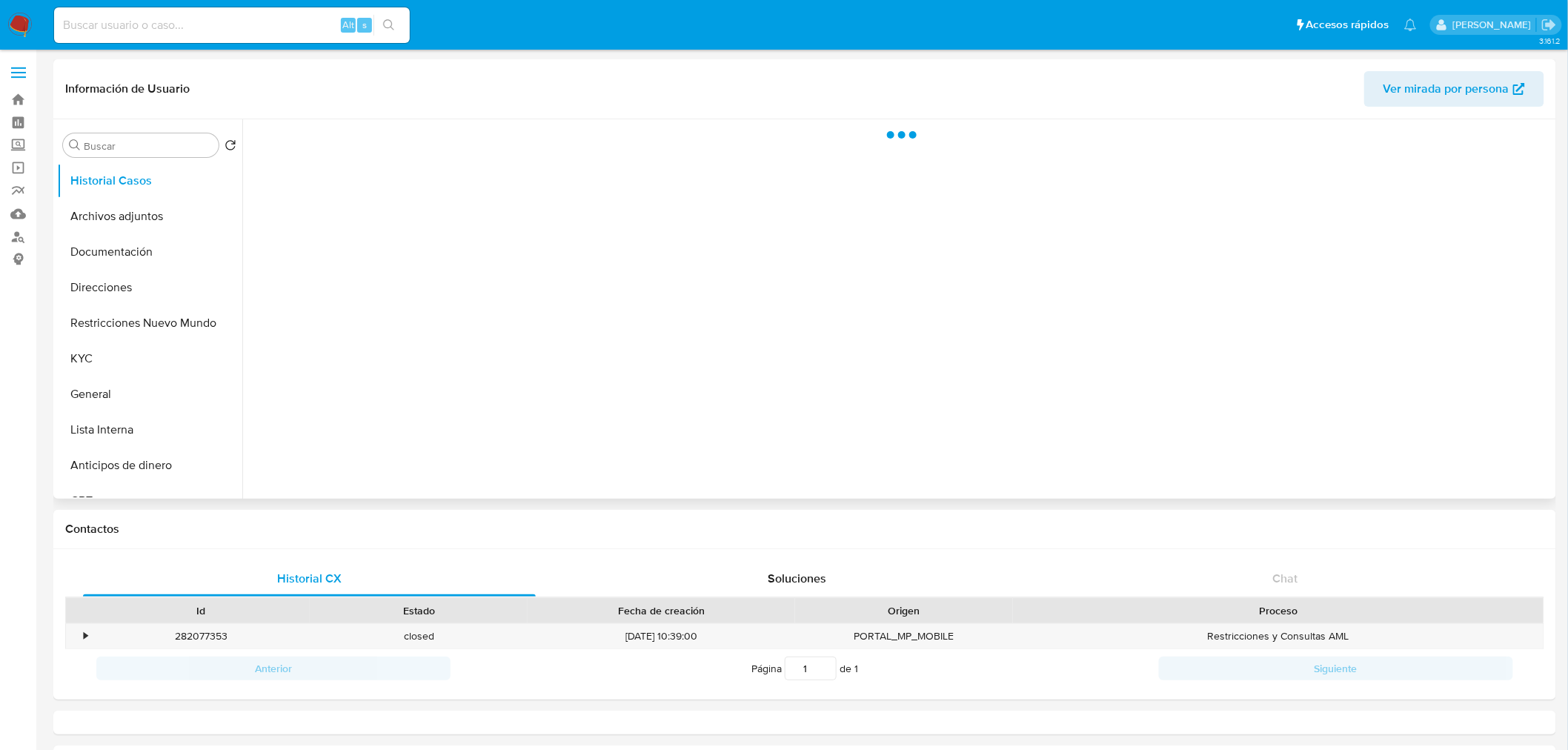
select select "10"
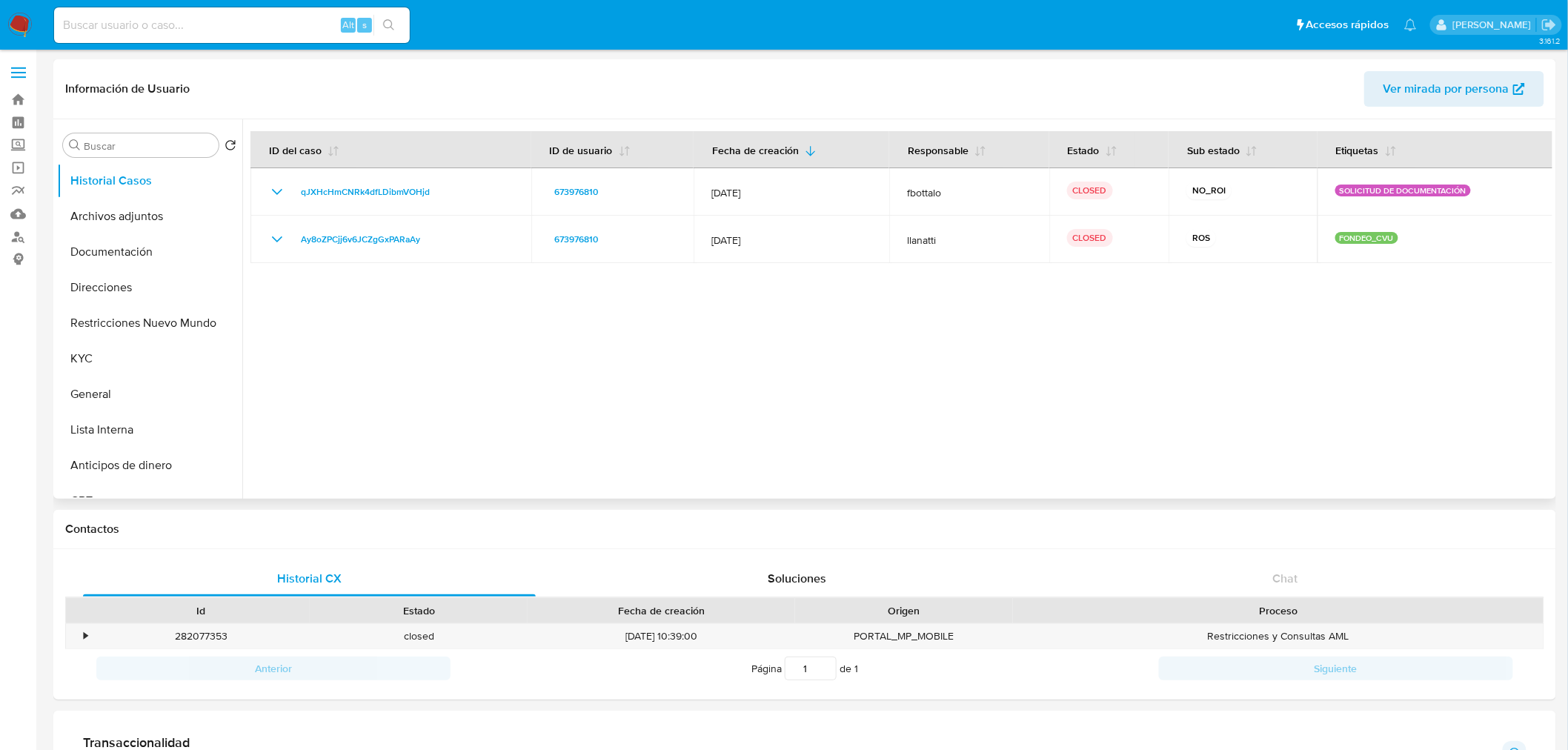
drag, startPoint x: 1580, startPoint y: 2, endPoint x: 758, endPoint y: 371, distance: 901.0
click at [760, 379] on div at bounding box center [898, 309] width 1310 height 380
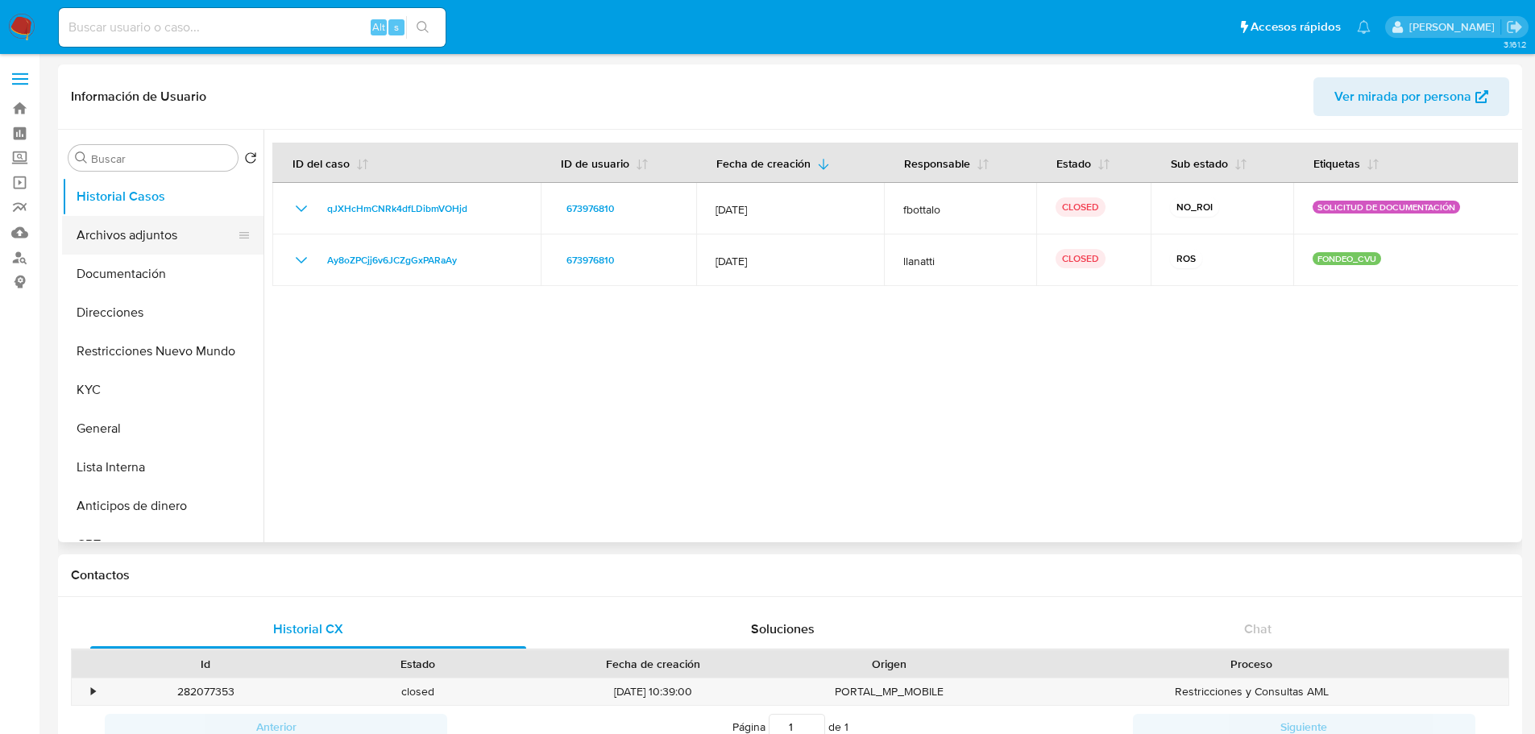
click at [130, 223] on button "Archivos adjuntos" at bounding box center [156, 235] width 189 height 39
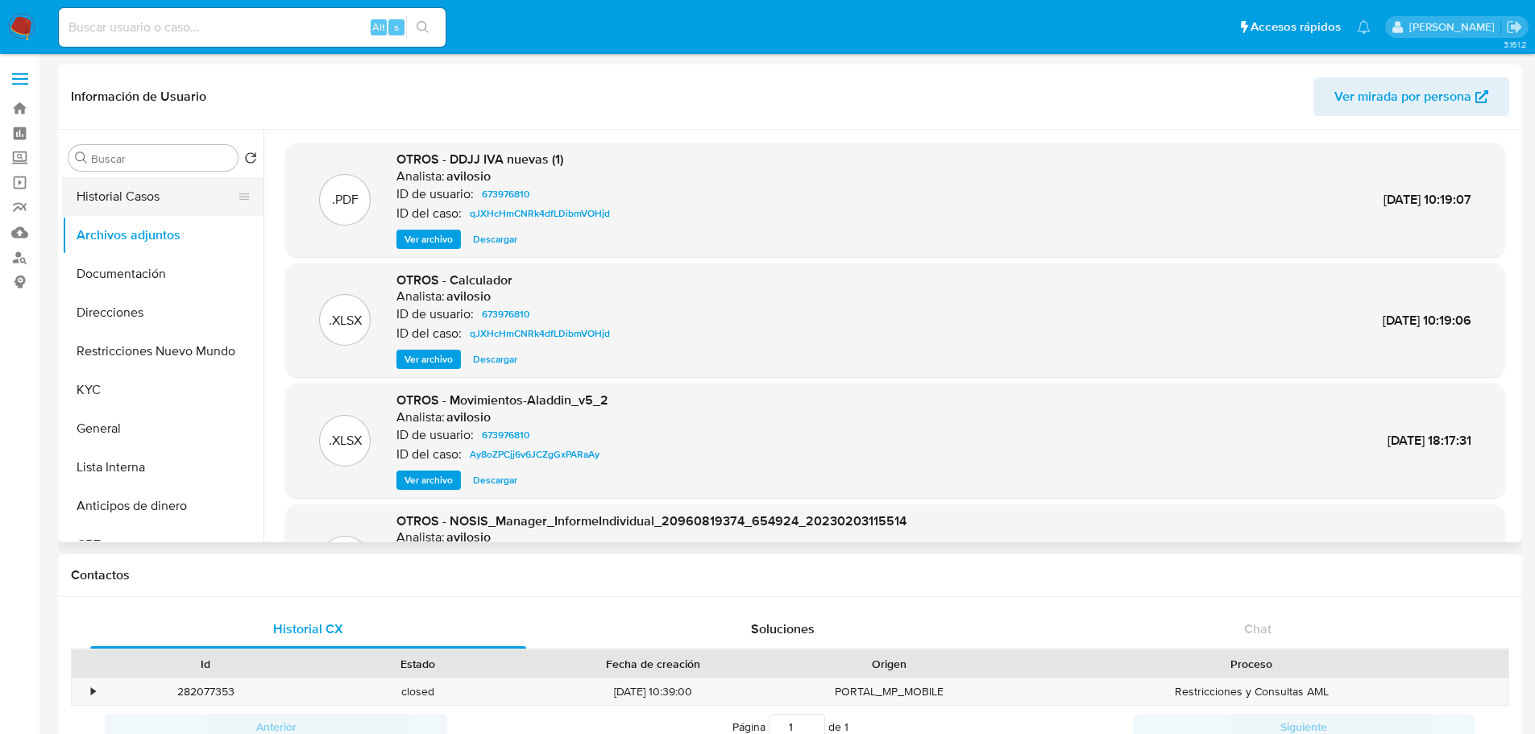
click at [138, 202] on button "Historial Casos" at bounding box center [156, 196] width 189 height 39
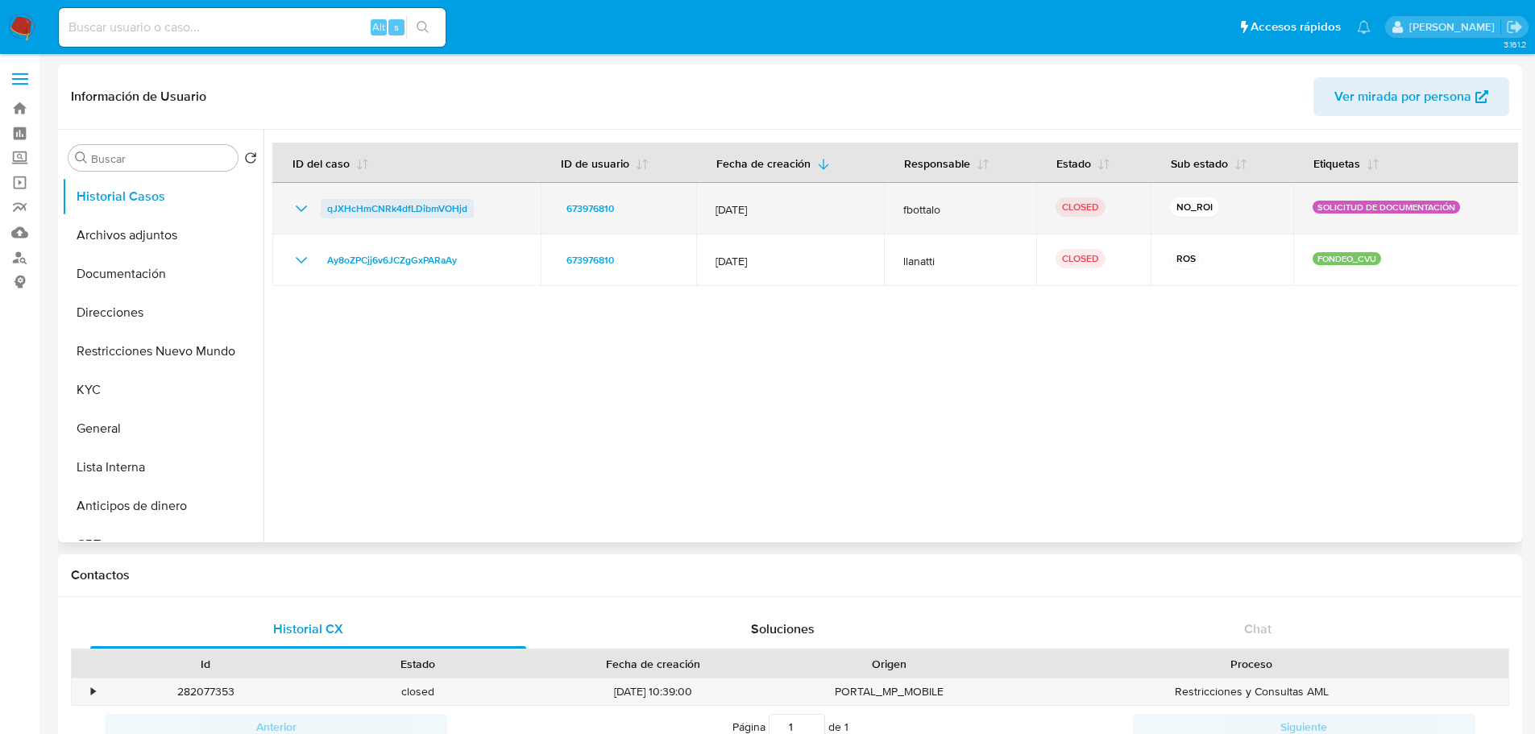
click at [353, 210] on span "qJXHcHmCNRk4dfLDibmVOHjd" at bounding box center [397, 208] width 140 height 19
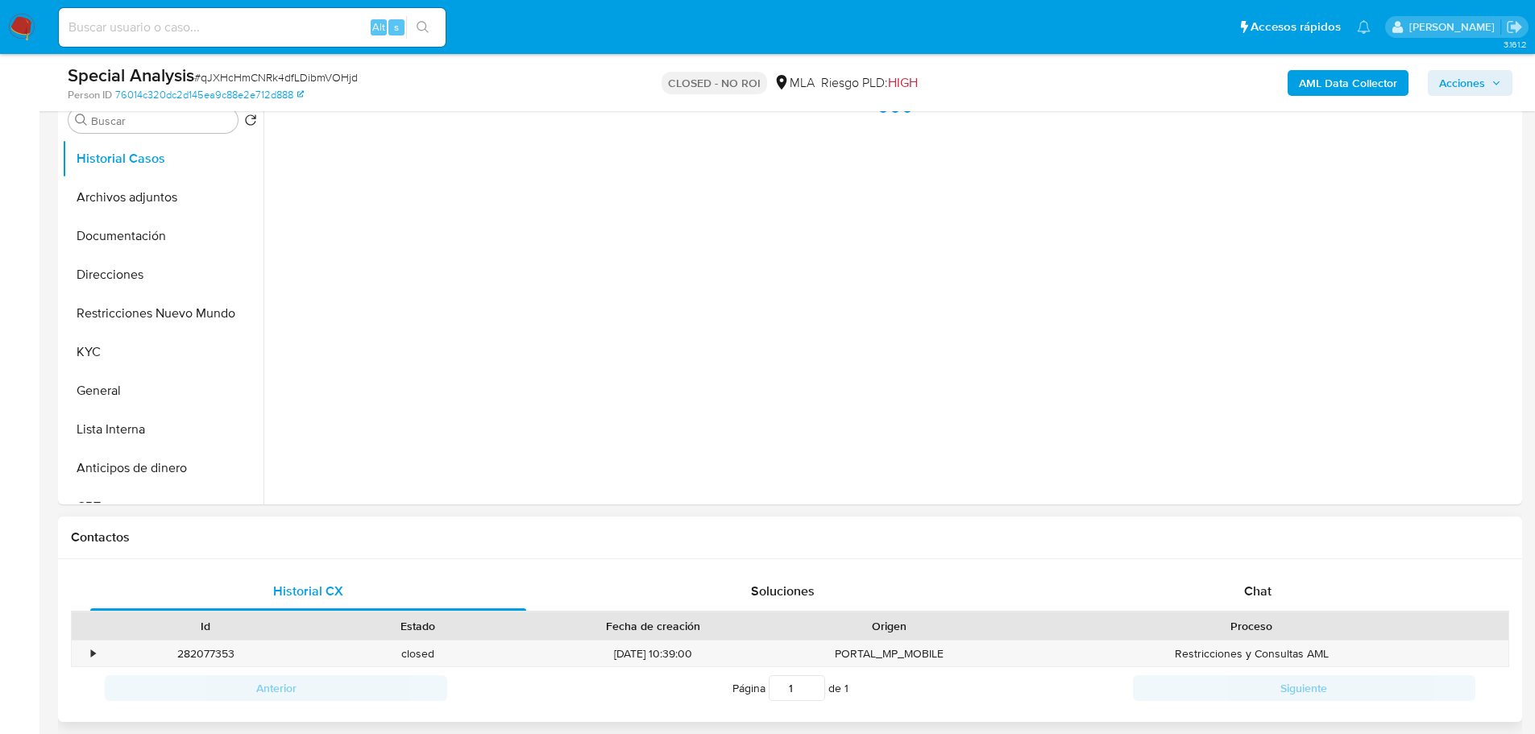
scroll to position [403, 0]
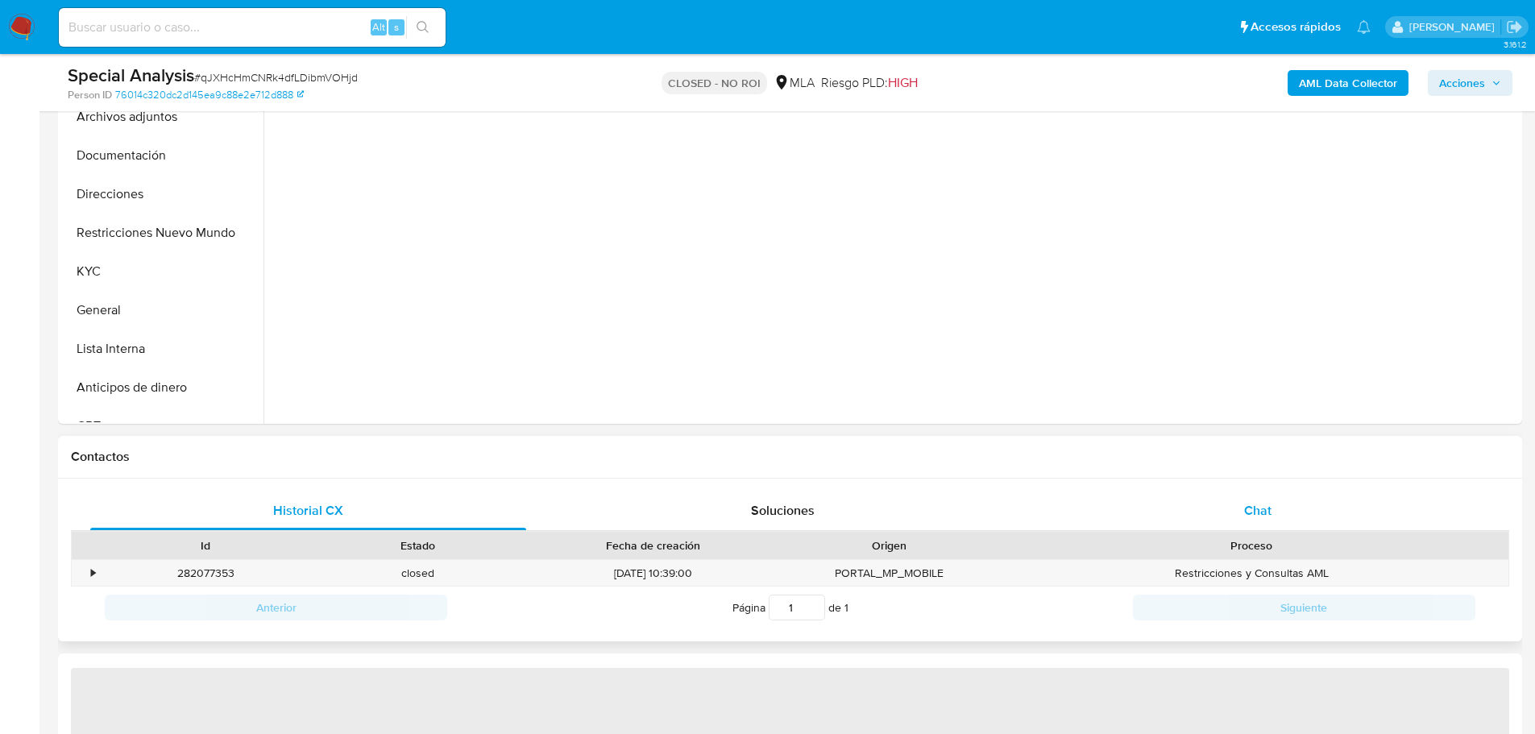
click at [1262, 502] on span "Chat" at bounding box center [1257, 510] width 27 height 19
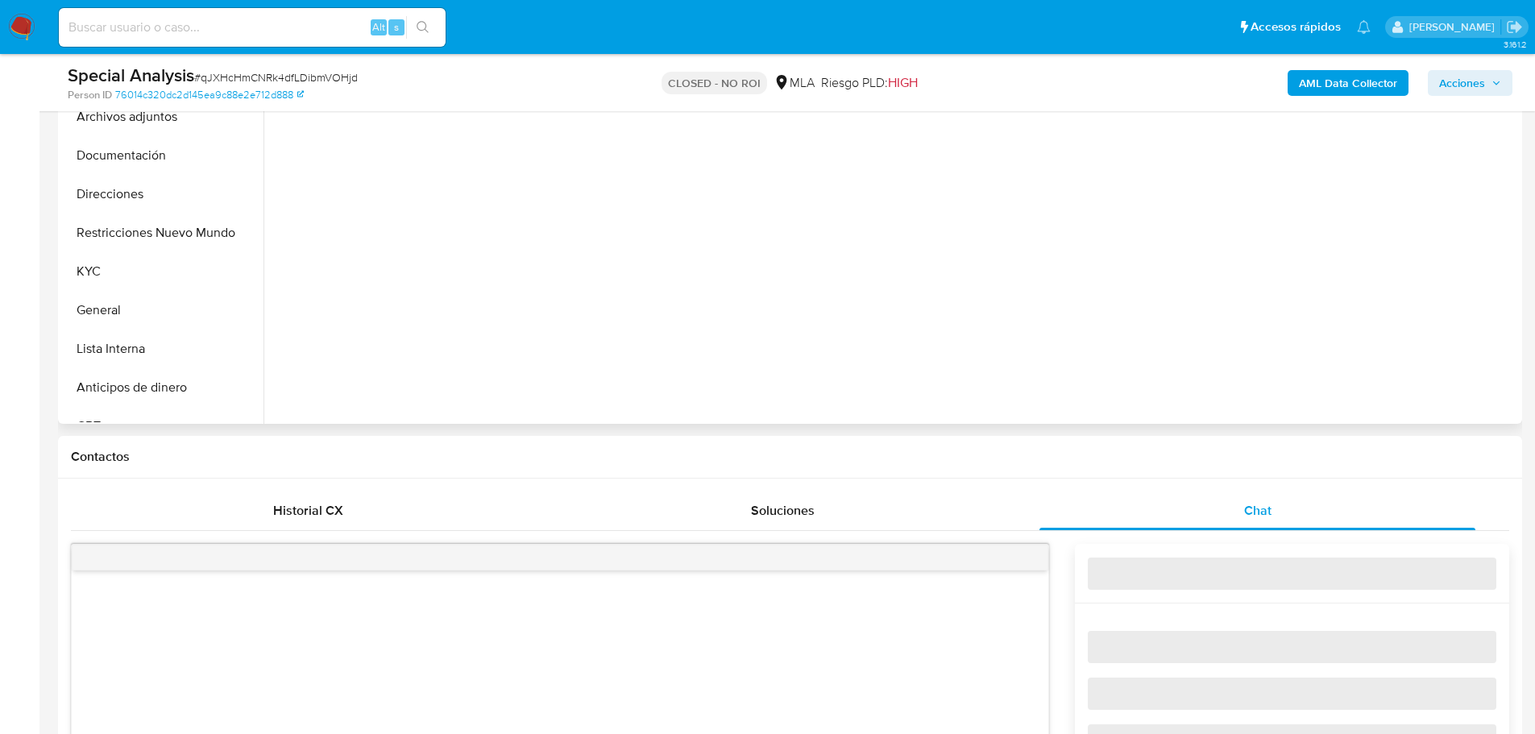
select select "10"
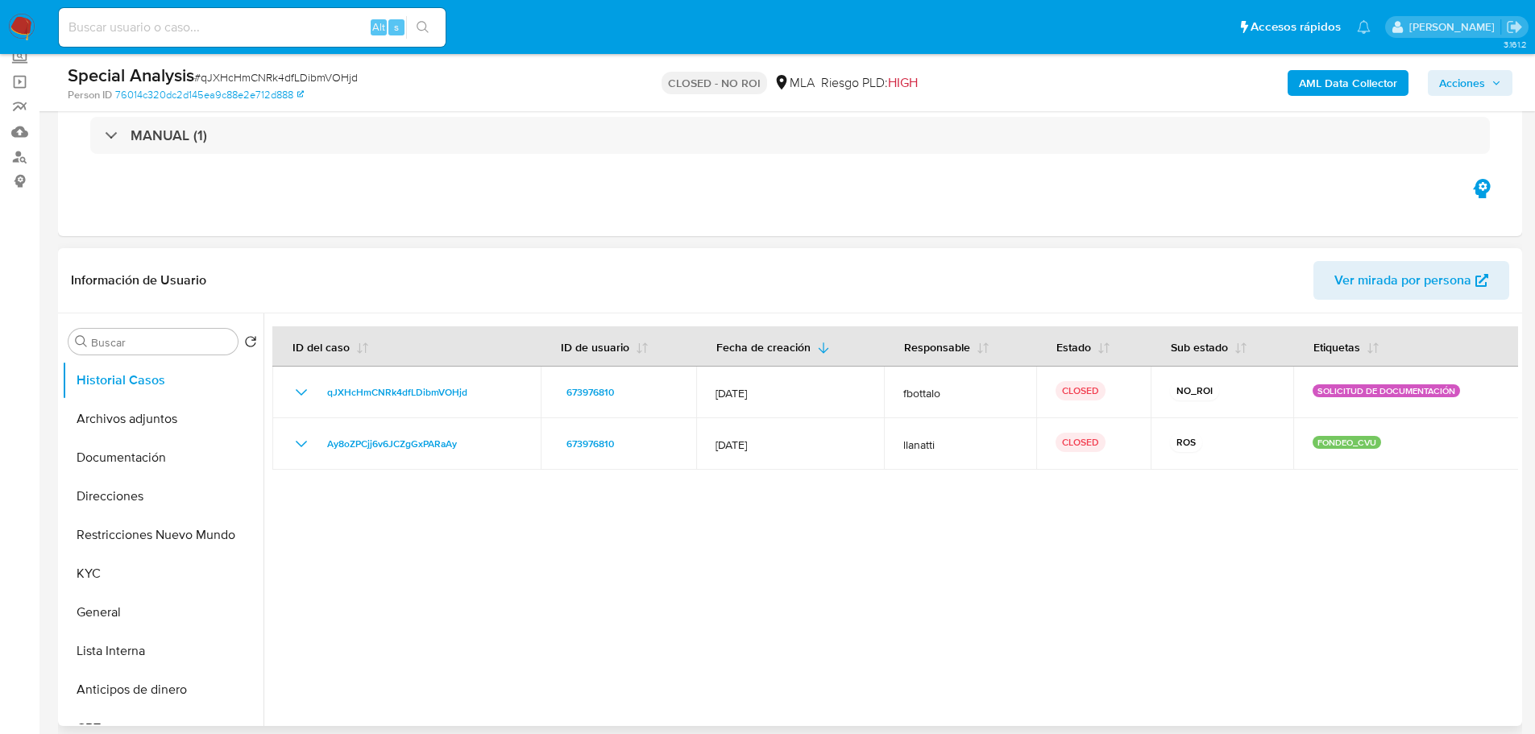
scroll to position [81, 0]
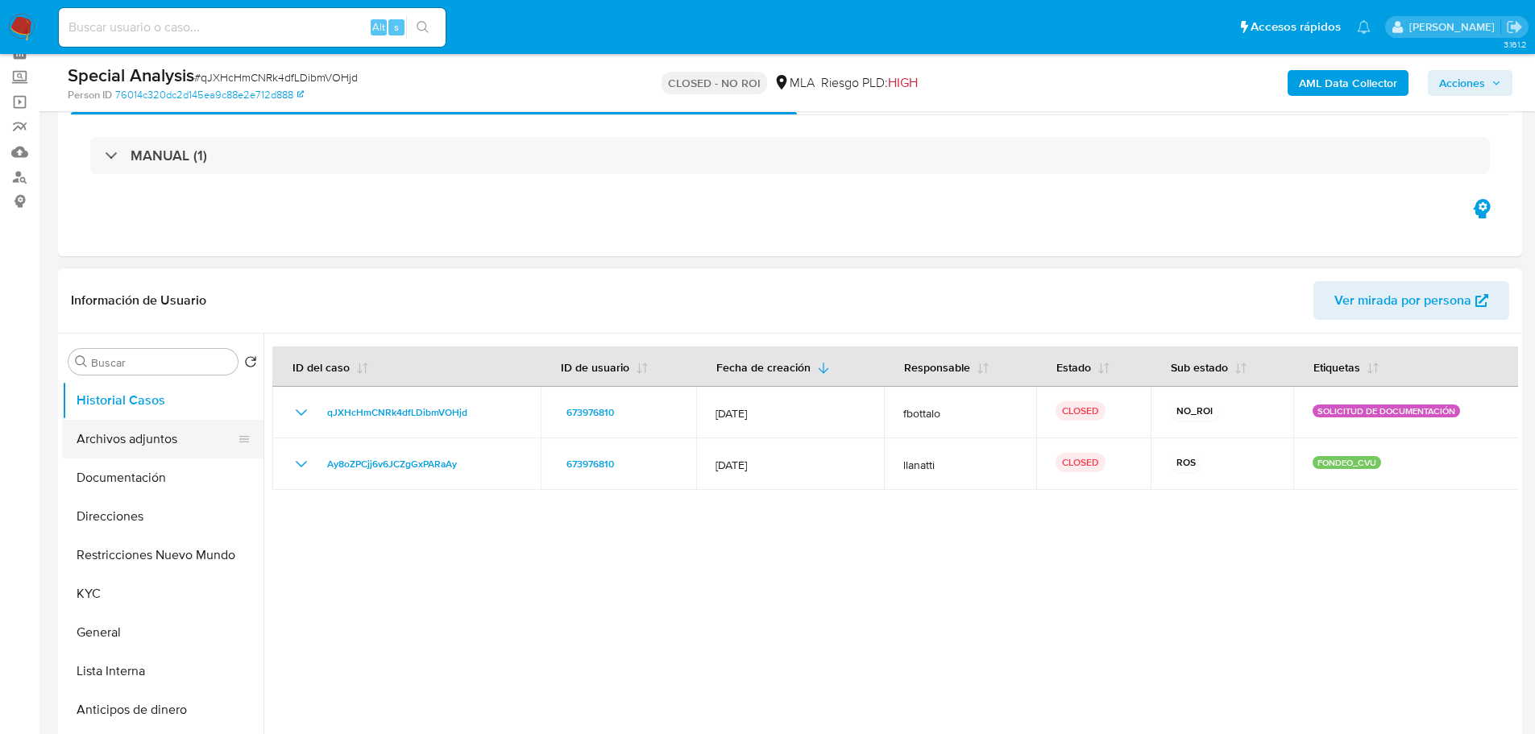
click at [153, 443] on button "Archivos adjuntos" at bounding box center [156, 439] width 189 height 39
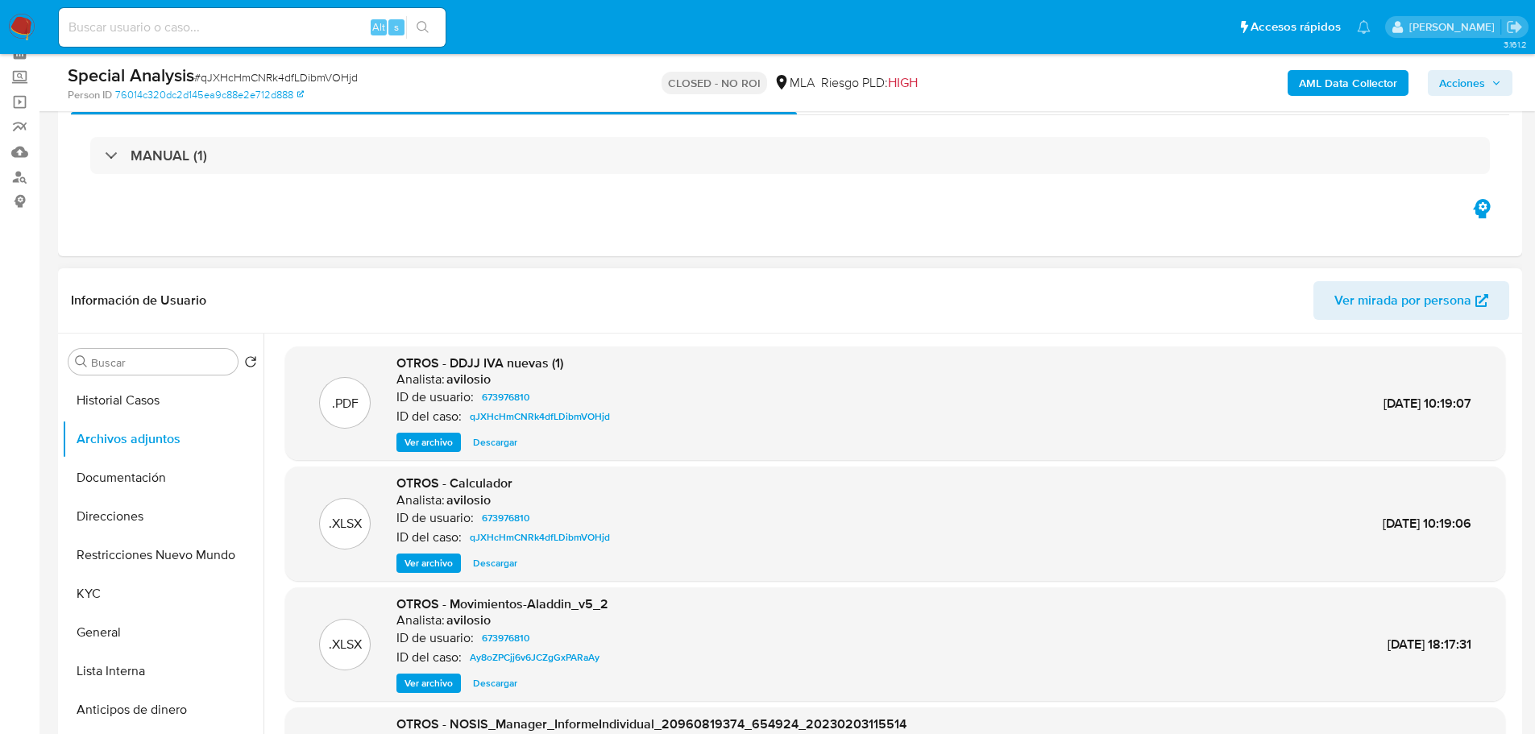
click at [448, 443] on span "Ver archivo" at bounding box center [429, 442] width 48 height 16
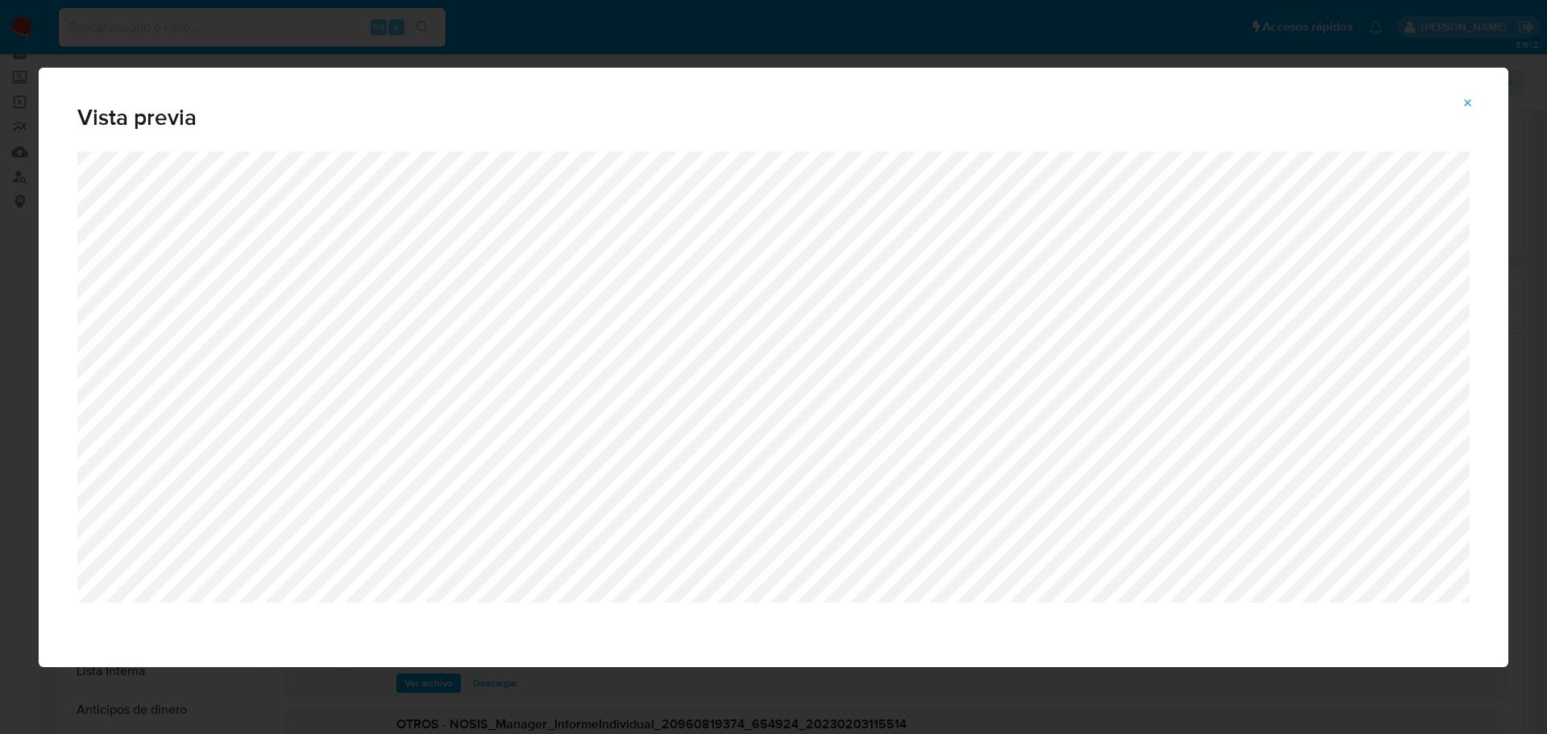
click at [1471, 99] on icon "Attachment preview" at bounding box center [1468, 103] width 13 height 13
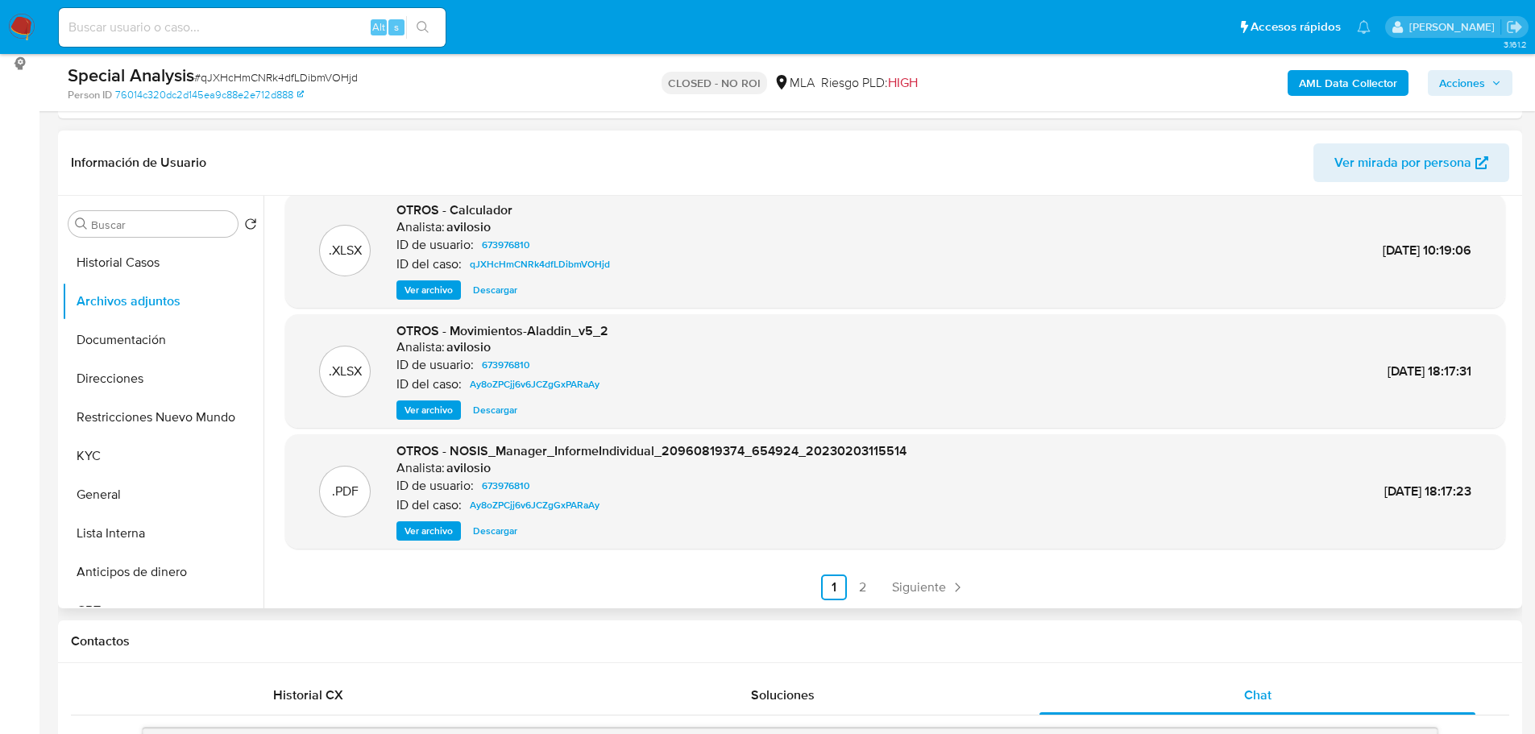
scroll to position [322, 0]
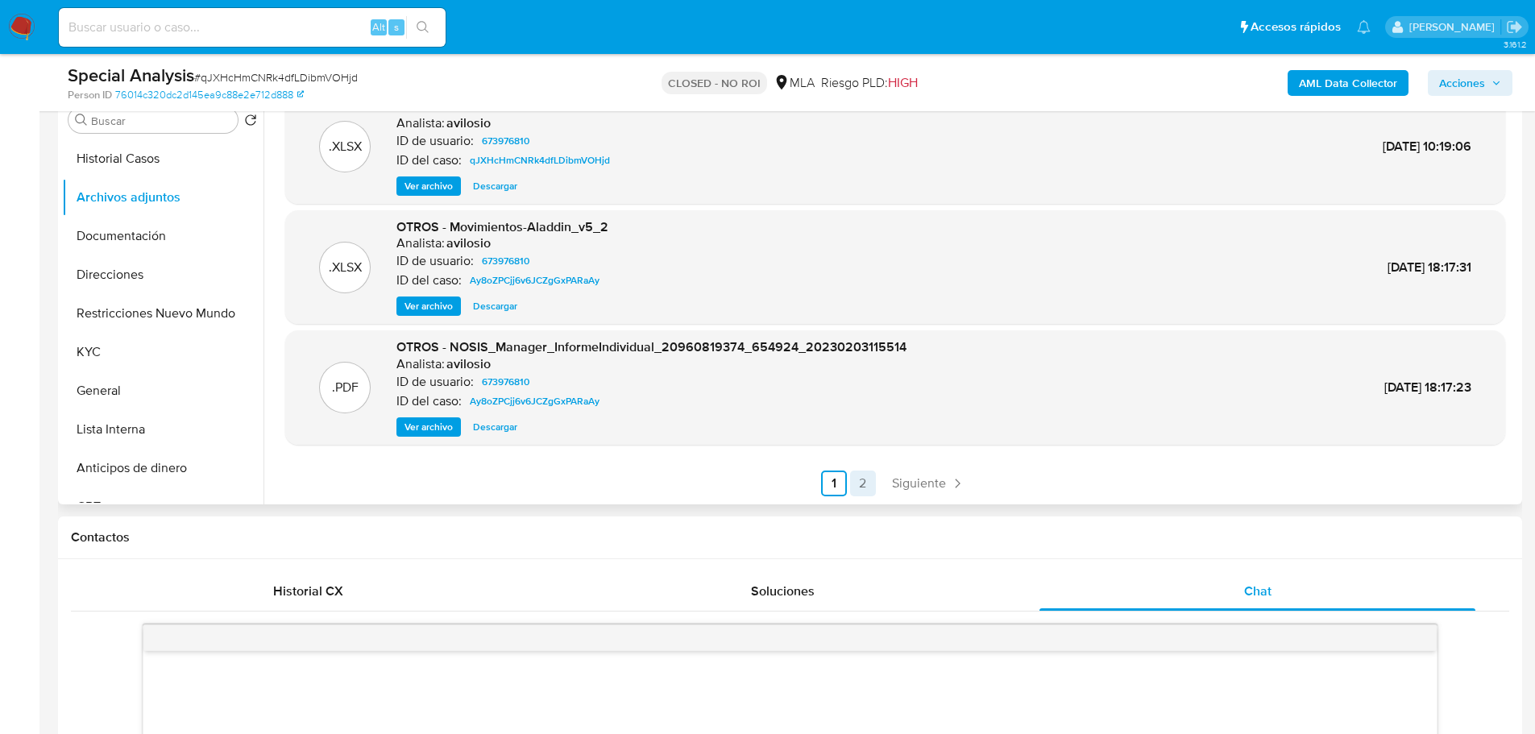
click at [852, 471] on link "2" at bounding box center [863, 484] width 26 height 26
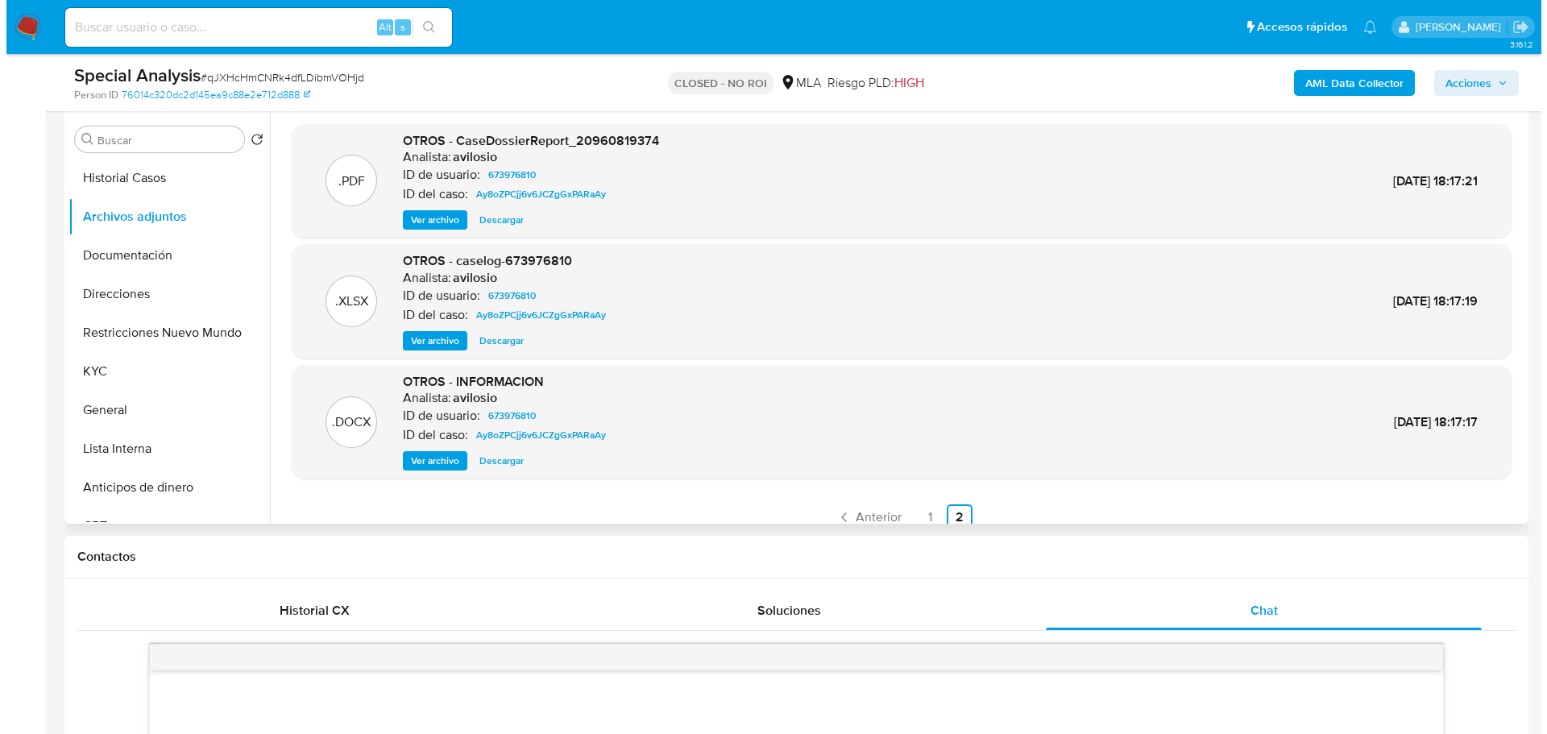
scroll to position [161, 0]
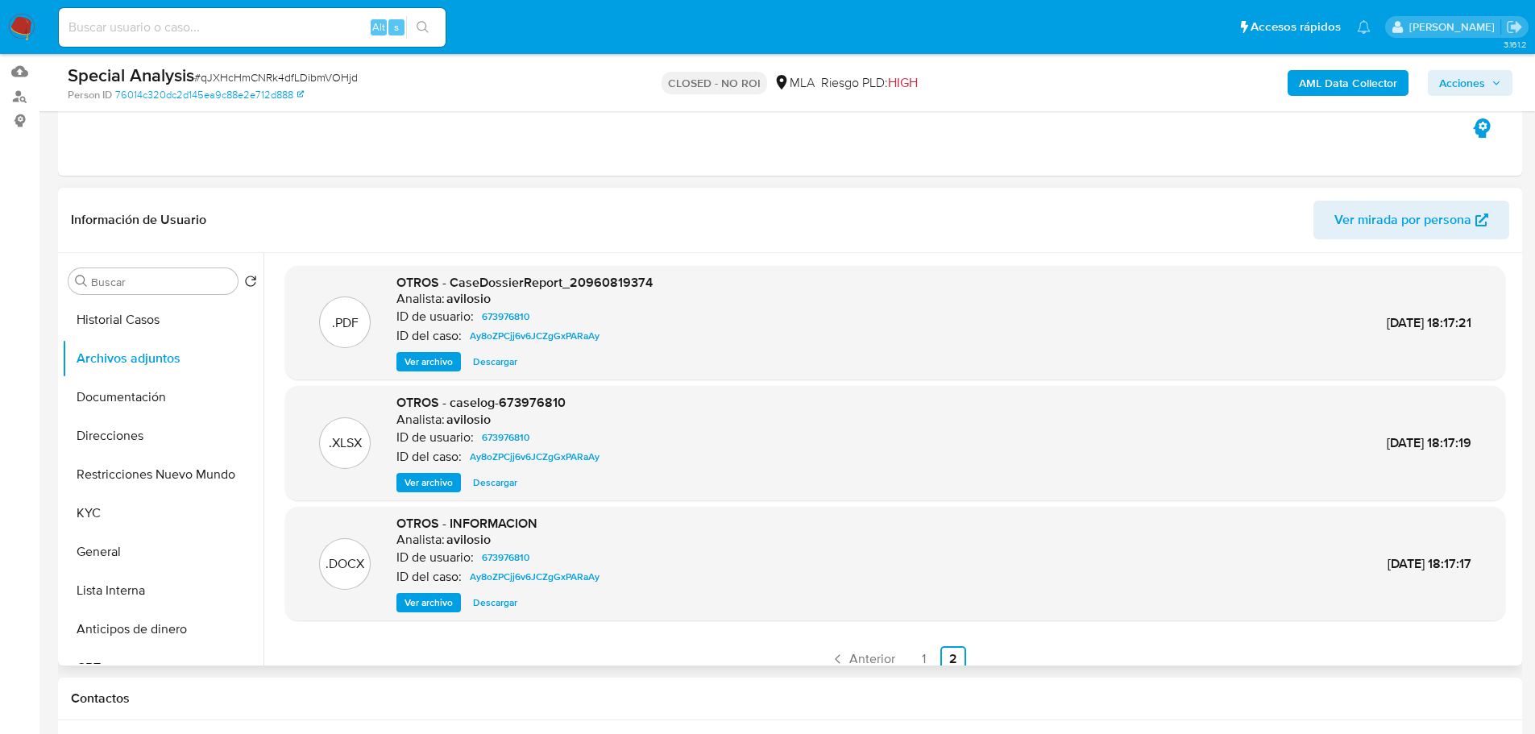
click at [442, 359] on span "Ver archivo" at bounding box center [429, 362] width 48 height 16
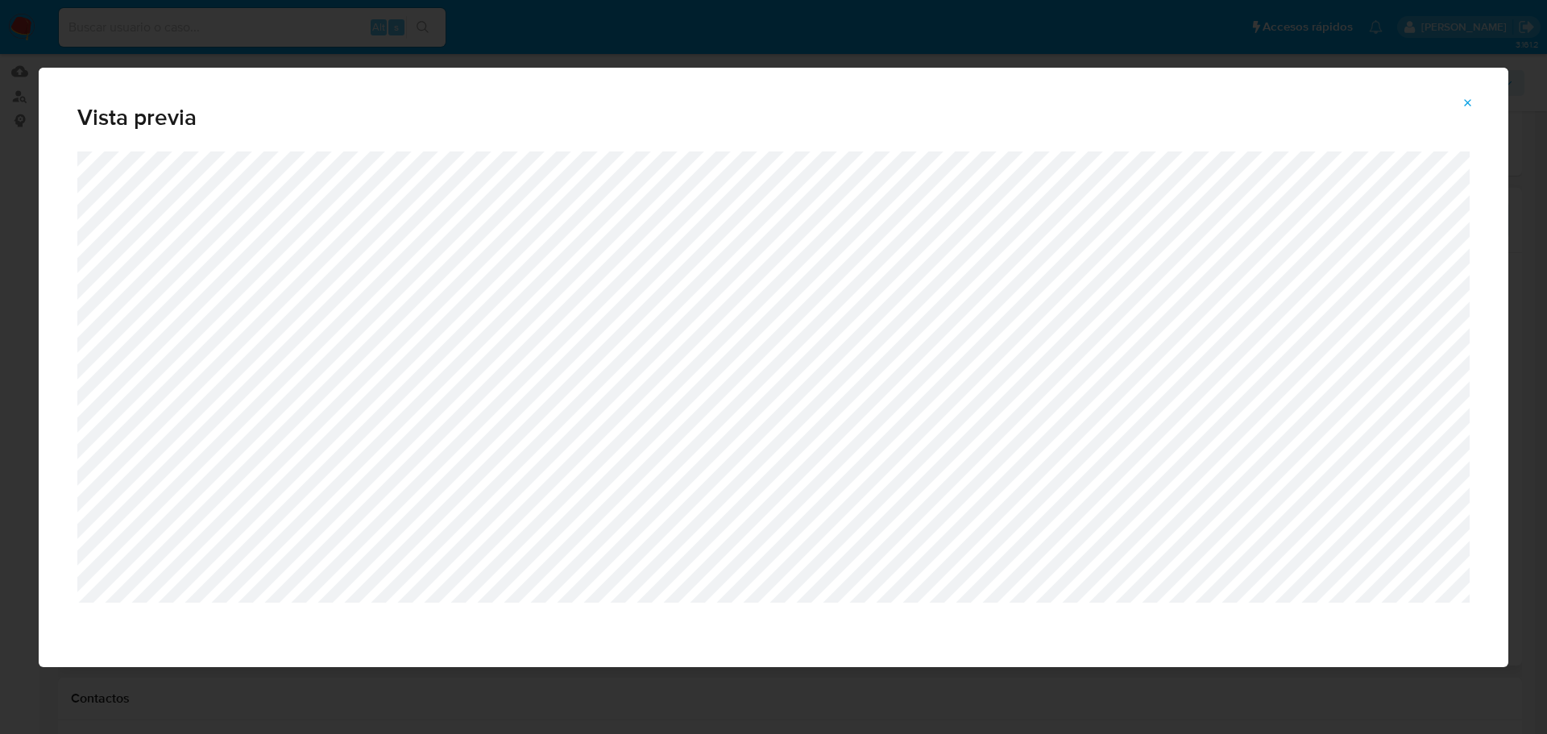
click at [1464, 99] on icon "Attachment preview" at bounding box center [1468, 103] width 13 height 13
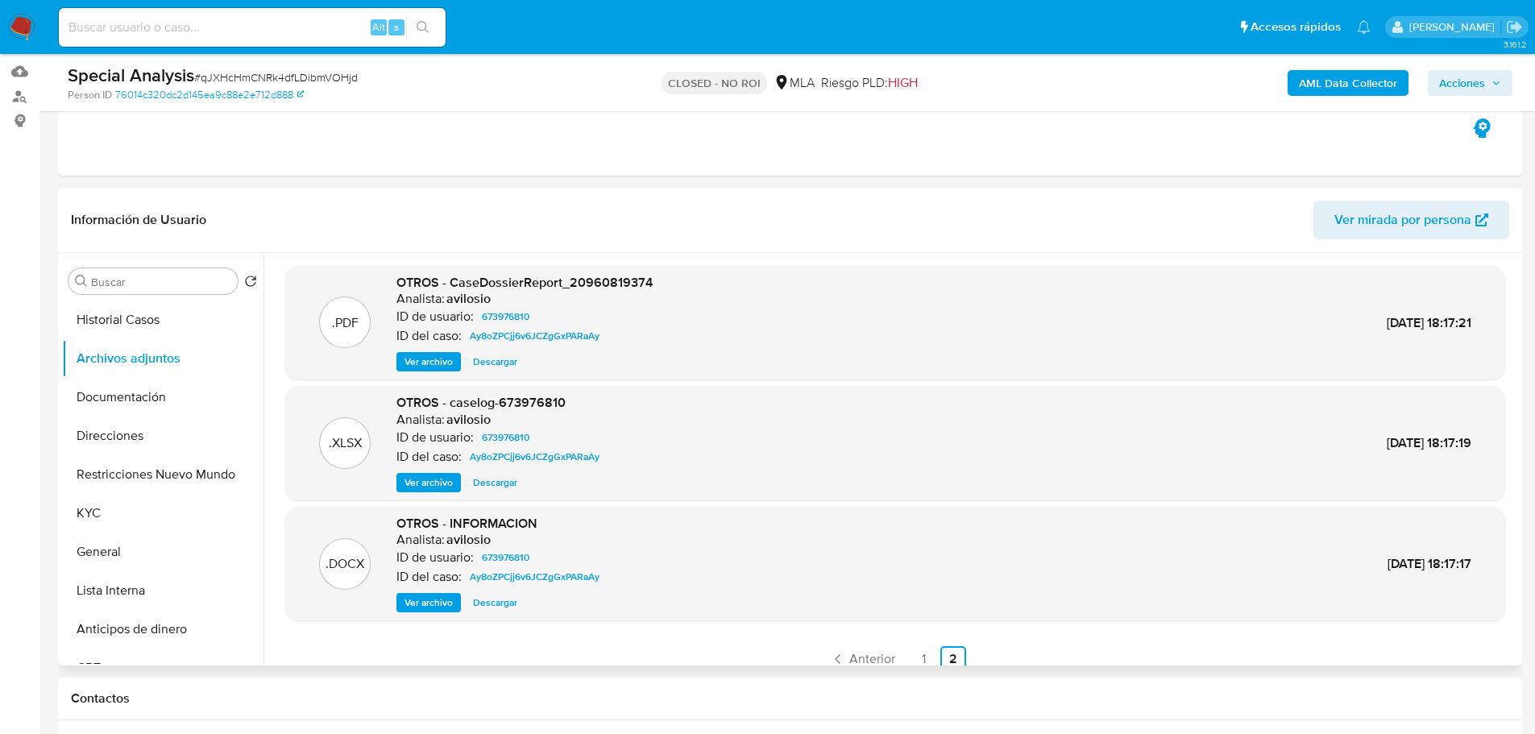
click at [434, 476] on span "Ver archivo" at bounding box center [429, 483] width 48 height 16
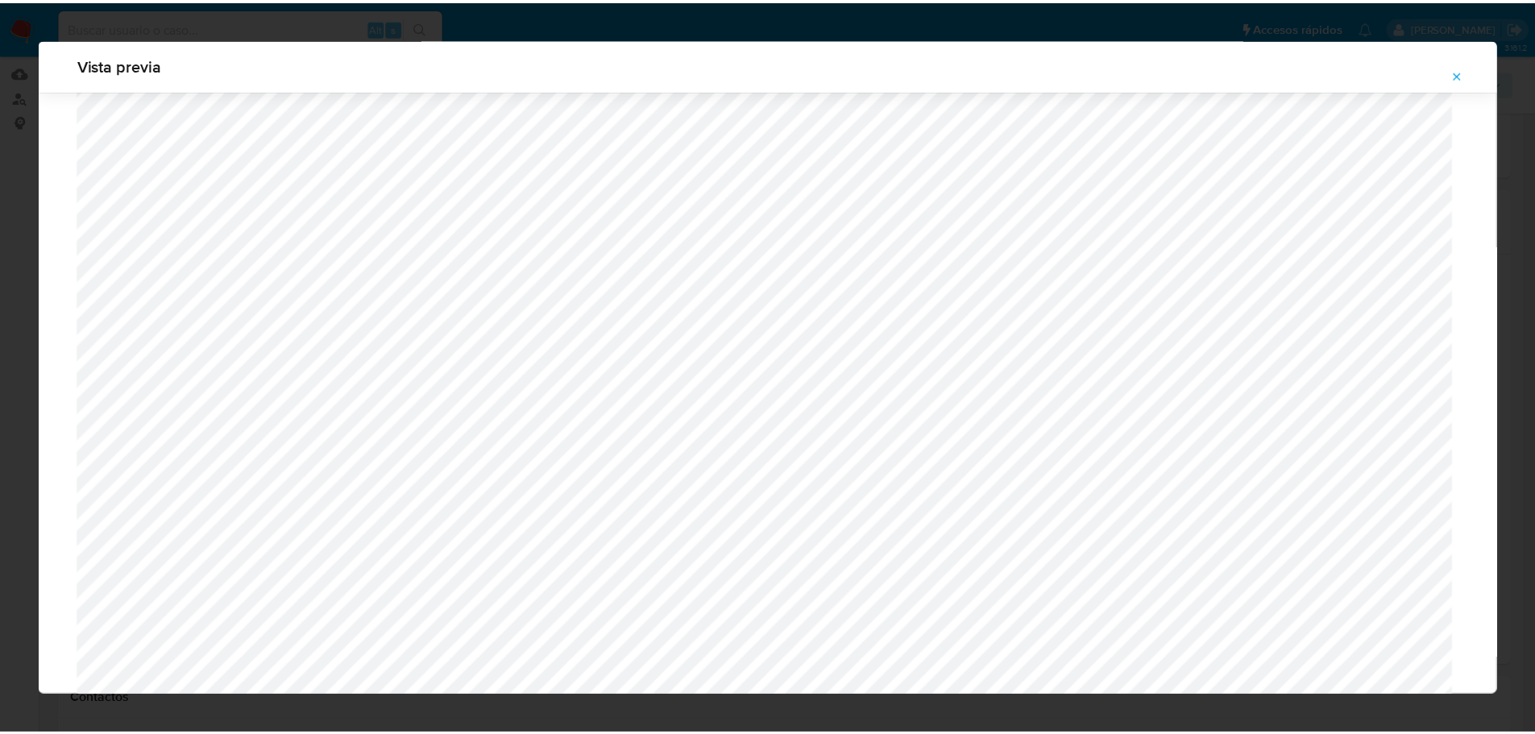
scroll to position [1177, 0]
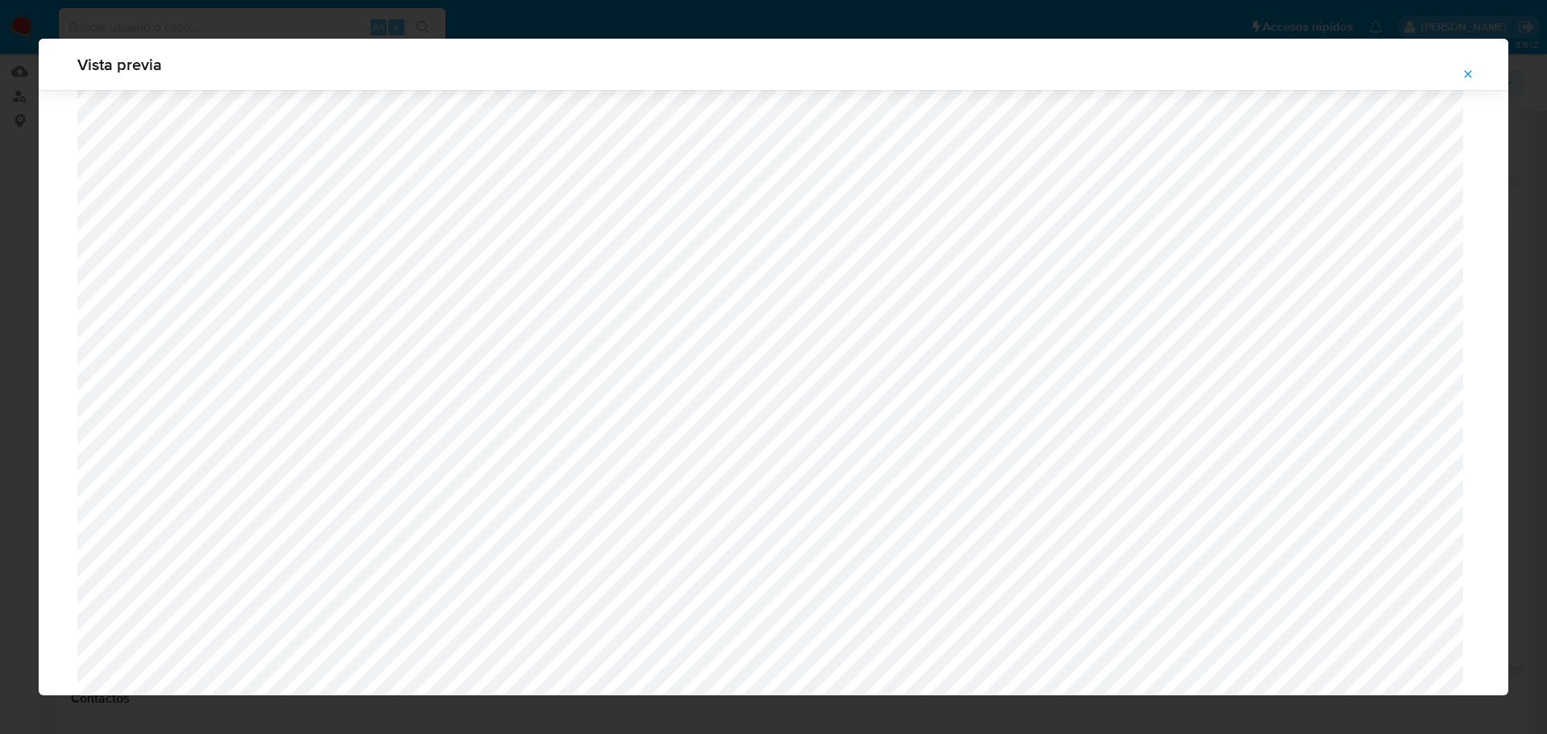
click at [1468, 73] on icon "Attachment preview" at bounding box center [1468, 74] width 13 height 13
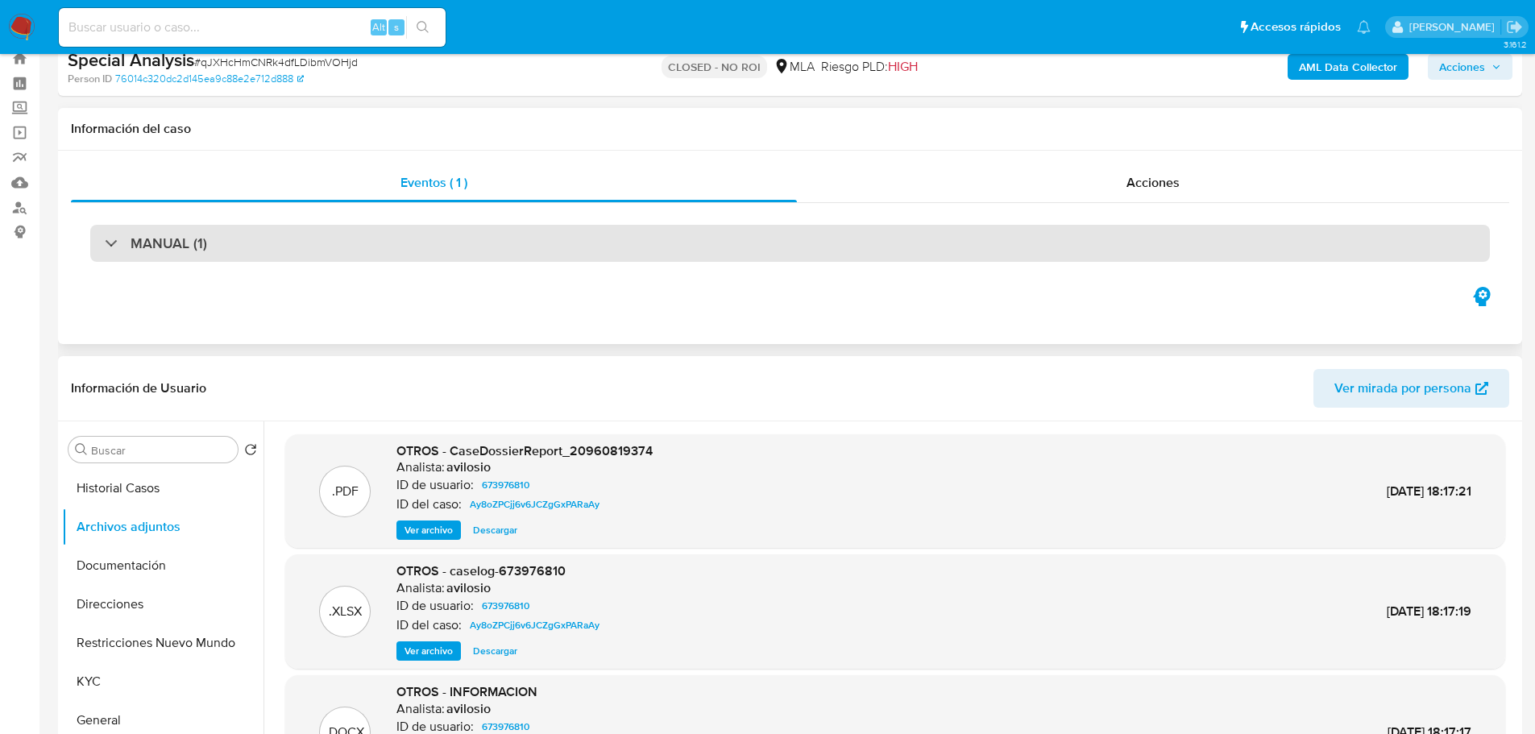
scroll to position [0, 0]
